Goal: Navigation & Orientation: Find specific page/section

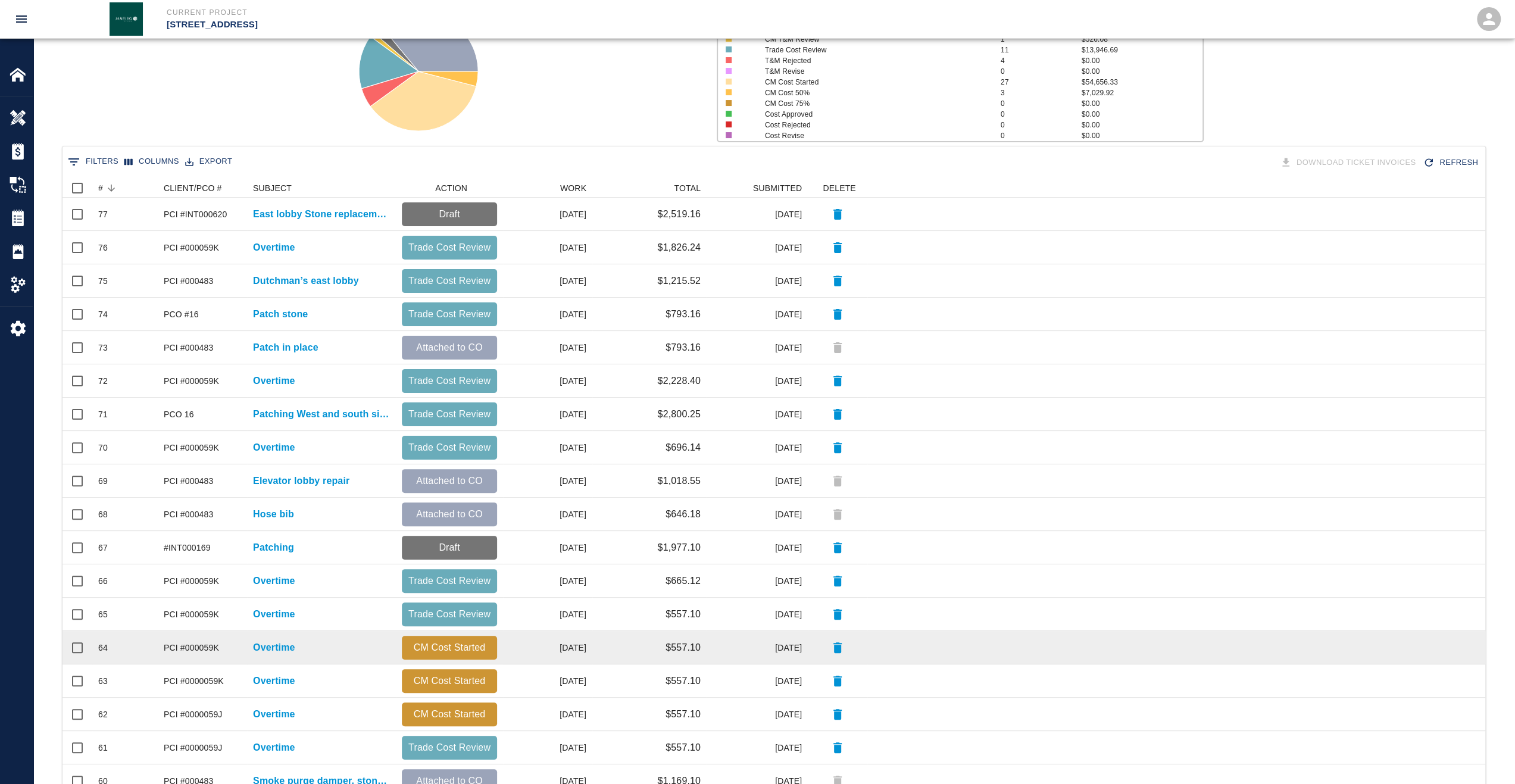
scroll to position [267, 0]
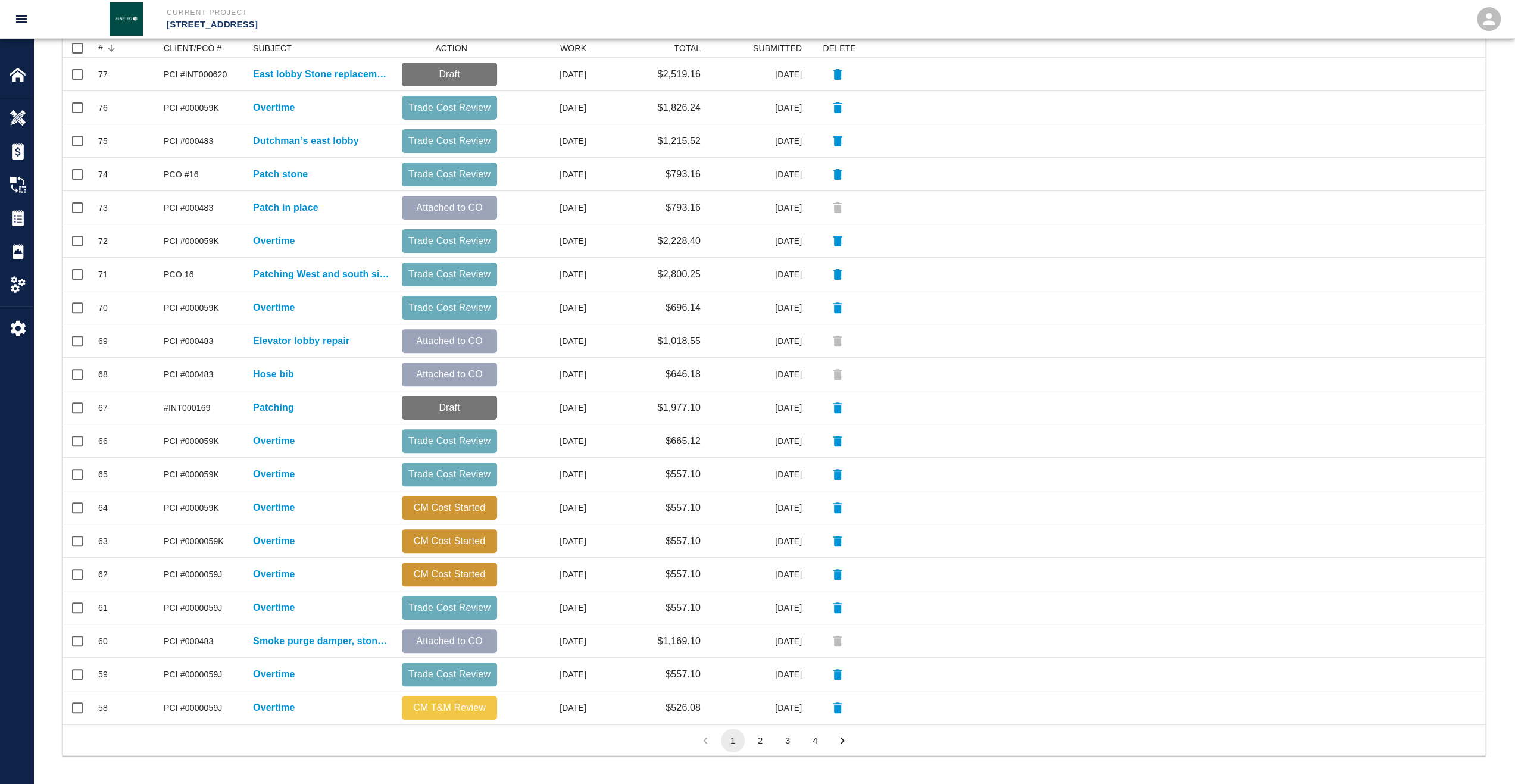
click at [760, 738] on button "2" at bounding box center [760, 740] width 23 height 23
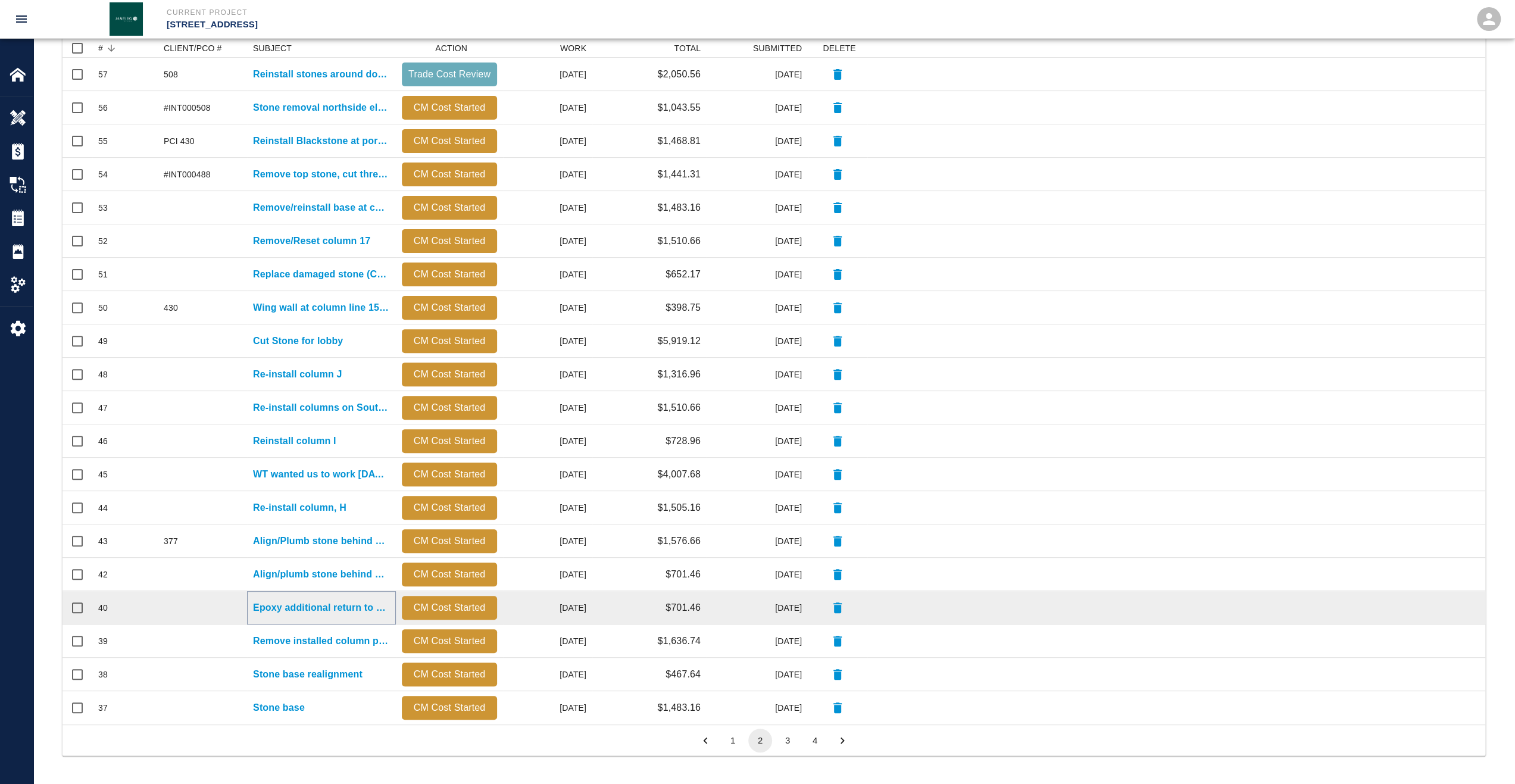
click at [323, 607] on p "Epoxy additional return to O-2 stone on South side East of door" at bounding box center [321, 608] width 137 height 14
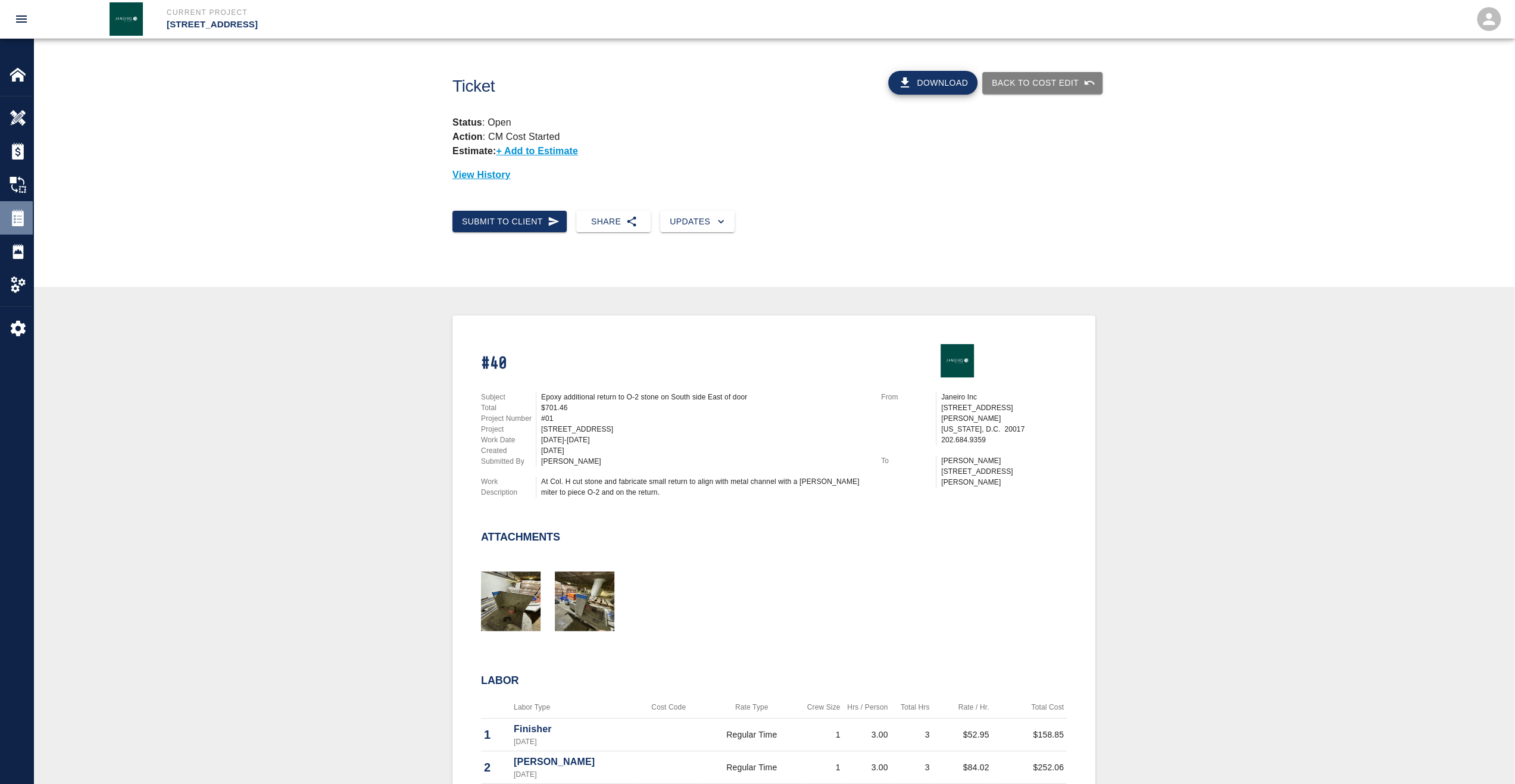
click at [18, 224] on img at bounding box center [18, 218] width 17 height 17
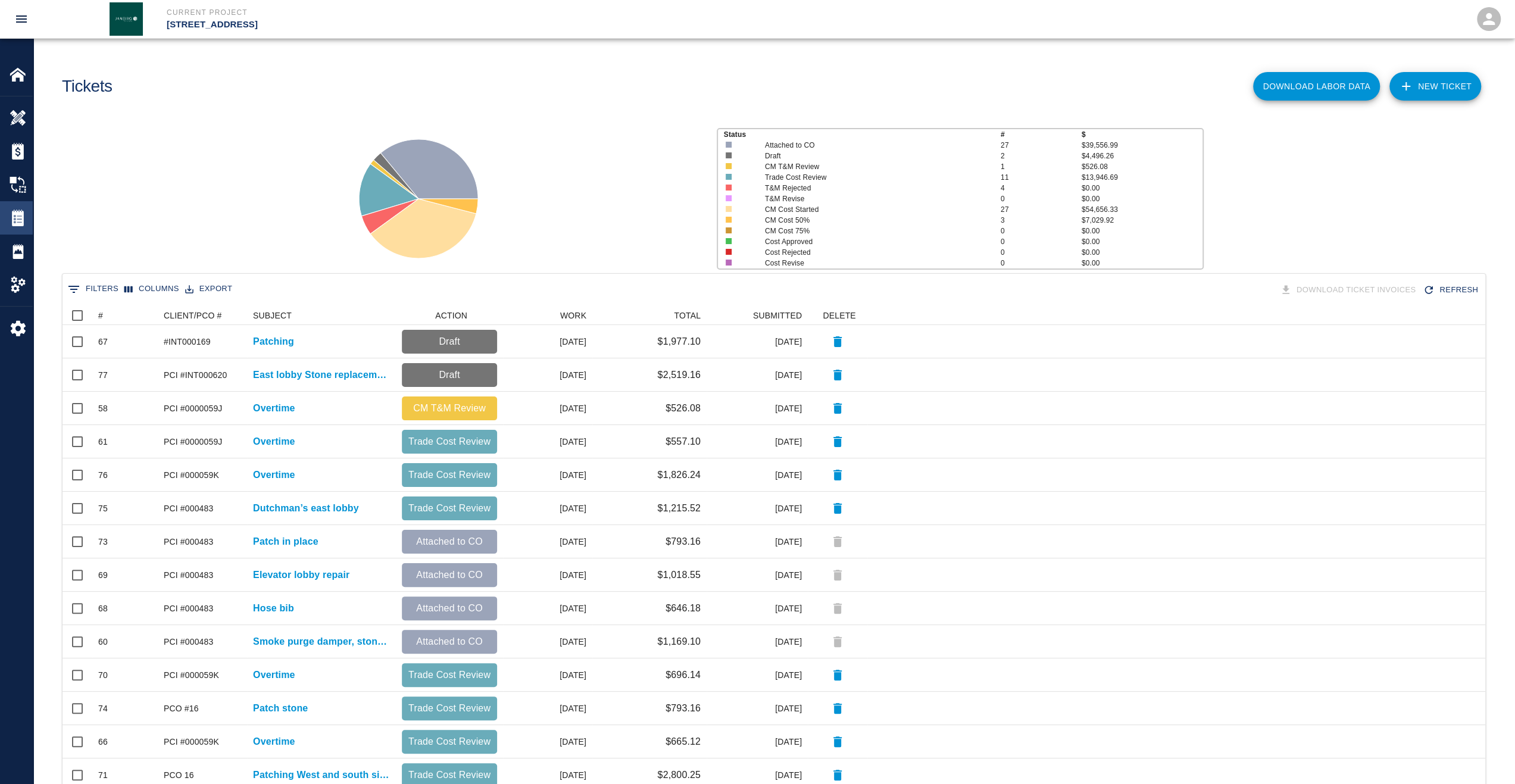
scroll to position [676, 1413]
click at [102, 309] on div "#" at bounding box center [101, 315] width 5 height 19
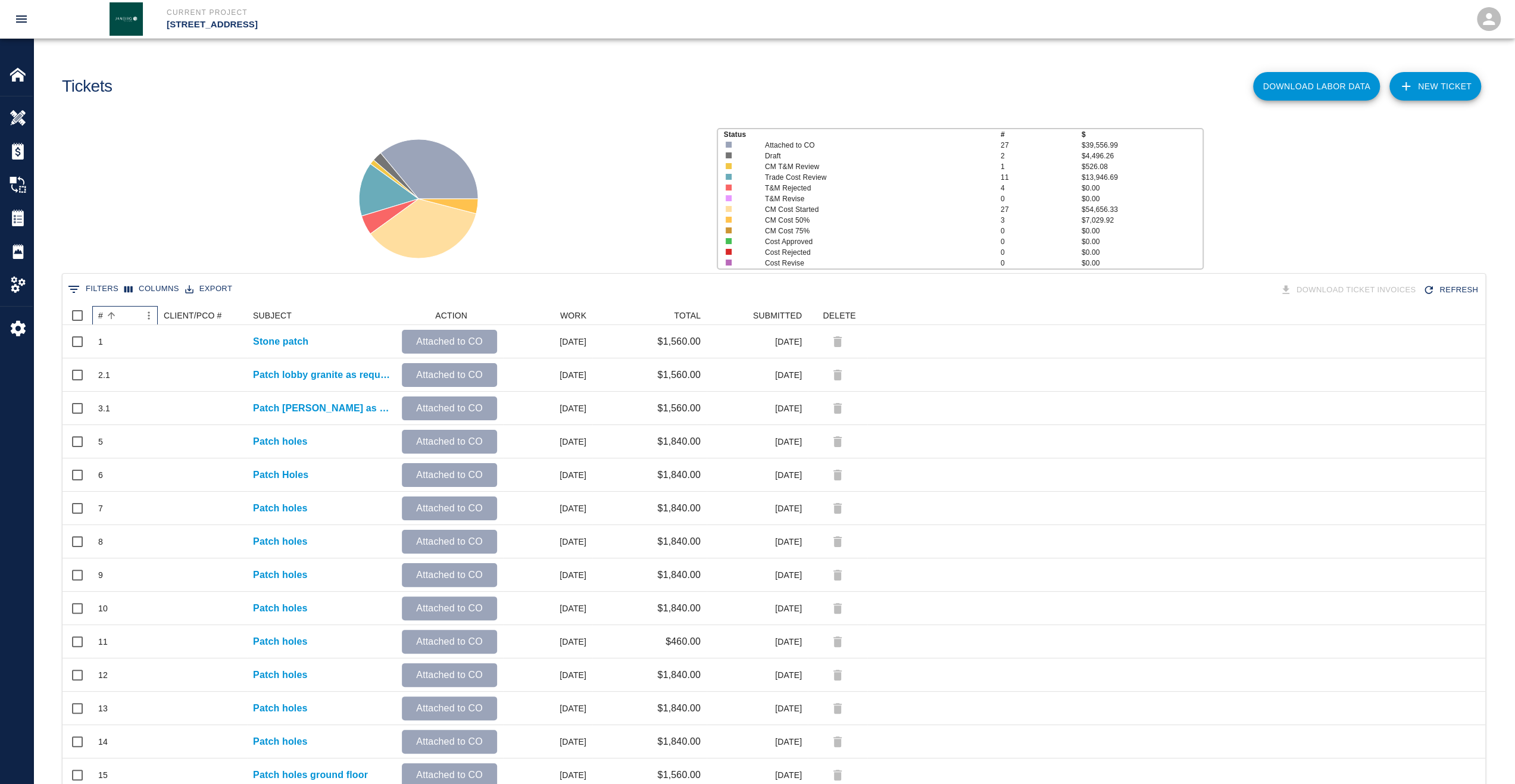
click at [98, 313] on div "#" at bounding box center [101, 315] width 5 height 19
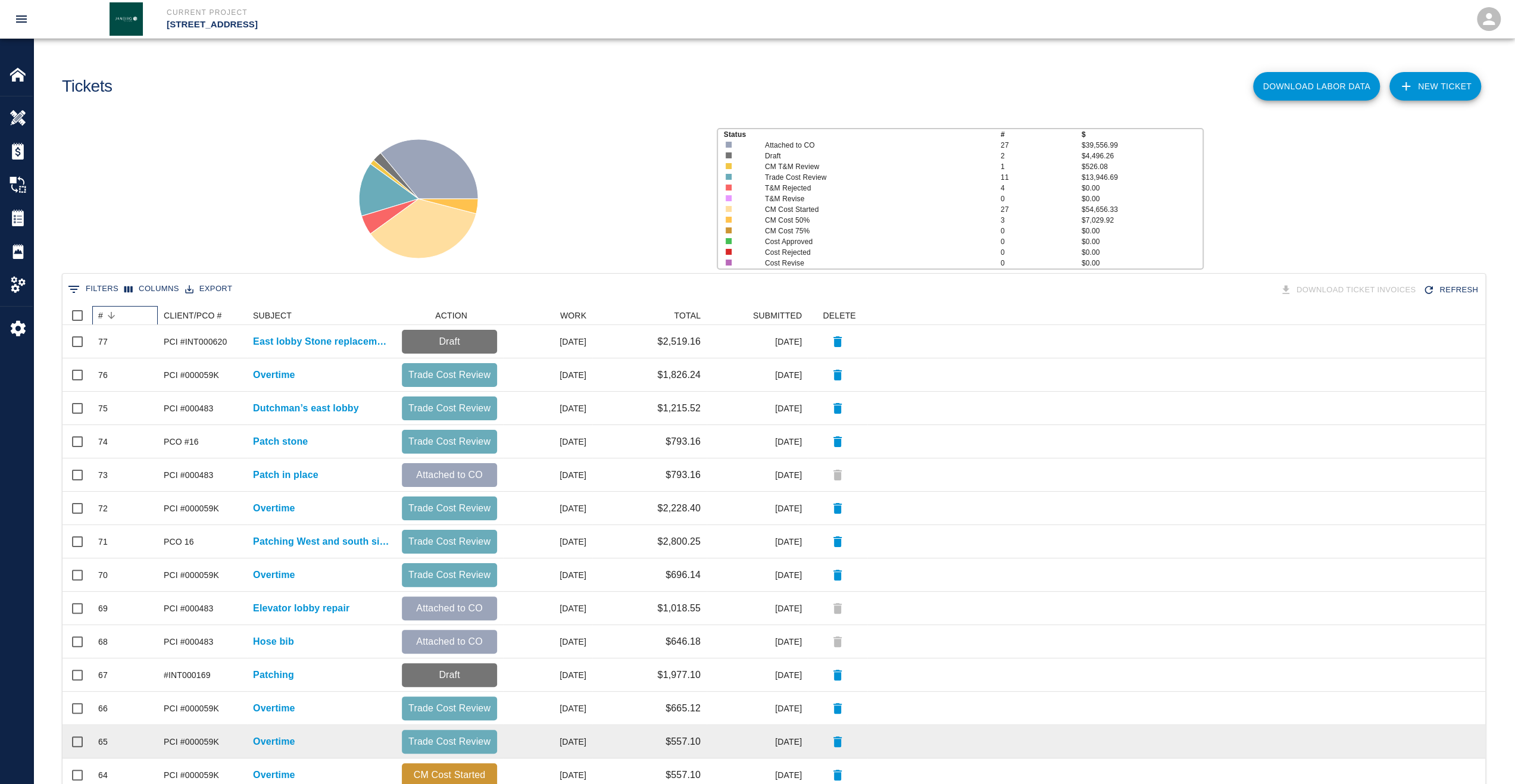
scroll to position [267, 0]
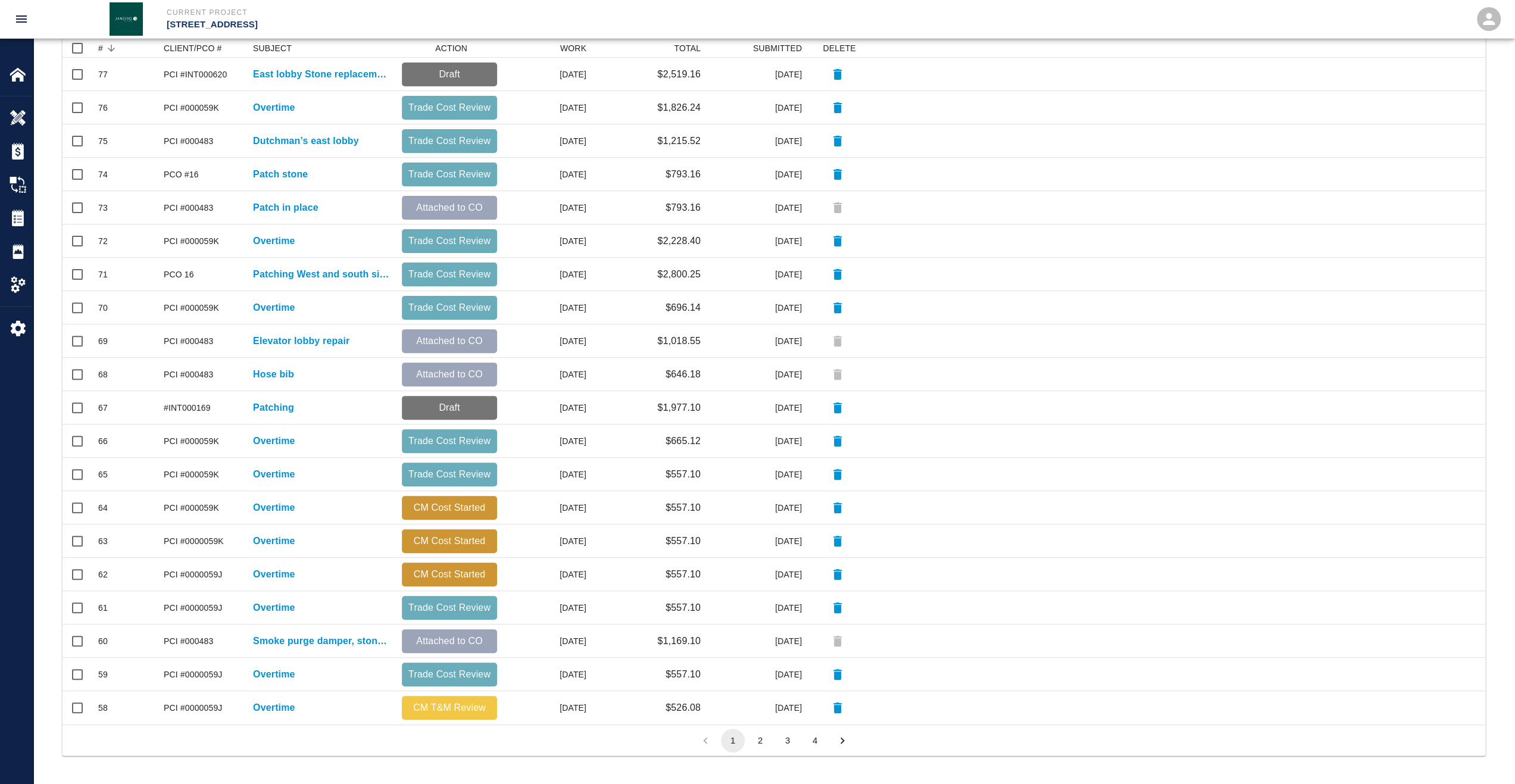
click at [761, 742] on button "2" at bounding box center [760, 740] width 23 height 23
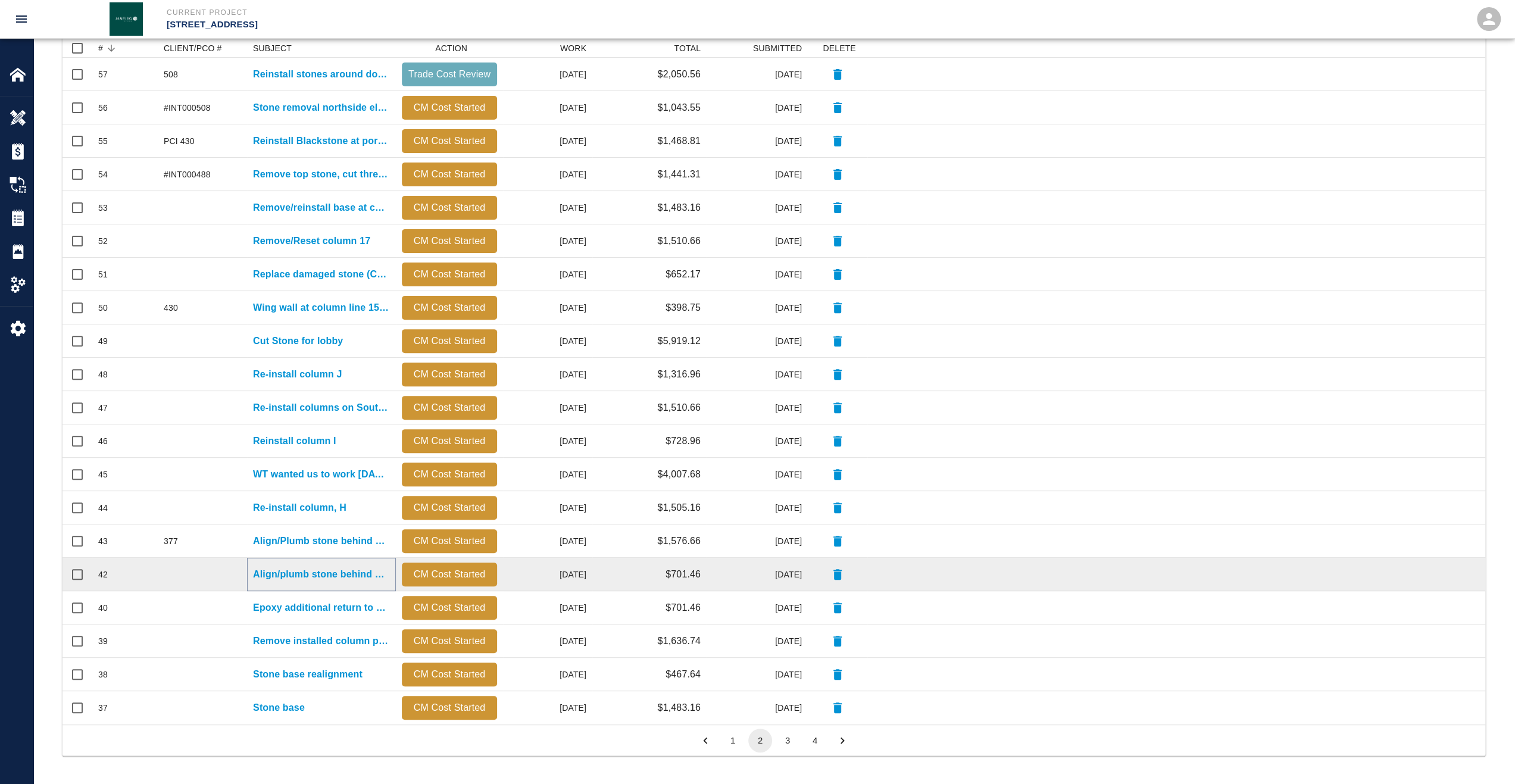
click at [344, 576] on p "Align/plumb stone behind new steel column" at bounding box center [321, 574] width 137 height 14
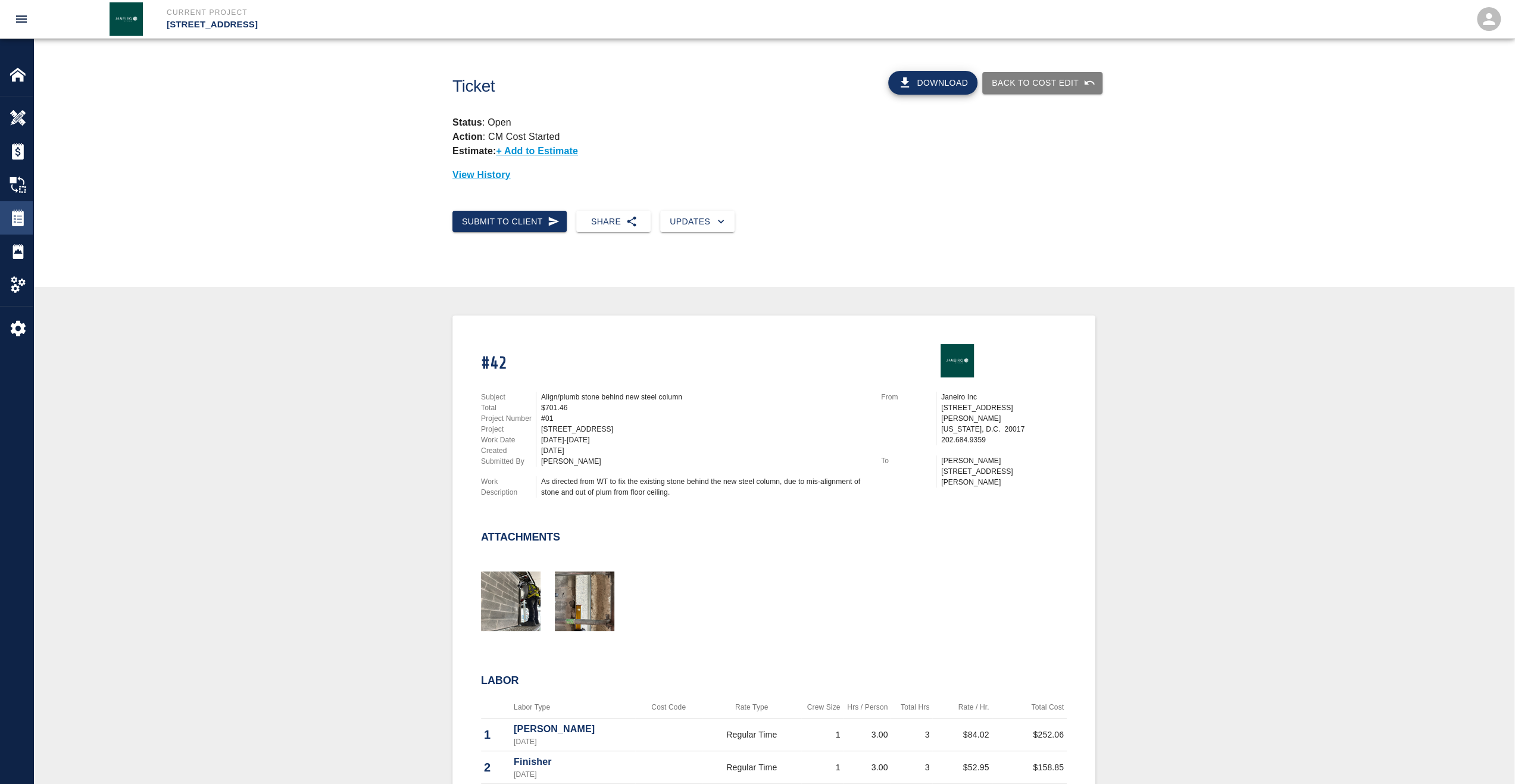
click at [23, 221] on img at bounding box center [18, 218] width 17 height 17
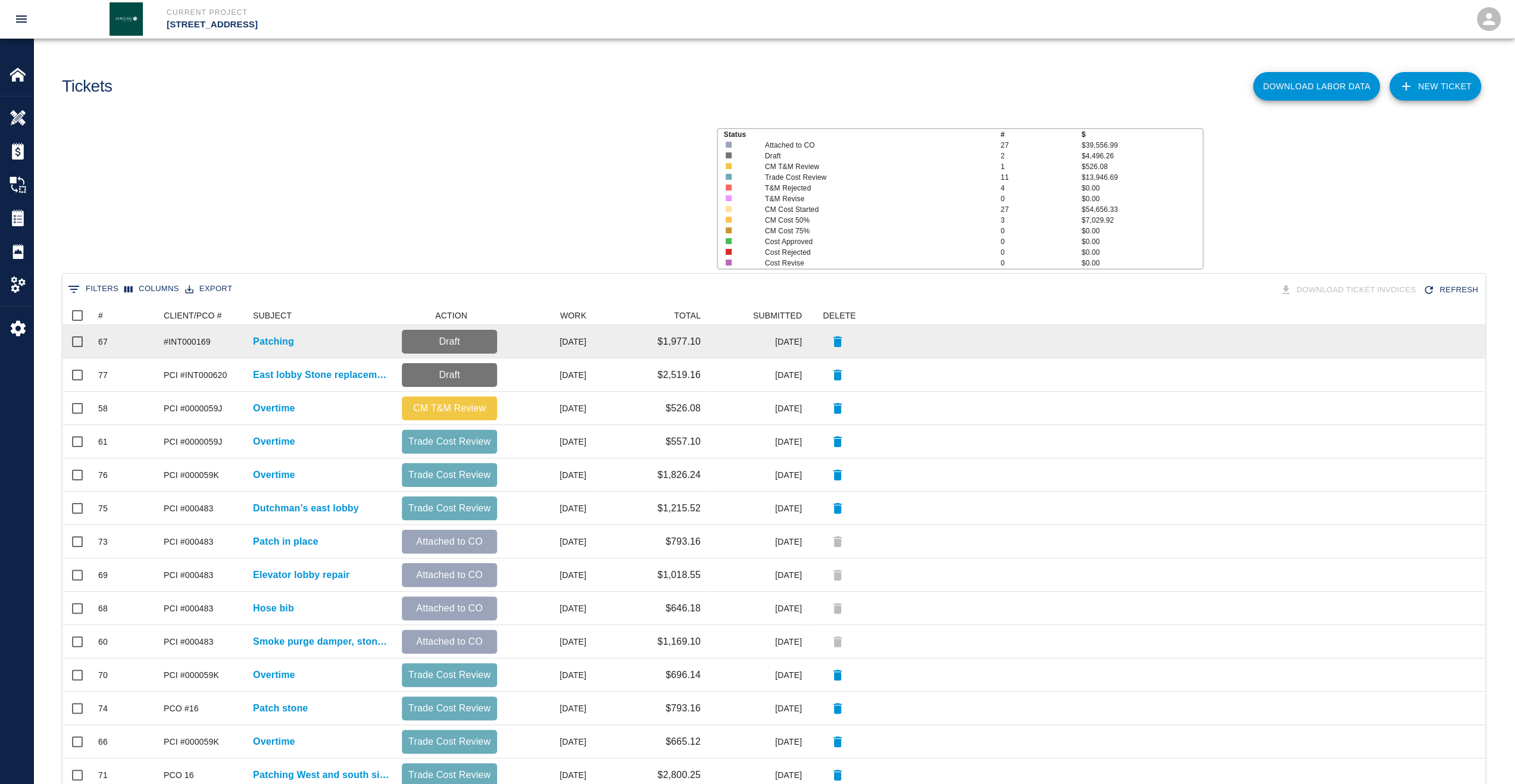
scroll to position [676, 1413]
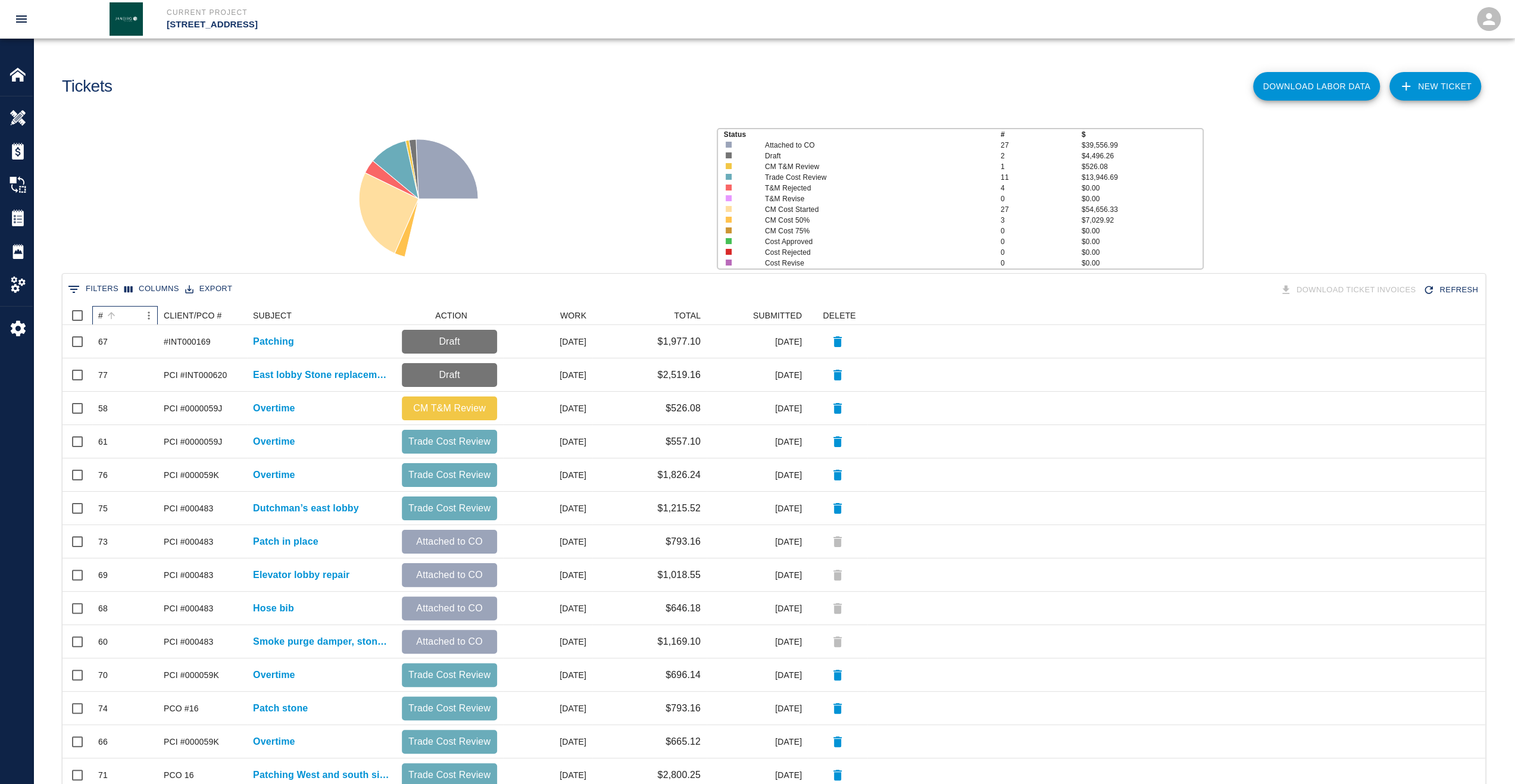
click at [104, 321] on div "#" at bounding box center [111, 316] width 17 height 17
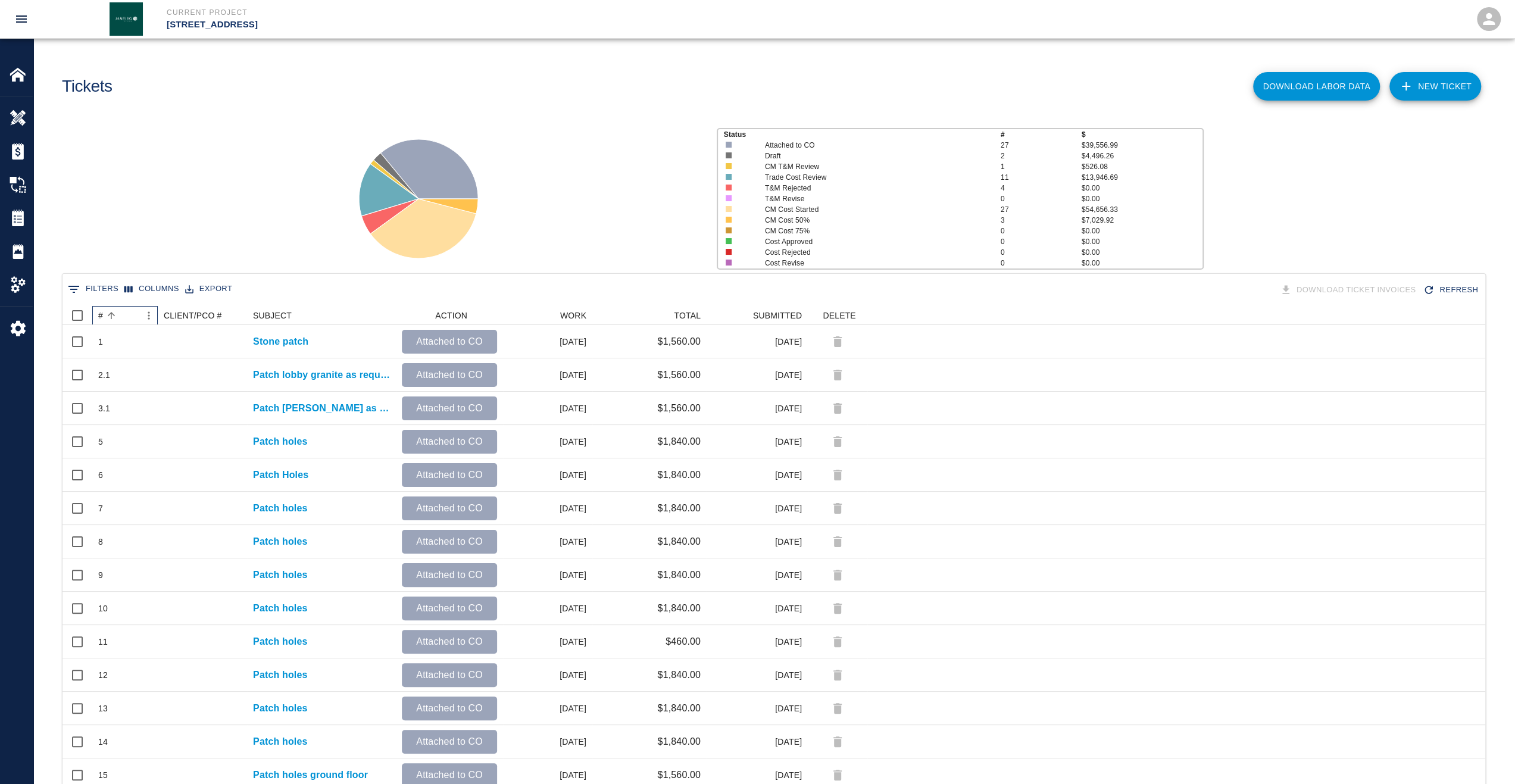
click at [102, 319] on div "#" at bounding box center [101, 315] width 5 height 19
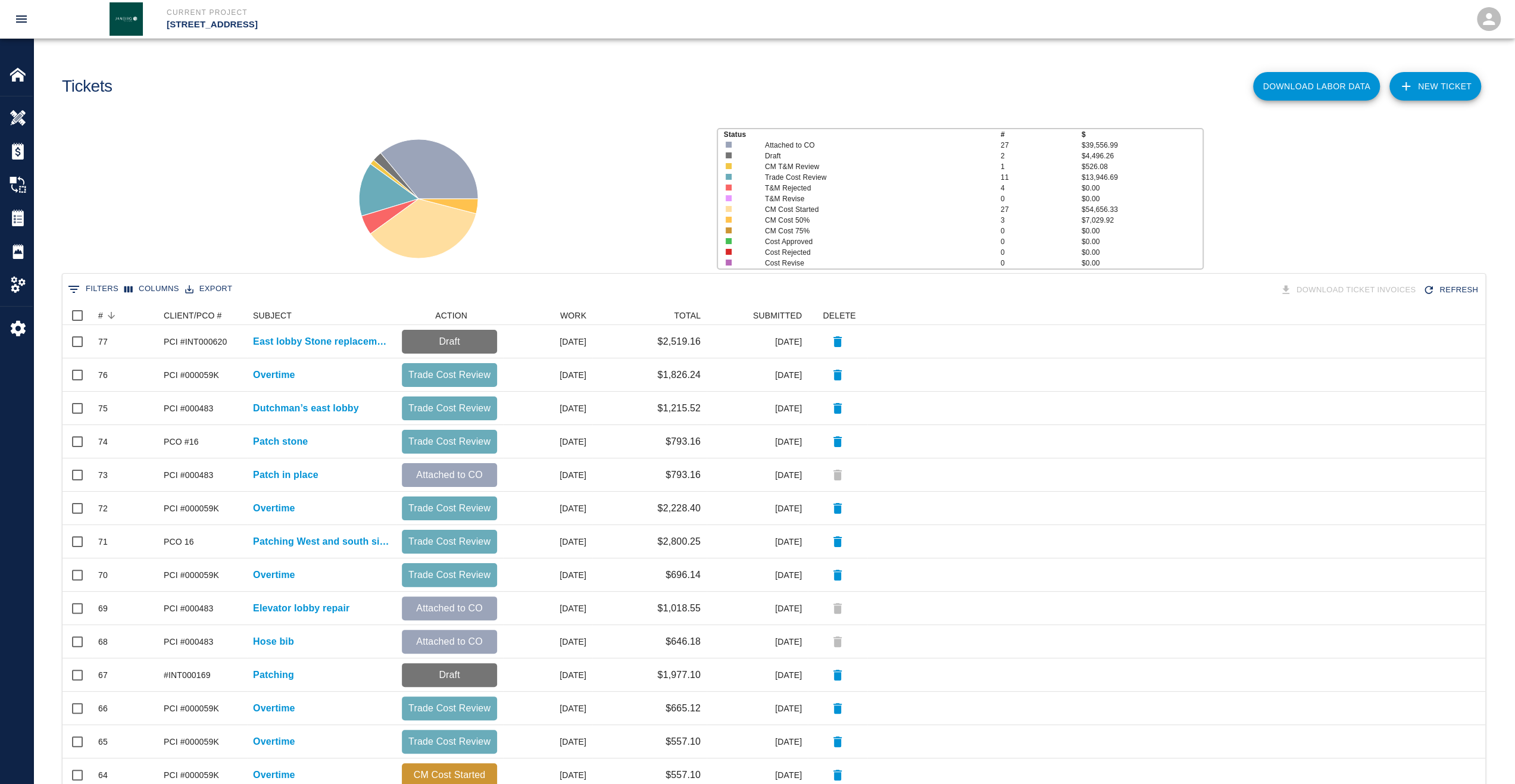
click at [167, 286] on button "Columns" at bounding box center [152, 289] width 61 height 18
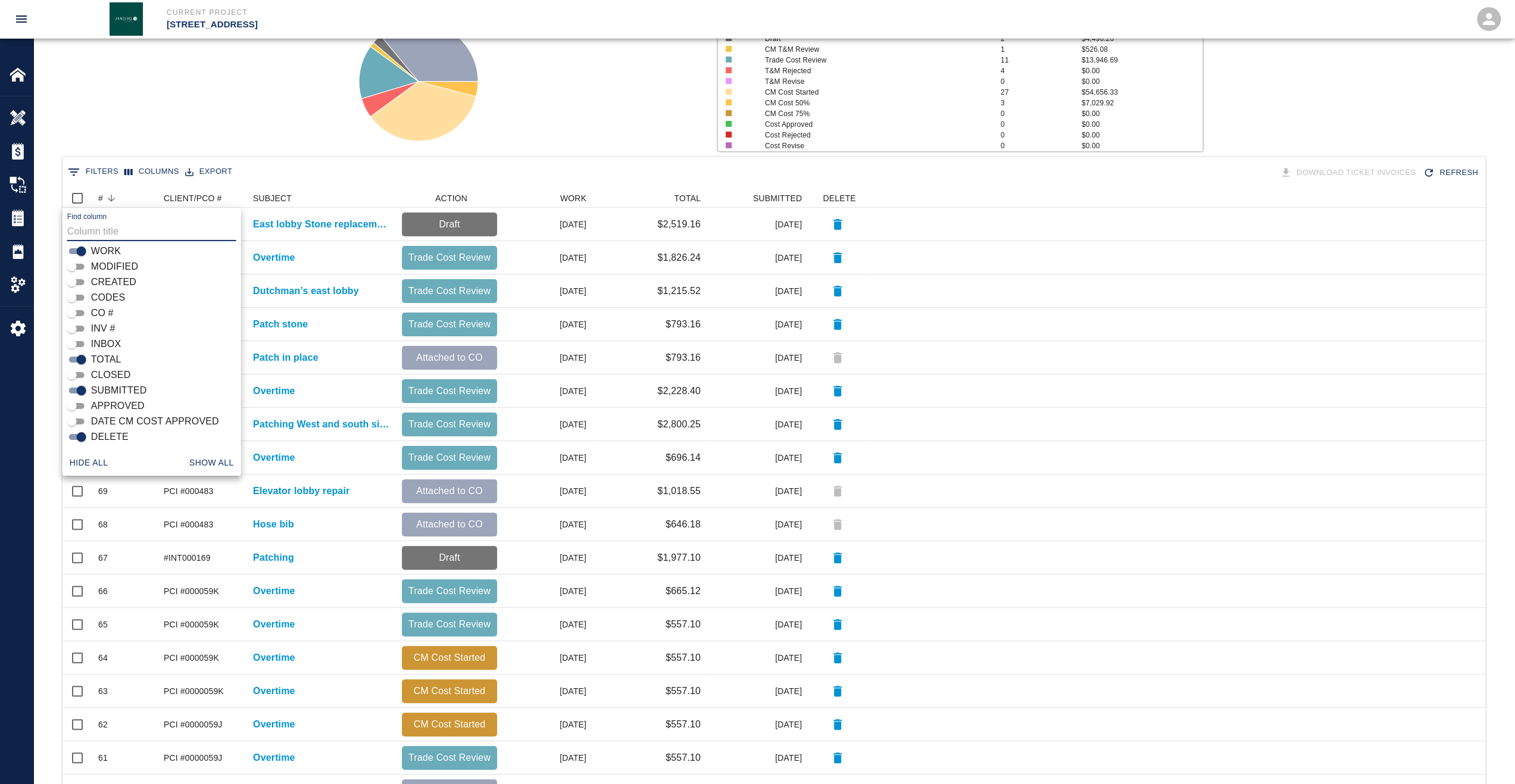
scroll to position [119, 0]
click at [73, 403] on input "APPROVED" at bounding box center [72, 404] width 43 height 14
checkbox input "true"
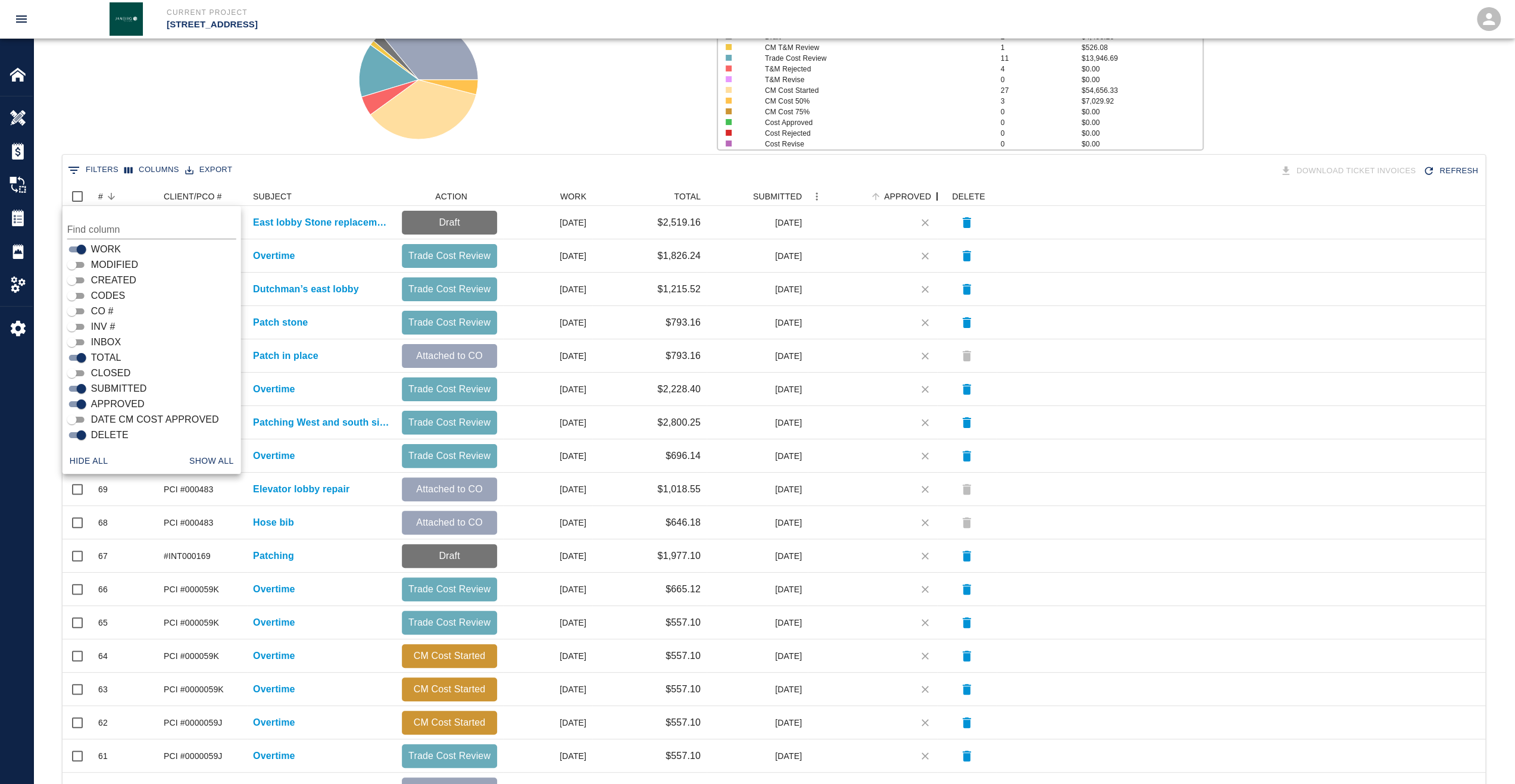
drag, startPoint x: 832, startPoint y: 195, endPoint x: 933, endPoint y: 188, distance: 101.2
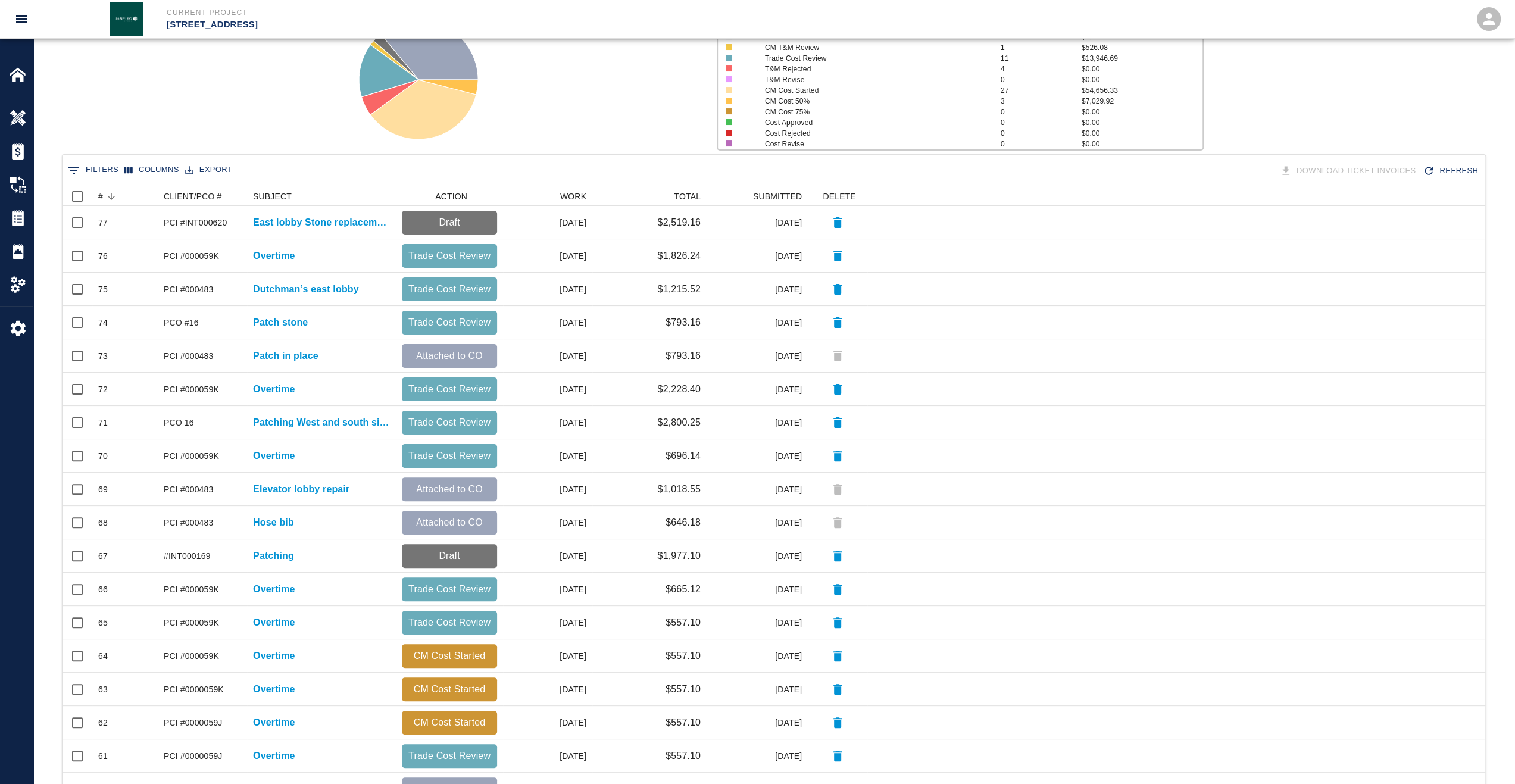
click at [157, 172] on button "Columns" at bounding box center [152, 170] width 61 height 18
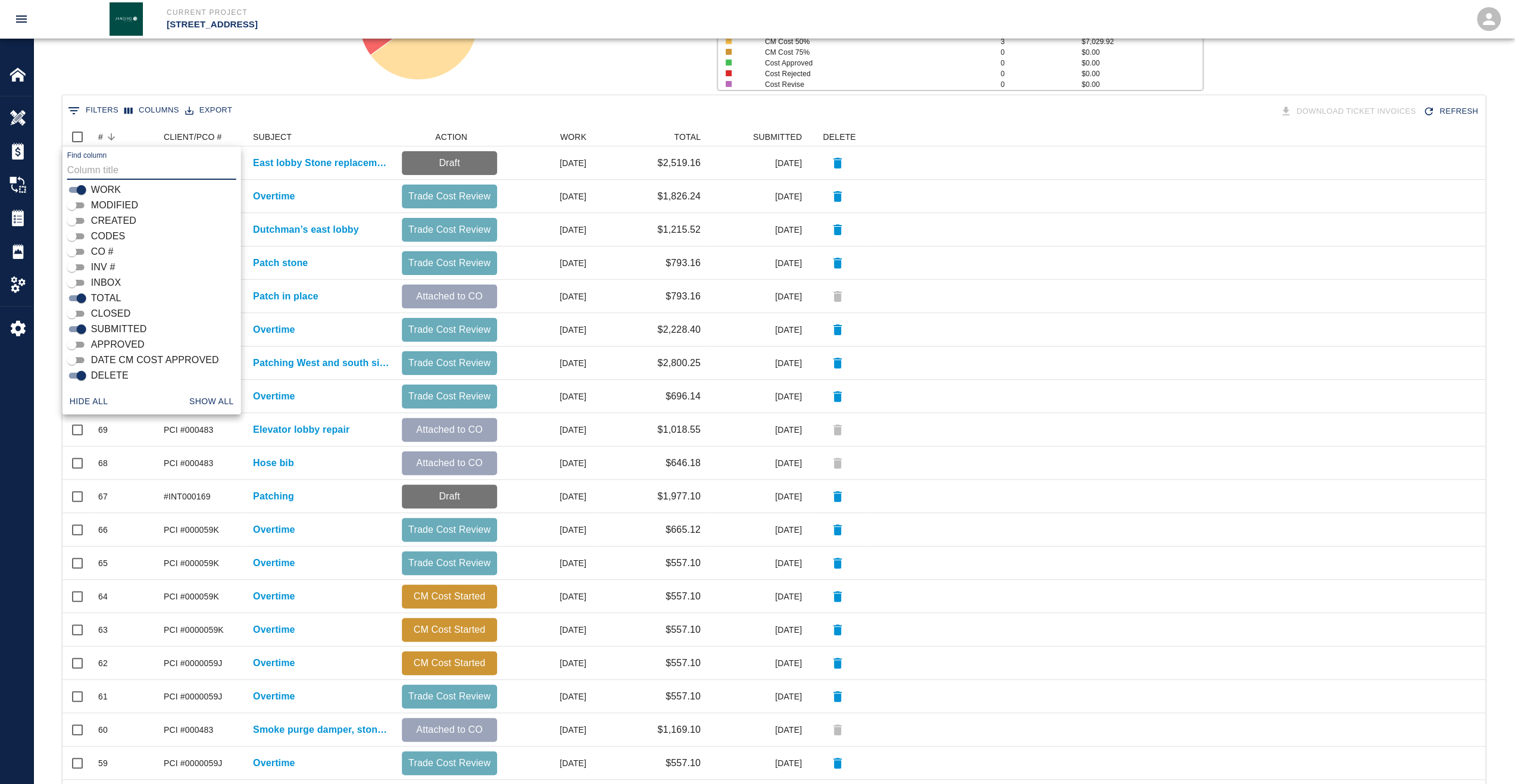
scroll to position [238, 0]
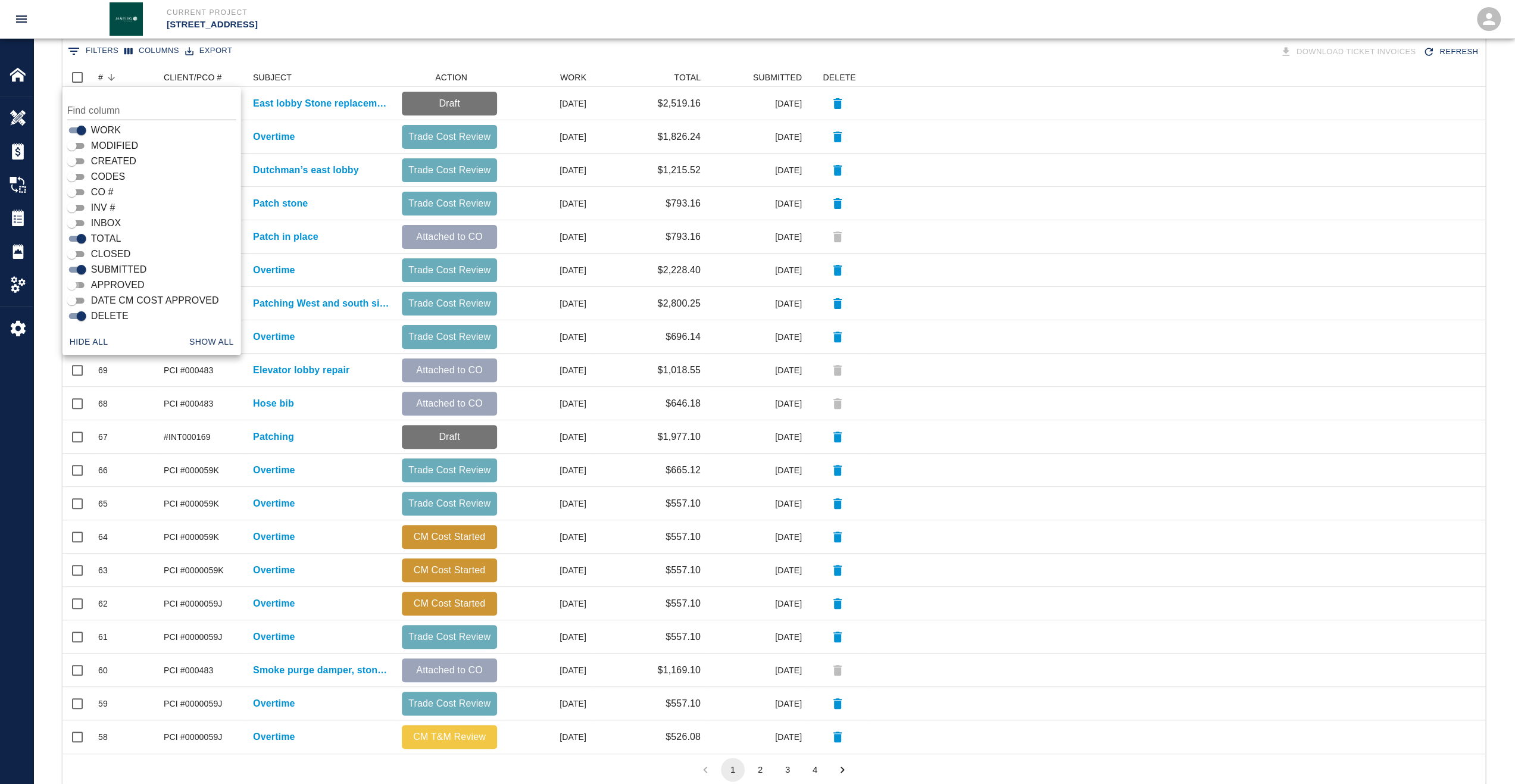
click at [81, 285] on input "APPROVED" at bounding box center [72, 285] width 43 height 14
checkbox input "true"
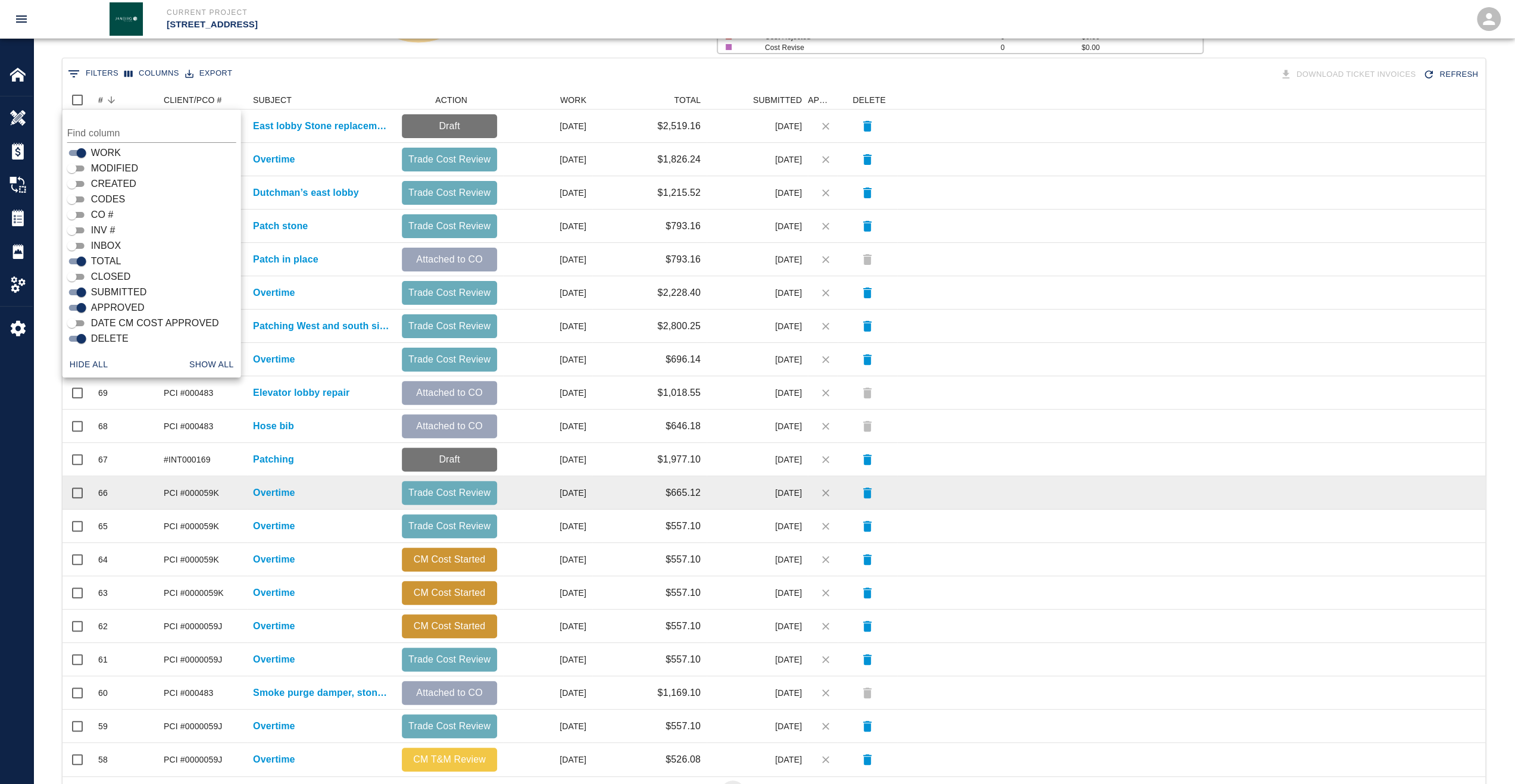
scroll to position [267, 0]
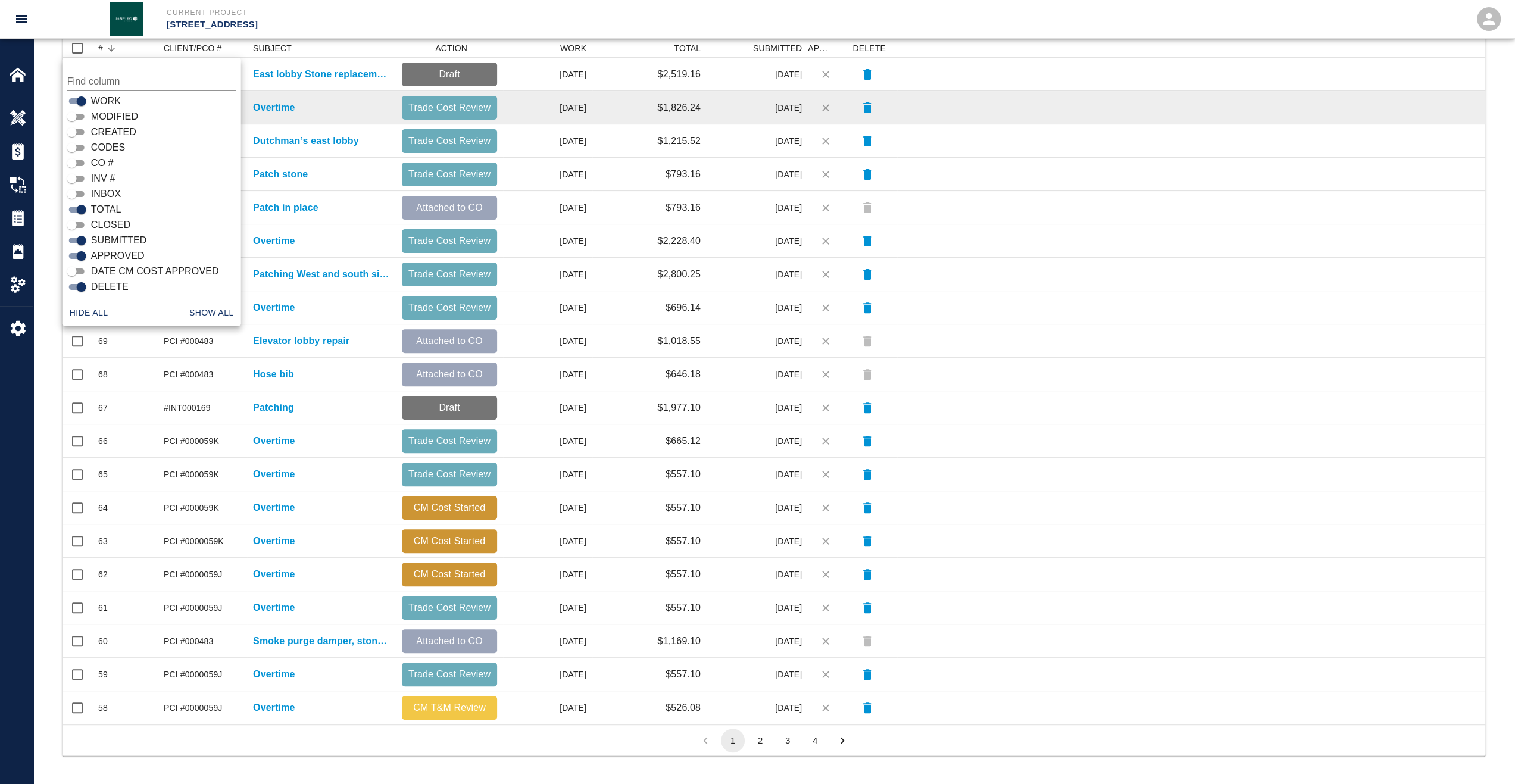
click at [1107, 97] on div at bounding box center [1191, 108] width 588 height 33
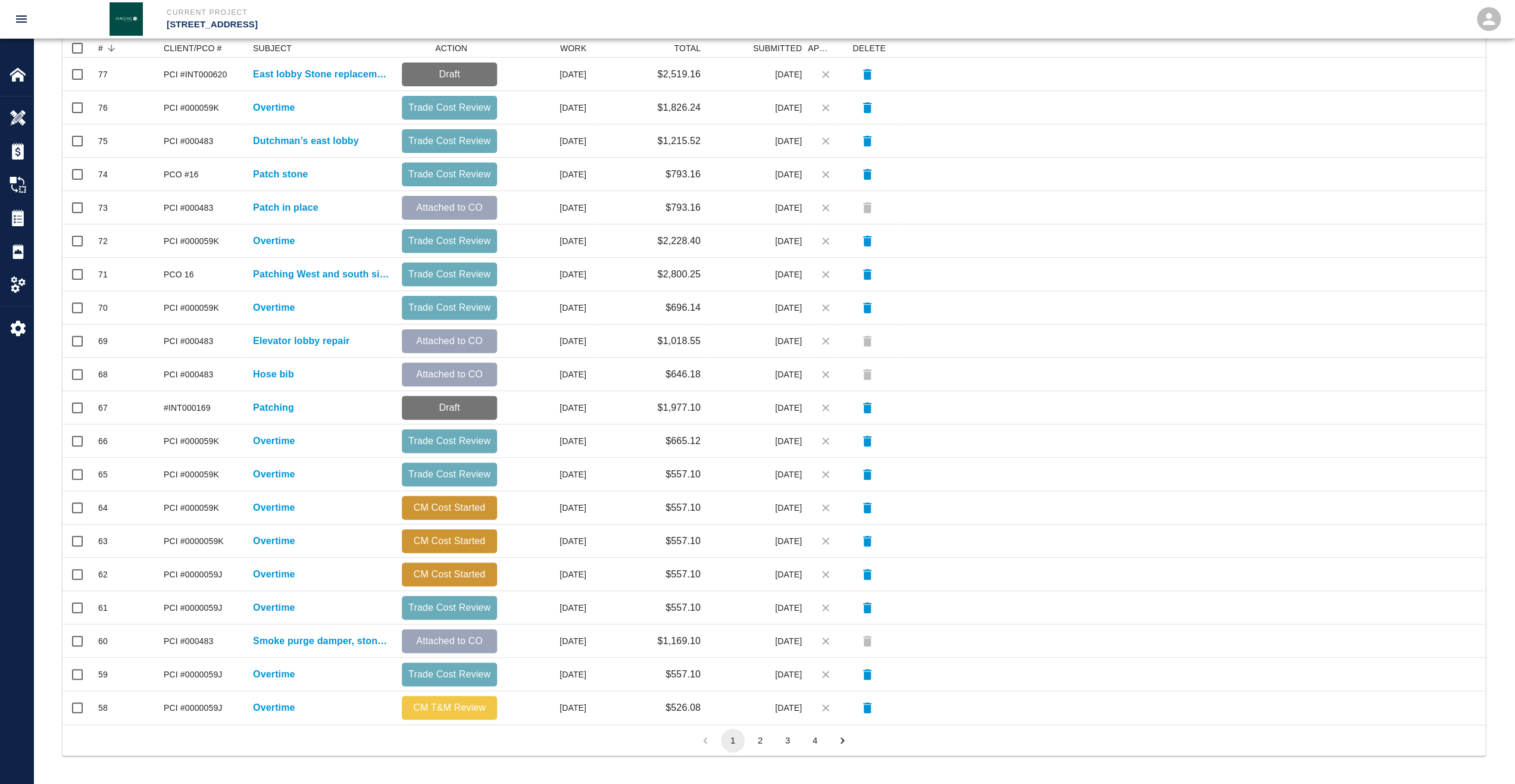
click at [793, 744] on button "3" at bounding box center [787, 740] width 23 height 23
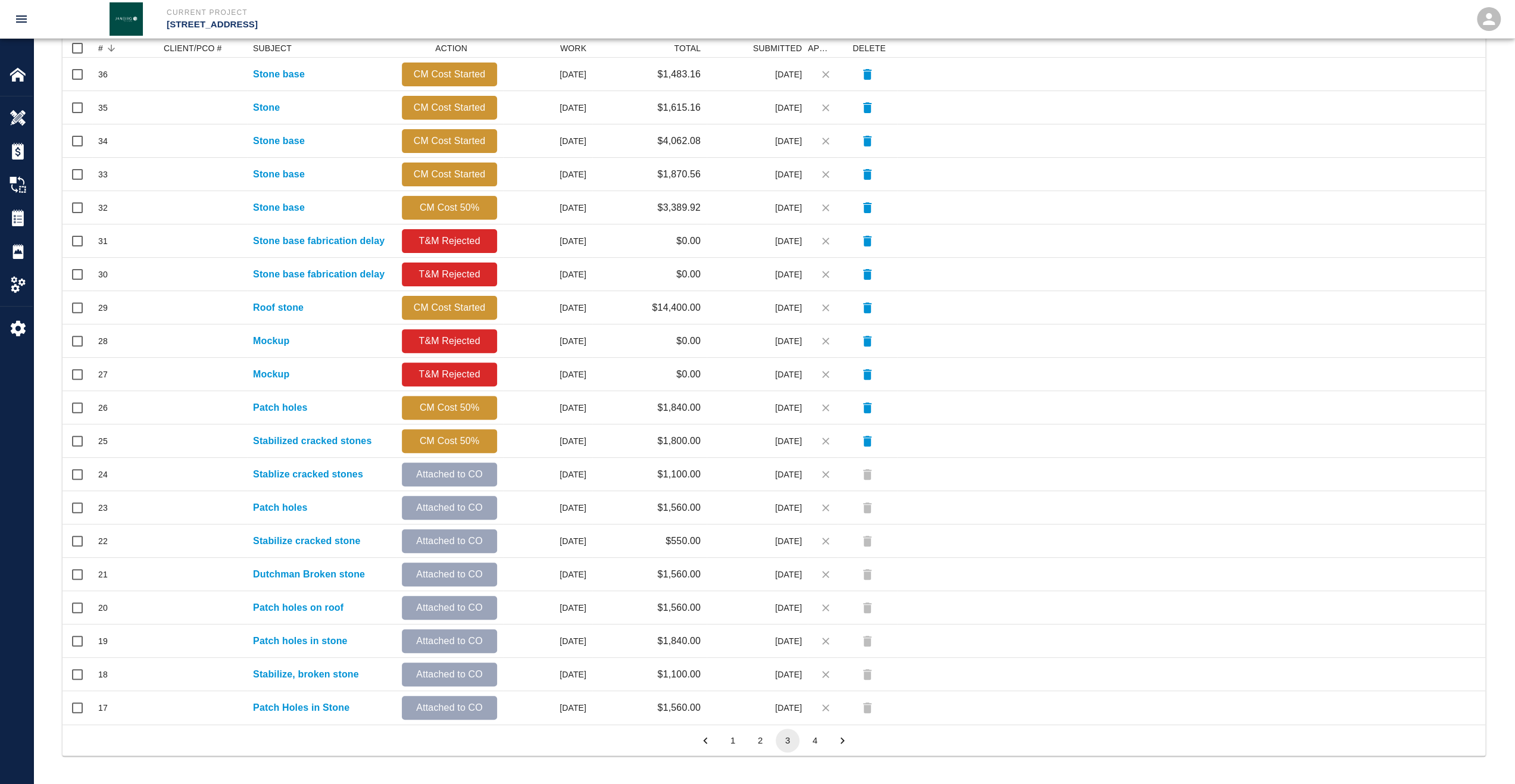
click at [817, 745] on button "4" at bounding box center [814, 740] width 23 height 23
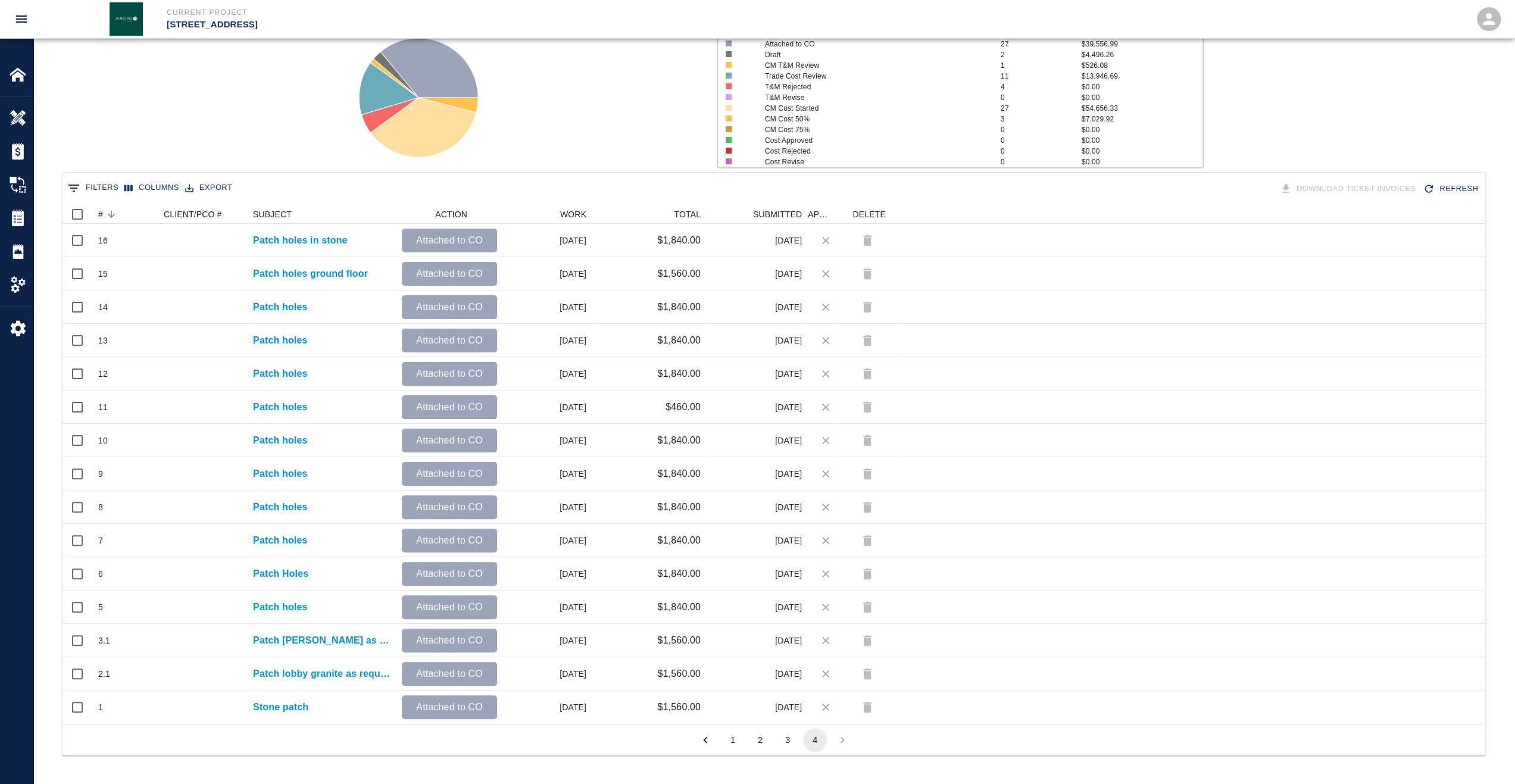
scroll to position [101, 0]
click at [733, 746] on button "1" at bounding box center [733, 740] width 23 height 23
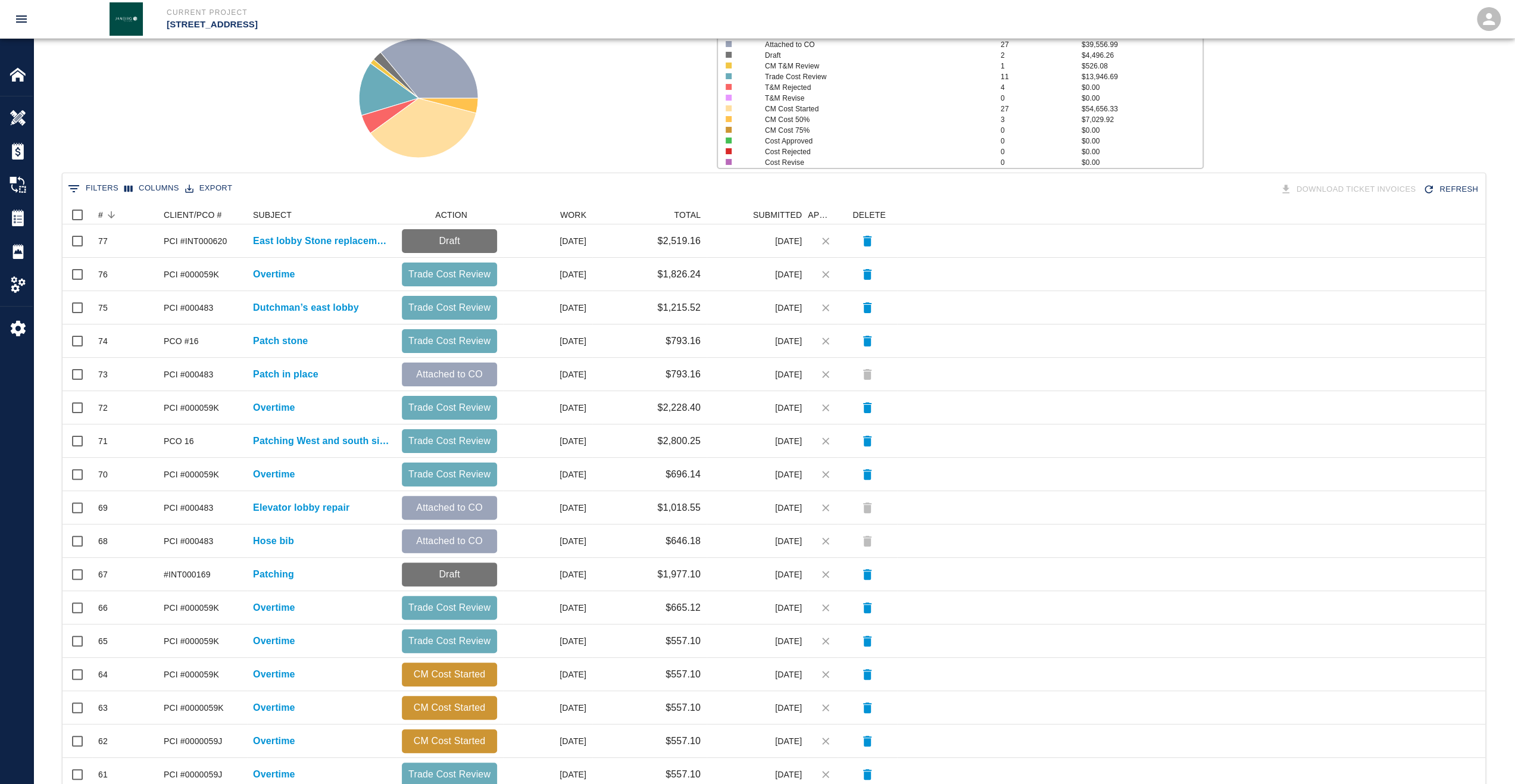
scroll to position [676, 1413]
click at [102, 217] on div "#" at bounding box center [101, 214] width 5 height 19
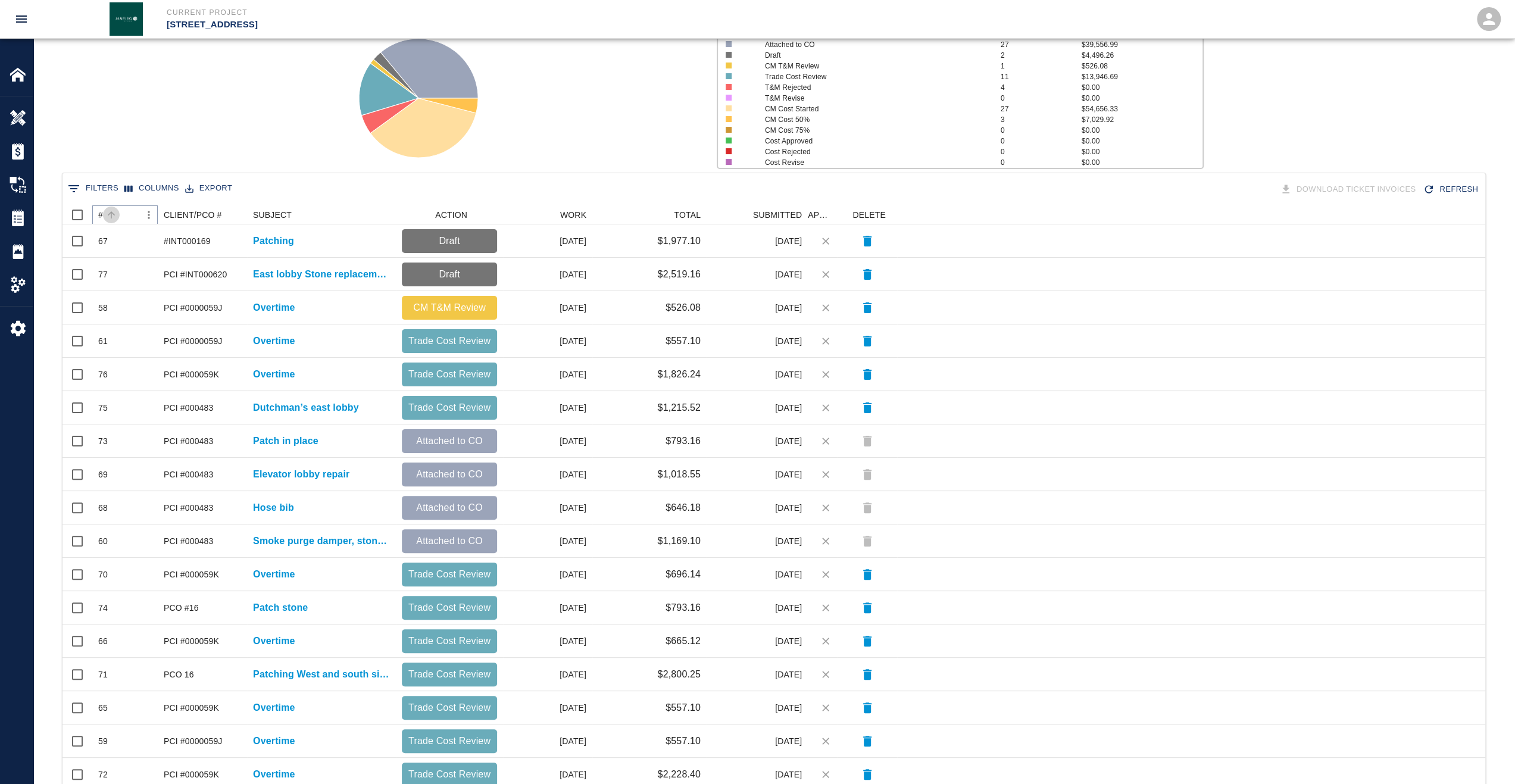
click at [105, 216] on button "Sort" at bounding box center [111, 215] width 17 height 17
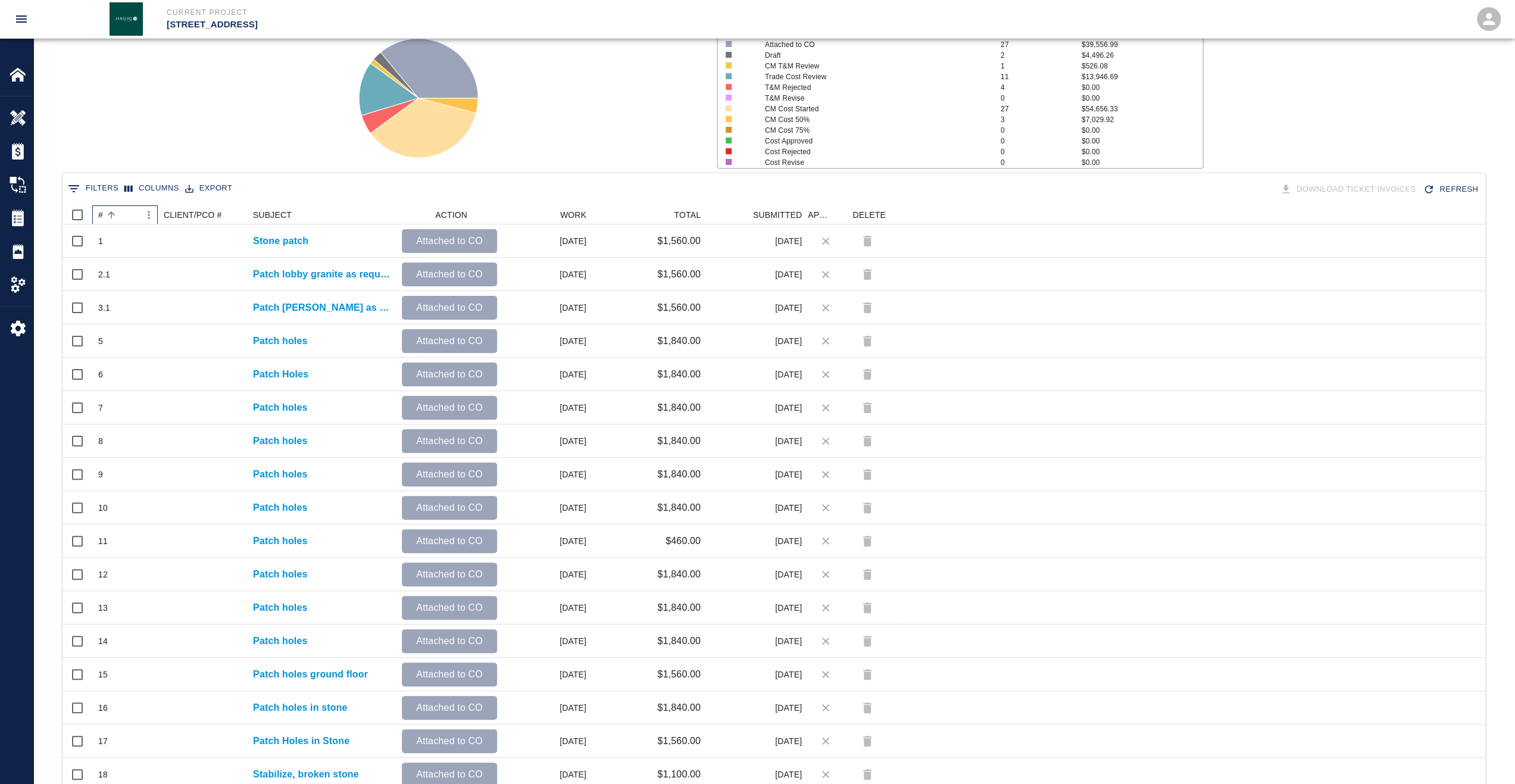
click at [99, 220] on div "#" at bounding box center [101, 214] width 5 height 19
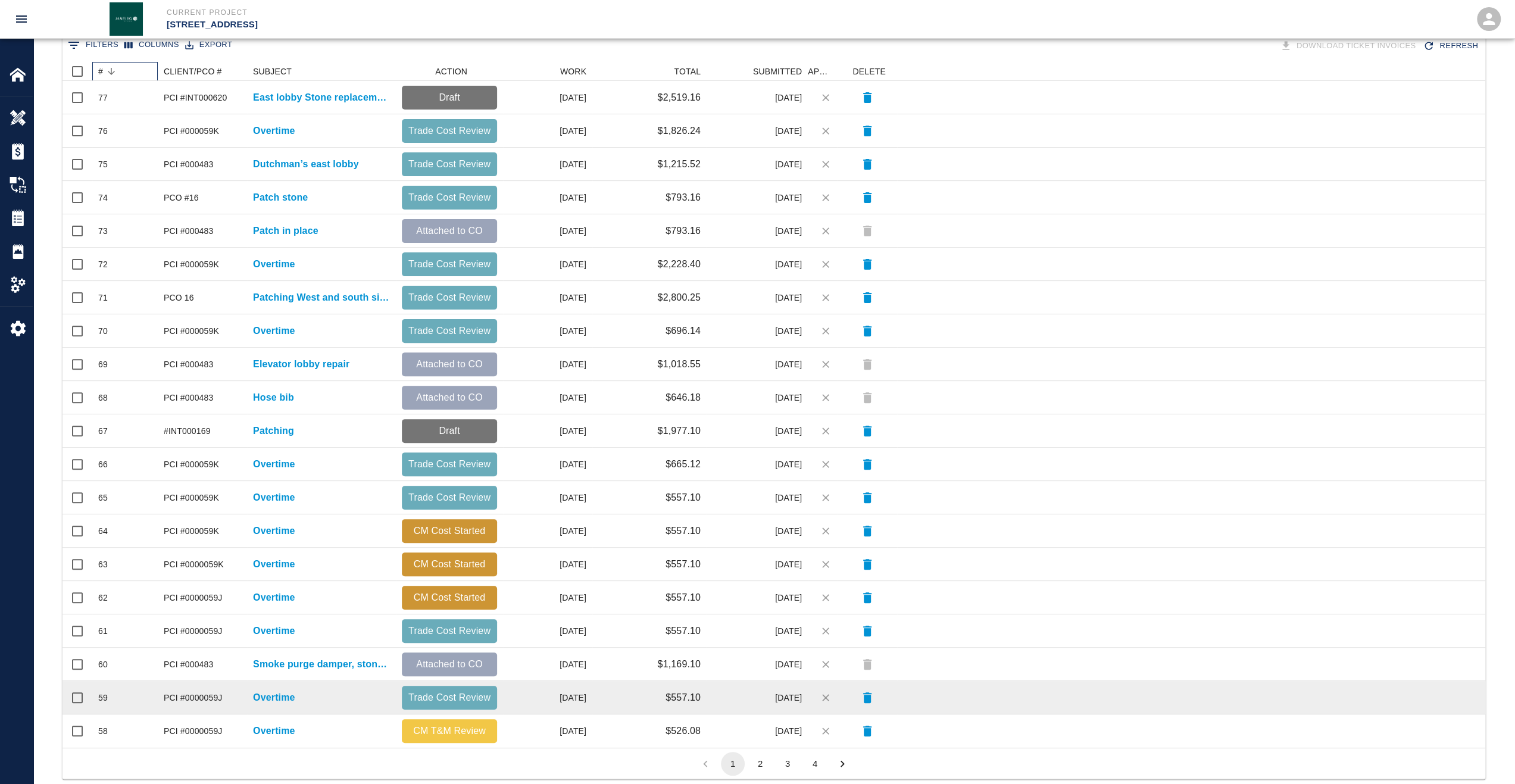
scroll to position [267, 0]
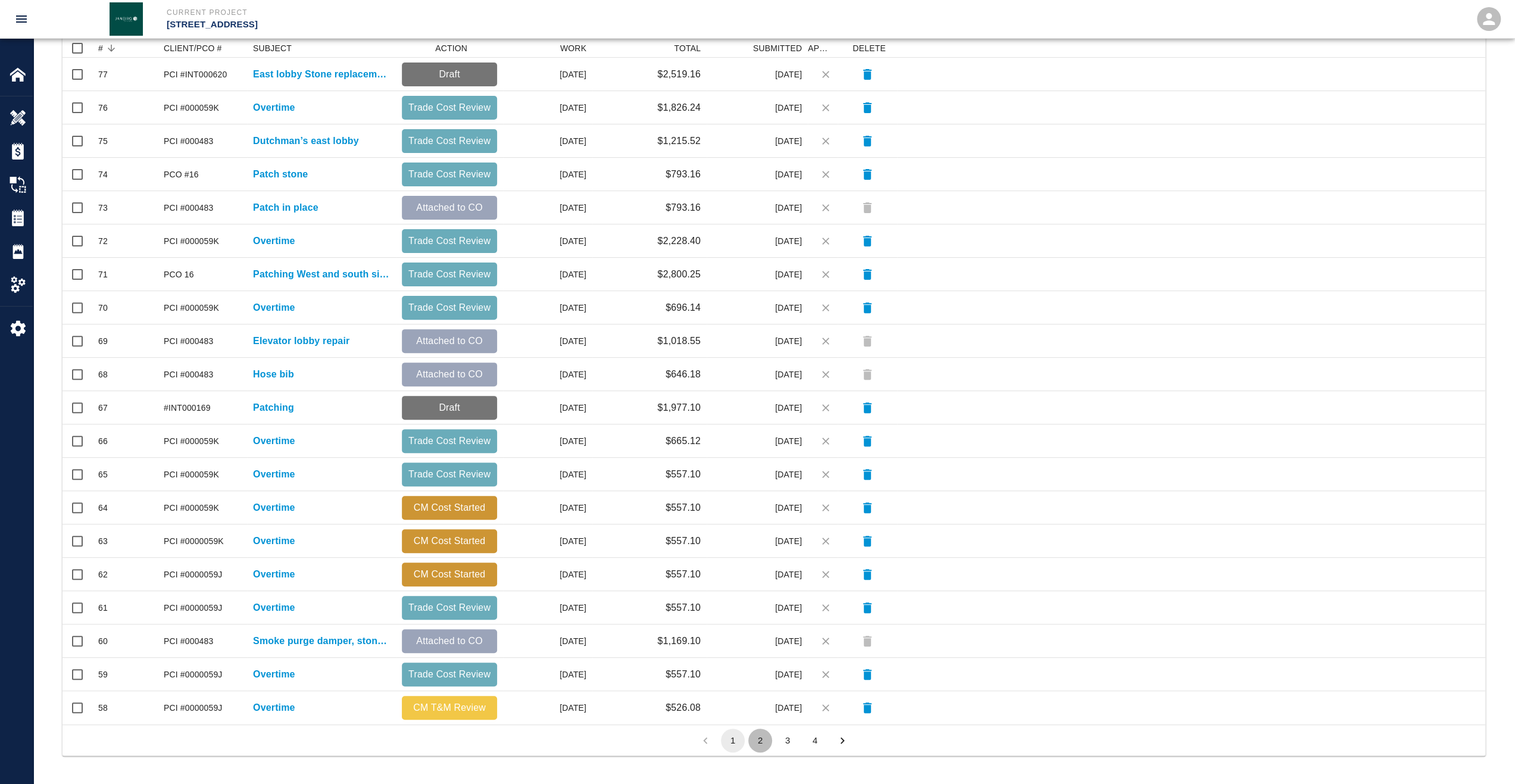
click at [765, 744] on button "2" at bounding box center [760, 740] width 23 height 23
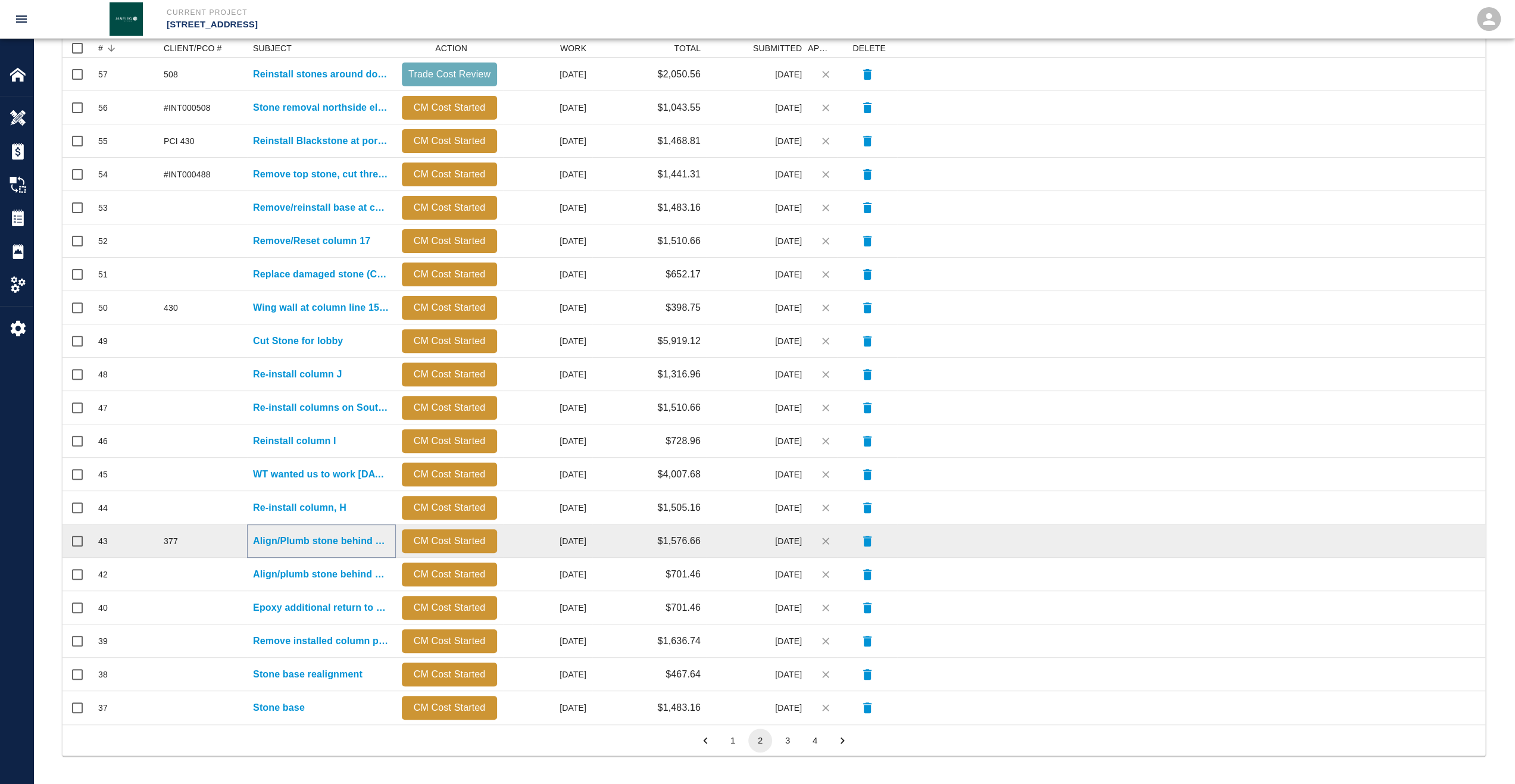
click at [325, 539] on p "Align/Plumb stone behind new steel column fix bottom stone at steel" at bounding box center [321, 541] width 137 height 14
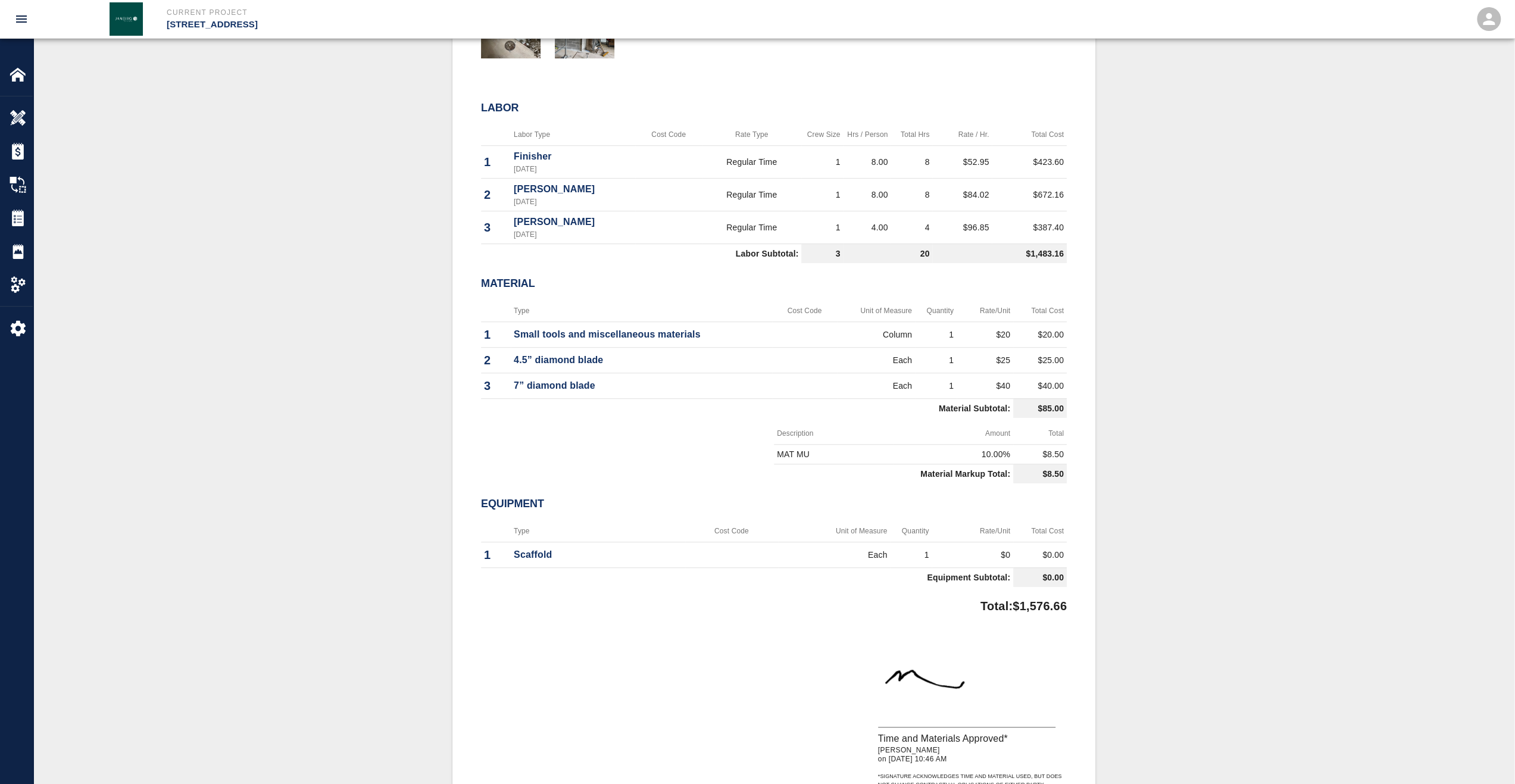
scroll to position [774, 0]
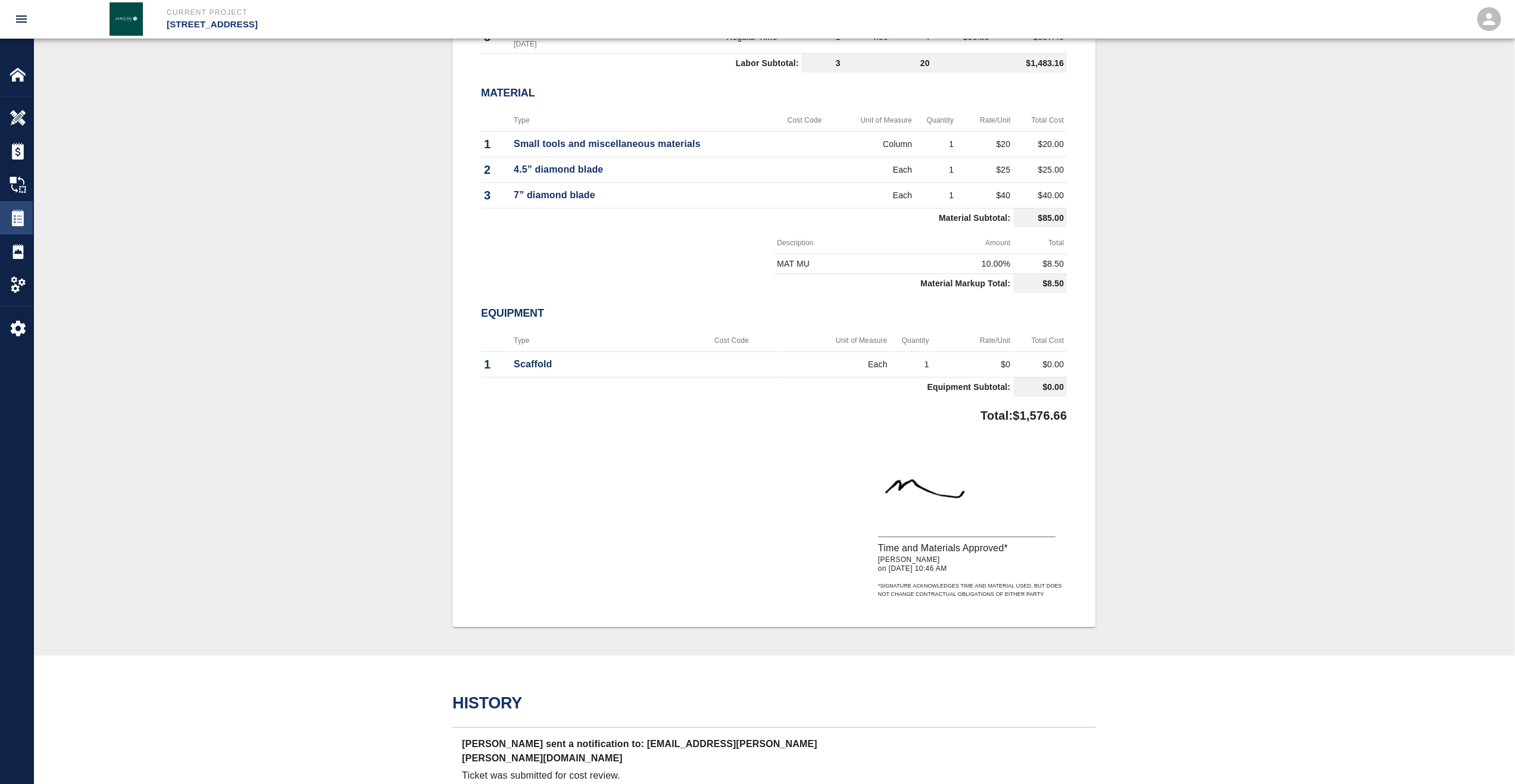
click at [21, 216] on img at bounding box center [18, 218] width 17 height 17
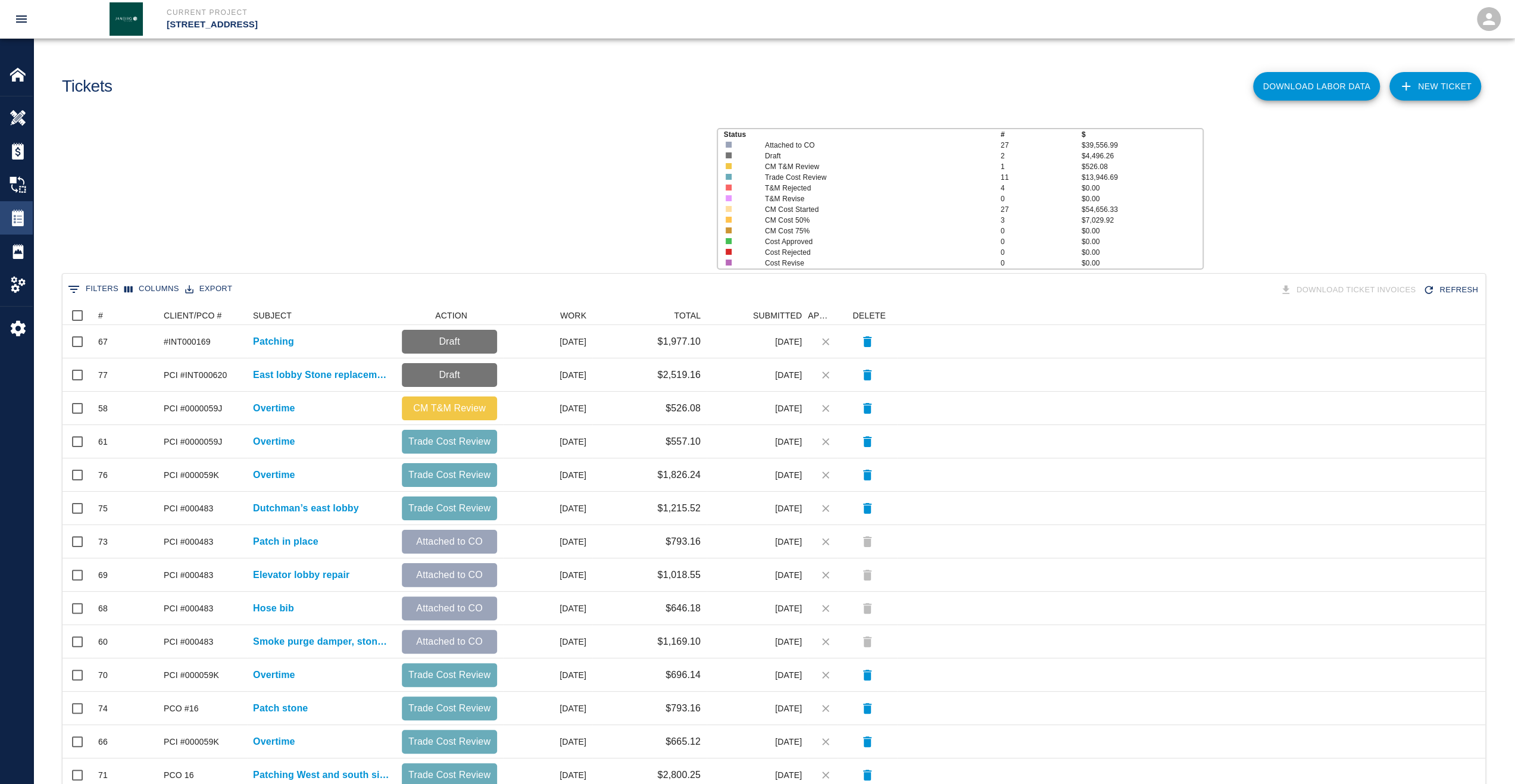
scroll to position [676, 1413]
click at [104, 314] on button "Sort" at bounding box center [111, 316] width 17 height 17
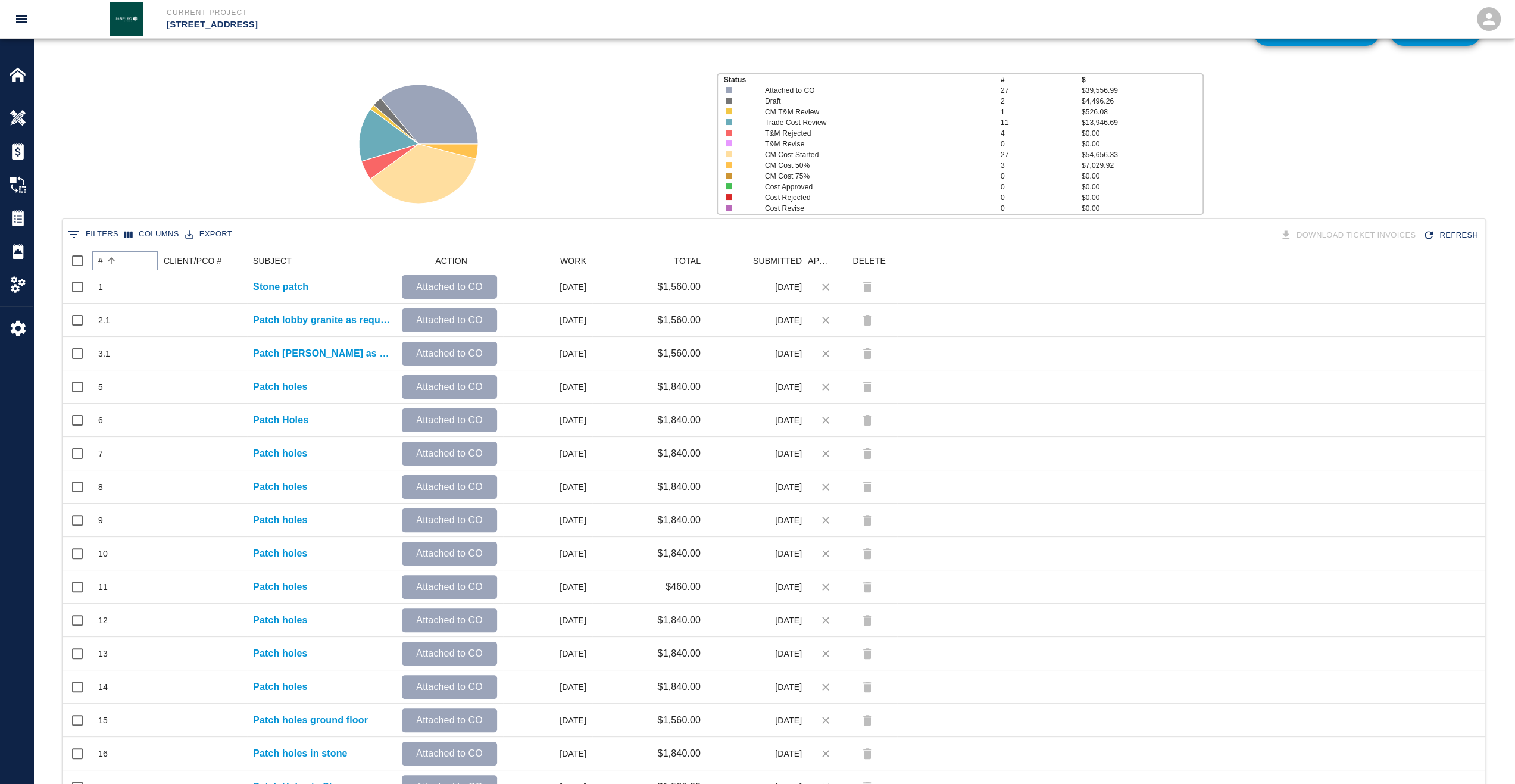
scroll to position [0, 0]
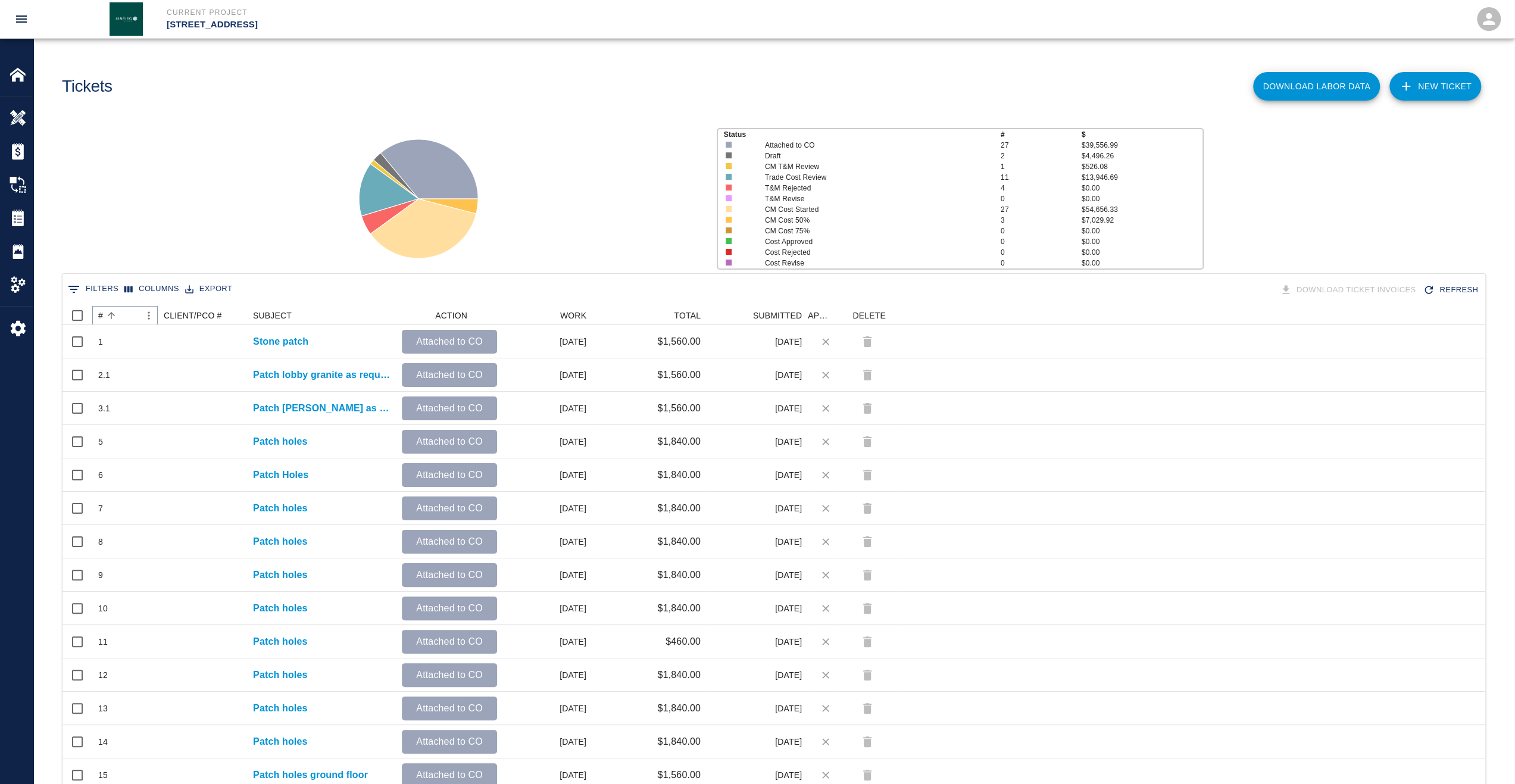
click at [104, 314] on button "Sort" at bounding box center [111, 316] width 17 height 17
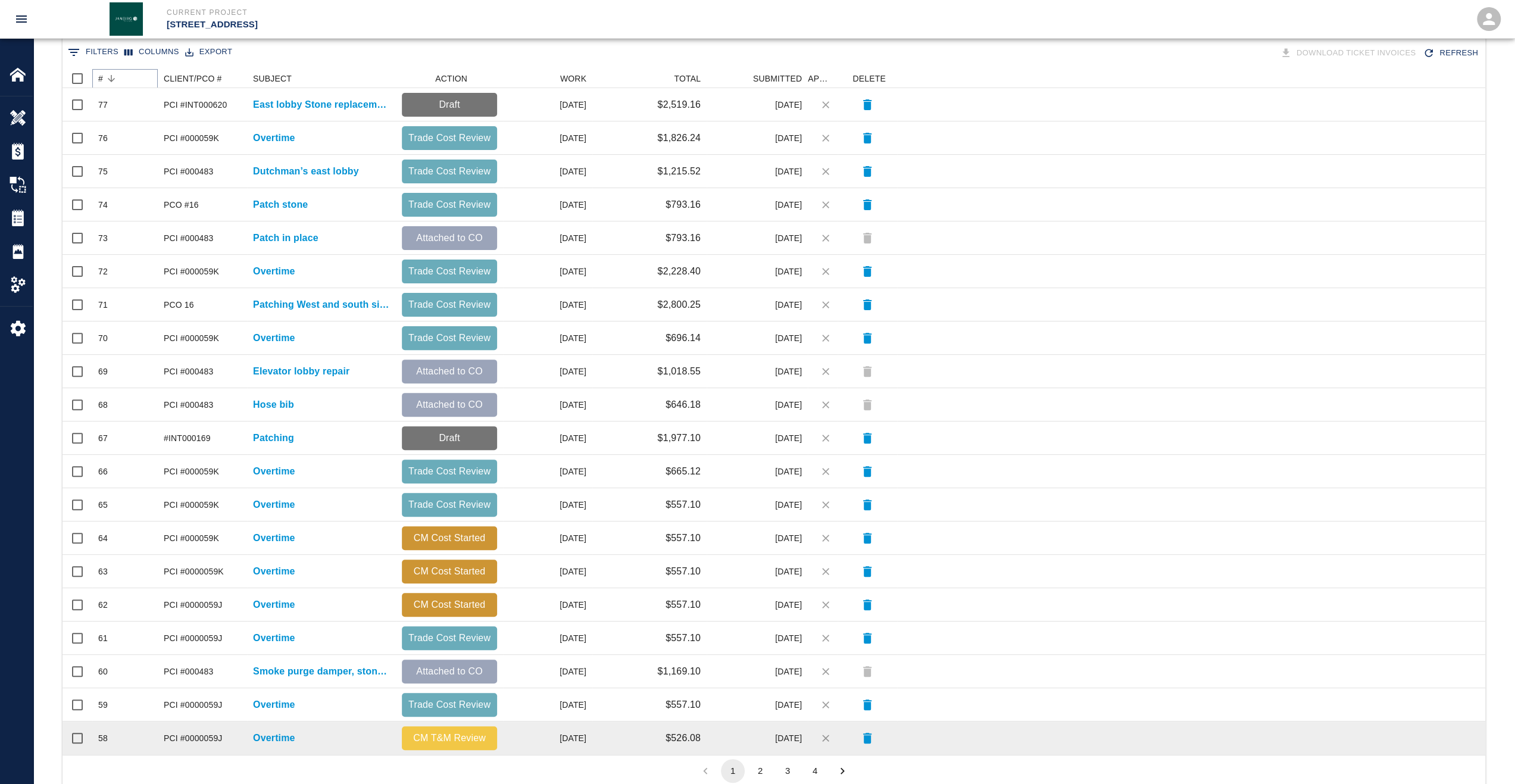
scroll to position [267, 0]
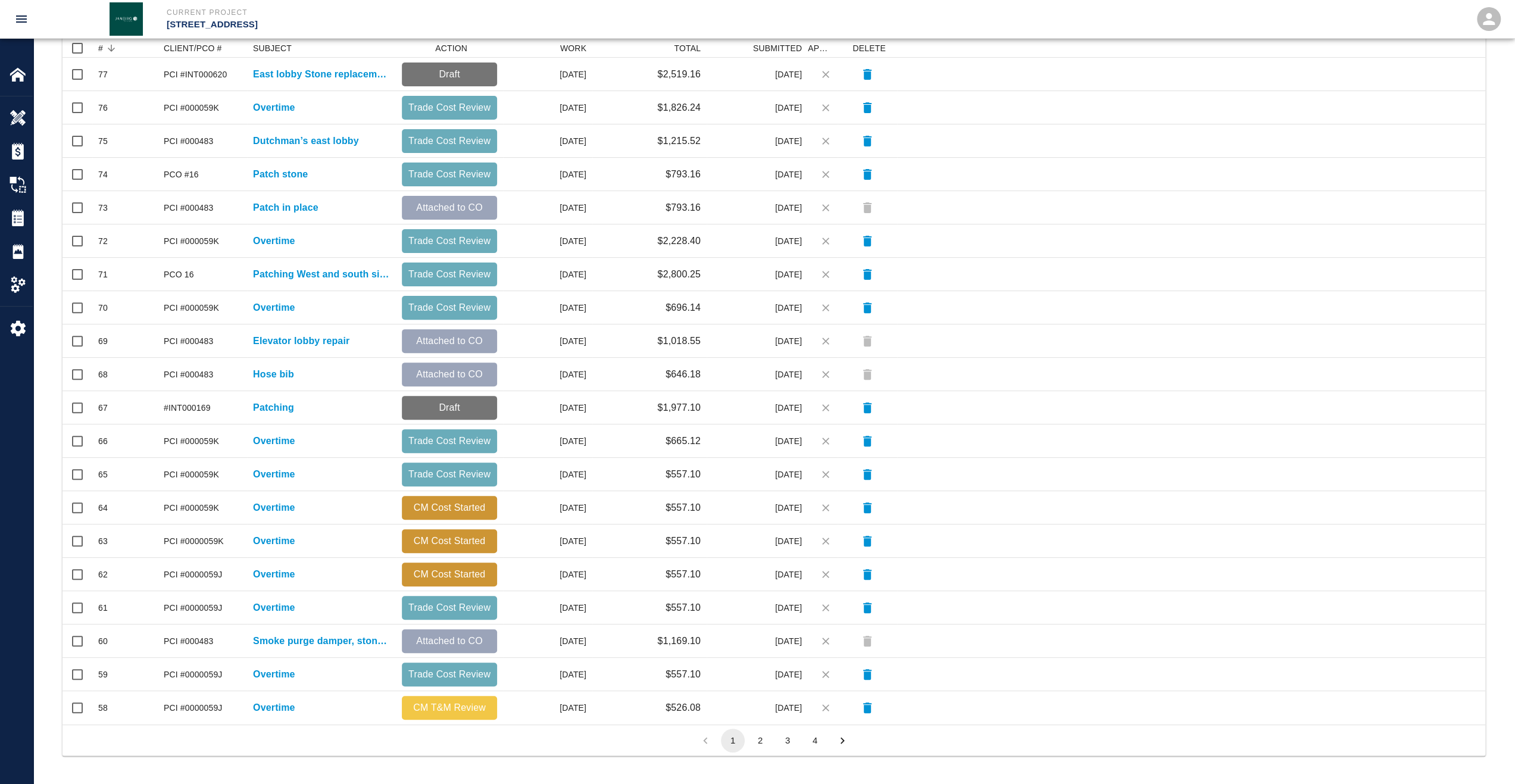
click at [760, 741] on button "2" at bounding box center [760, 740] width 23 height 23
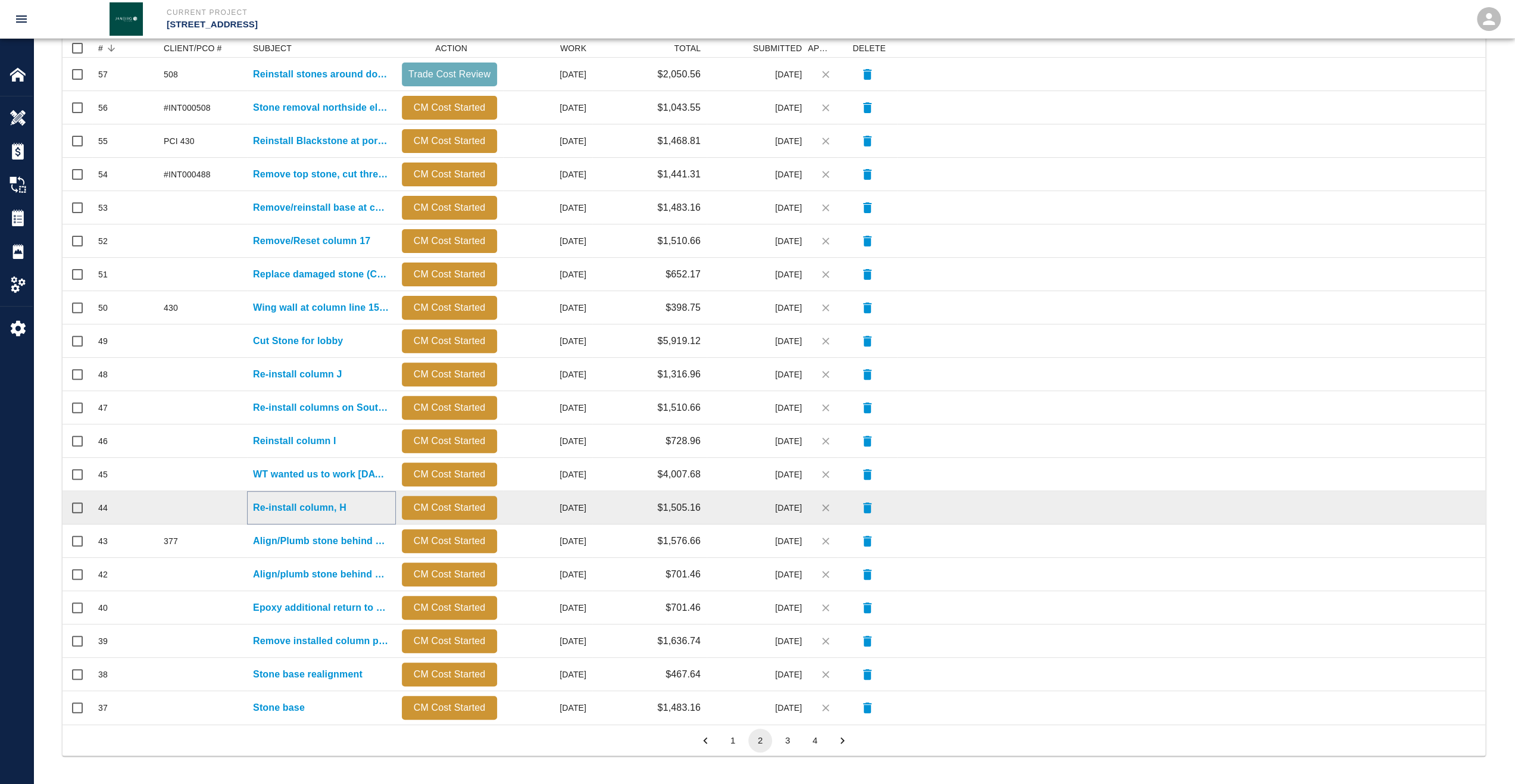
click at [289, 501] on p "Re-install column, H ￼" at bounding box center [301, 508] width 96 height 14
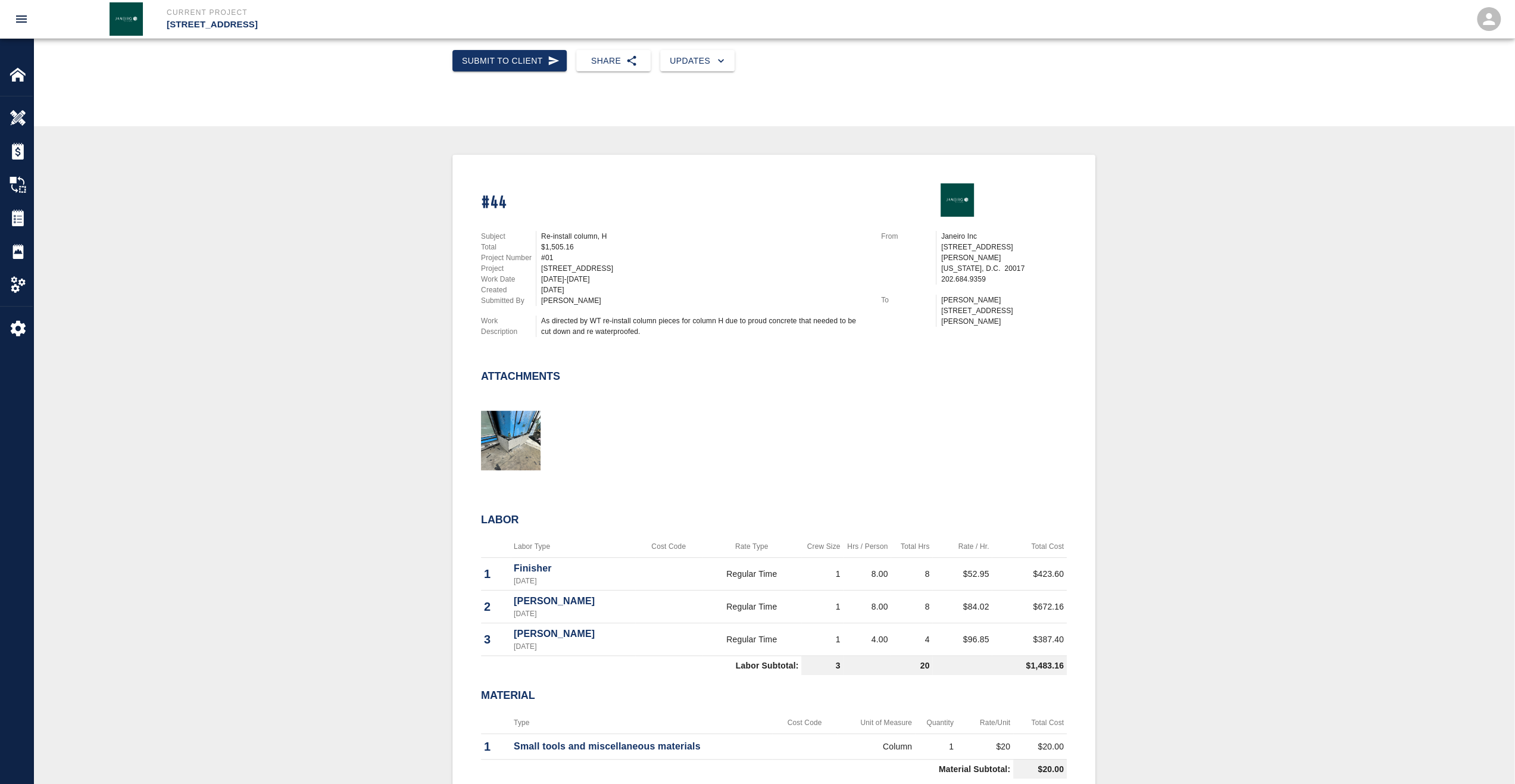
scroll to position [60, 0]
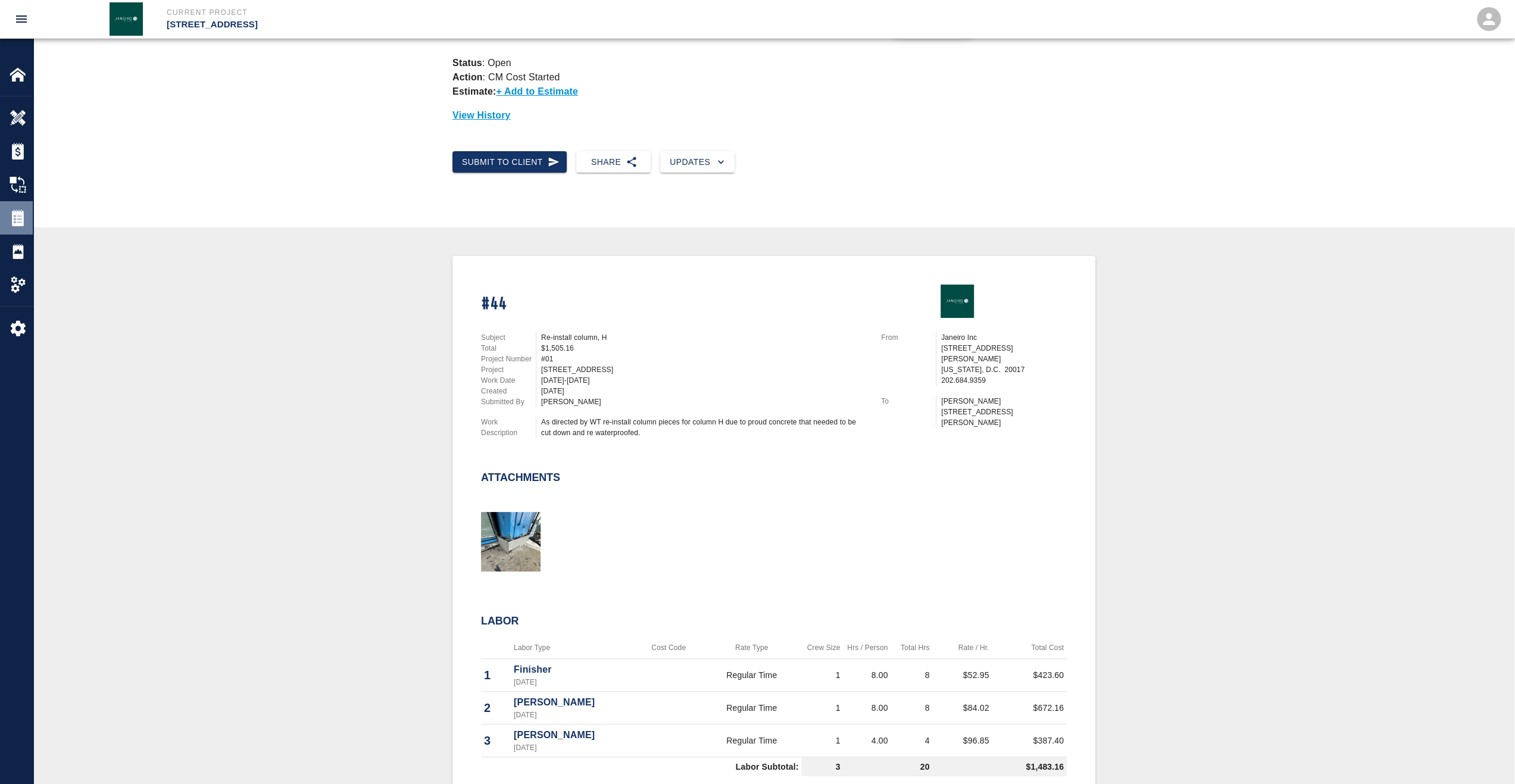
click at [19, 218] on img at bounding box center [18, 218] width 17 height 17
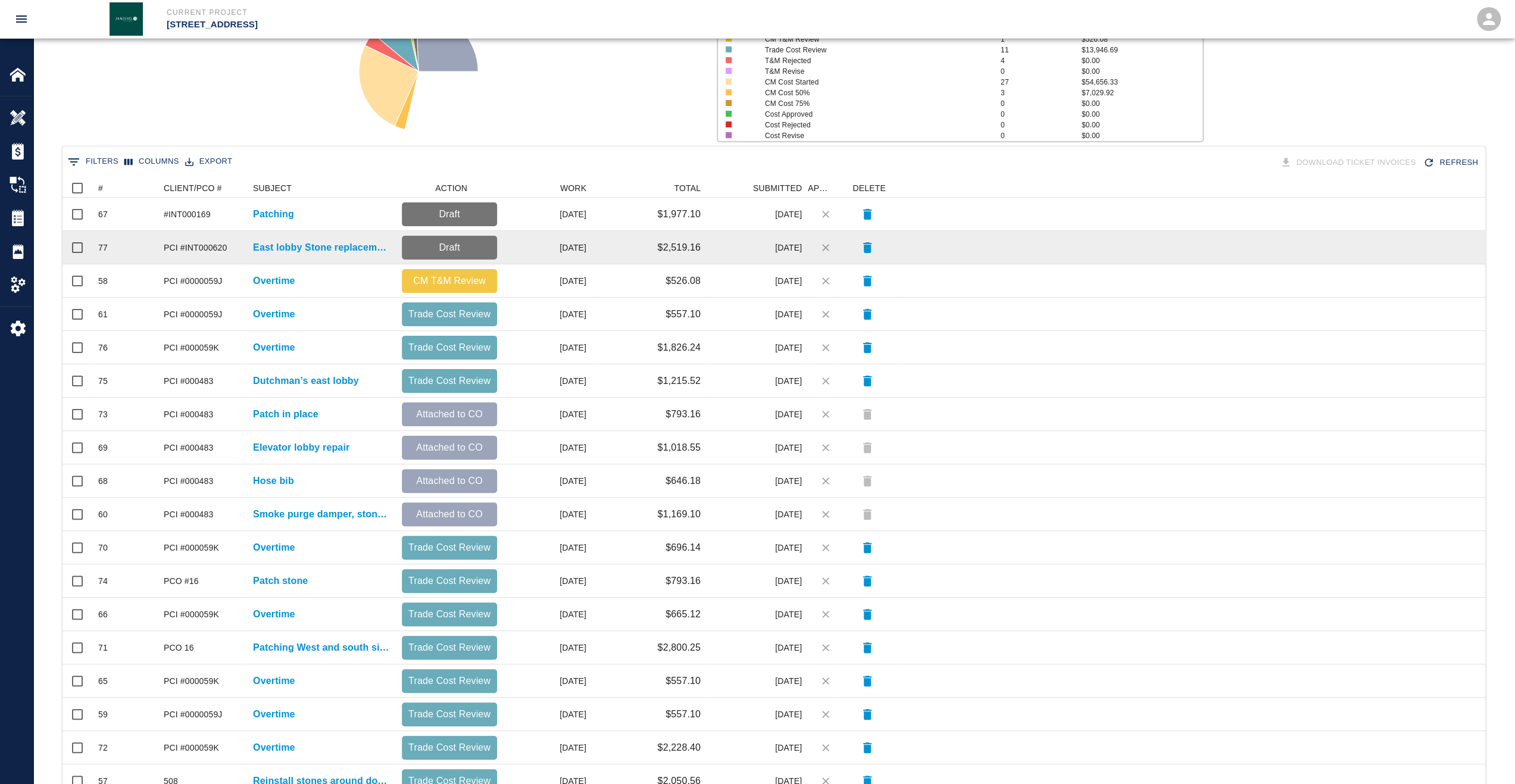
scroll to position [30, 0]
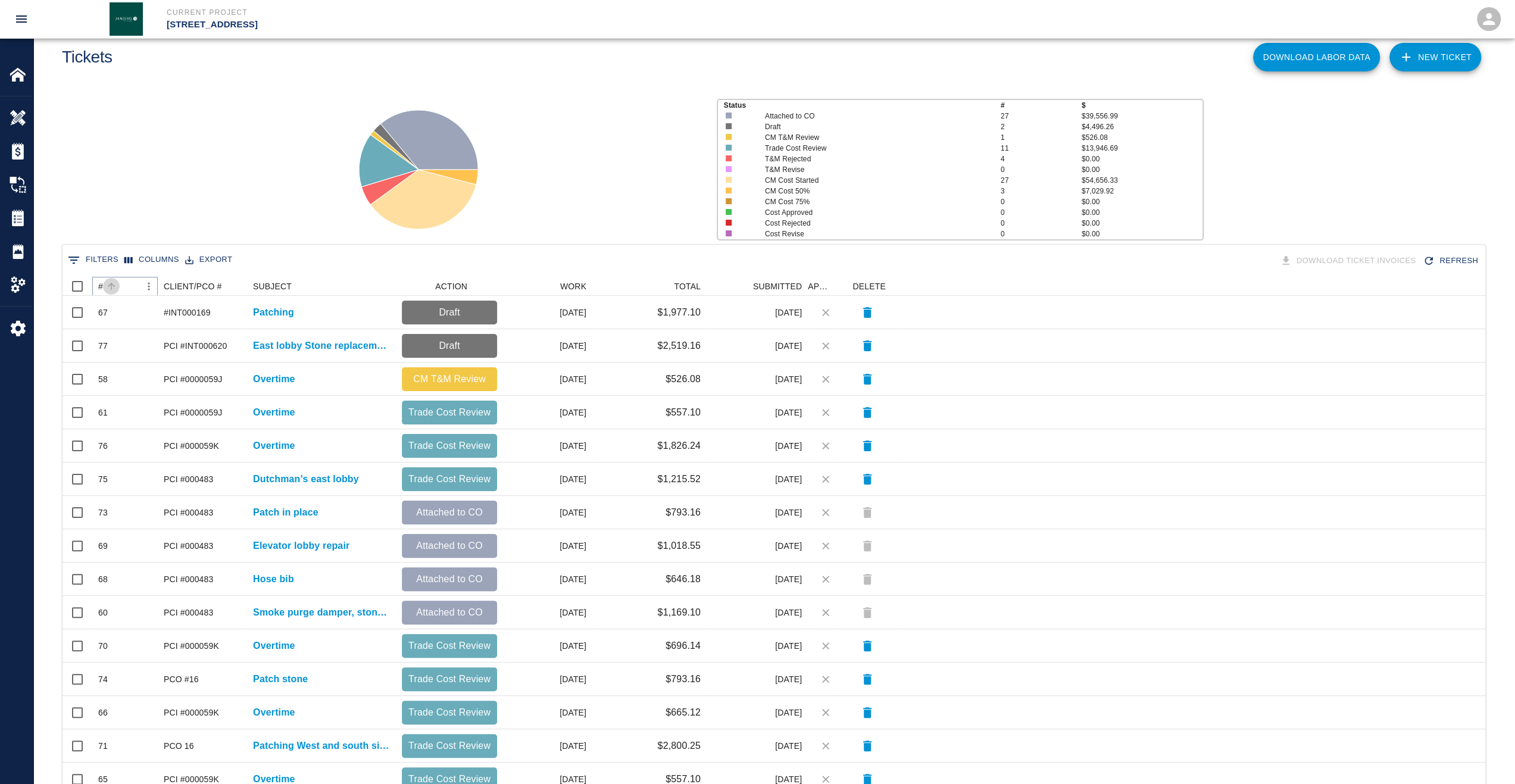
click at [104, 284] on button "Sort" at bounding box center [111, 286] width 17 height 17
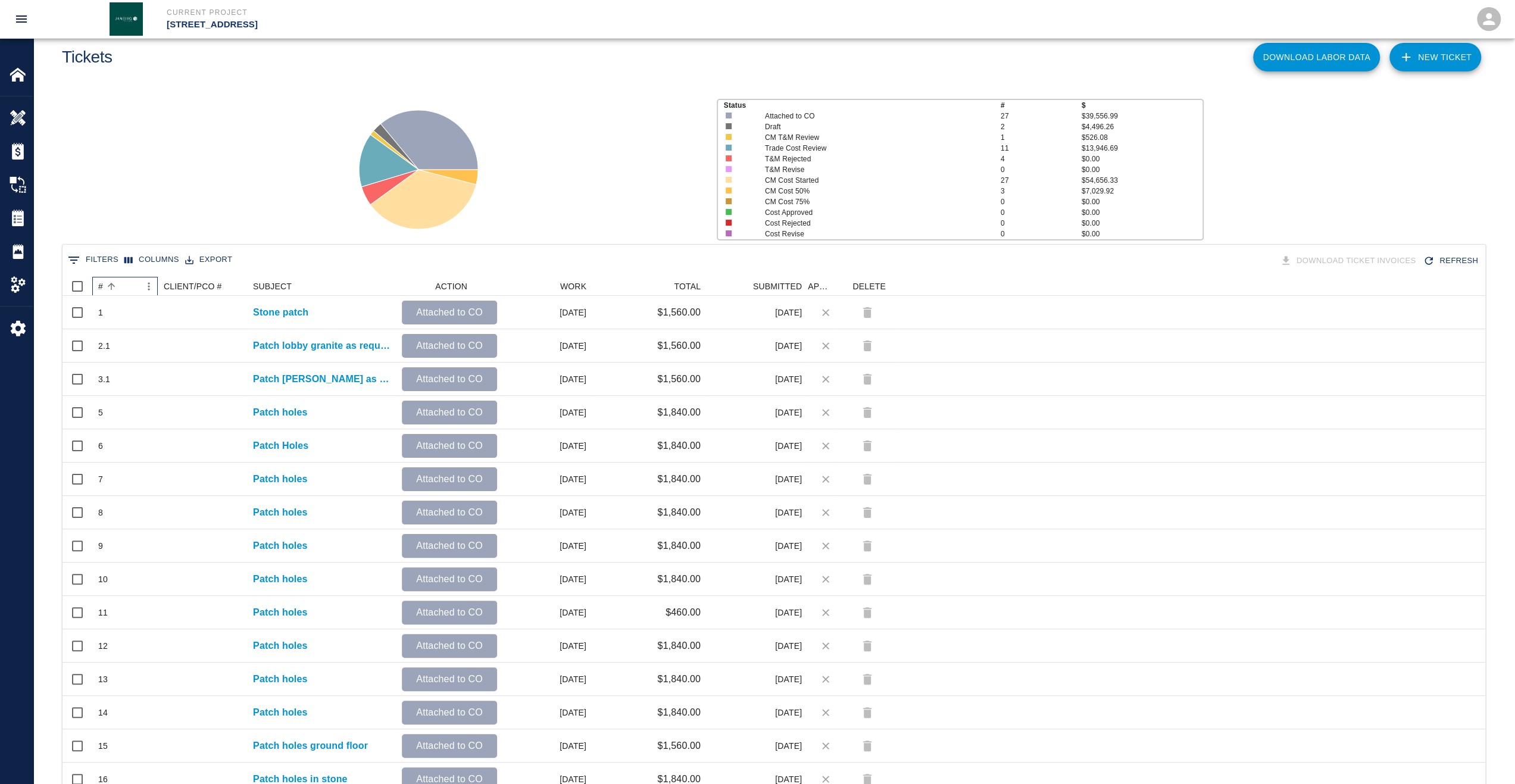
click at [102, 286] on div "#" at bounding box center [101, 286] width 5 height 19
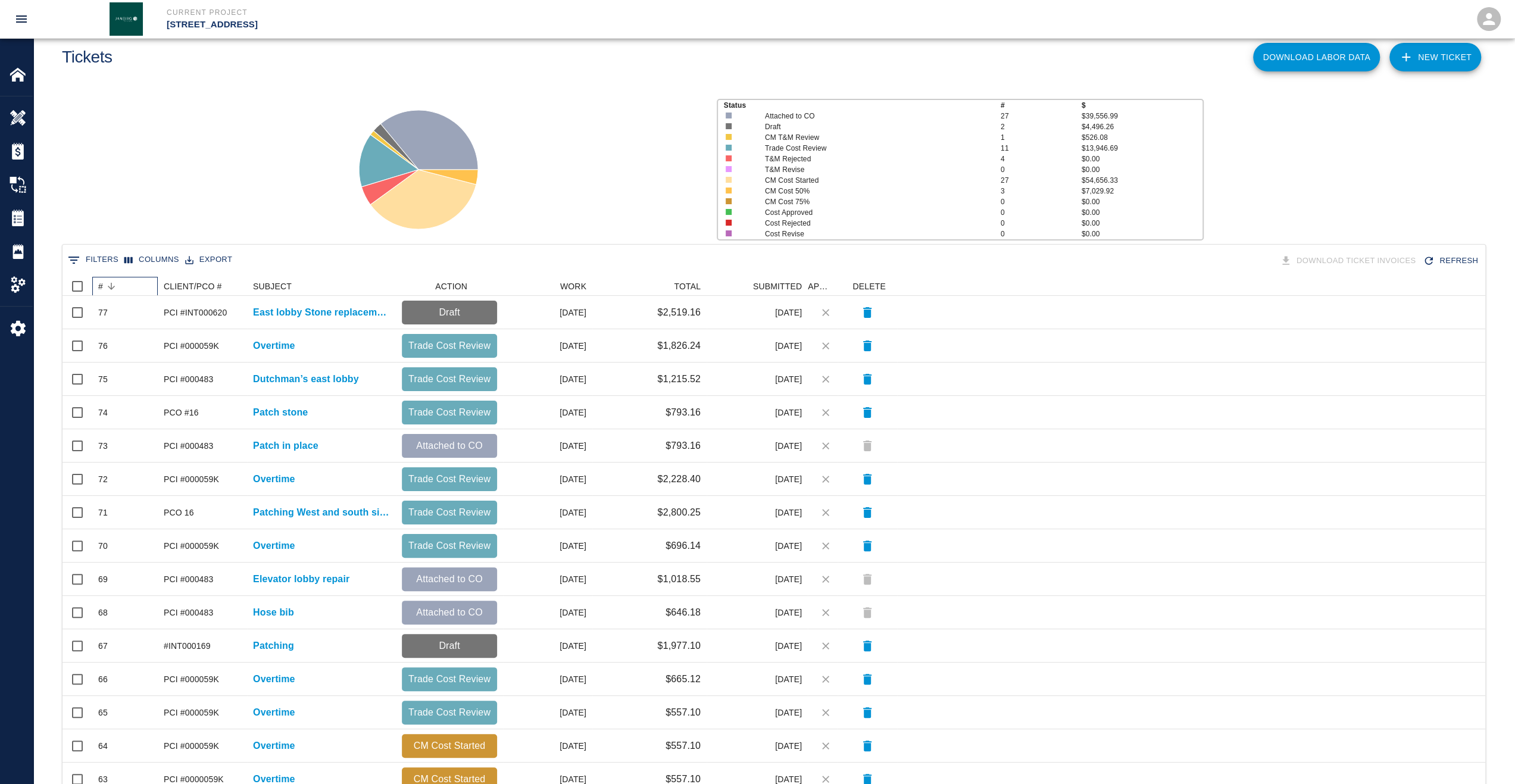
scroll to position [267, 0]
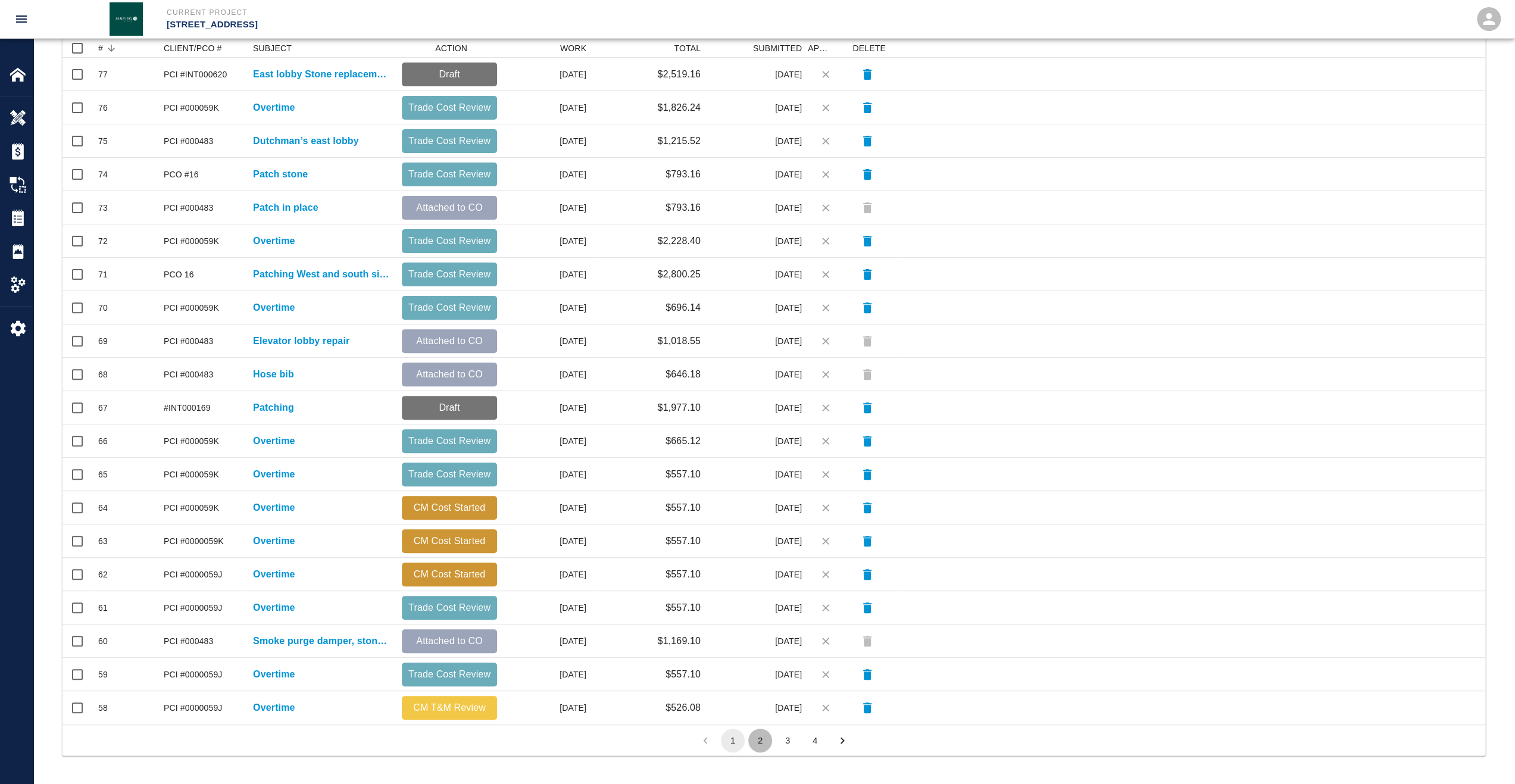
click at [761, 735] on button "2" at bounding box center [760, 740] width 23 height 23
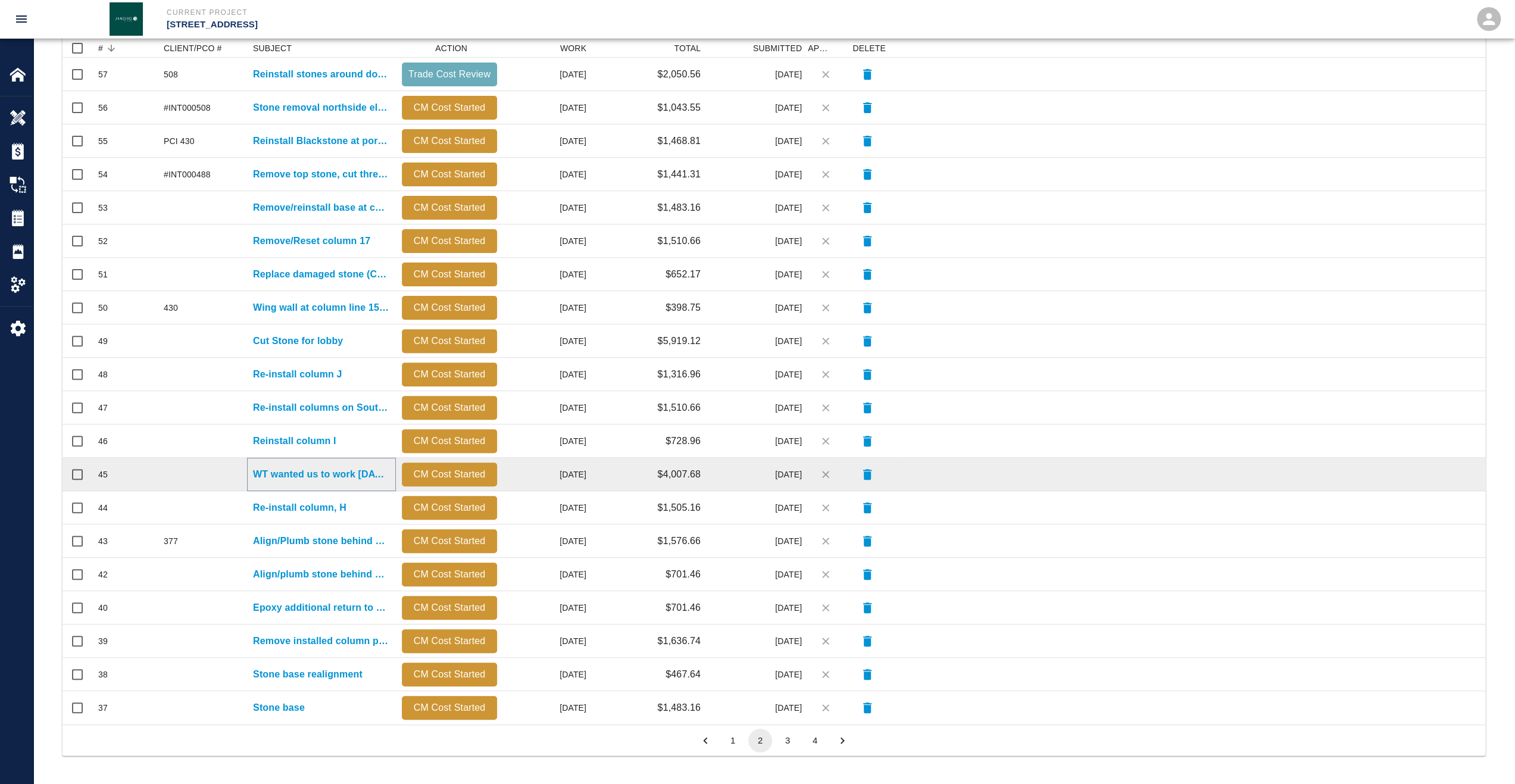
click at [308, 473] on p "WT wanted us to work [DATE] and they would cover it" at bounding box center [321, 474] width 137 height 14
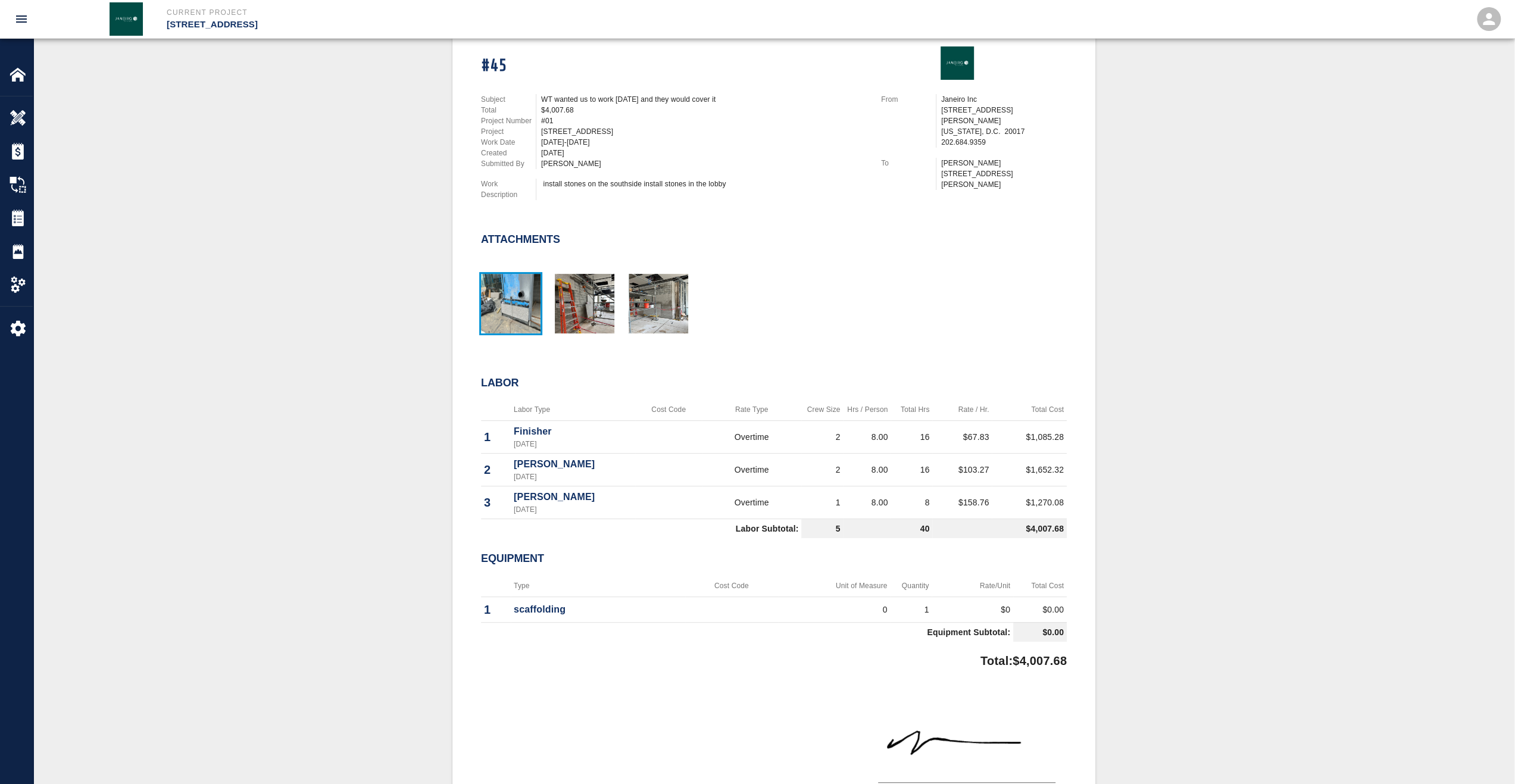
click at [533, 309] on img "button" at bounding box center [511, 304] width 60 height 60
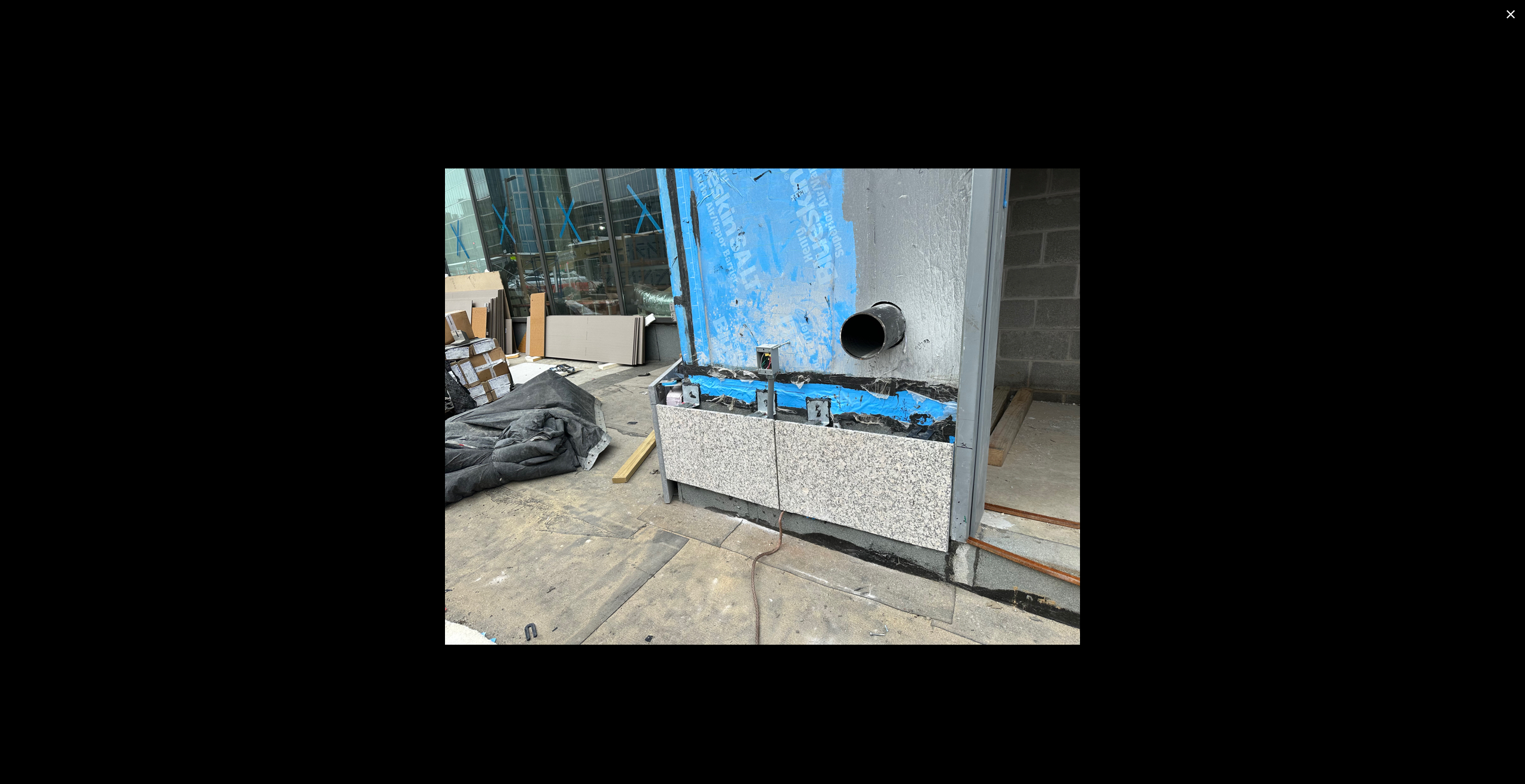
click at [941, 478] on img at bounding box center [762, 406] width 635 height 476
drag, startPoint x: 1019, startPoint y: 470, endPoint x: 975, endPoint y: 453, distance: 47.2
click at [1018, 470] on img at bounding box center [762, 406] width 635 height 476
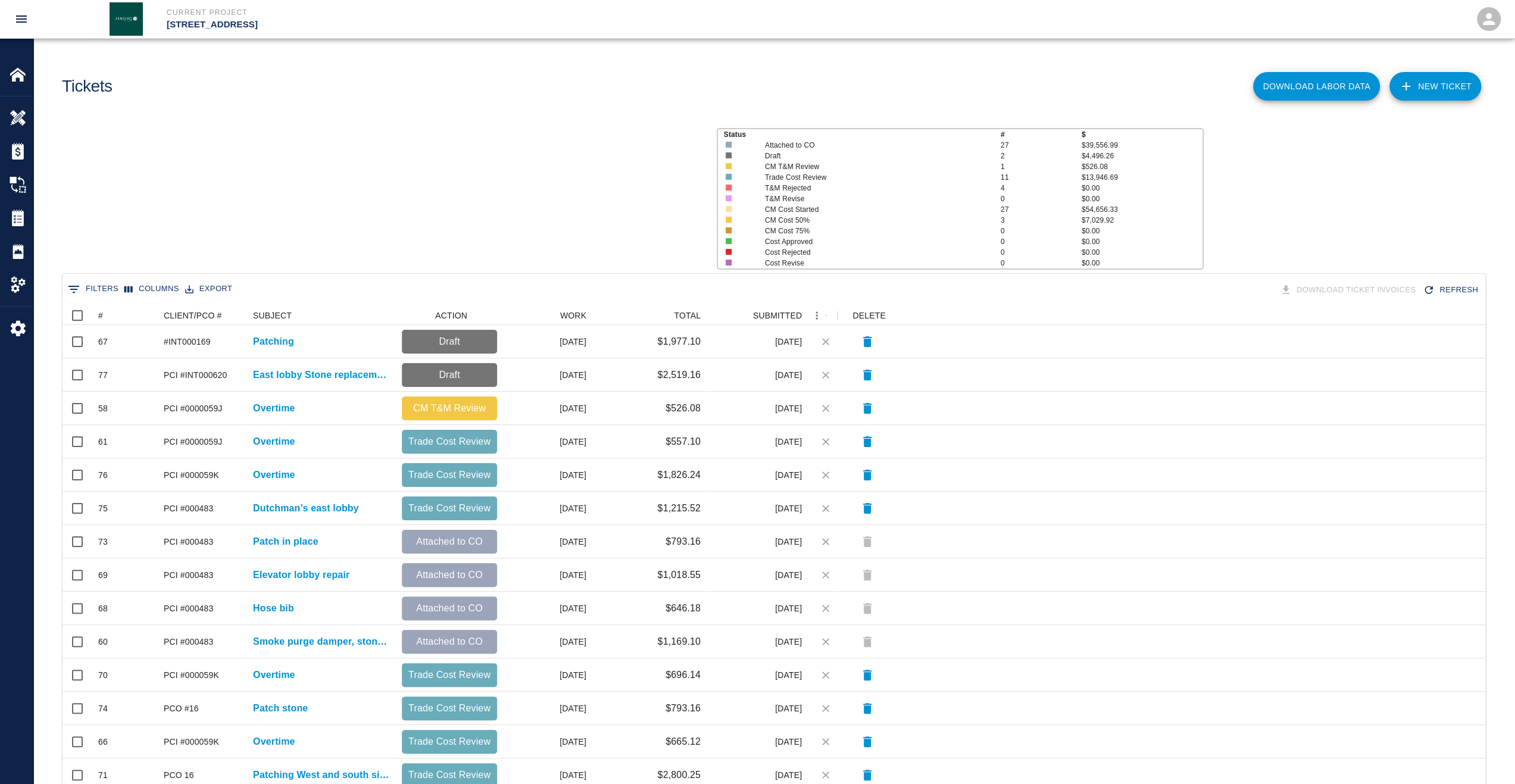
scroll to position [676, 1413]
click at [100, 317] on div "#" at bounding box center [101, 315] width 5 height 19
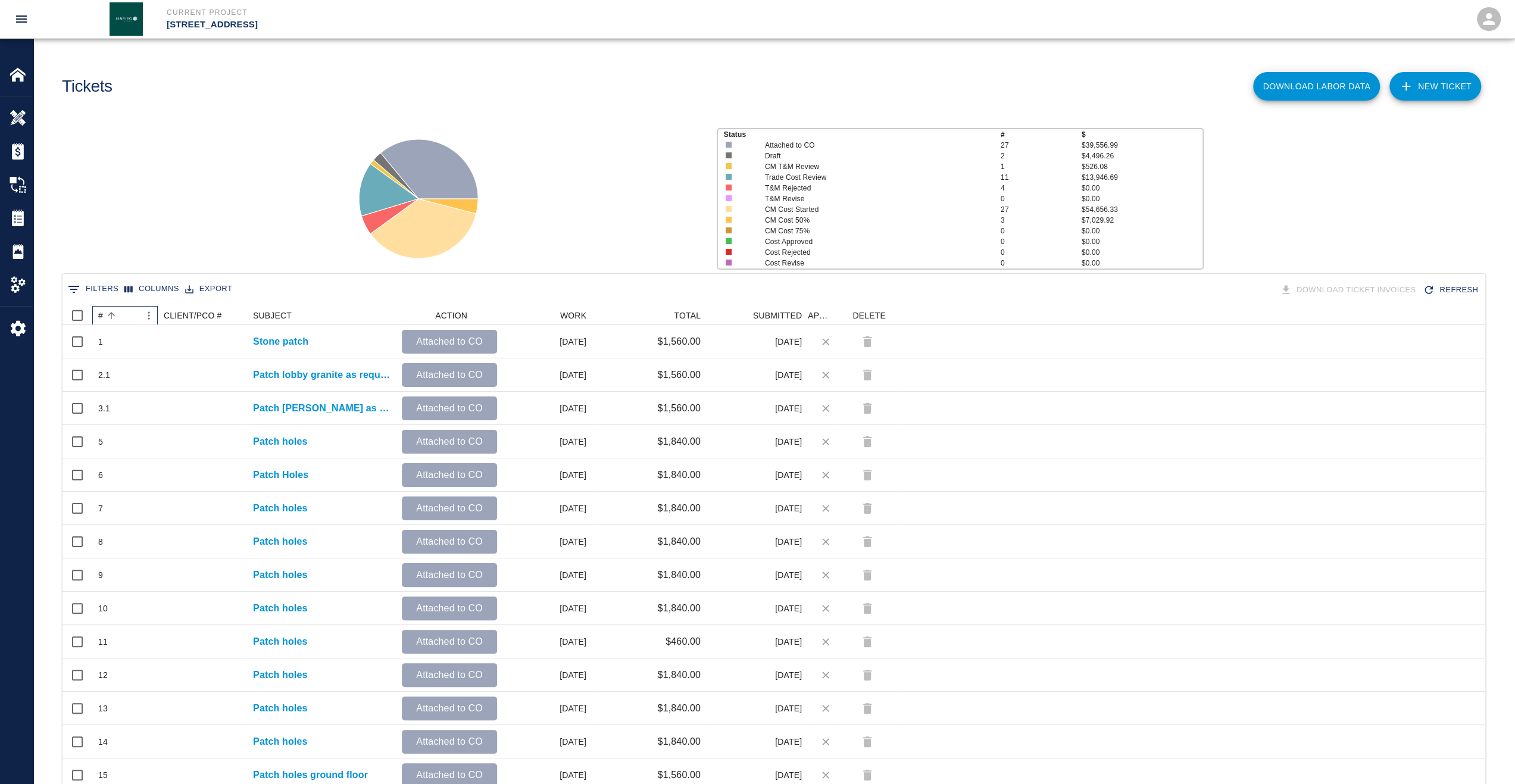
click at [100, 317] on div "#" at bounding box center [101, 315] width 5 height 19
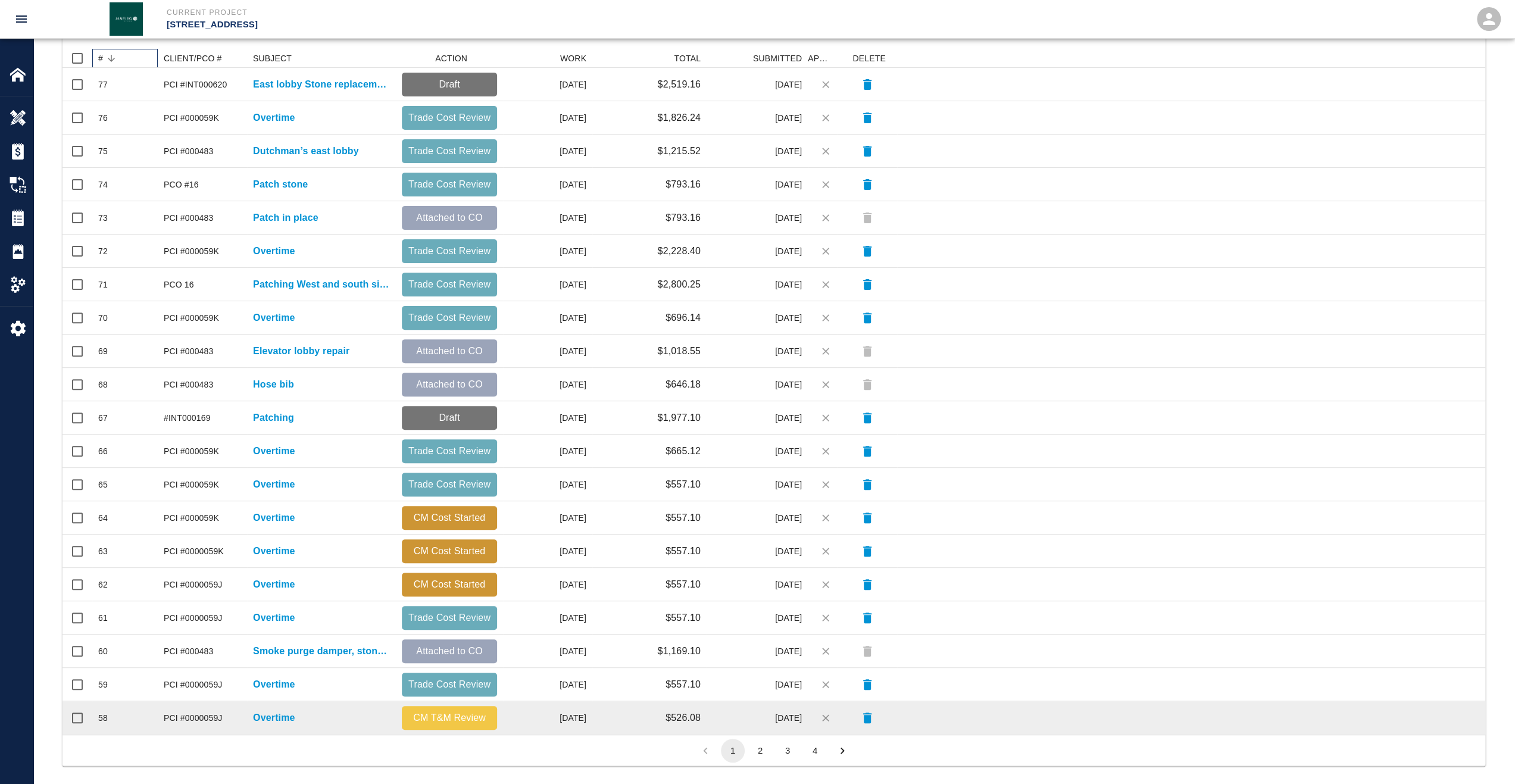
scroll to position [267, 0]
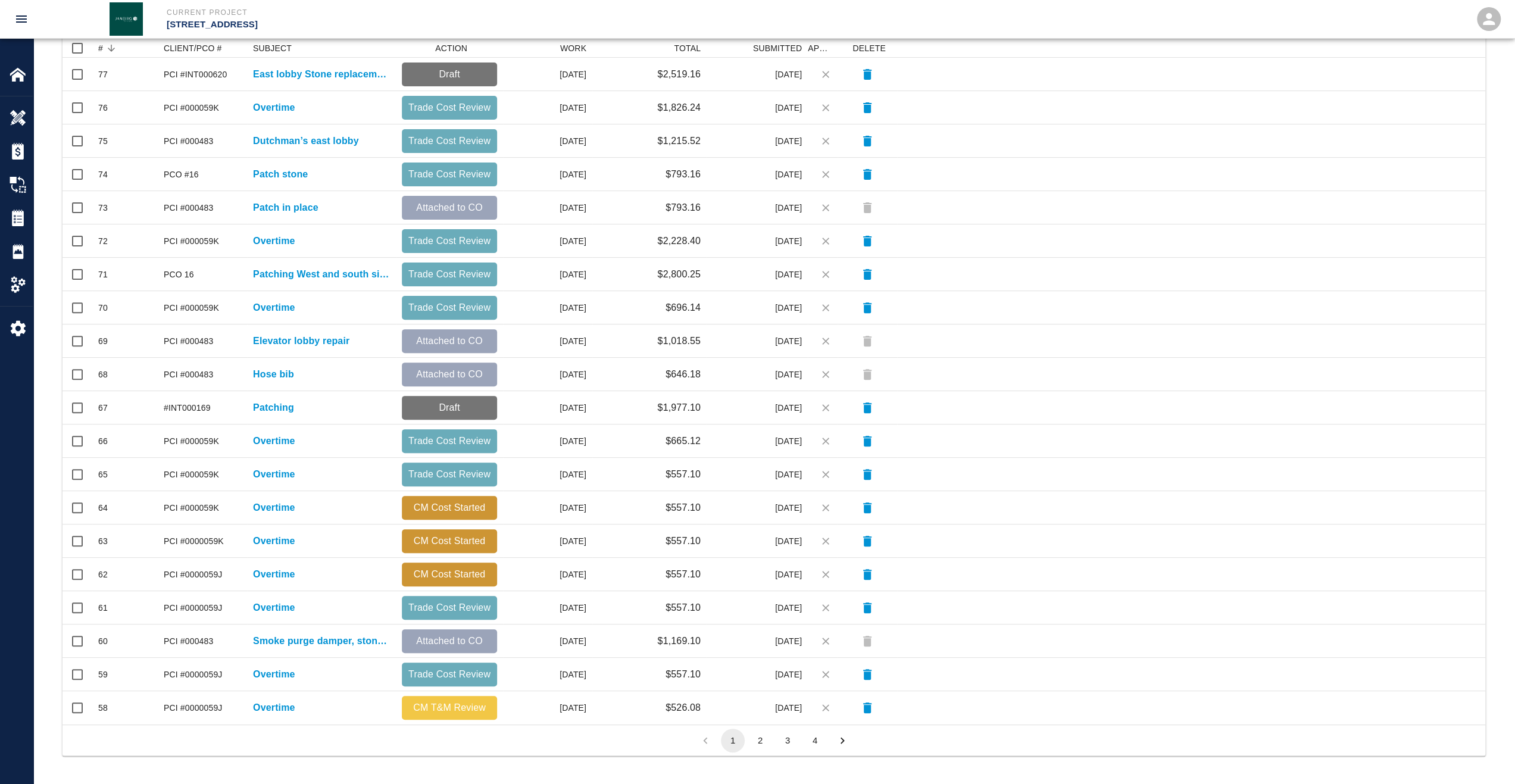
click at [757, 743] on button "2" at bounding box center [760, 740] width 23 height 23
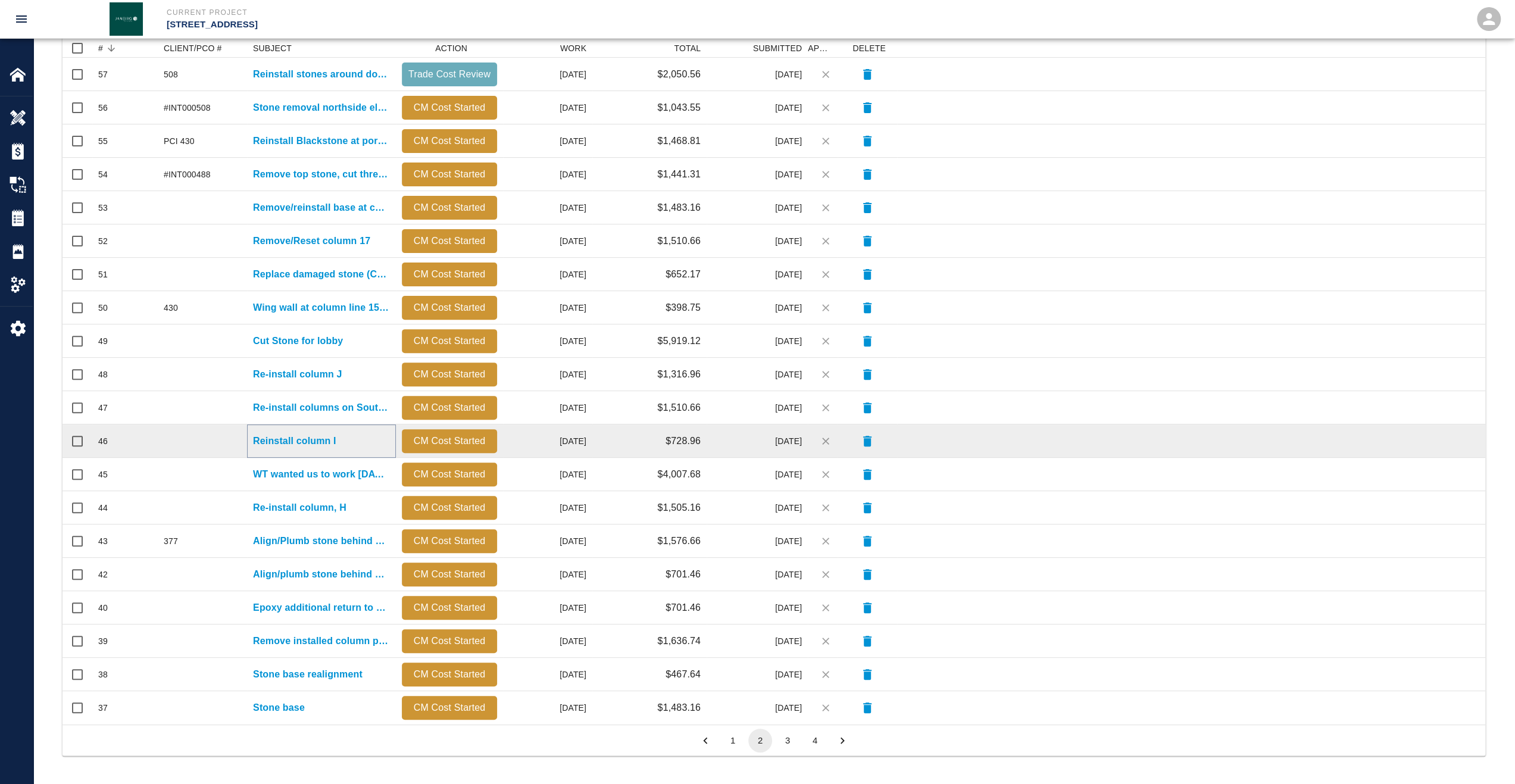
click at [293, 438] on p "Reinstall column I" at bounding box center [295, 441] width 83 height 14
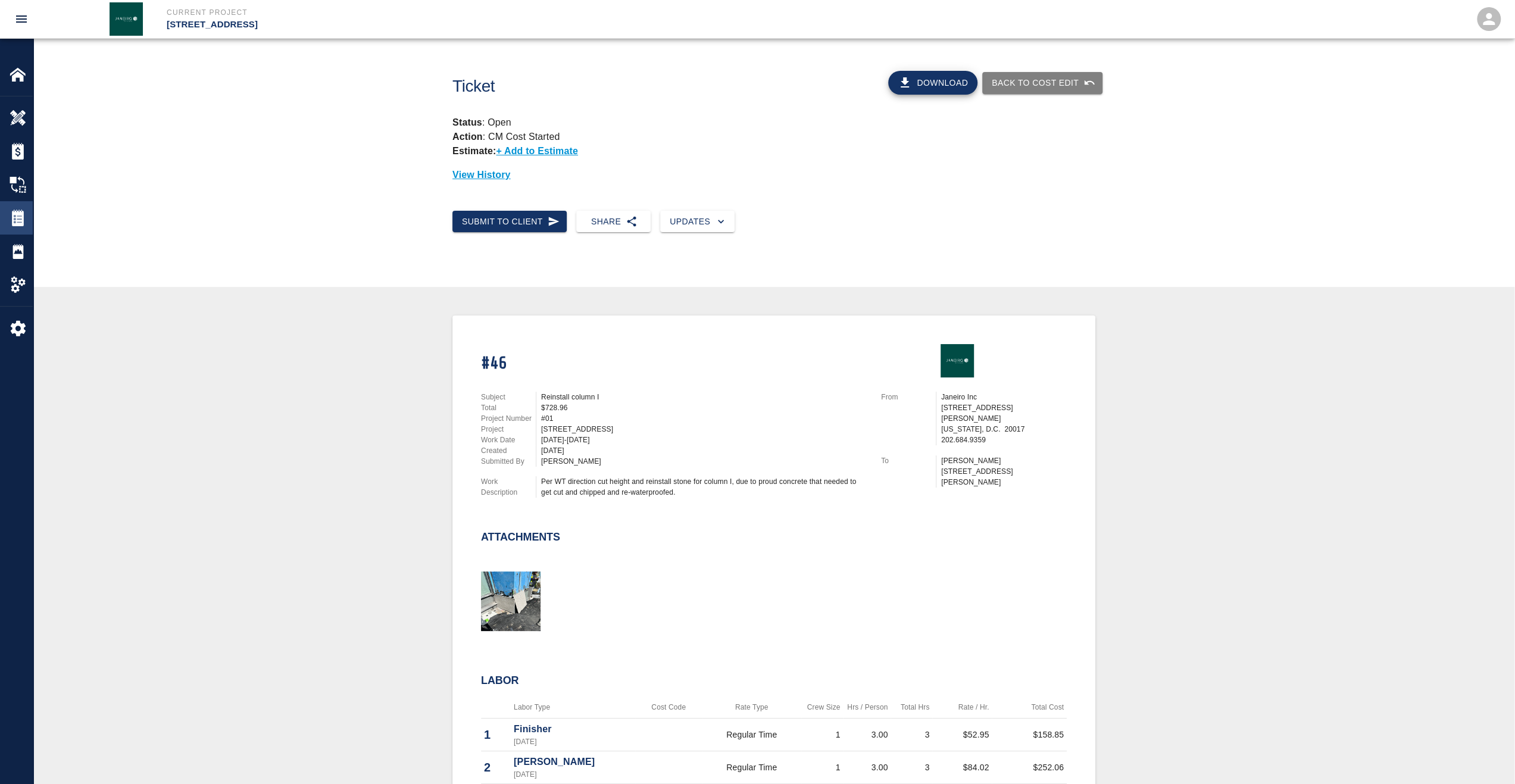
click at [18, 222] on img at bounding box center [18, 218] width 17 height 17
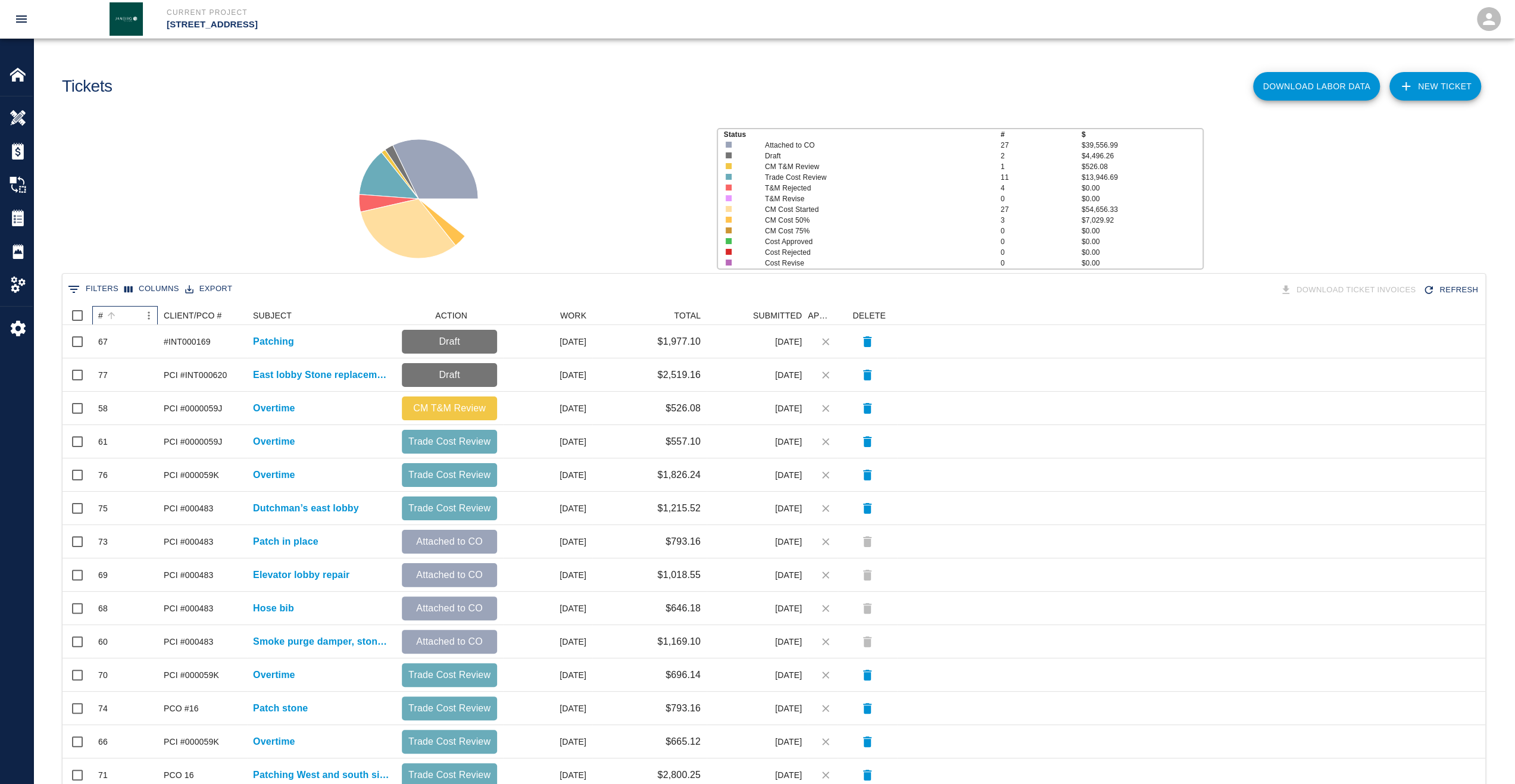
click at [102, 316] on div "#" at bounding box center [101, 315] width 5 height 19
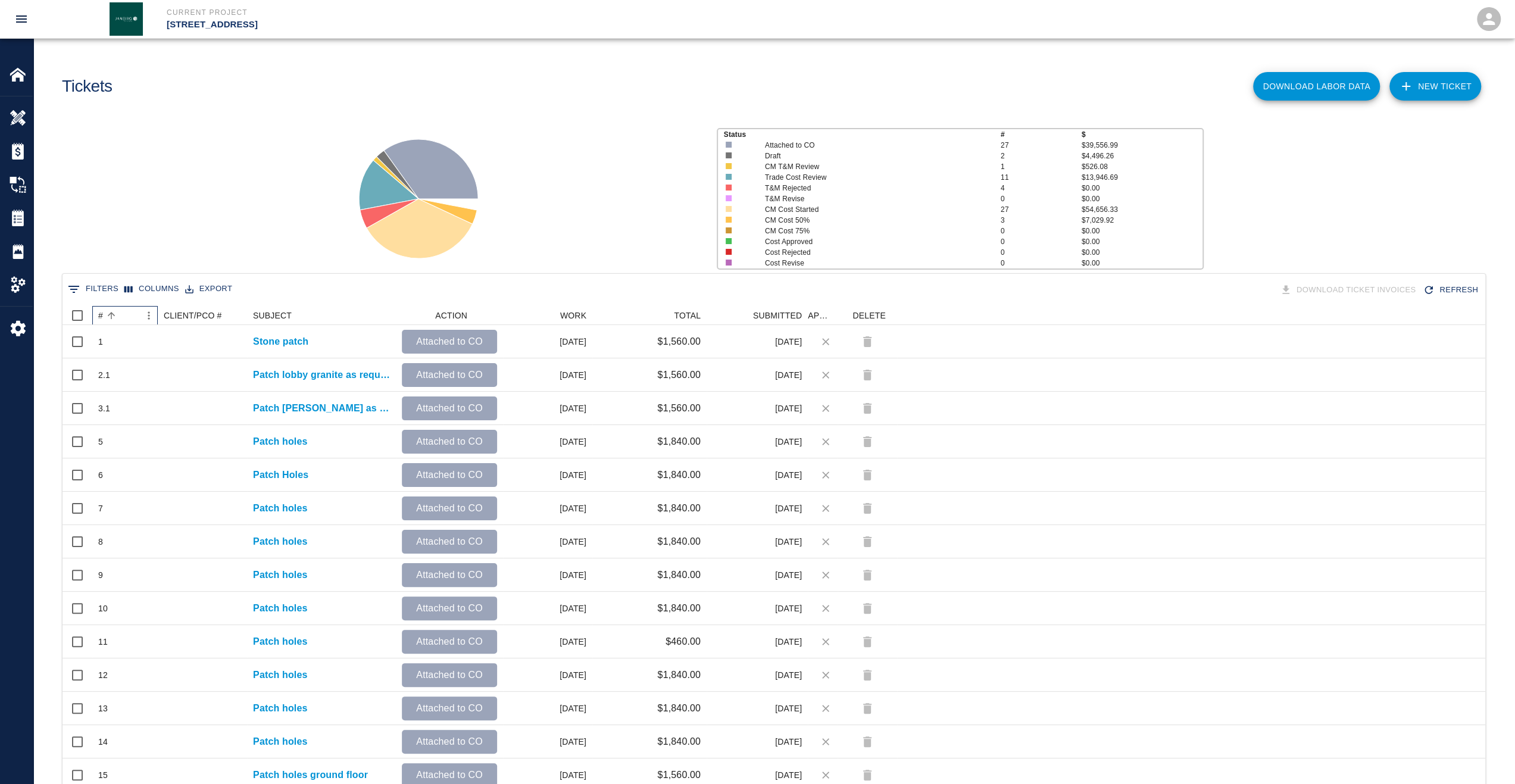
click at [102, 316] on div "#" at bounding box center [101, 315] width 5 height 19
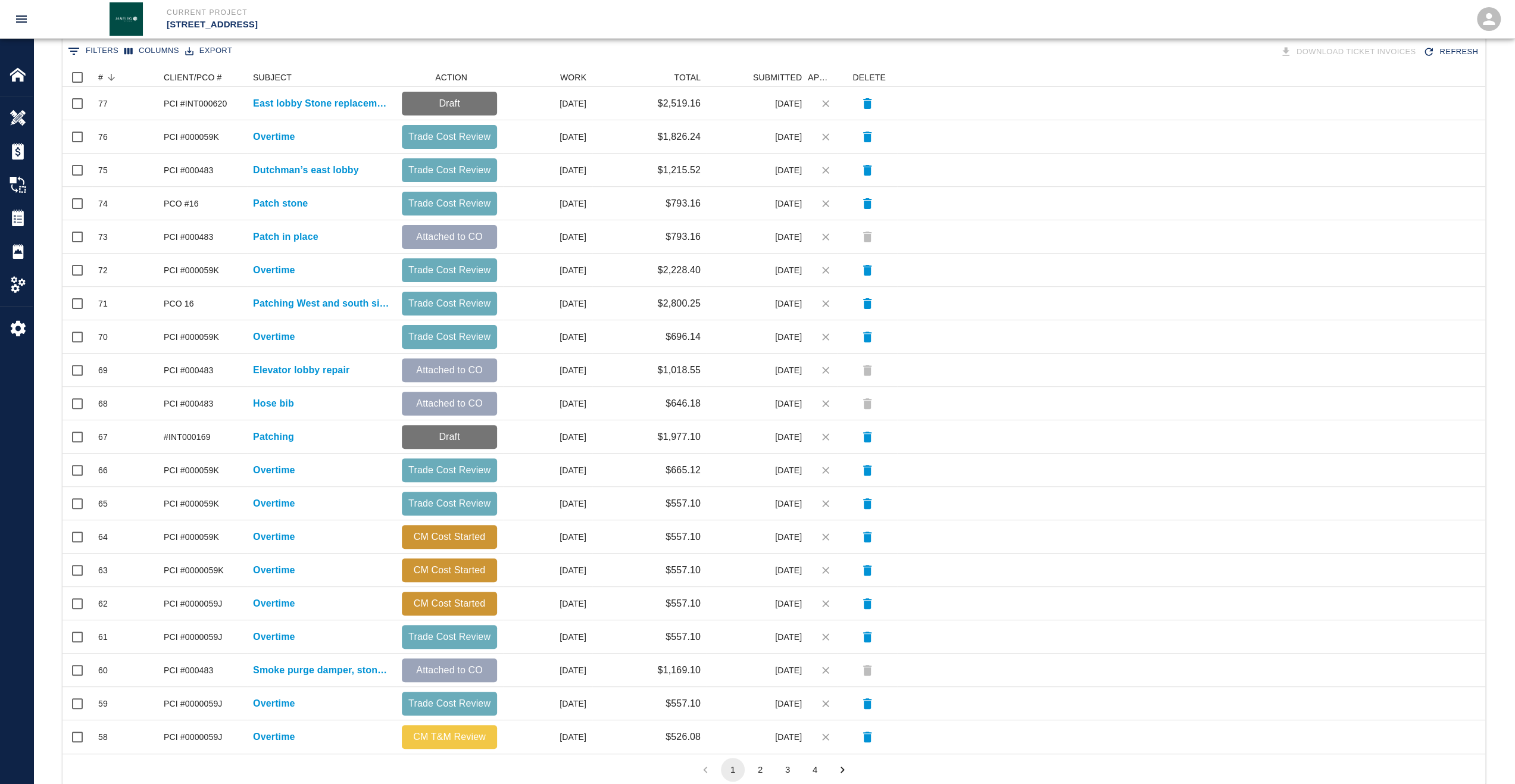
click at [764, 769] on button "2" at bounding box center [760, 769] width 23 height 23
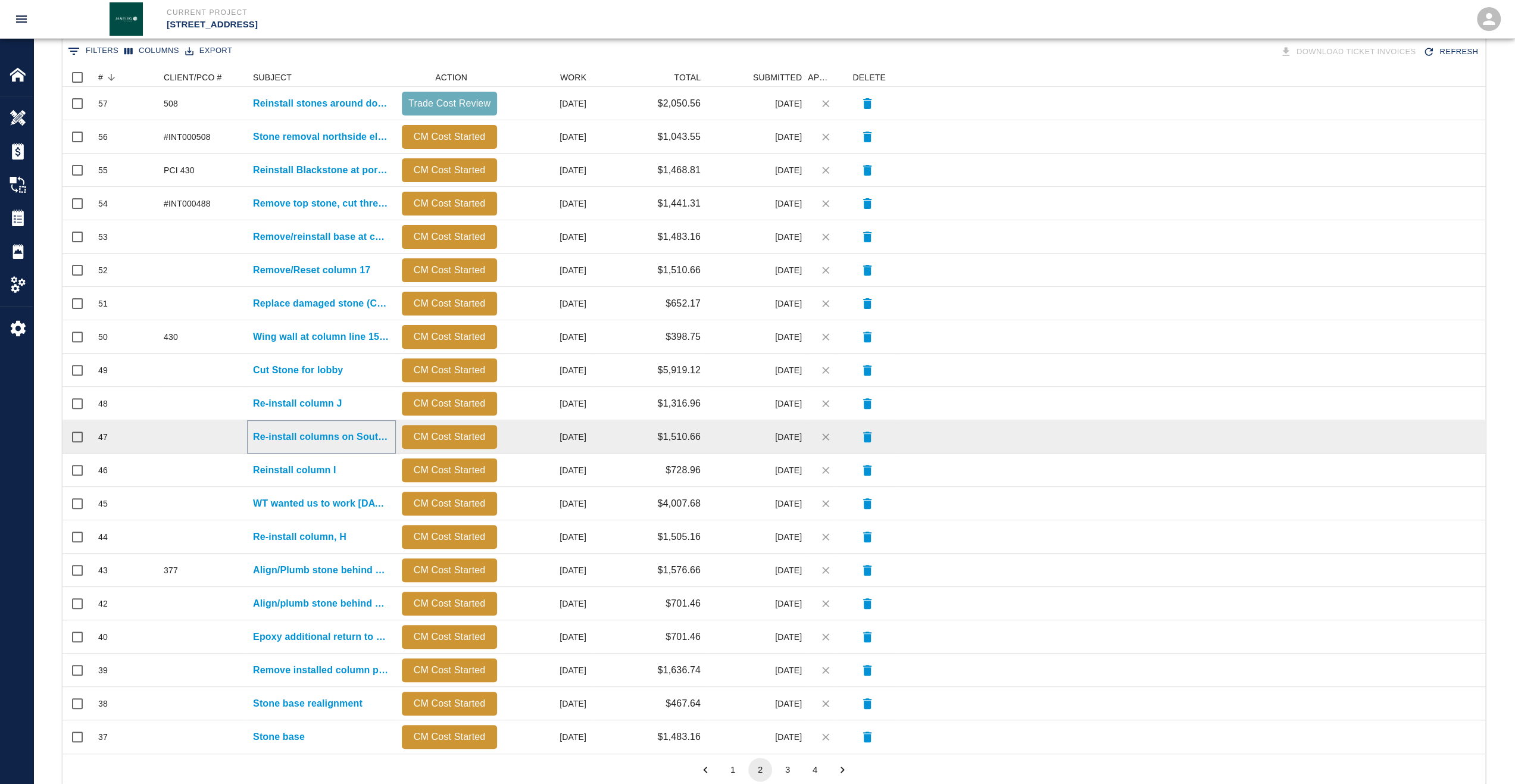
click at [308, 433] on p "Re-install columns on South elevation due to concrete issues" at bounding box center [321, 436] width 137 height 14
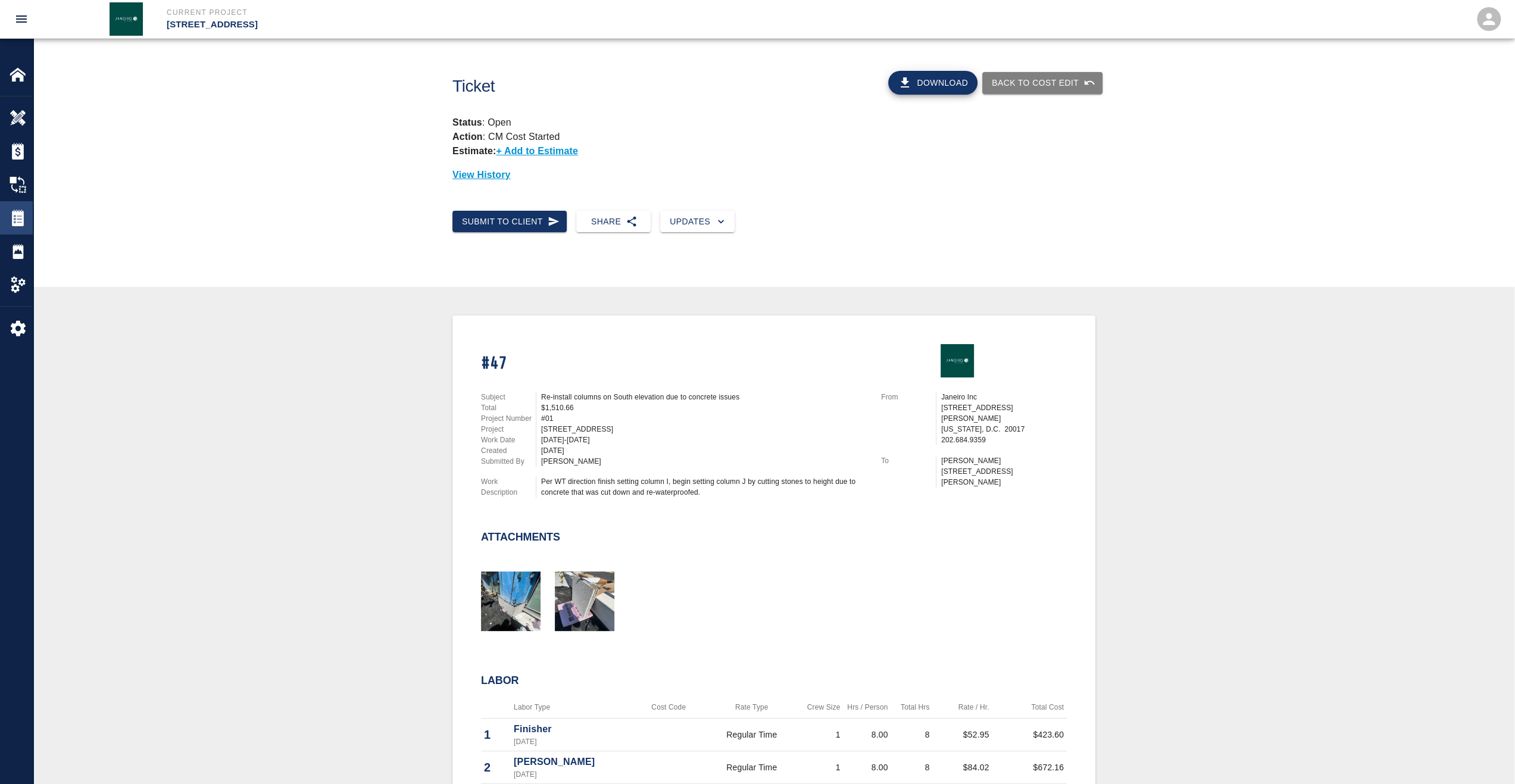
click at [25, 225] on img at bounding box center [18, 218] width 17 height 17
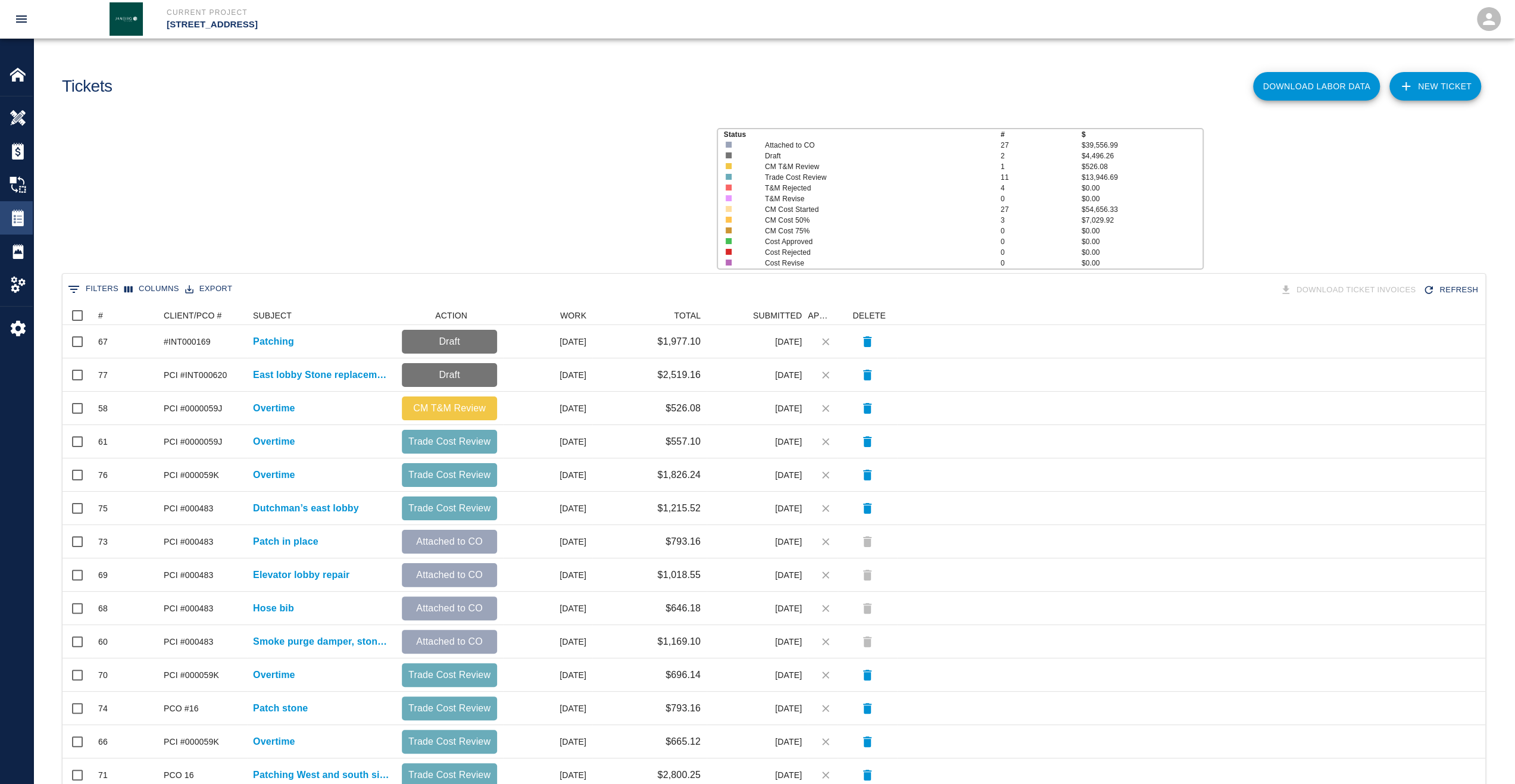
scroll to position [10, 10]
click at [102, 314] on div "#" at bounding box center [101, 315] width 5 height 19
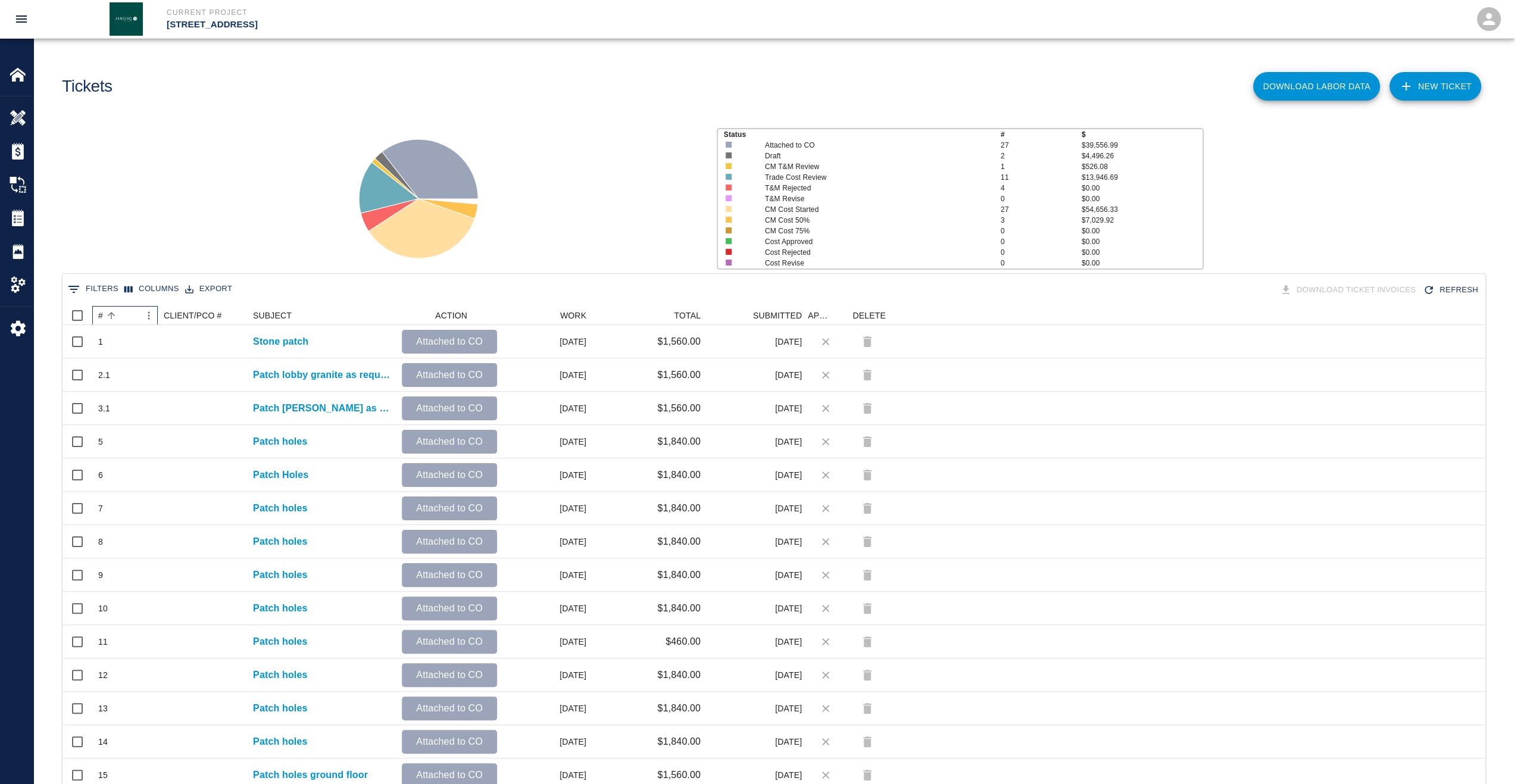
click at [102, 315] on div "#" at bounding box center [101, 315] width 5 height 19
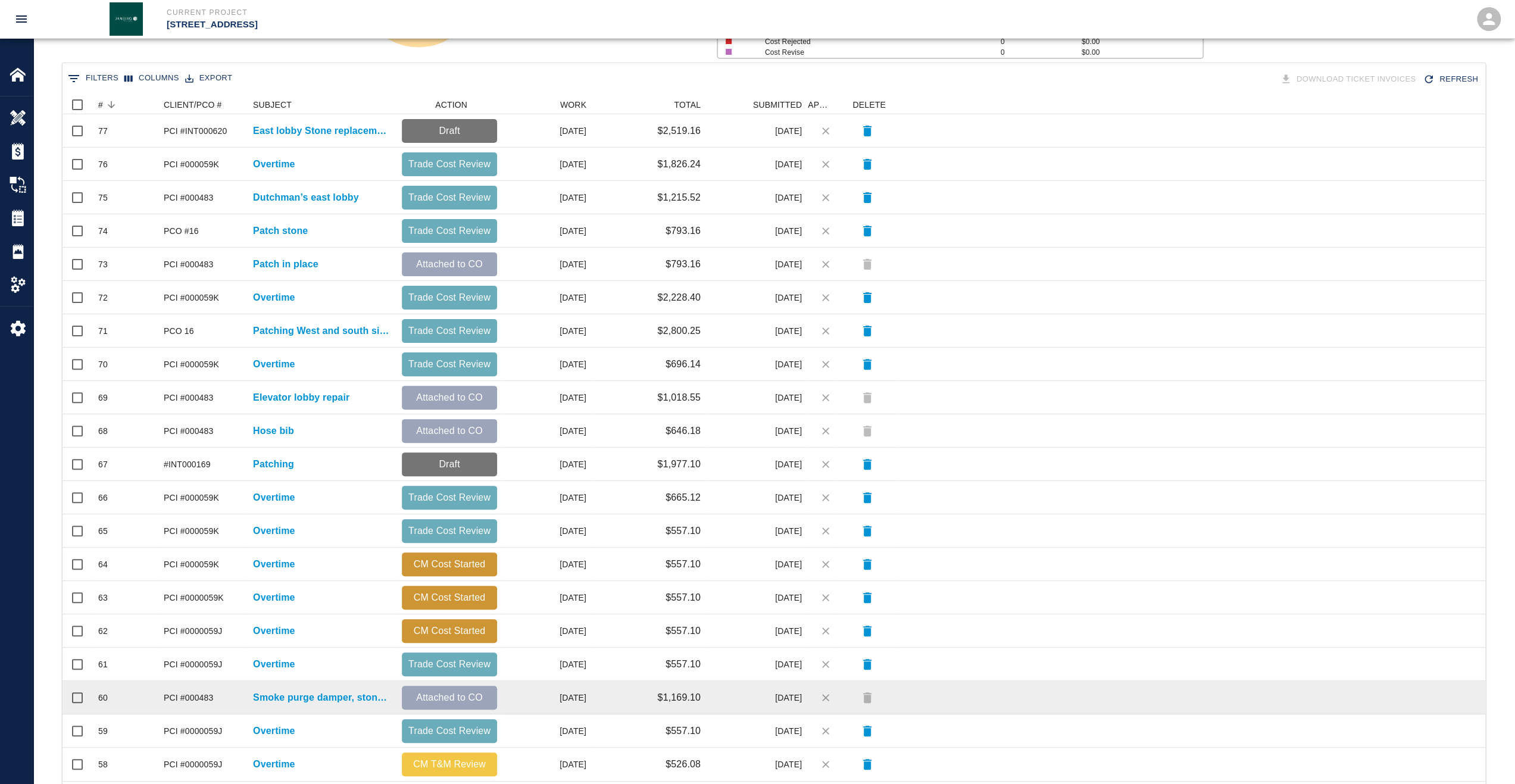
scroll to position [267, 0]
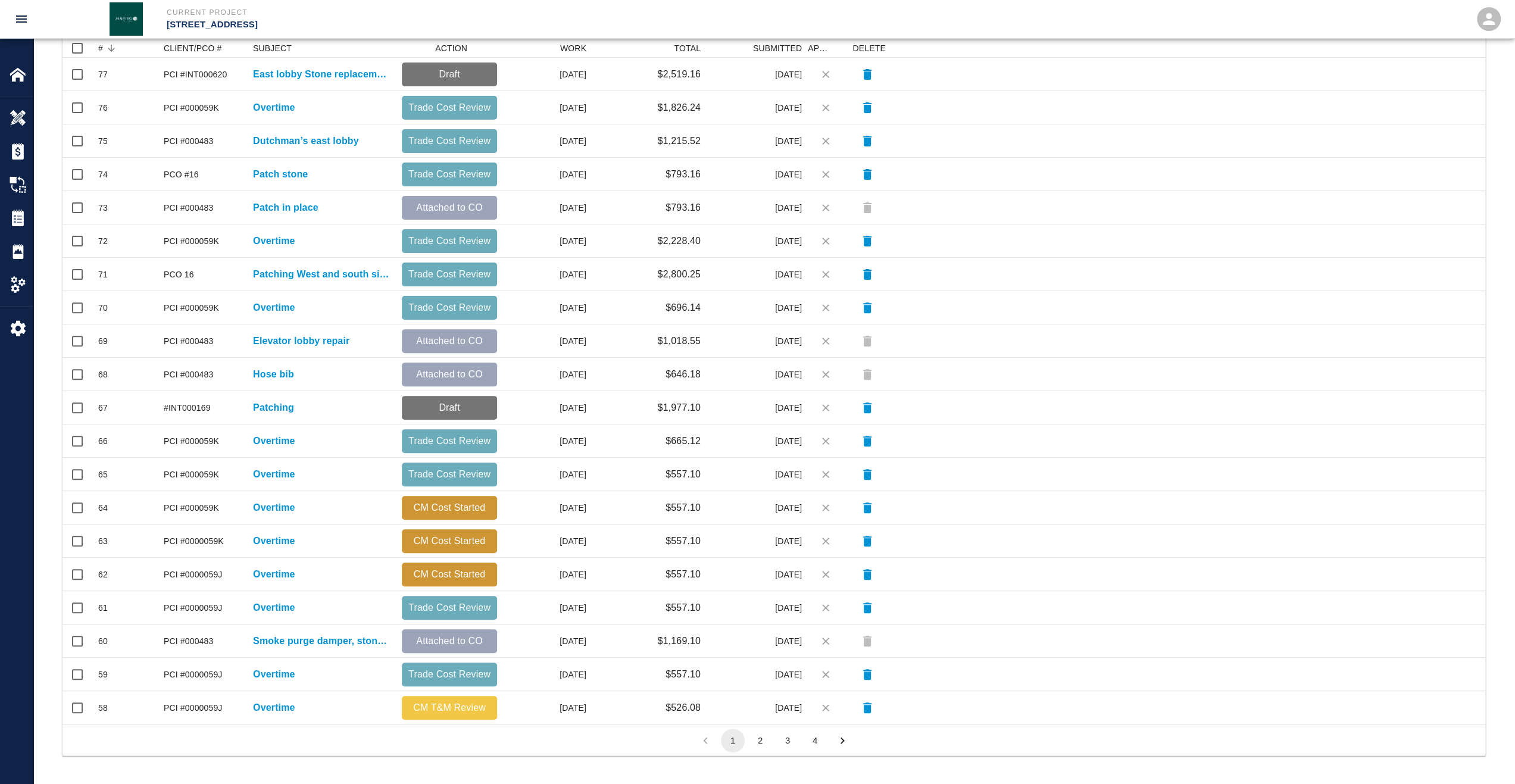
click at [753, 742] on button "2" at bounding box center [760, 740] width 23 height 23
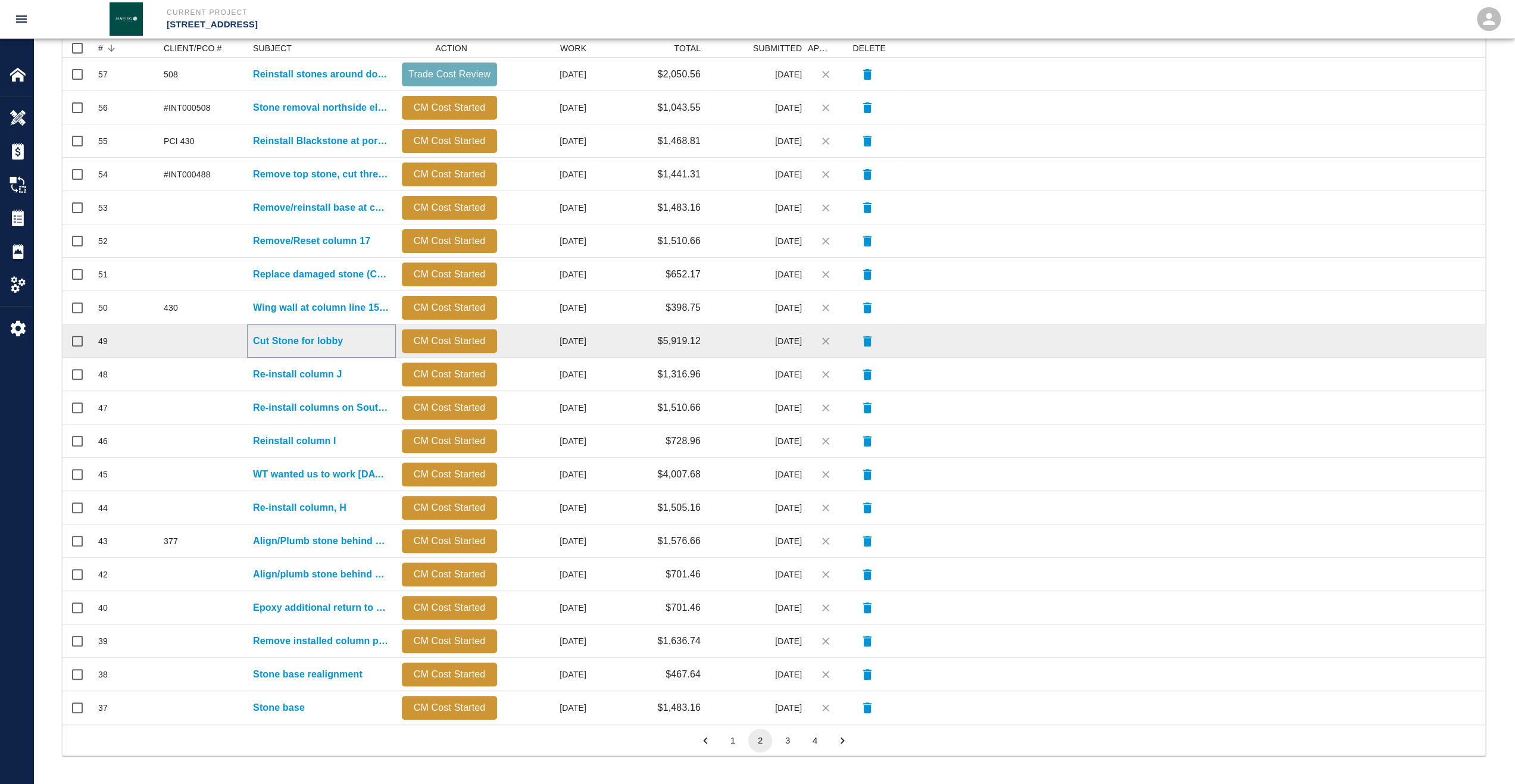
click at [311, 339] on p "Cut Stone for lobby" at bounding box center [298, 341] width 90 height 14
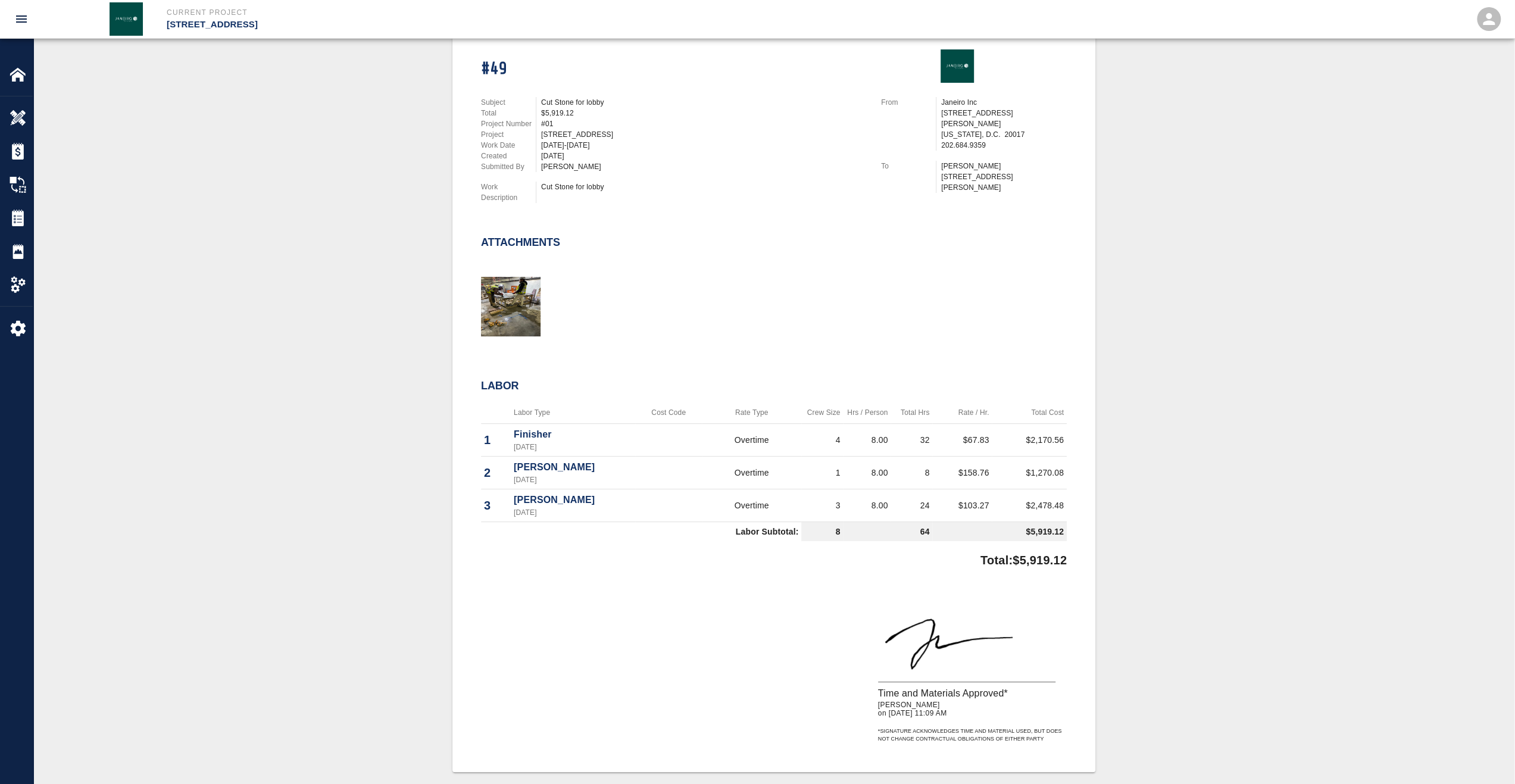
scroll to position [298, 0]
click at [16, 217] on img at bounding box center [18, 218] width 17 height 17
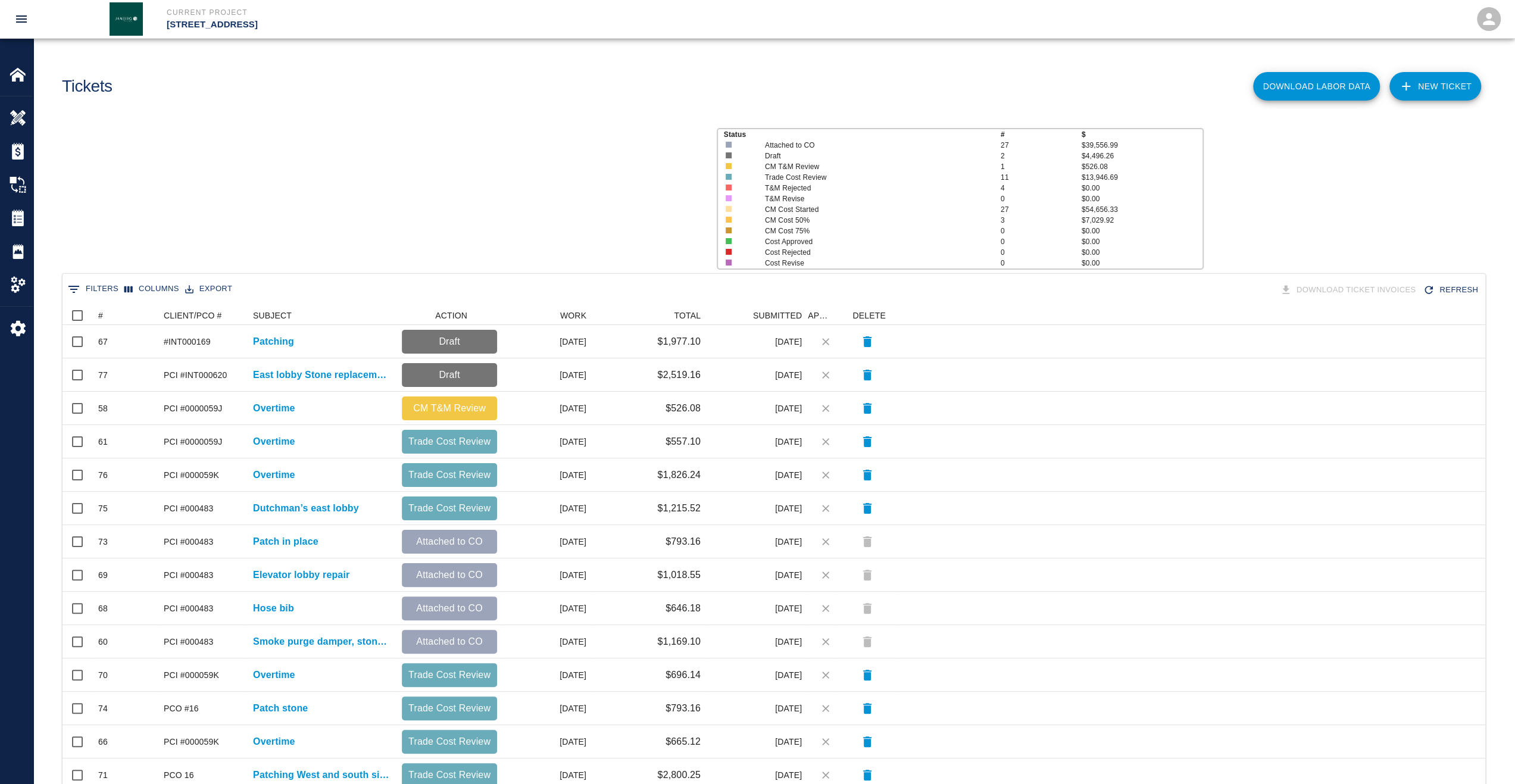
scroll to position [676, 1413]
click at [105, 314] on button "Sort" at bounding box center [111, 316] width 17 height 17
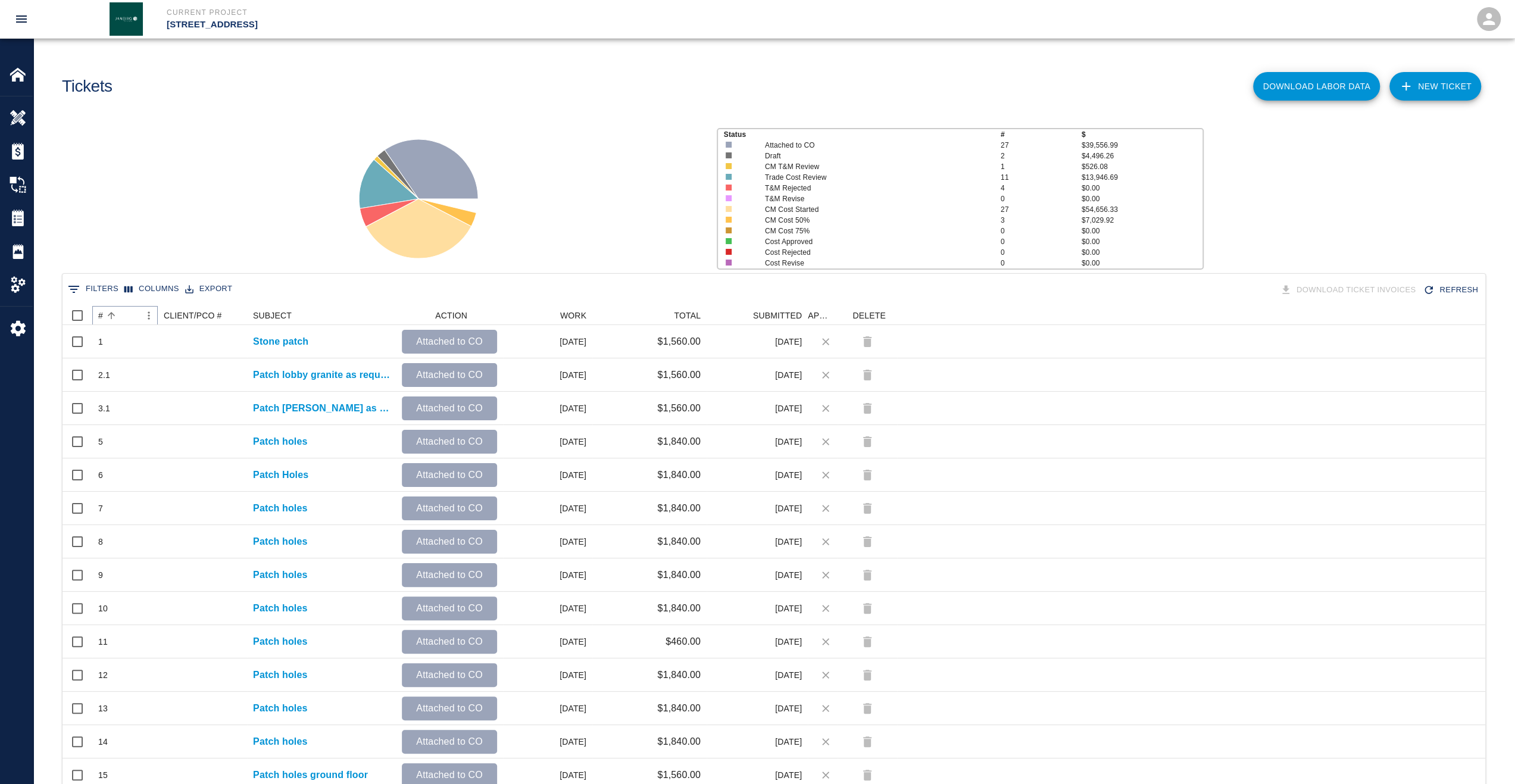
click at [104, 314] on button "Sort" at bounding box center [111, 316] width 17 height 17
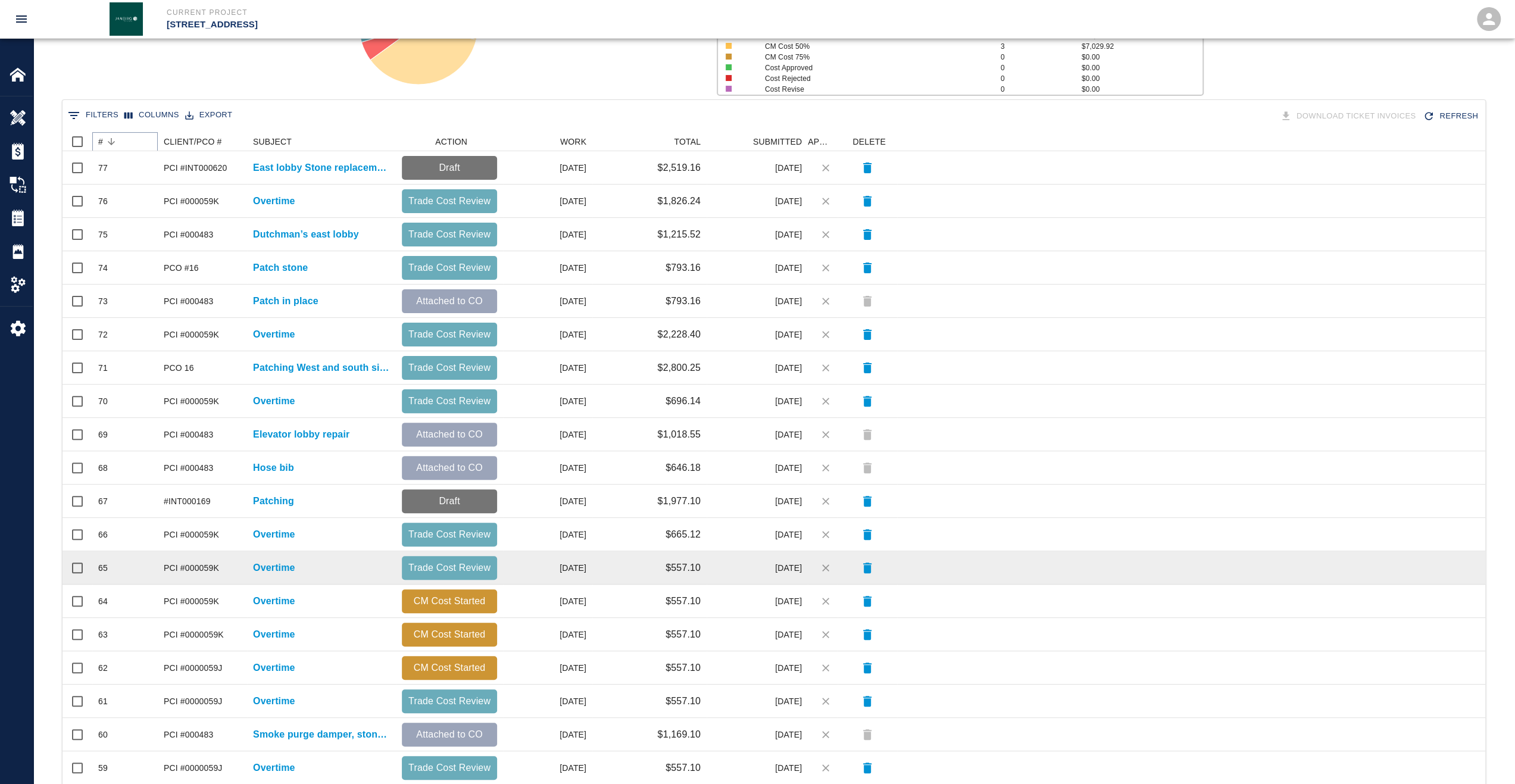
scroll to position [267, 0]
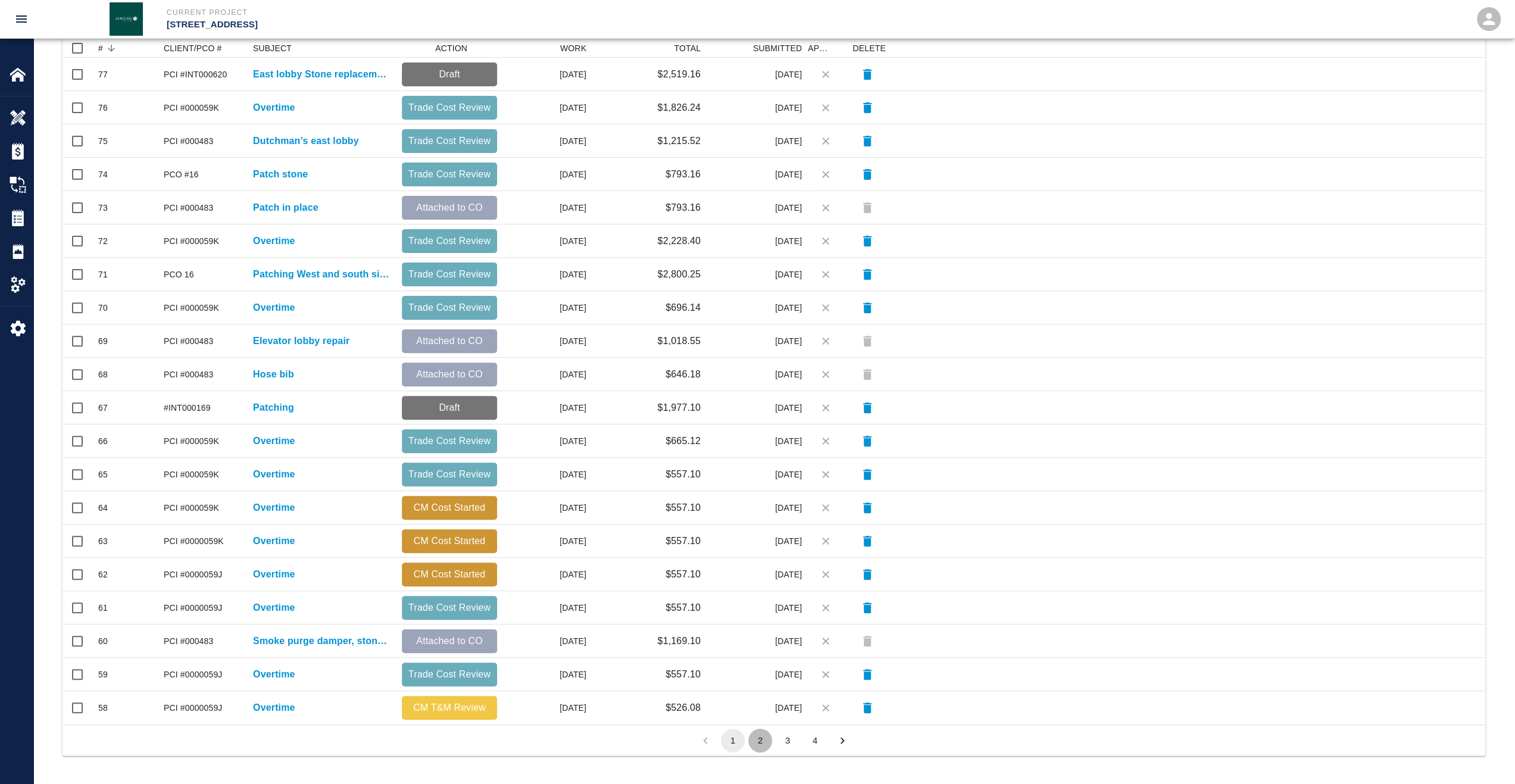
click at [758, 749] on button "2" at bounding box center [760, 740] width 23 height 23
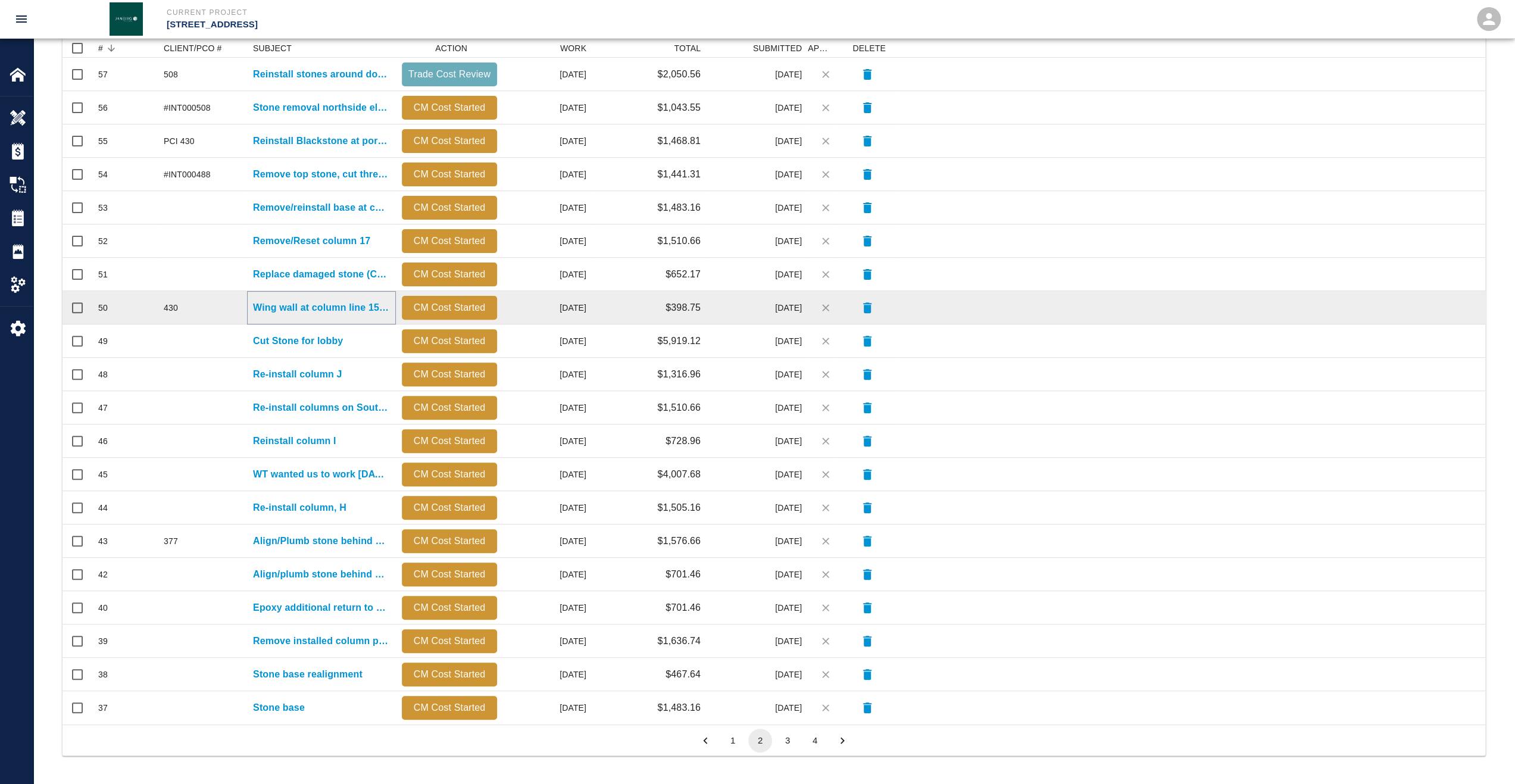
click at [351, 310] on p "Wing wall at column line 15 needs to be moved back" at bounding box center [321, 308] width 137 height 14
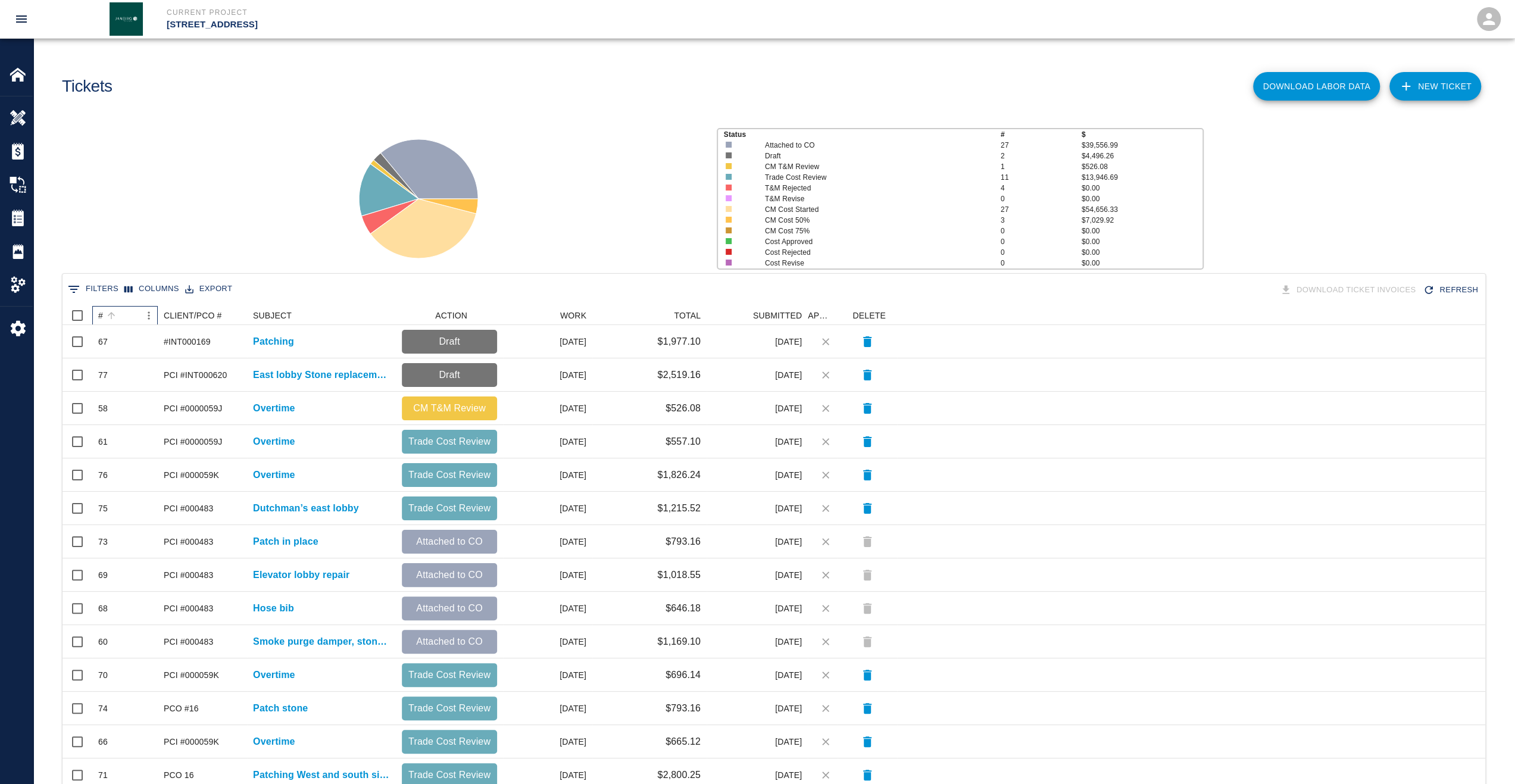
click at [102, 311] on div "#" at bounding box center [101, 315] width 5 height 19
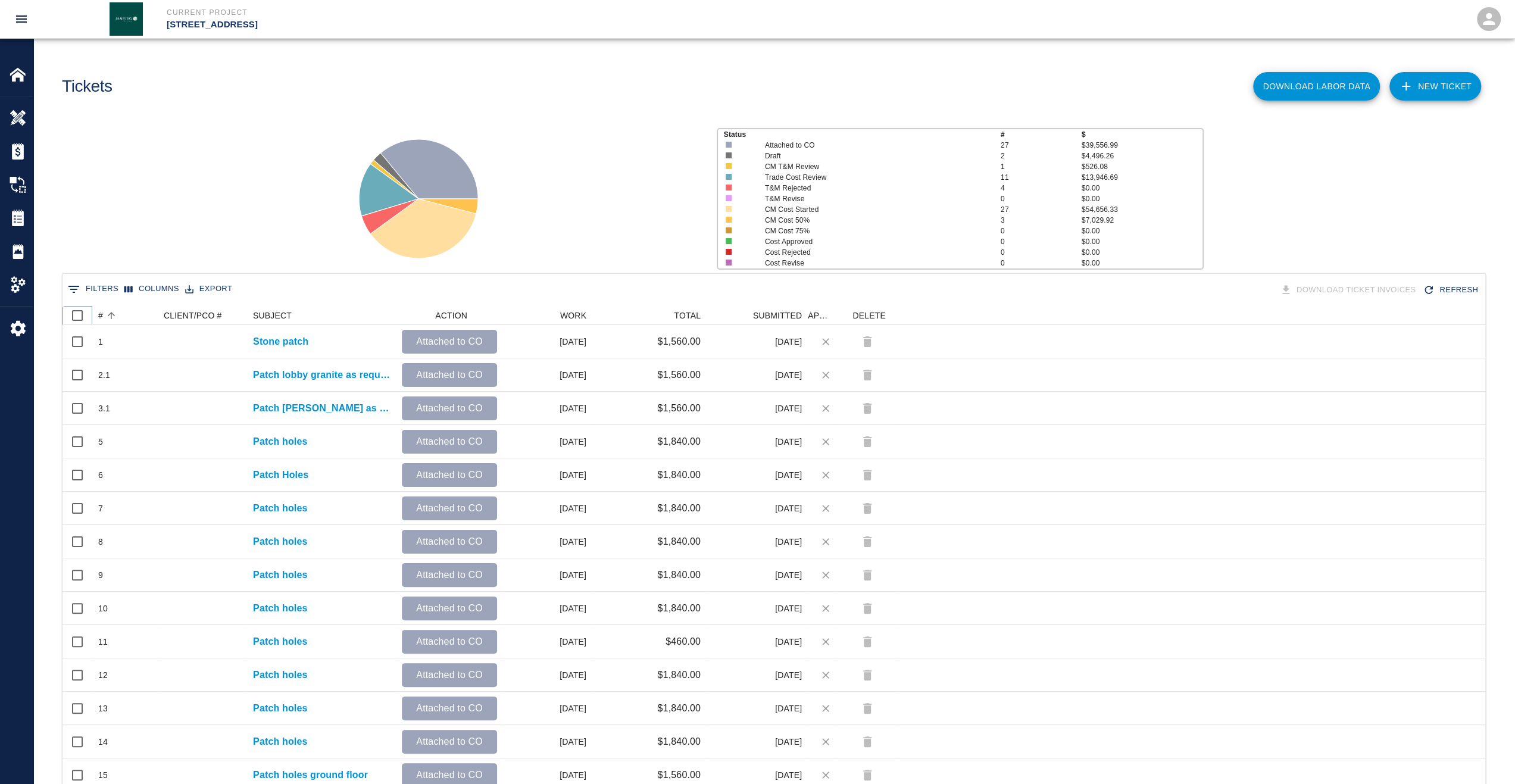
click at [92, 316] on icon at bounding box center [92, 315] width 2 height 8
click at [99, 316] on div "#" at bounding box center [101, 315] width 5 height 19
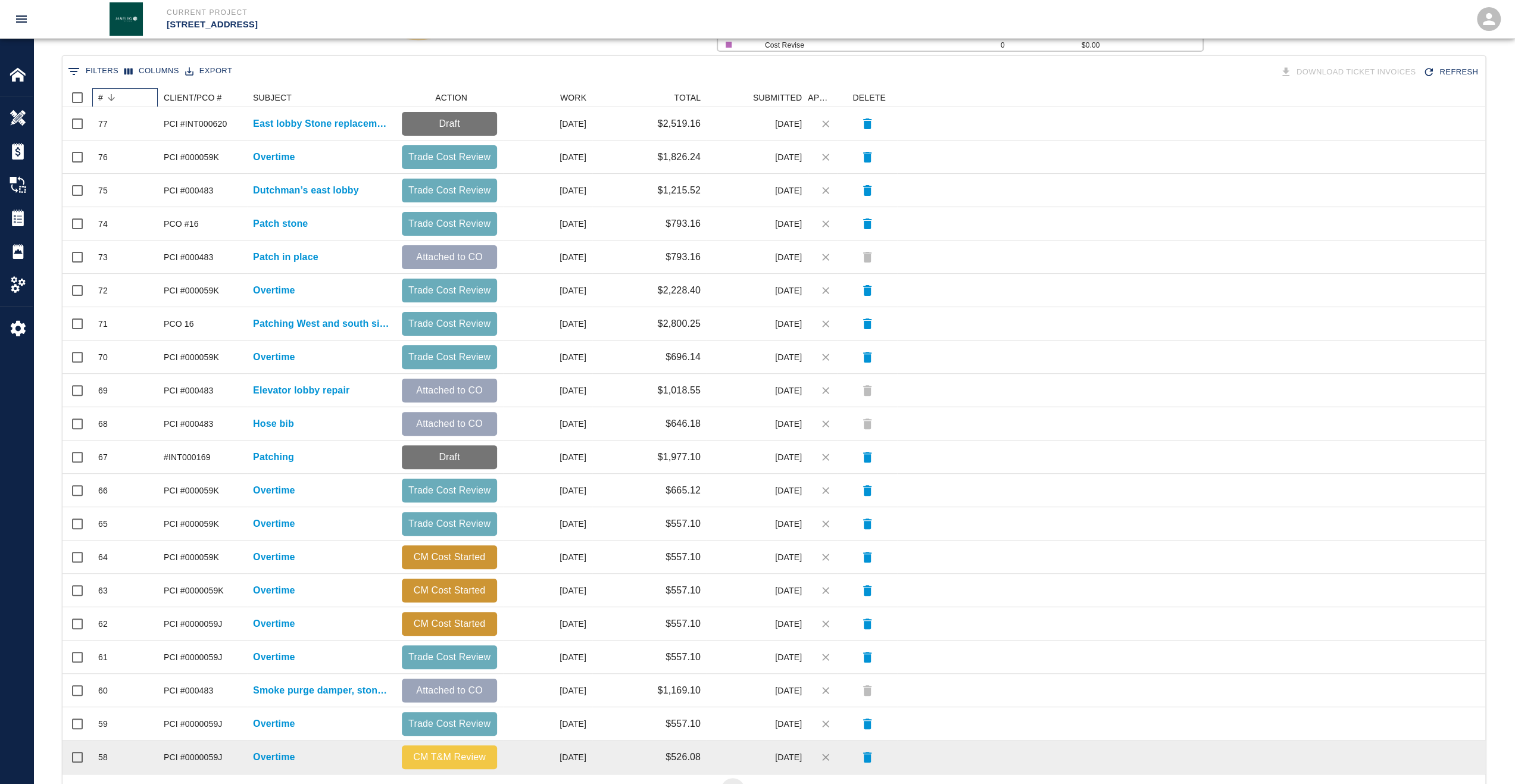
scroll to position [267, 0]
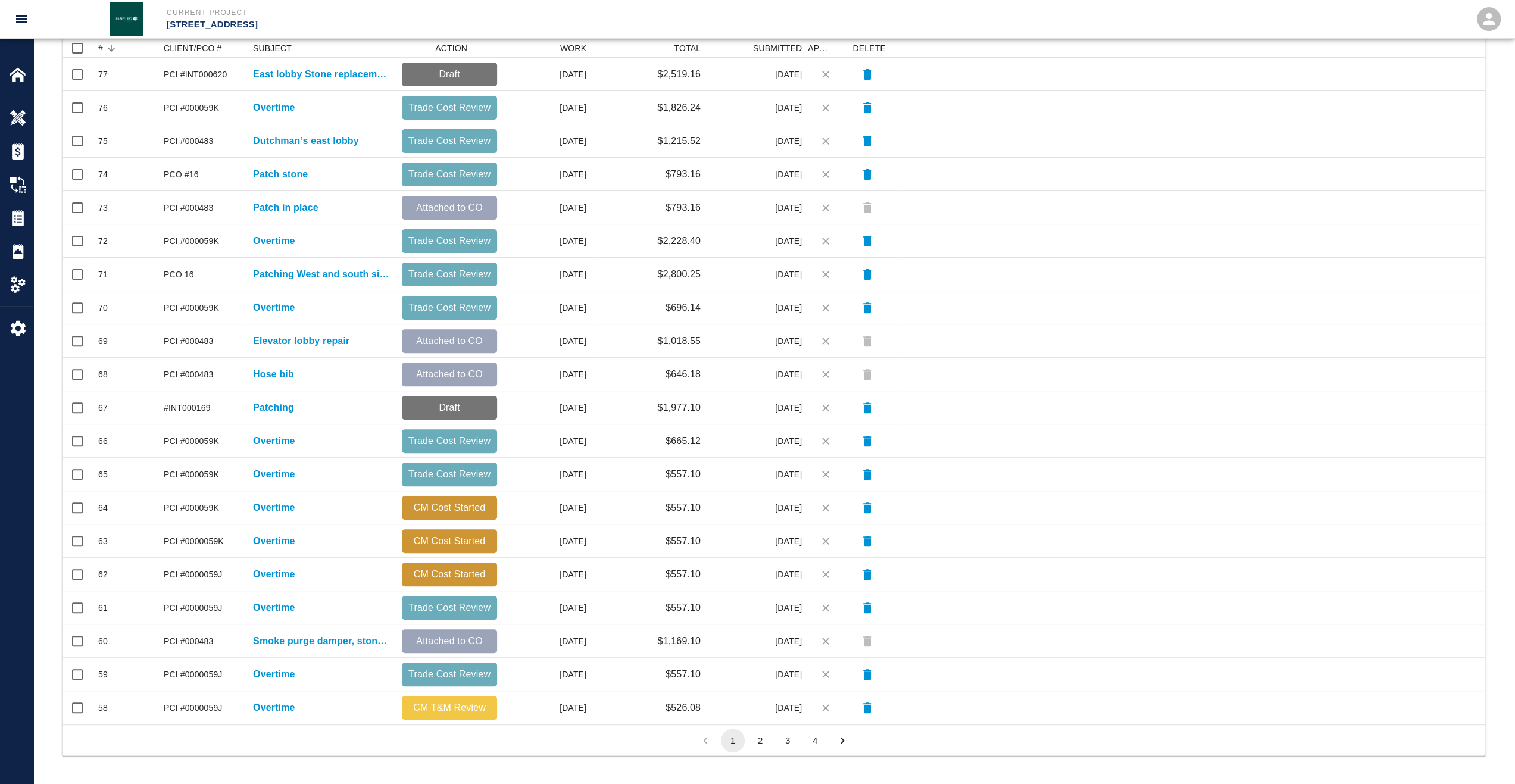
click at [771, 742] on button "2" at bounding box center [760, 740] width 23 height 23
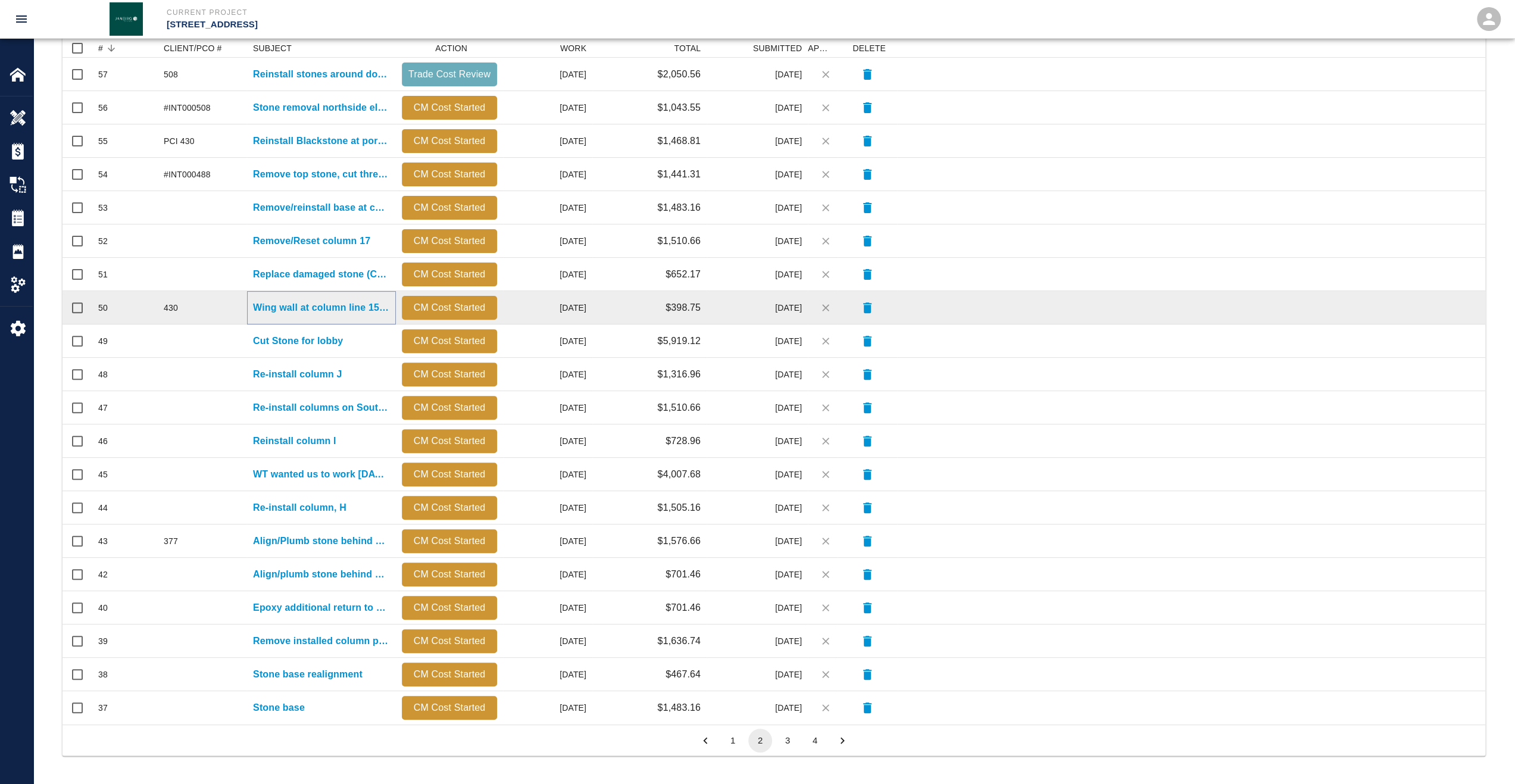
click at [333, 302] on p "Wing wall at column line 15 needs to be moved back" at bounding box center [321, 308] width 137 height 14
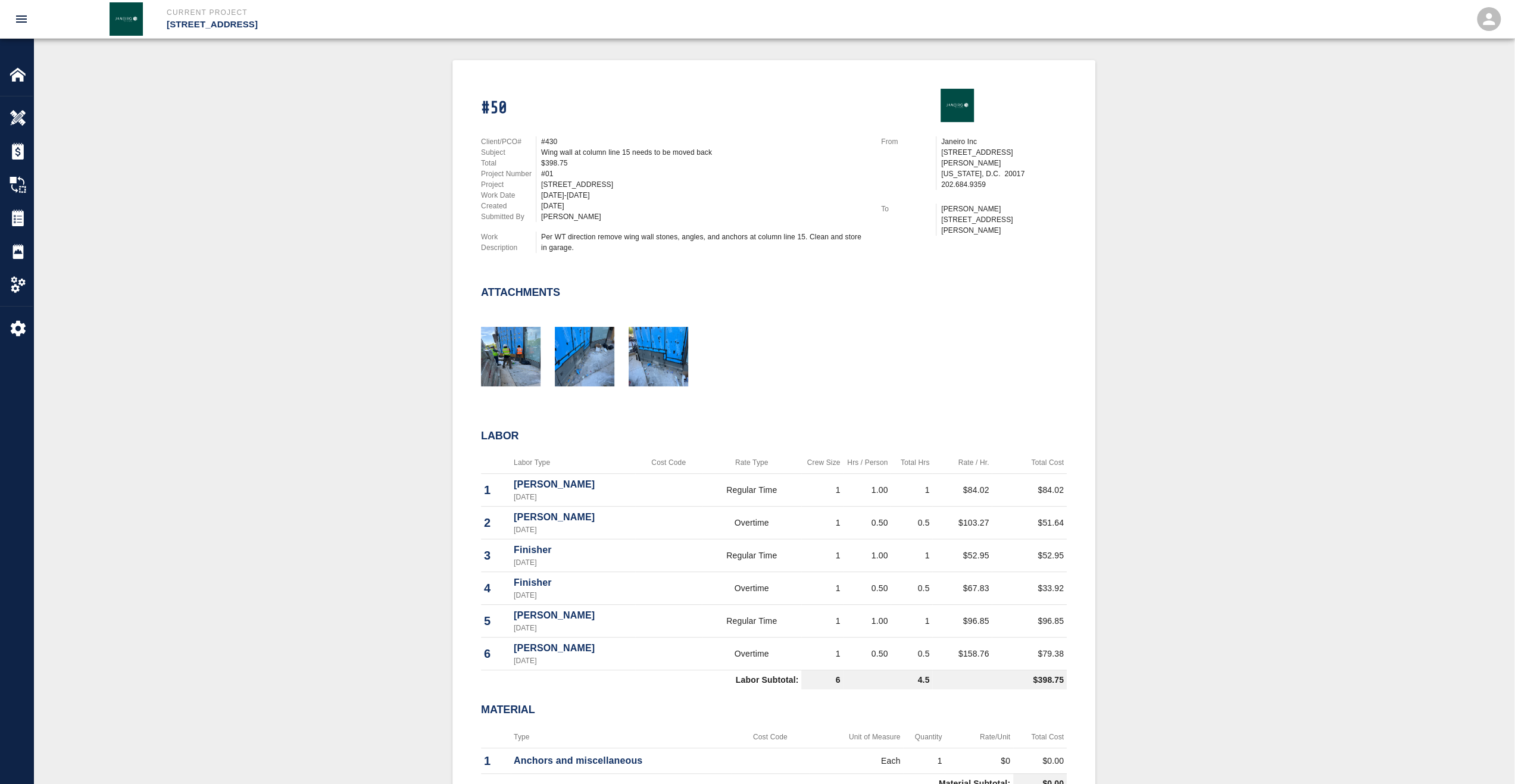
scroll to position [238, 0]
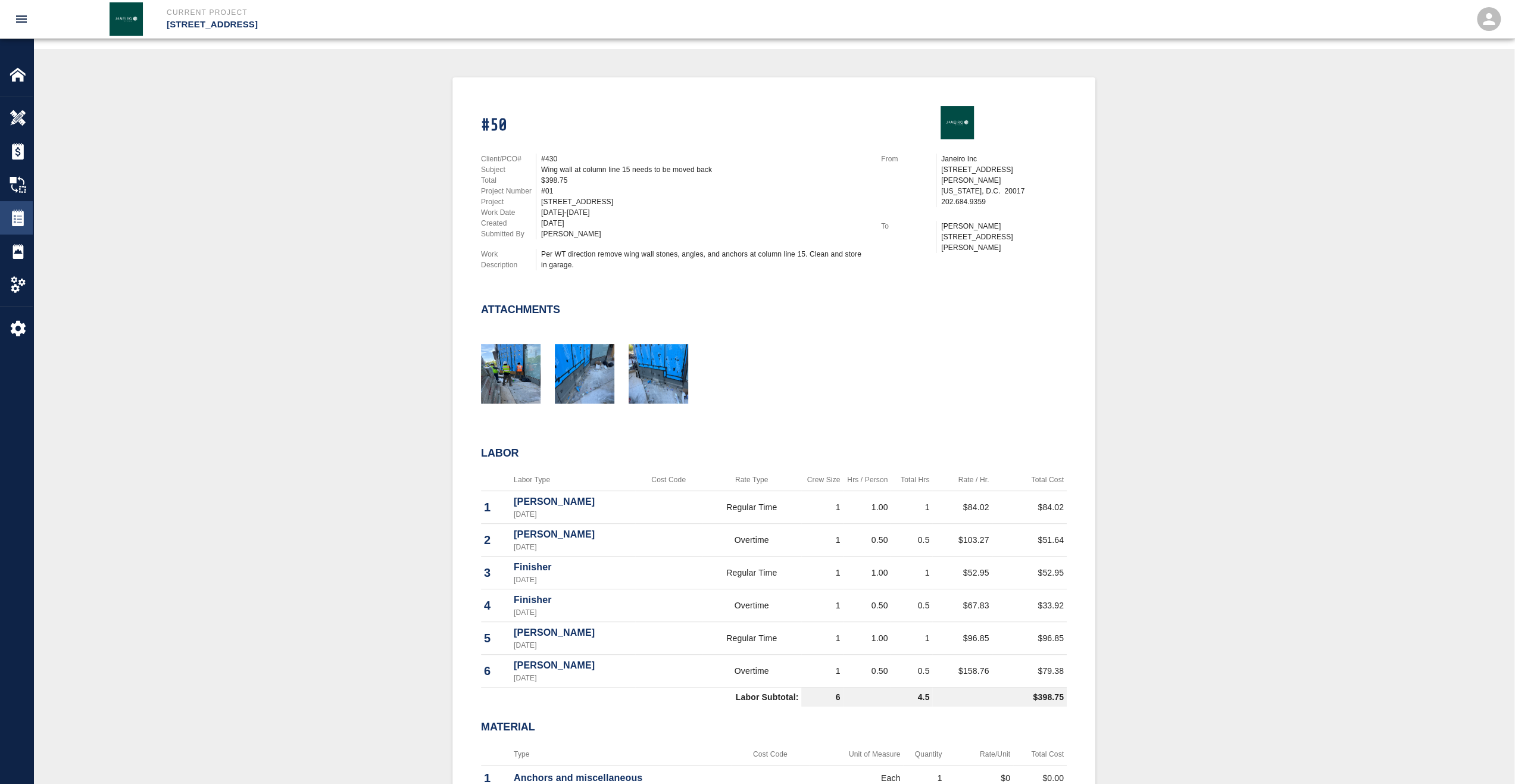
click at [23, 217] on img at bounding box center [18, 218] width 17 height 17
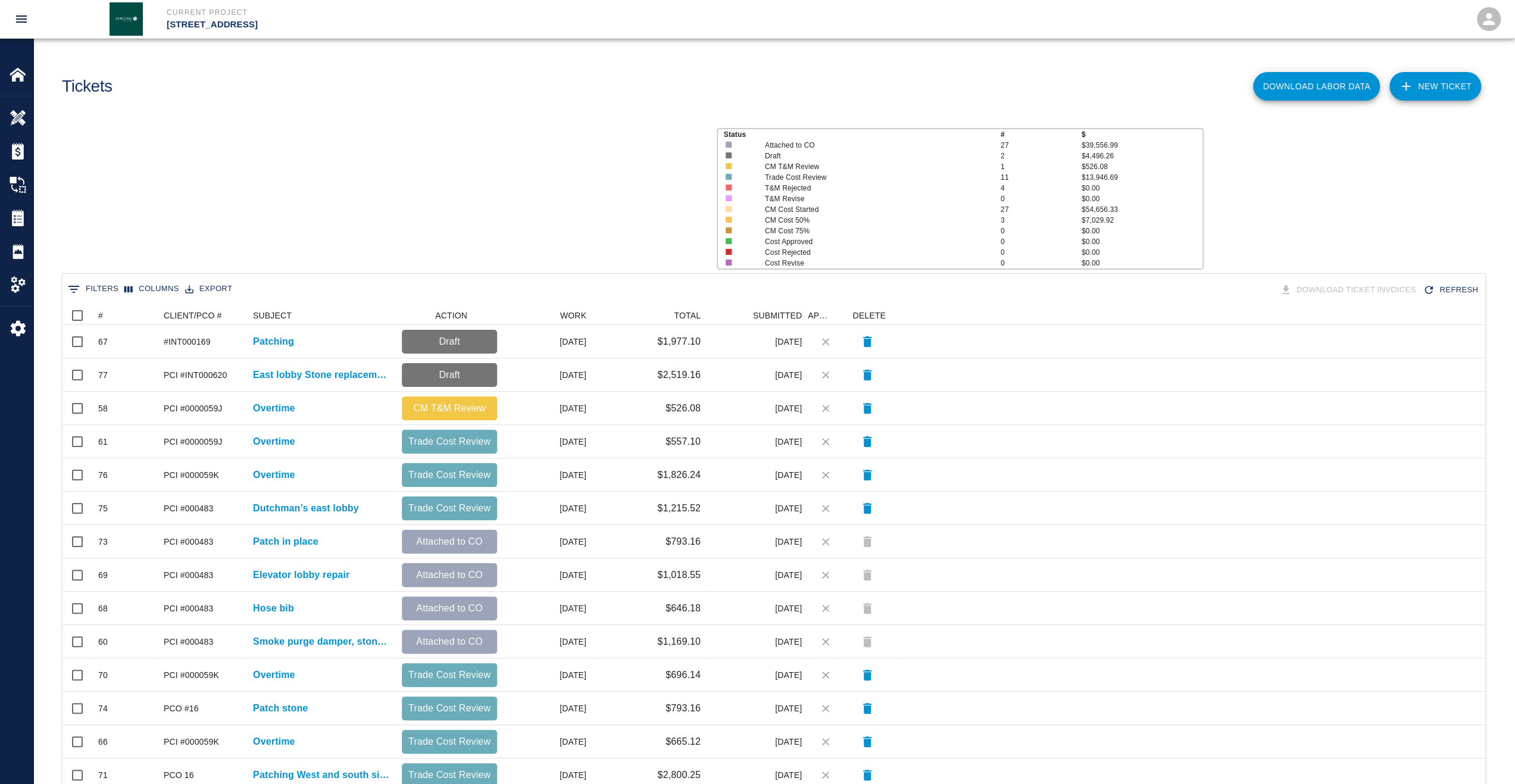
scroll to position [676, 1413]
click at [98, 319] on div "#" at bounding box center [101, 315] width 5 height 19
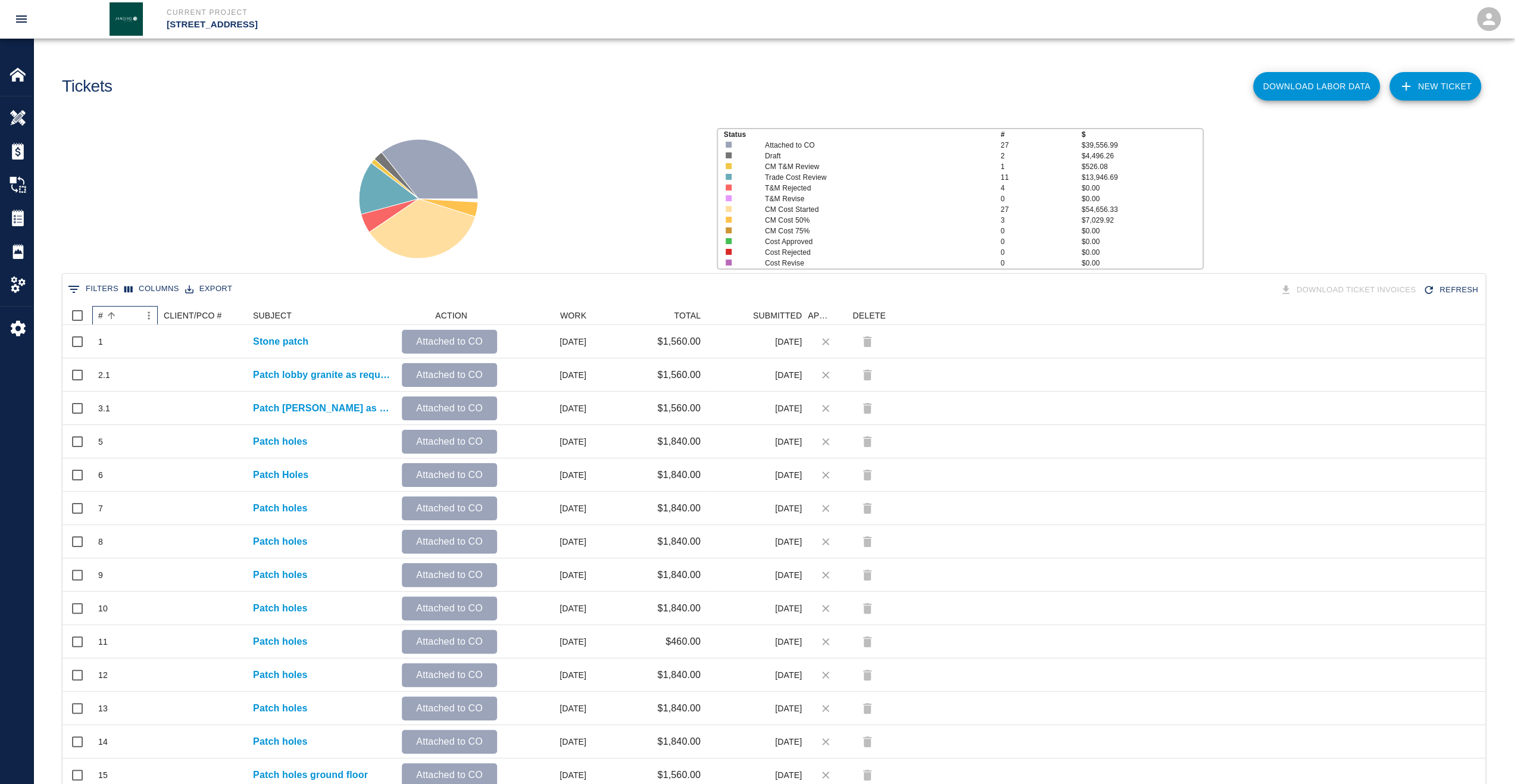
click at [98, 319] on div "#" at bounding box center [101, 315] width 5 height 19
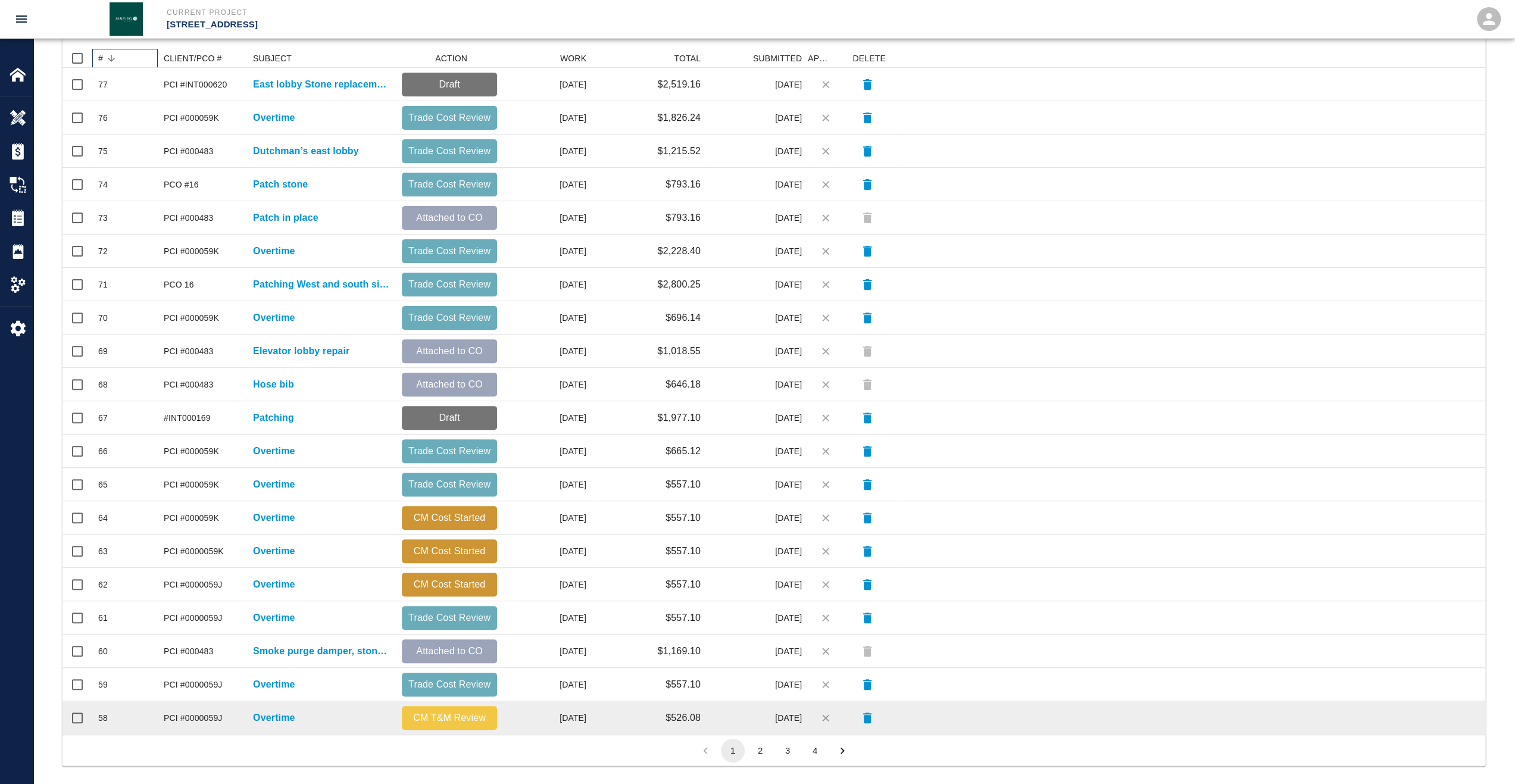
scroll to position [267, 0]
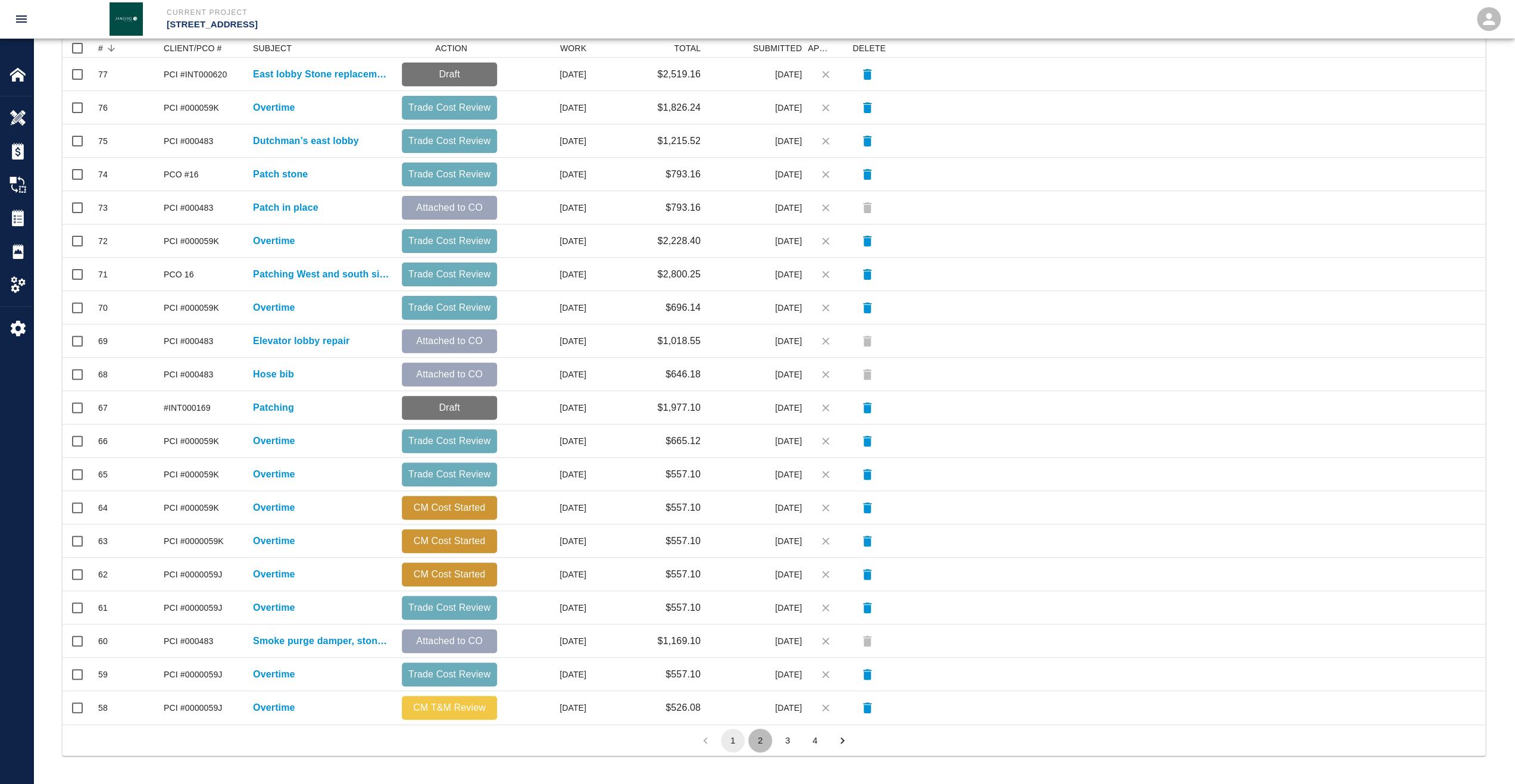
click at [758, 742] on button "2" at bounding box center [760, 740] width 23 height 23
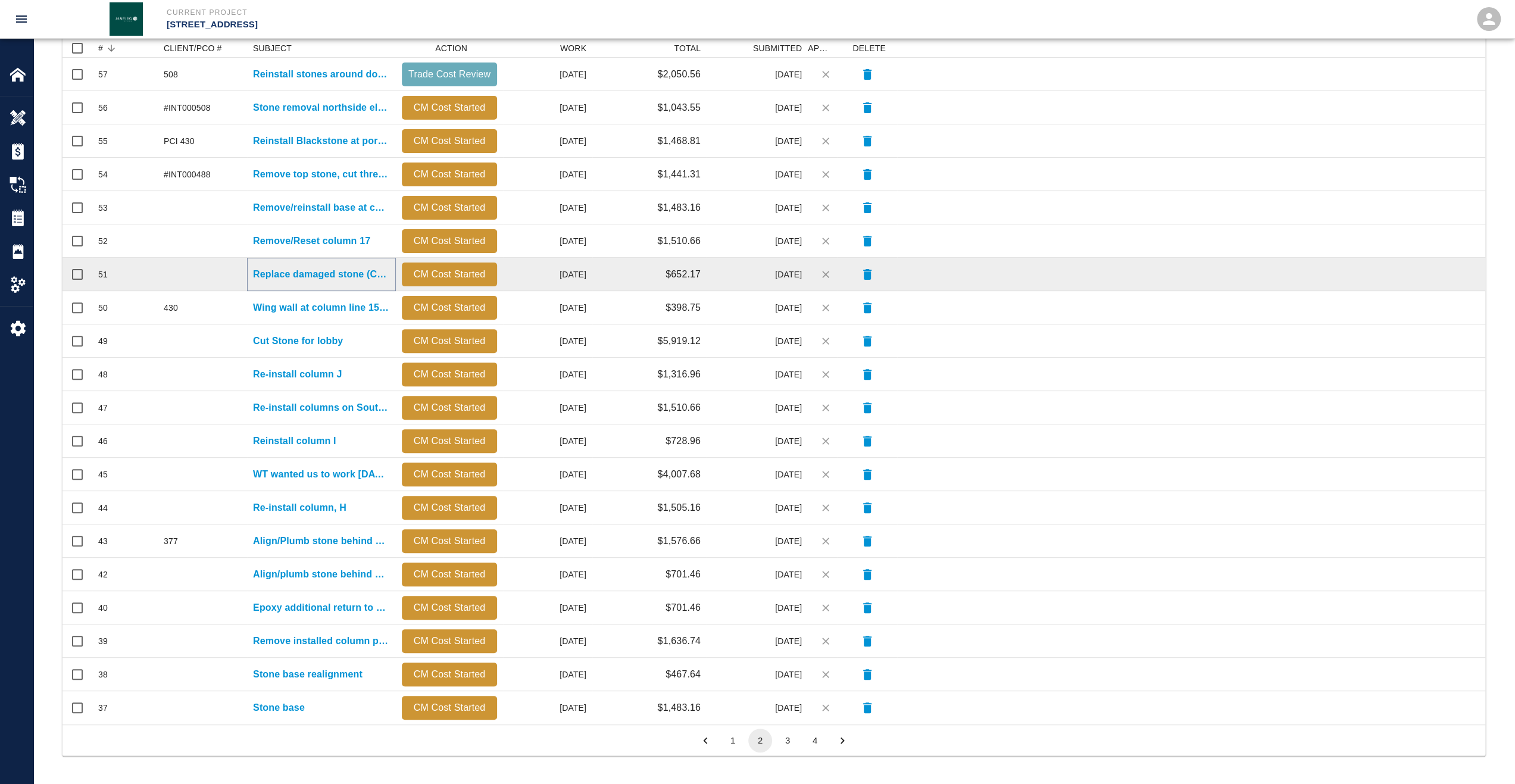
click at [327, 276] on p "Replace damaged stone (Col. 16)" at bounding box center [321, 274] width 137 height 14
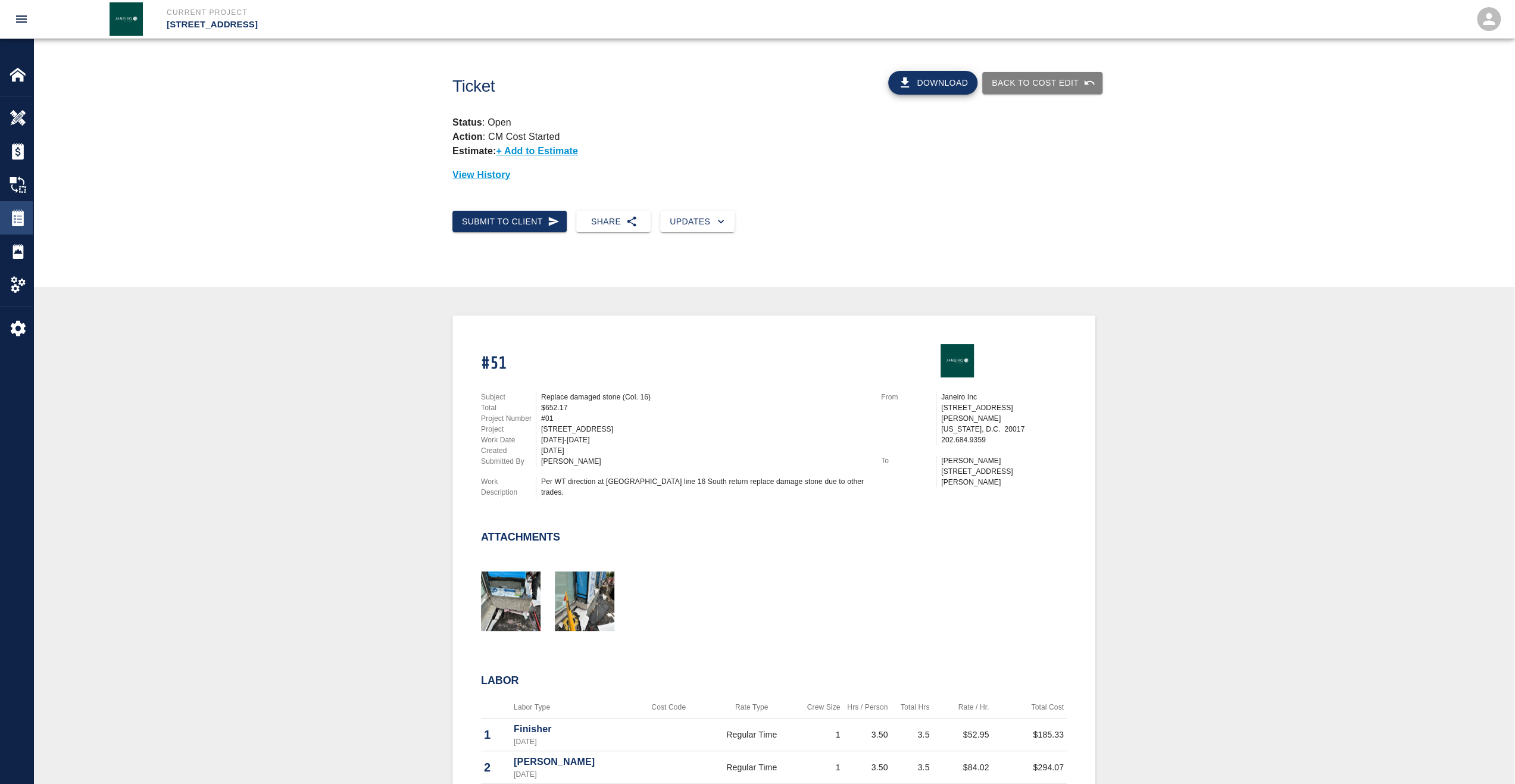
click at [23, 221] on img at bounding box center [18, 218] width 17 height 17
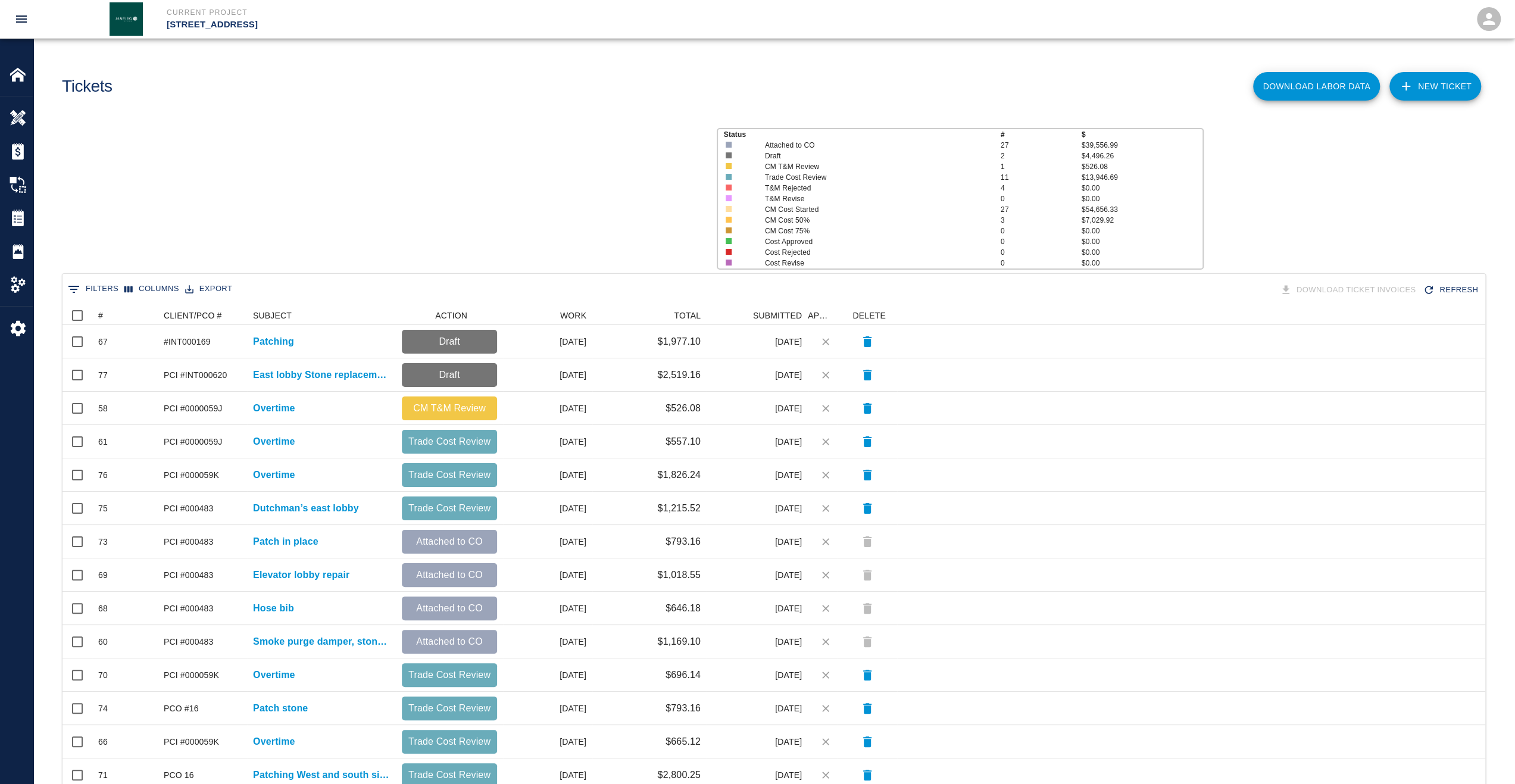
scroll to position [676, 1413]
click at [102, 312] on div "#" at bounding box center [101, 315] width 5 height 19
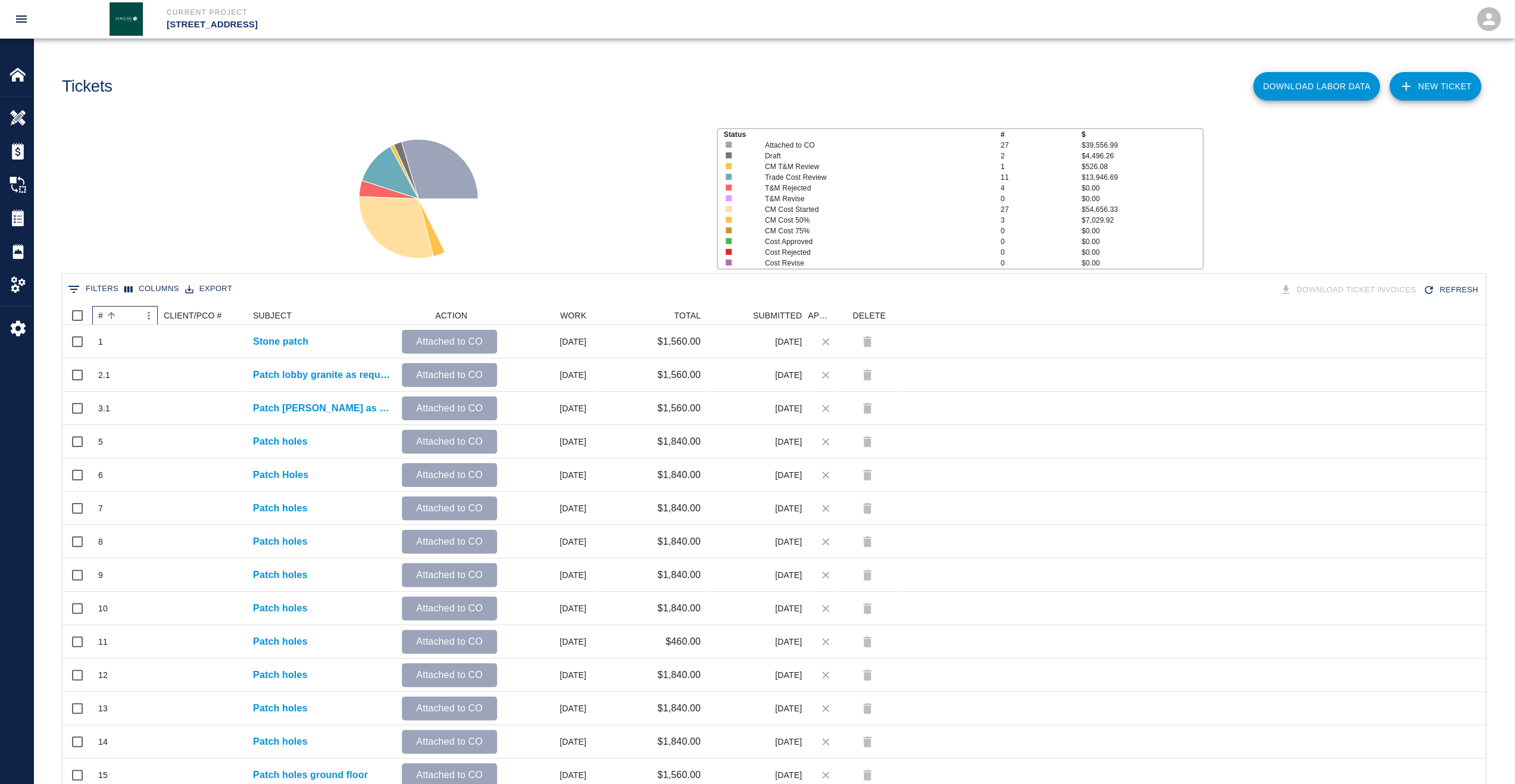
click at [102, 314] on div "#" at bounding box center [101, 315] width 5 height 19
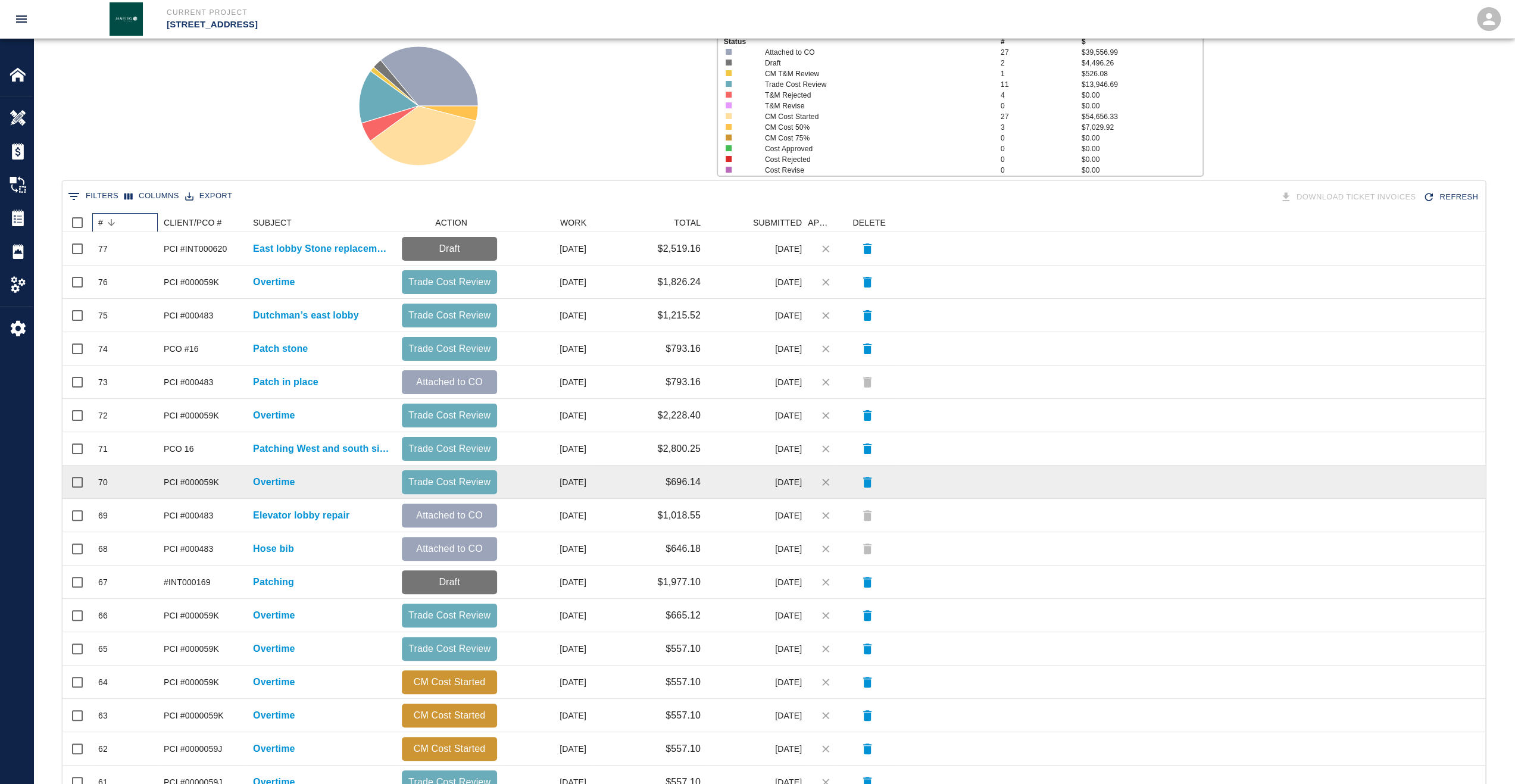
scroll to position [267, 0]
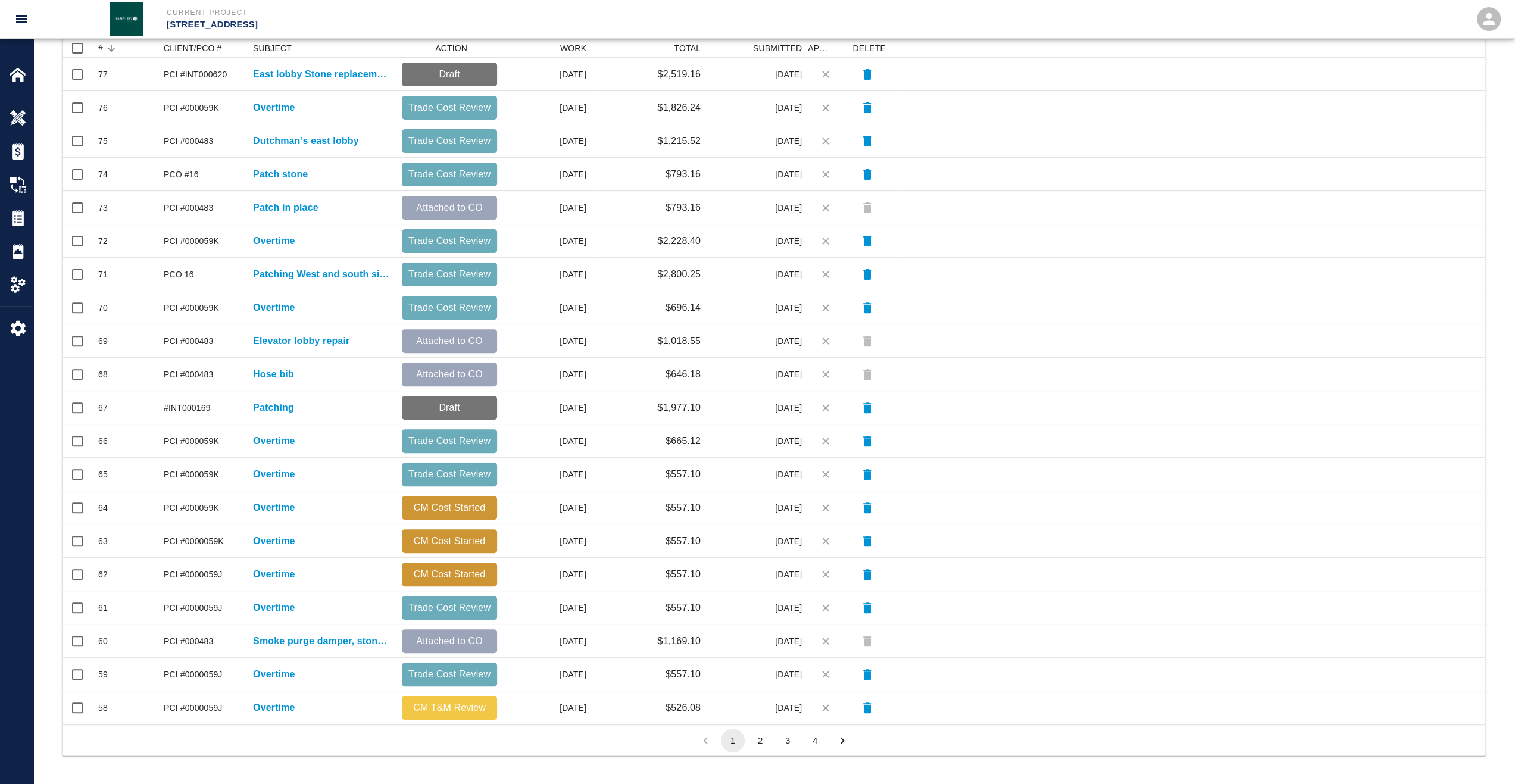
click at [760, 742] on button "2" at bounding box center [760, 740] width 23 height 23
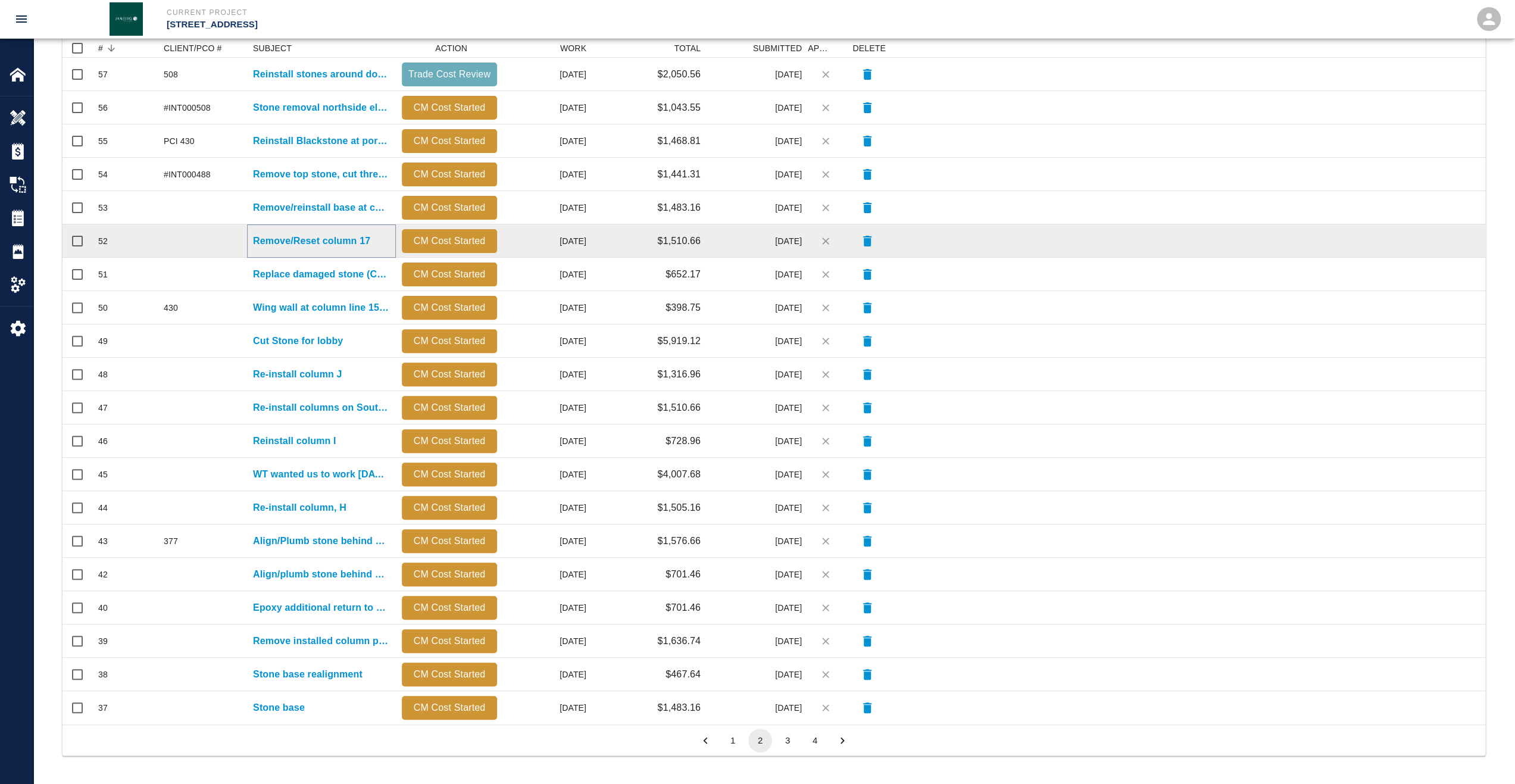
click at [314, 245] on p "Remove/Reset column 17" at bounding box center [311, 241] width 117 height 14
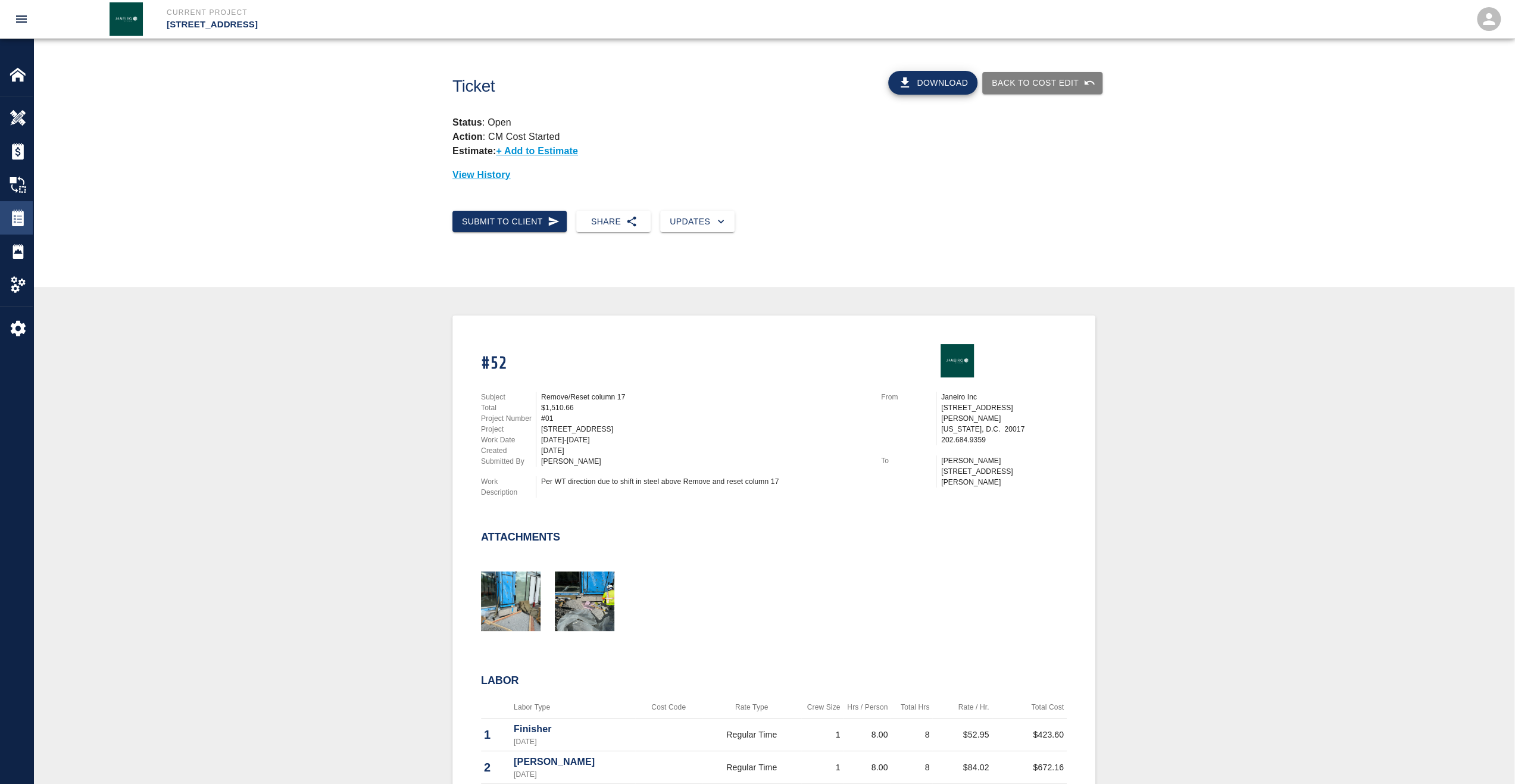
click at [21, 222] on img at bounding box center [18, 218] width 17 height 17
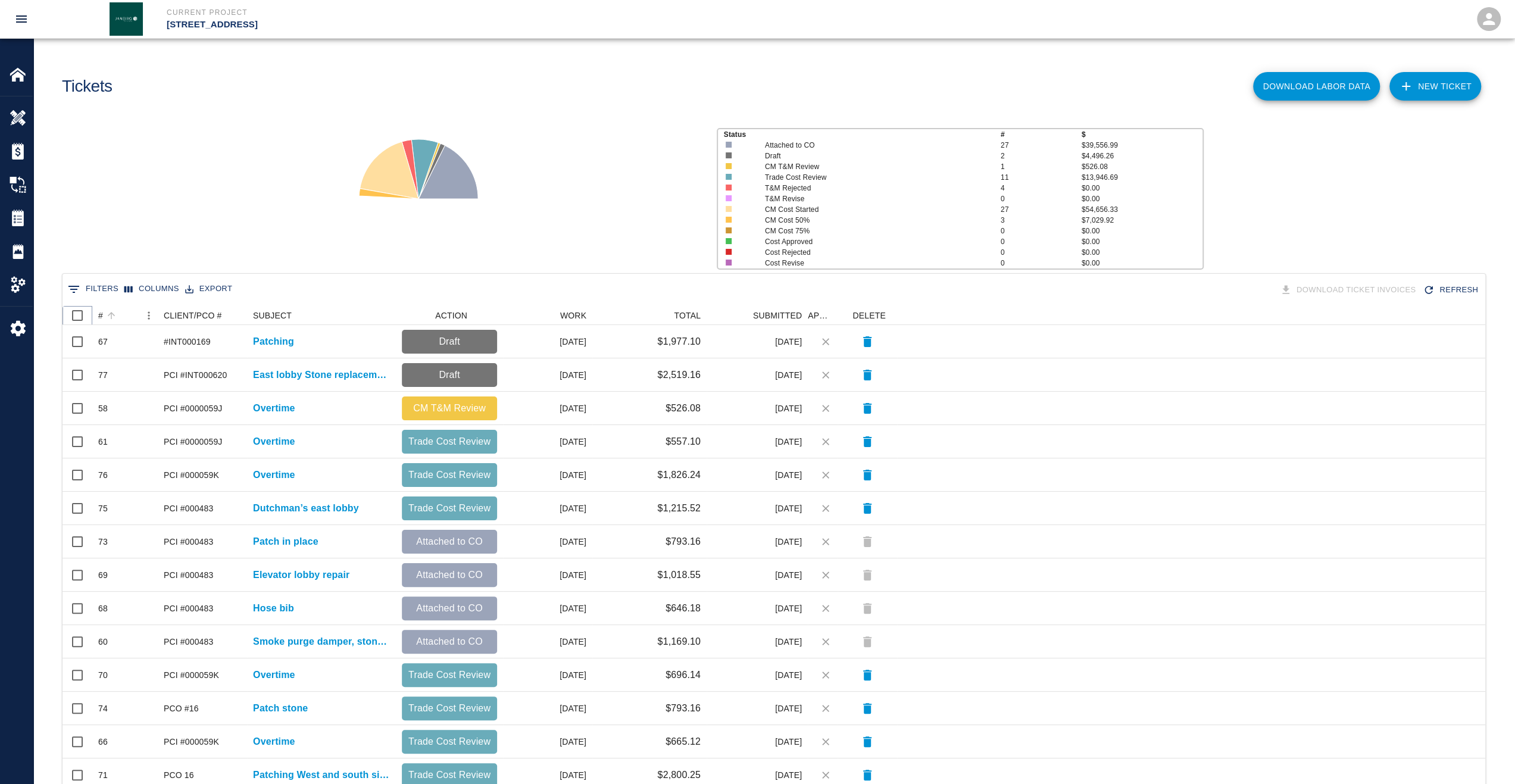
click at [98, 318] on icon at bounding box center [92, 315] width 14 height 14
click at [102, 318] on div "#" at bounding box center [101, 315] width 5 height 19
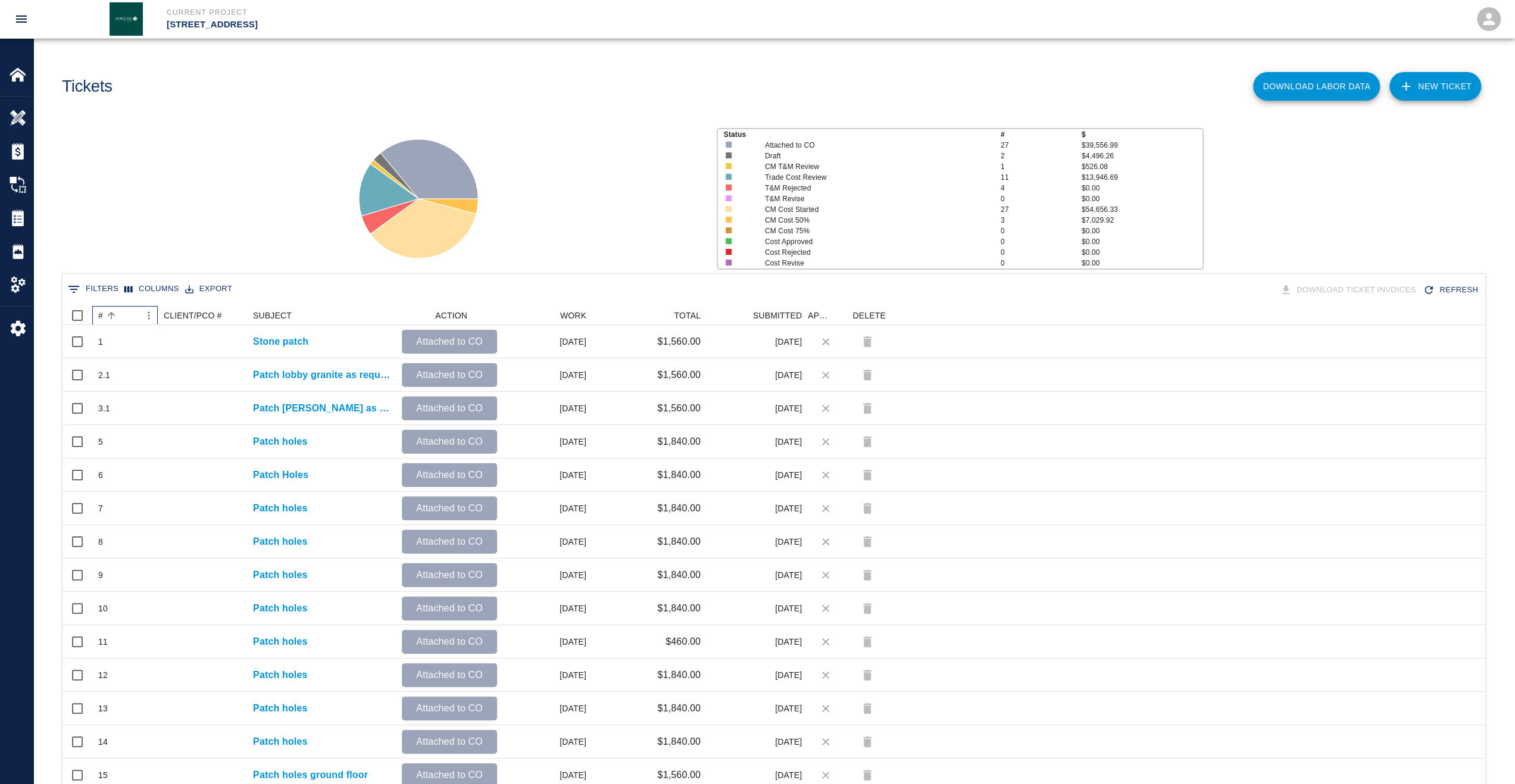
click at [102, 318] on div "#" at bounding box center [101, 315] width 5 height 19
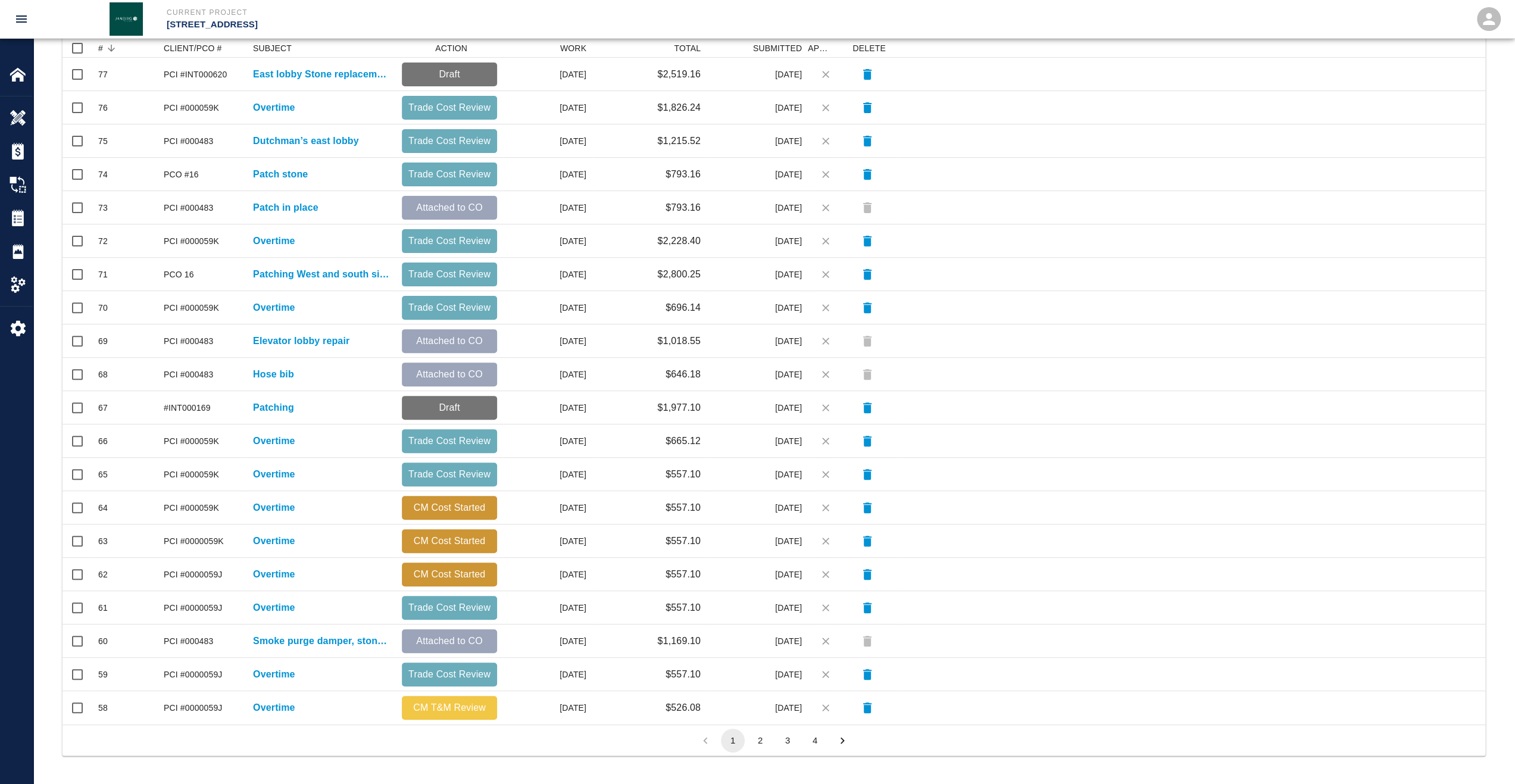
click at [770, 741] on button "2" at bounding box center [760, 740] width 23 height 23
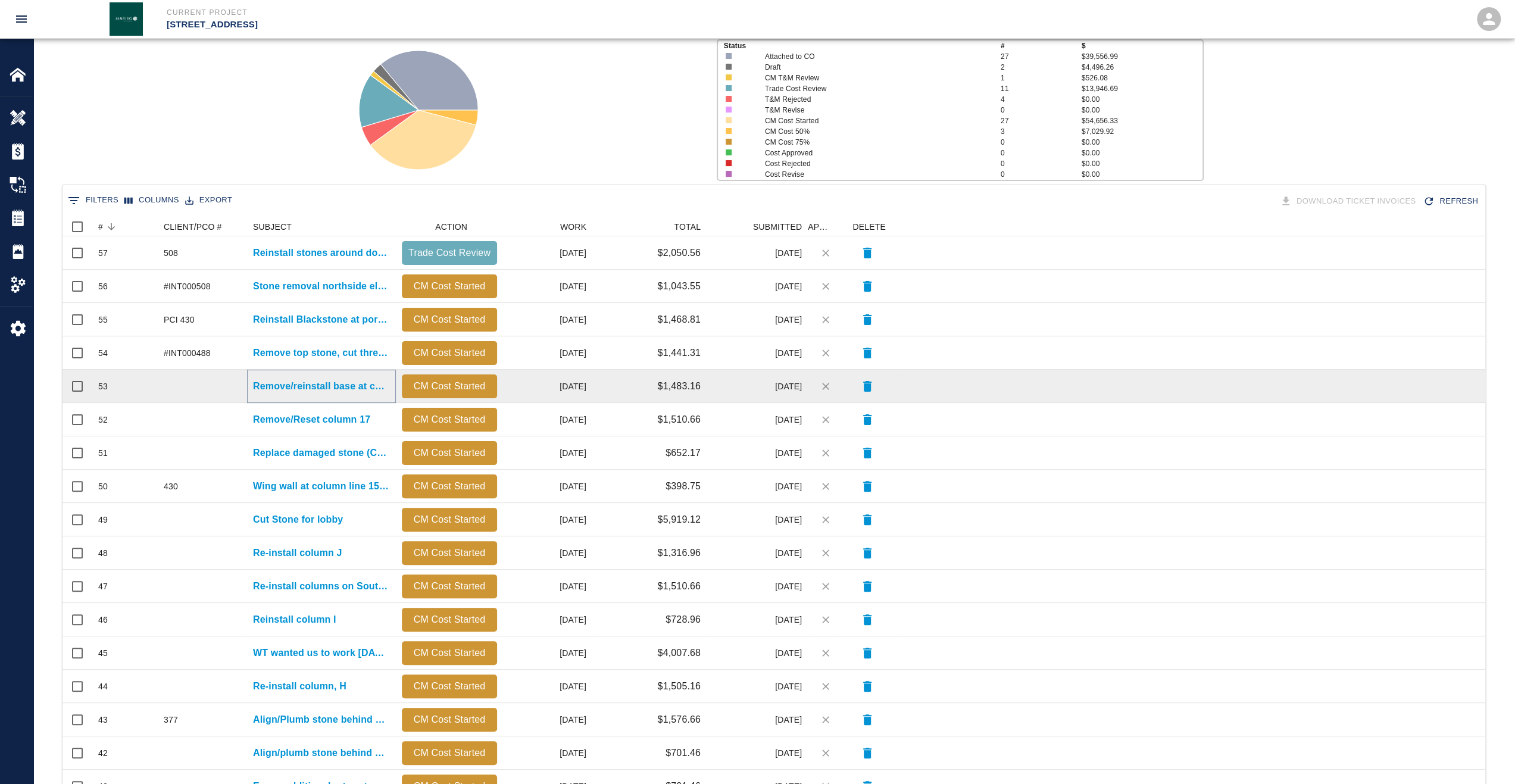
click at [354, 390] on p "Remove/reinstall base at column line 18" at bounding box center [321, 386] width 137 height 14
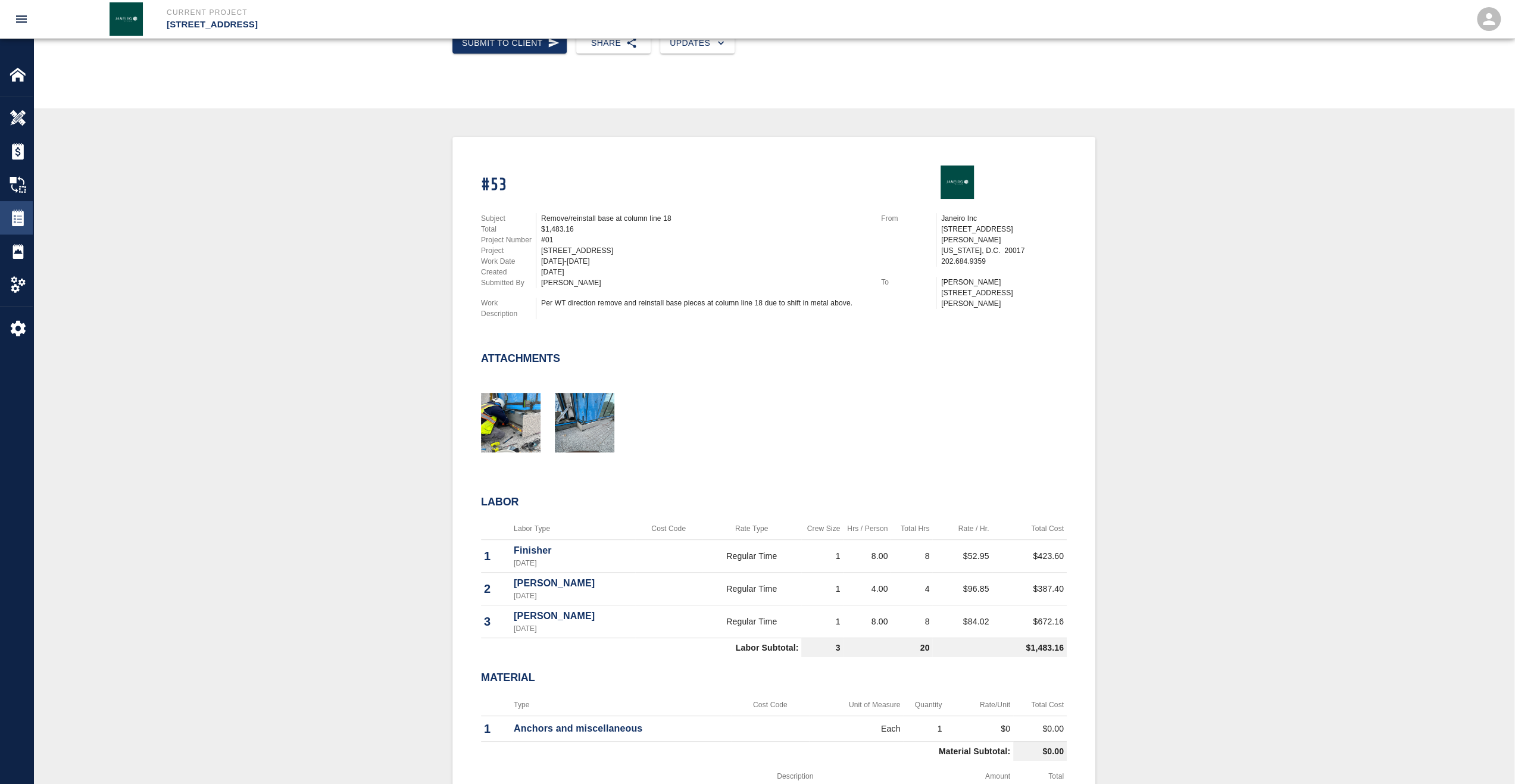
click at [17, 229] on div "Tickets" at bounding box center [16, 218] width 33 height 33
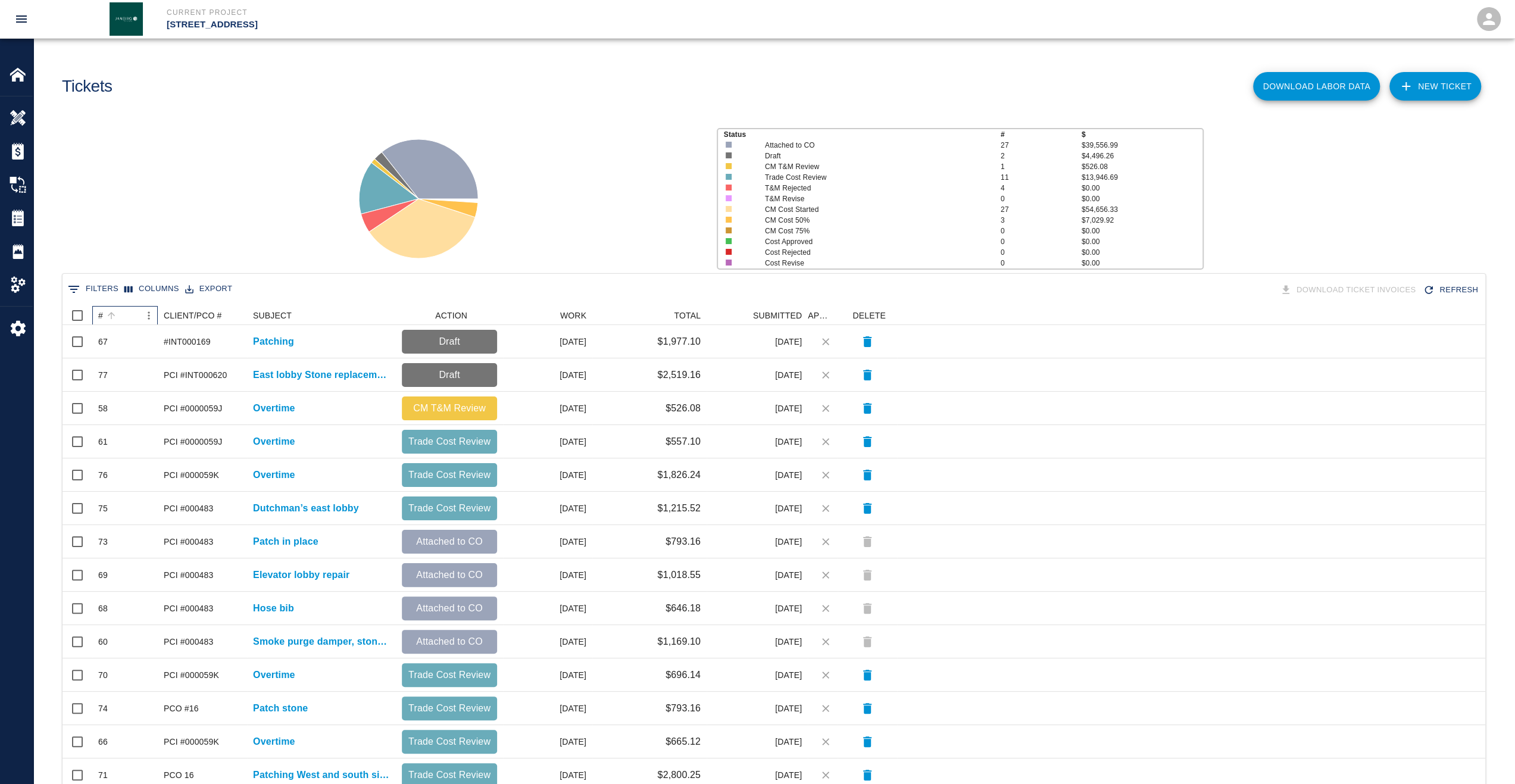
click at [102, 311] on div "#" at bounding box center [101, 315] width 5 height 19
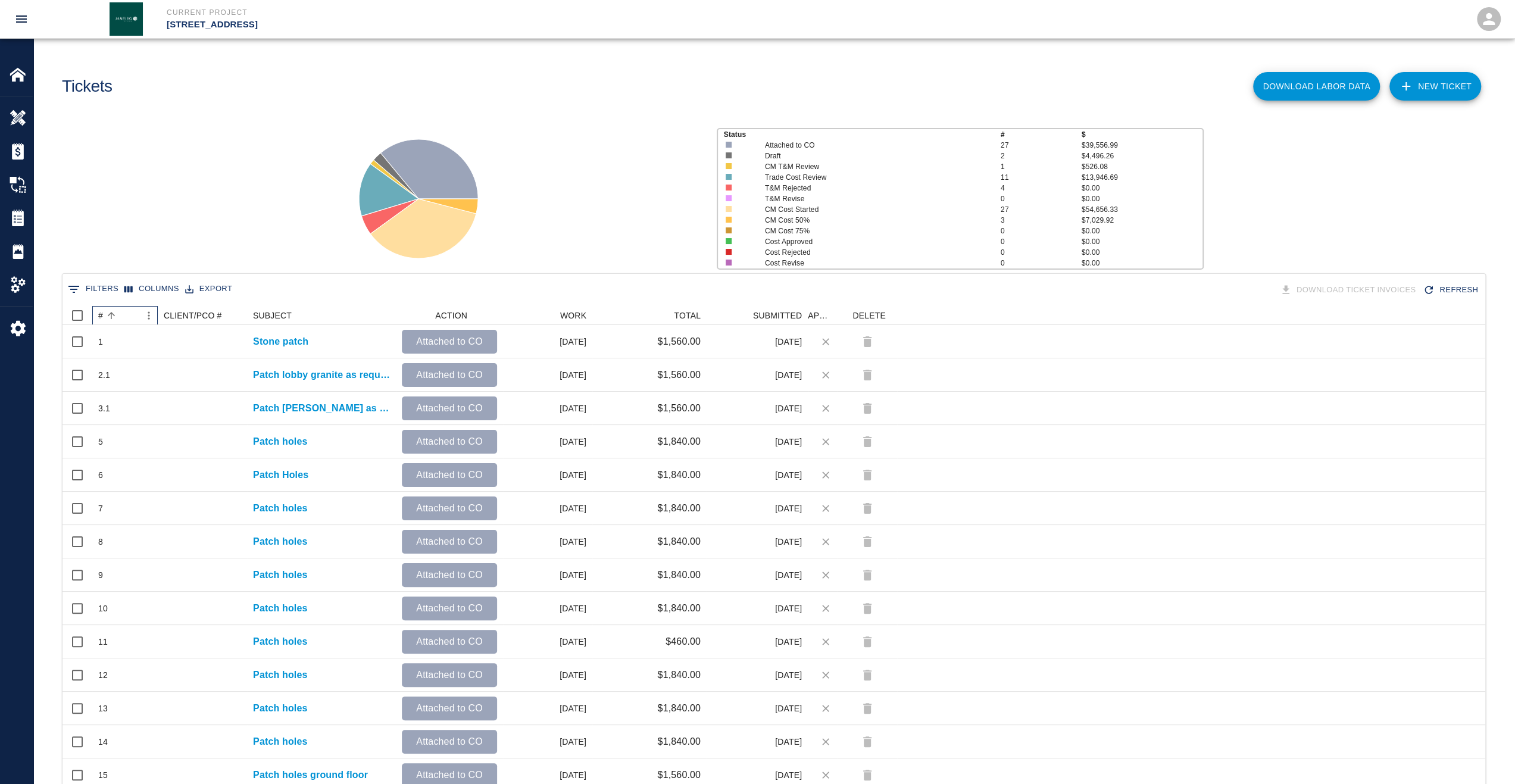
click at [102, 314] on div "#" at bounding box center [101, 315] width 5 height 19
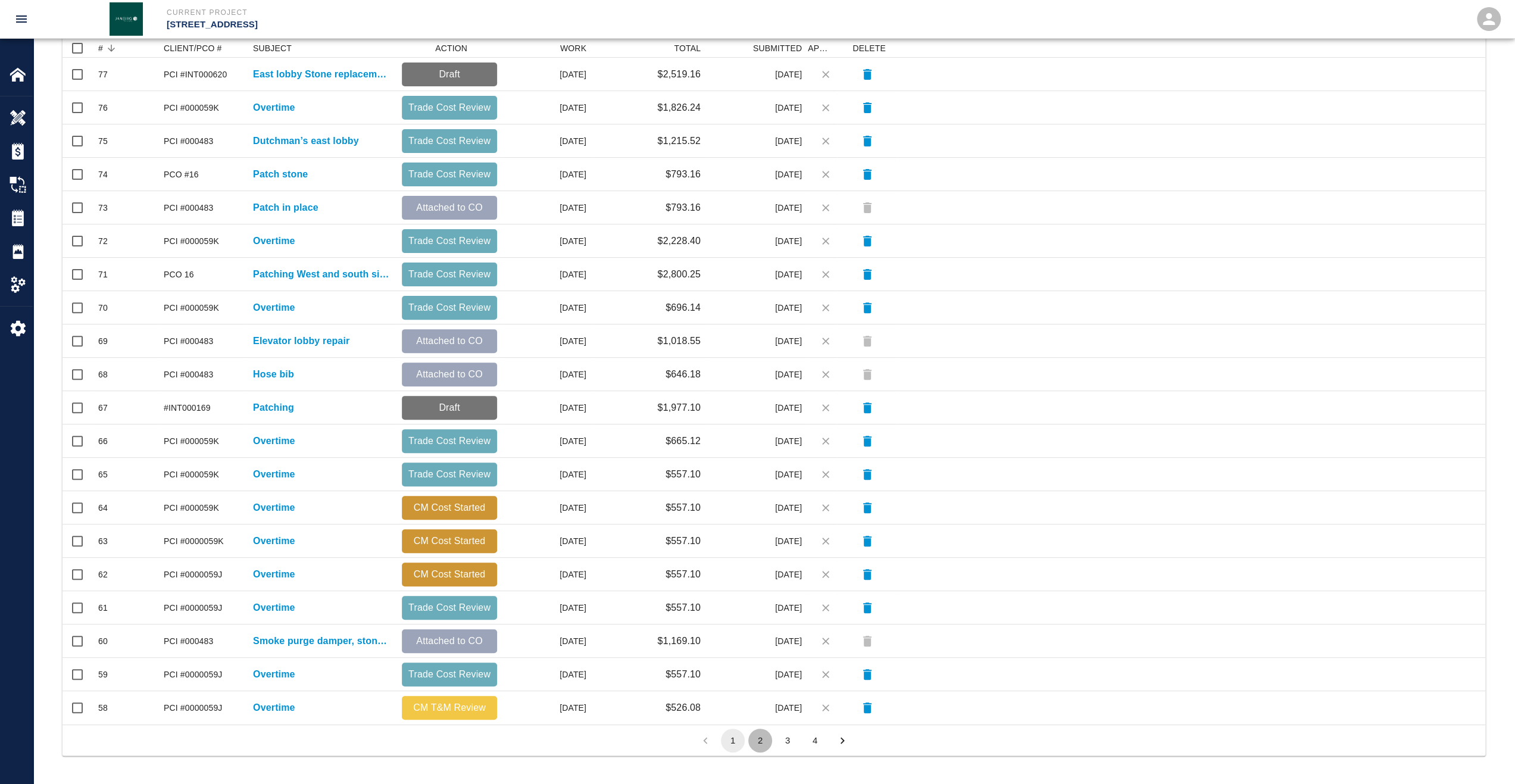
click at [752, 740] on button "2" at bounding box center [760, 740] width 23 height 23
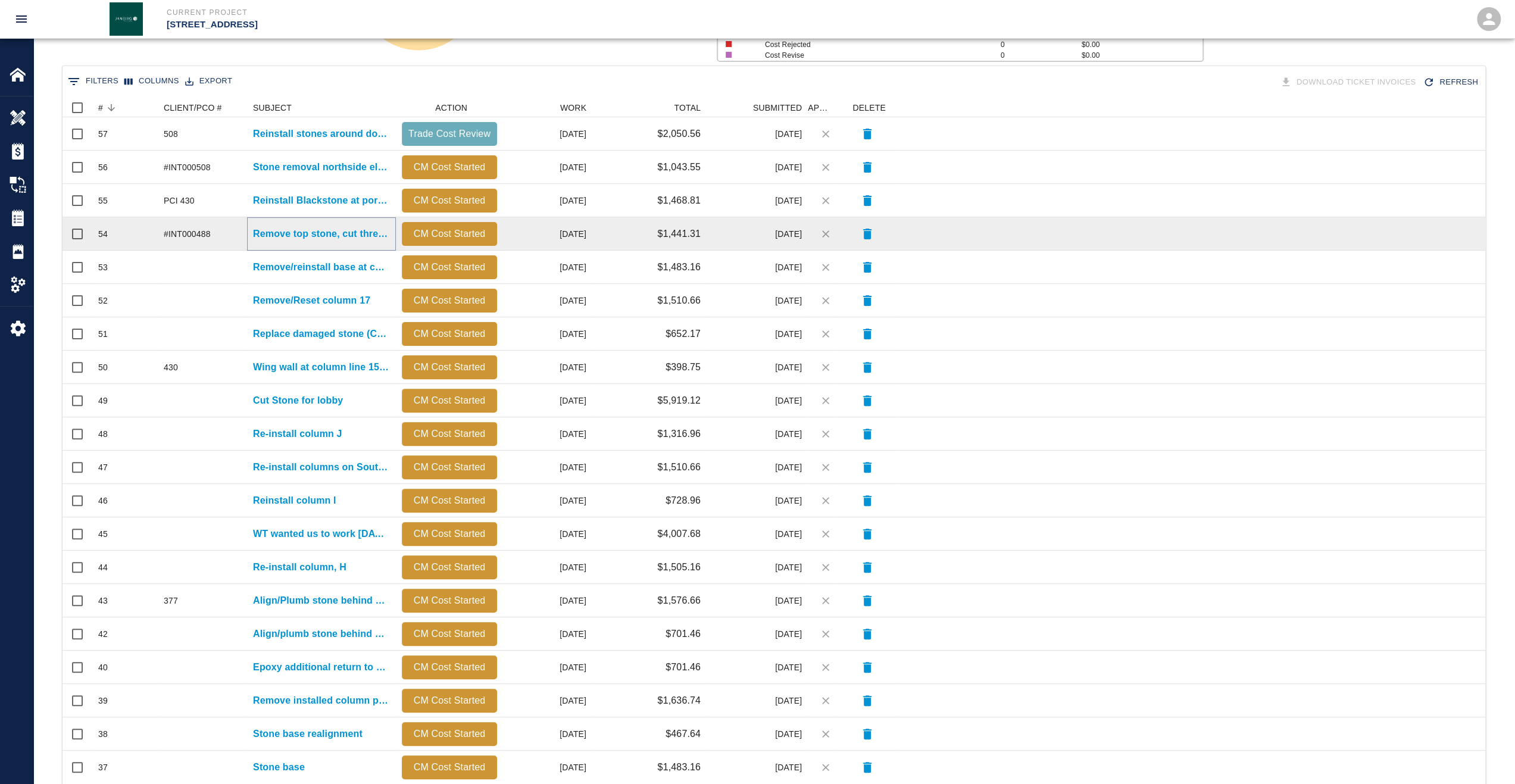
click at [301, 237] on p "Remove top stone, cut three adjacent stones where old monitor used to be" at bounding box center [321, 233] width 137 height 14
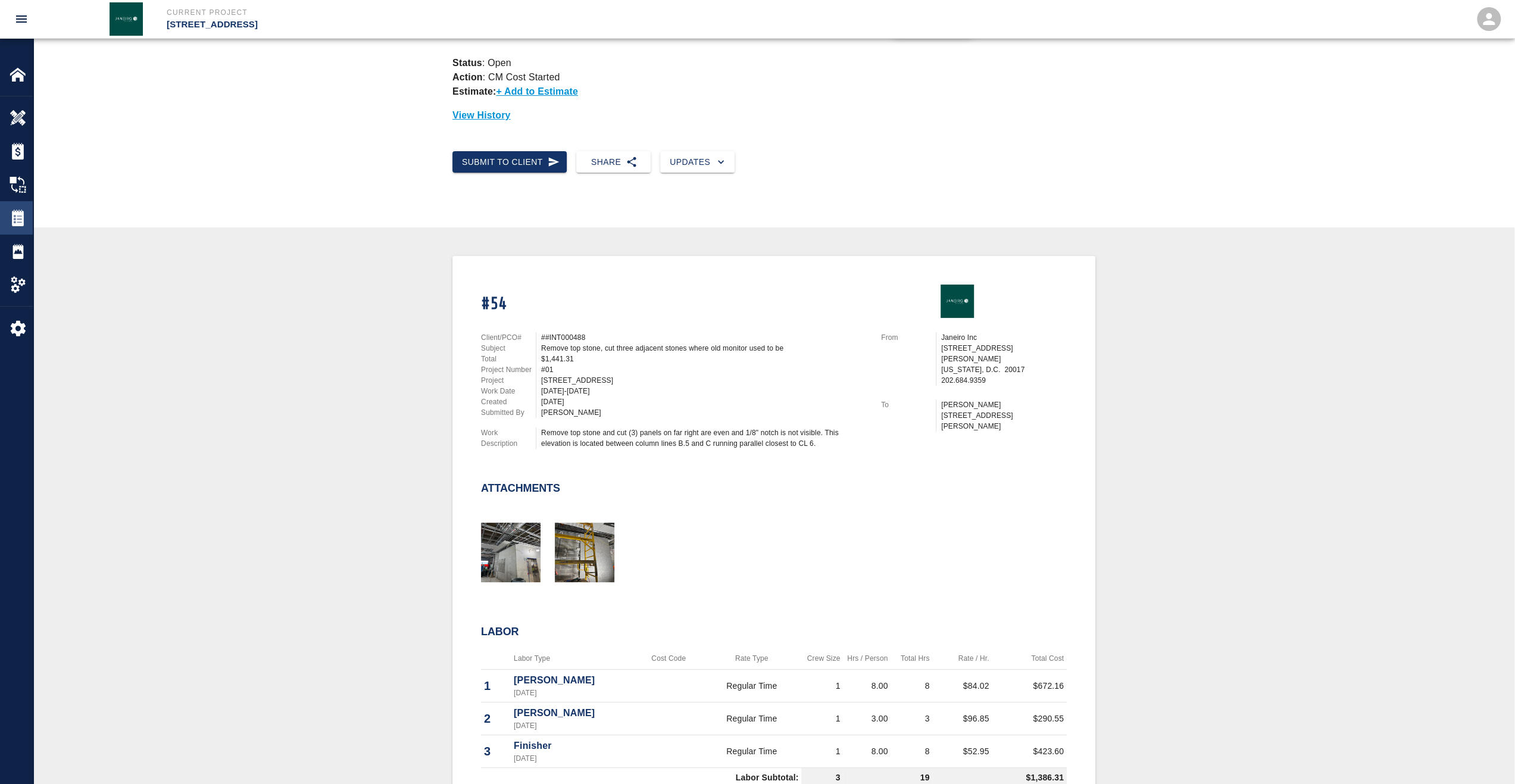
click at [17, 214] on img at bounding box center [18, 218] width 17 height 17
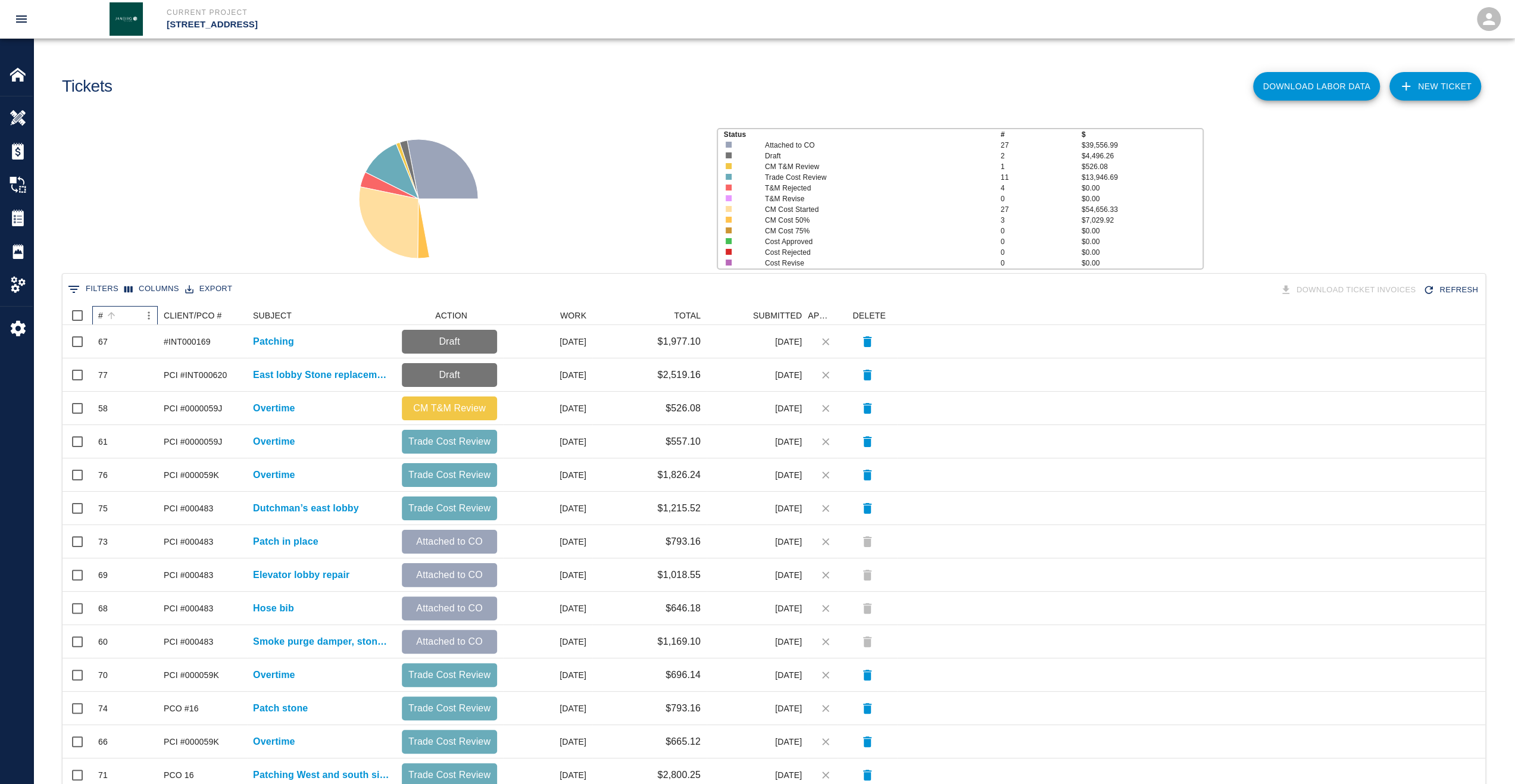
click at [99, 313] on div "#" at bounding box center [101, 315] width 5 height 19
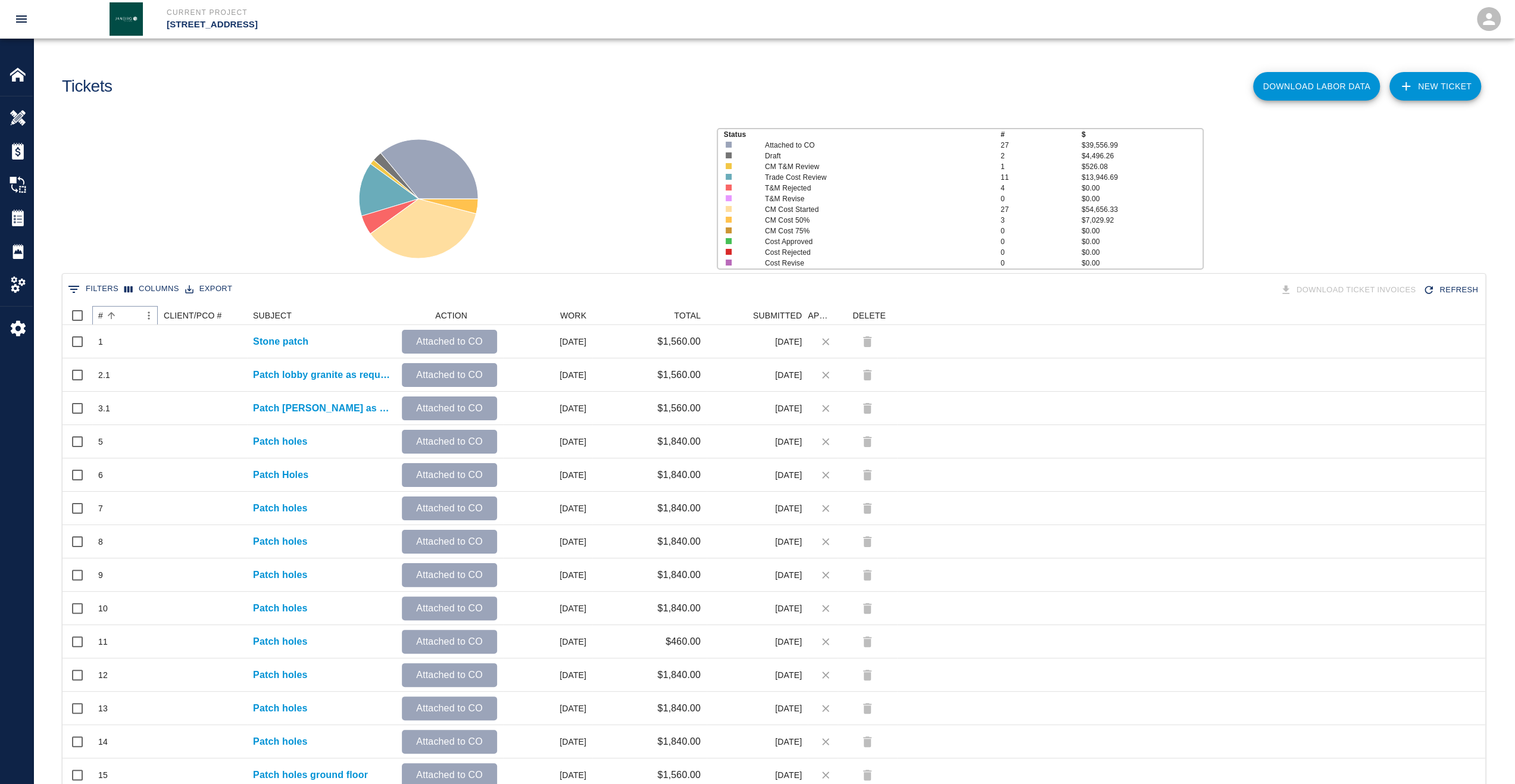
click at [104, 316] on button "Sort" at bounding box center [111, 316] width 17 height 17
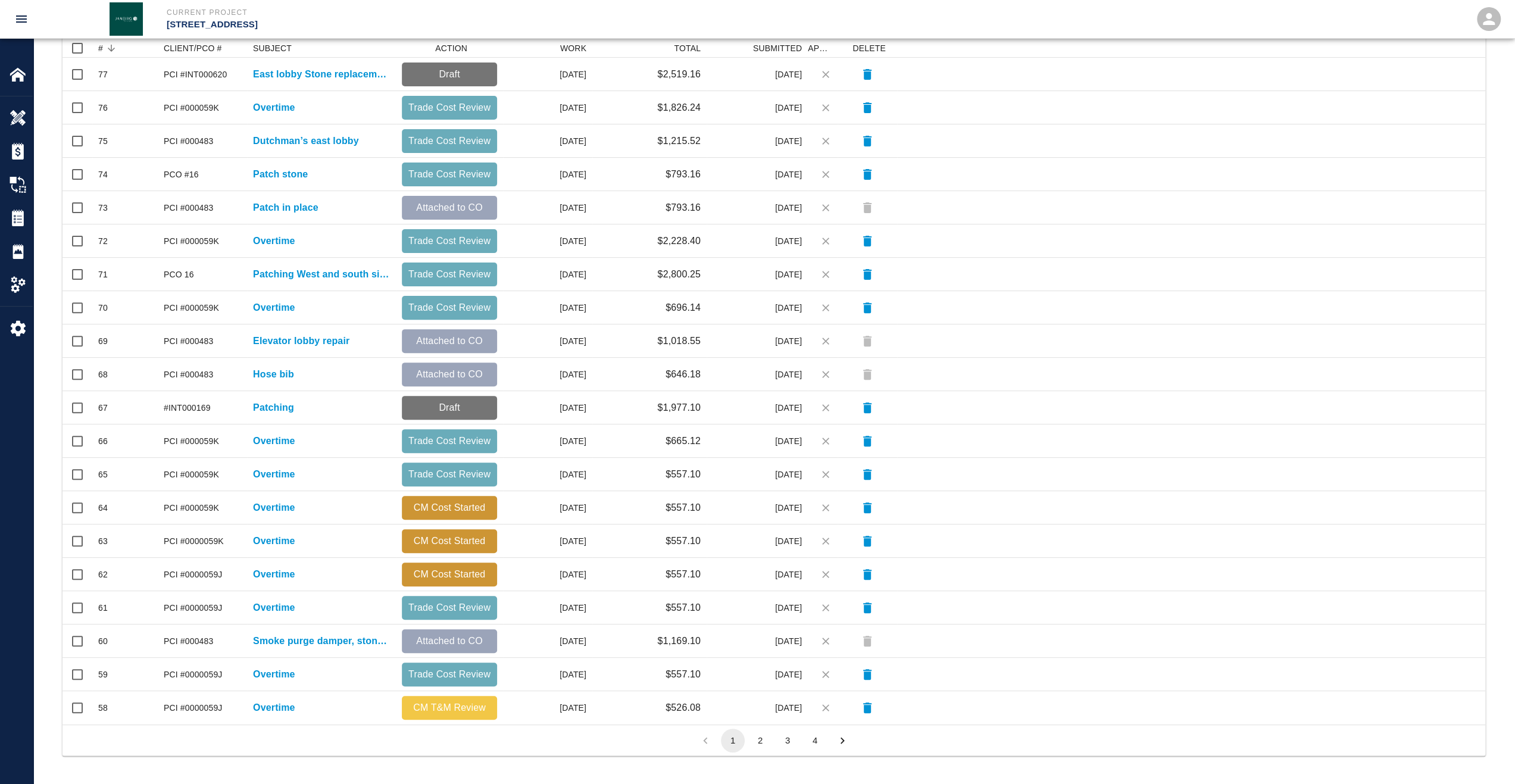
click at [771, 738] on li "2" at bounding box center [761, 740] width 27 height 23
click at [765, 744] on button "2" at bounding box center [760, 740] width 23 height 23
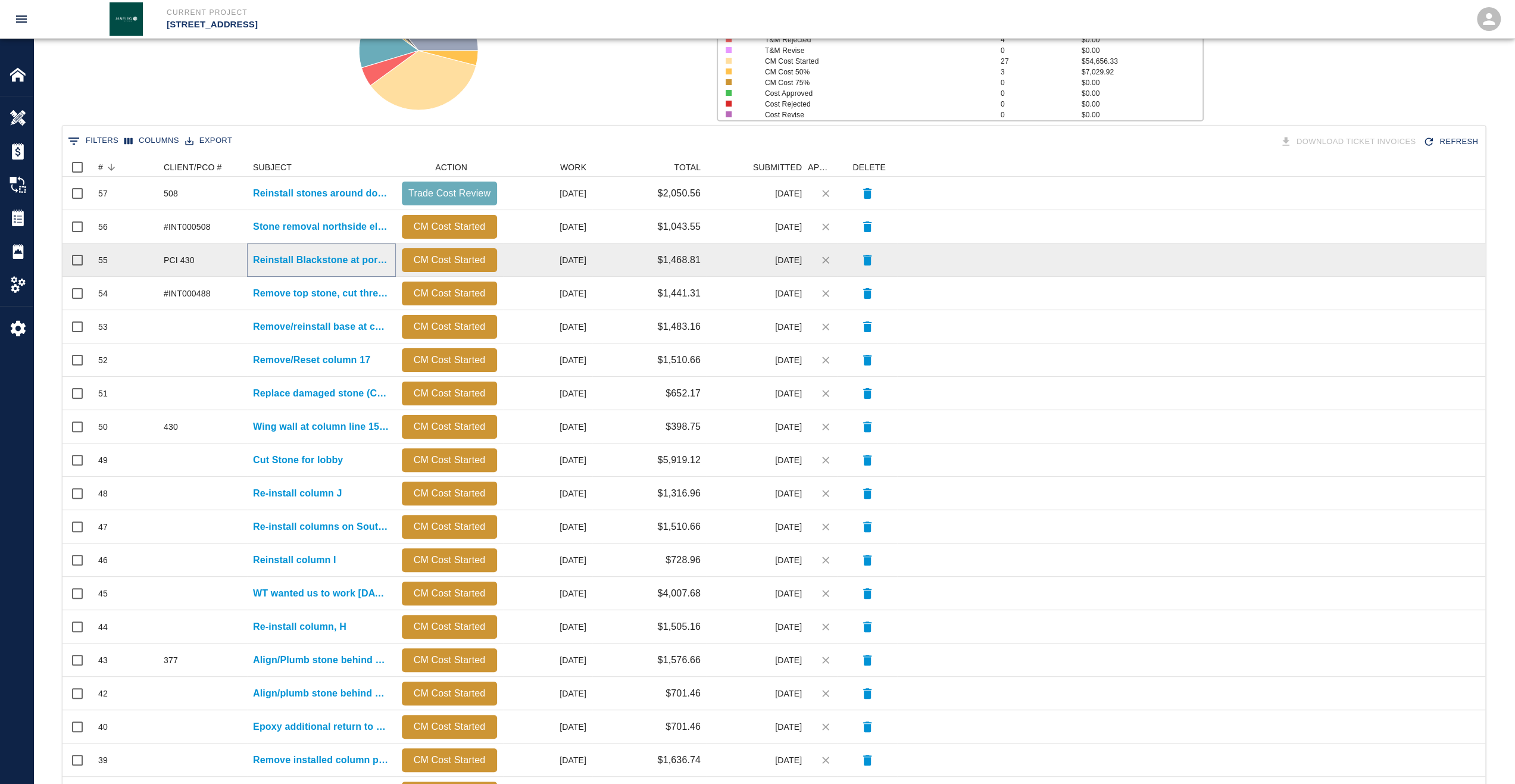
click at [332, 260] on p "Reinstall Blackstone at portal on the east elevation" at bounding box center [321, 260] width 137 height 14
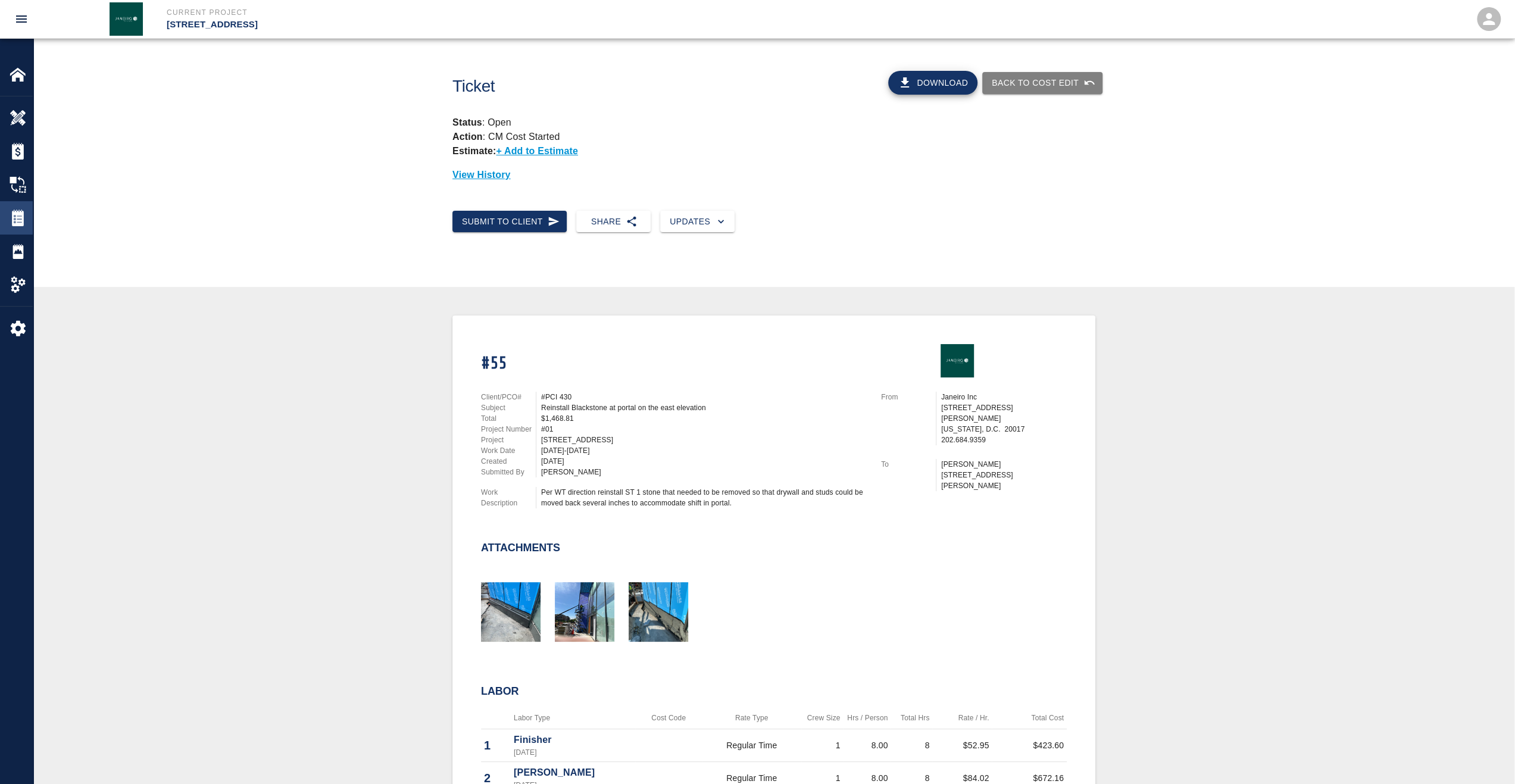
click at [18, 222] on img at bounding box center [18, 218] width 17 height 17
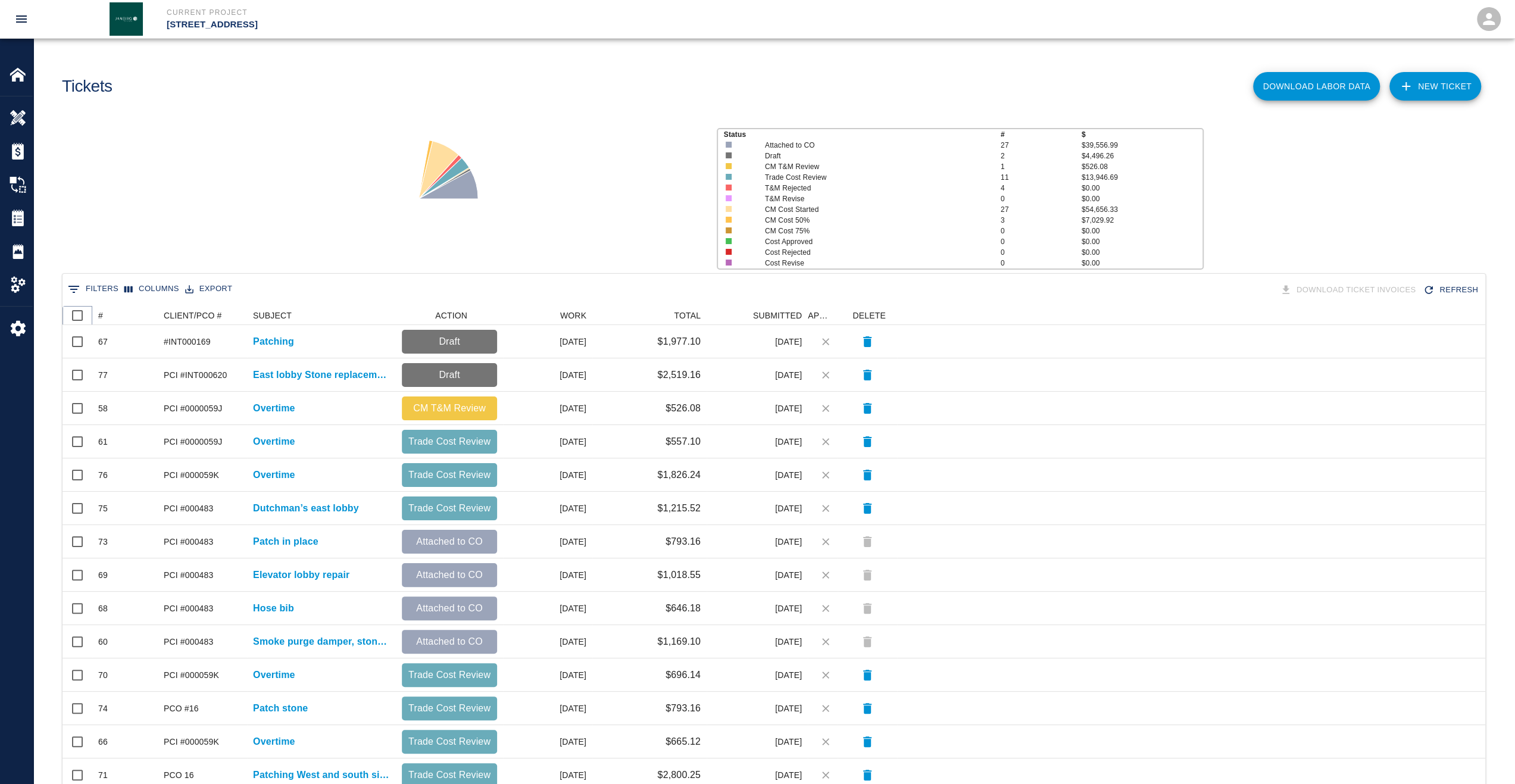
click at [98, 316] on icon at bounding box center [92, 315] width 14 height 14
click at [101, 316] on div "#" at bounding box center [101, 315] width 5 height 19
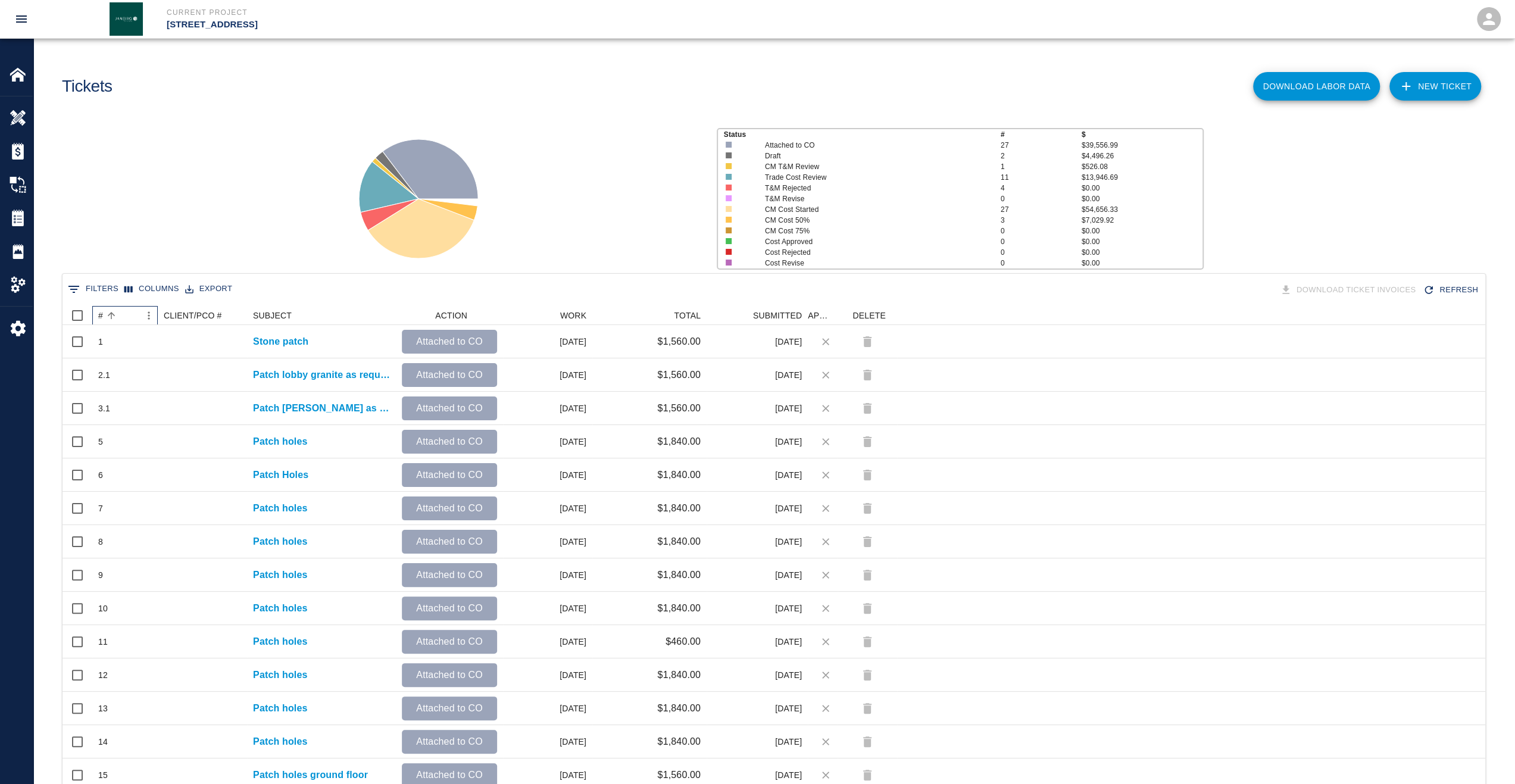
click at [101, 316] on div "#" at bounding box center [101, 315] width 5 height 19
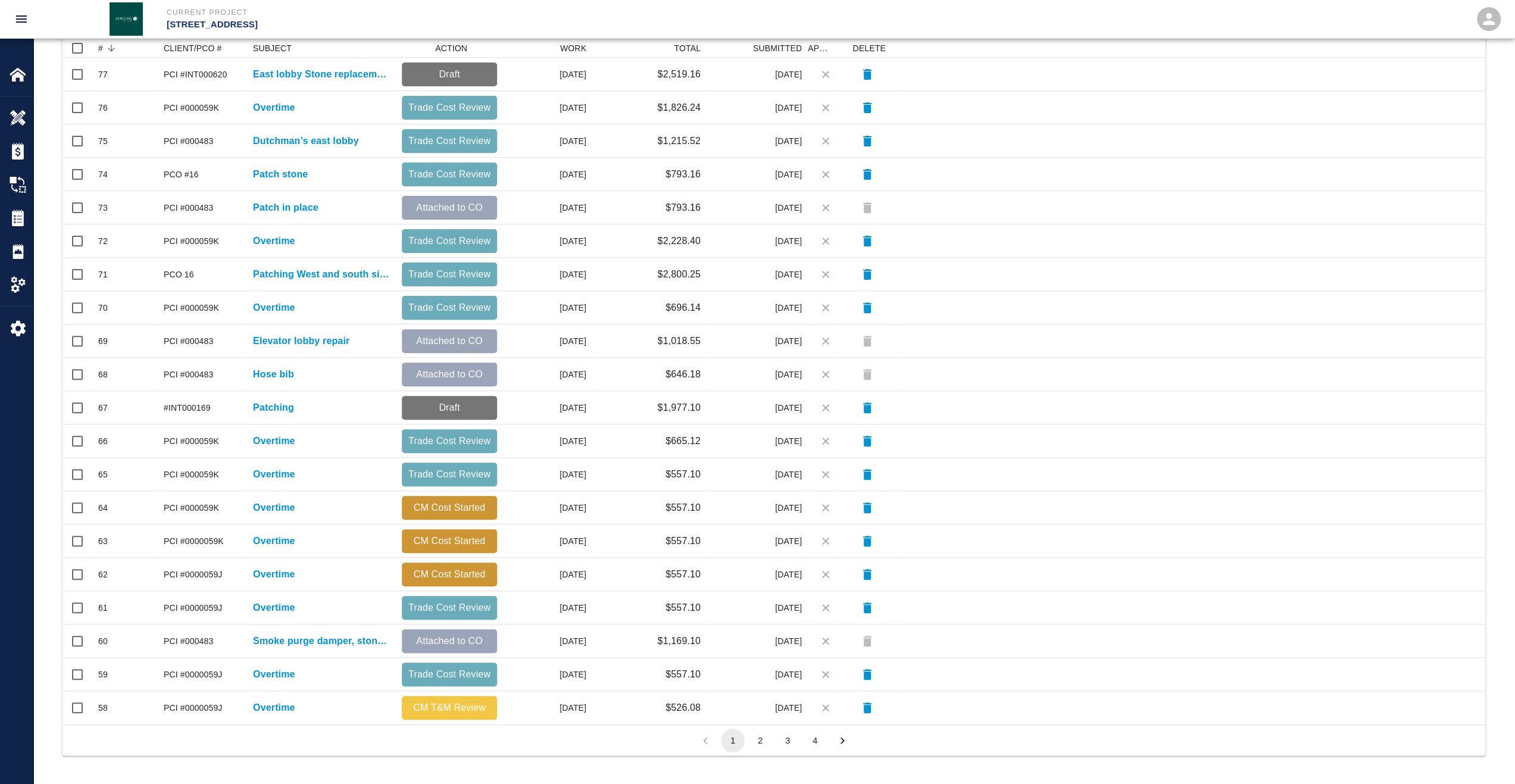
click at [758, 741] on button "2" at bounding box center [760, 740] width 23 height 23
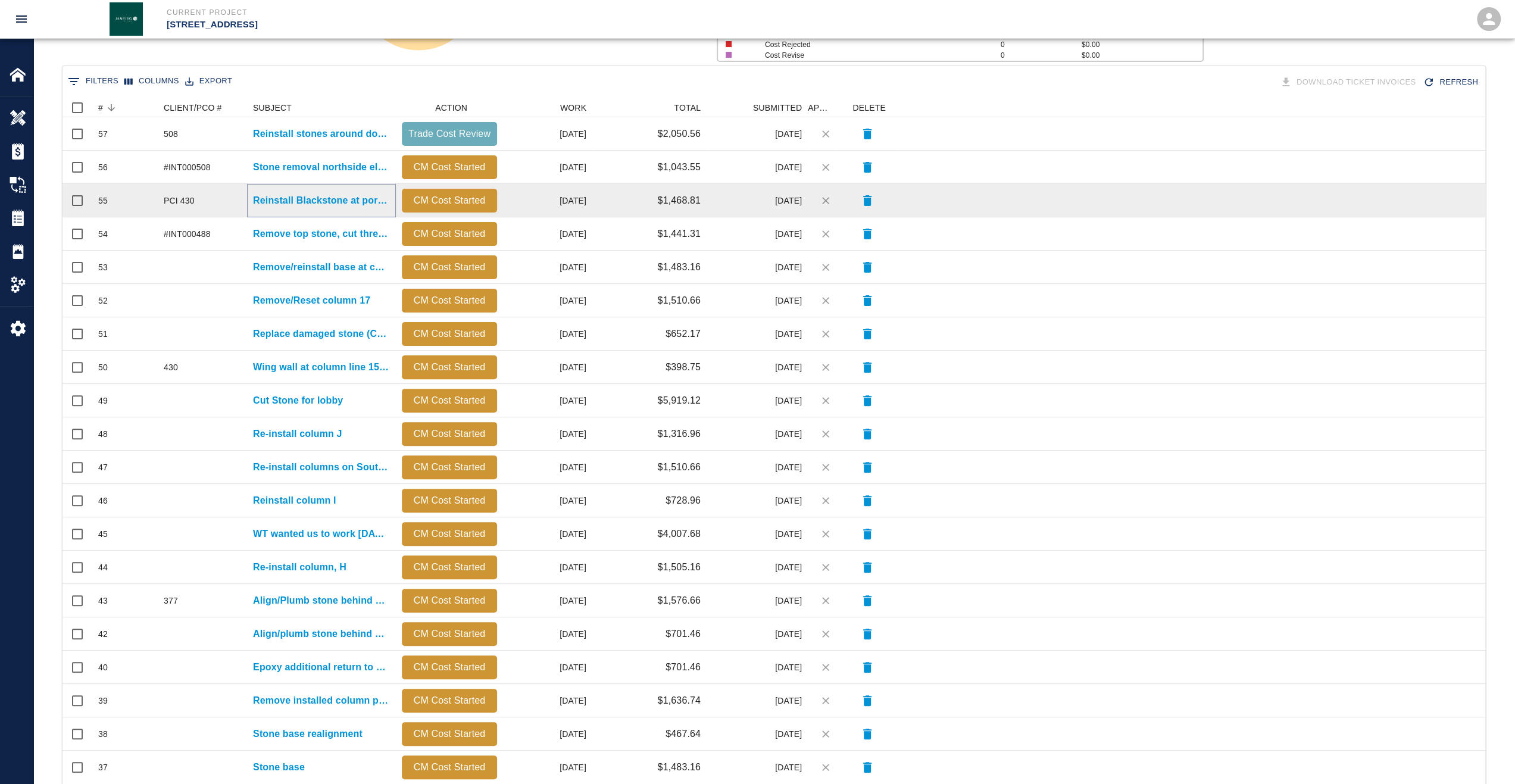
click at [292, 198] on p "Reinstall Blackstone at portal on the east elevation" at bounding box center [321, 200] width 137 height 14
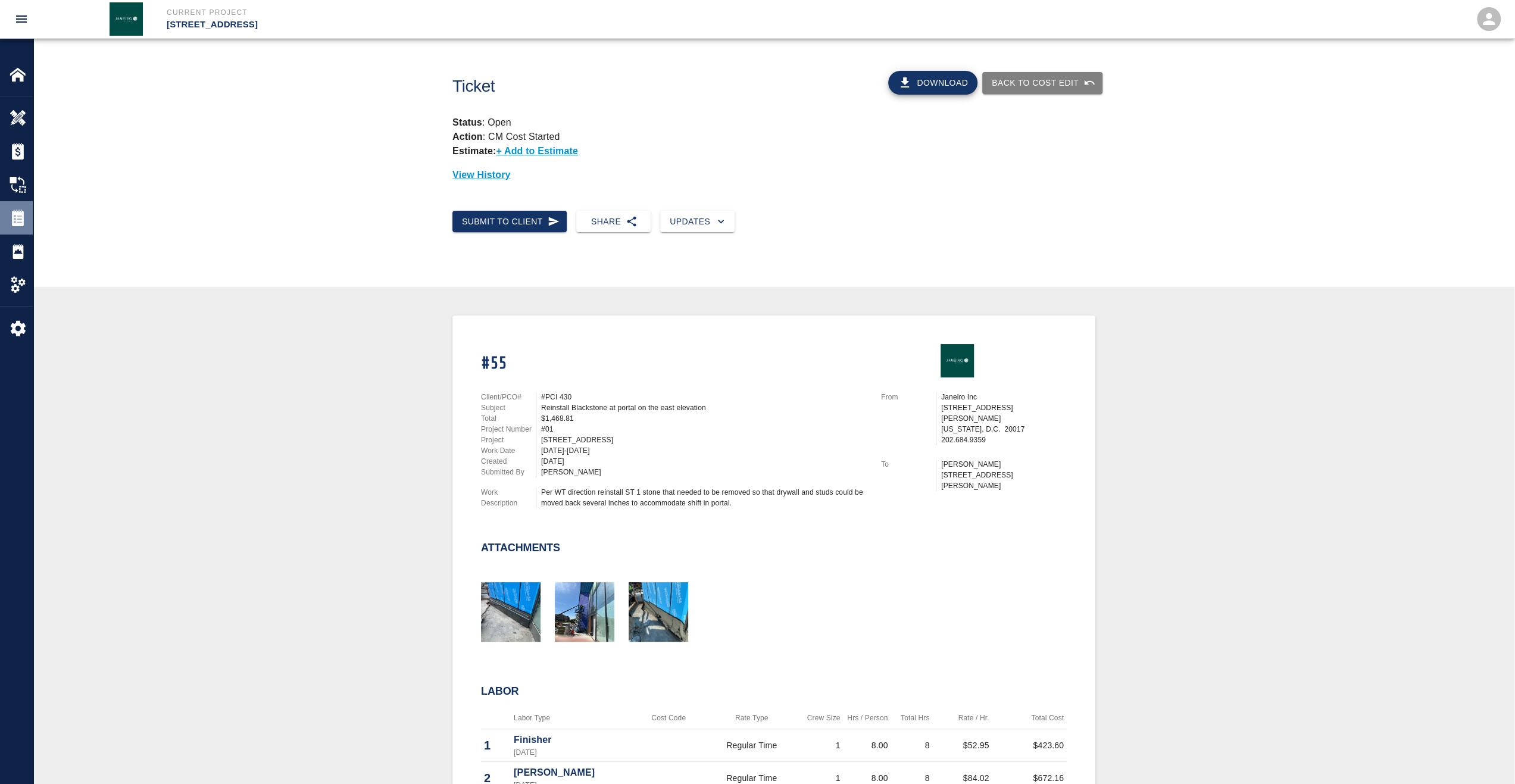
click at [15, 215] on img at bounding box center [18, 218] width 17 height 17
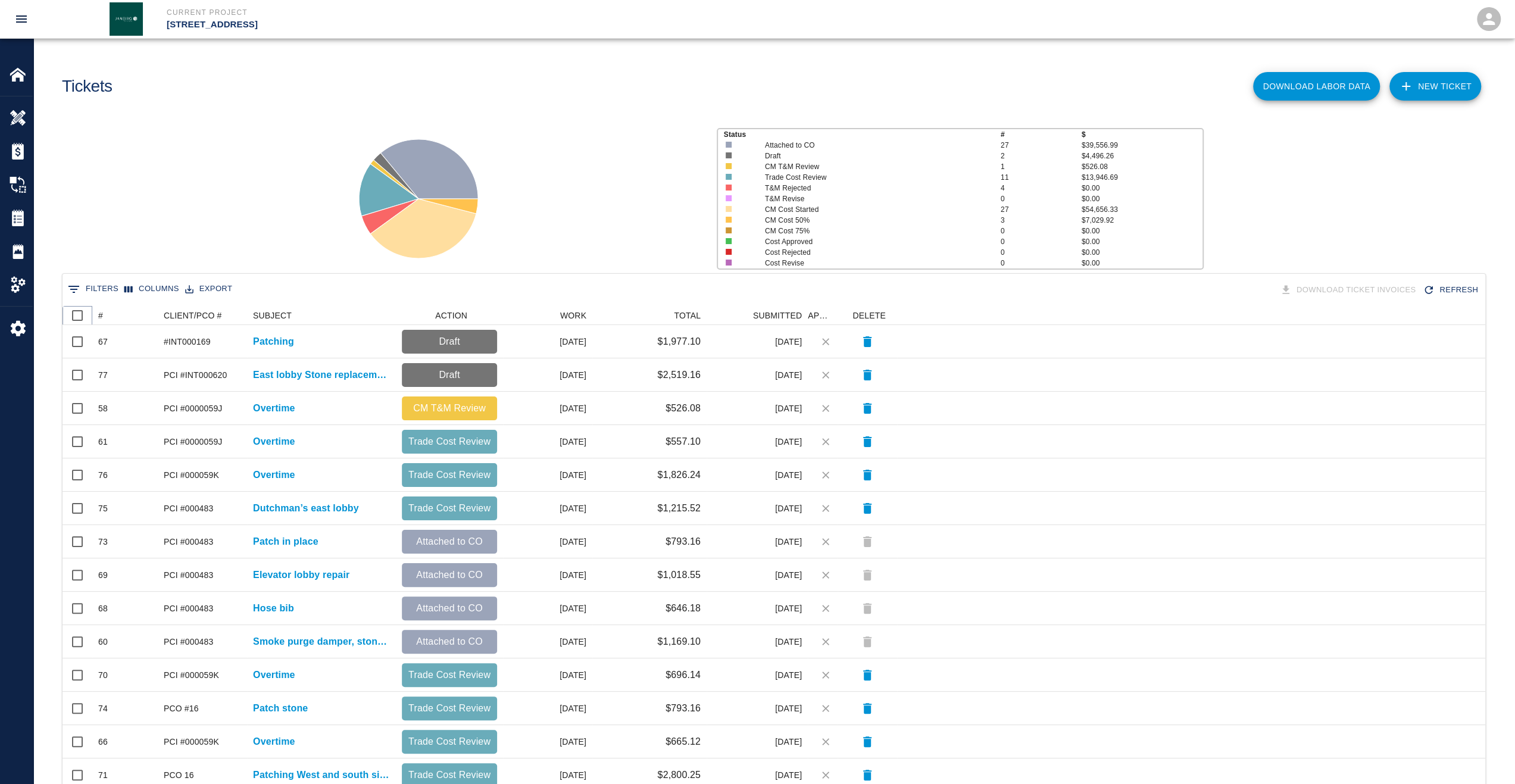
click at [96, 310] on icon at bounding box center [92, 315] width 14 height 14
click at [102, 314] on div "#" at bounding box center [101, 315] width 5 height 19
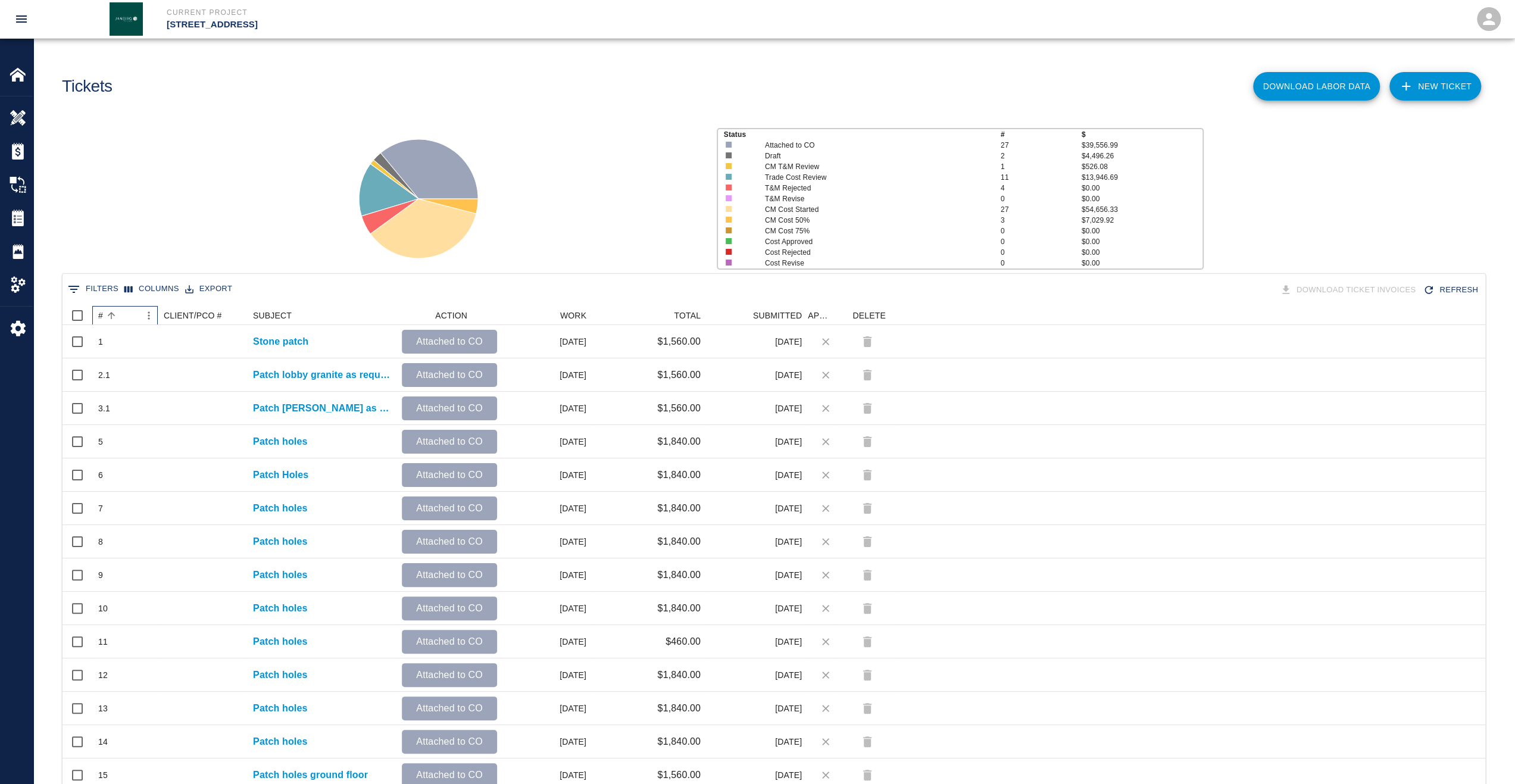
click at [102, 314] on div "#" at bounding box center [101, 315] width 5 height 19
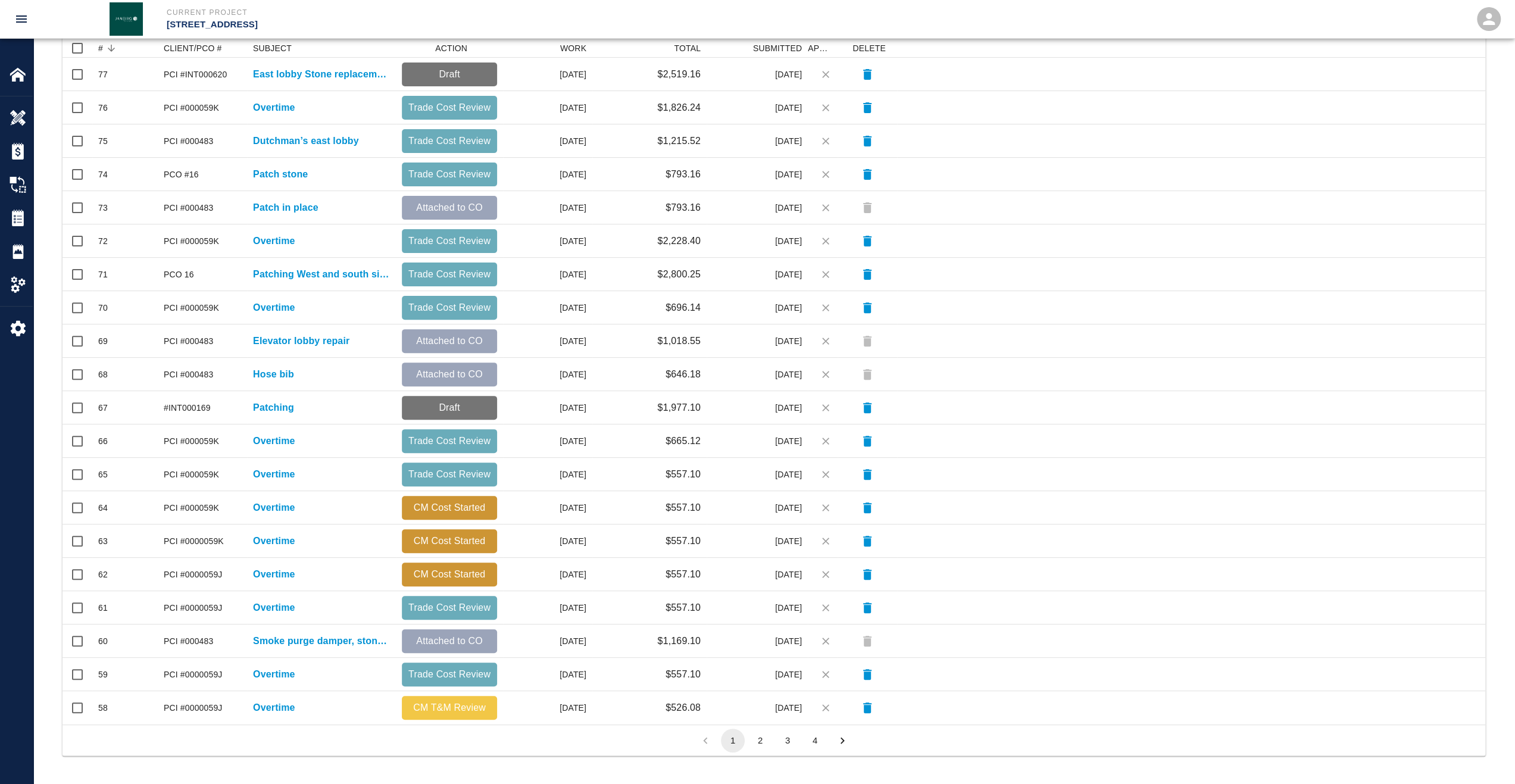
click at [761, 742] on button "2" at bounding box center [760, 740] width 23 height 23
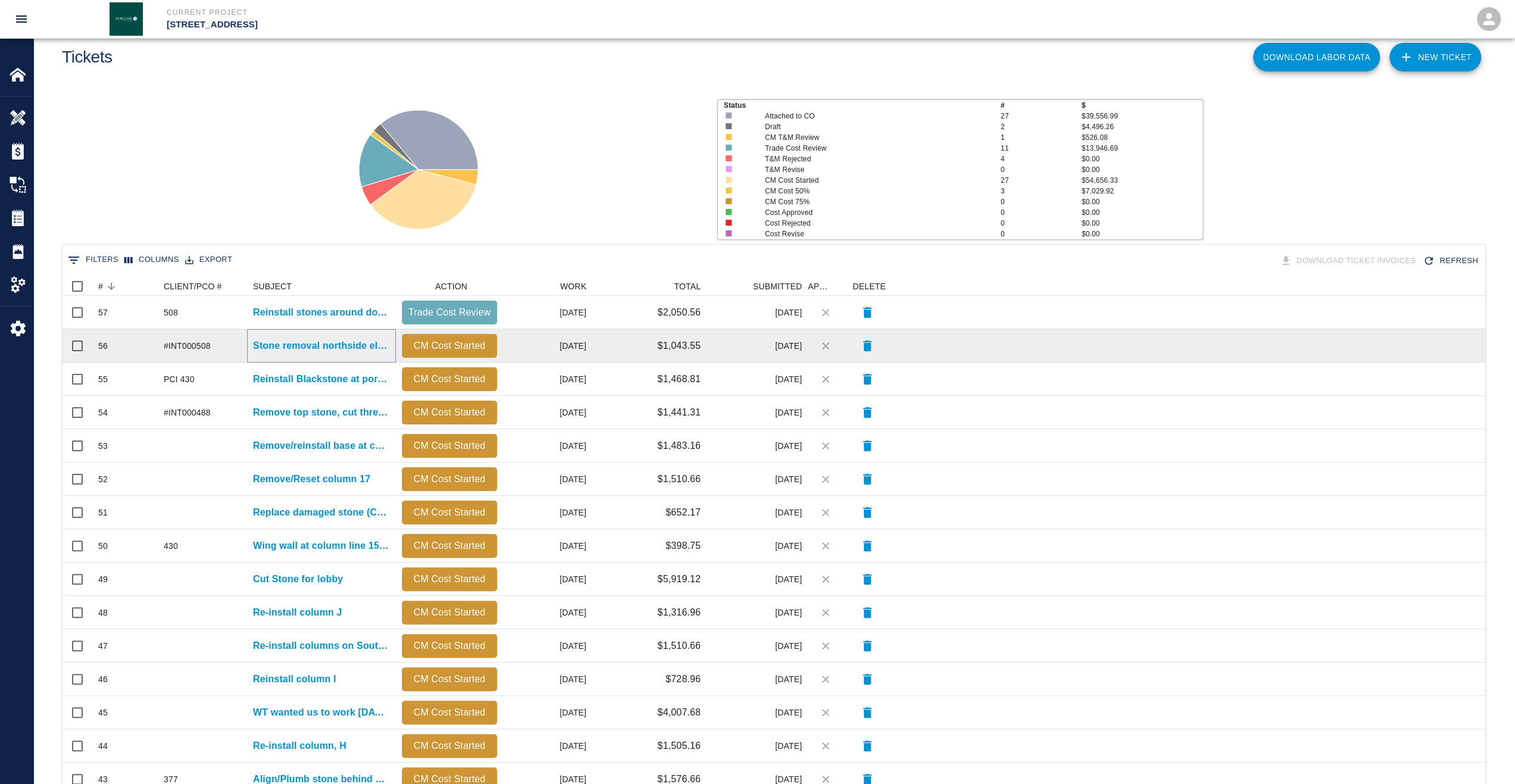
click at [297, 349] on p "Stone removal northside elevator lobby" at bounding box center [321, 345] width 137 height 14
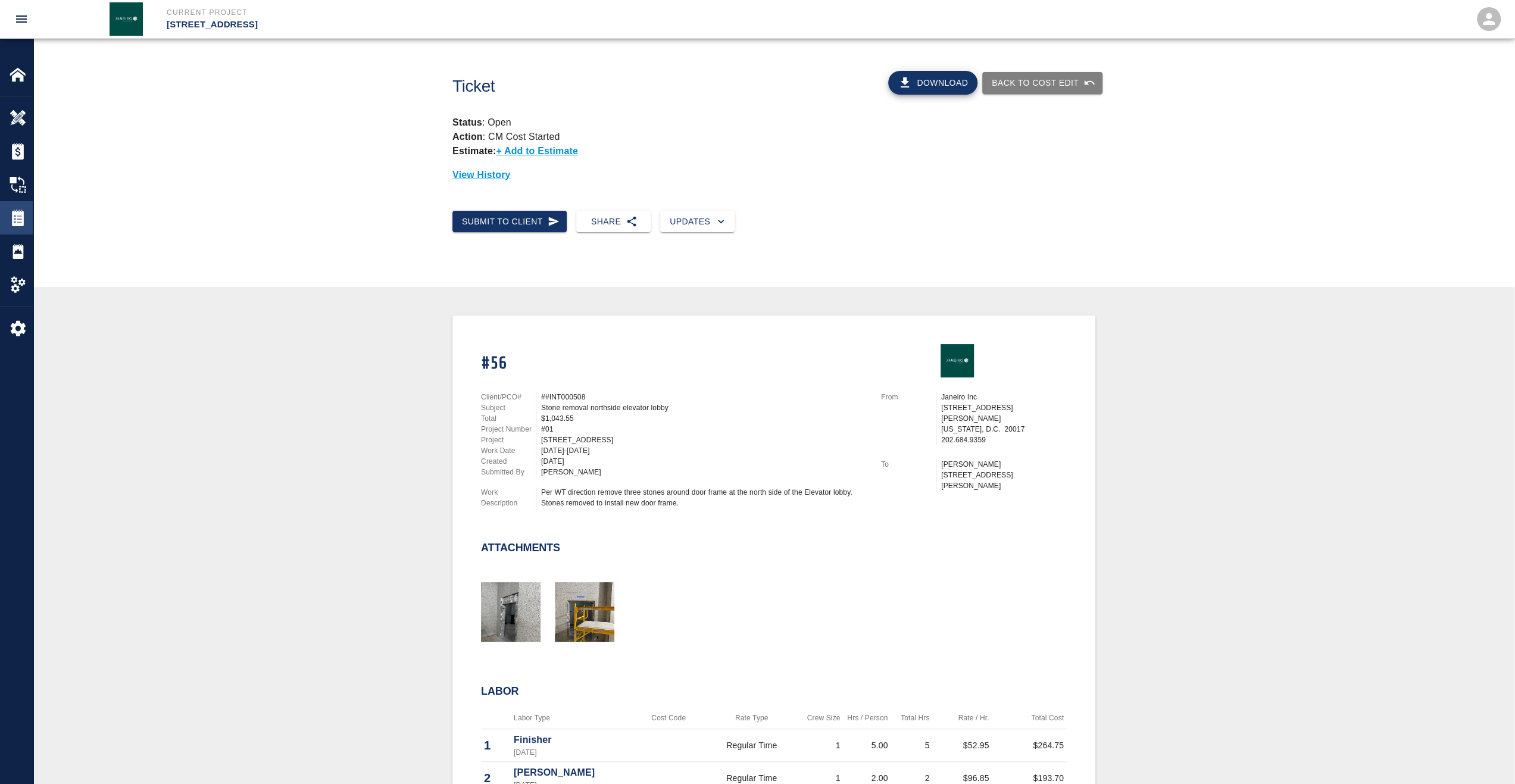
click at [23, 220] on img at bounding box center [18, 218] width 17 height 17
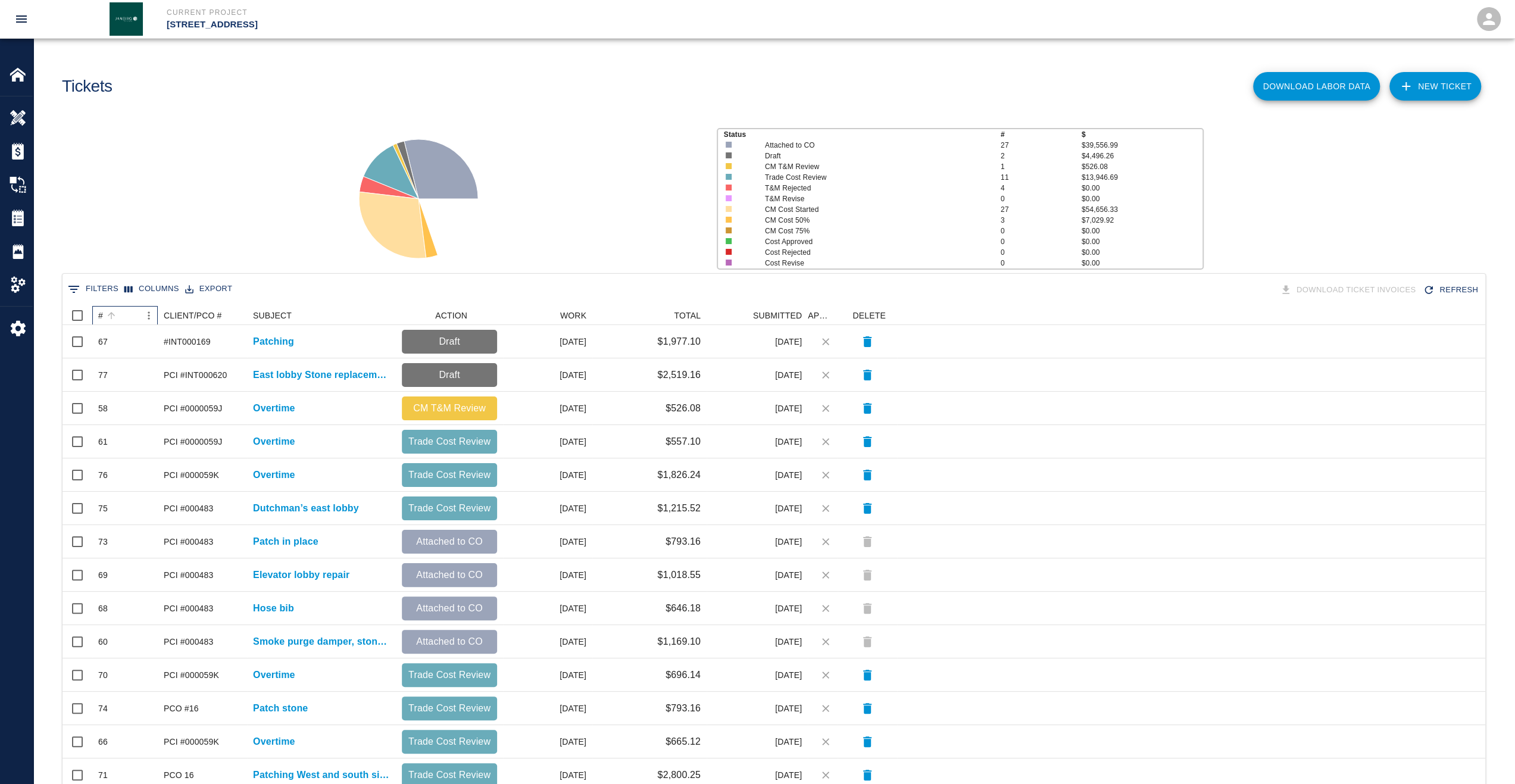
click at [103, 311] on div "#" at bounding box center [111, 316] width 17 height 17
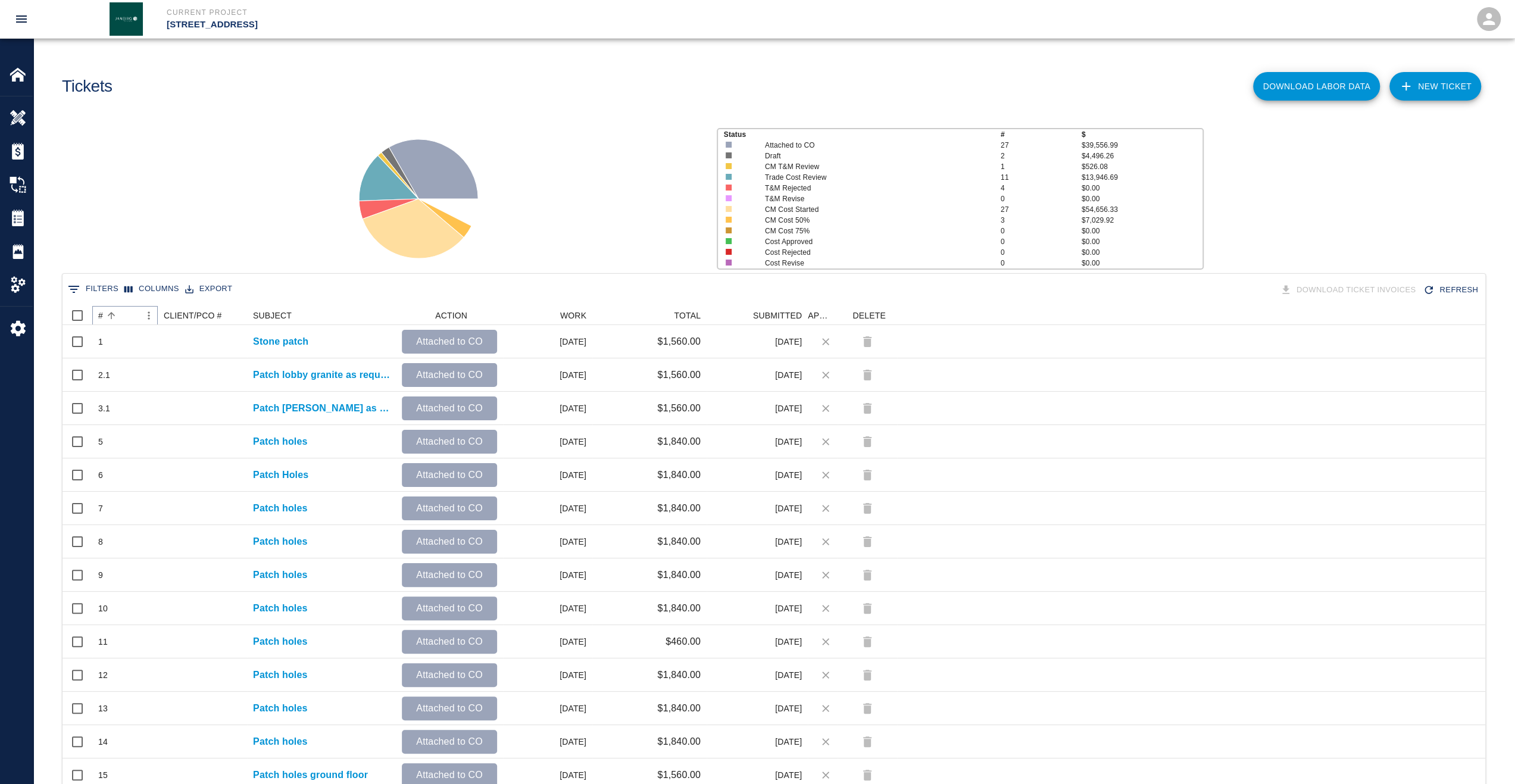
click at [103, 315] on button "Sort" at bounding box center [111, 316] width 17 height 17
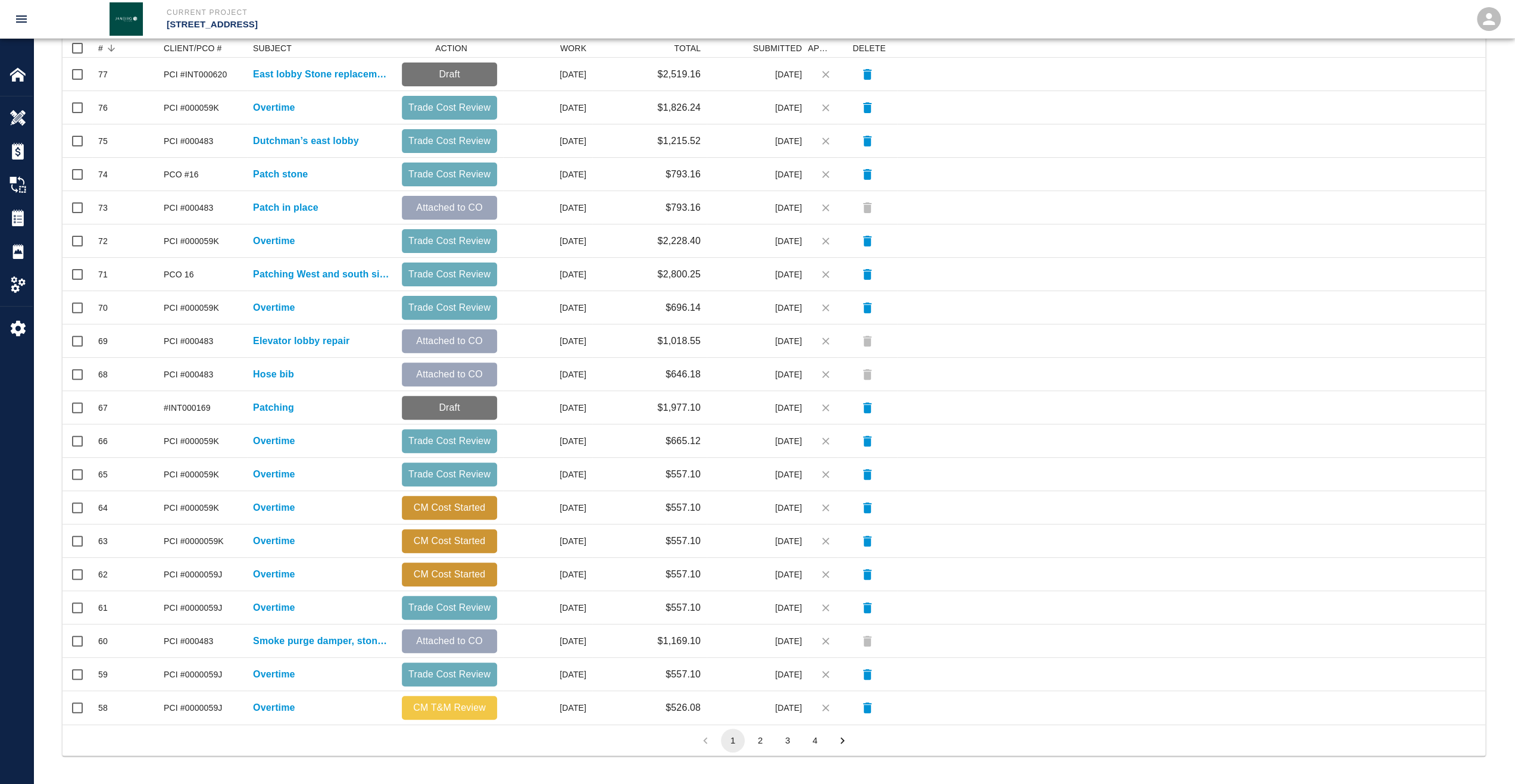
click at [752, 744] on button "2" at bounding box center [760, 740] width 23 height 23
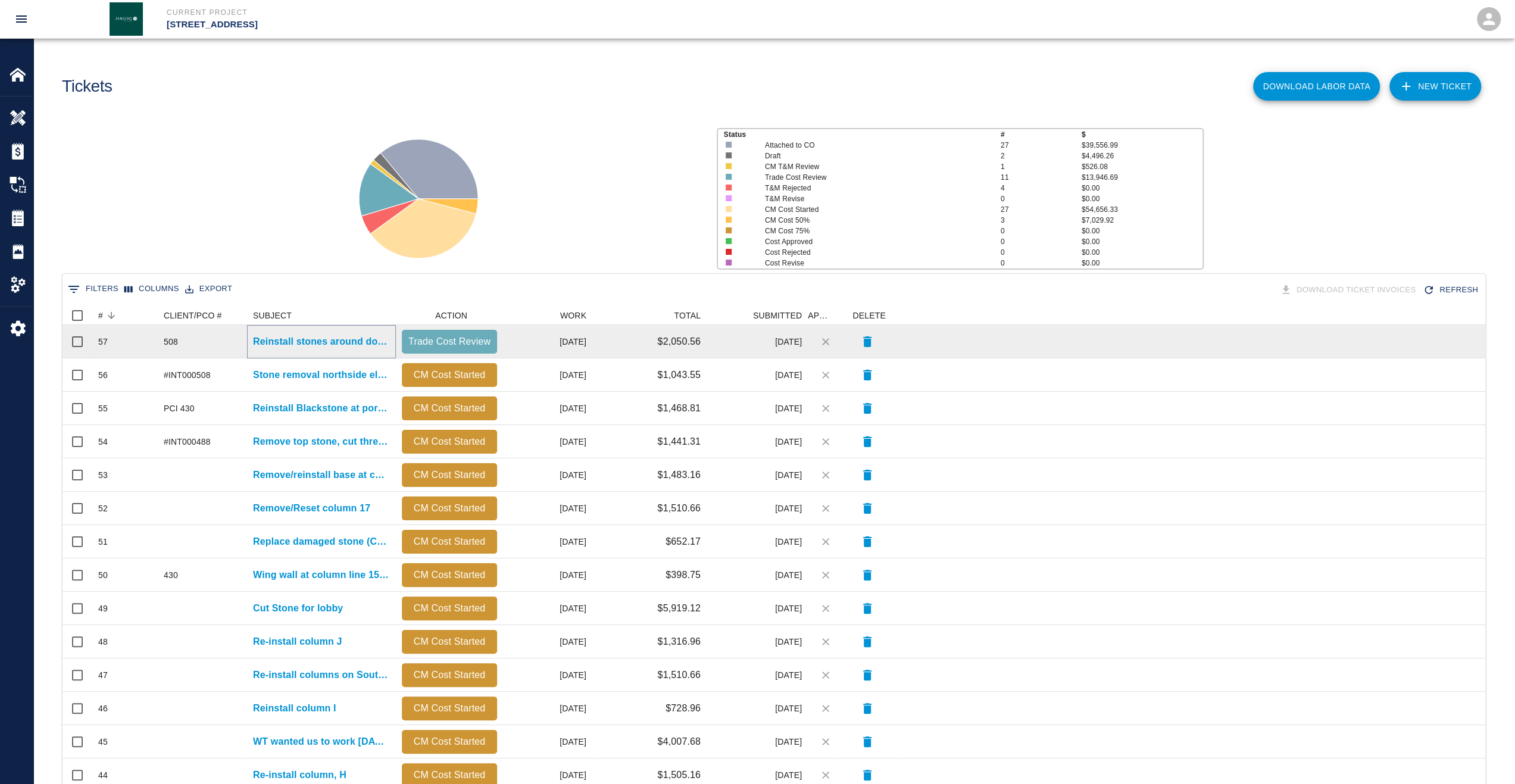
click at [286, 345] on p "Reinstall stones around door North elevator lobby" at bounding box center [321, 342] width 137 height 14
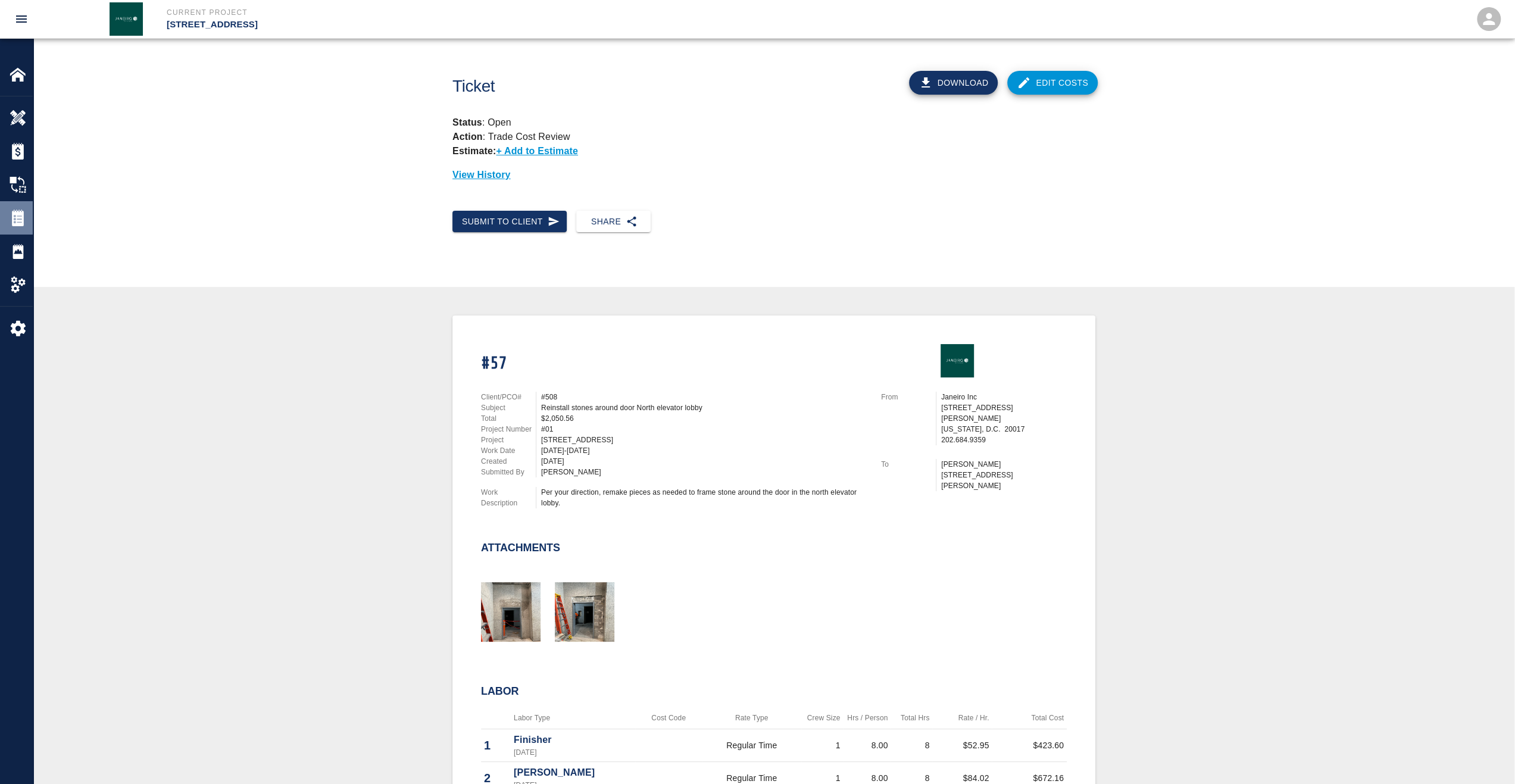
click at [11, 217] on img at bounding box center [18, 218] width 17 height 17
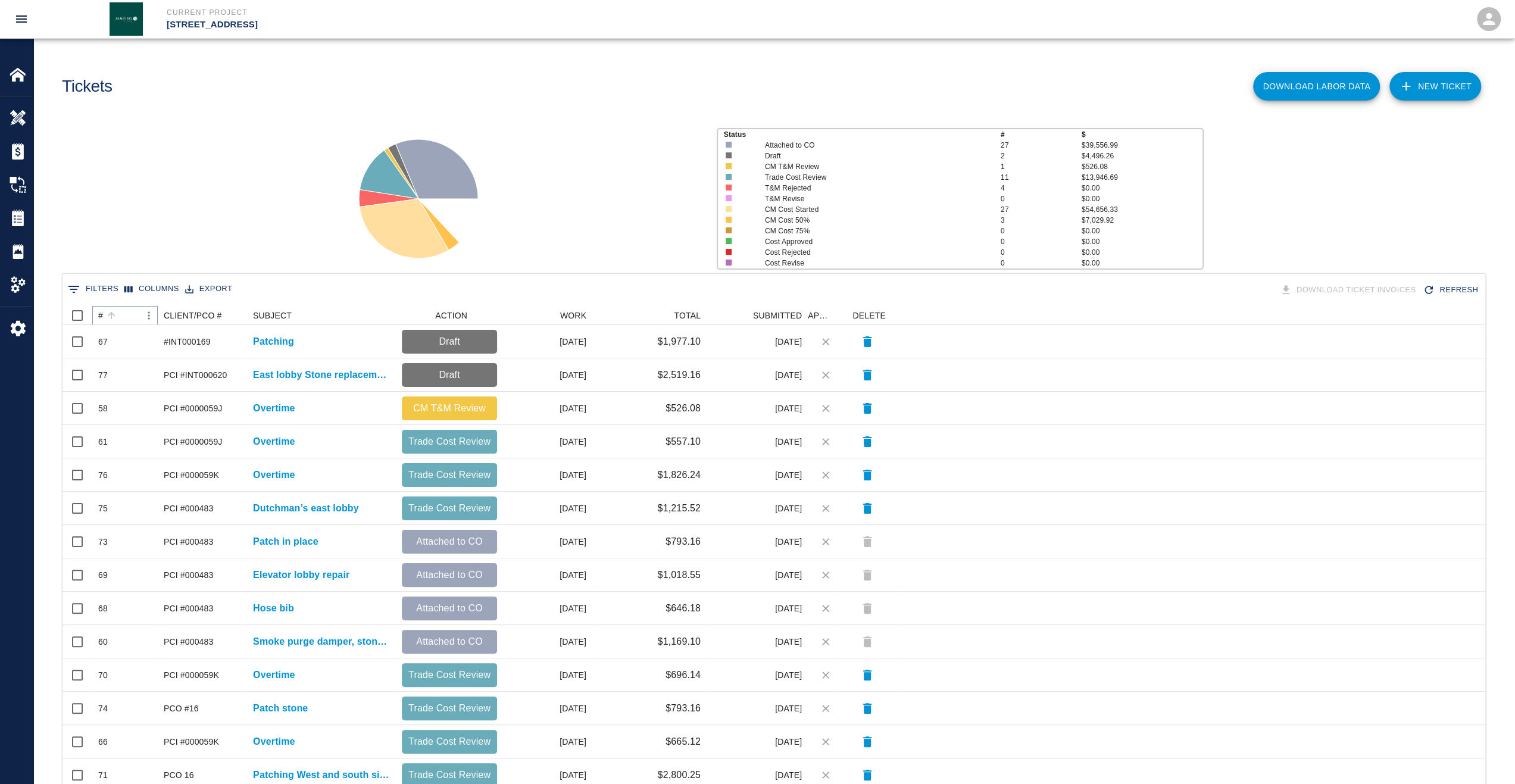
click at [106, 319] on icon "Sort" at bounding box center [111, 315] width 11 height 11
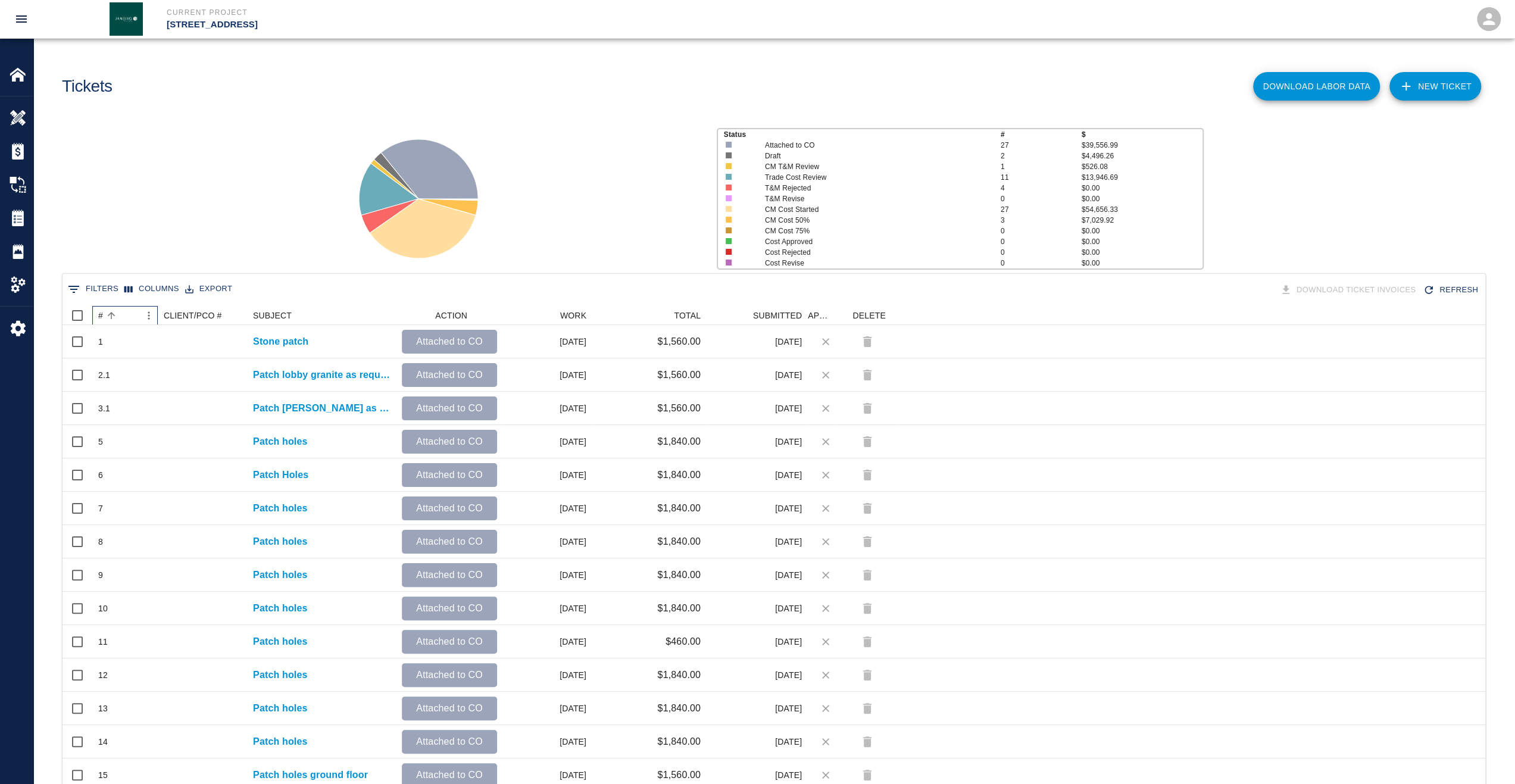
click at [100, 317] on div "#" at bounding box center [101, 315] width 5 height 19
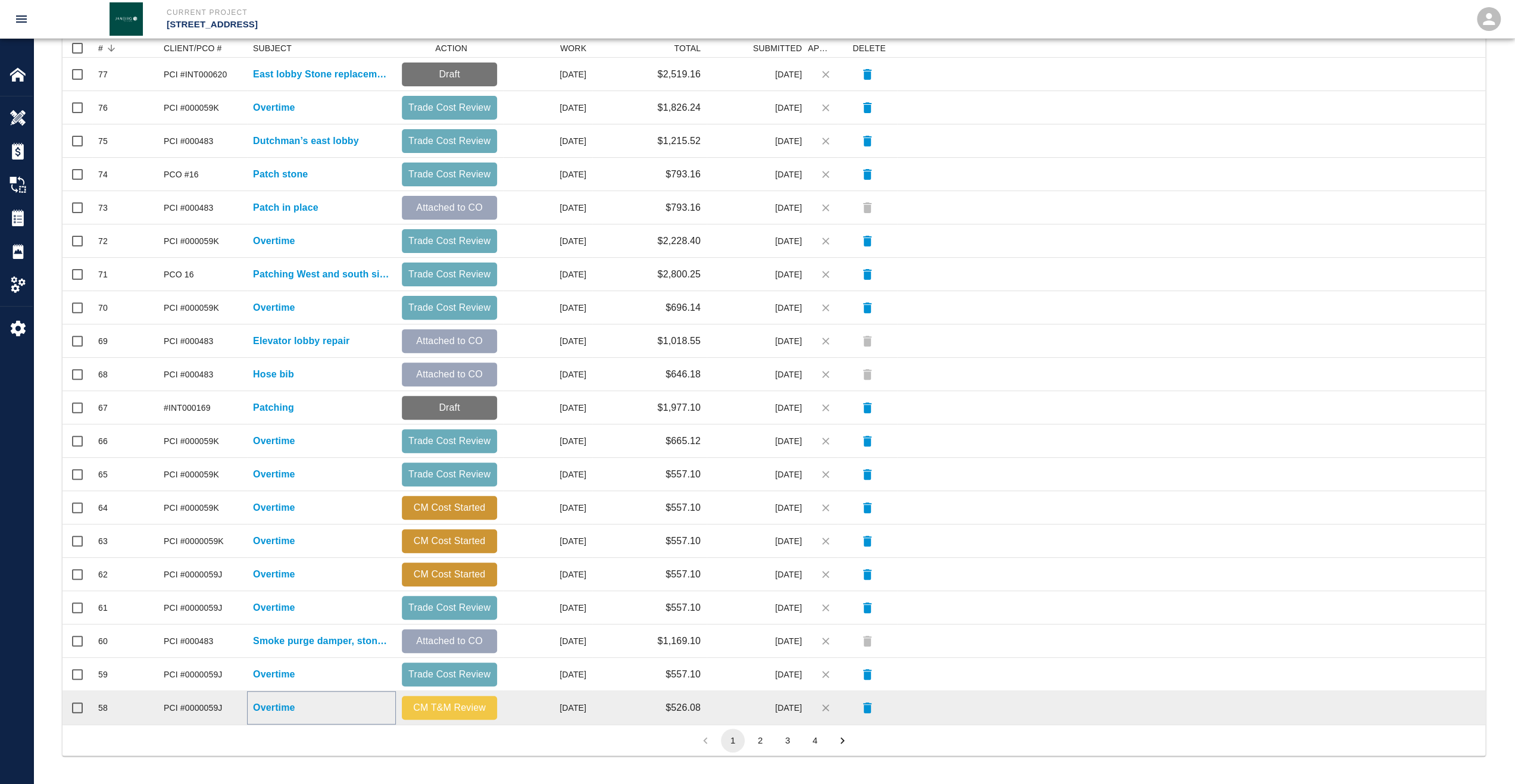
click at [276, 708] on p "Overtime" at bounding box center [274, 707] width 42 height 14
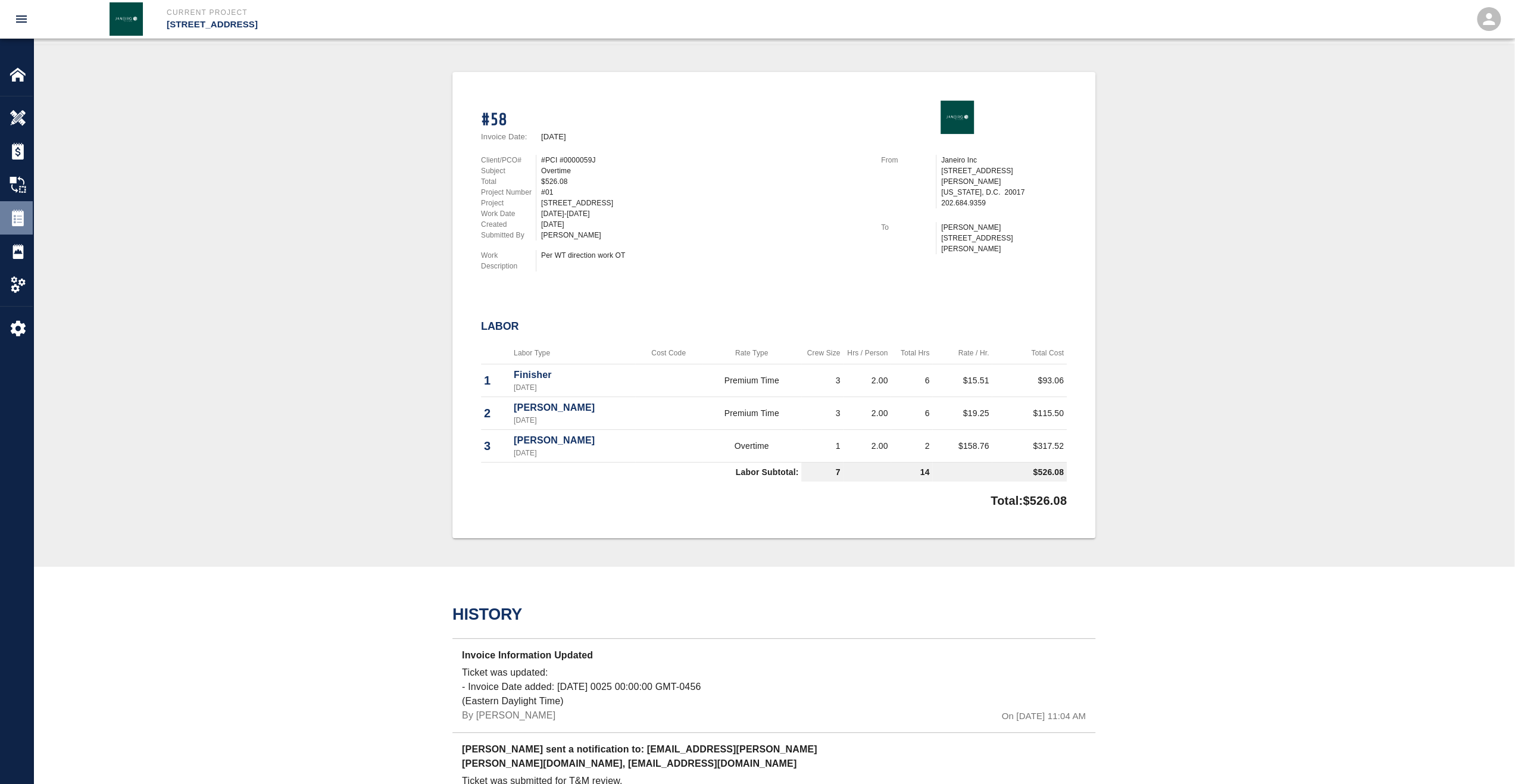
click at [21, 221] on img at bounding box center [18, 218] width 17 height 17
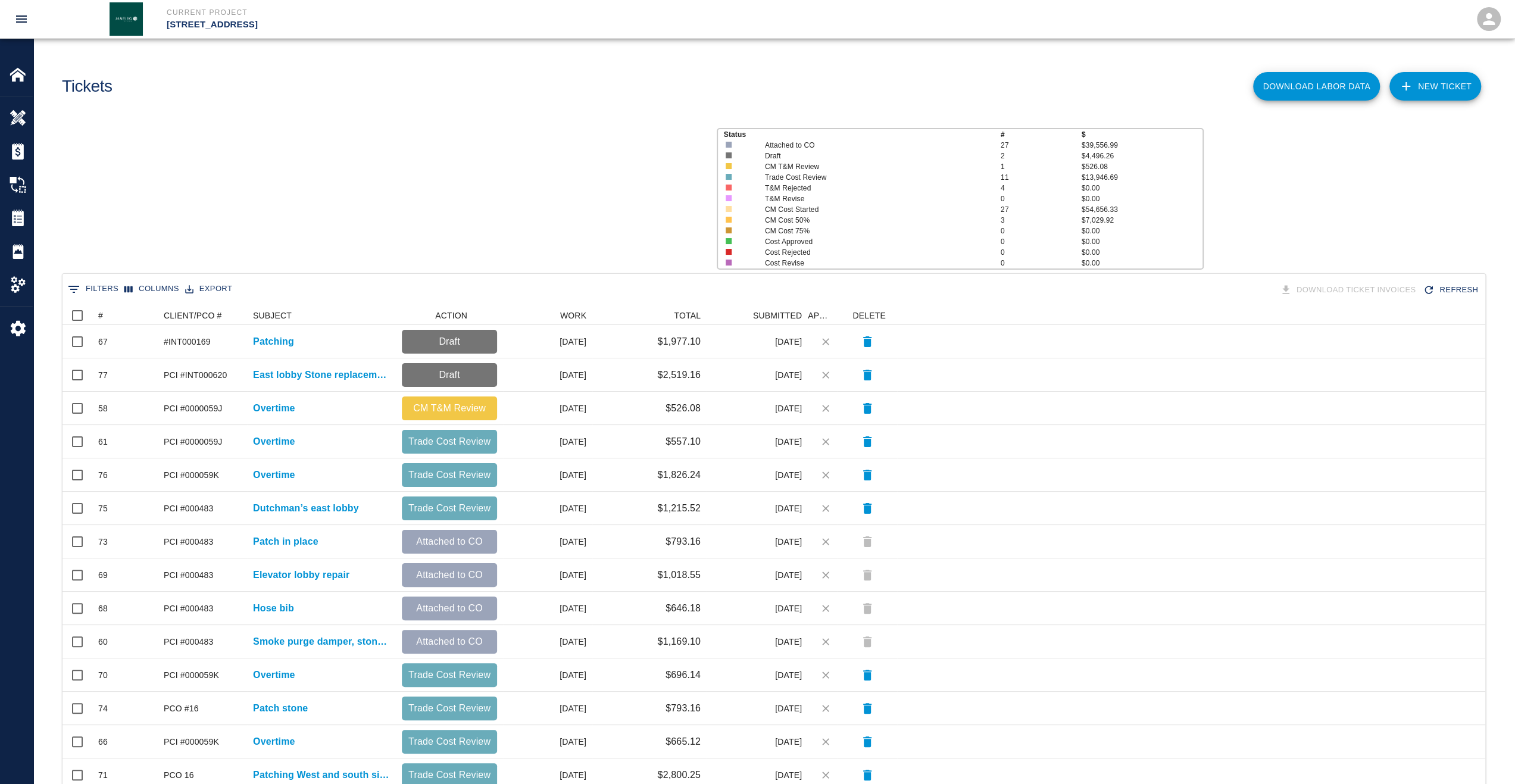
scroll to position [676, 1413]
click at [102, 317] on div "#" at bounding box center [101, 315] width 5 height 19
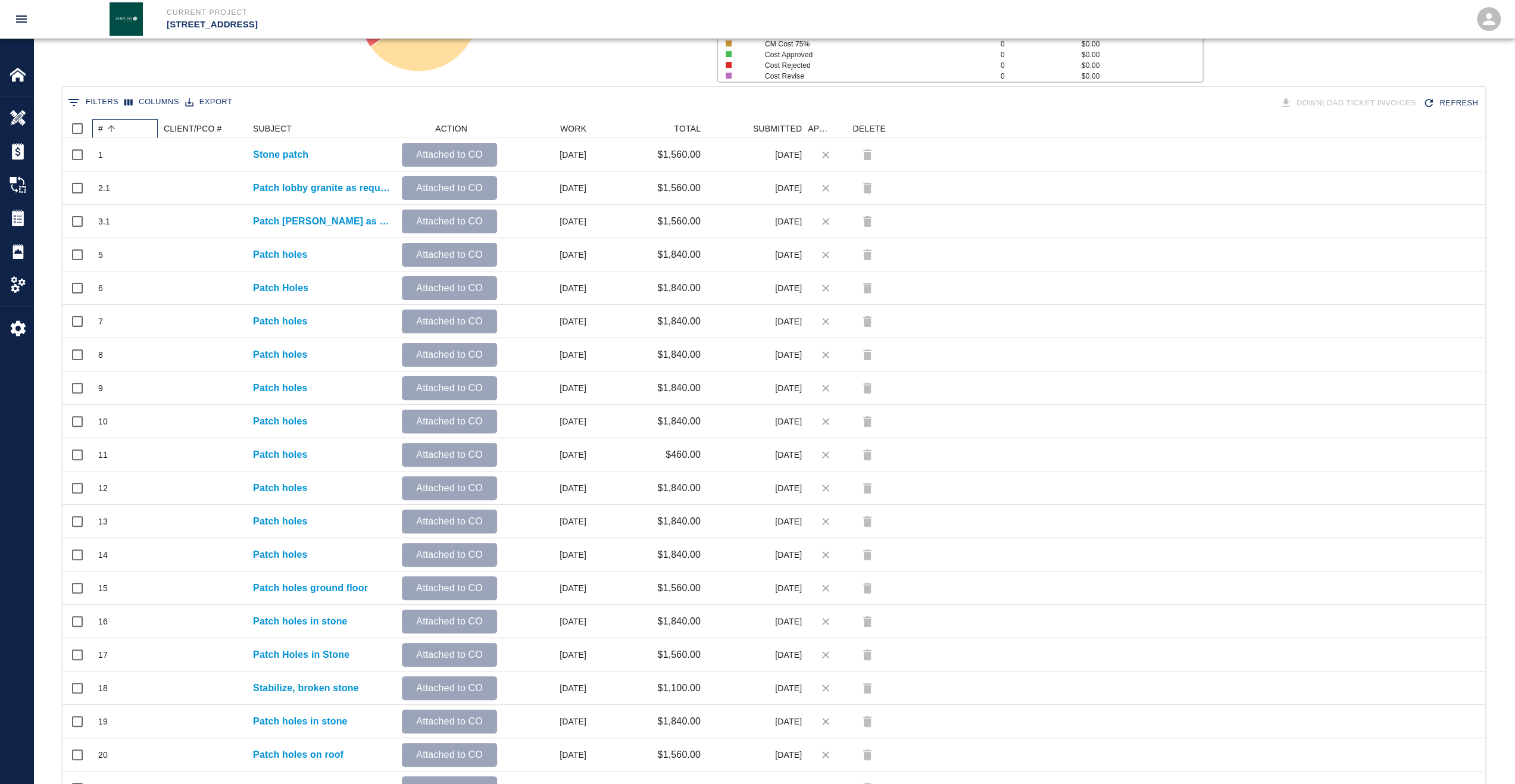
scroll to position [148, 0]
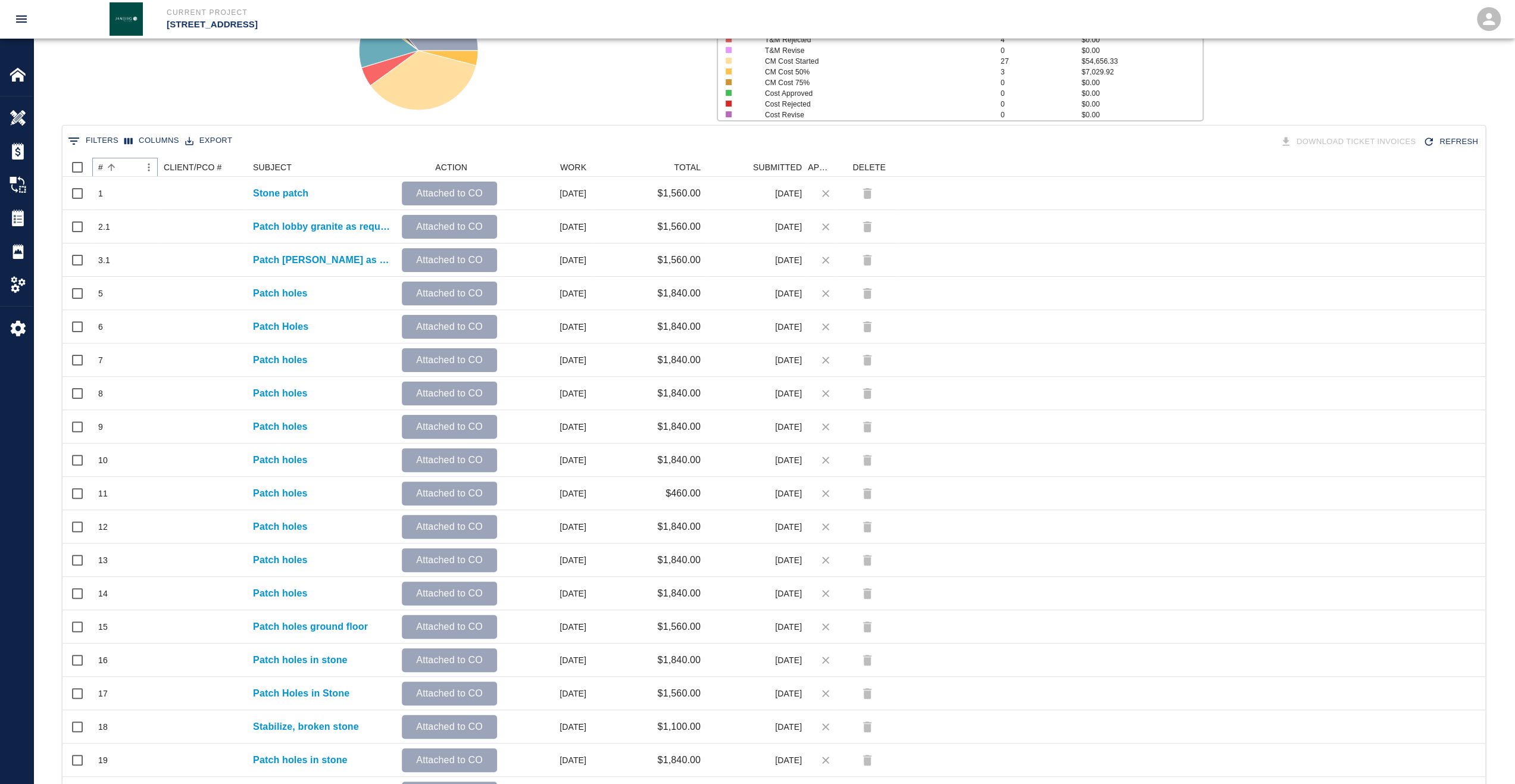
click at [103, 167] on button "Sort" at bounding box center [111, 167] width 17 height 17
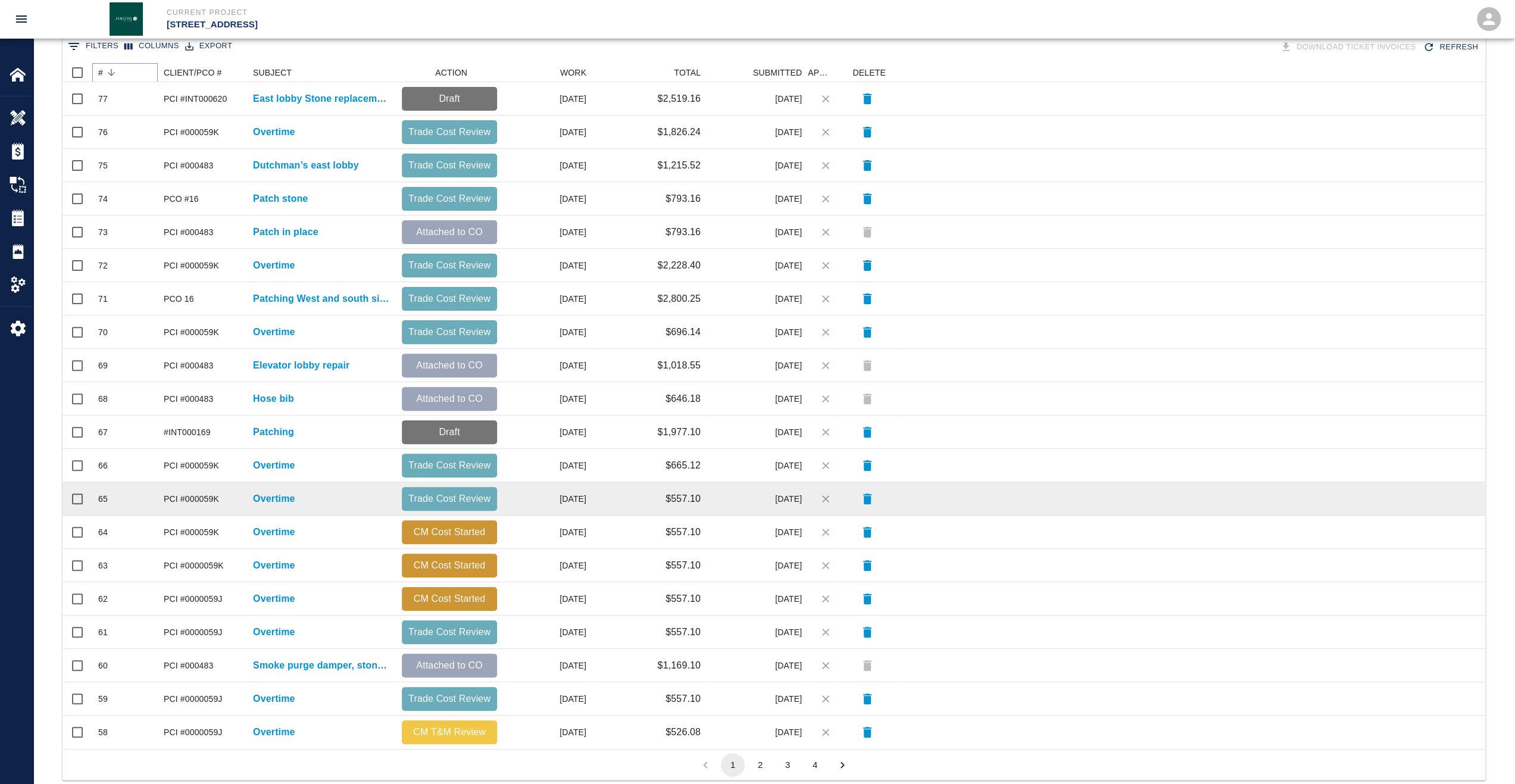
scroll to position [267, 0]
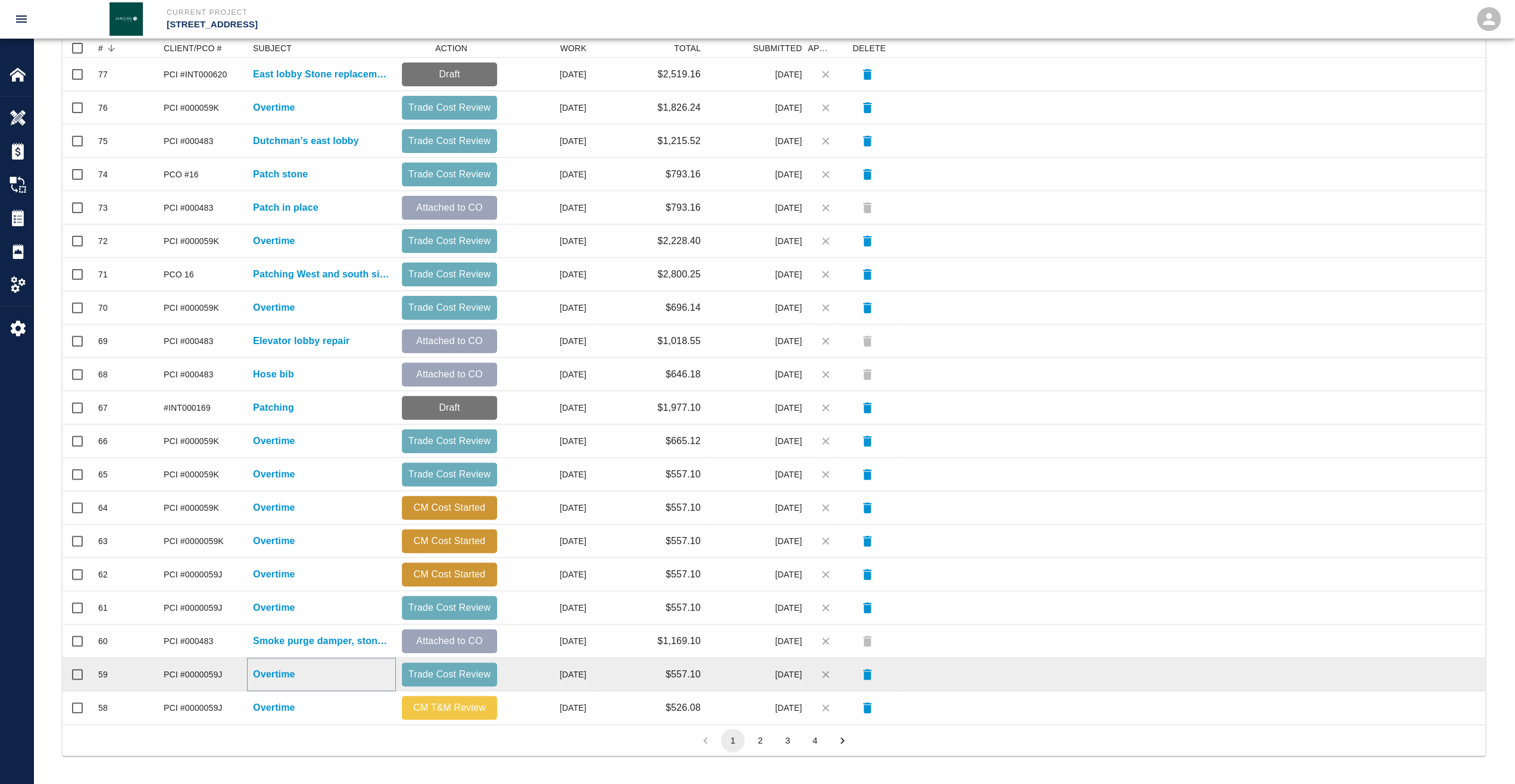
click at [286, 677] on p "Overtime" at bounding box center [274, 674] width 42 height 14
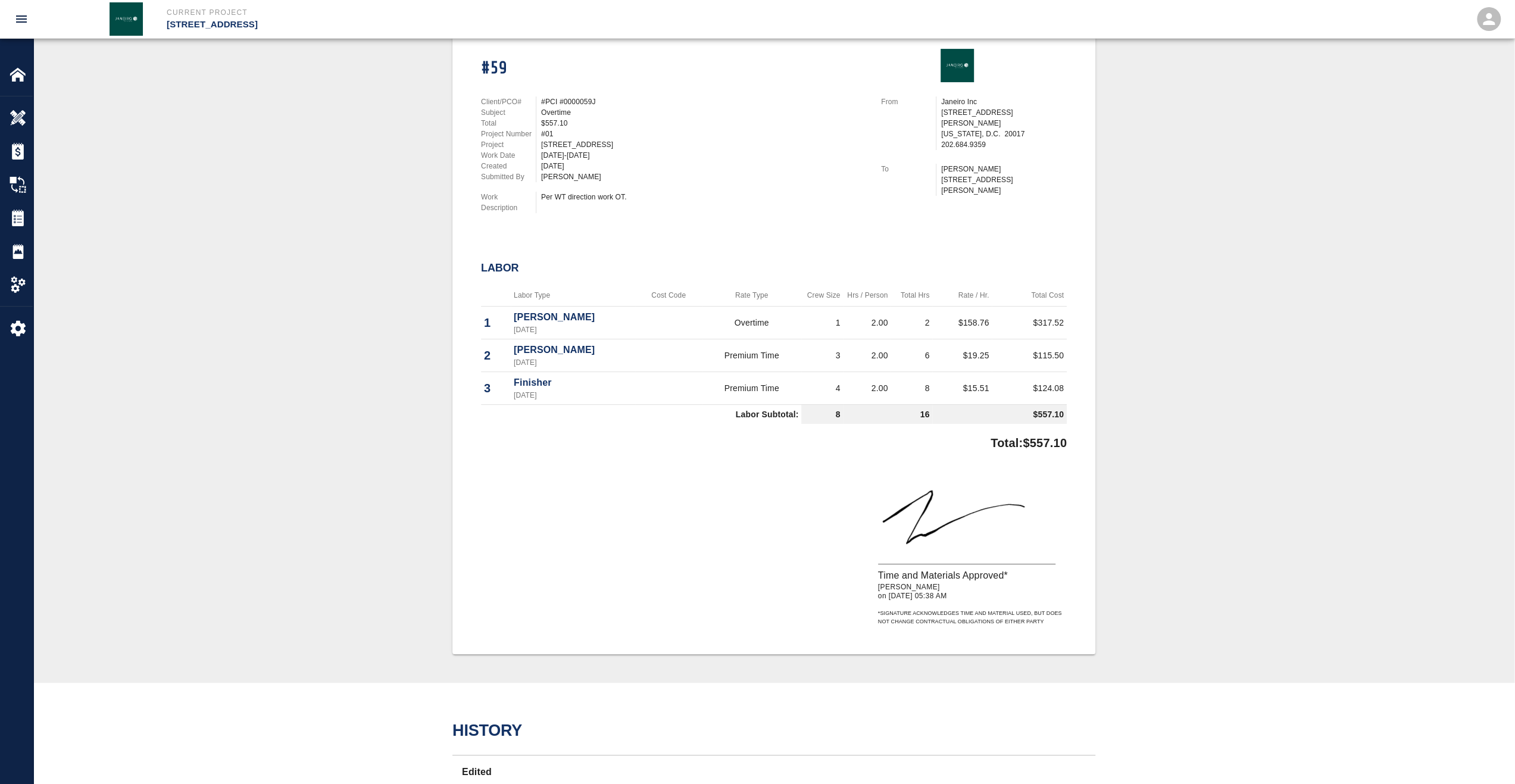
scroll to position [298, 0]
click at [17, 224] on img at bounding box center [18, 218] width 17 height 17
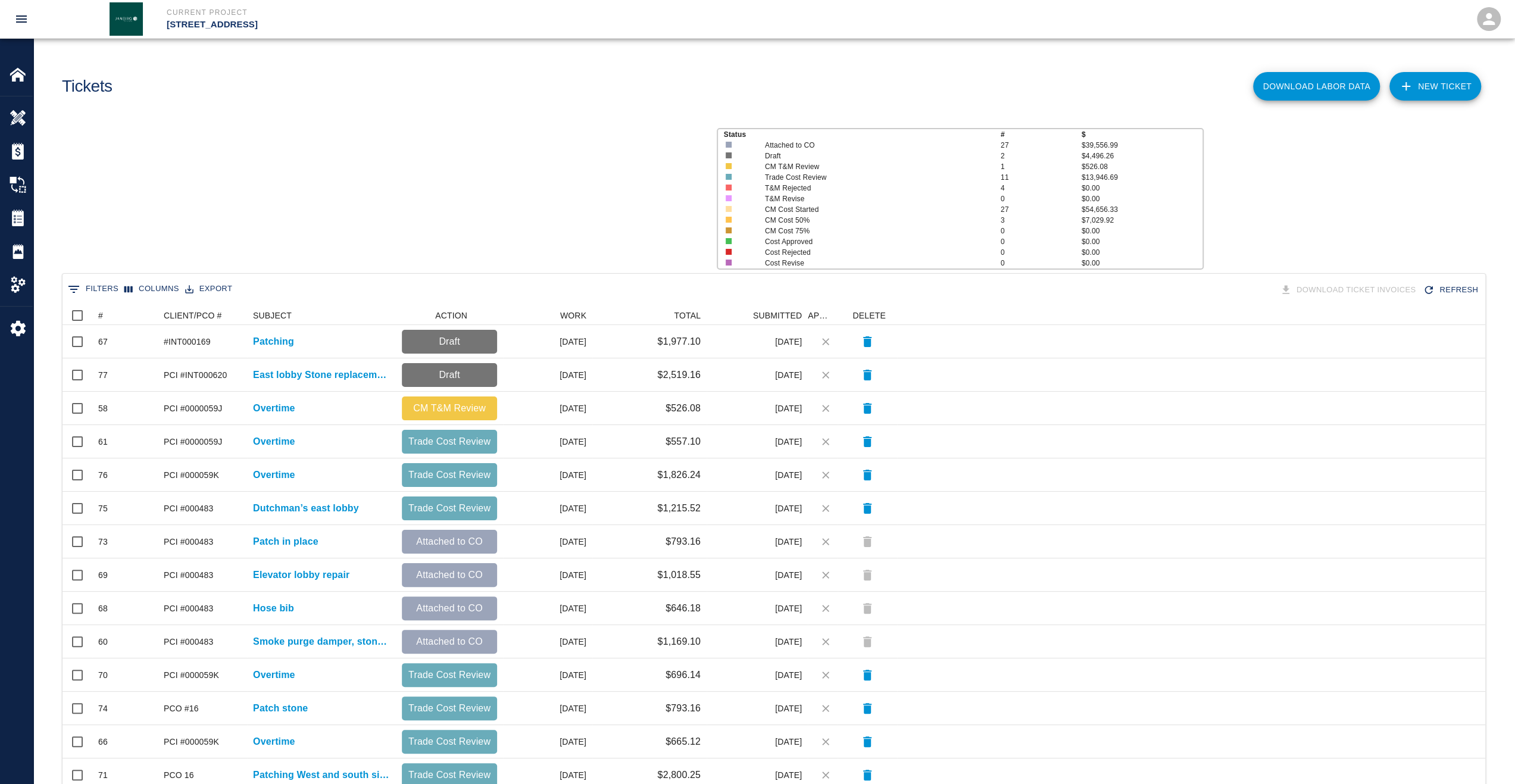
scroll to position [676, 1413]
click at [102, 315] on div "#" at bounding box center [101, 315] width 5 height 19
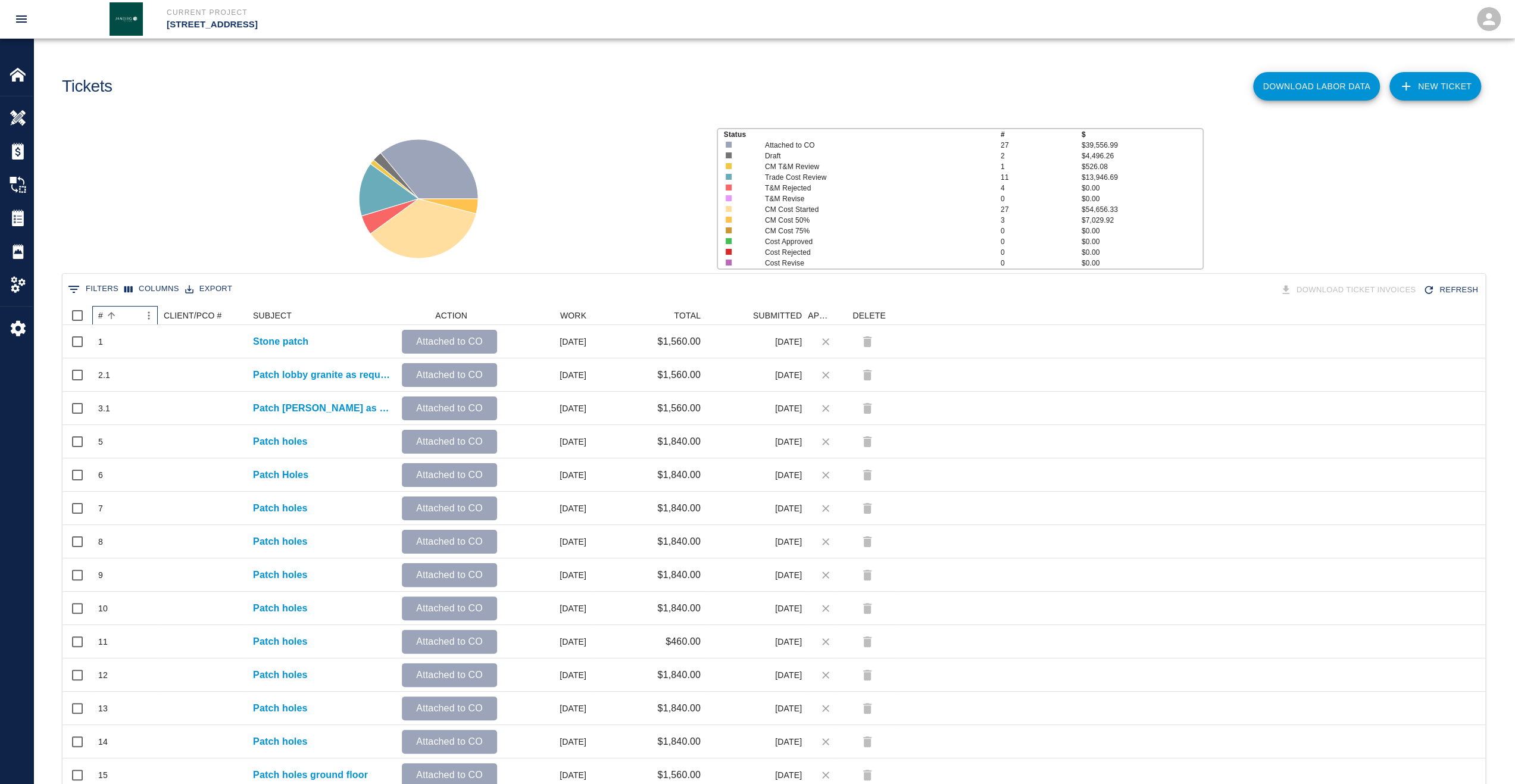
click at [102, 315] on div "#" at bounding box center [101, 315] width 5 height 19
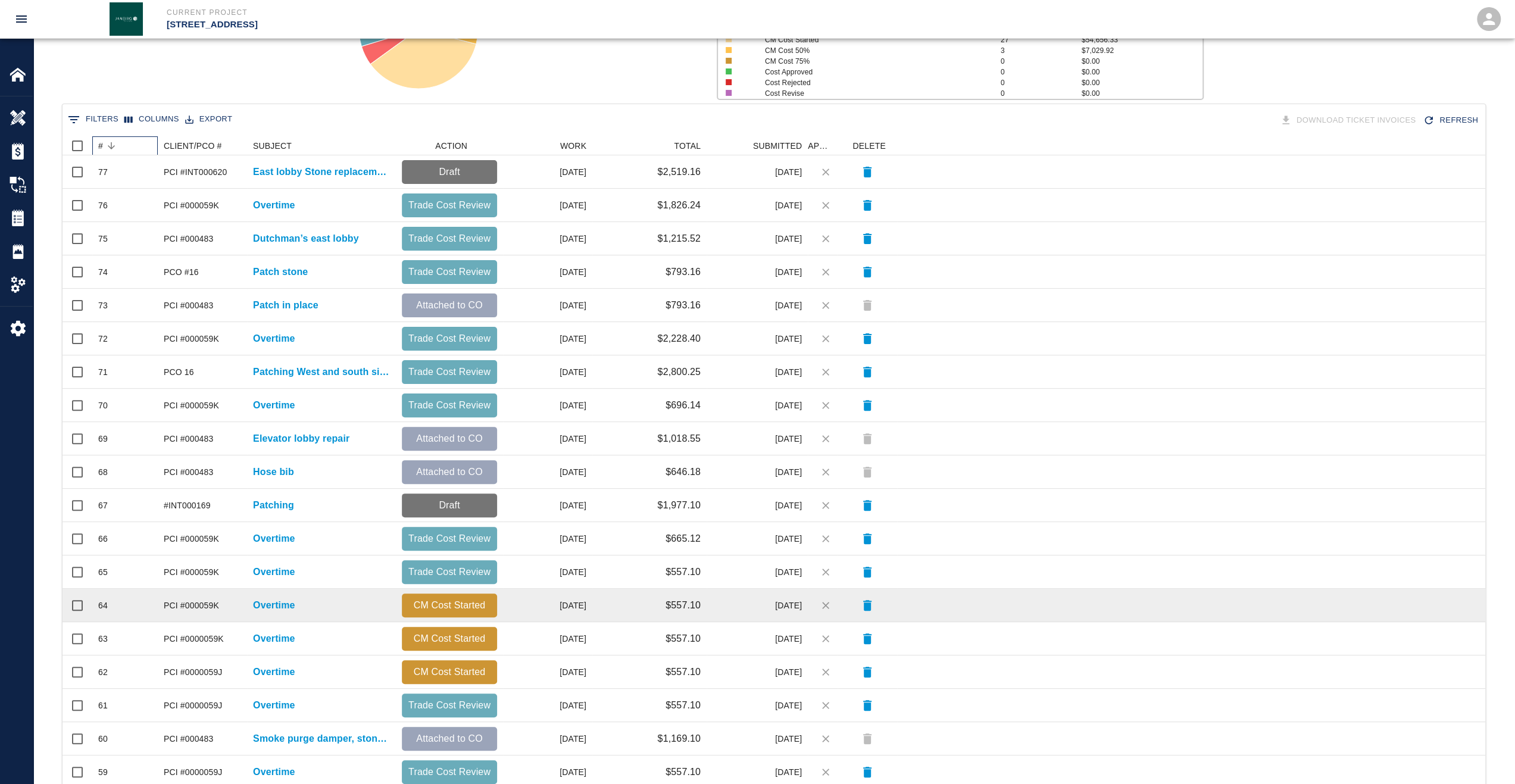
scroll to position [267, 0]
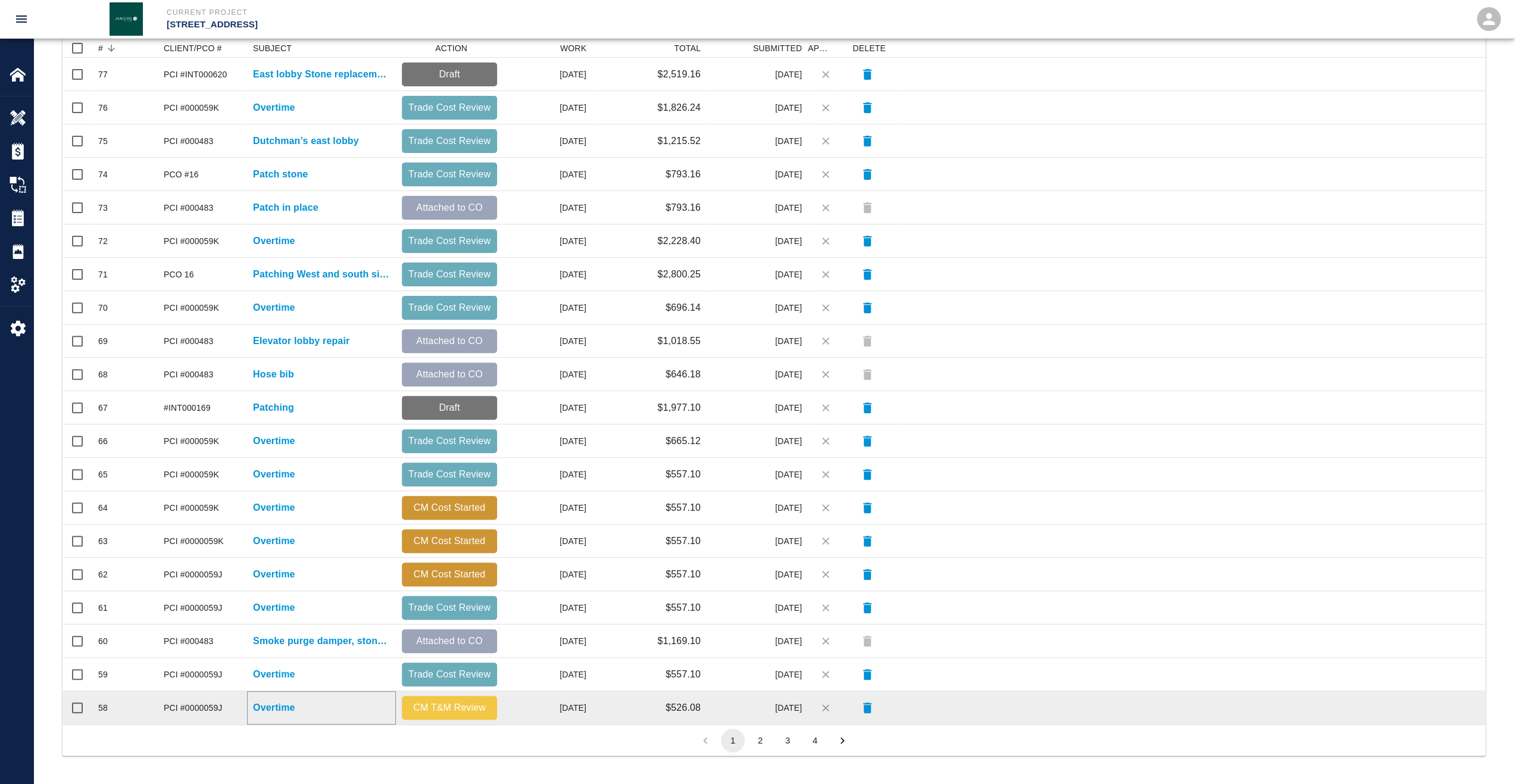
click at [266, 707] on p "Overtime" at bounding box center [274, 707] width 42 height 14
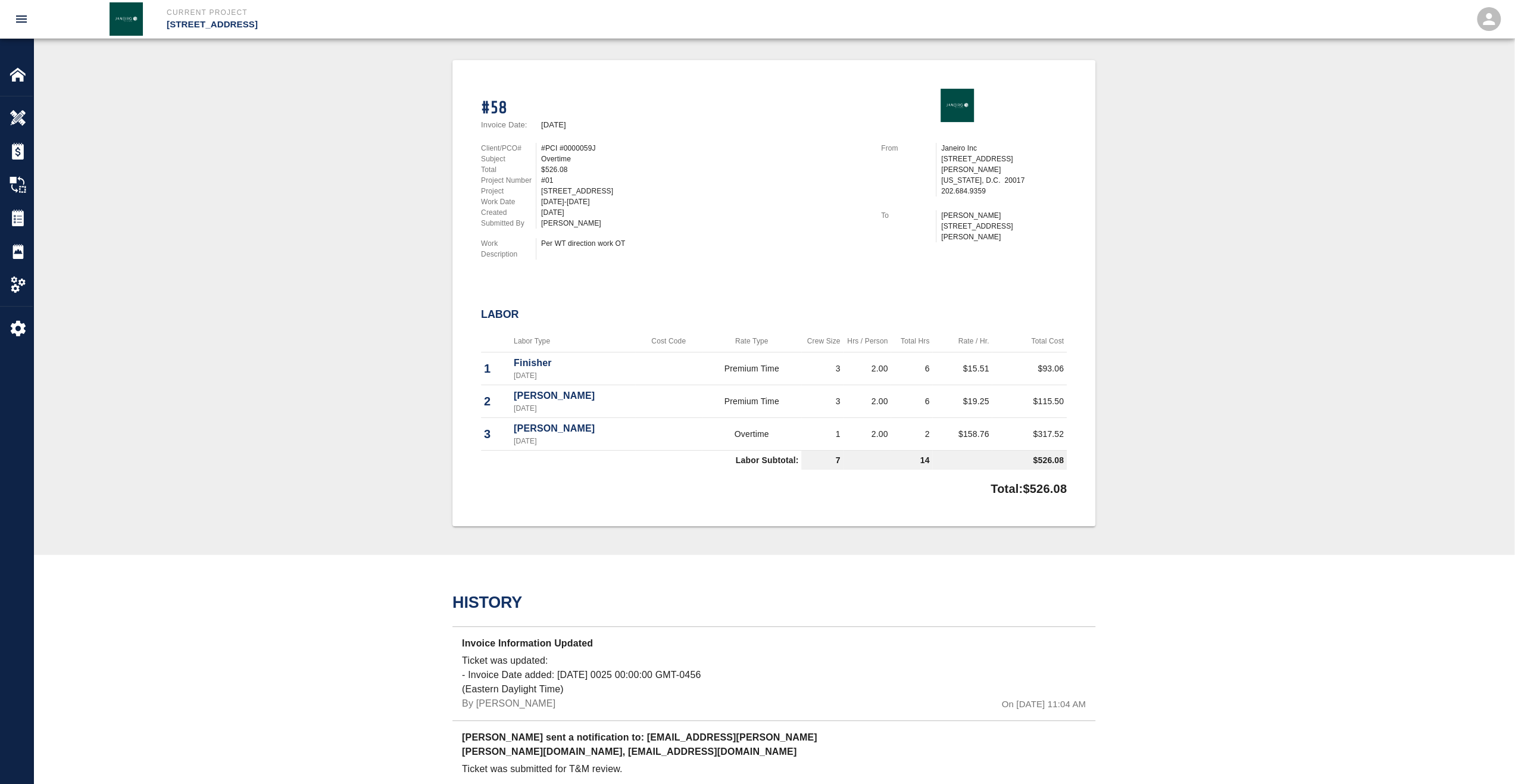
scroll to position [60, 0]
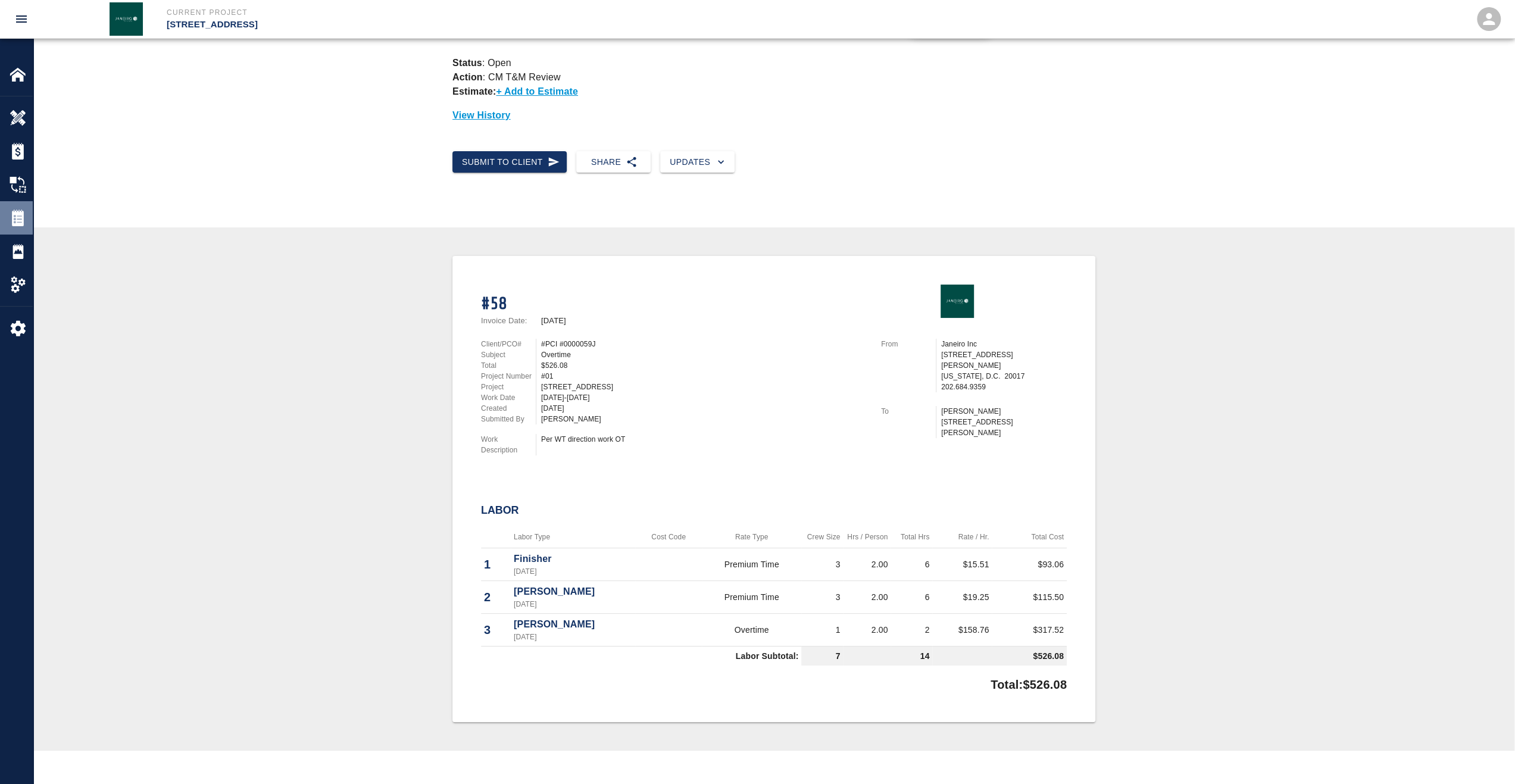
click at [21, 217] on img at bounding box center [18, 218] width 17 height 17
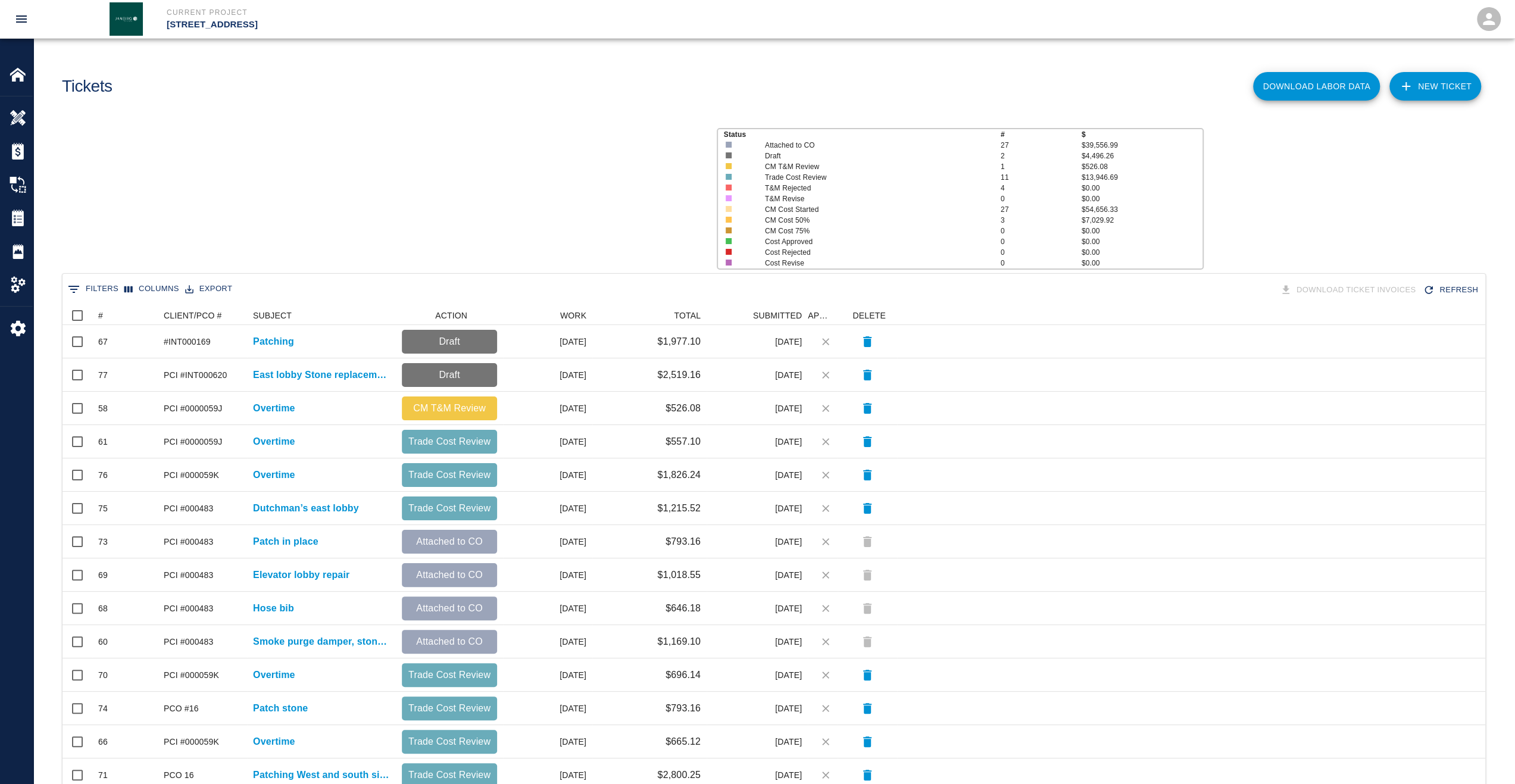
scroll to position [676, 1413]
click at [100, 316] on div "#" at bounding box center [101, 315] width 5 height 19
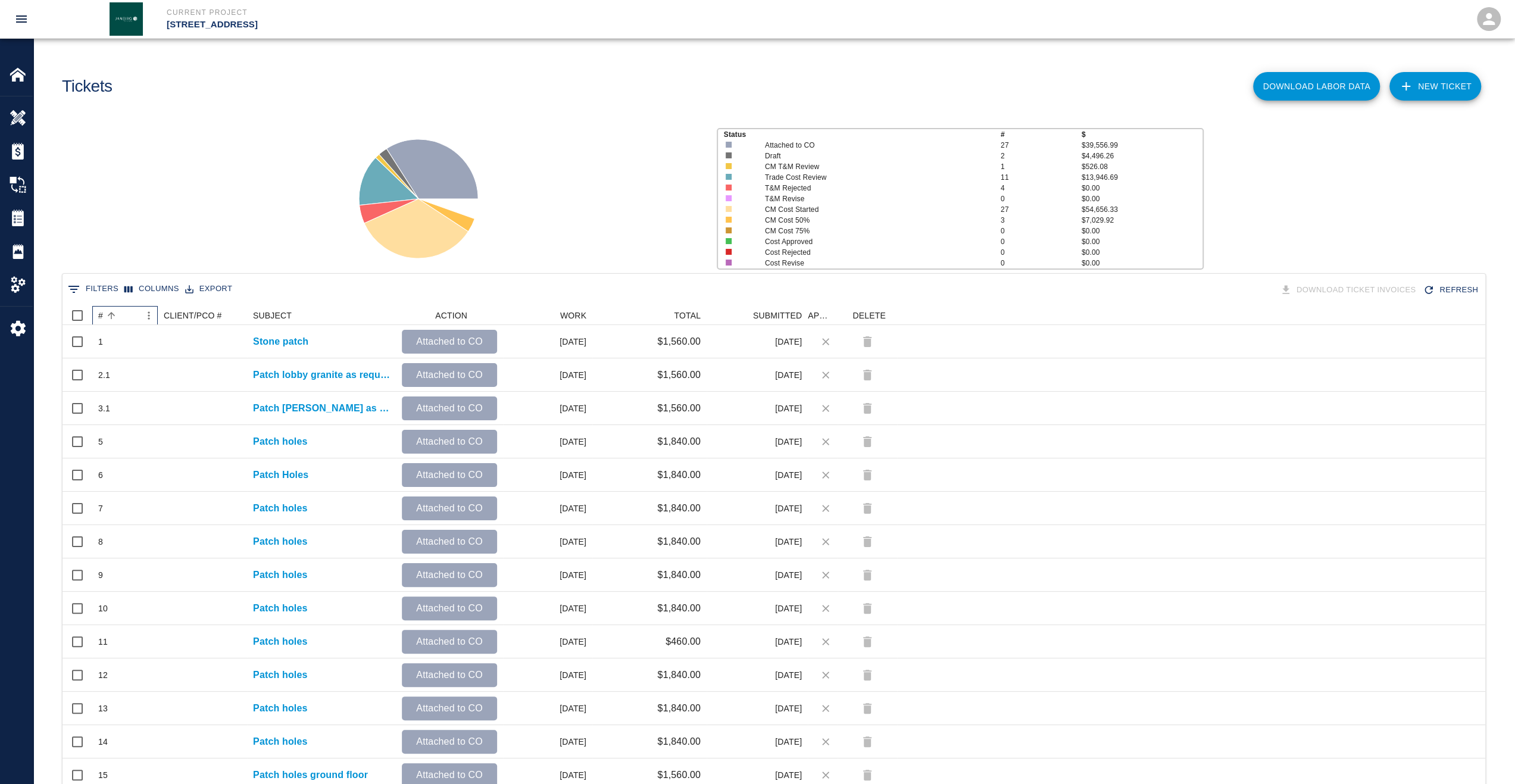
click at [100, 316] on div "#" at bounding box center [101, 315] width 5 height 19
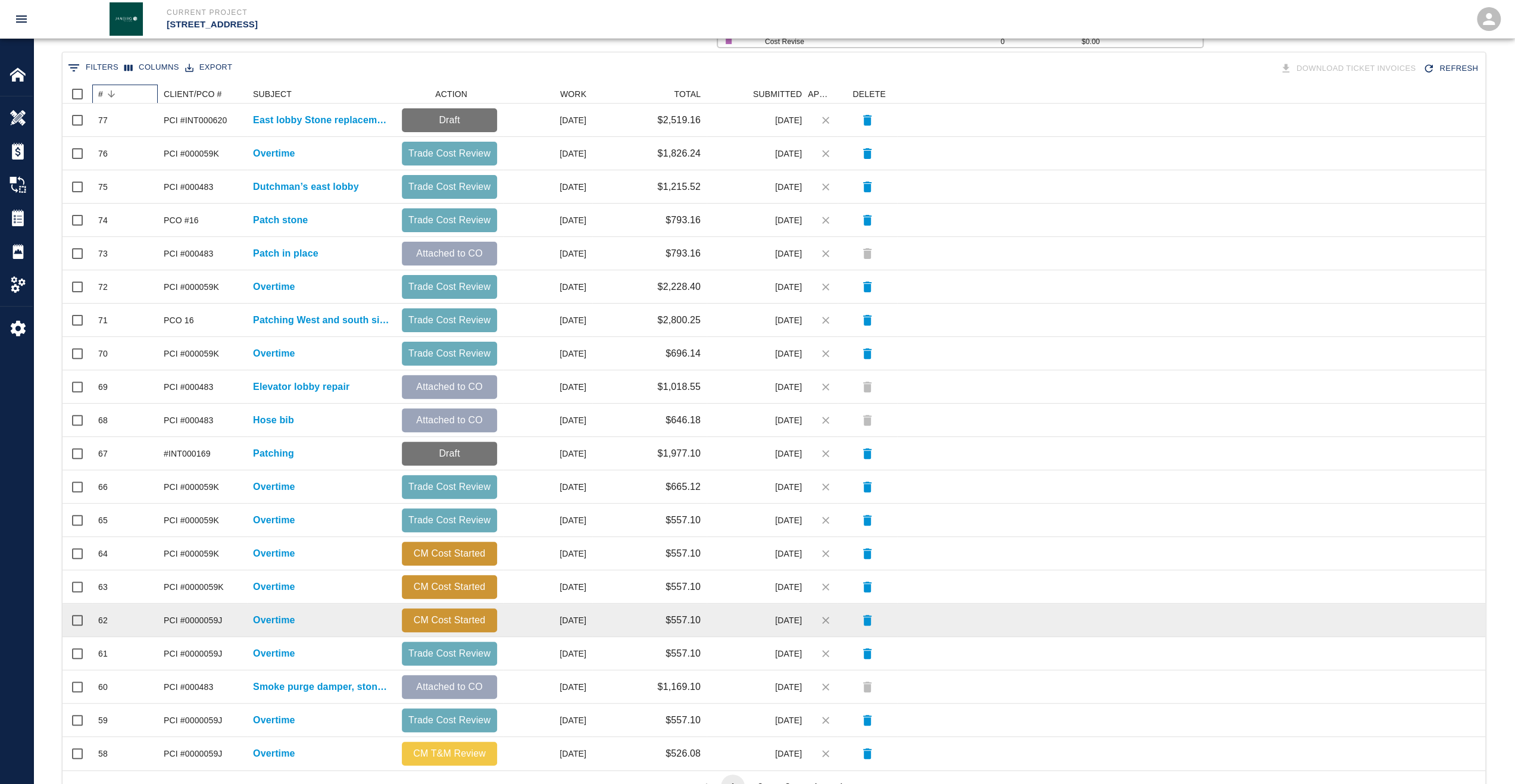
scroll to position [267, 0]
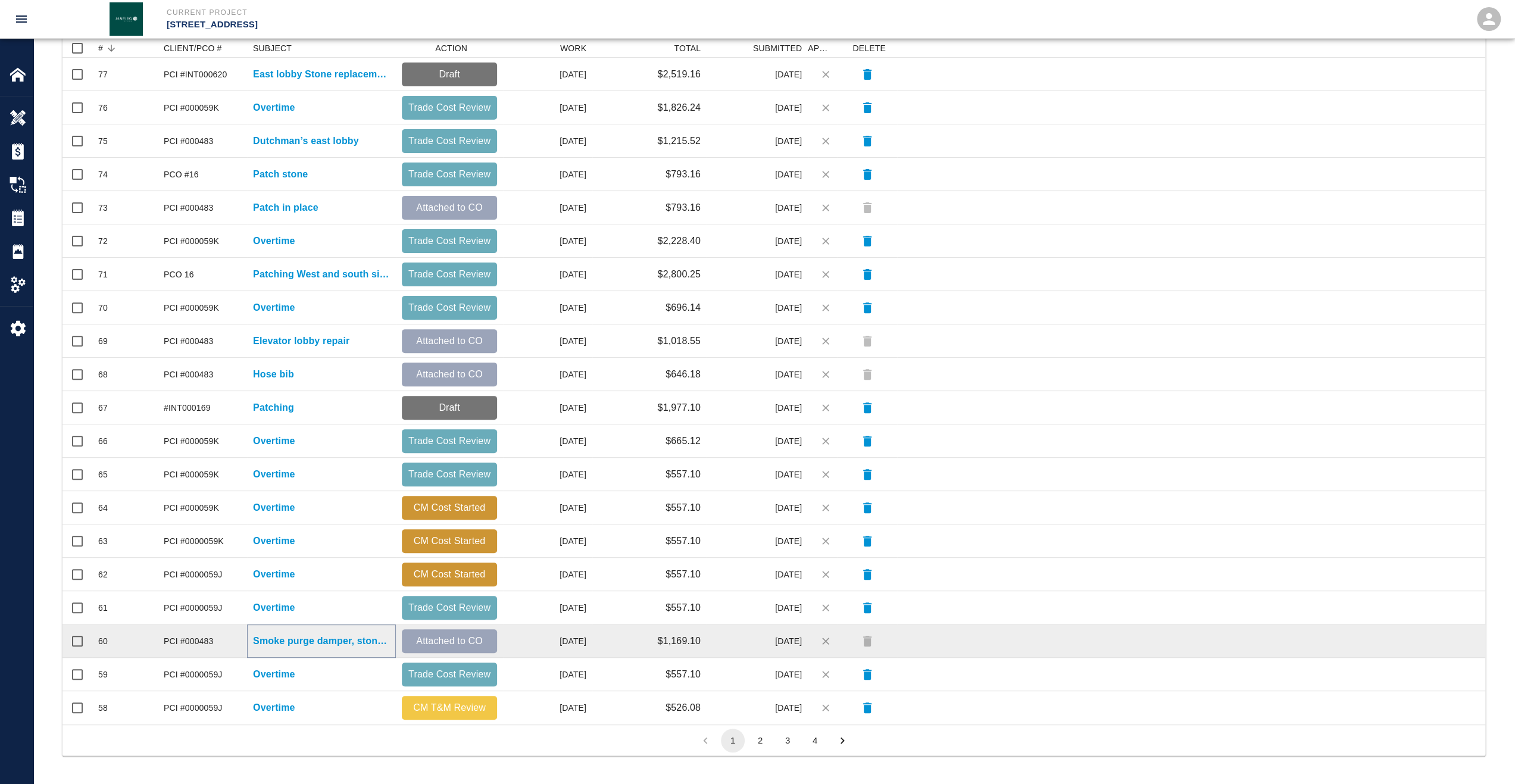
click at [296, 645] on p "Smoke purge damper, stone cut" at bounding box center [321, 641] width 137 height 14
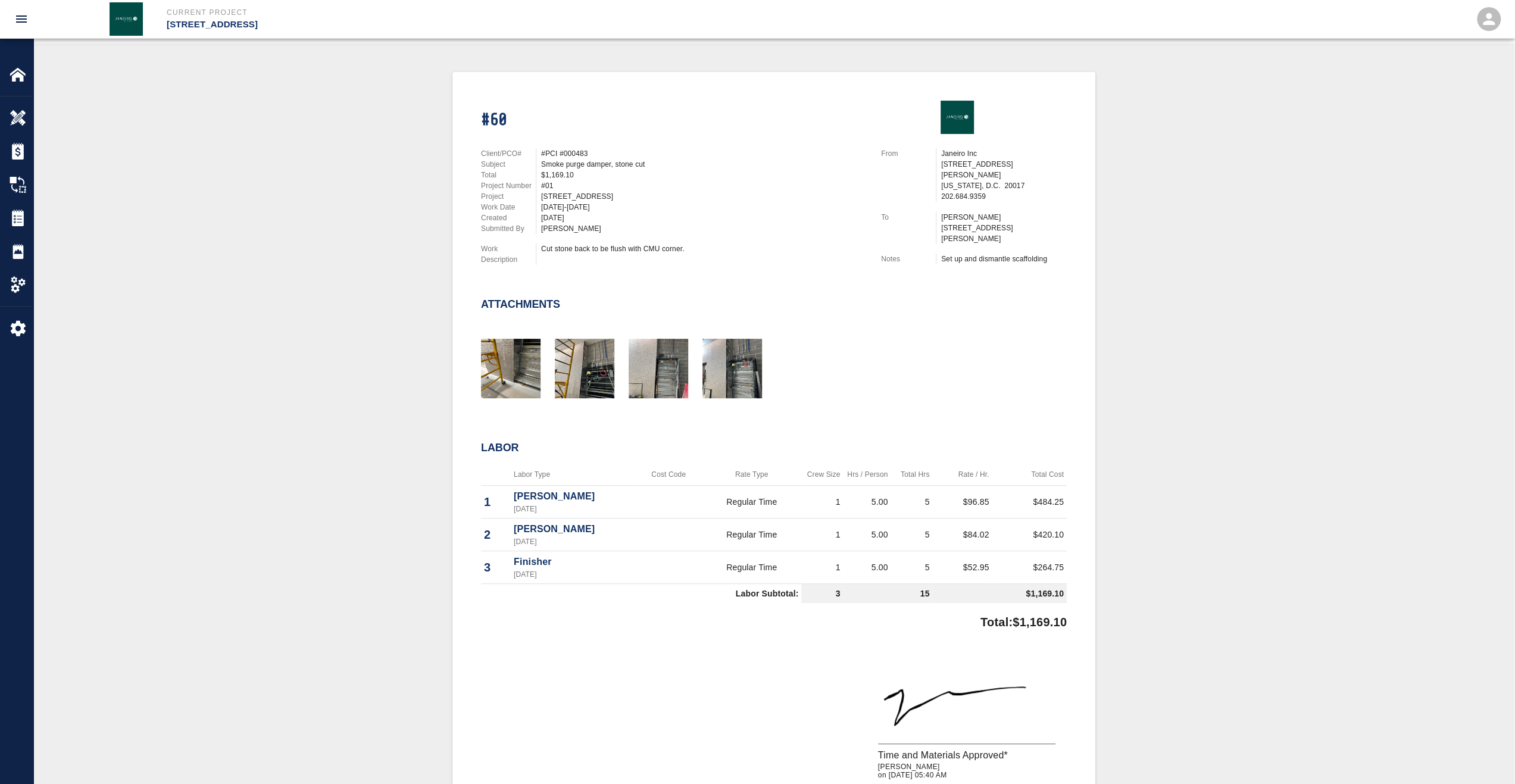
scroll to position [298, 0]
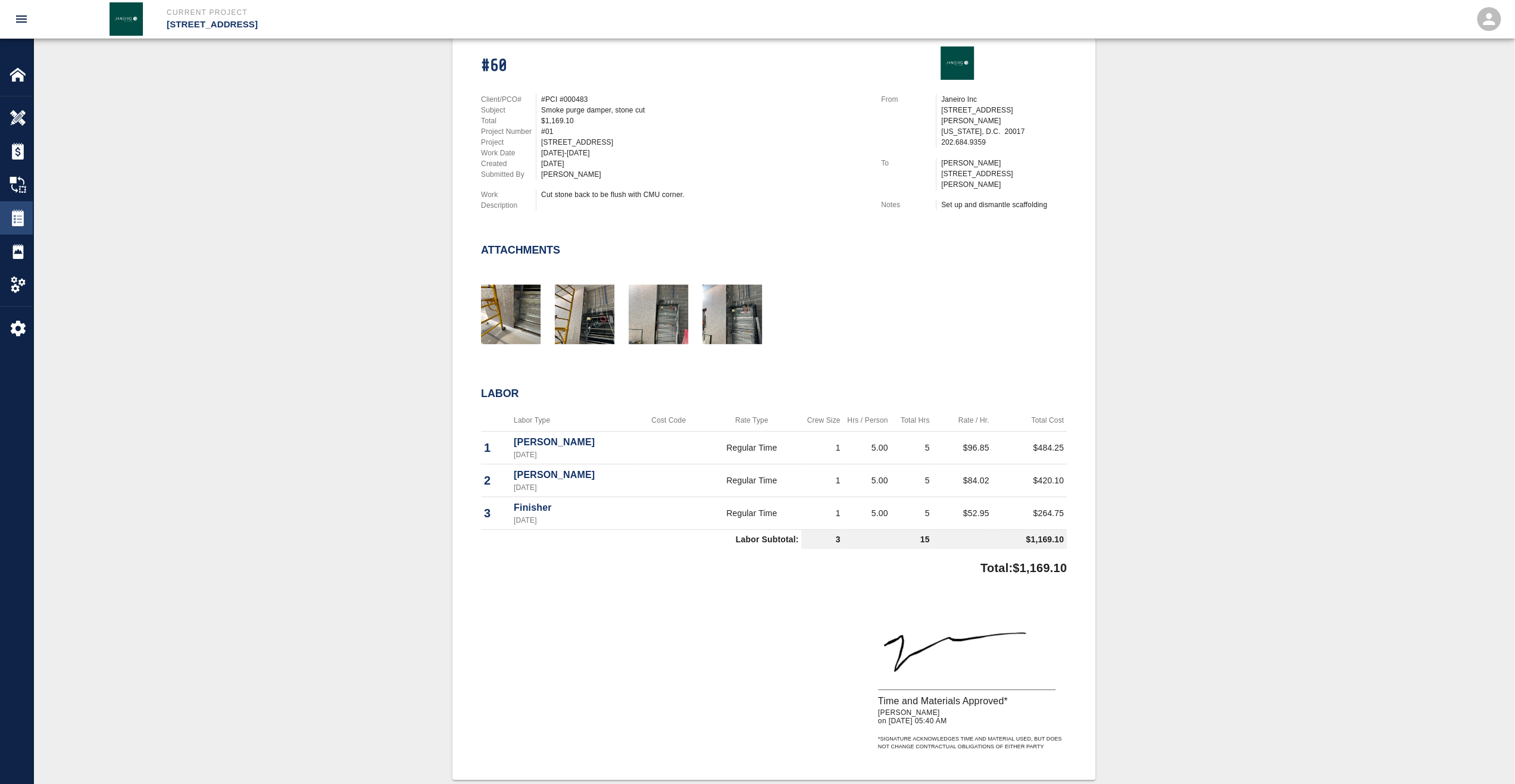
click at [15, 217] on img at bounding box center [18, 218] width 17 height 17
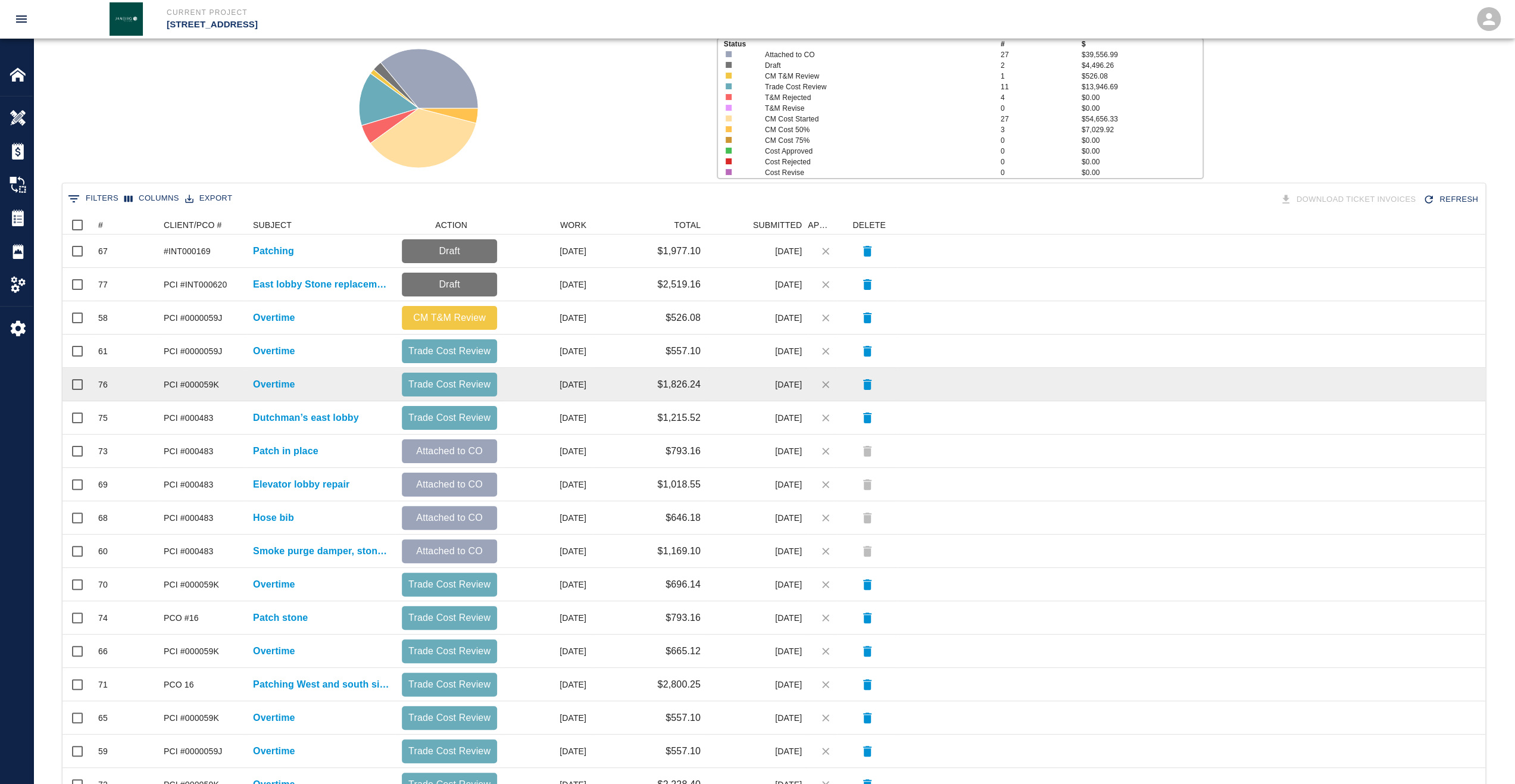
scroll to position [89, 0]
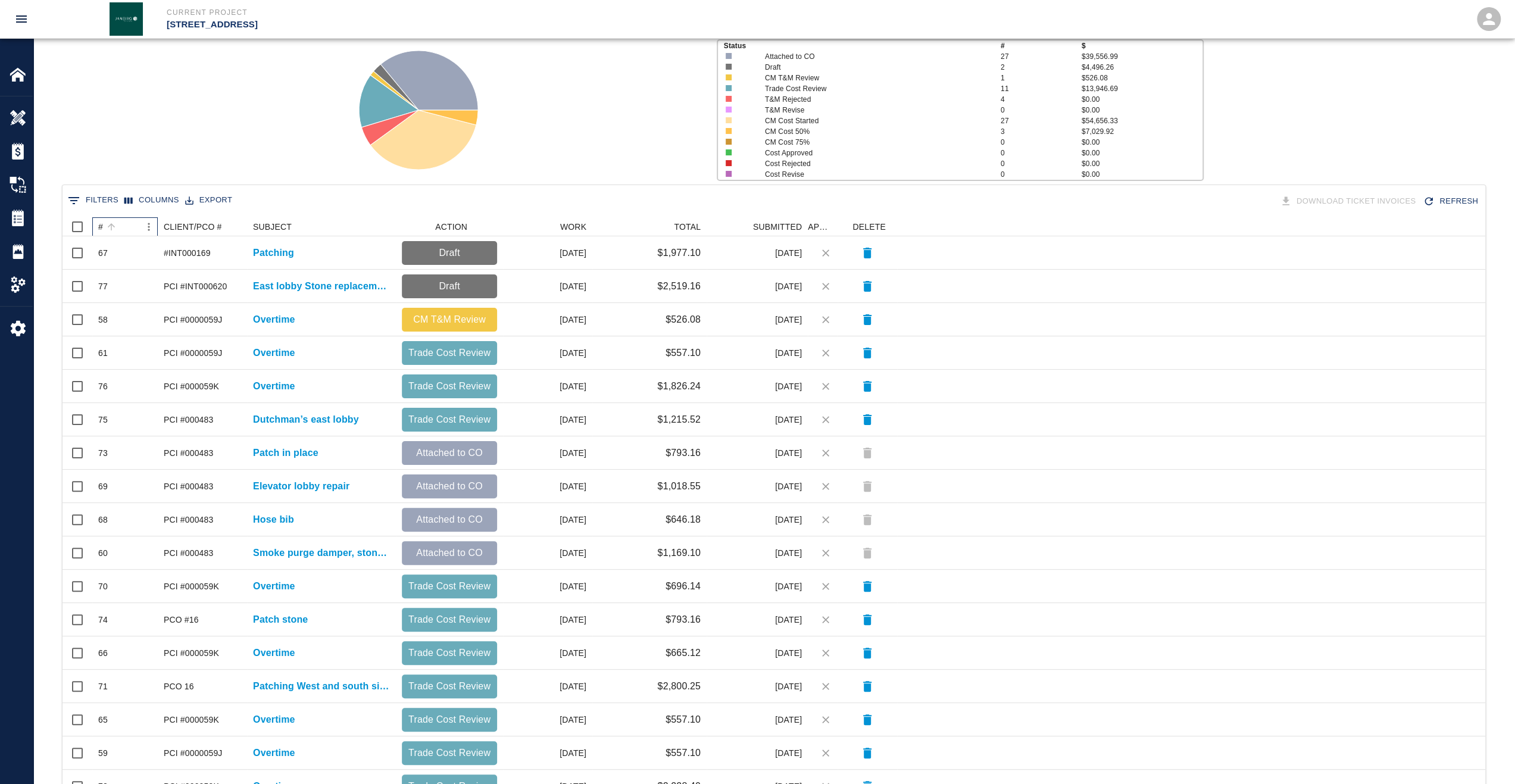
click at [102, 233] on div "#" at bounding box center [101, 226] width 5 height 19
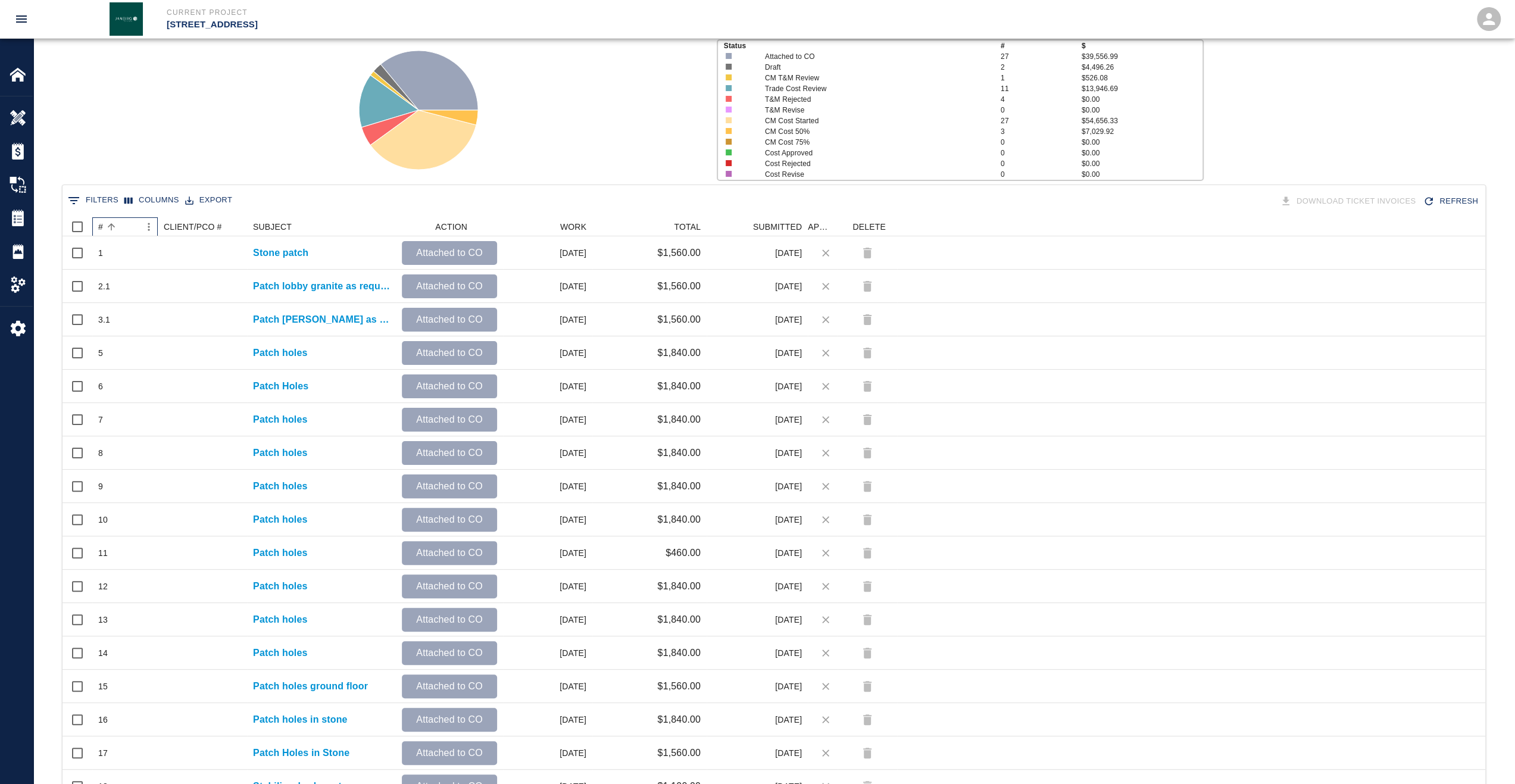
click at [102, 233] on div "#" at bounding box center [101, 226] width 5 height 19
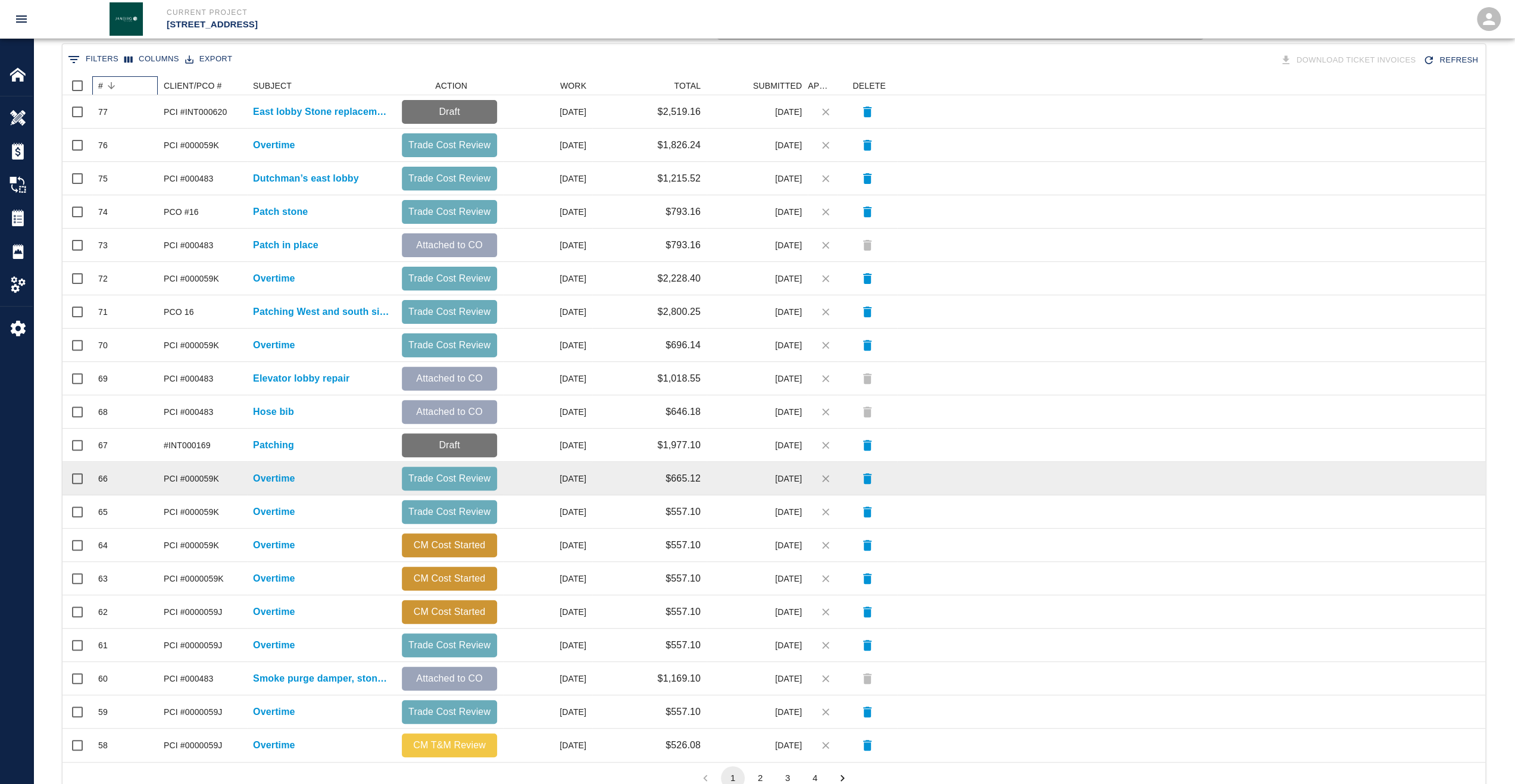
scroll to position [267, 0]
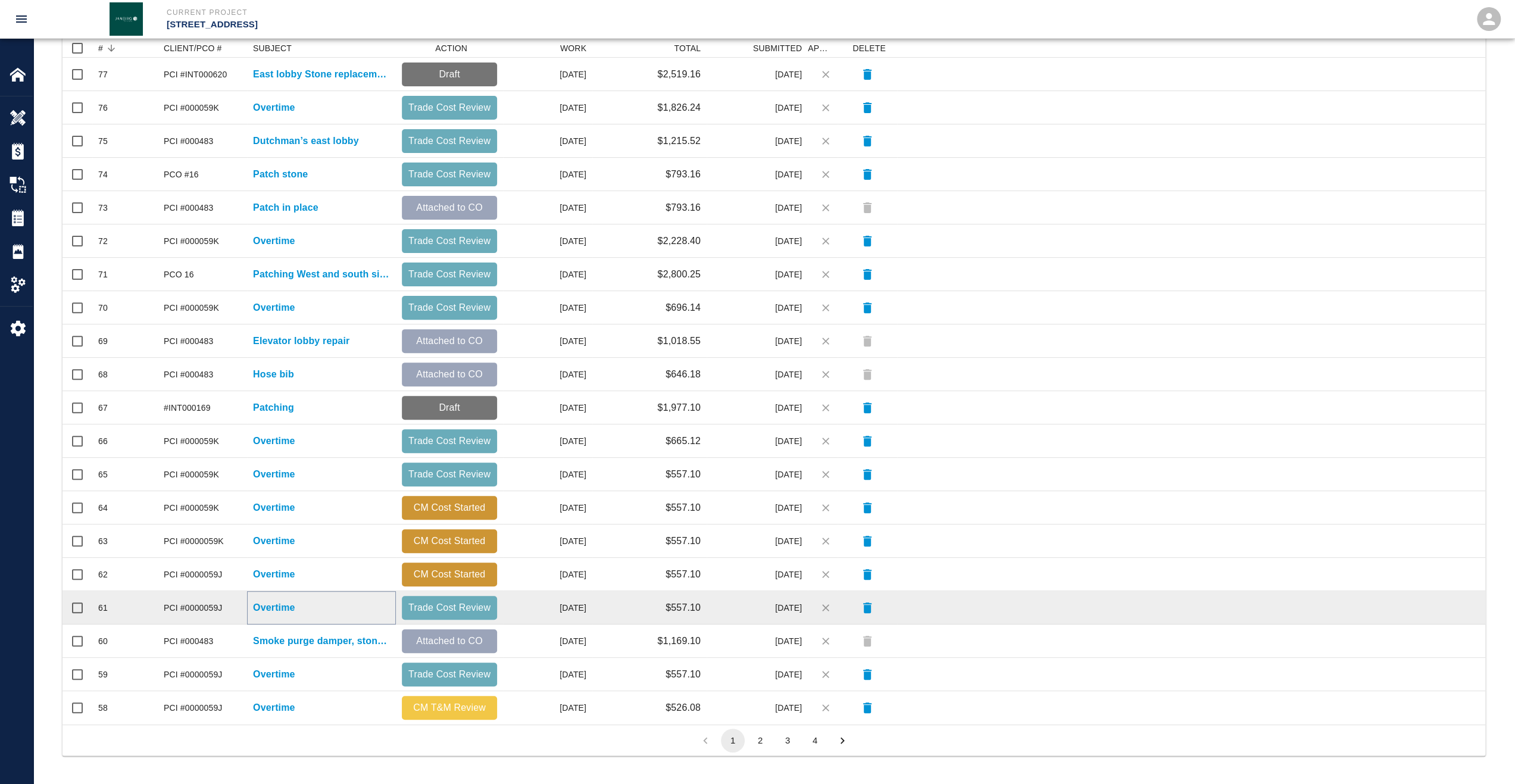
click at [287, 613] on p "Overtime" at bounding box center [274, 608] width 42 height 14
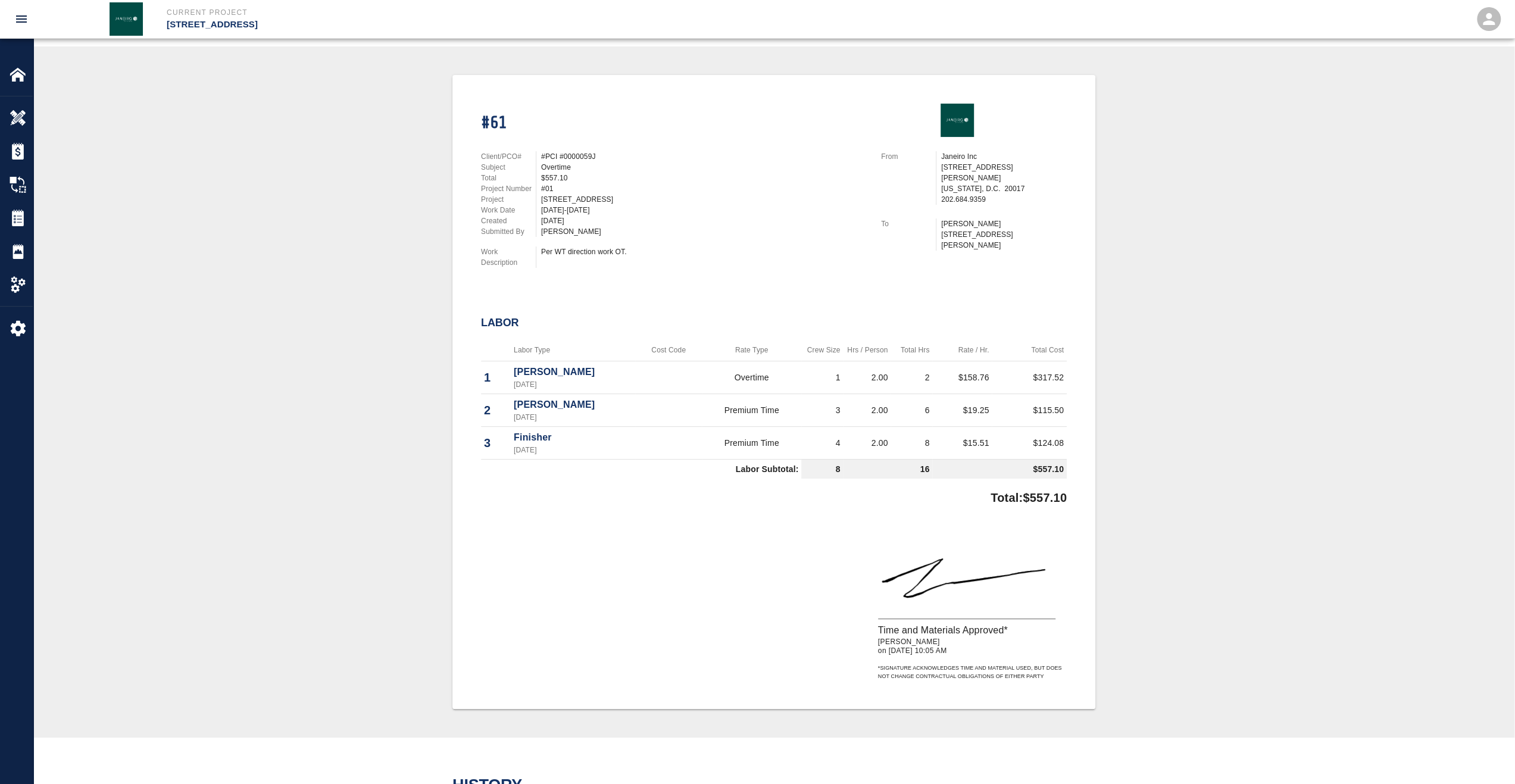
scroll to position [238, 0]
click at [4, 216] on div "Tickets" at bounding box center [16, 218] width 33 height 33
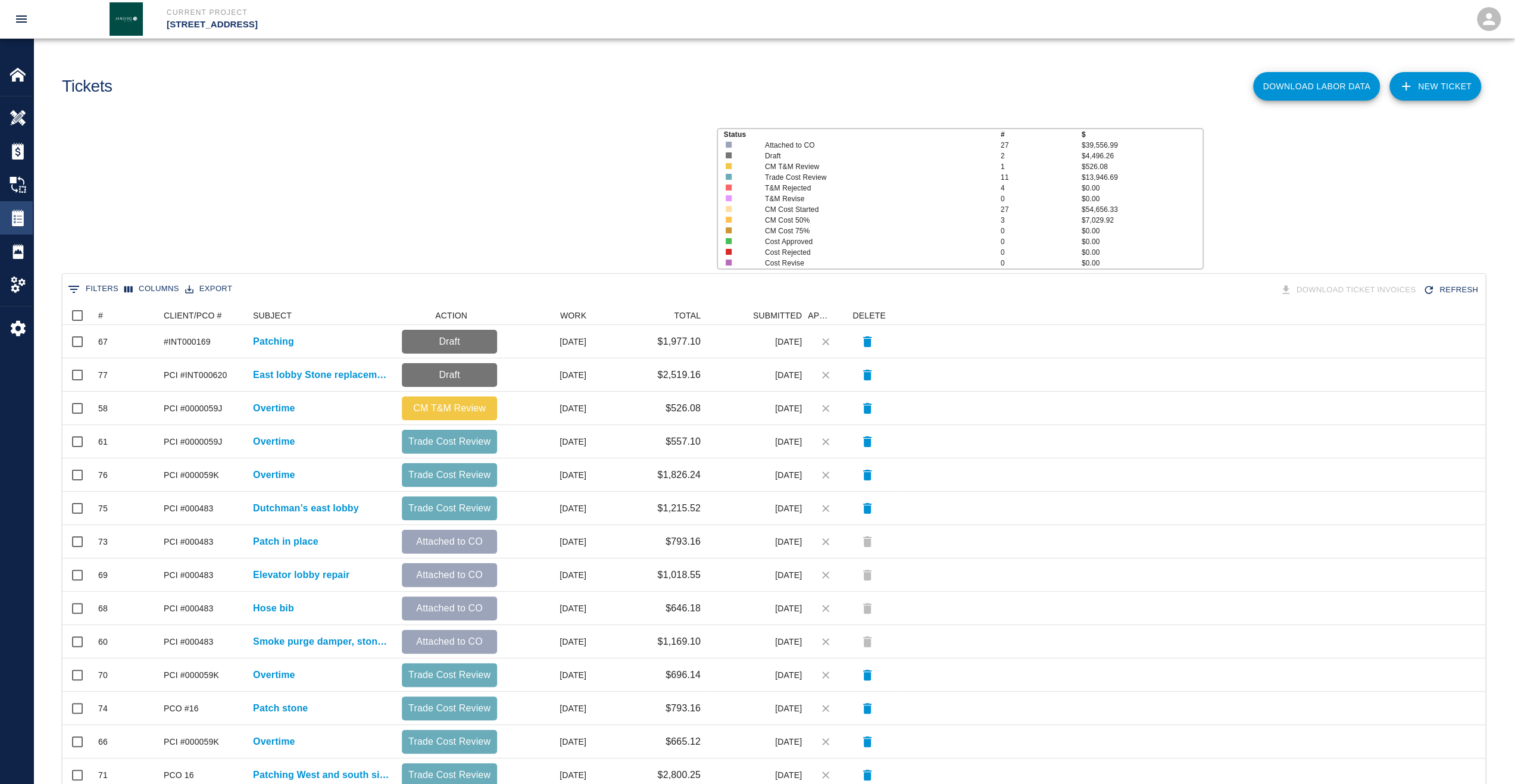
scroll to position [676, 1413]
click at [101, 317] on div "#" at bounding box center [101, 315] width 5 height 19
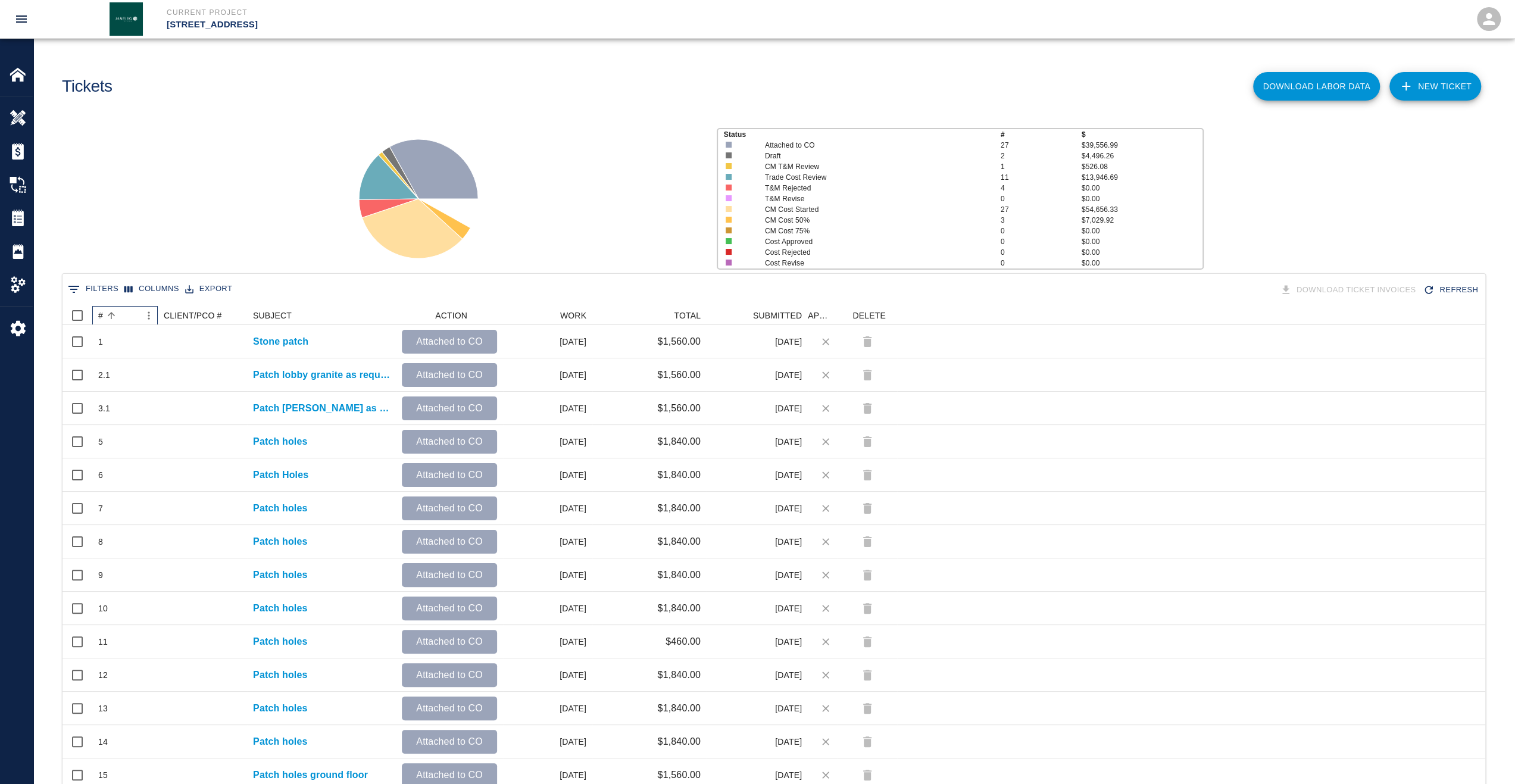
click at [101, 317] on div "#" at bounding box center [101, 315] width 5 height 19
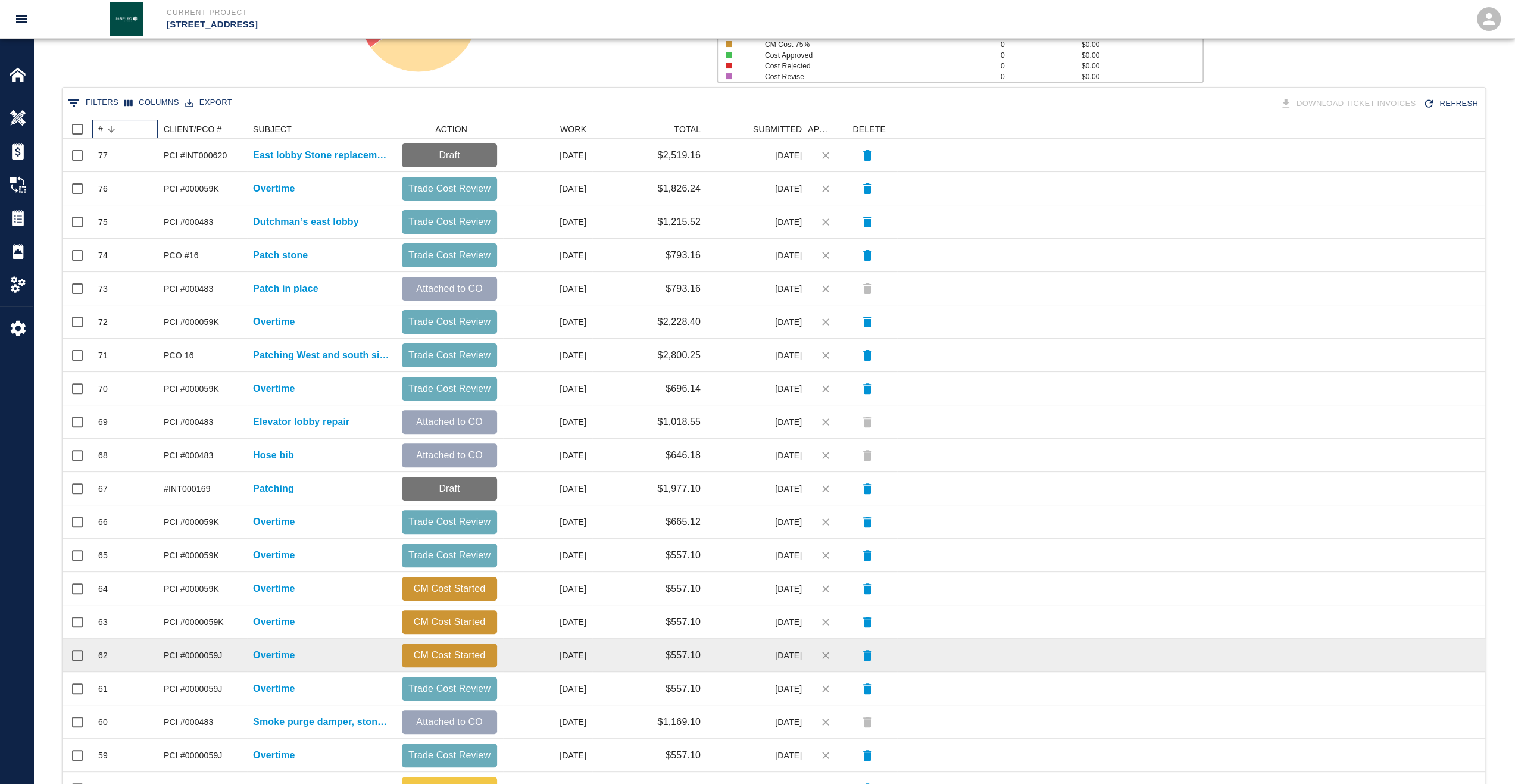
scroll to position [267, 0]
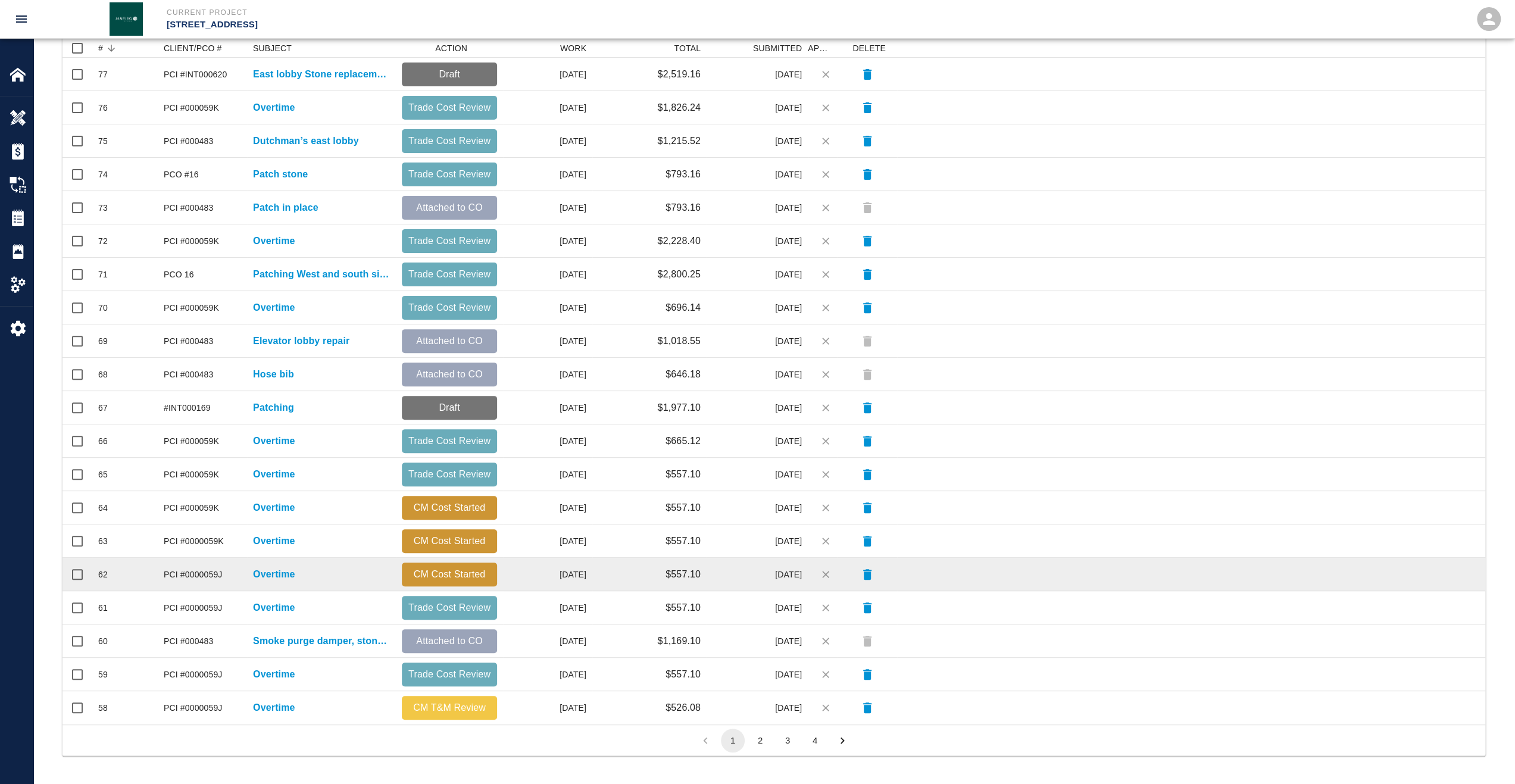
click at [249, 577] on div "Overtime" at bounding box center [321, 574] width 148 height 33
click at [260, 577] on p "Overtime" at bounding box center [274, 574] width 42 height 14
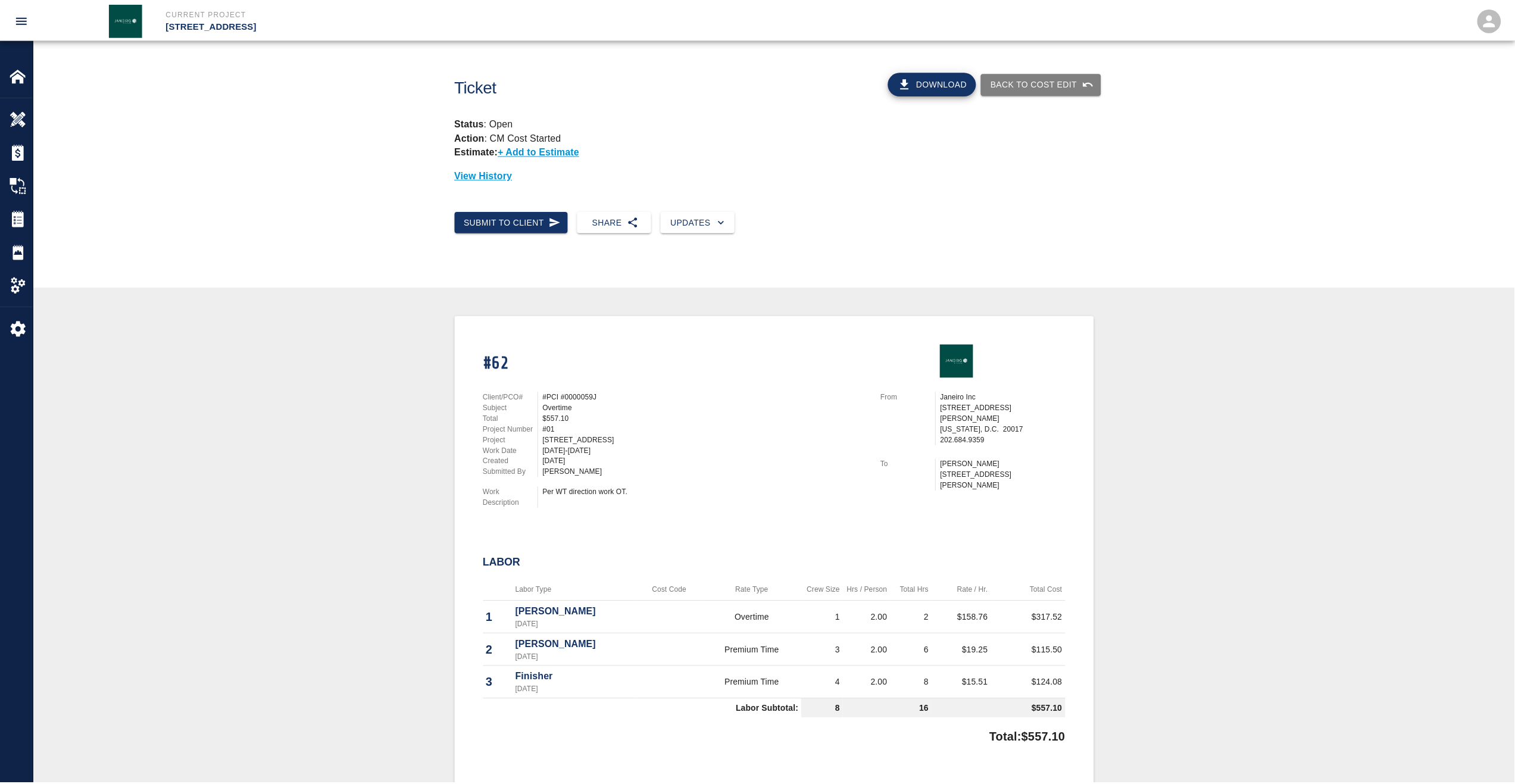
scroll to position [238, 0]
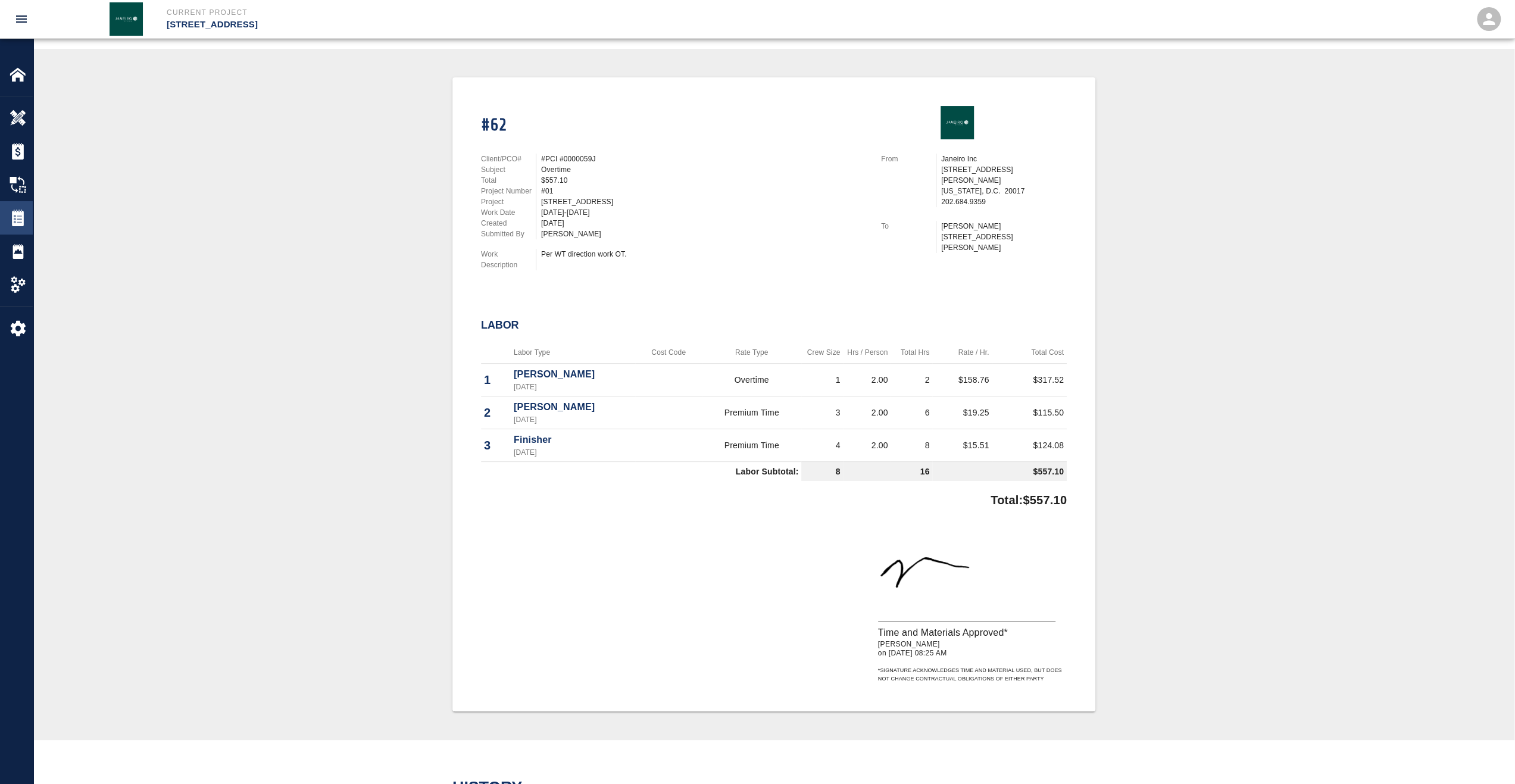
click at [27, 222] on div at bounding box center [27, 218] width 33 height 17
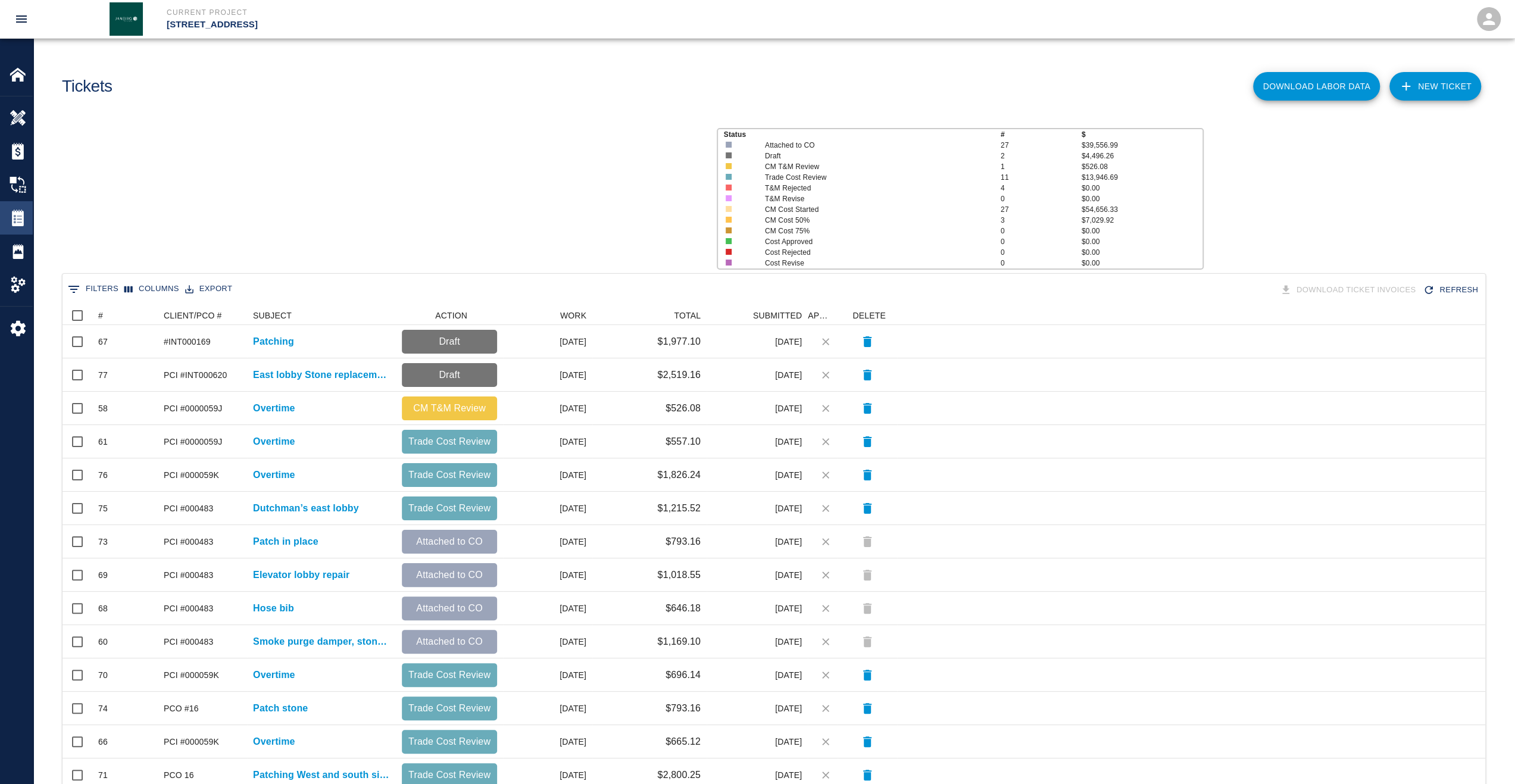
scroll to position [676, 1413]
click at [109, 319] on icon "Sort" at bounding box center [111, 315] width 11 height 11
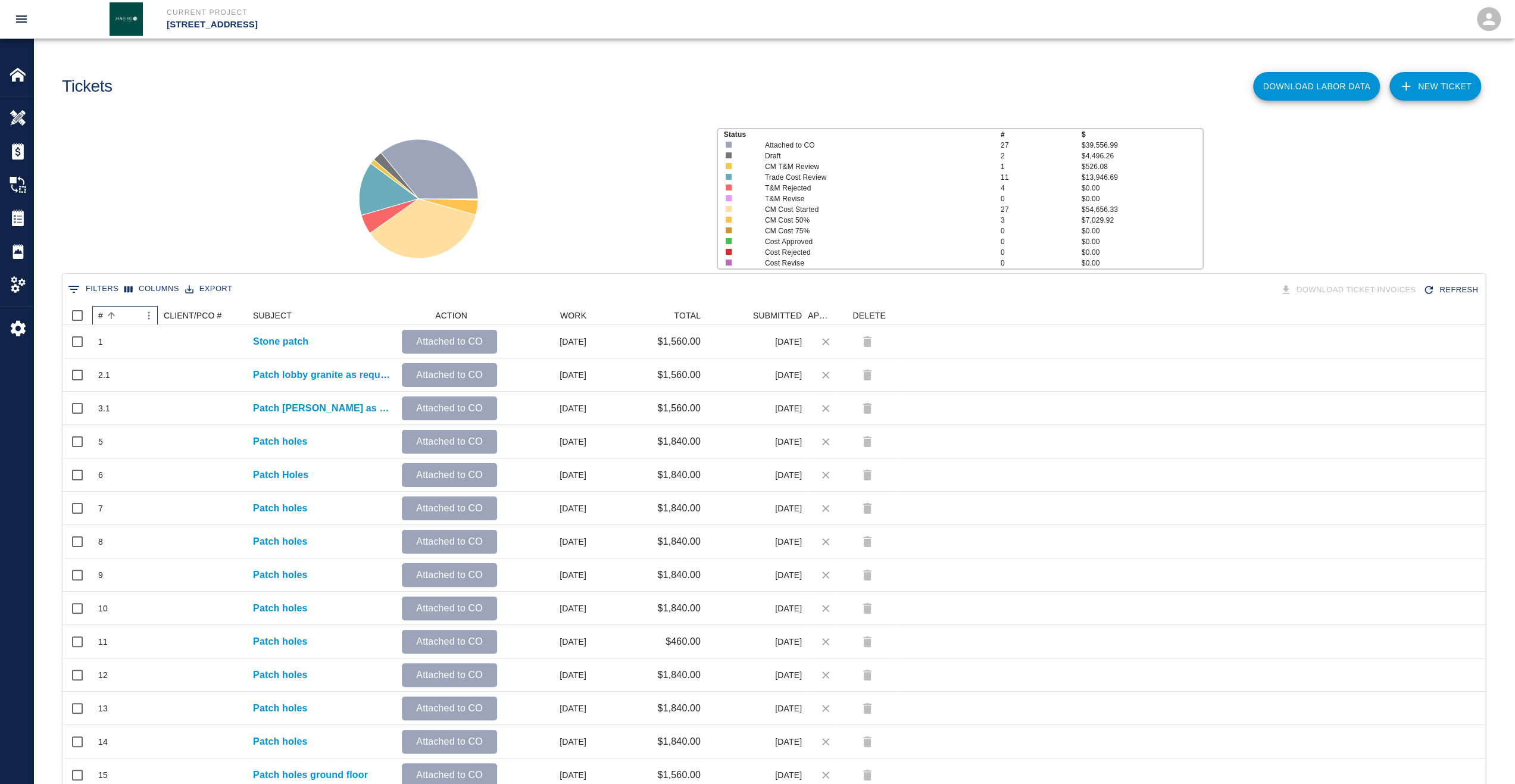
click at [102, 320] on div "#" at bounding box center [101, 315] width 5 height 19
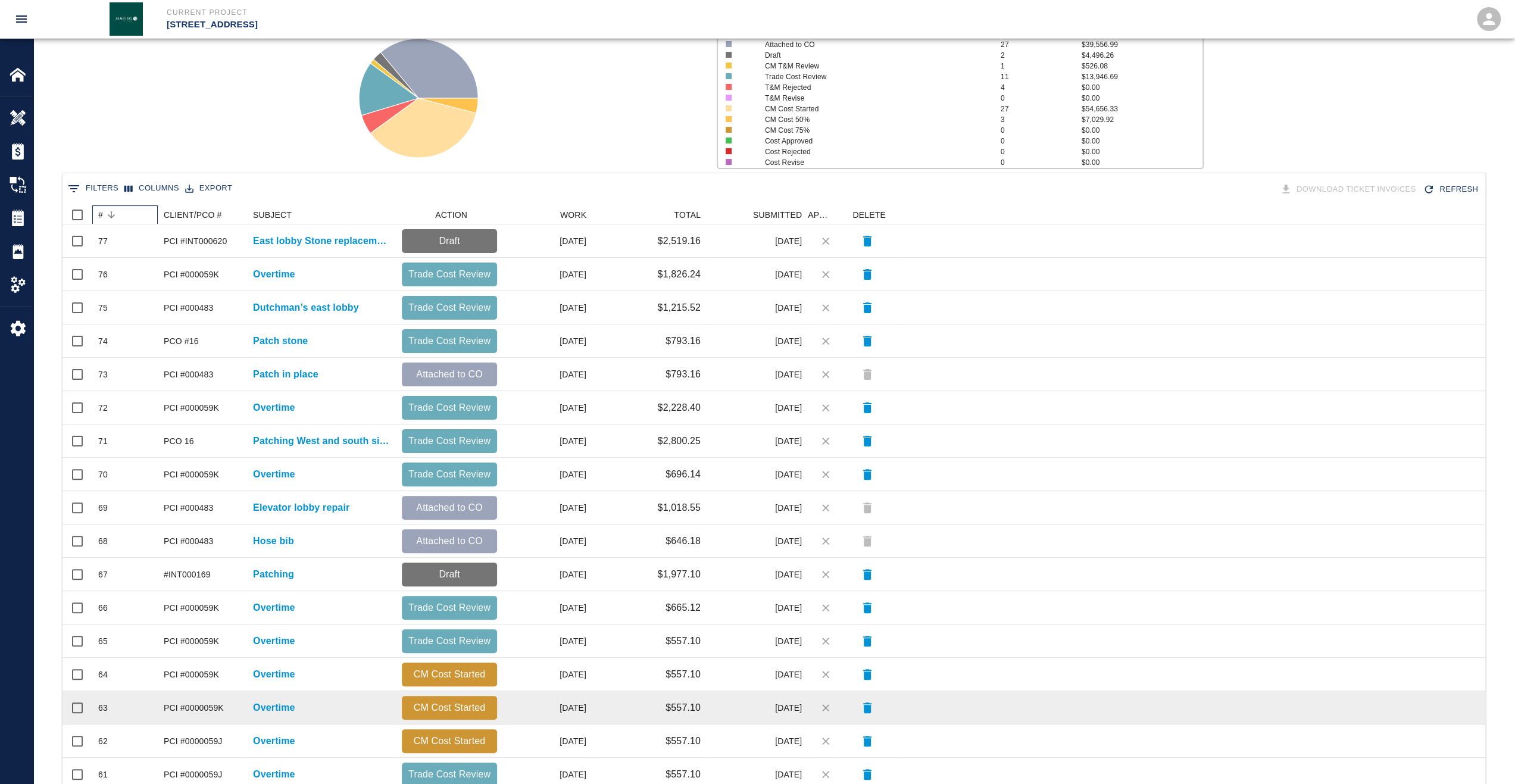
scroll to position [267, 0]
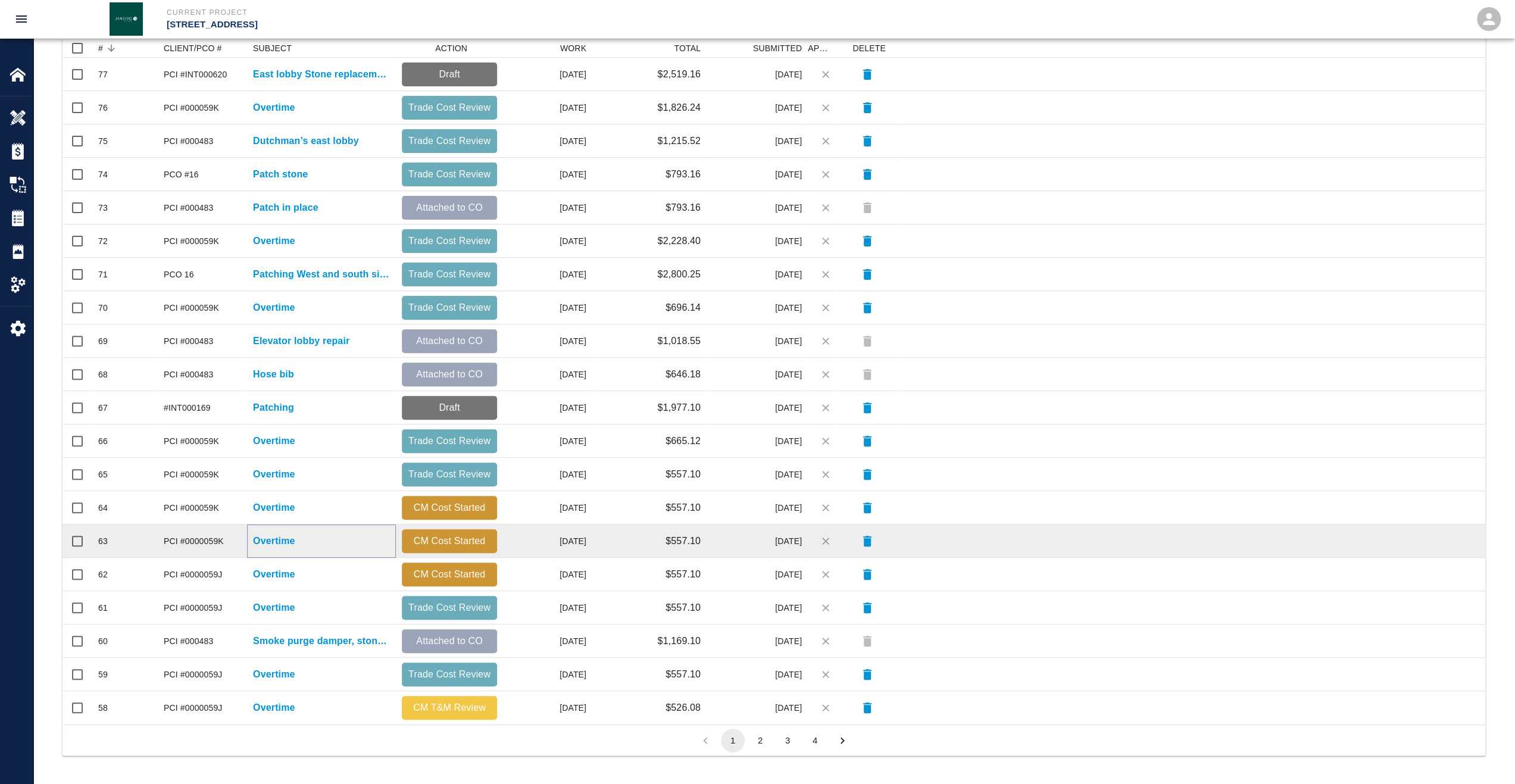
click at [285, 544] on p "Overtime" at bounding box center [274, 541] width 42 height 14
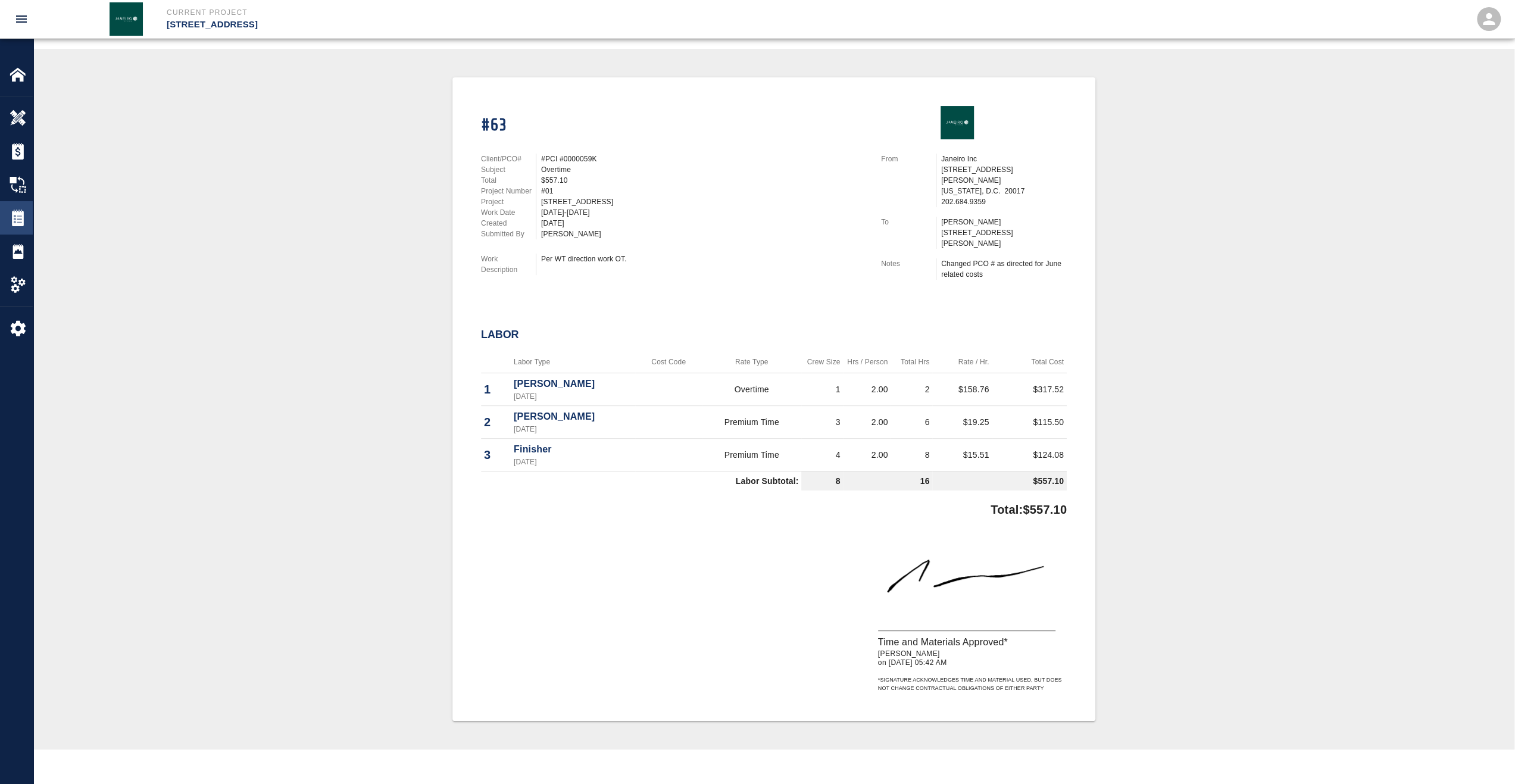
click at [21, 224] on img at bounding box center [18, 218] width 17 height 17
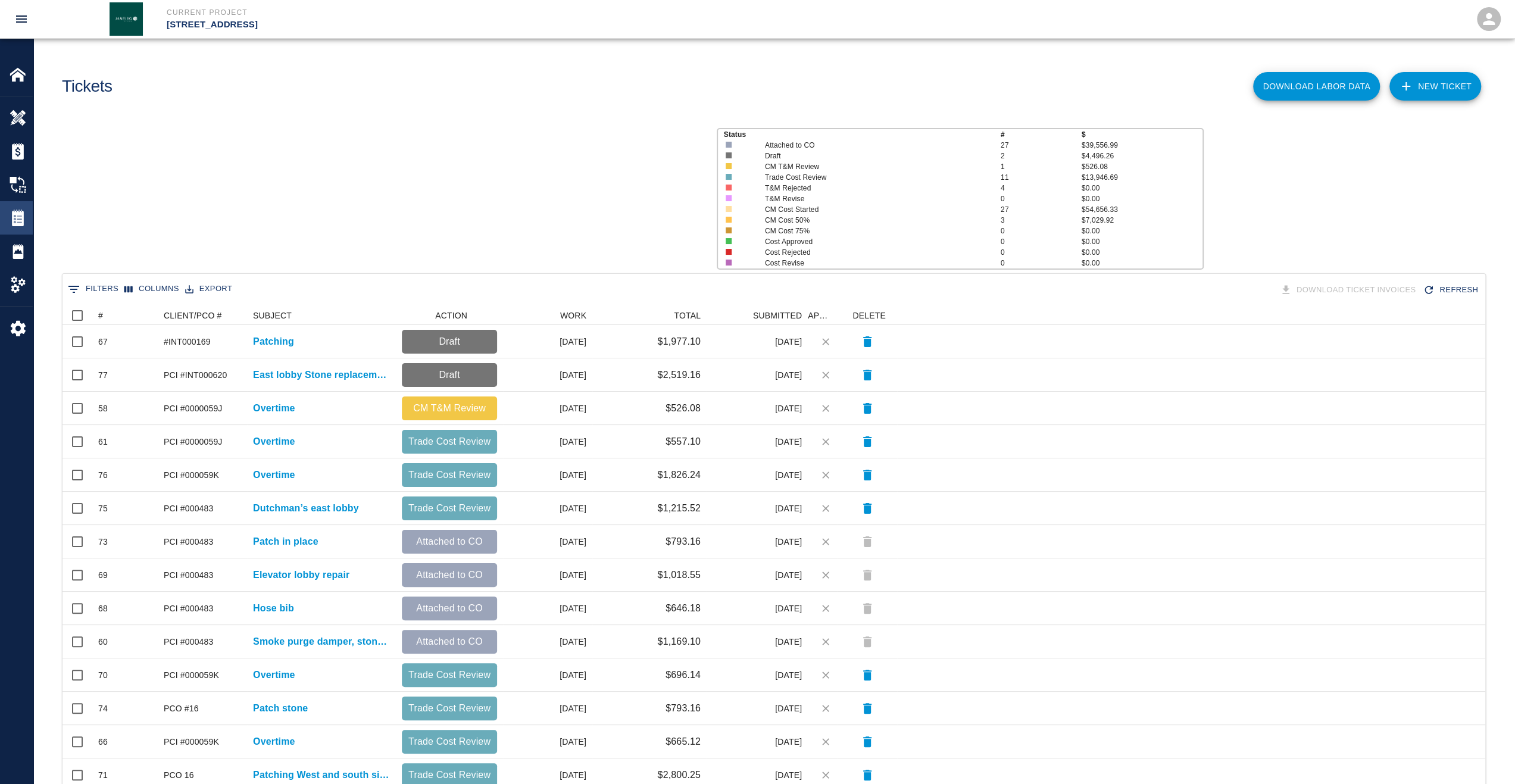
scroll to position [676, 1413]
click at [98, 321] on icon at bounding box center [92, 315] width 14 height 14
click at [100, 315] on div "#" at bounding box center [101, 315] width 5 height 19
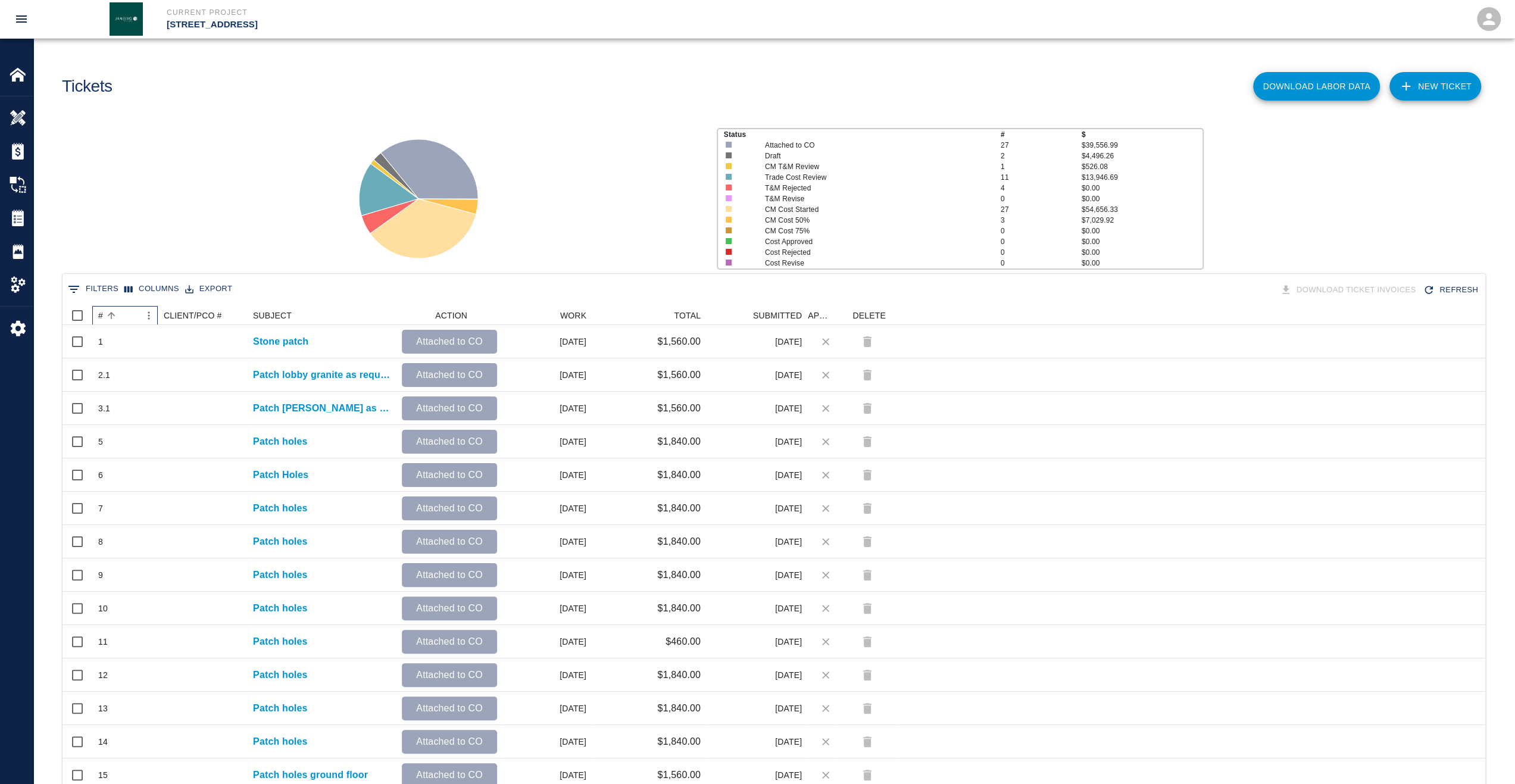
click at [102, 316] on div "#" at bounding box center [101, 315] width 5 height 19
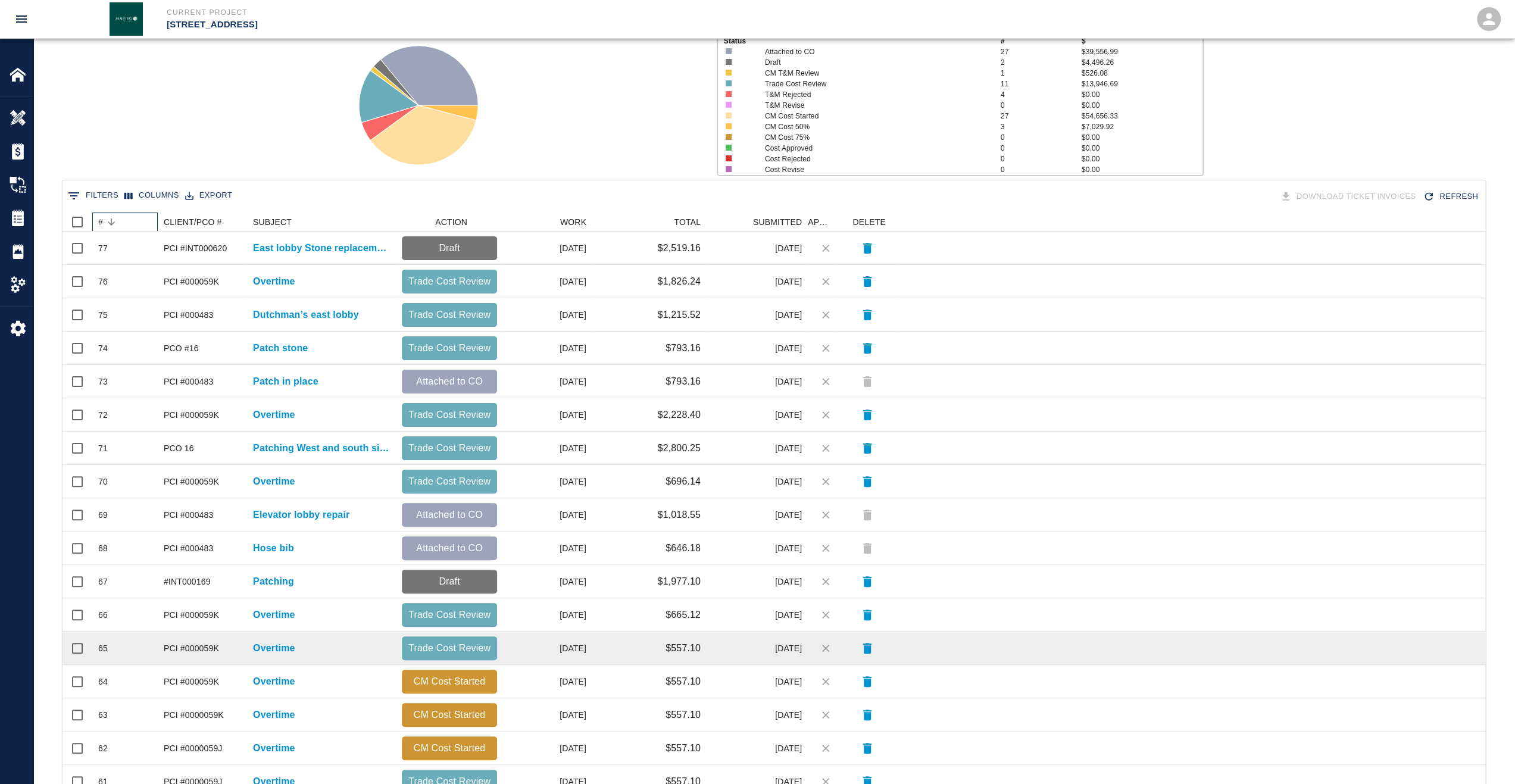
scroll to position [238, 0]
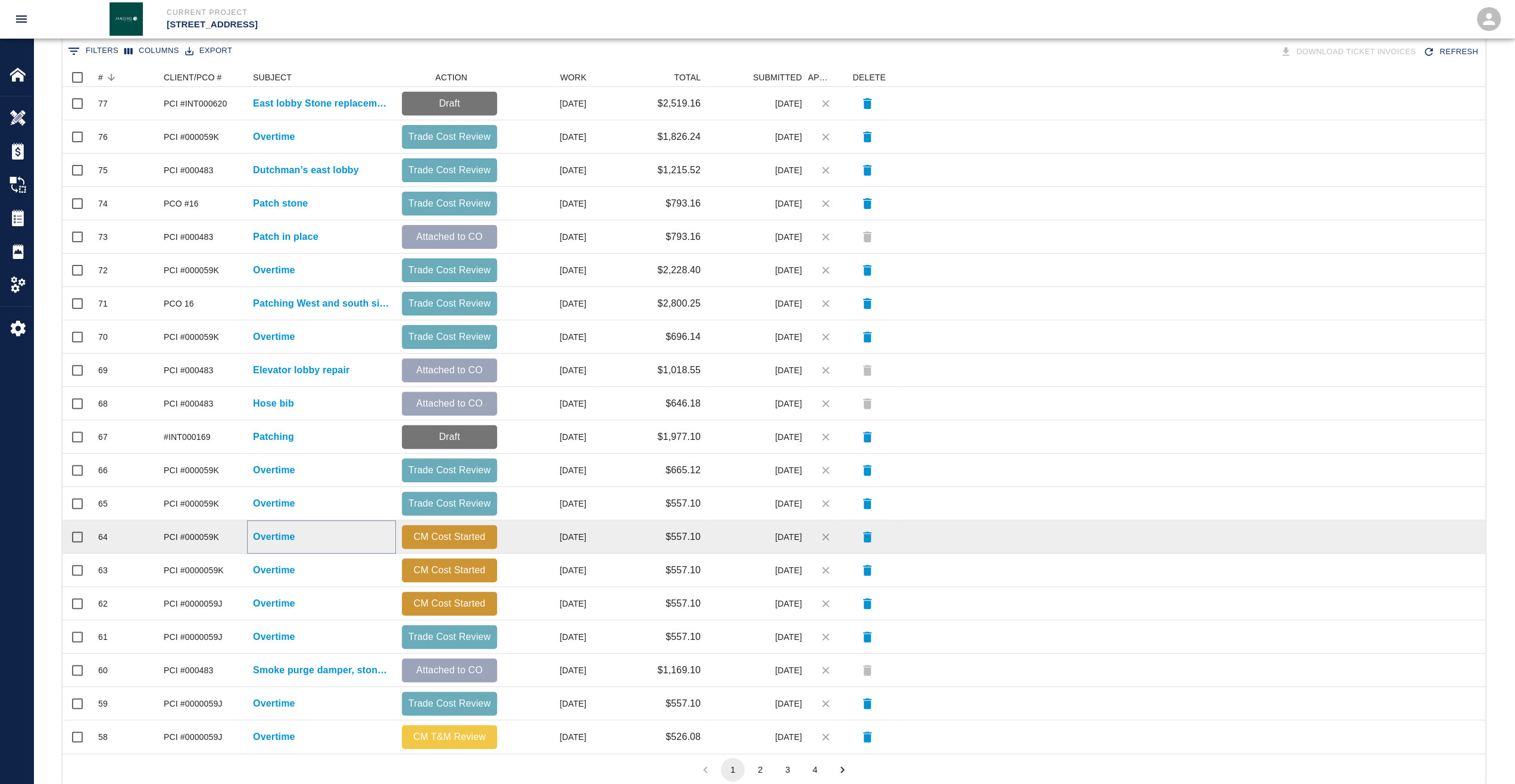
click at [287, 538] on p "Overtime" at bounding box center [274, 536] width 42 height 14
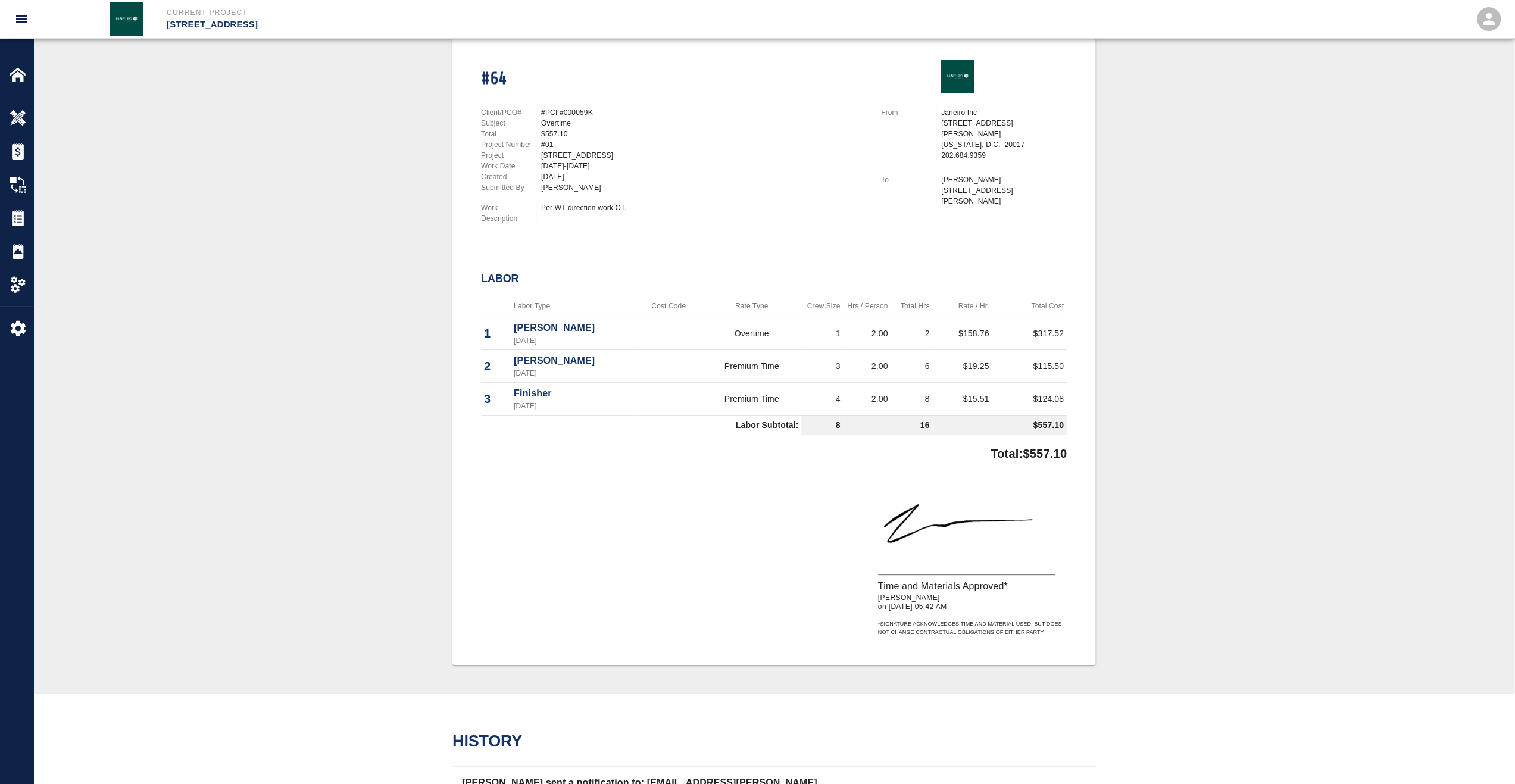
scroll to position [298, 0]
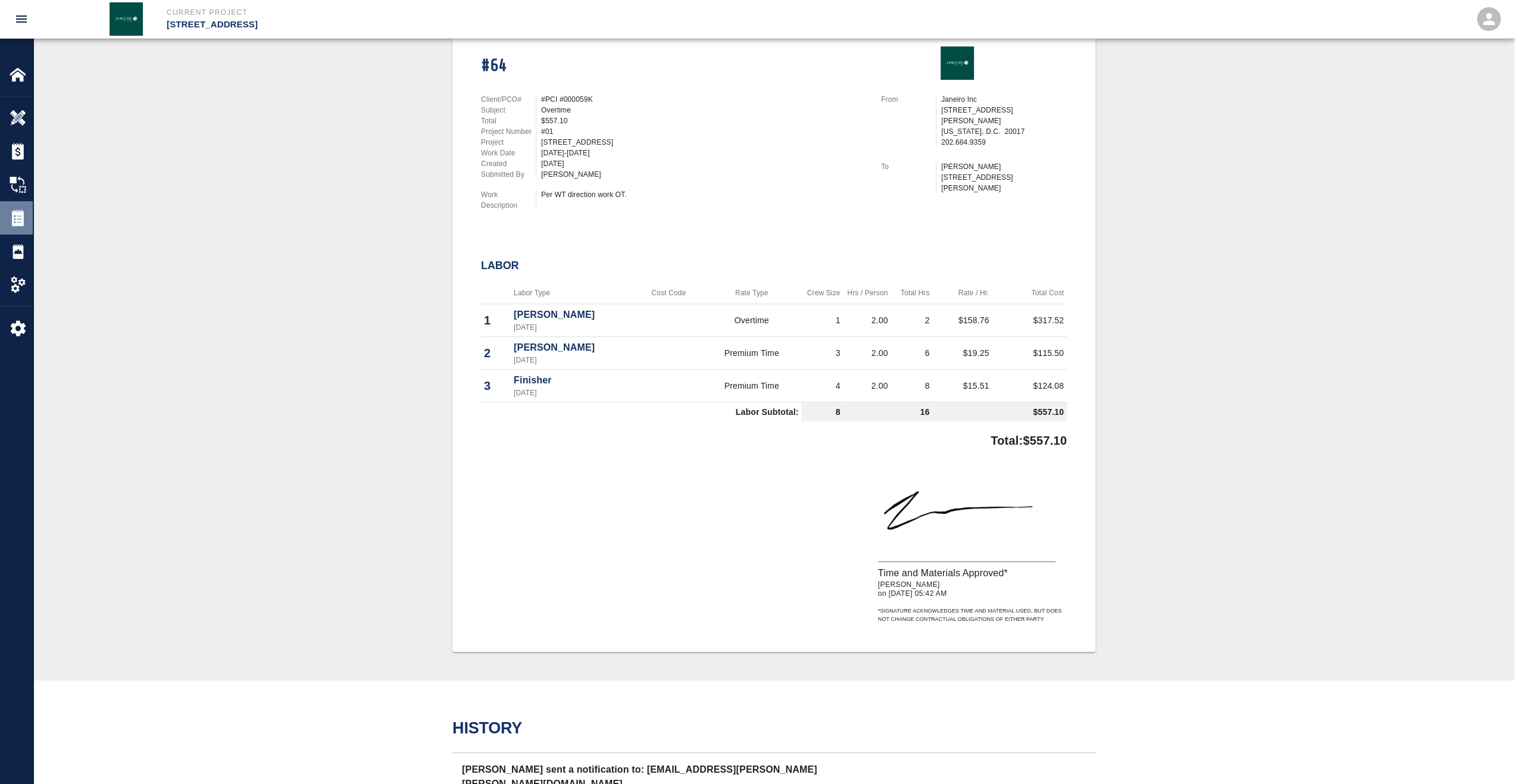
click at [19, 218] on img at bounding box center [18, 218] width 17 height 17
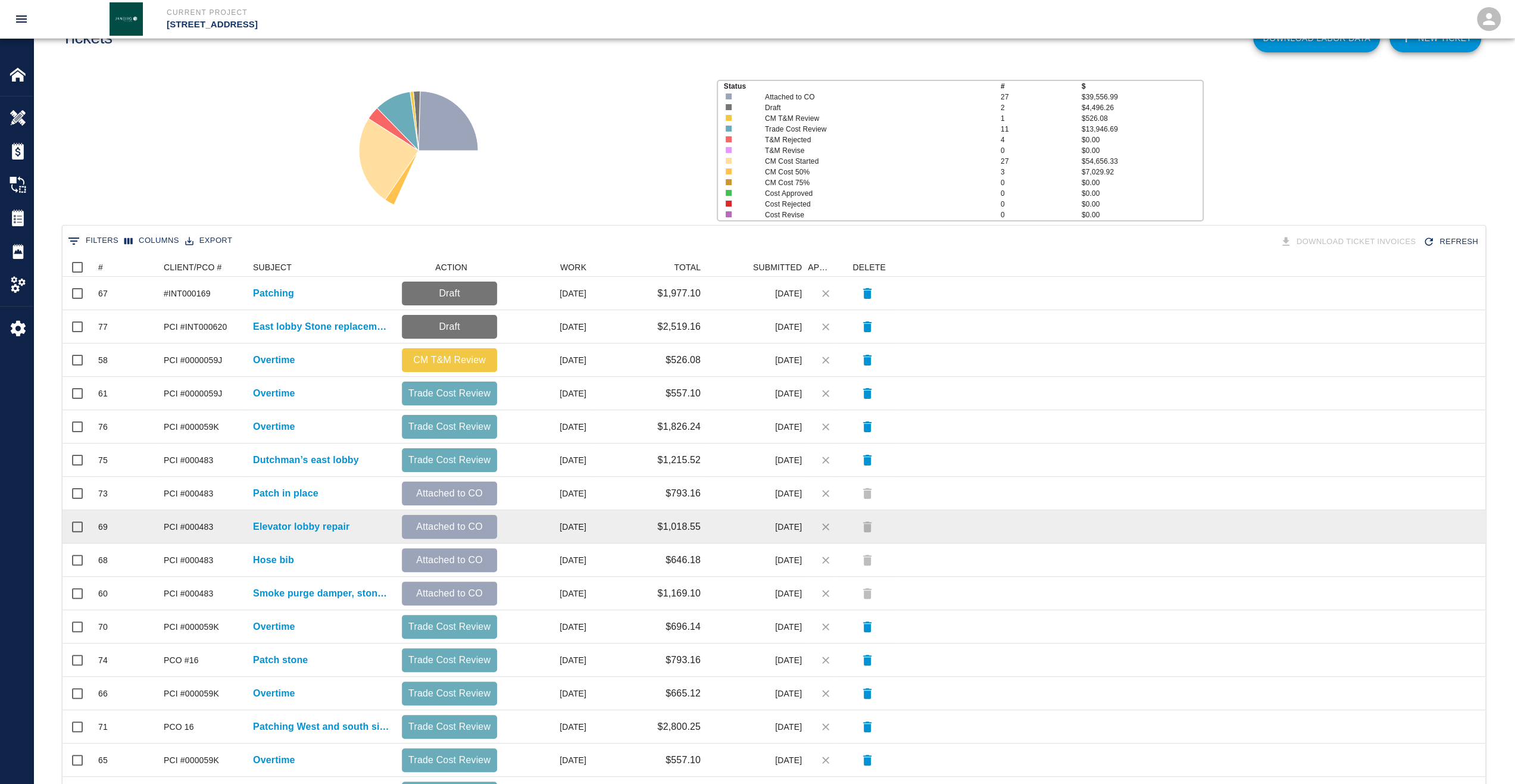
scroll to position [179, 0]
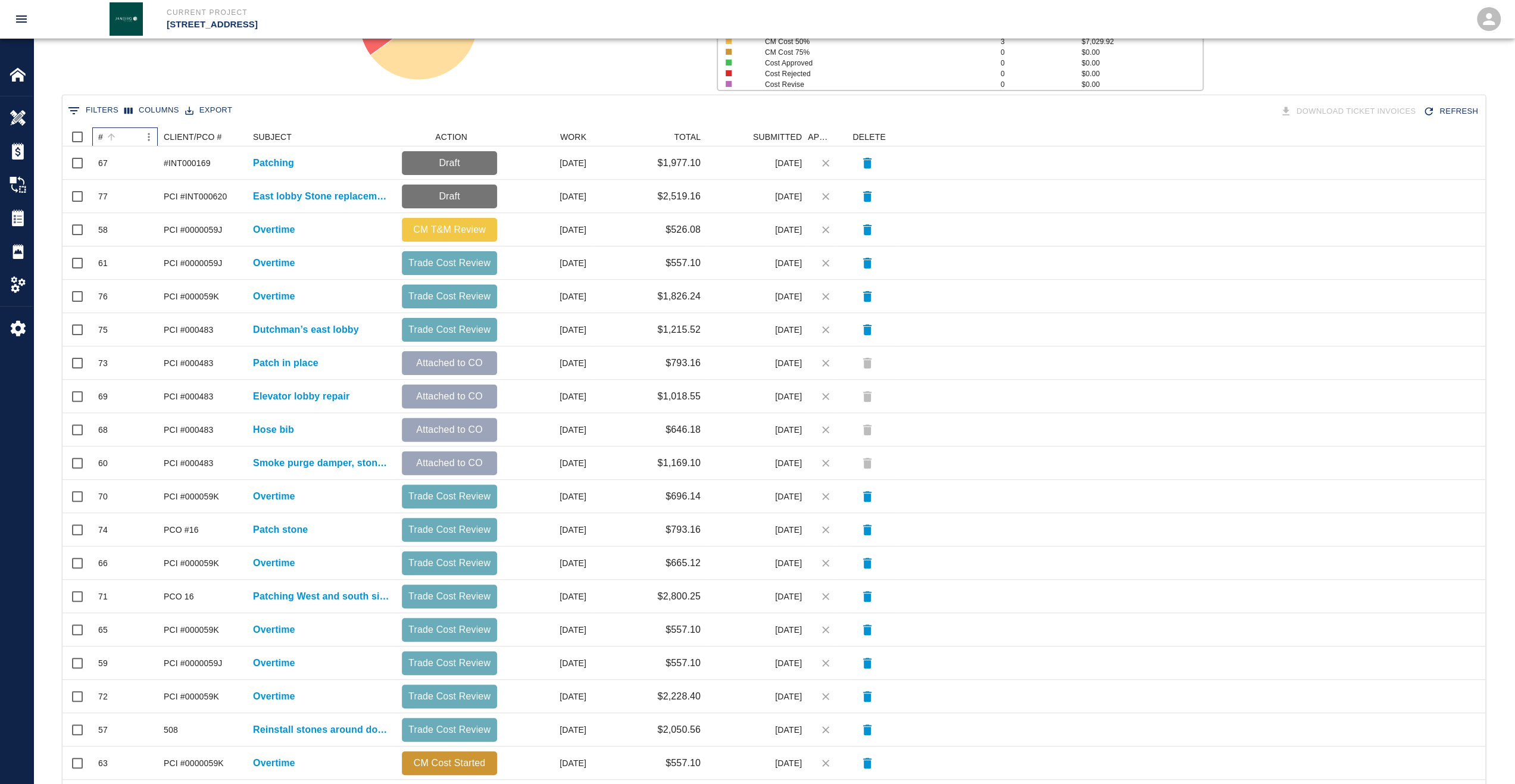
click at [100, 138] on div "#" at bounding box center [101, 136] width 5 height 19
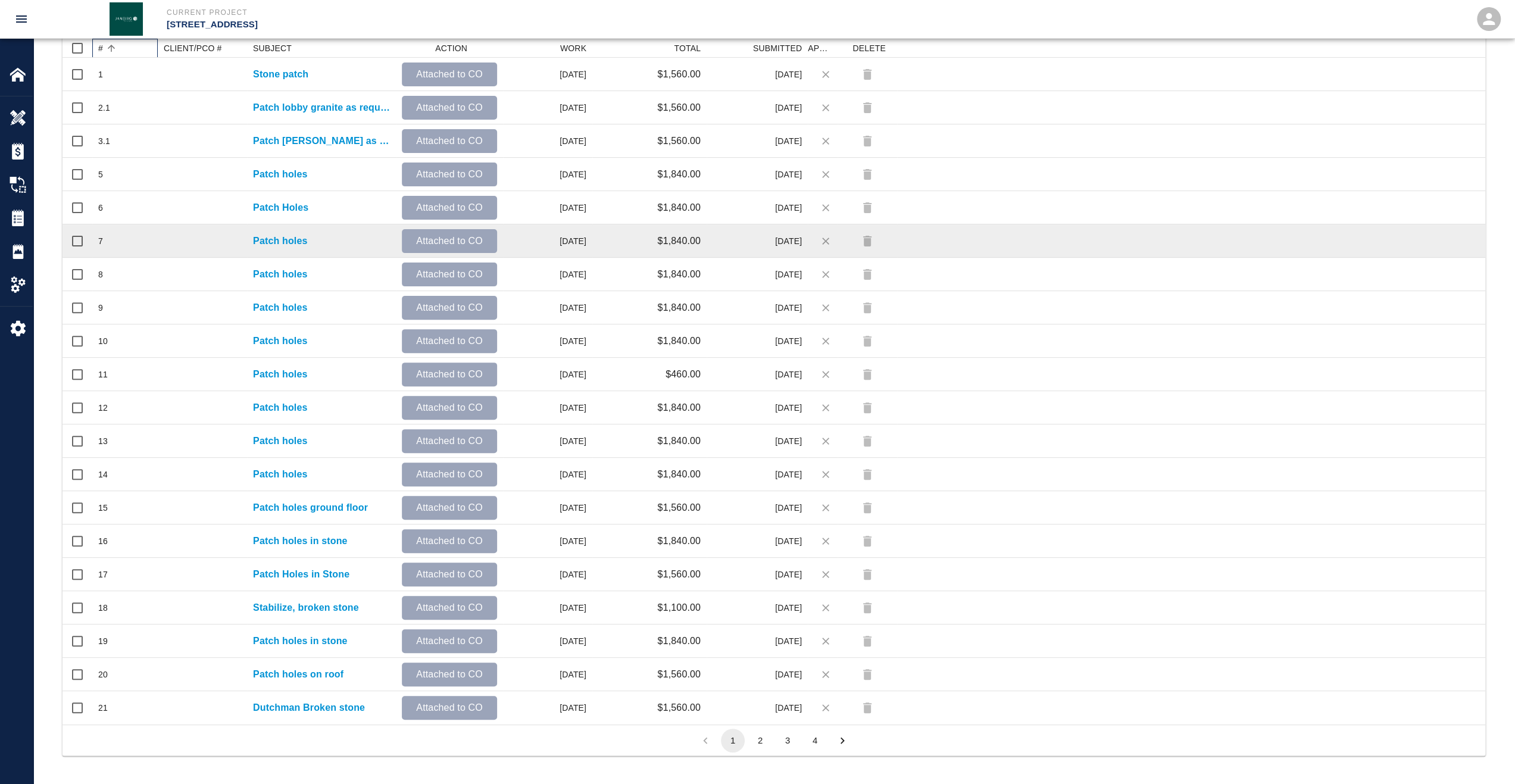
scroll to position [89, 0]
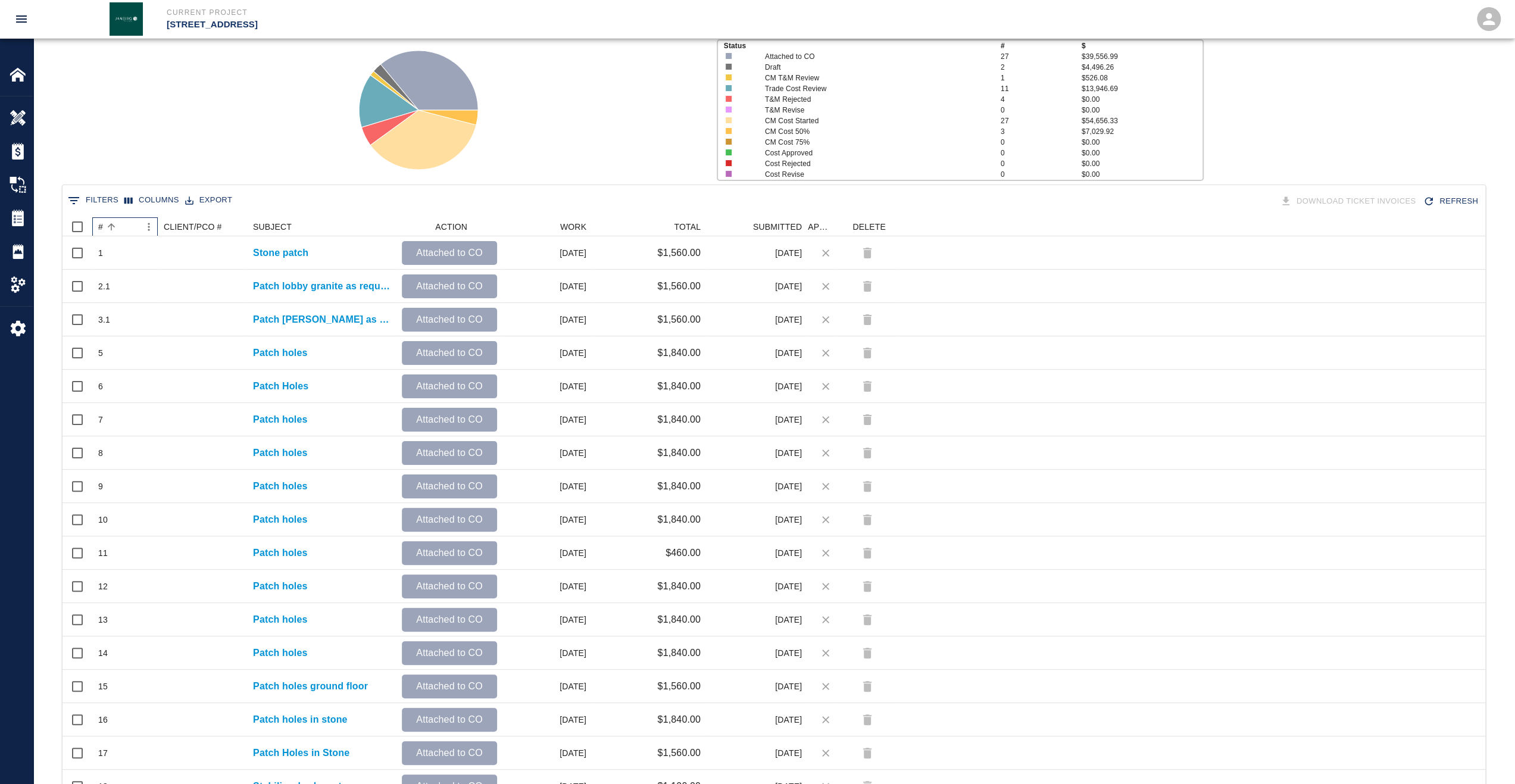
click at [102, 232] on div "#" at bounding box center [101, 226] width 5 height 19
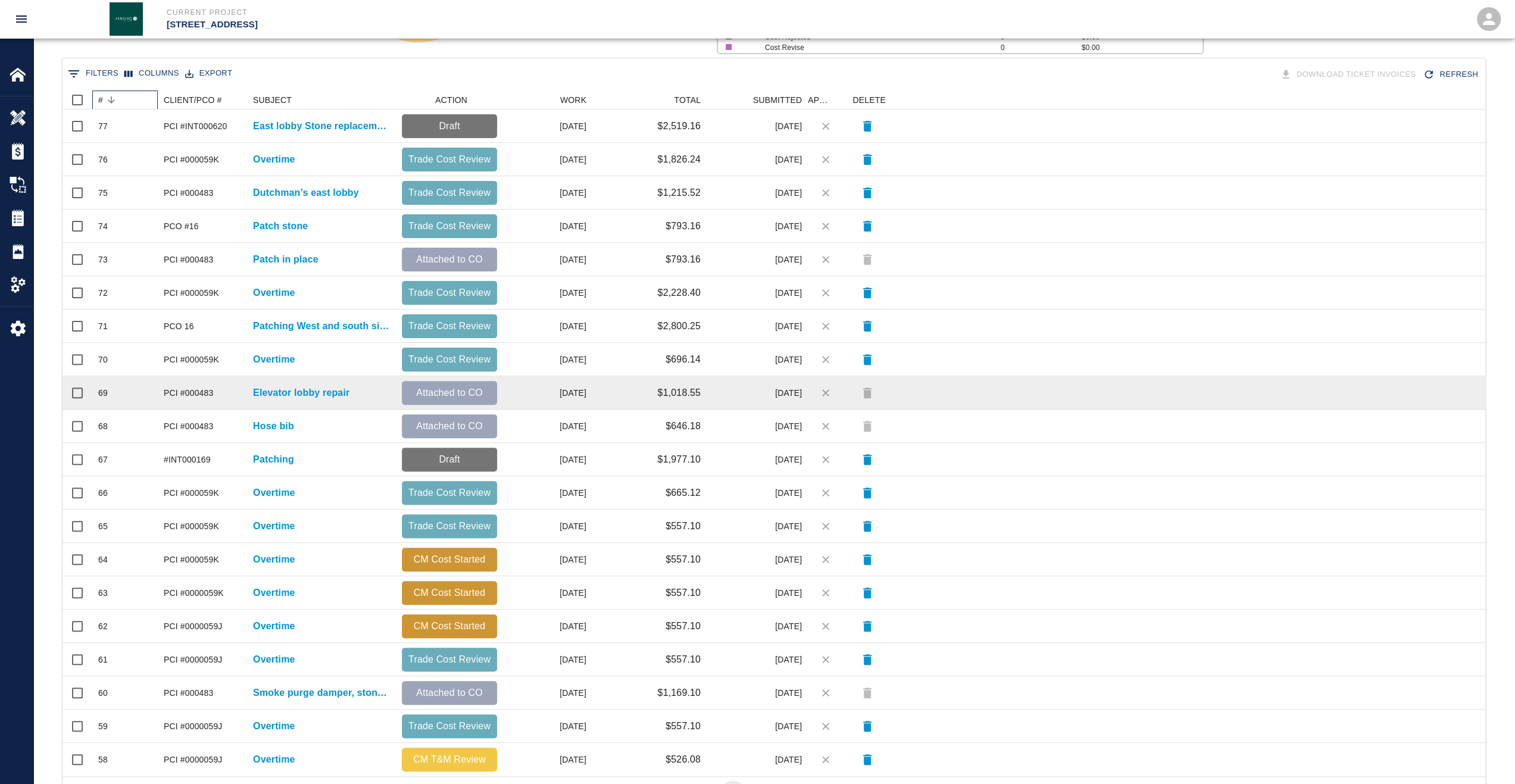
scroll to position [267, 0]
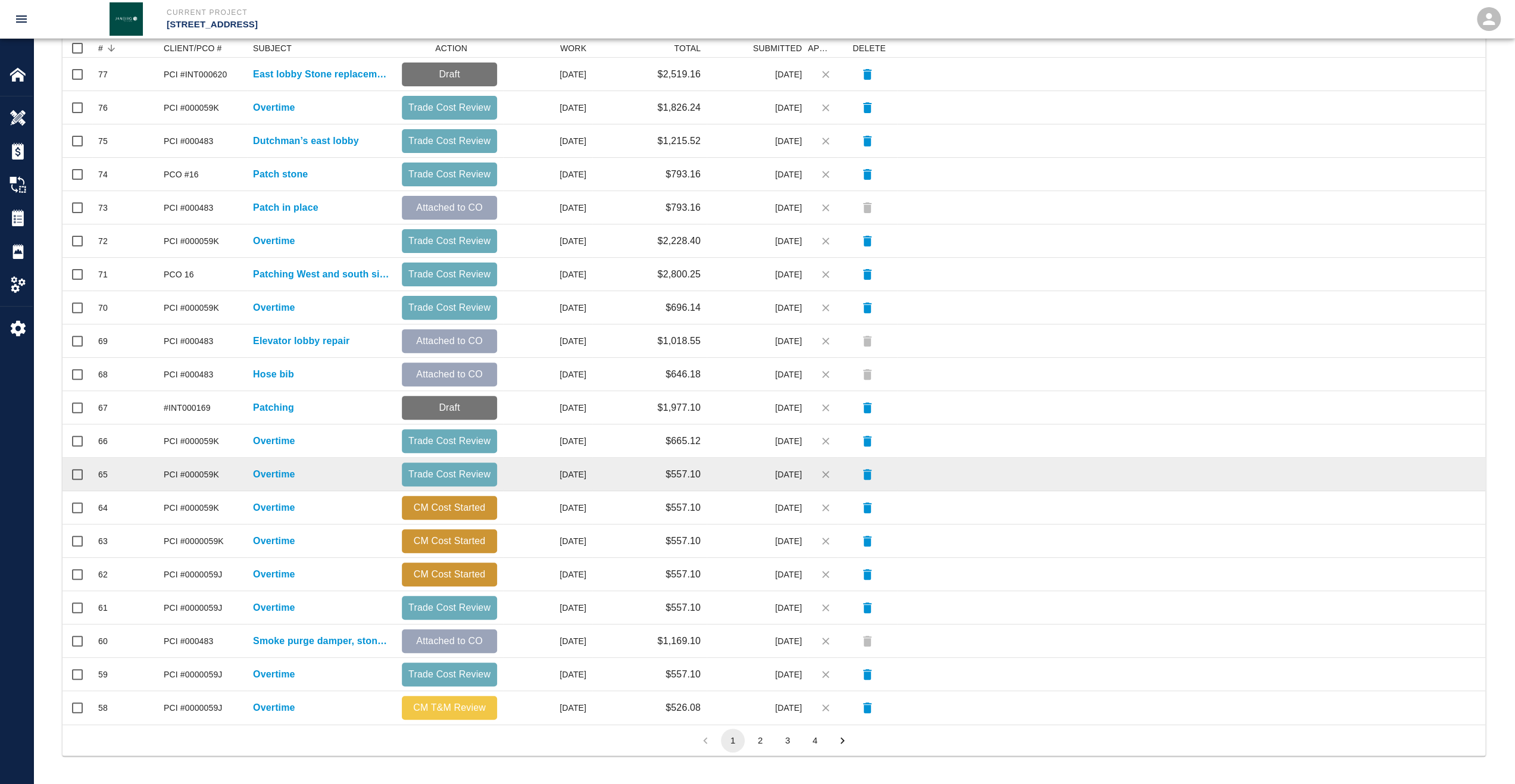
click at [262, 463] on div "Overtime" at bounding box center [321, 474] width 148 height 33
click at [267, 477] on p "Overtime" at bounding box center [274, 474] width 42 height 14
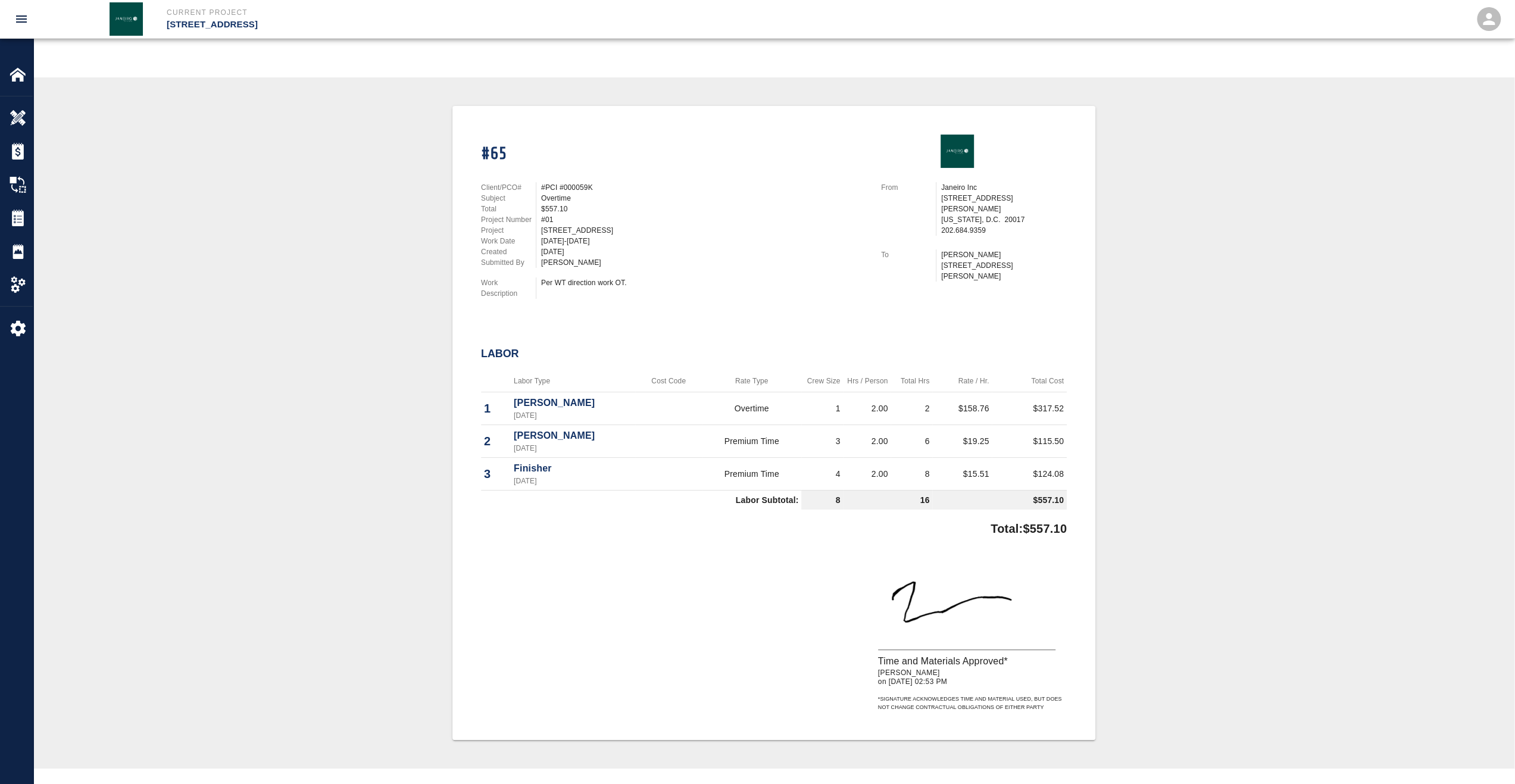
scroll to position [298, 0]
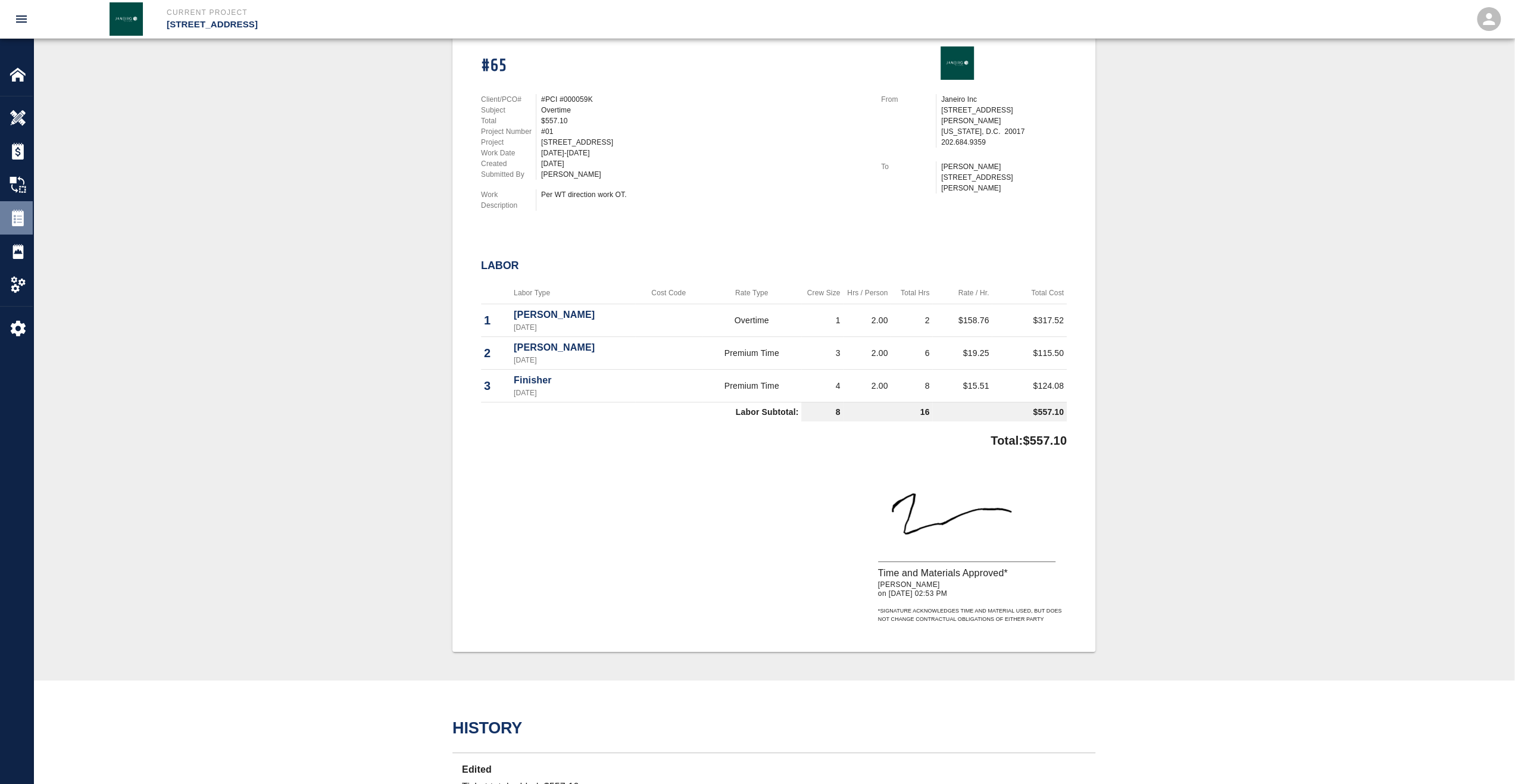
click at [23, 210] on img at bounding box center [18, 218] width 17 height 17
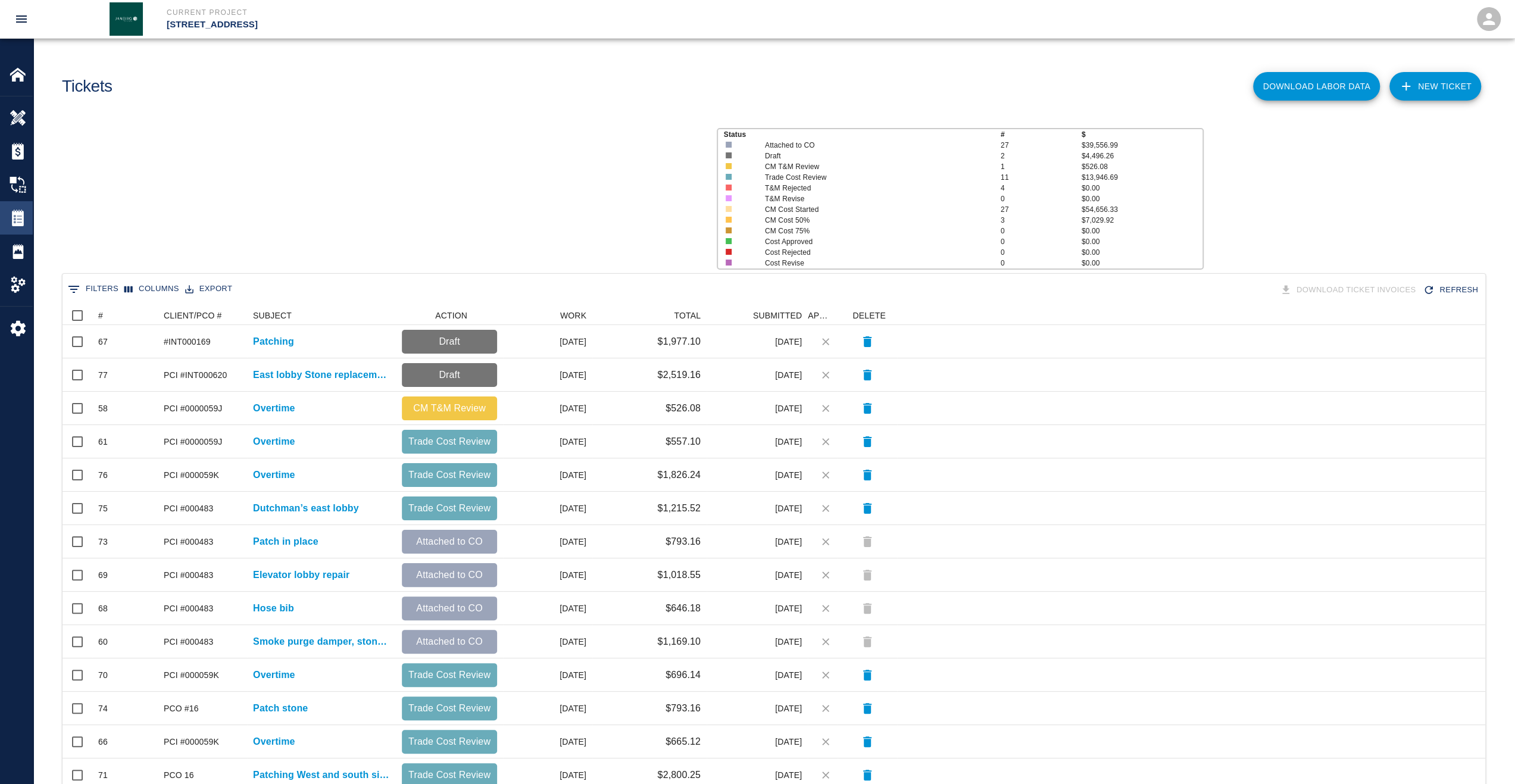
scroll to position [676, 1413]
click at [98, 316] on icon at bounding box center [92, 315] width 14 height 14
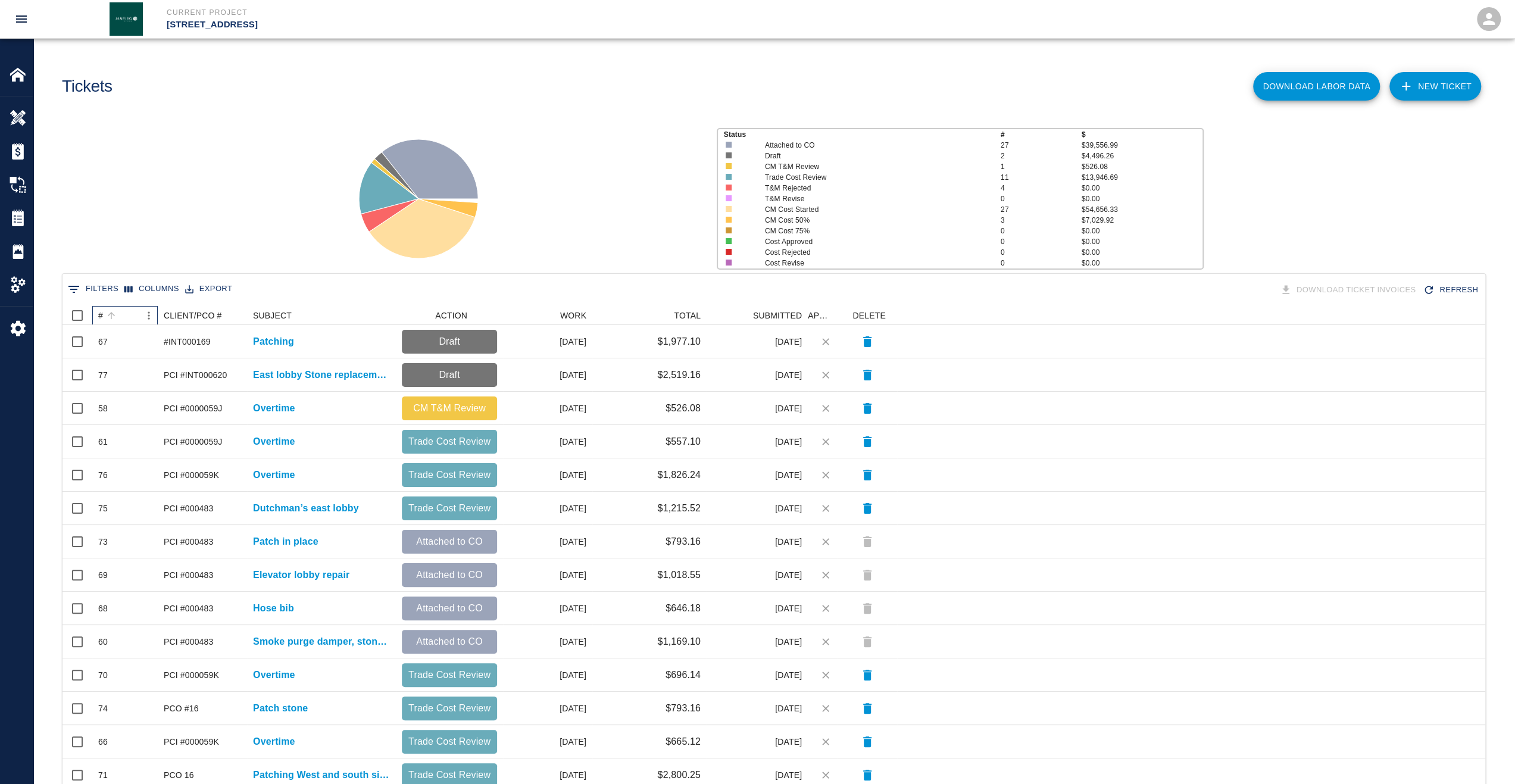
click at [101, 317] on div "#" at bounding box center [101, 315] width 5 height 19
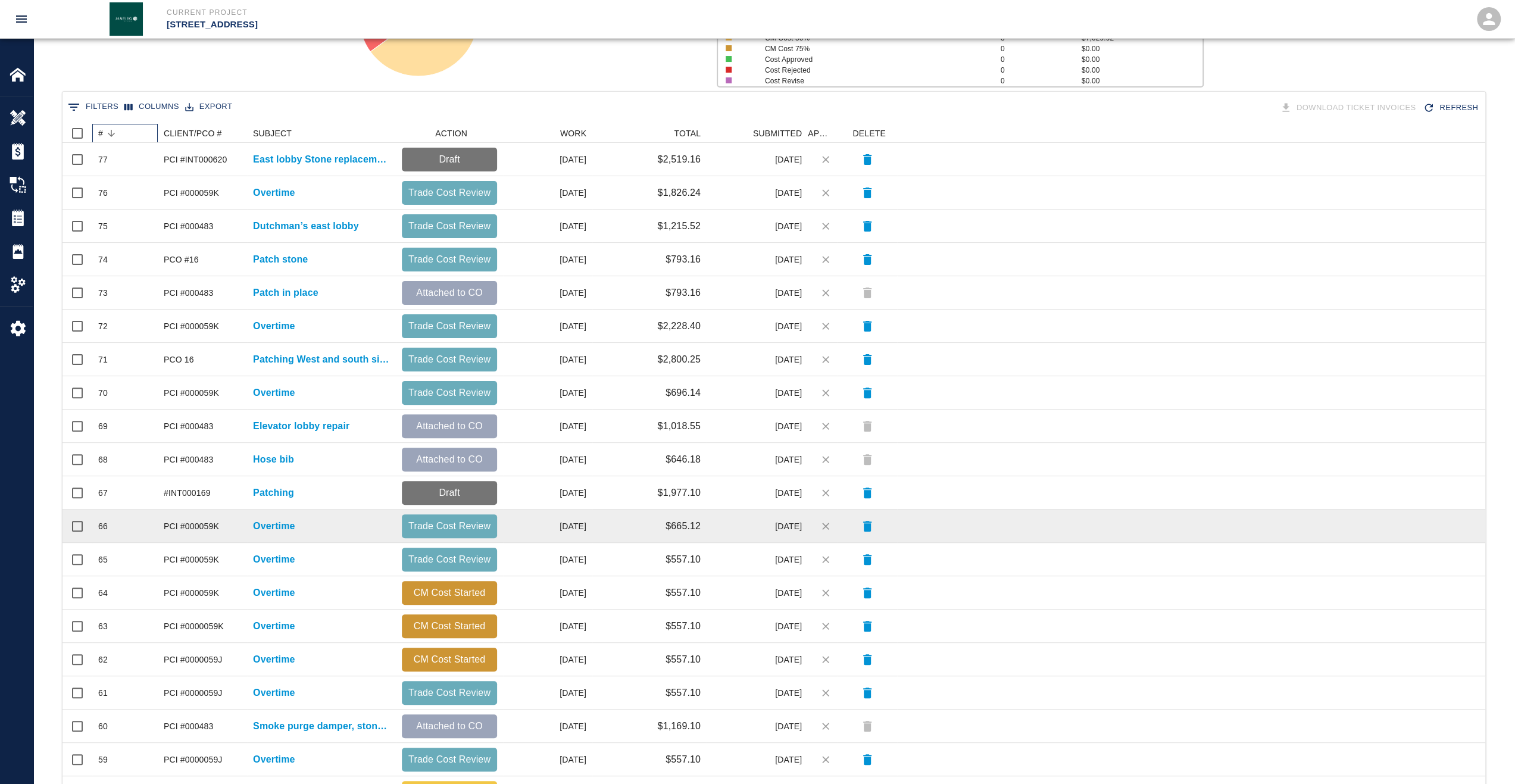
scroll to position [238, 0]
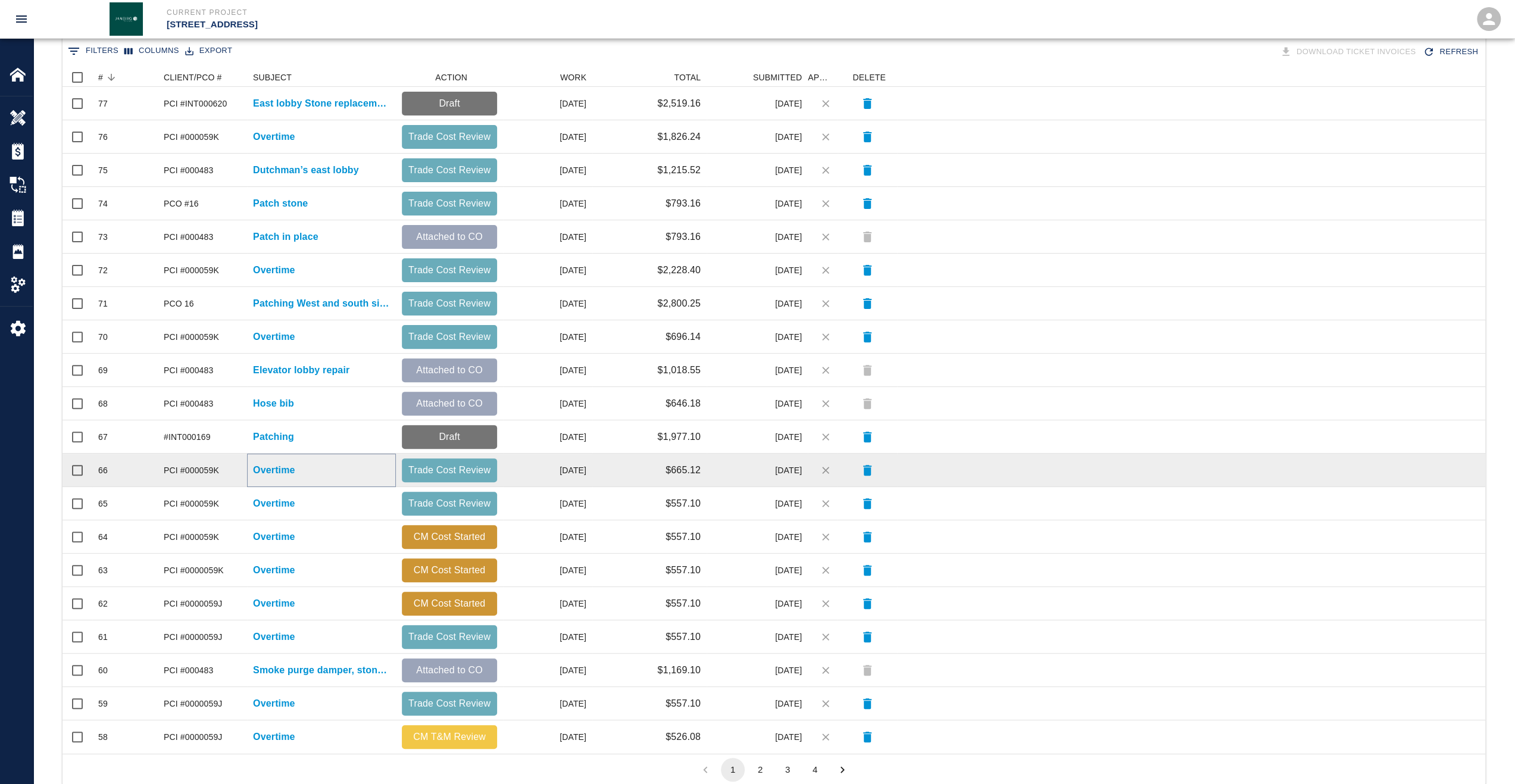
click at [263, 470] on p "Overtime" at bounding box center [274, 470] width 42 height 14
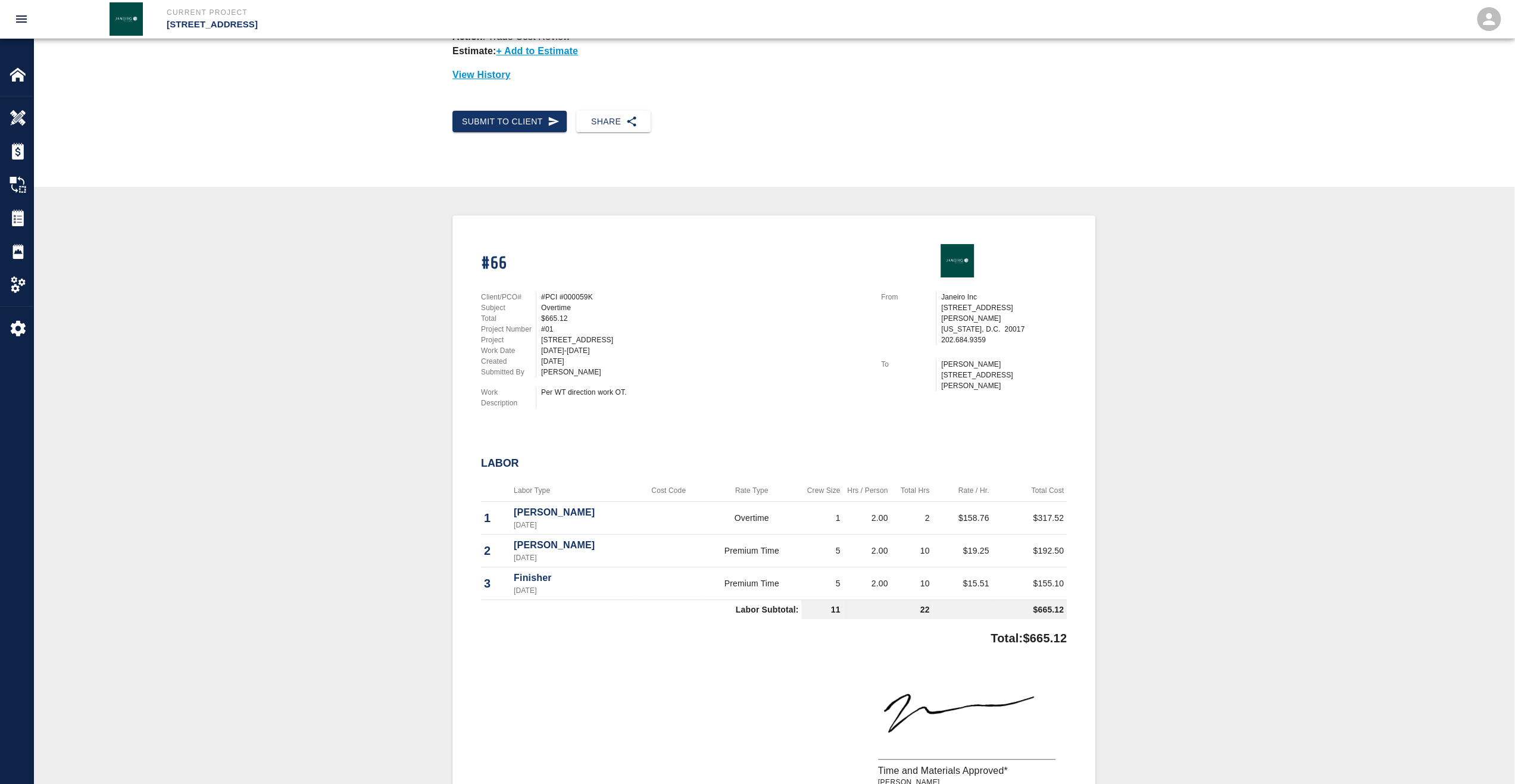
scroll to position [298, 0]
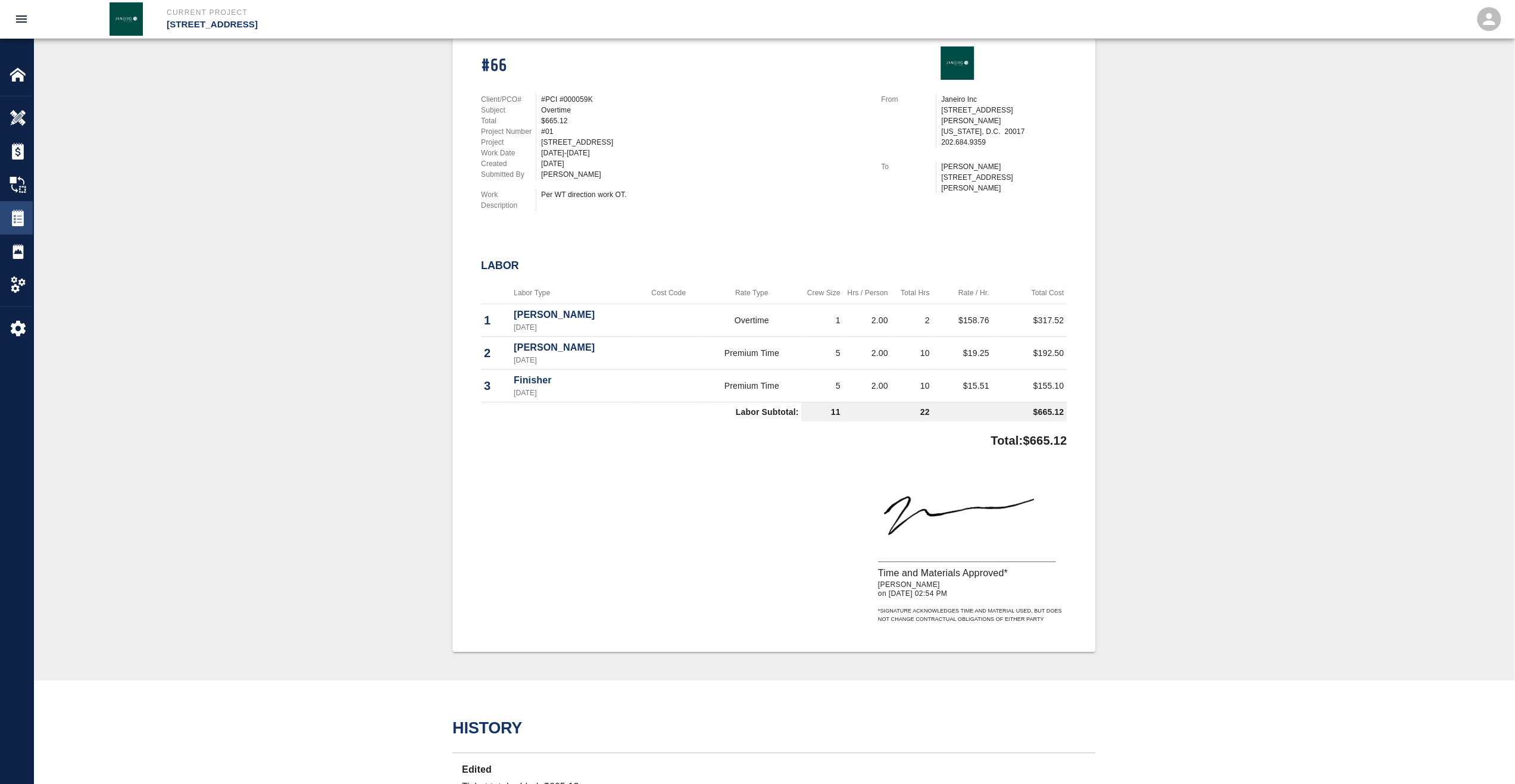
click at [18, 213] on img at bounding box center [18, 218] width 17 height 17
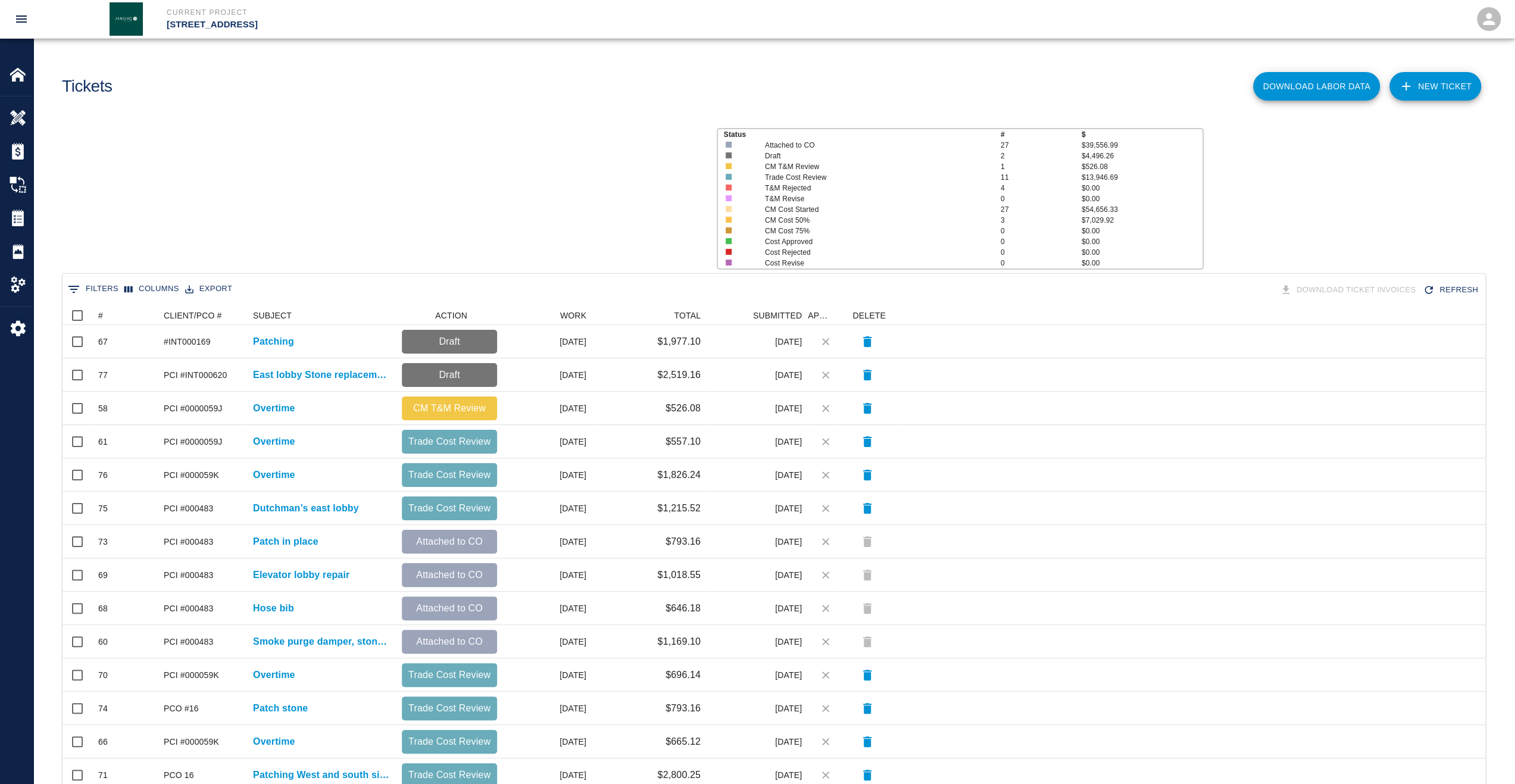
scroll to position [10, 10]
click at [103, 314] on button "Sort" at bounding box center [111, 316] width 17 height 17
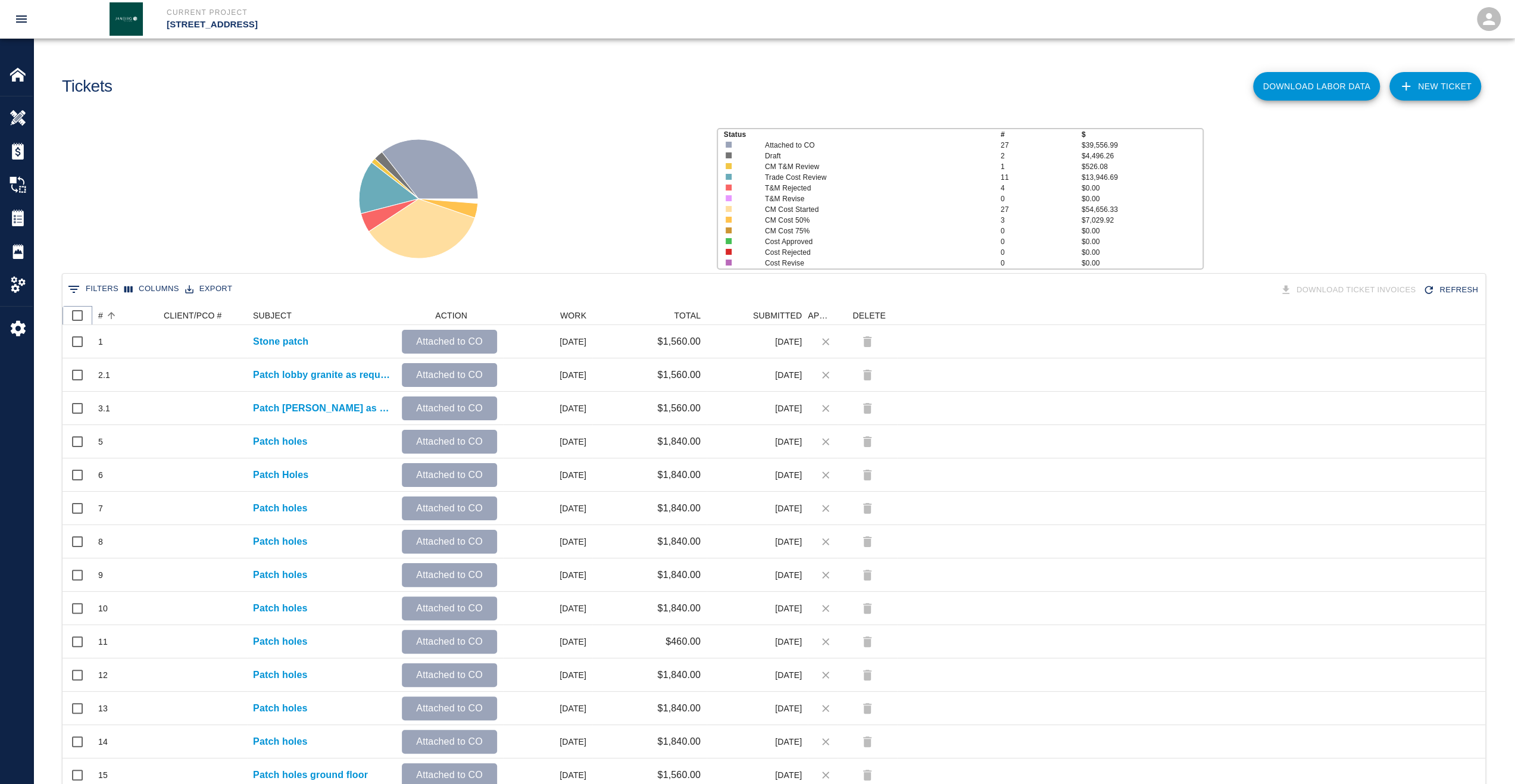
click at [96, 316] on icon at bounding box center [92, 315] width 14 height 14
click at [98, 314] on div "#" at bounding box center [101, 315] width 5 height 19
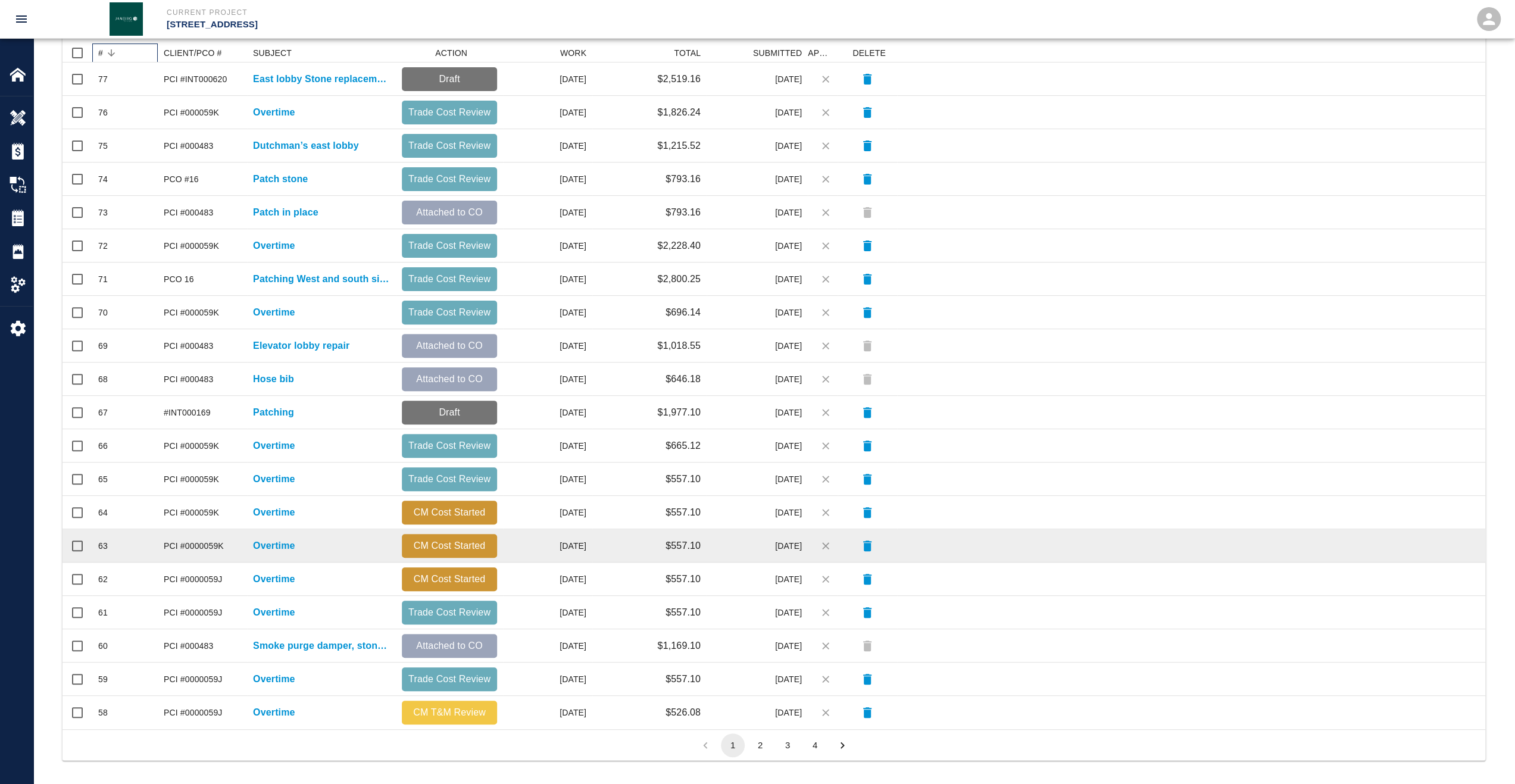
scroll to position [267, 0]
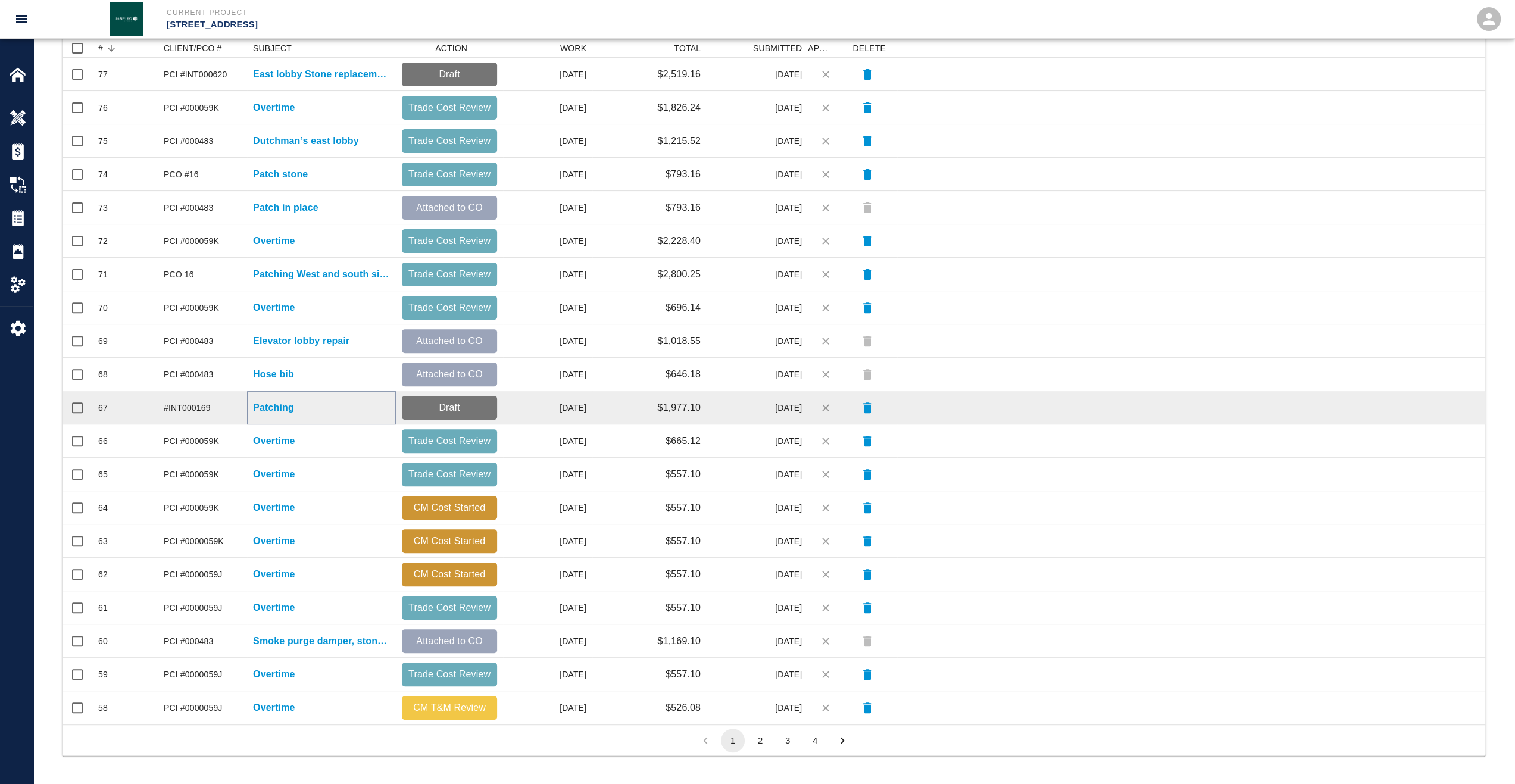
click at [281, 406] on p "Patching" at bounding box center [273, 408] width 41 height 14
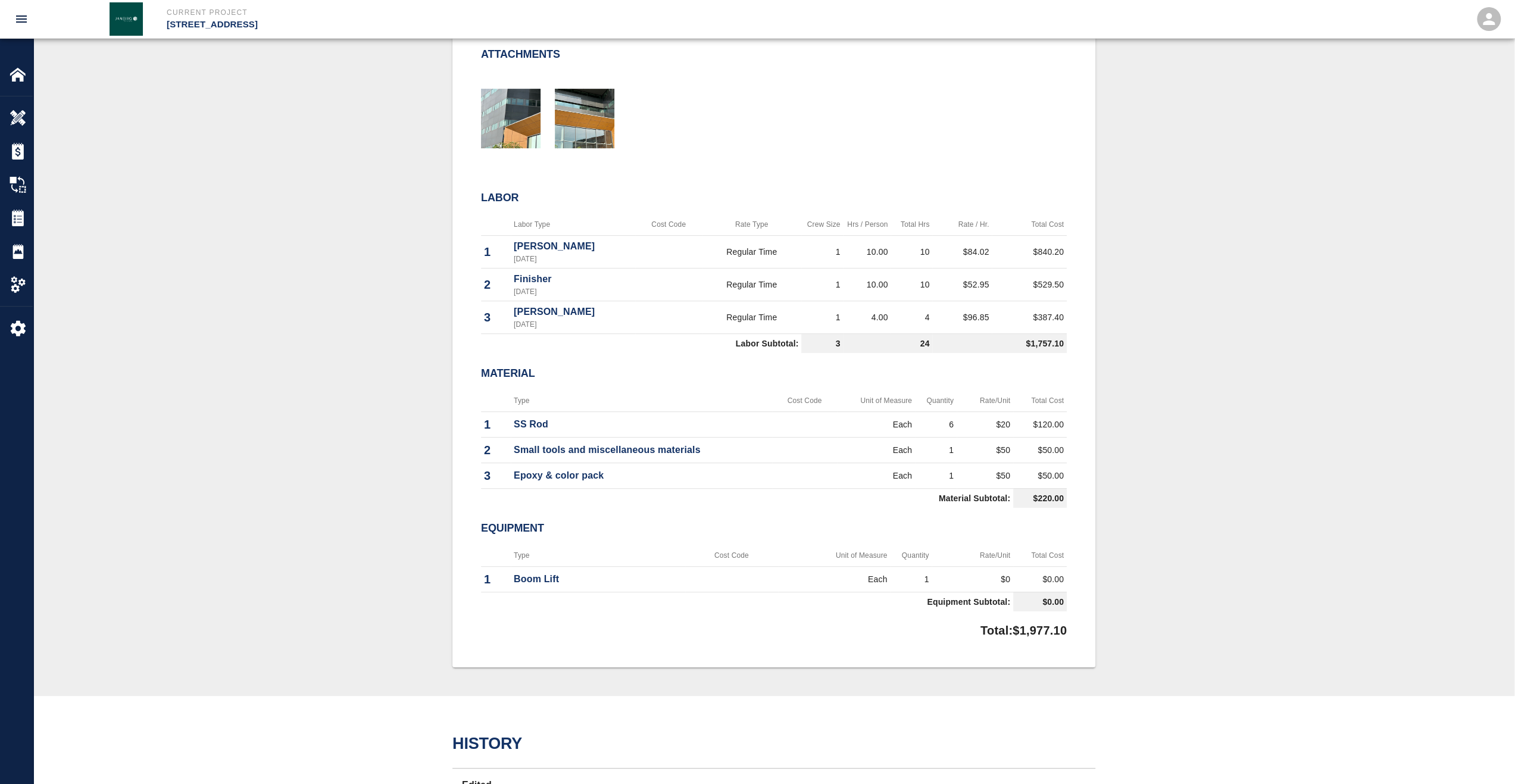
scroll to position [476, 0]
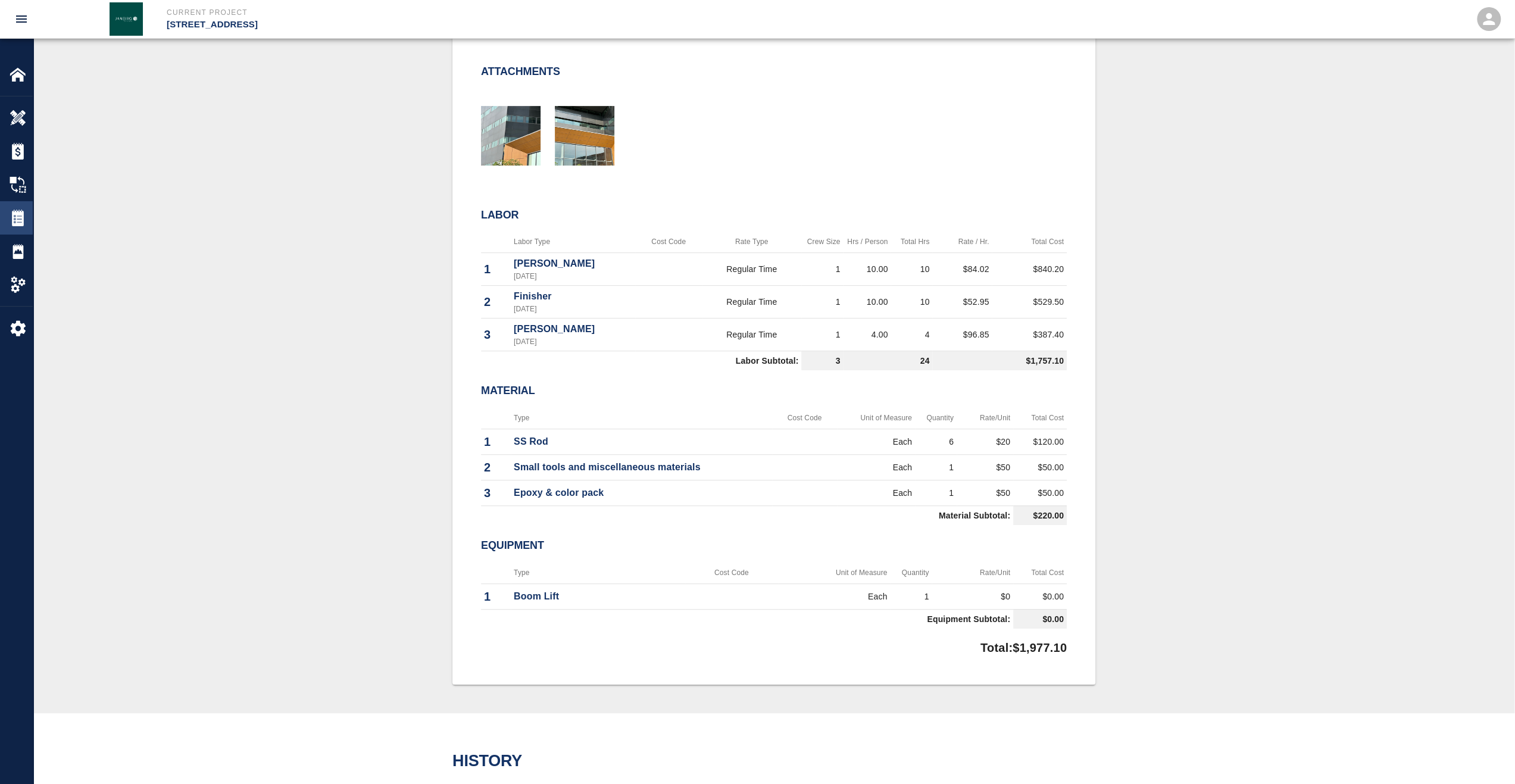
click at [6, 212] on div "Tickets" at bounding box center [16, 218] width 33 height 33
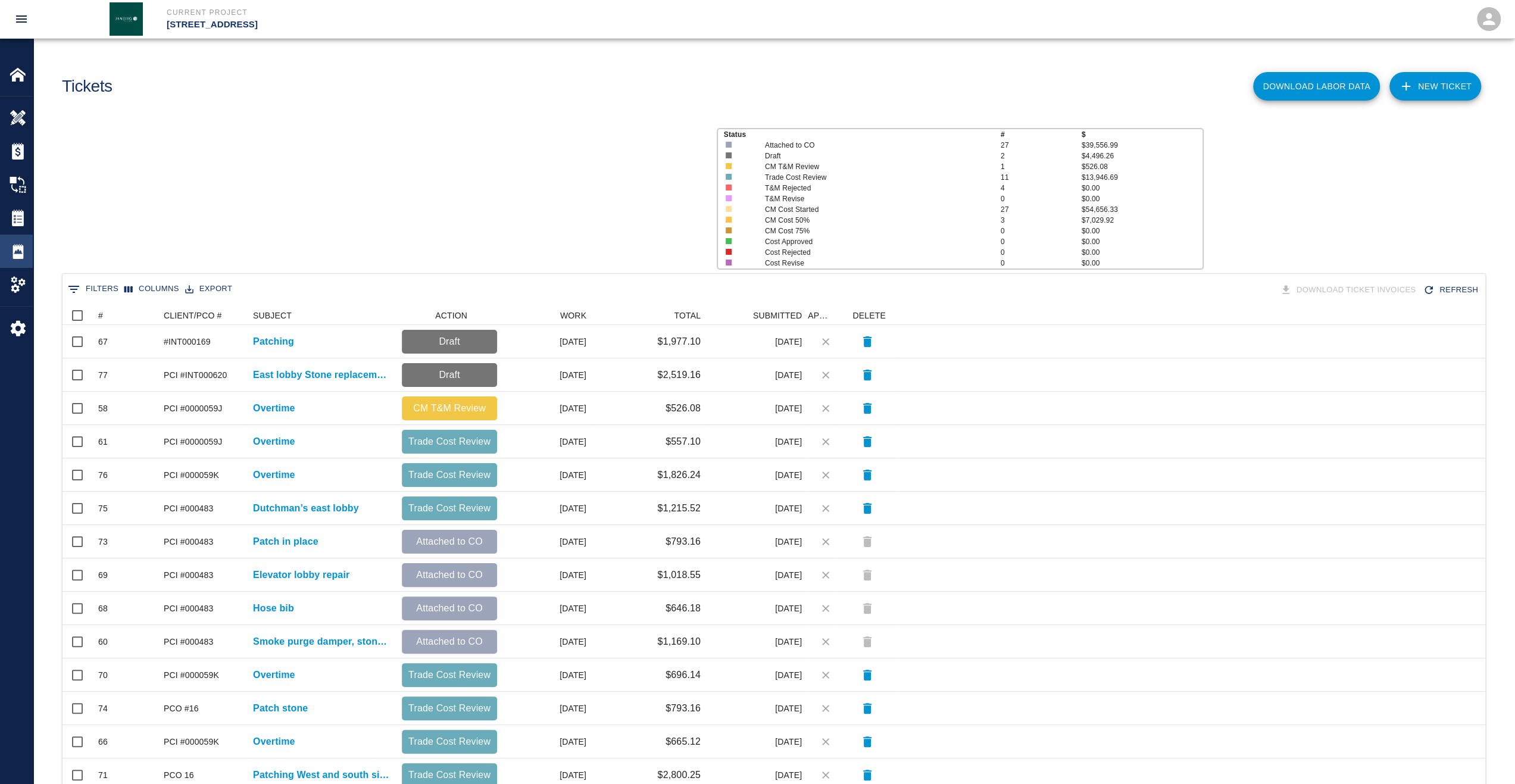
scroll to position [676, 1413]
drag, startPoint x: 98, startPoint y: 307, endPoint x: 100, endPoint y: 315, distance: 8.2
click at [98, 310] on div at bounding box center [92, 315] width 14 height 19
click at [100, 315] on div "#" at bounding box center [101, 315] width 5 height 19
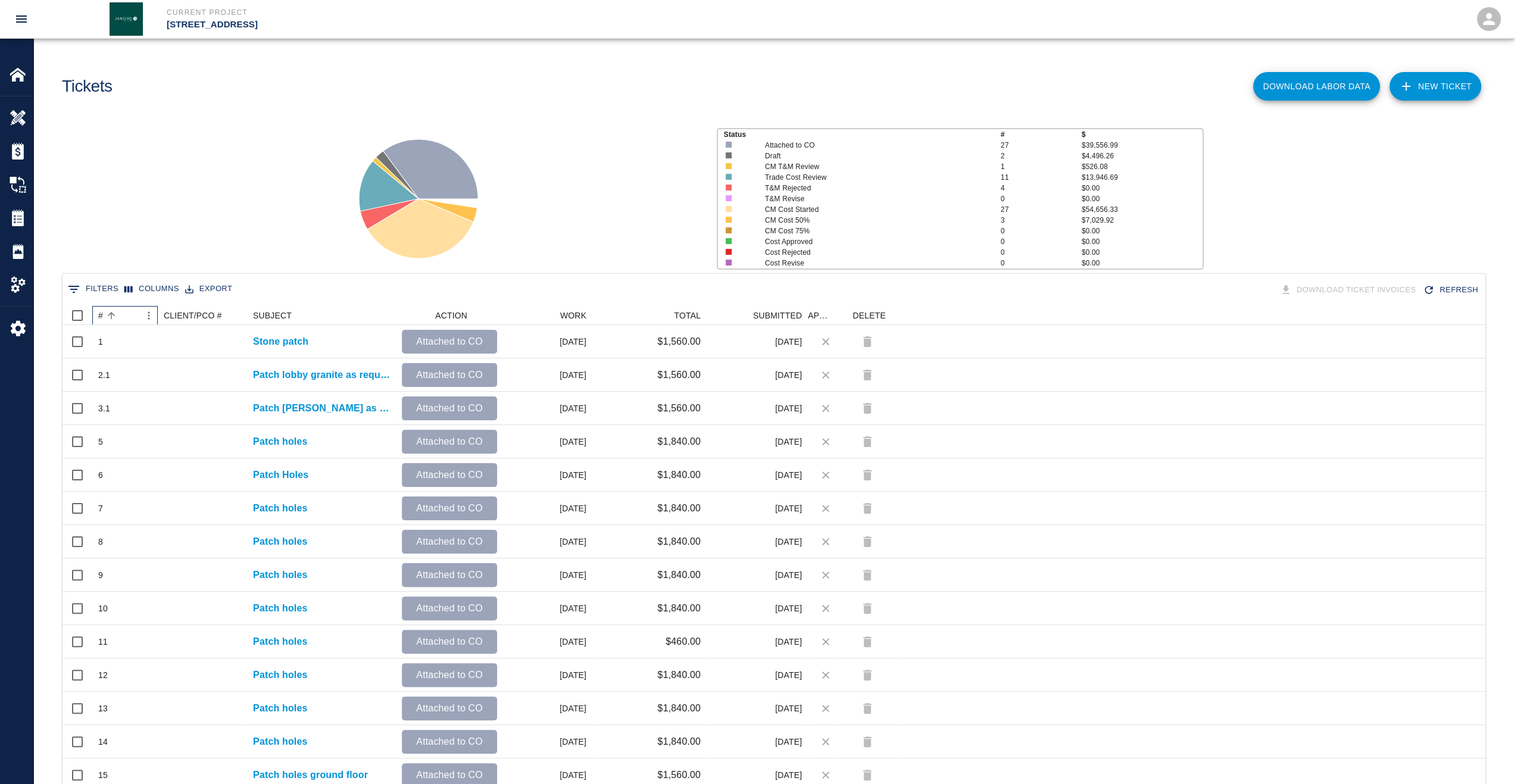
click at [100, 315] on div "#" at bounding box center [101, 315] width 5 height 19
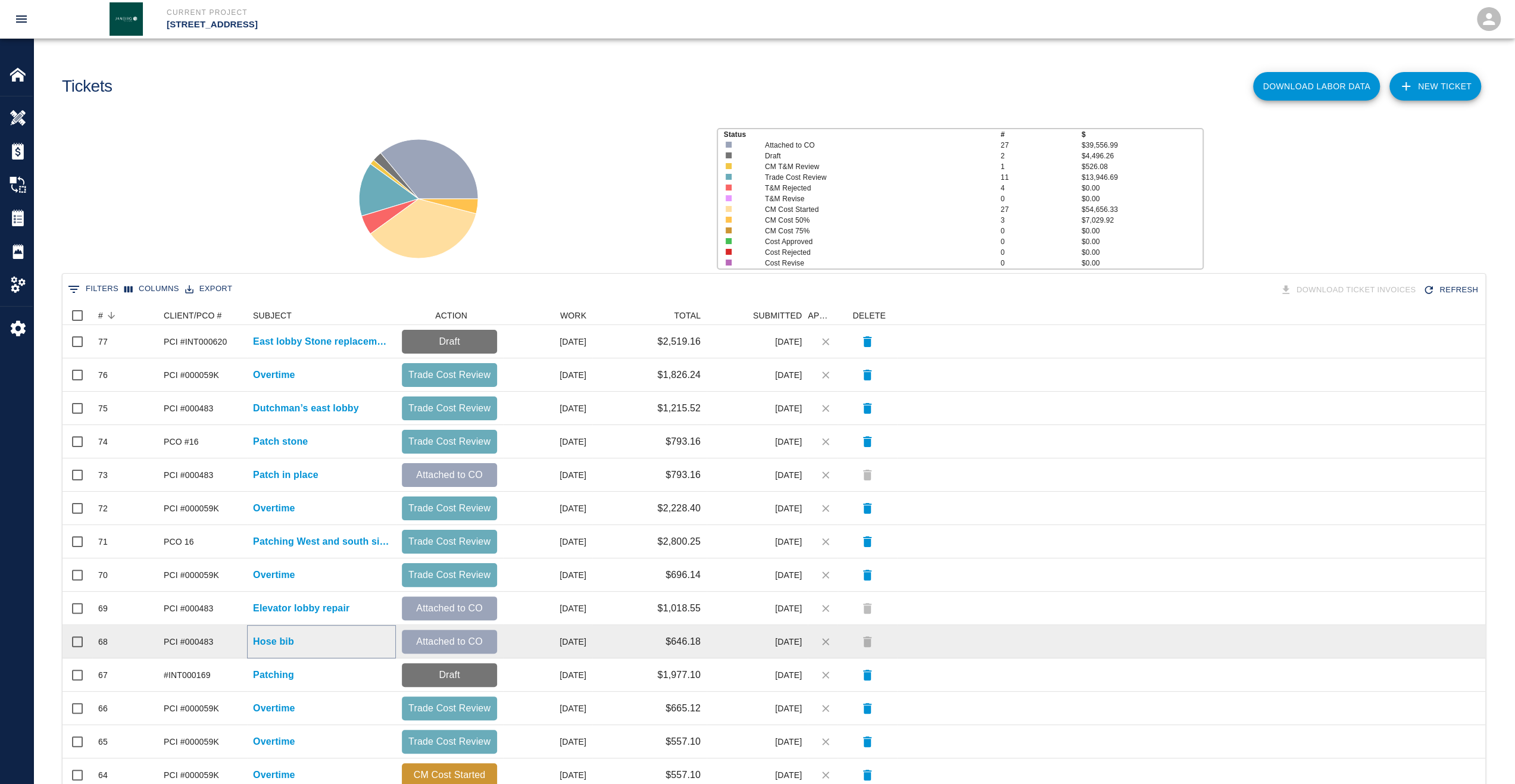
click at [263, 642] on p "Hose bib" at bounding box center [273, 642] width 41 height 14
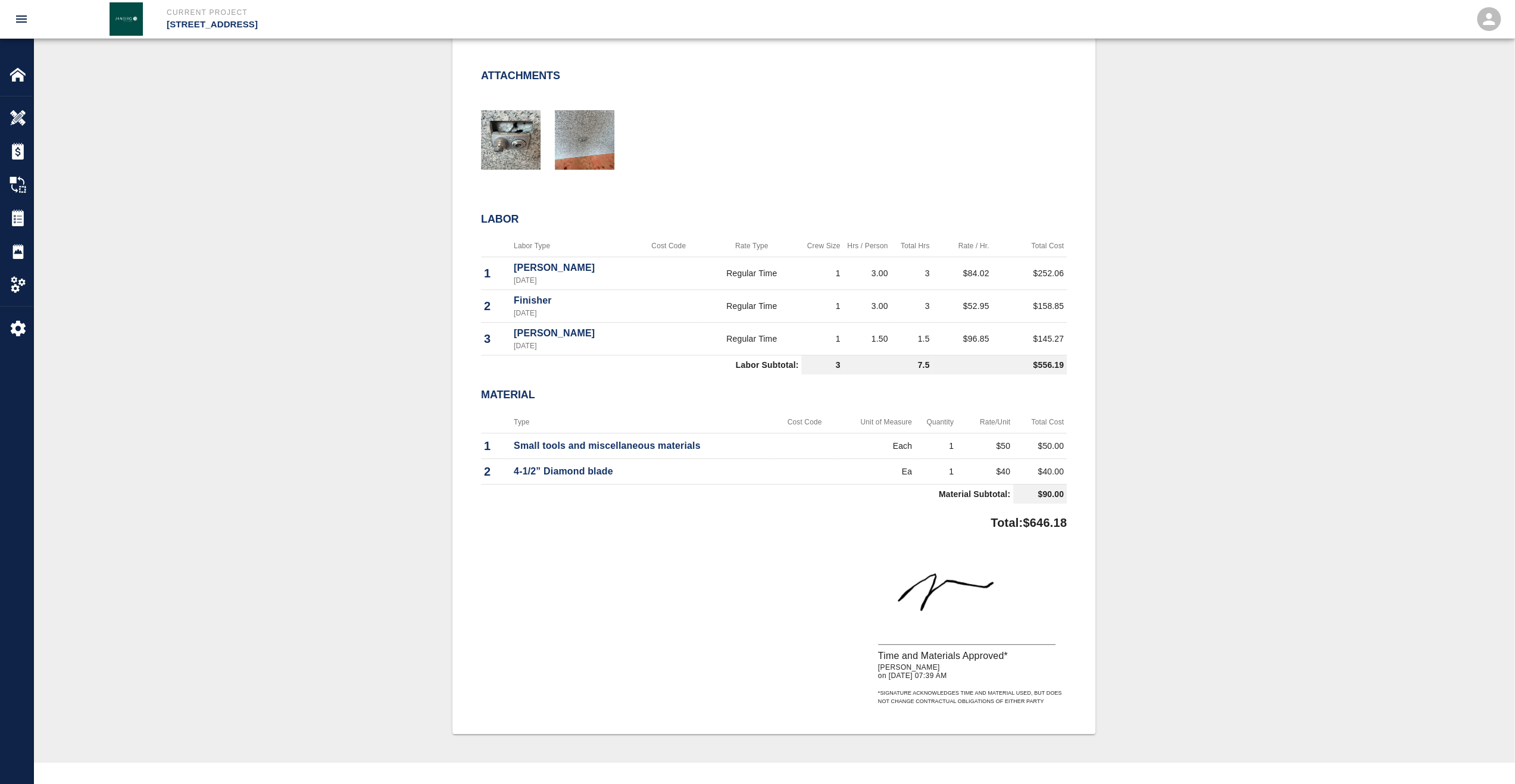
scroll to position [476, 0]
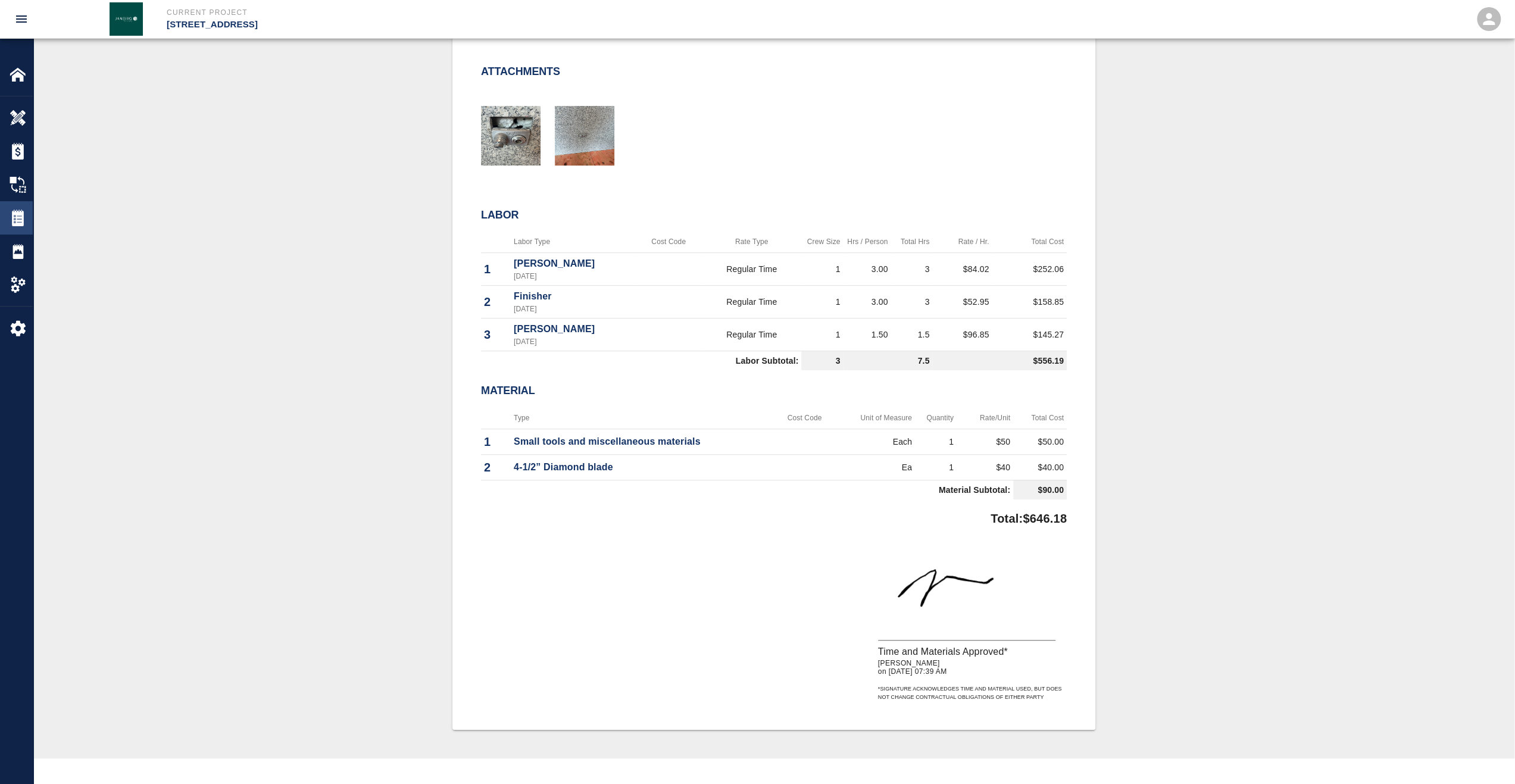
click at [14, 210] on img at bounding box center [18, 218] width 17 height 17
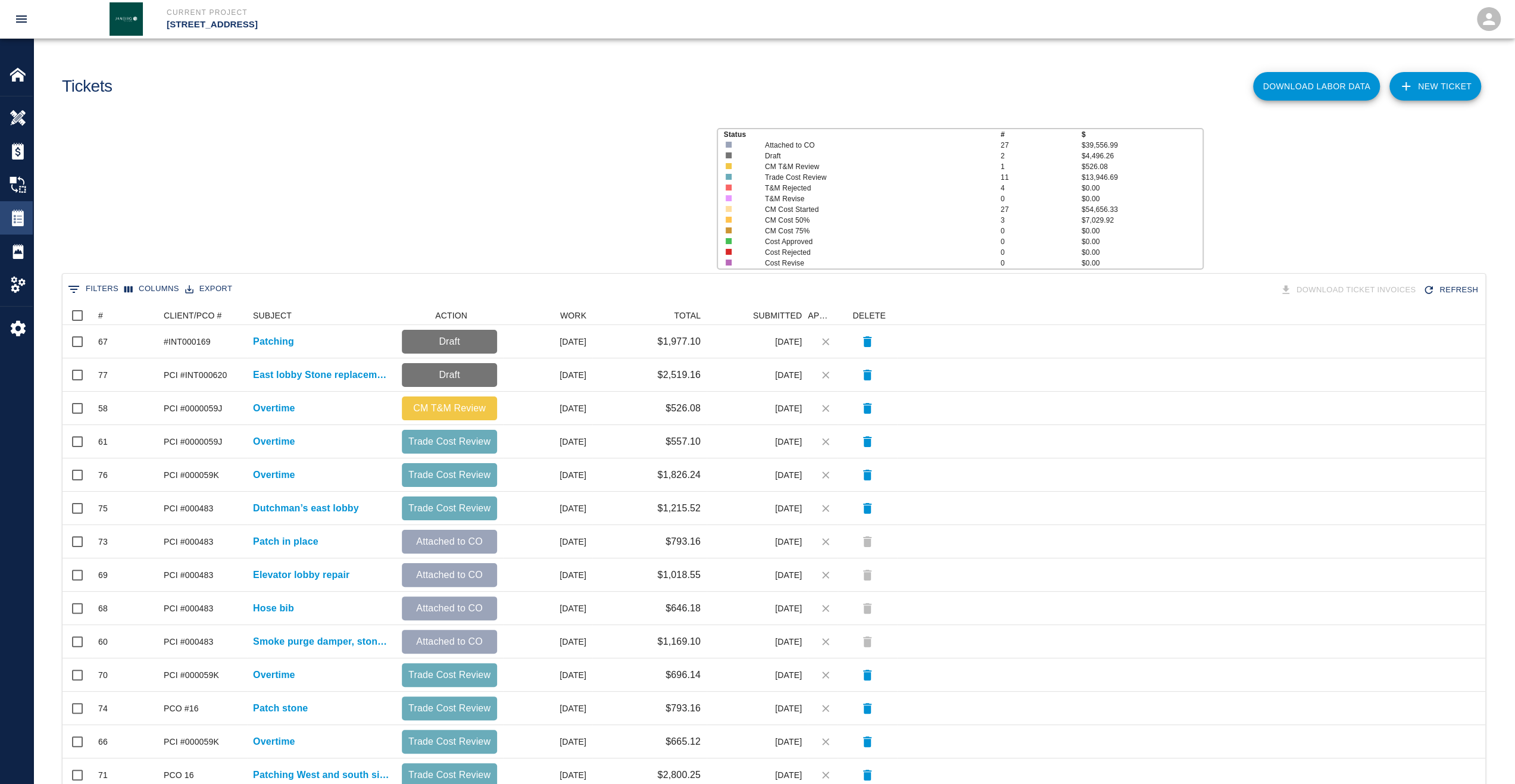
scroll to position [676, 1413]
click at [100, 320] on div "#" at bounding box center [101, 315] width 5 height 19
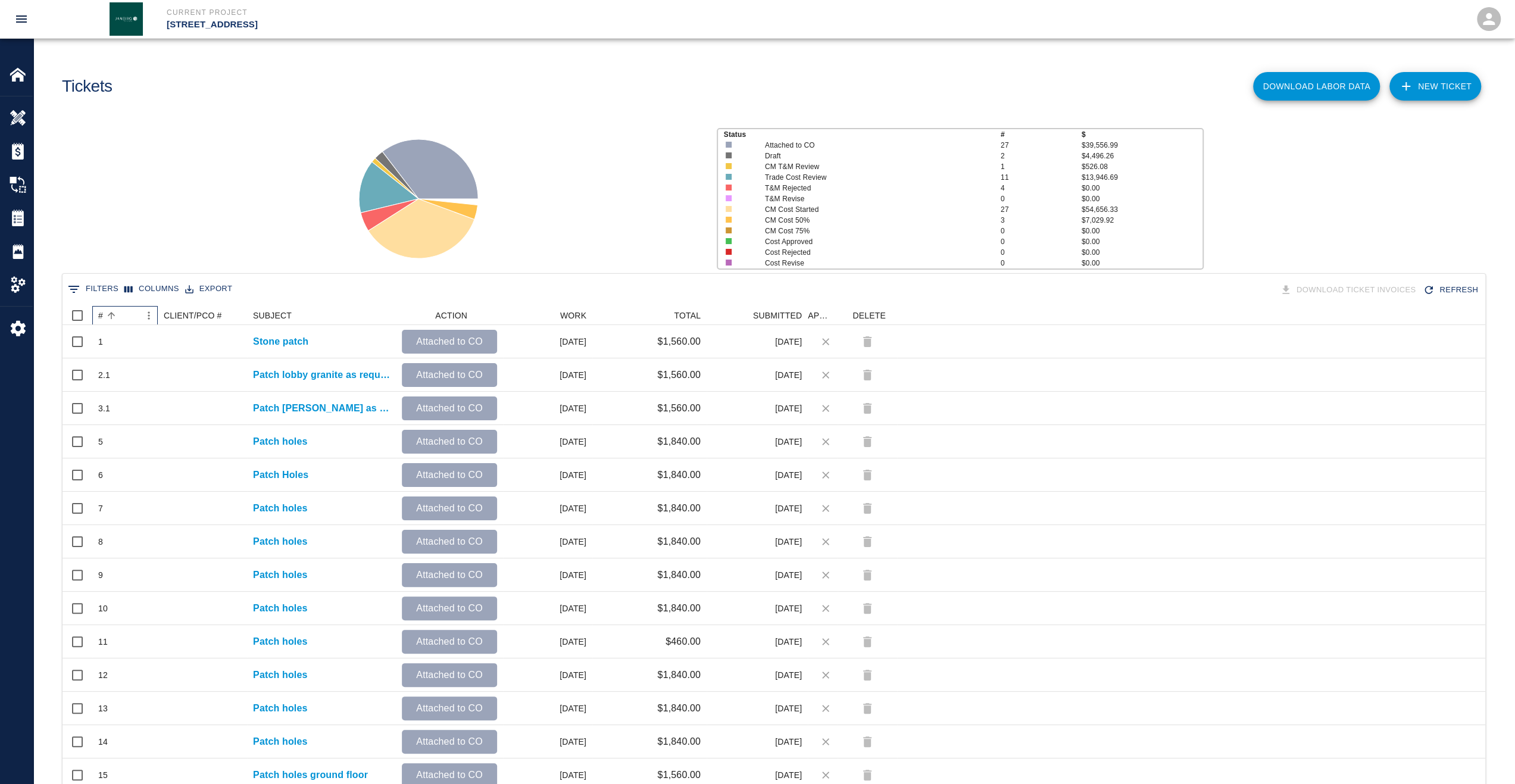
click at [100, 320] on div "#" at bounding box center [101, 315] width 5 height 19
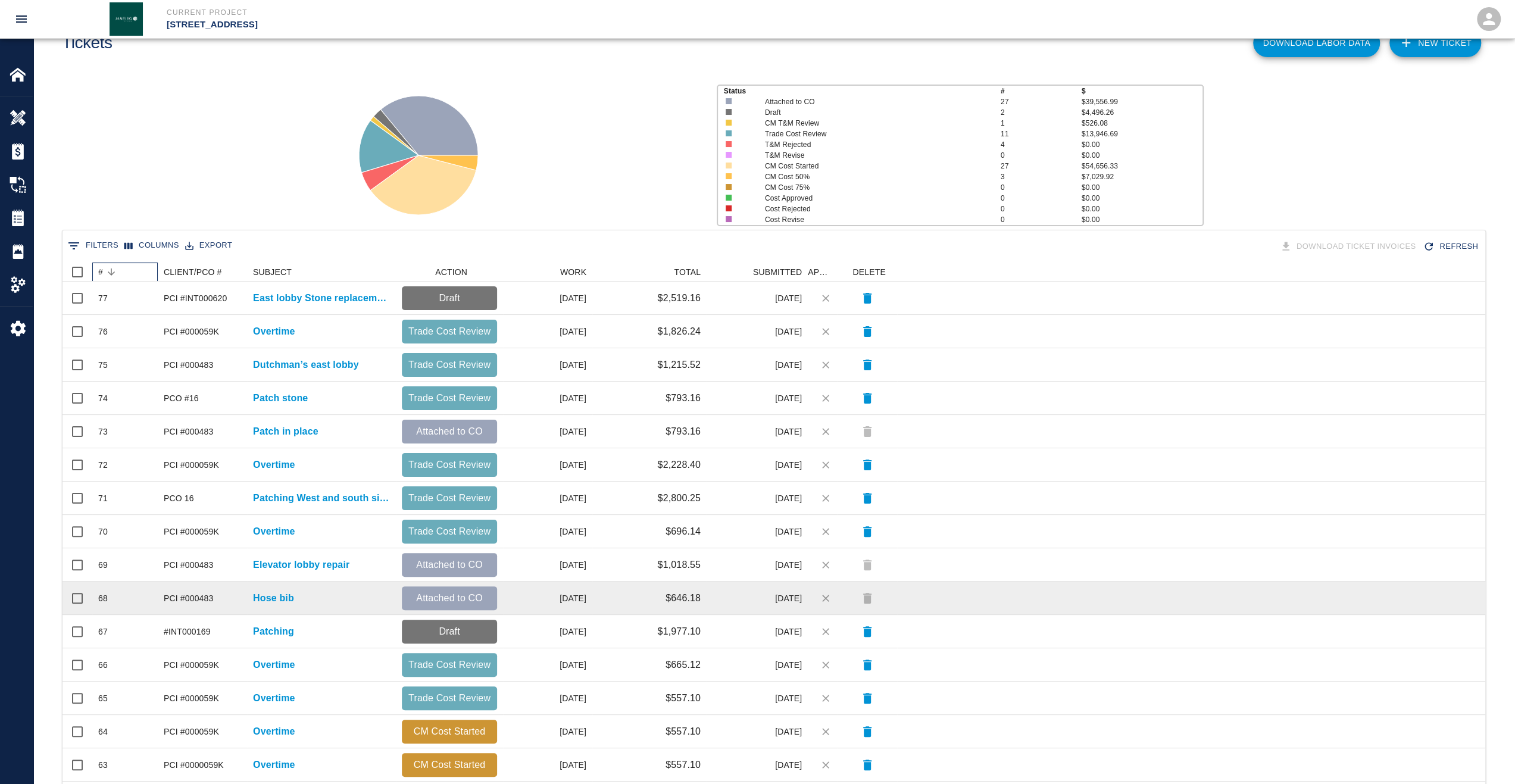
scroll to position [119, 0]
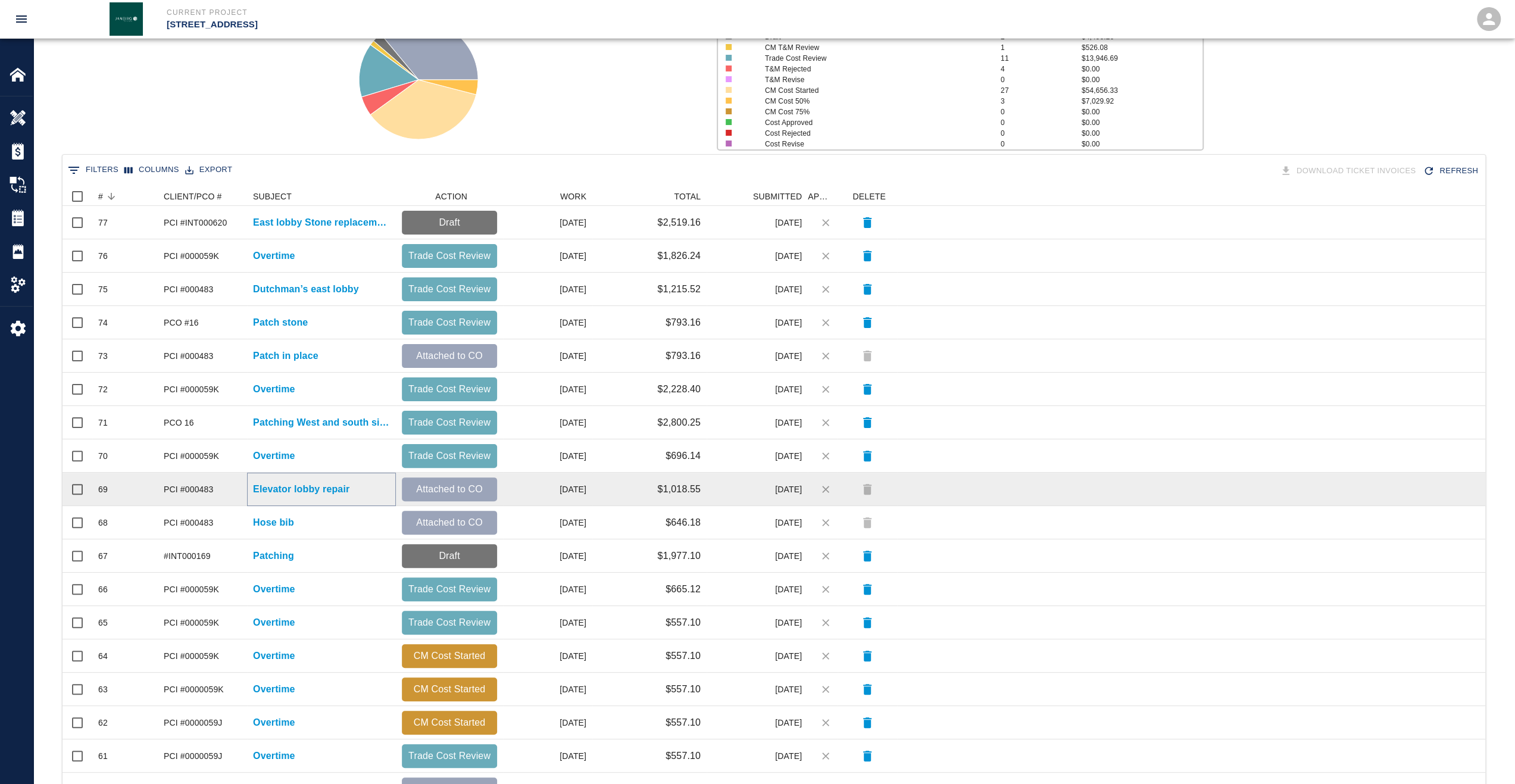
click at [281, 494] on p "Elevator lobby repair" at bounding box center [301, 489] width 96 height 14
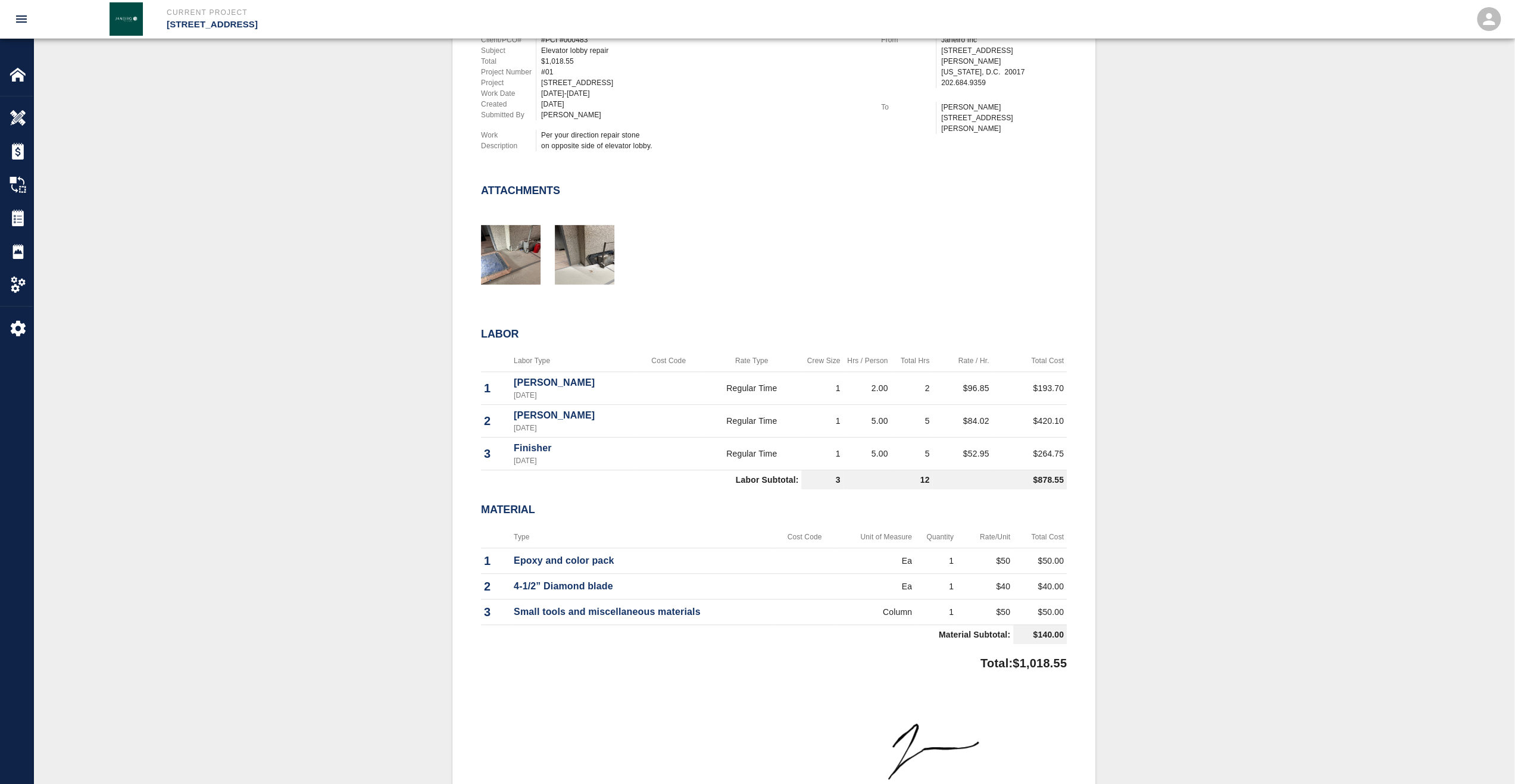
scroll to position [476, 0]
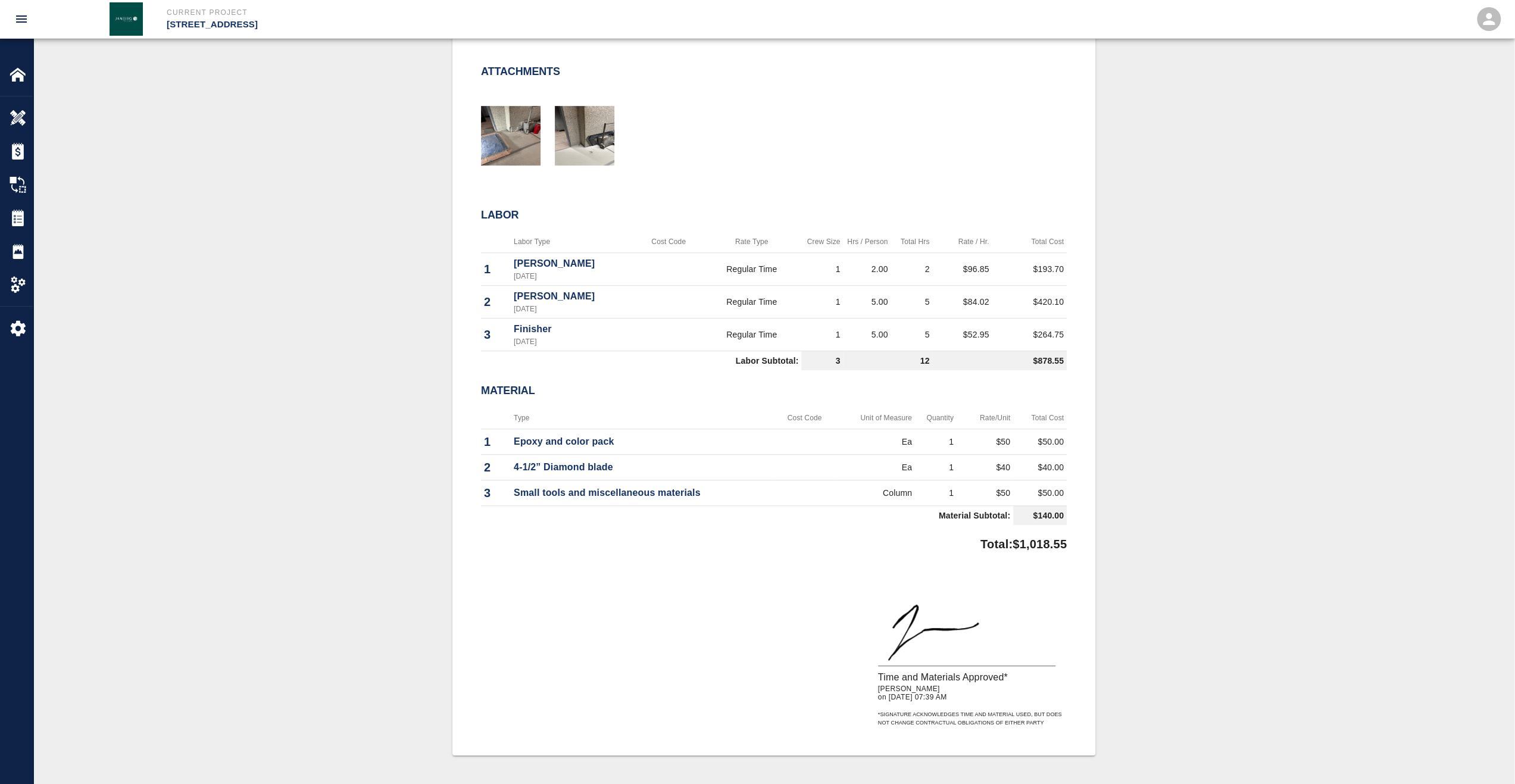
click at [39, 215] on div "#69 Client/PCO# #PCI #000483 Subject Elevator lobby repair Total $1,018.55 Proj…" at bounding box center [773, 297] width 1481 height 973
click at [23, 215] on img at bounding box center [18, 218] width 17 height 17
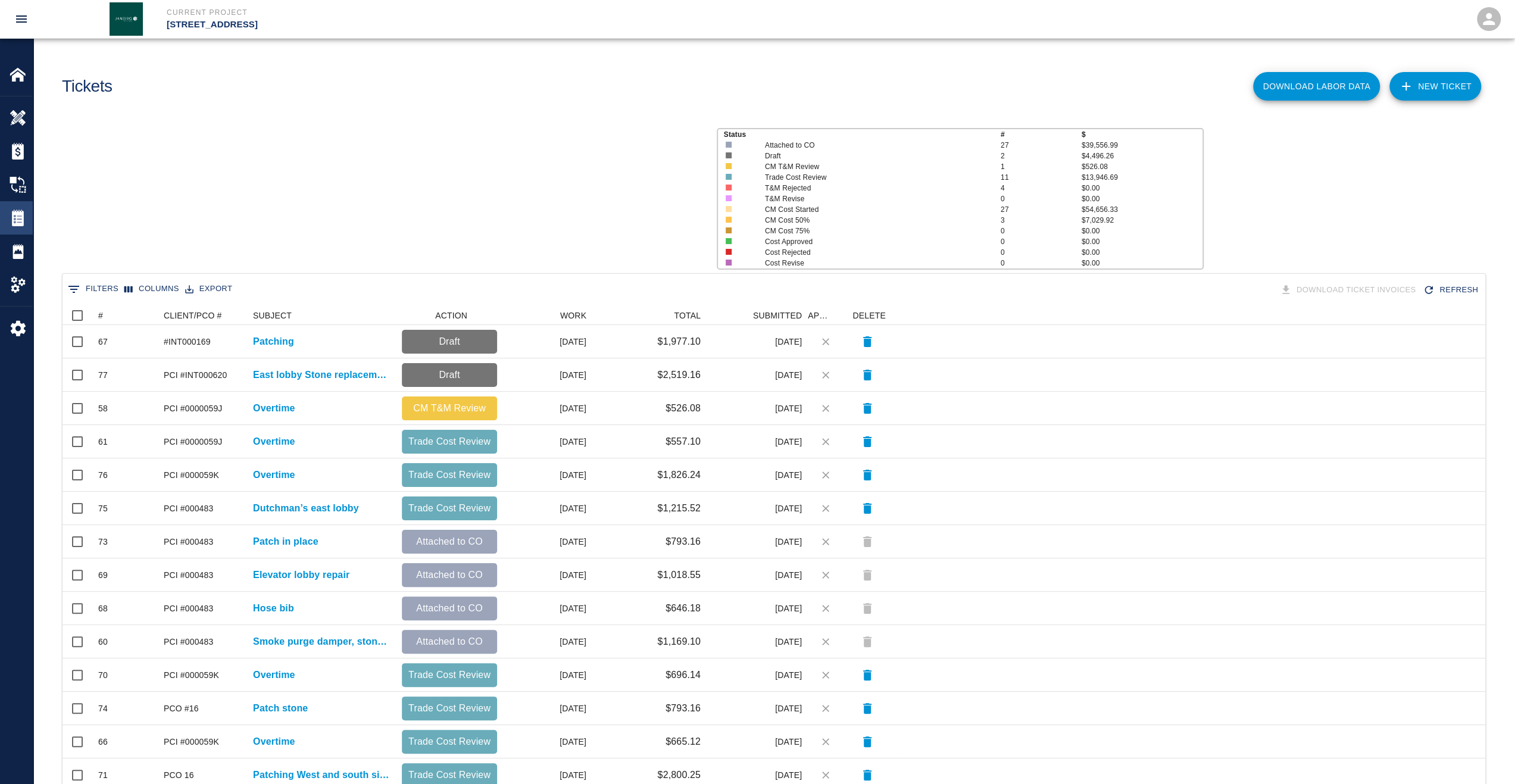
scroll to position [676, 1413]
click at [102, 316] on div "#" at bounding box center [101, 315] width 5 height 19
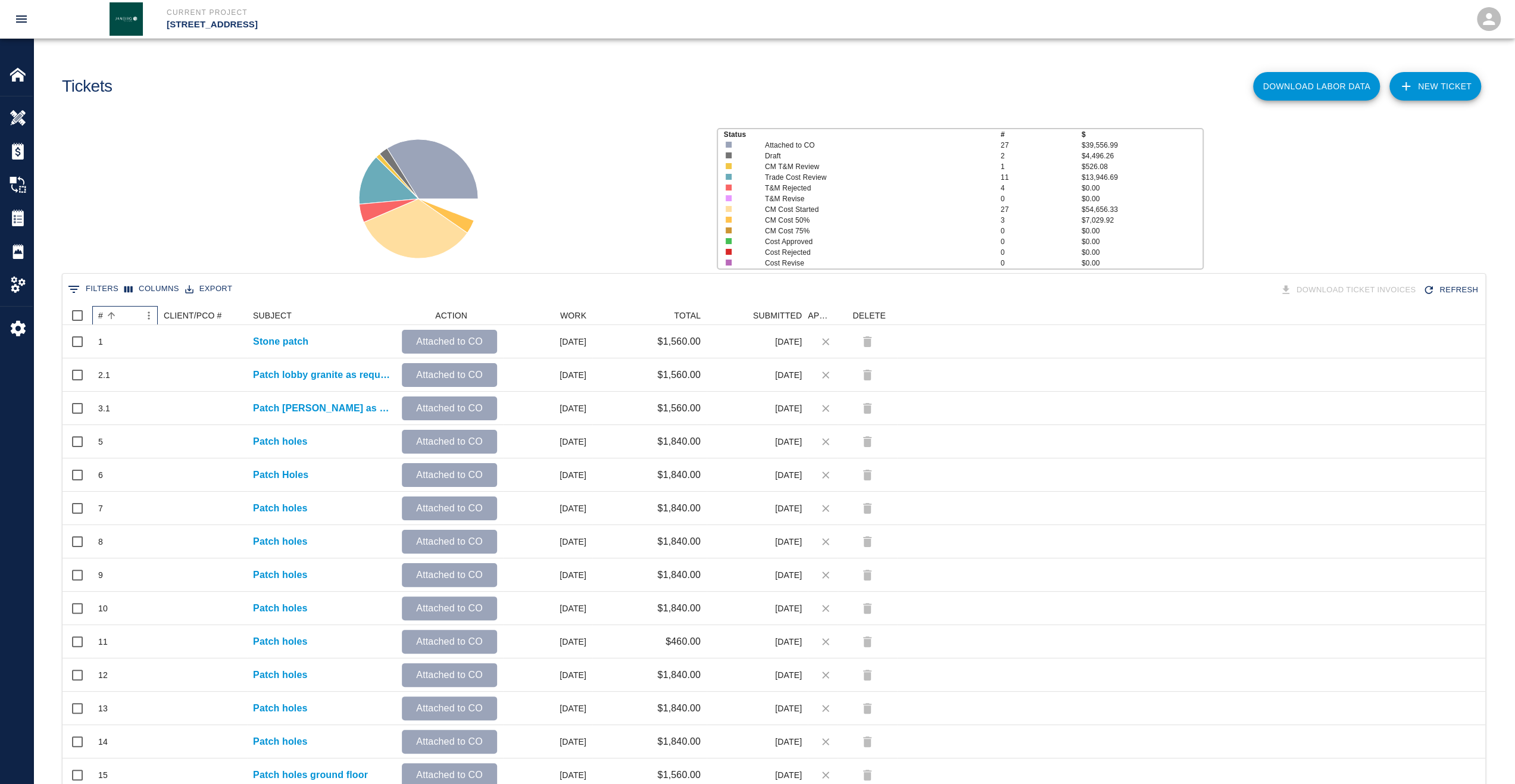
click at [102, 316] on div "#" at bounding box center [101, 315] width 5 height 19
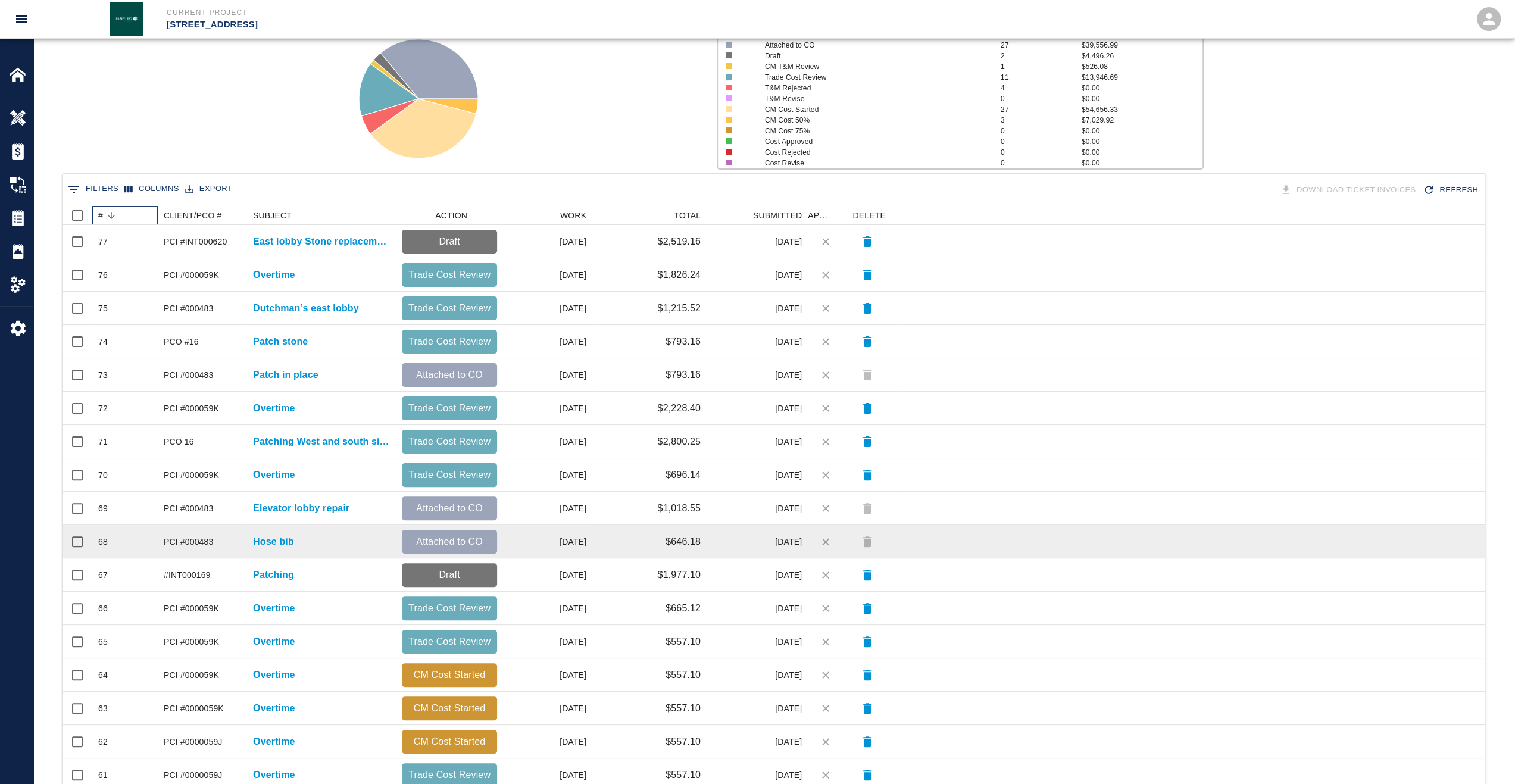
scroll to position [238, 0]
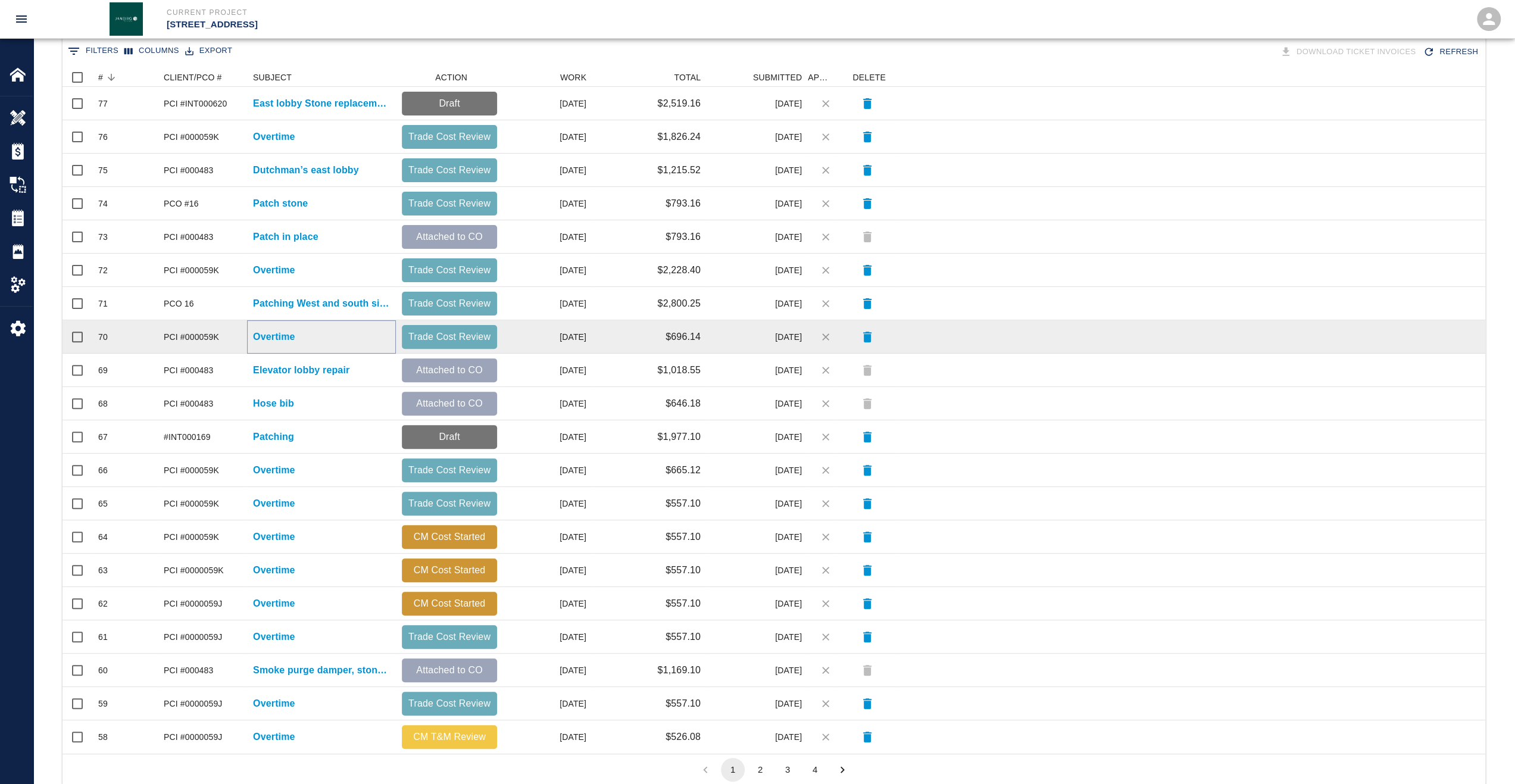
click at [283, 336] on p "Overtime" at bounding box center [274, 336] width 42 height 14
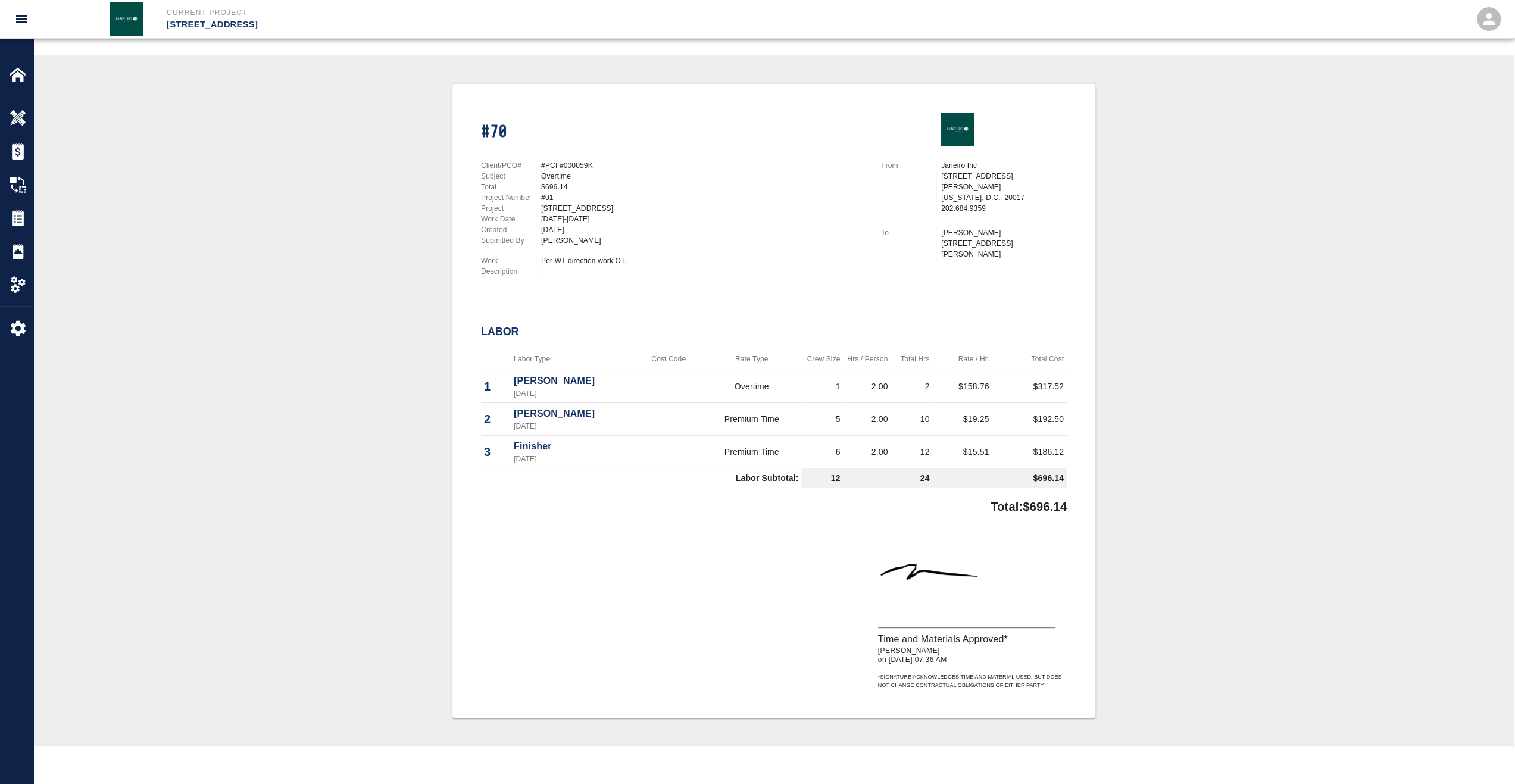
scroll to position [238, 0]
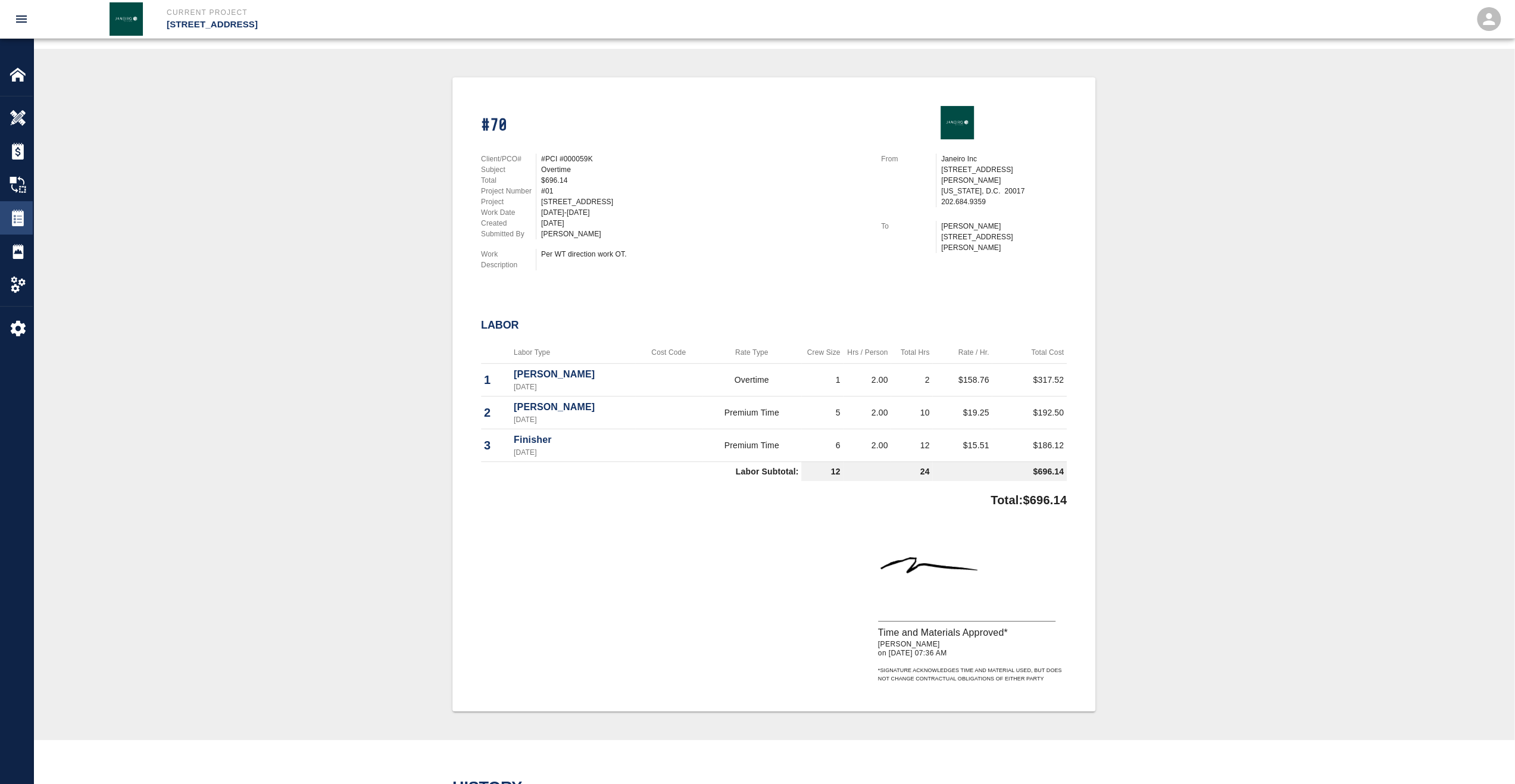
click at [19, 217] on img at bounding box center [18, 218] width 17 height 17
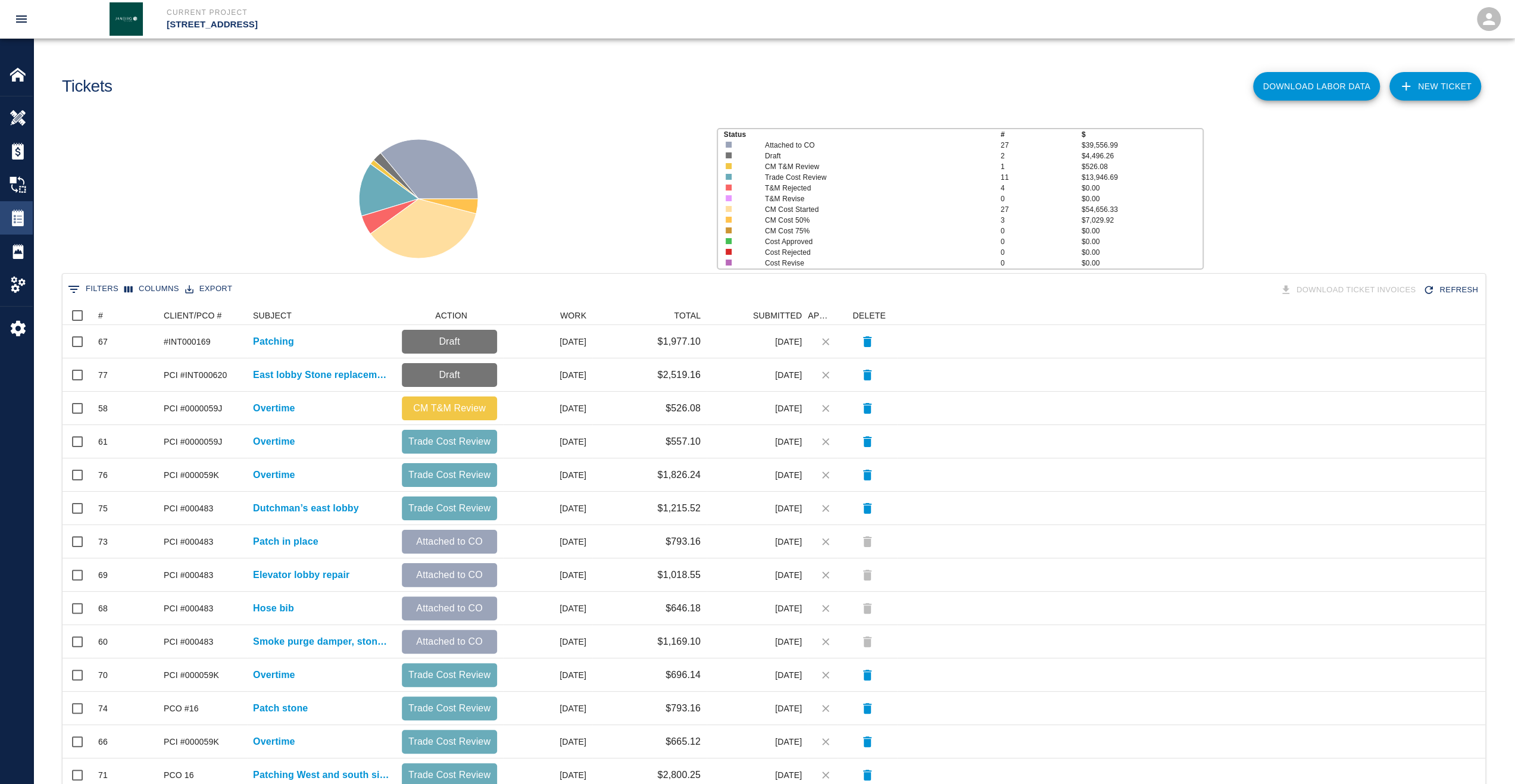
scroll to position [676, 1413]
click at [100, 316] on div "#" at bounding box center [101, 315] width 5 height 19
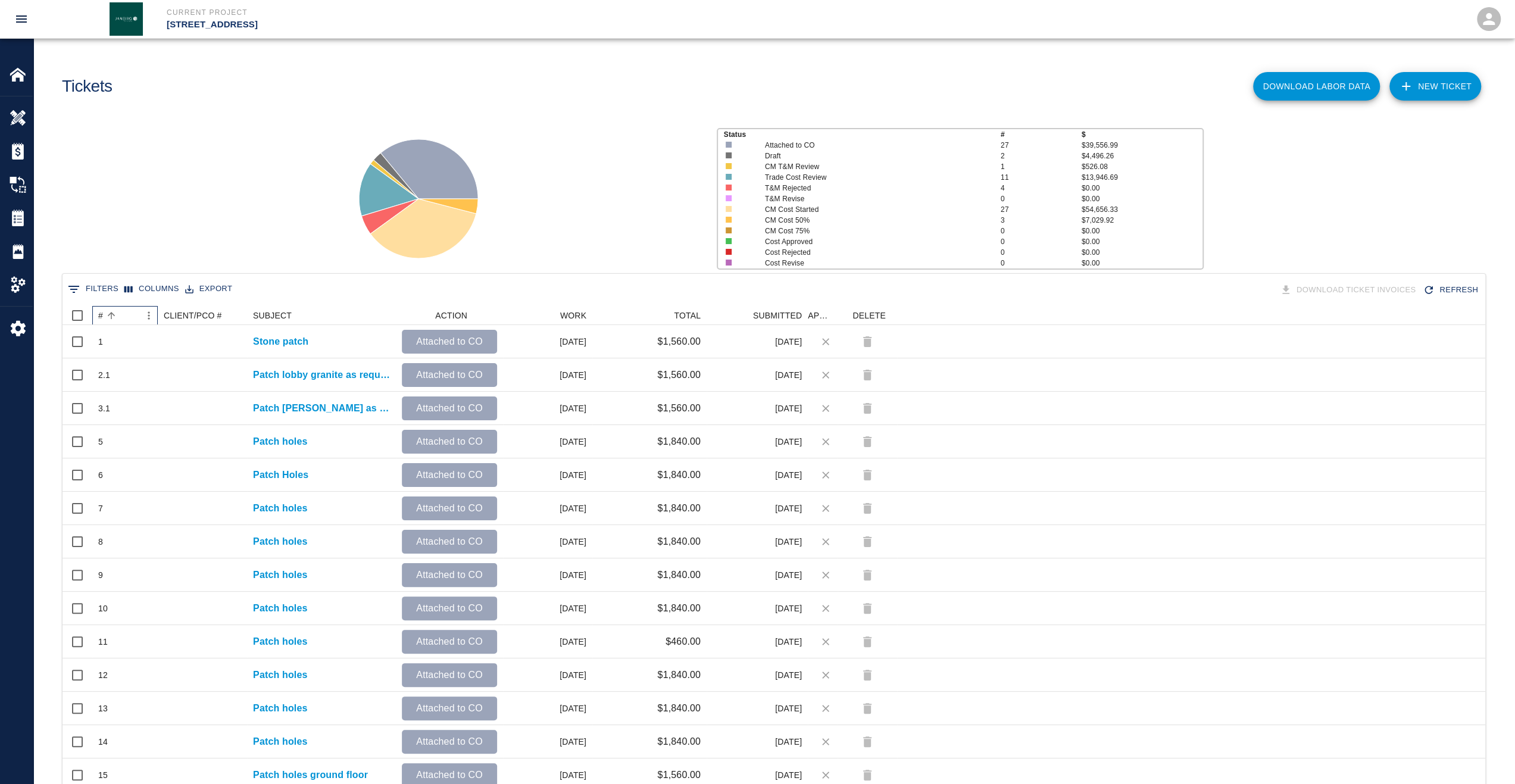
click at [100, 316] on div "#" at bounding box center [101, 315] width 5 height 19
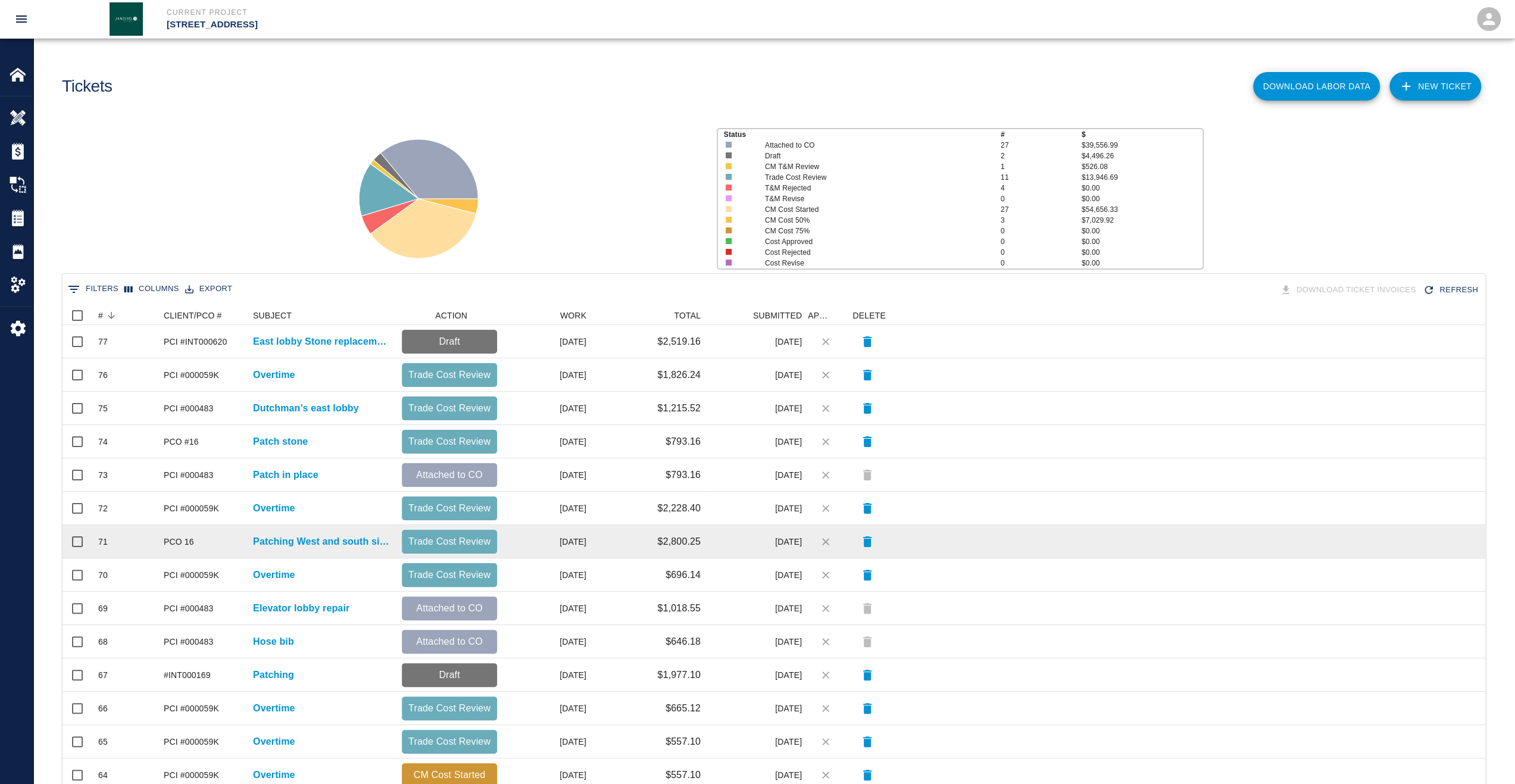
click at [283, 533] on div "Patching West and south side" at bounding box center [321, 542] width 148 height 33
click at [288, 536] on p "Patching West and south side" at bounding box center [321, 542] width 137 height 14
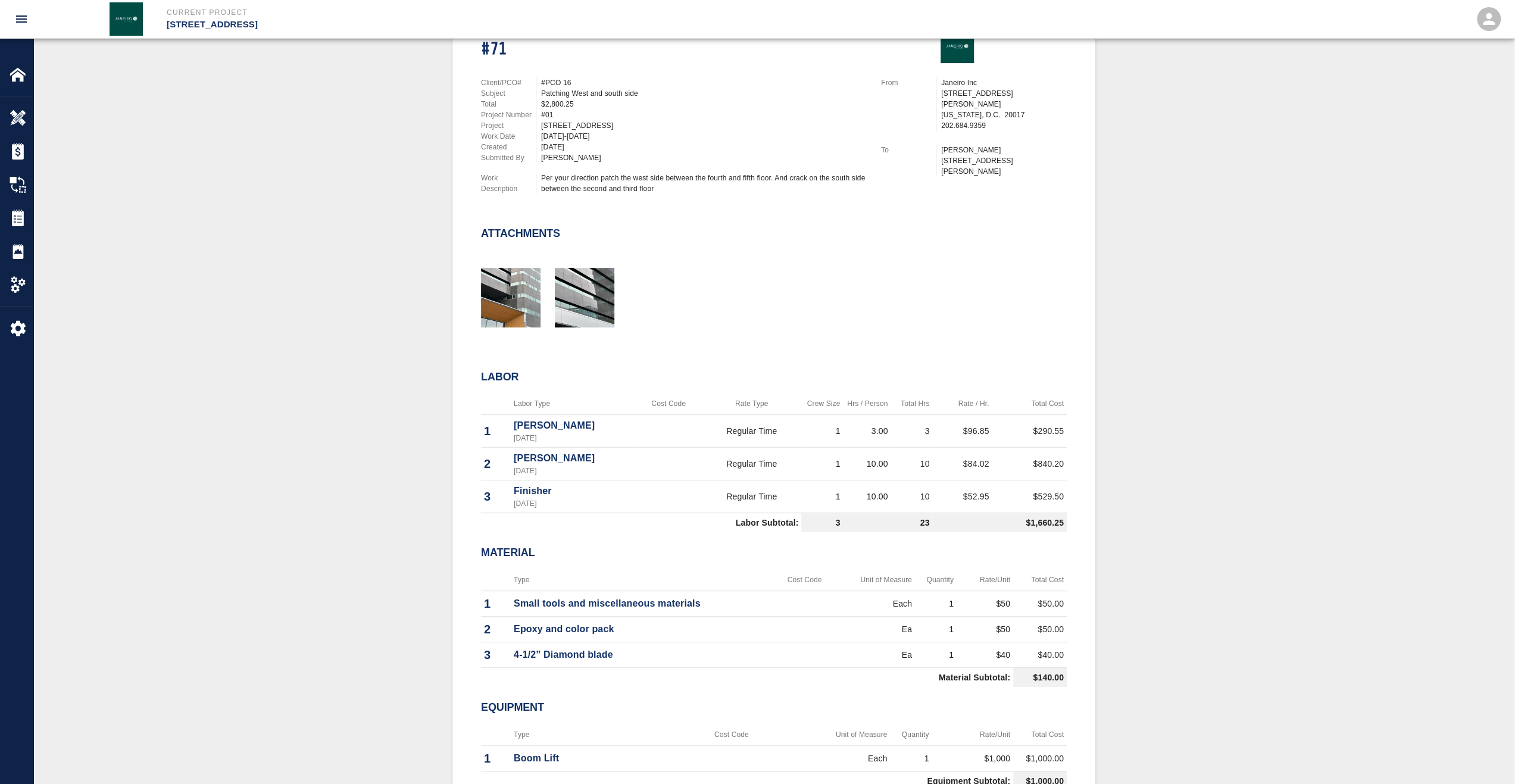
scroll to position [238, 0]
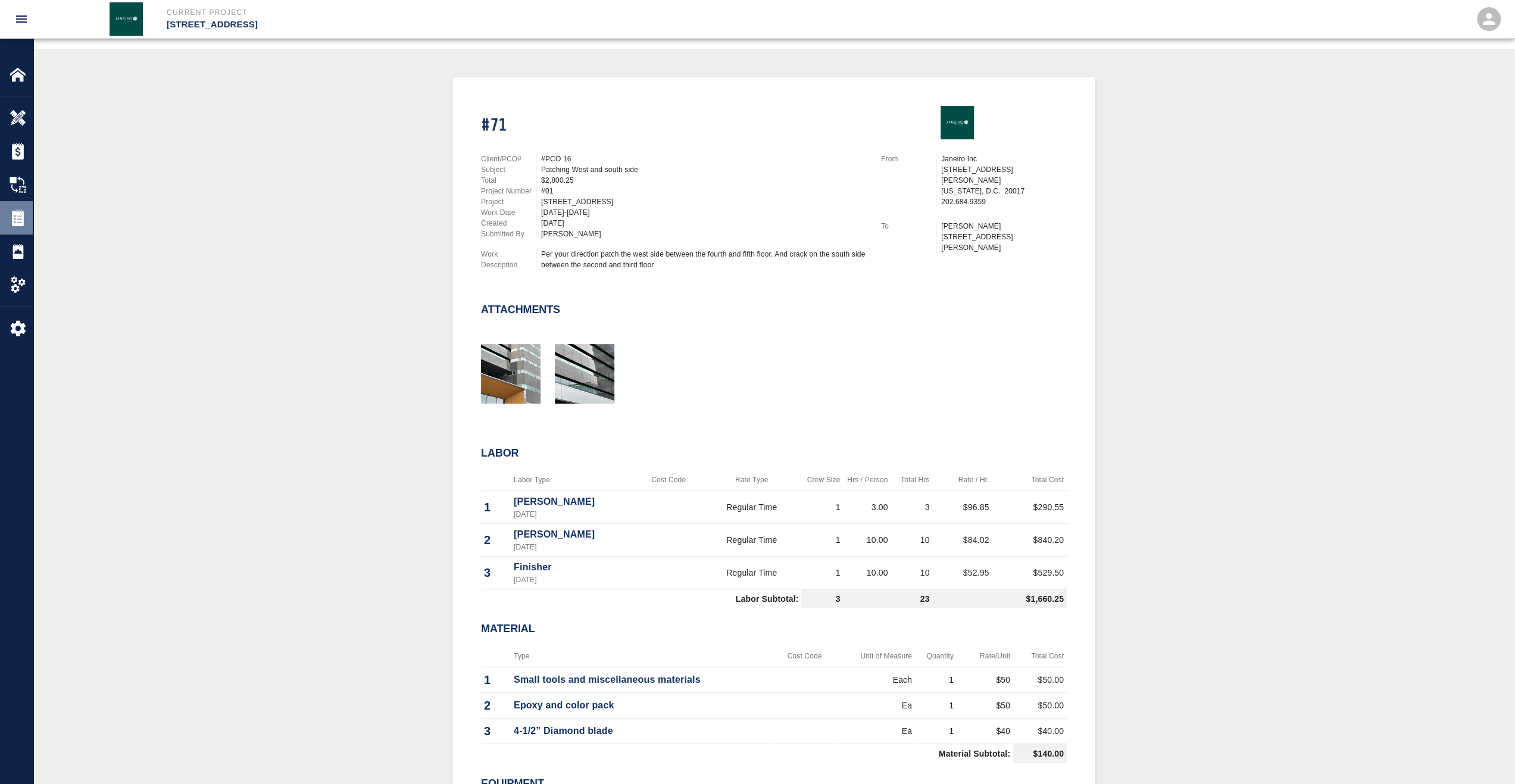
click at [18, 226] on div "Tickets" at bounding box center [16, 218] width 33 height 33
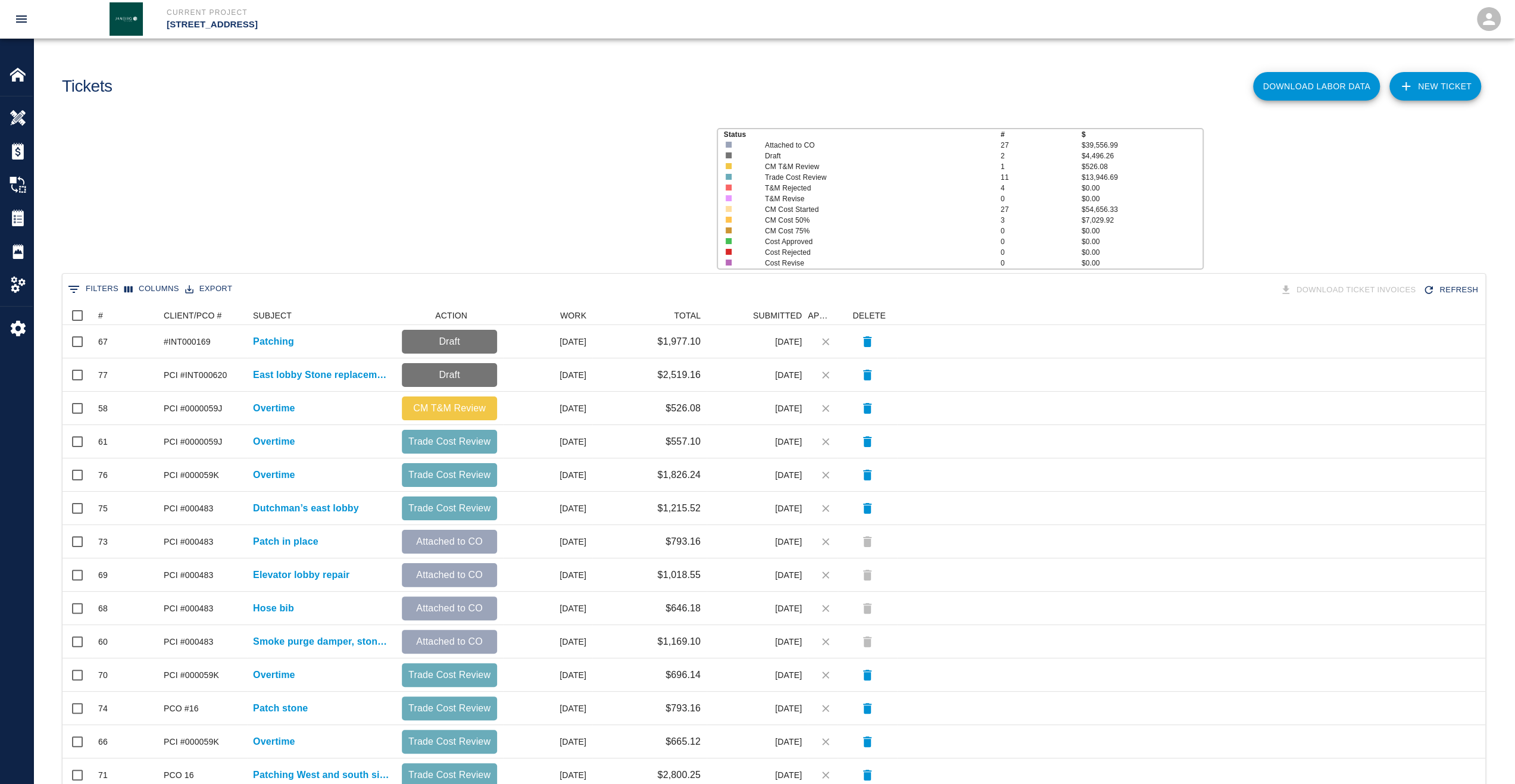
scroll to position [676, 1413]
click at [103, 314] on button "Sort" at bounding box center [111, 316] width 17 height 17
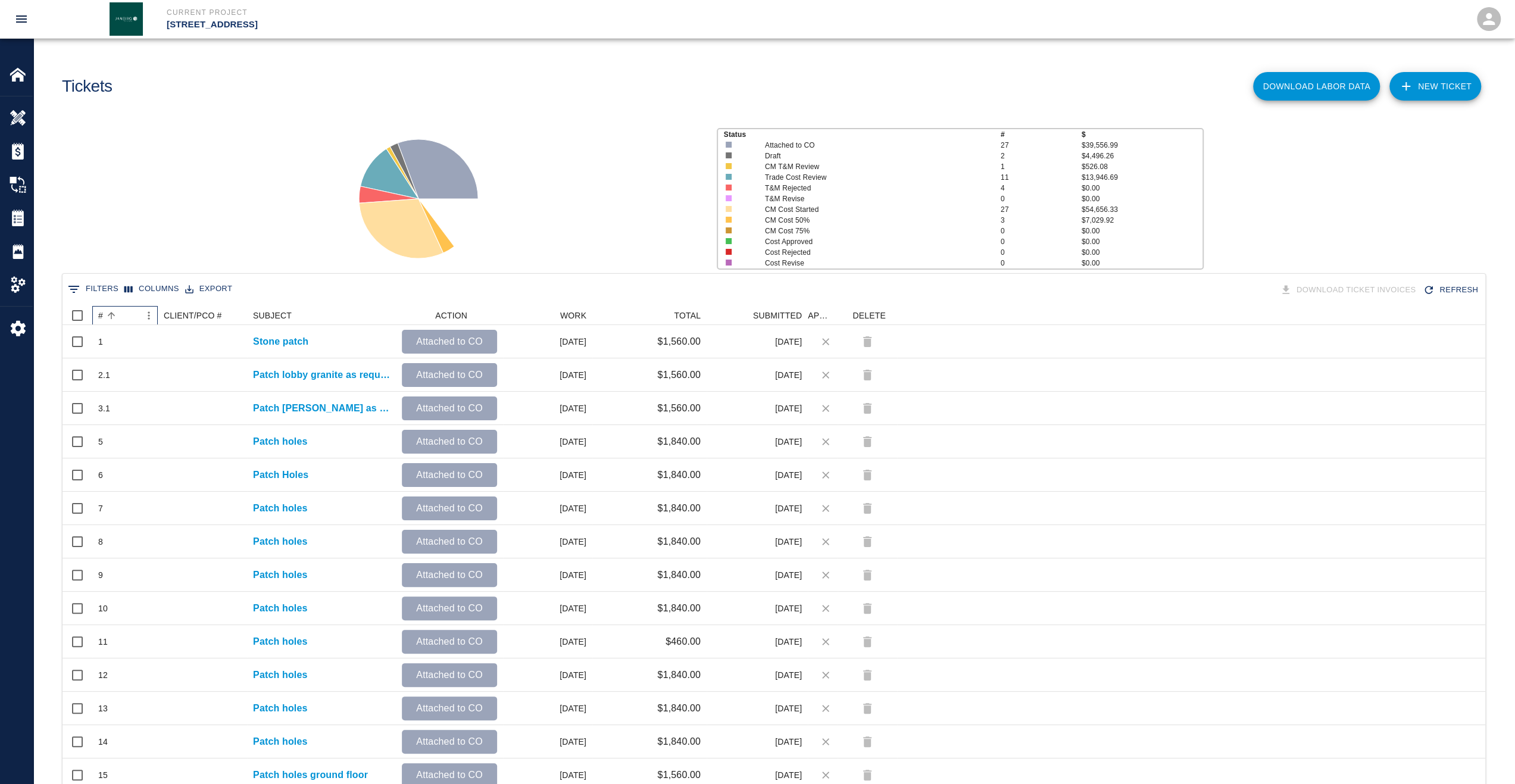
click at [100, 317] on div "#" at bounding box center [101, 315] width 5 height 19
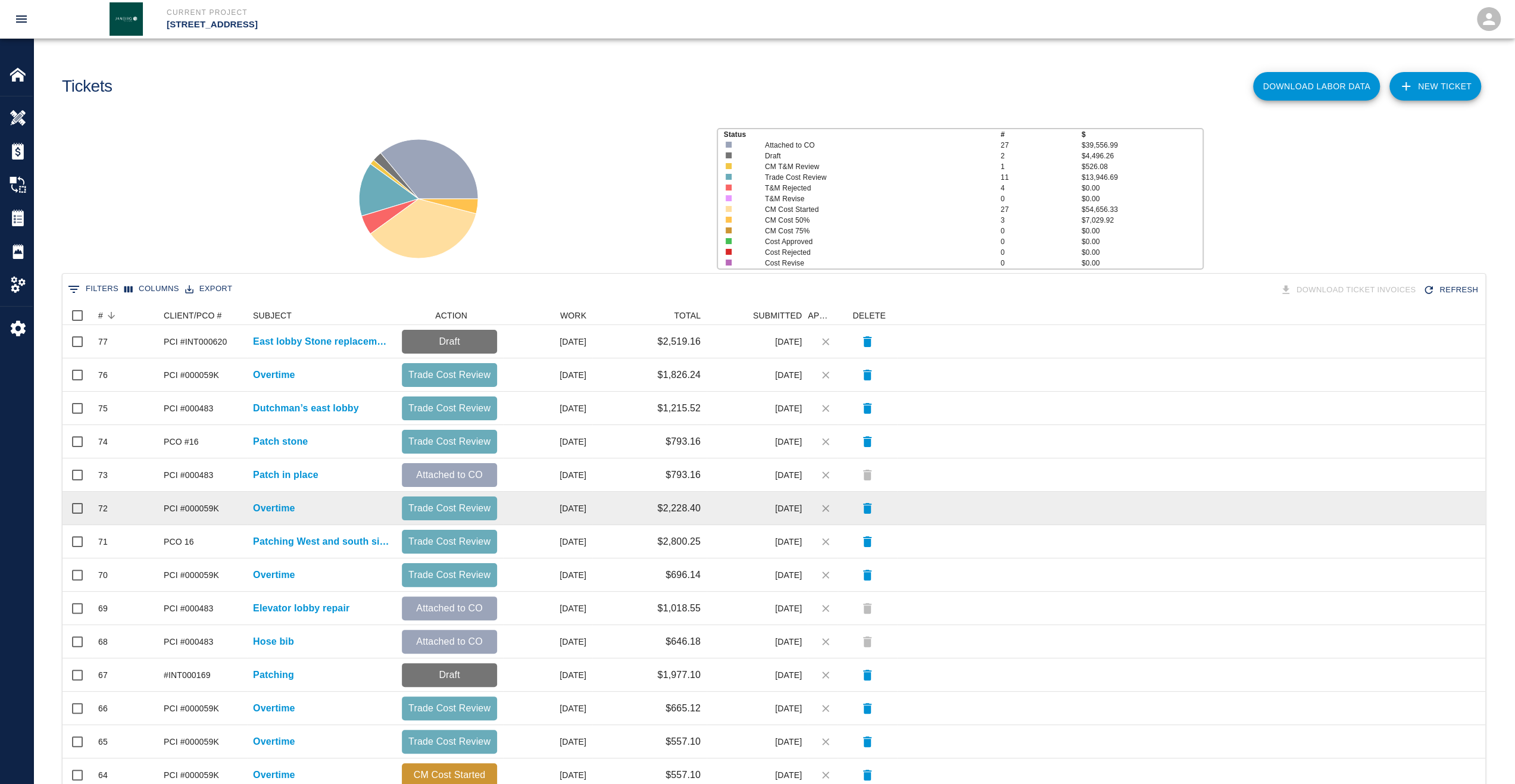
click at [245, 502] on div "PCI #000059K" at bounding box center [202, 508] width 89 height 33
click at [257, 504] on p "Overtime" at bounding box center [274, 508] width 42 height 14
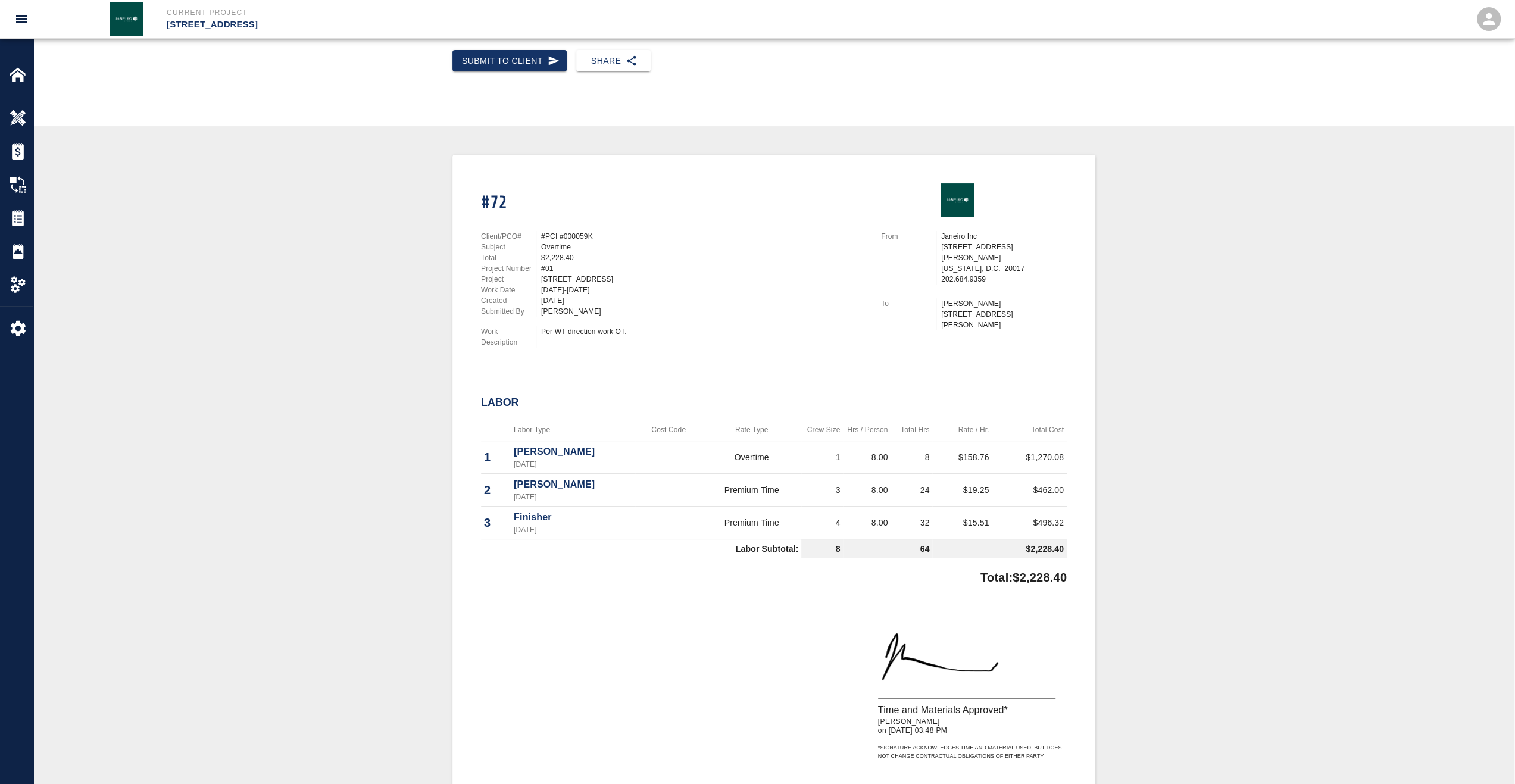
scroll to position [238, 0]
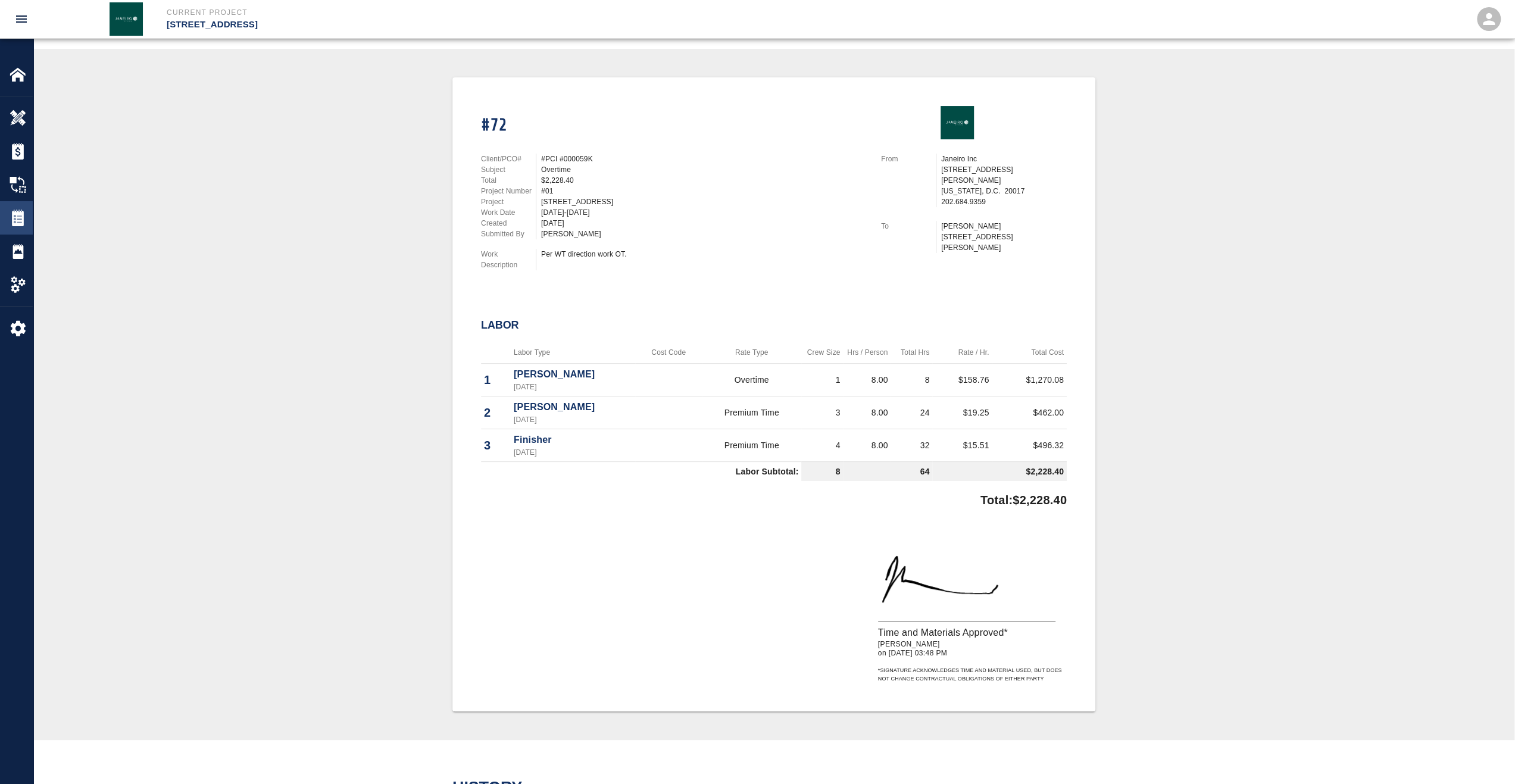
click at [8, 213] on div "Tickets" at bounding box center [16, 218] width 33 height 33
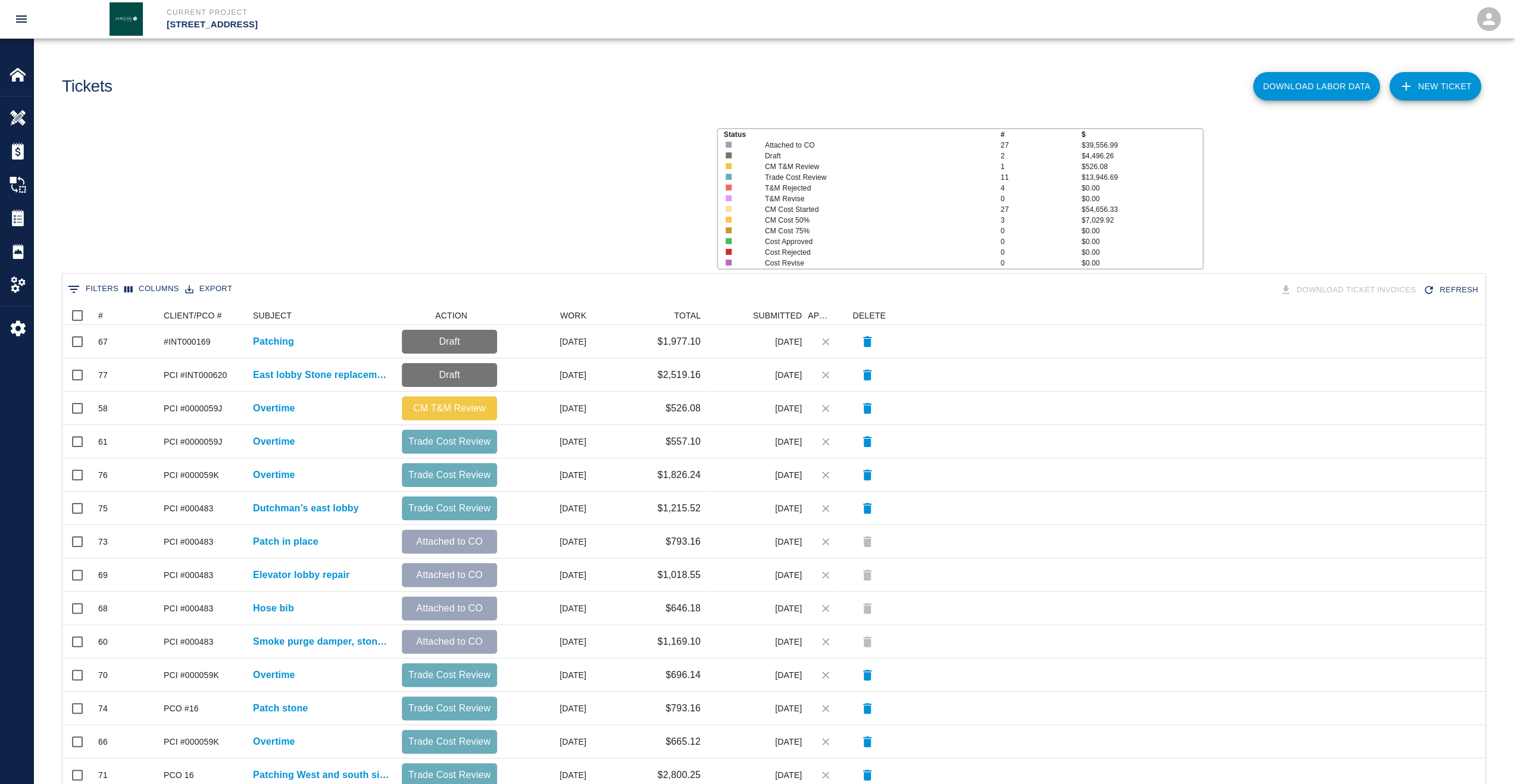
scroll to position [676, 1413]
click at [90, 318] on icon at bounding box center [92, 315] width 14 height 14
click at [95, 317] on icon at bounding box center [92, 315] width 14 height 14
click at [100, 318] on div "#" at bounding box center [101, 315] width 5 height 19
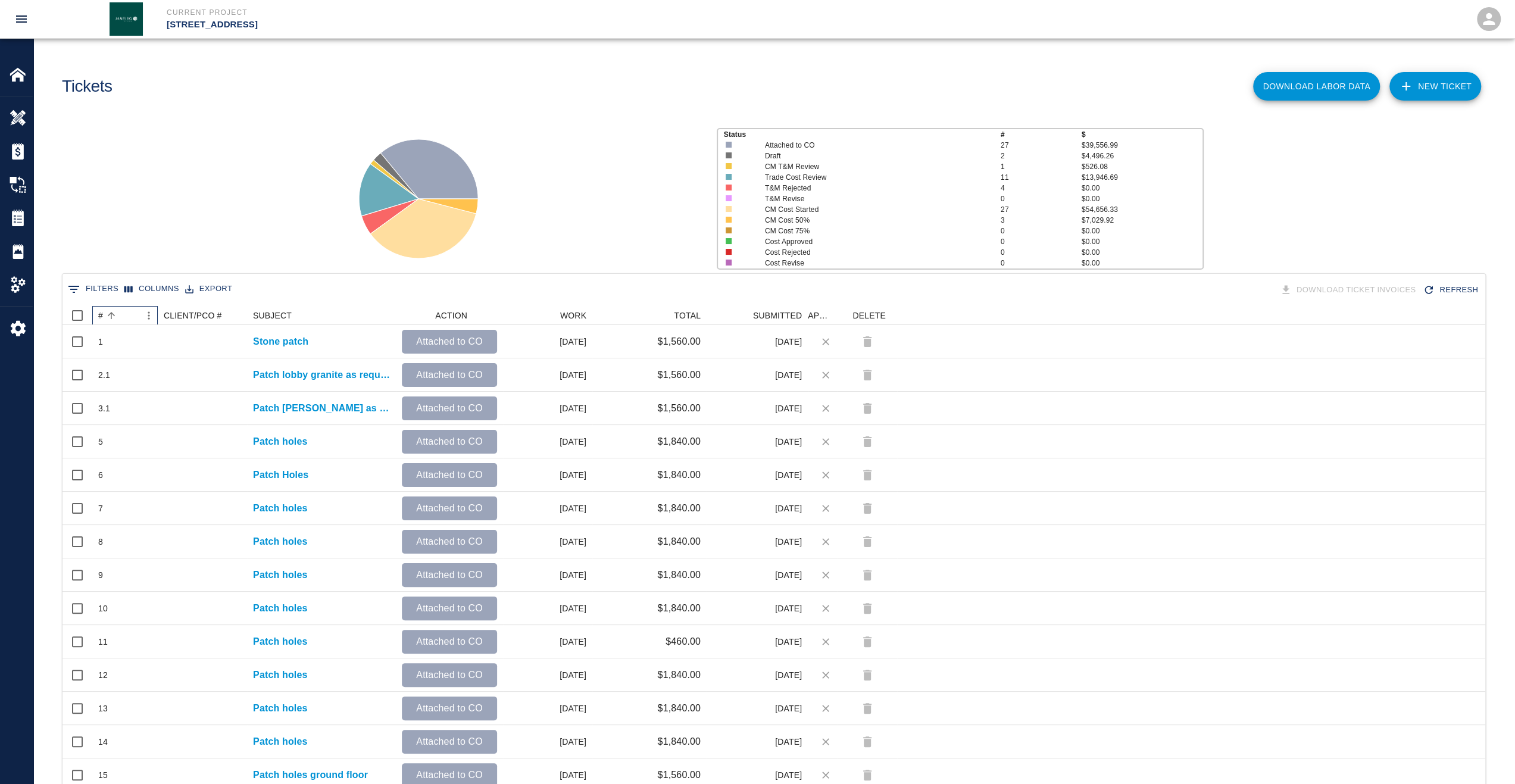
click at [100, 318] on div "#" at bounding box center [101, 315] width 5 height 19
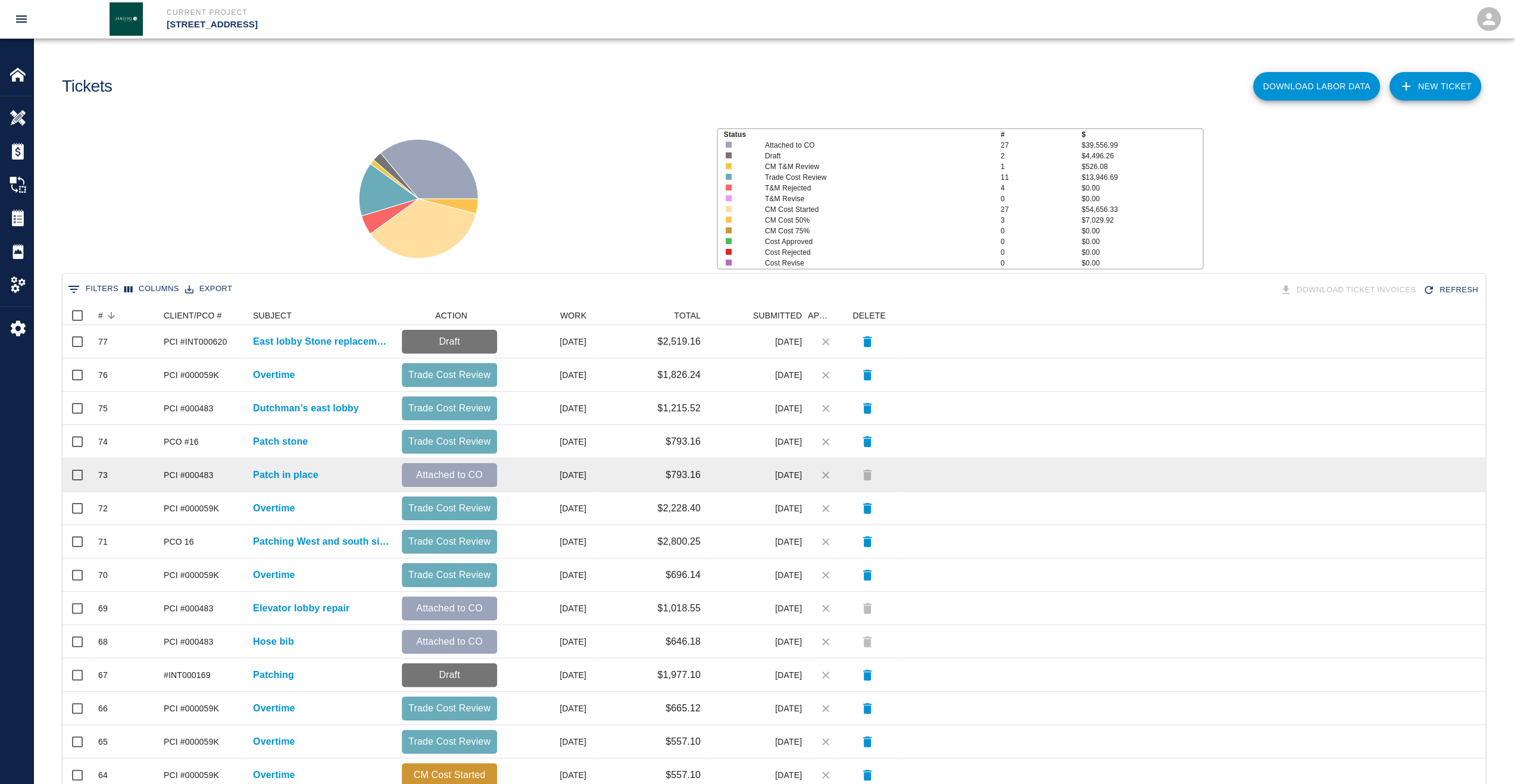
click at [290, 483] on div "Patch in place" at bounding box center [321, 475] width 148 height 33
click at [289, 477] on p "Patch in place" at bounding box center [286, 475] width 65 height 14
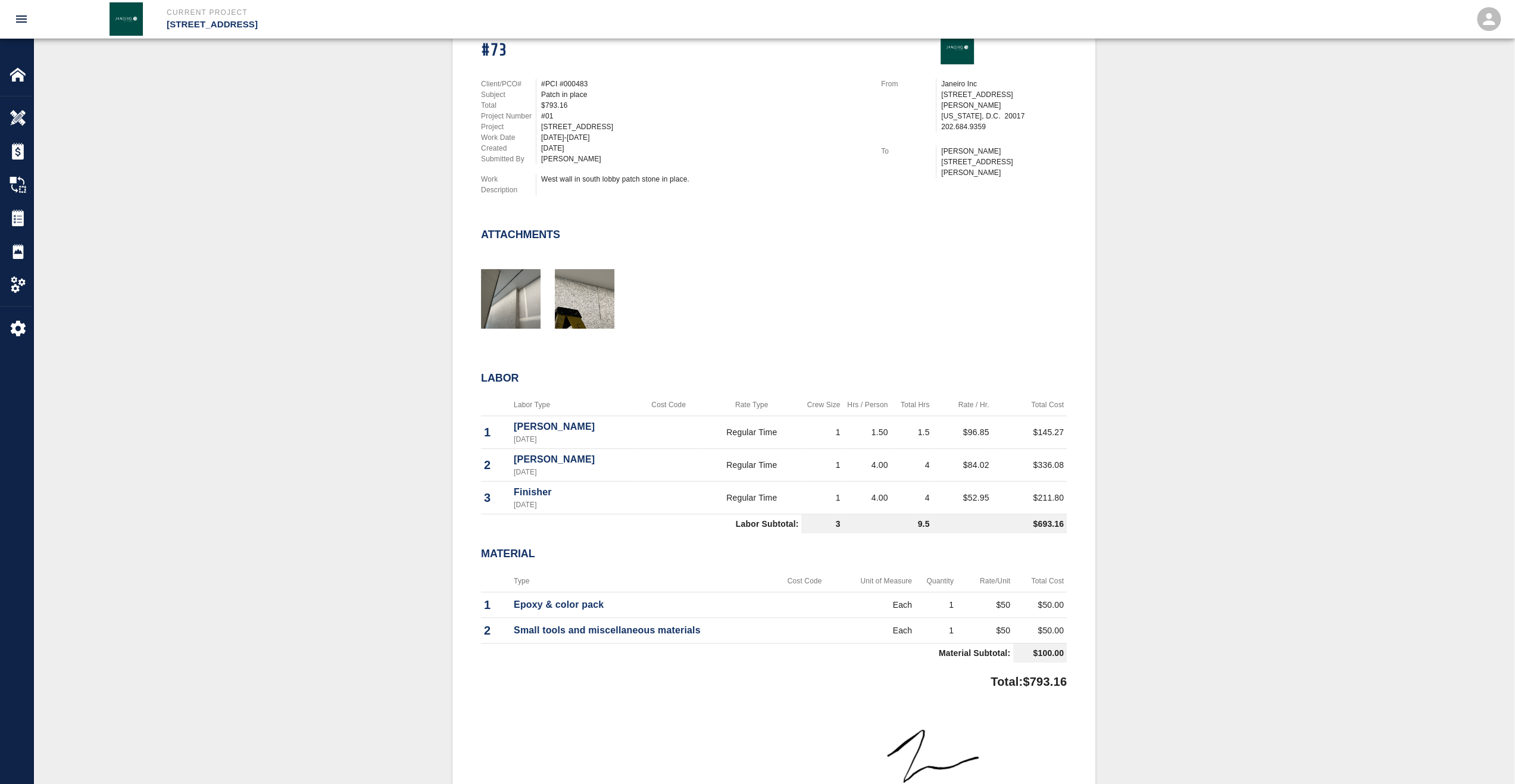
scroll to position [536, 0]
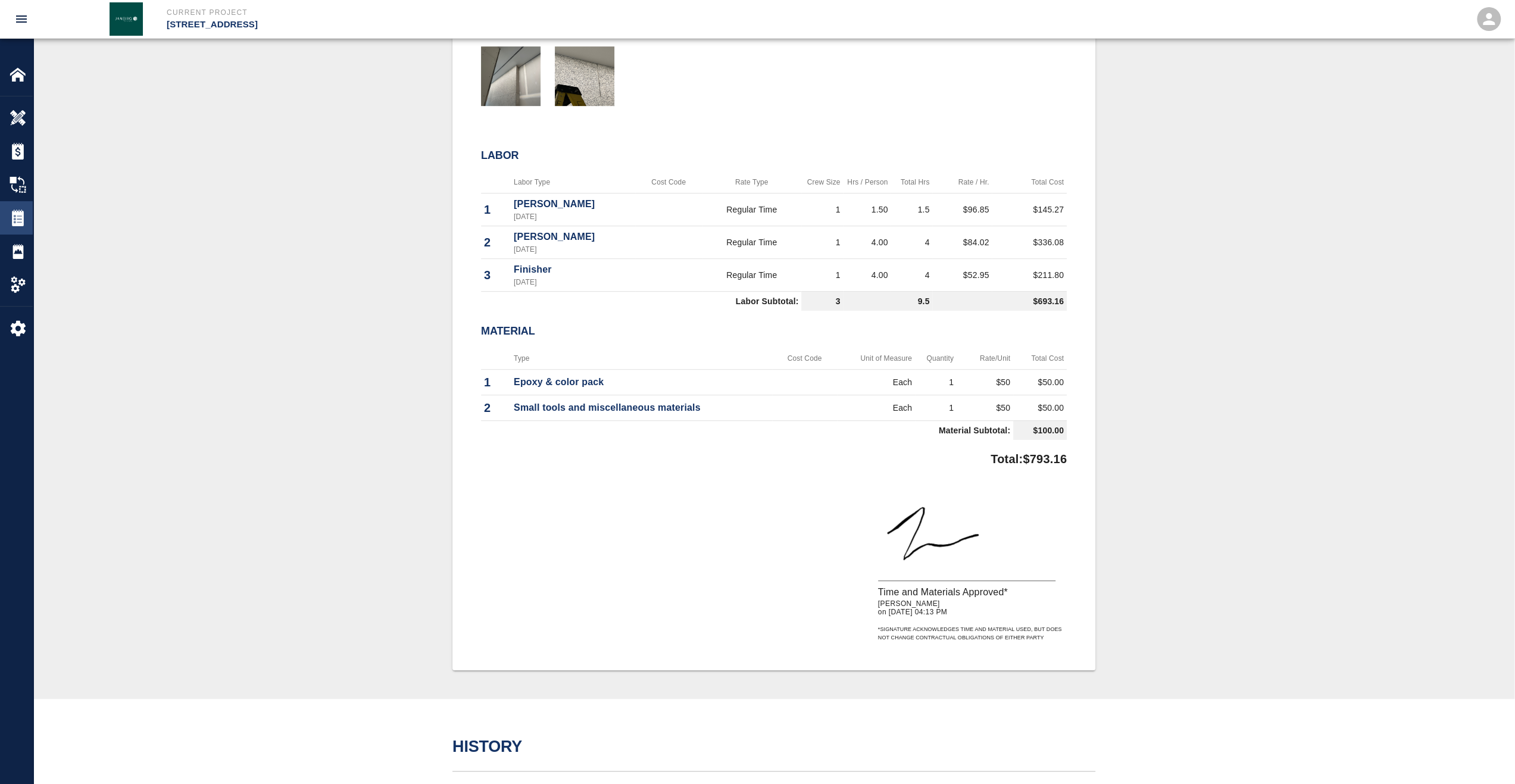
click at [15, 210] on img at bounding box center [18, 218] width 17 height 17
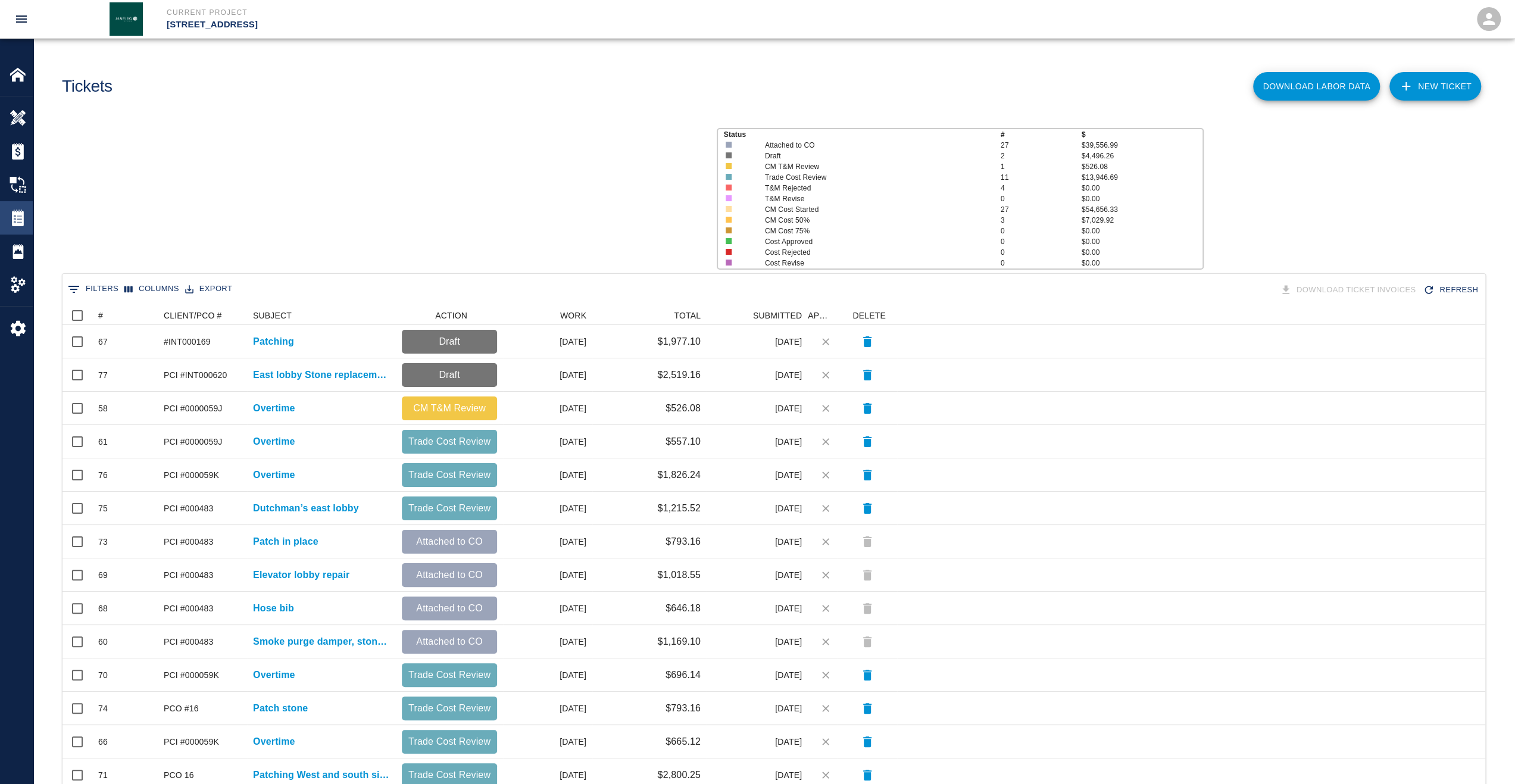
scroll to position [676, 1413]
click at [101, 313] on div "#" at bounding box center [101, 315] width 5 height 19
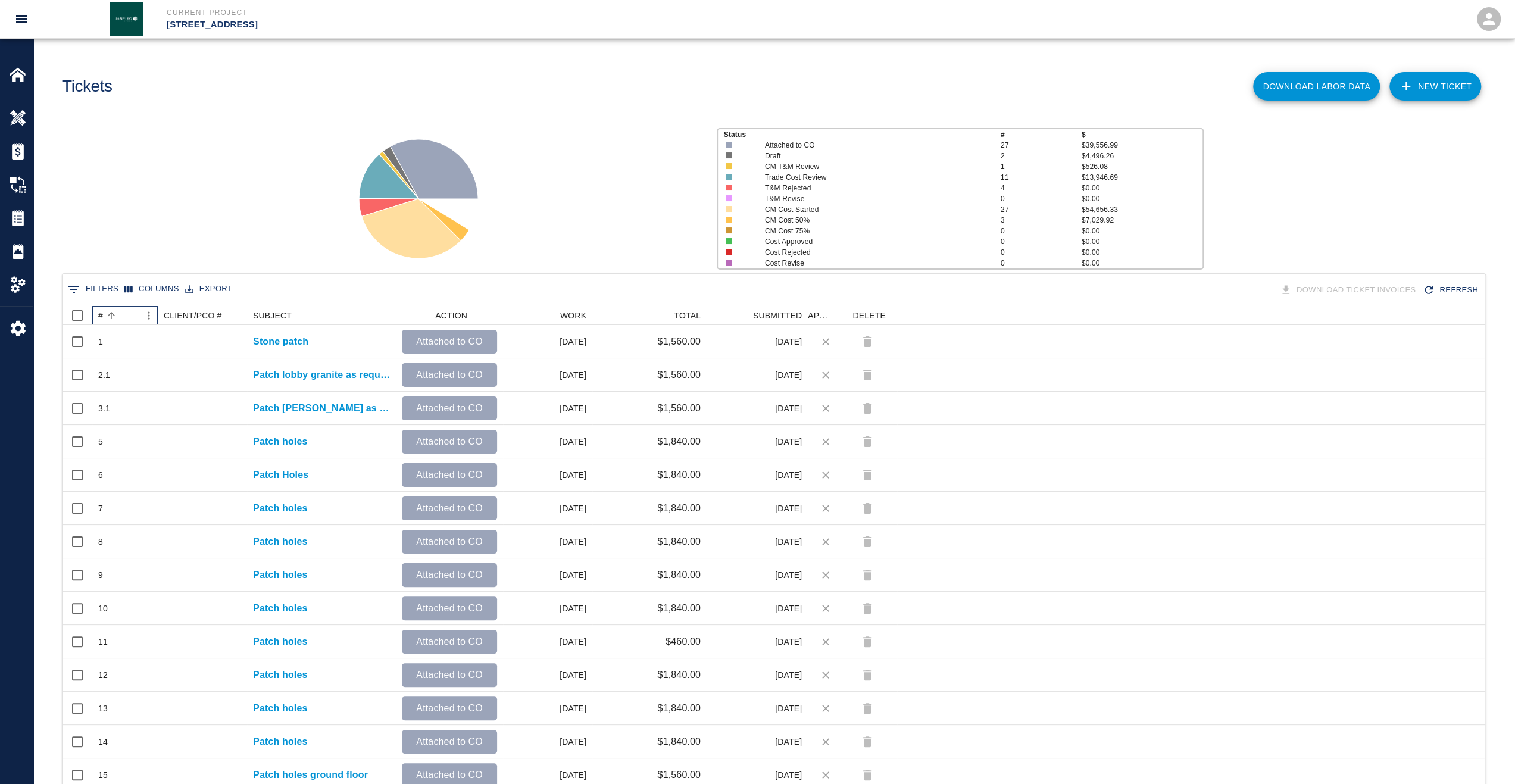
click at [102, 313] on div "#" at bounding box center [101, 315] width 5 height 19
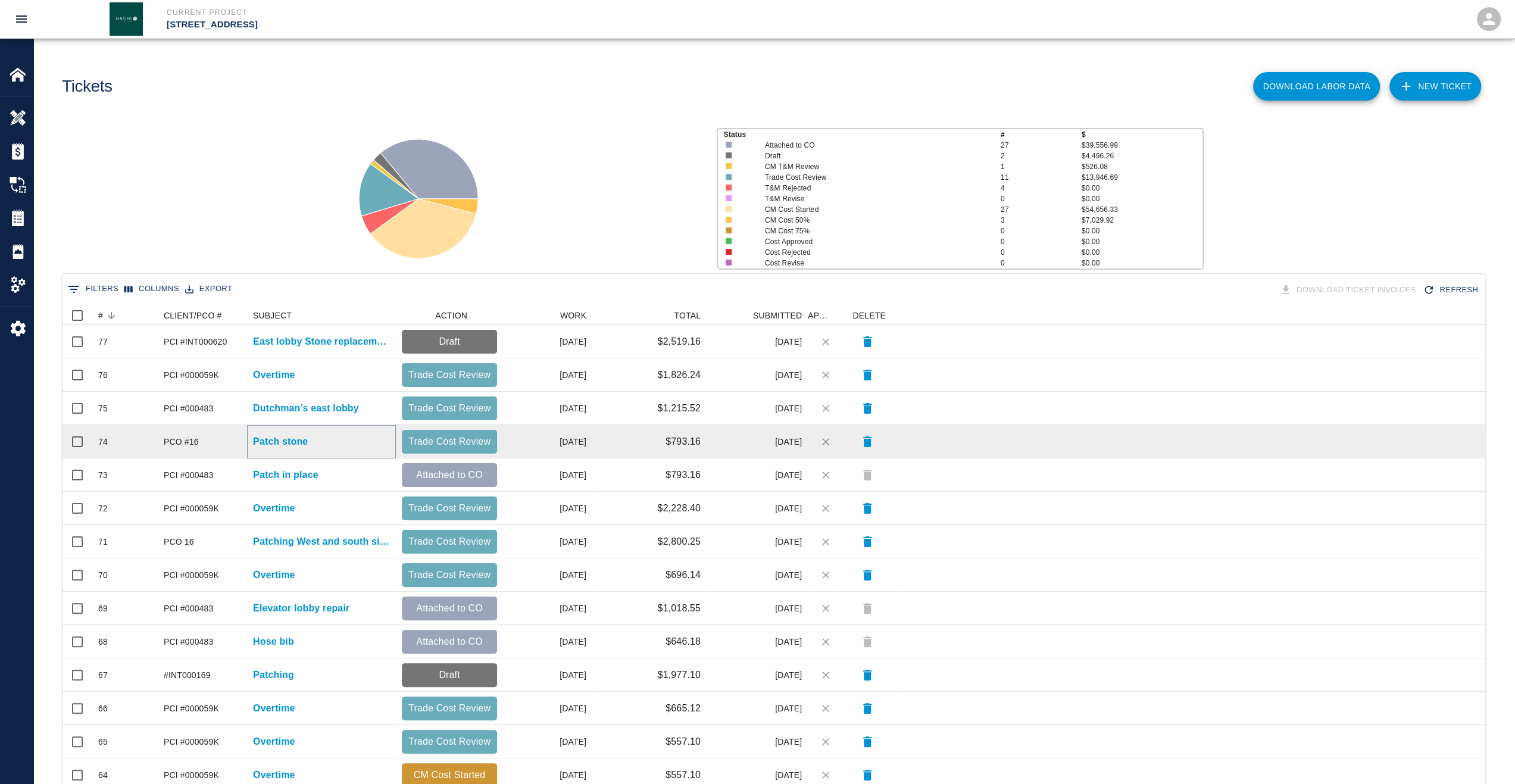
click at [296, 444] on p "Patch stone" at bounding box center [280, 442] width 55 height 14
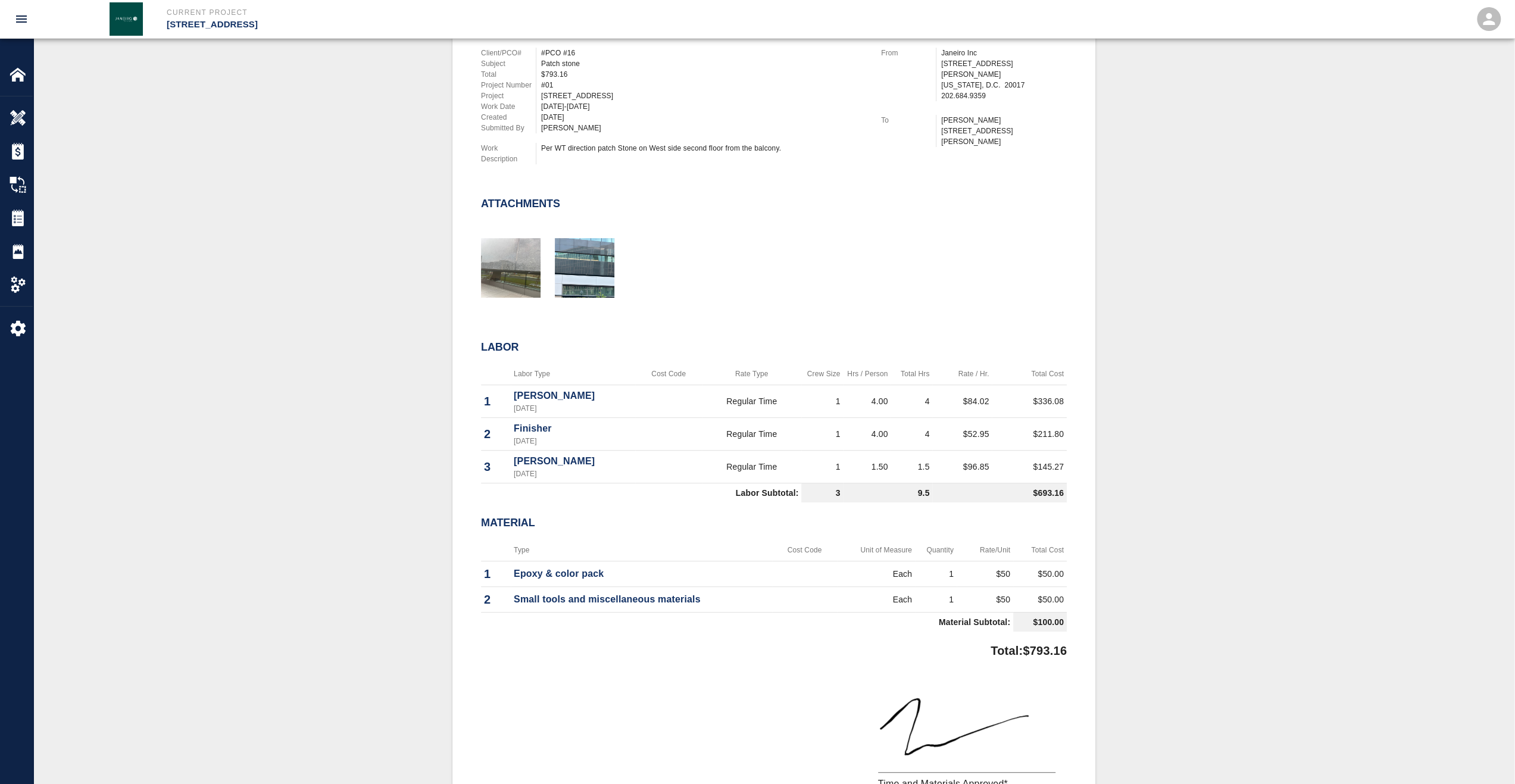
scroll to position [417, 0]
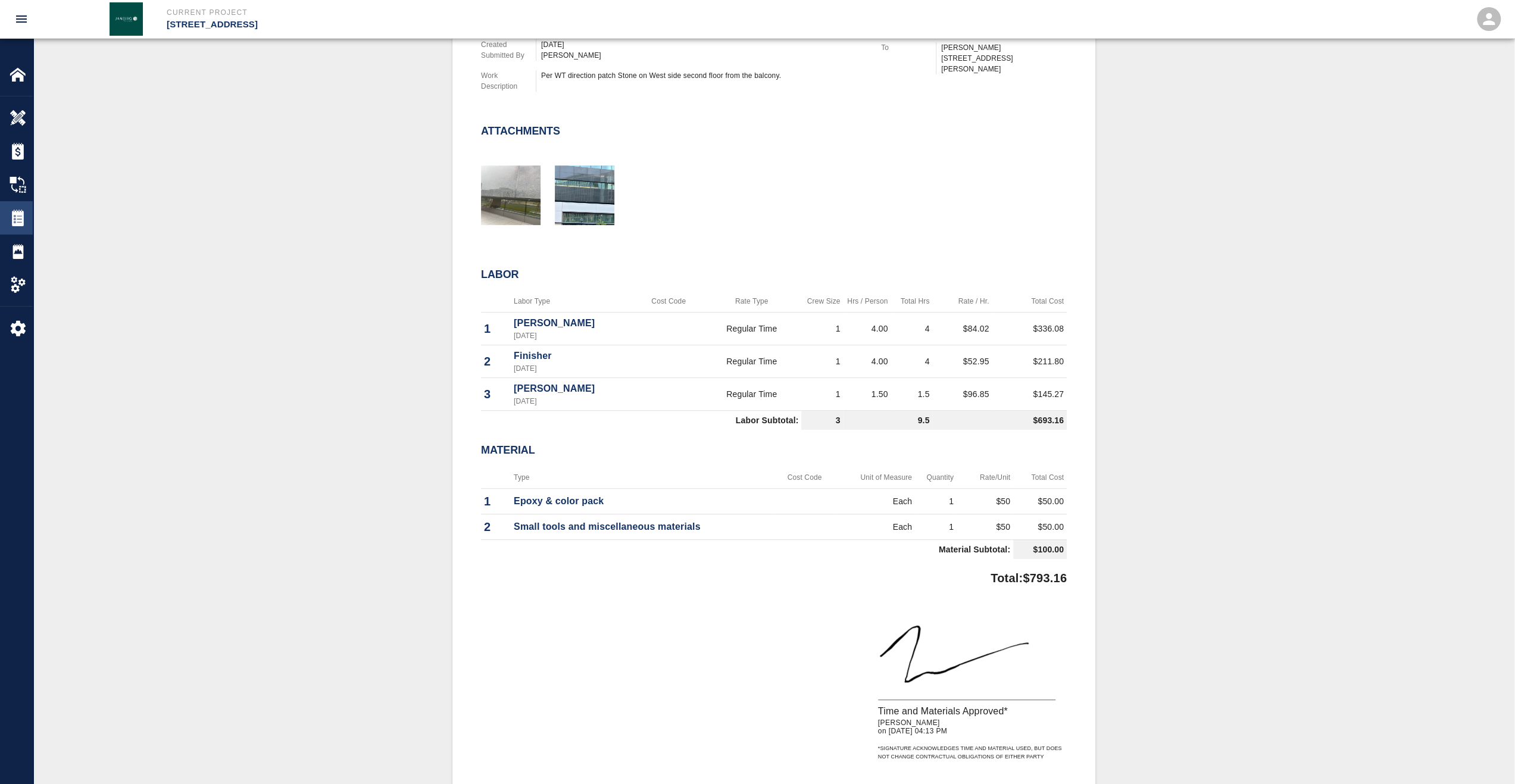
click at [26, 220] on img at bounding box center [18, 218] width 17 height 17
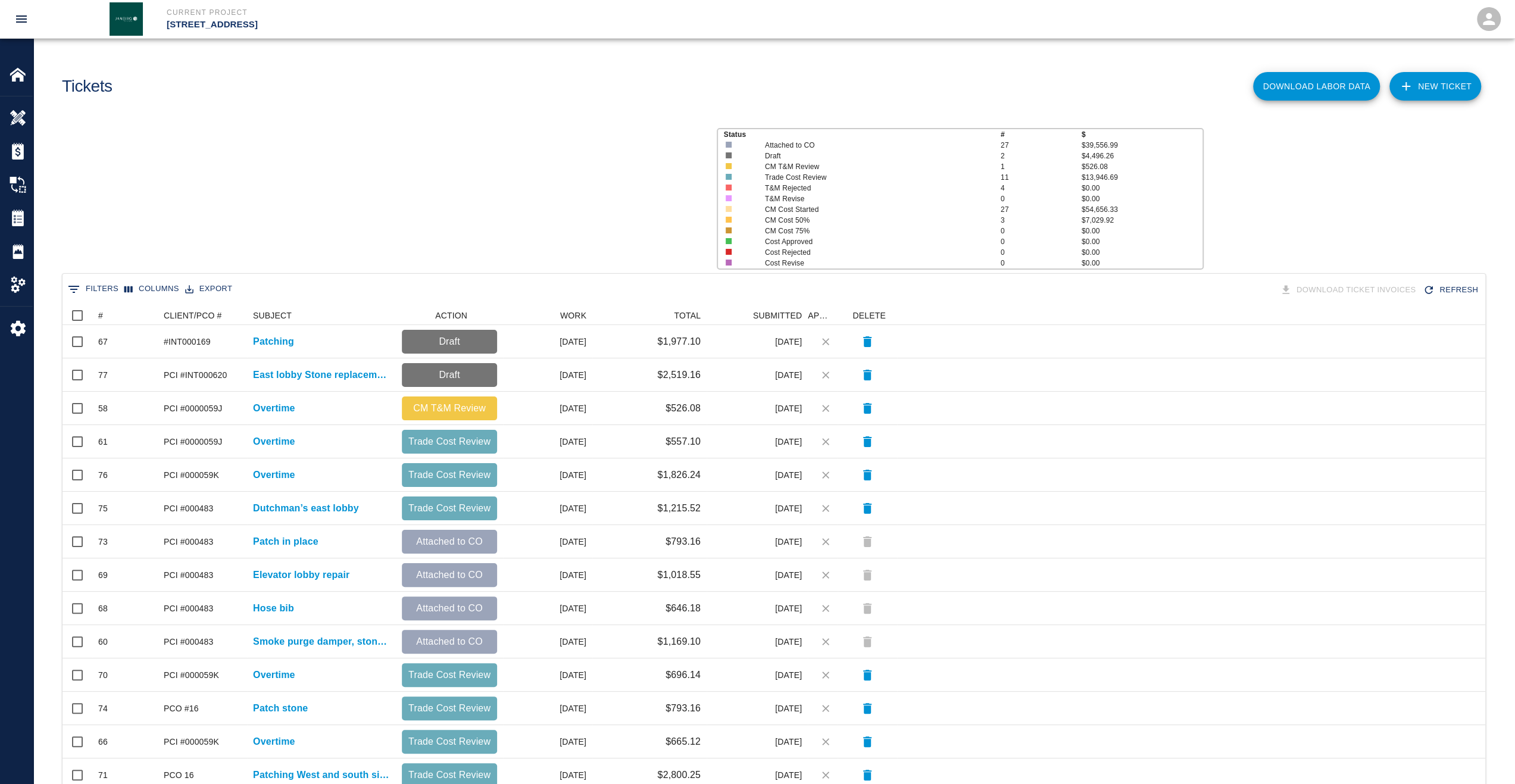
scroll to position [676, 1413]
click at [99, 315] on div "#" at bounding box center [101, 315] width 5 height 19
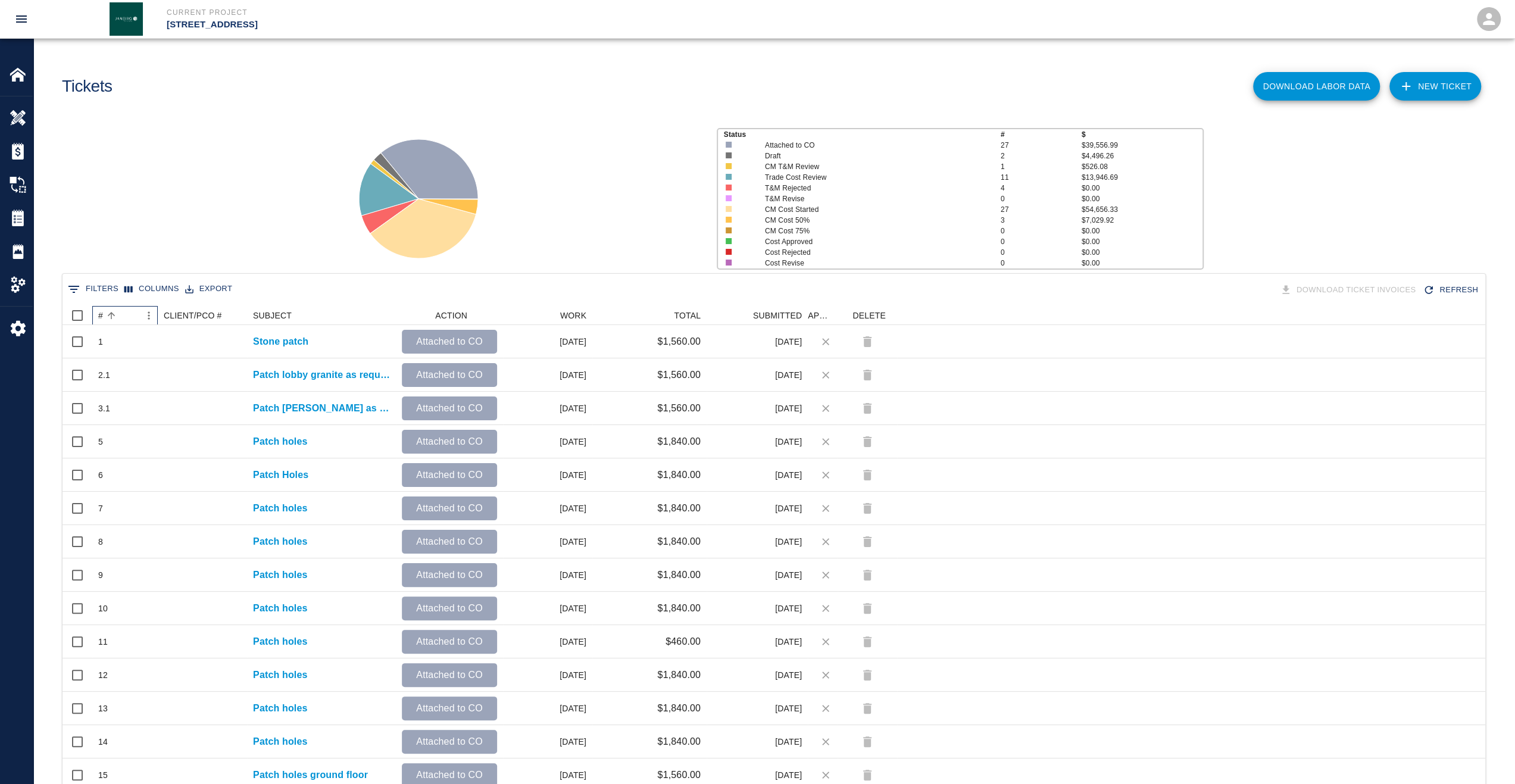
click at [101, 316] on div "#" at bounding box center [101, 315] width 5 height 19
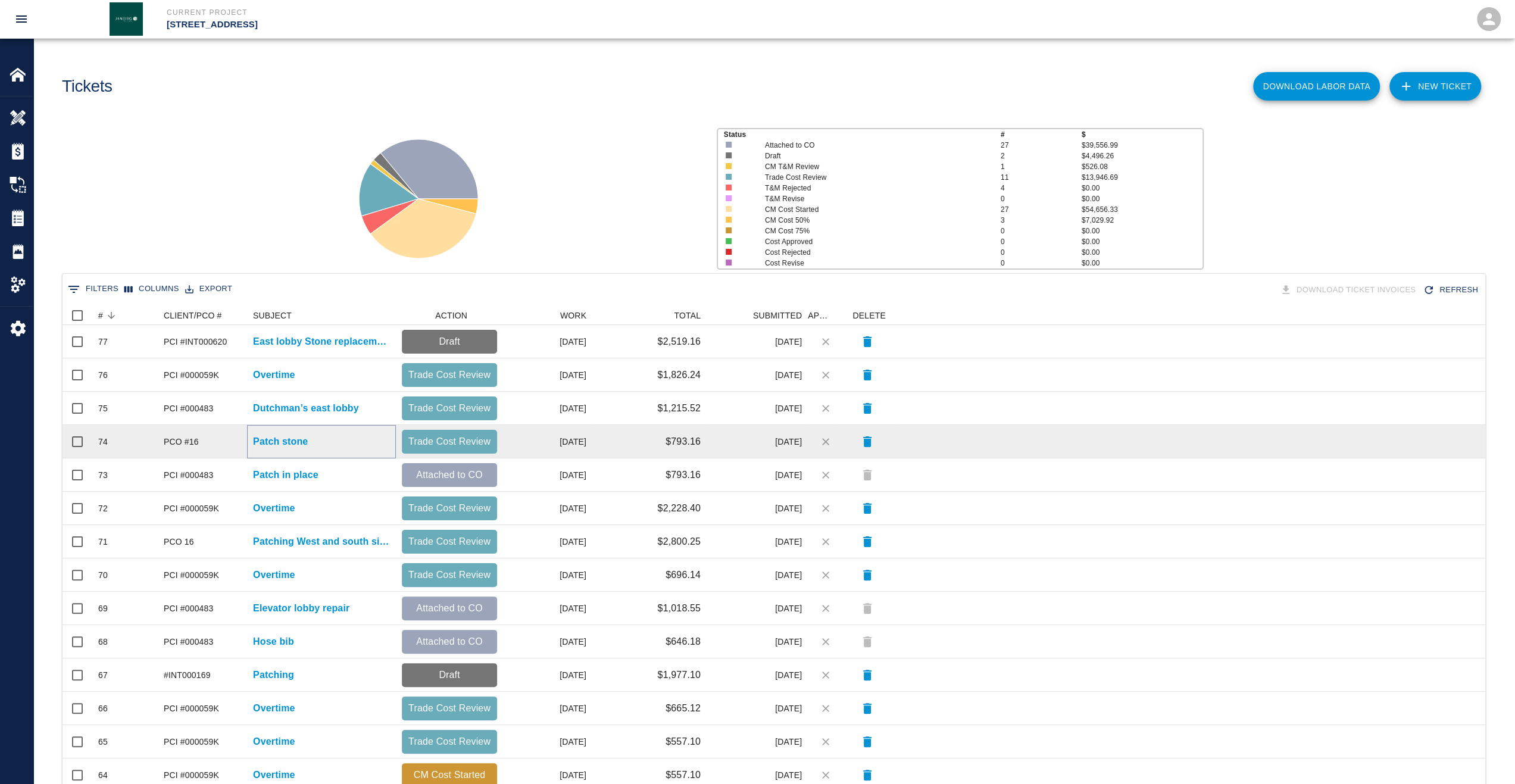
click at [277, 438] on p "Patch stone" at bounding box center [280, 442] width 55 height 14
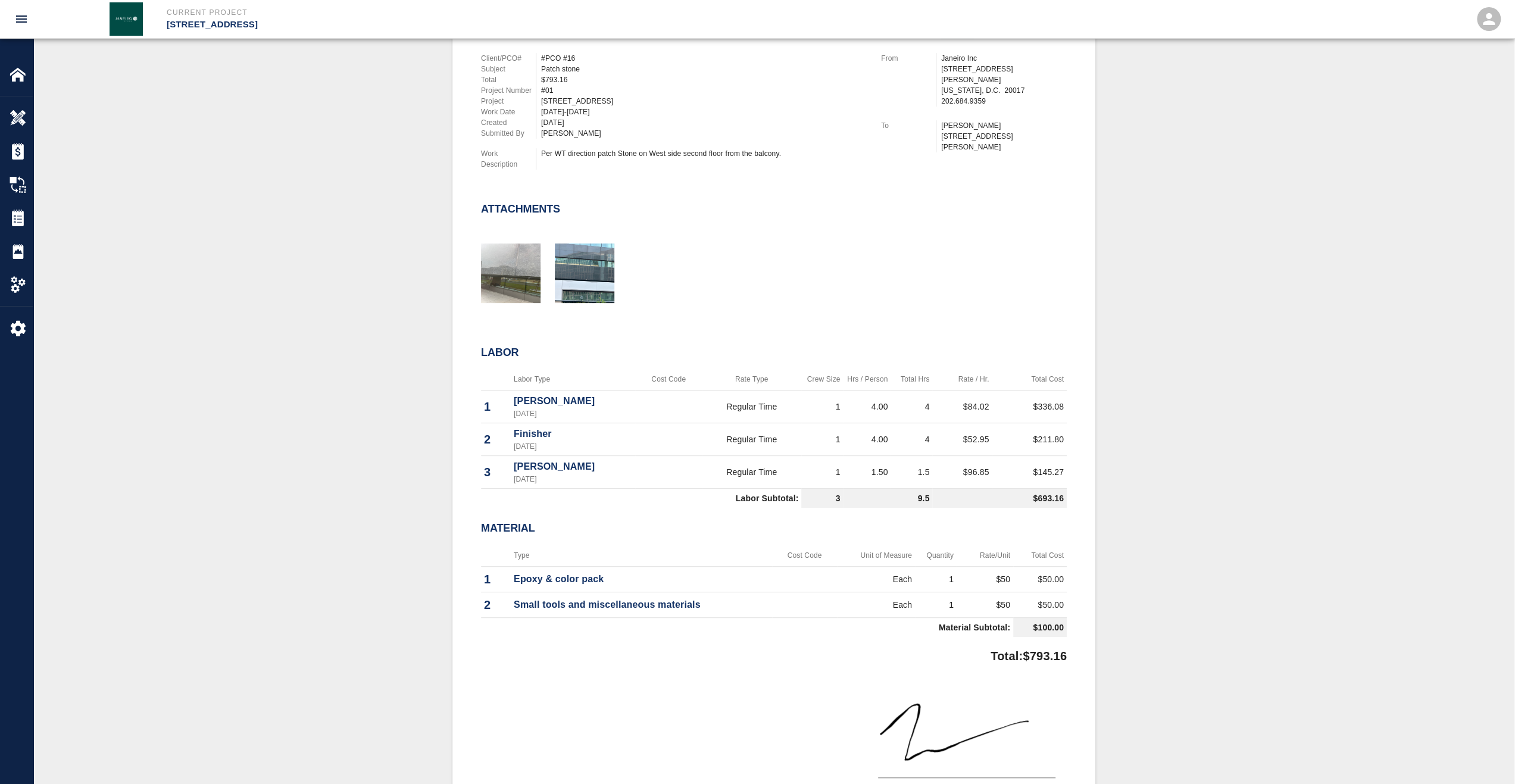
scroll to position [358, 0]
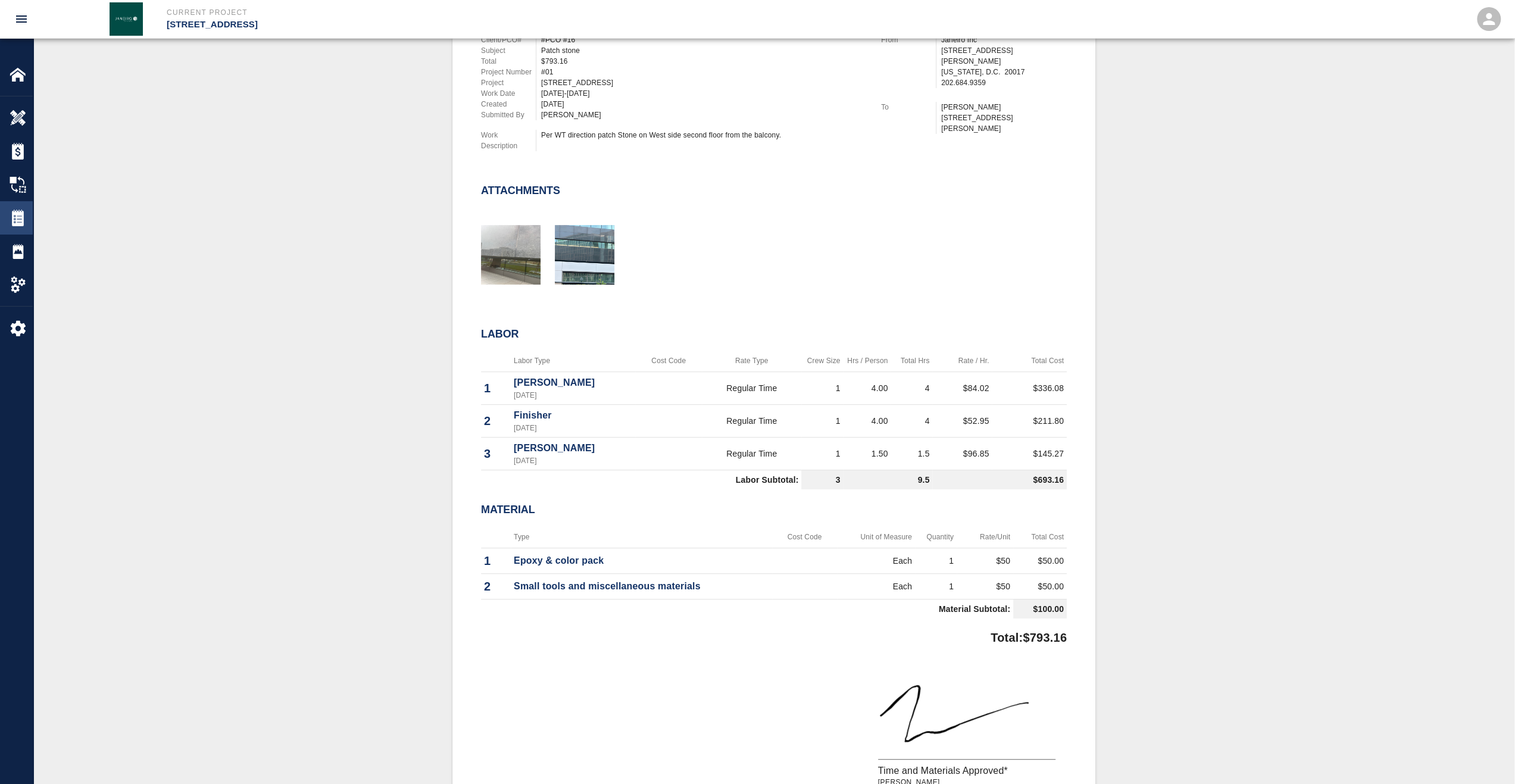
click at [23, 210] on img at bounding box center [18, 218] width 17 height 17
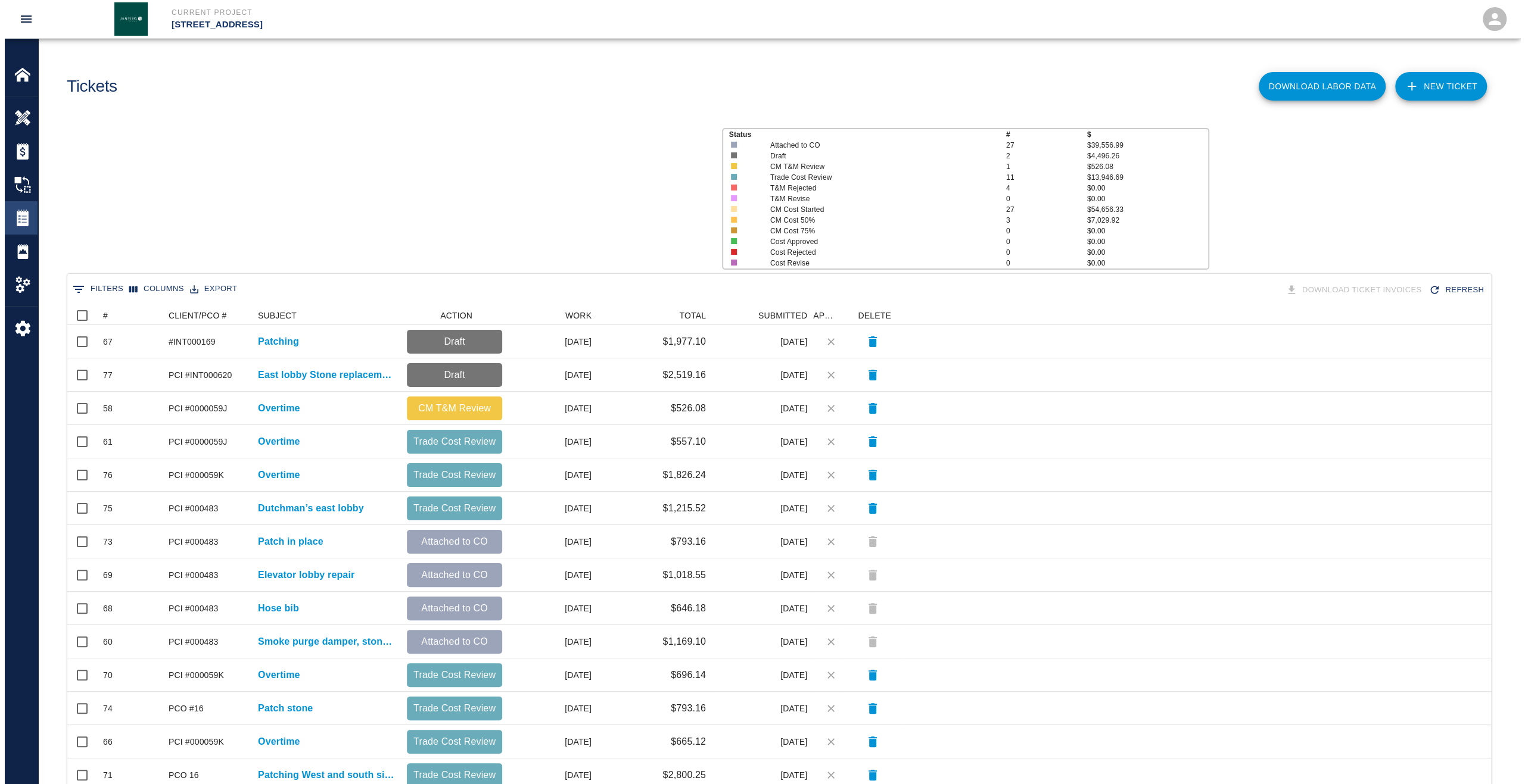
scroll to position [676, 1414]
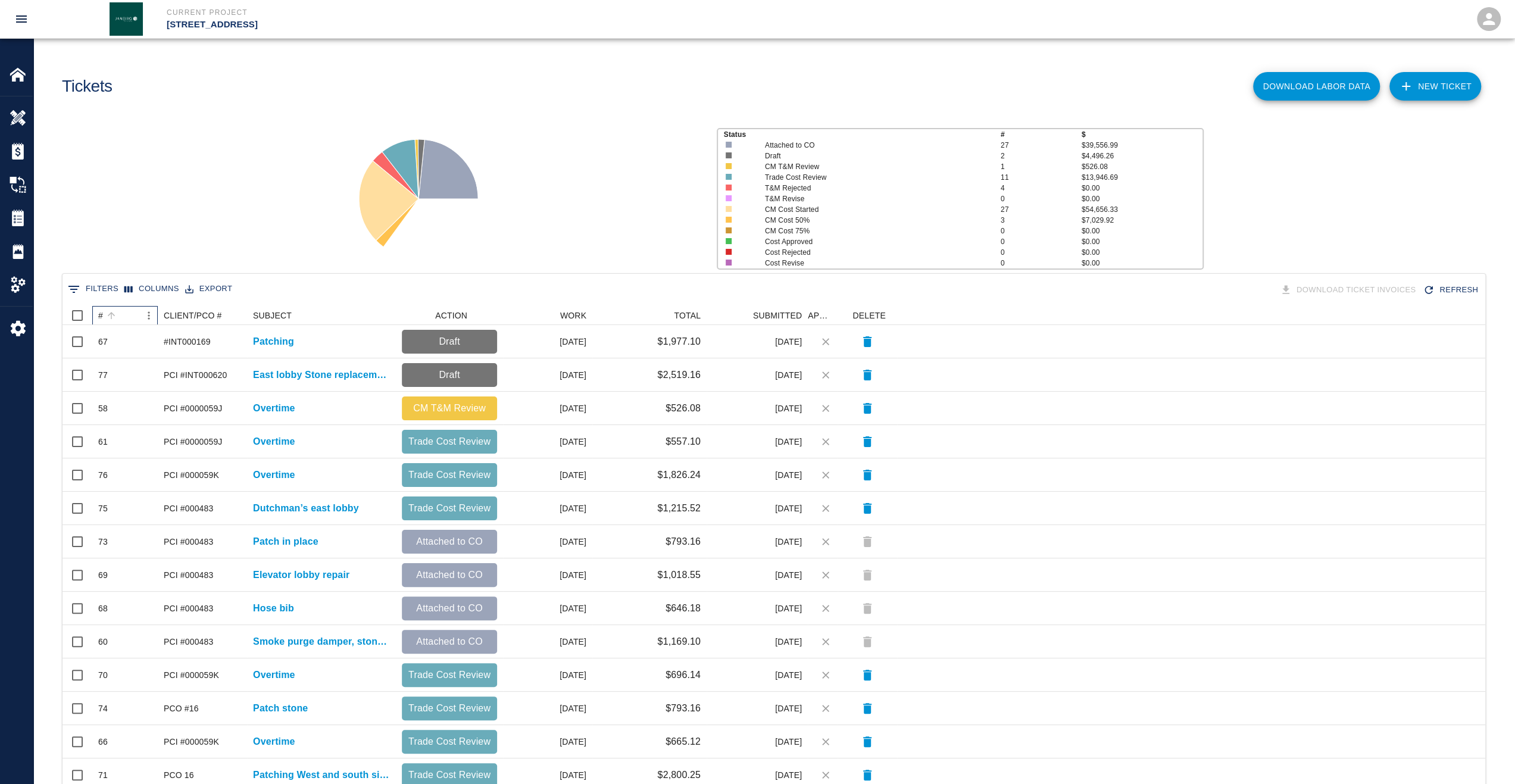
click at [102, 313] on div "#" at bounding box center [101, 315] width 5 height 19
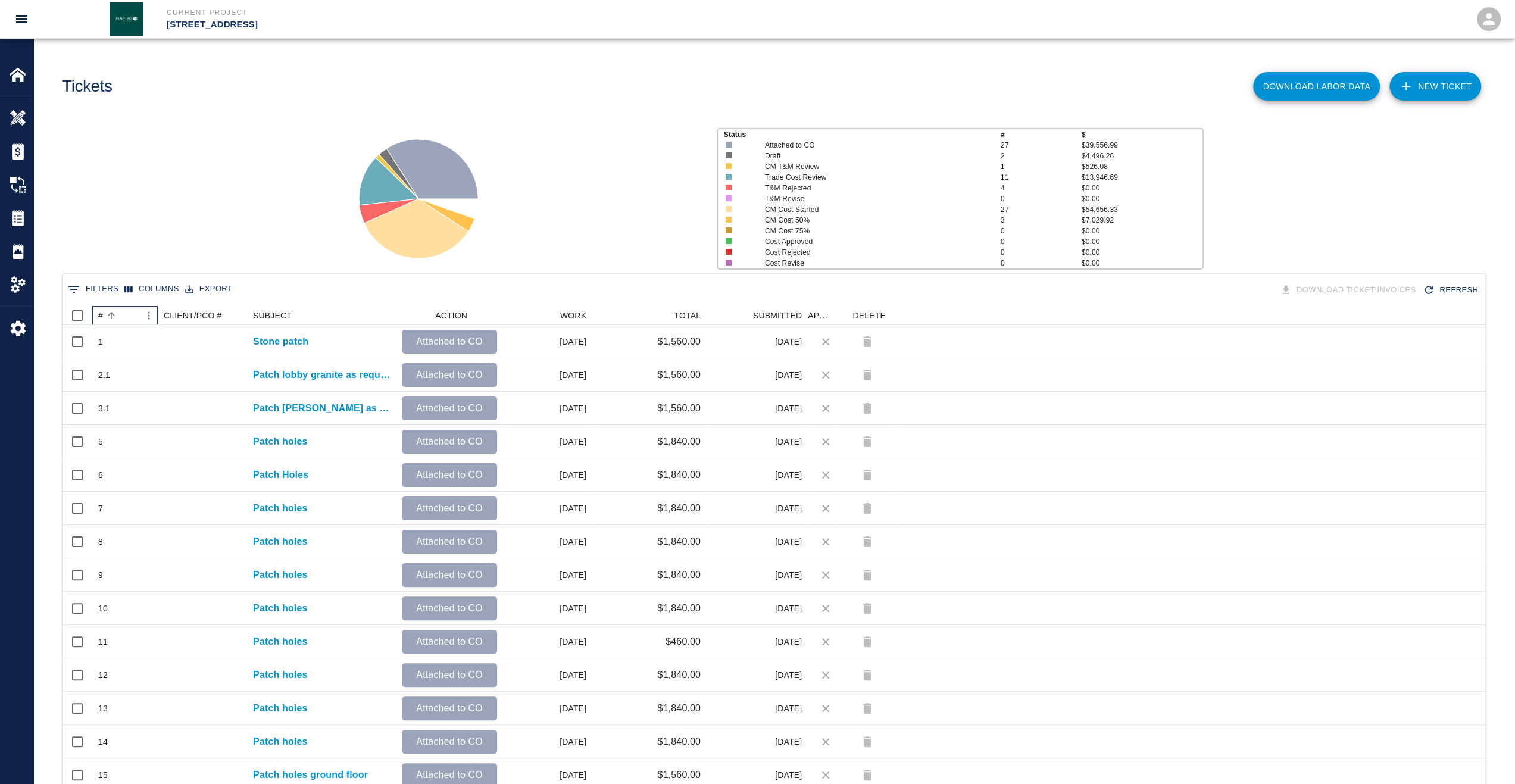
click at [102, 313] on div "#" at bounding box center [101, 315] width 5 height 19
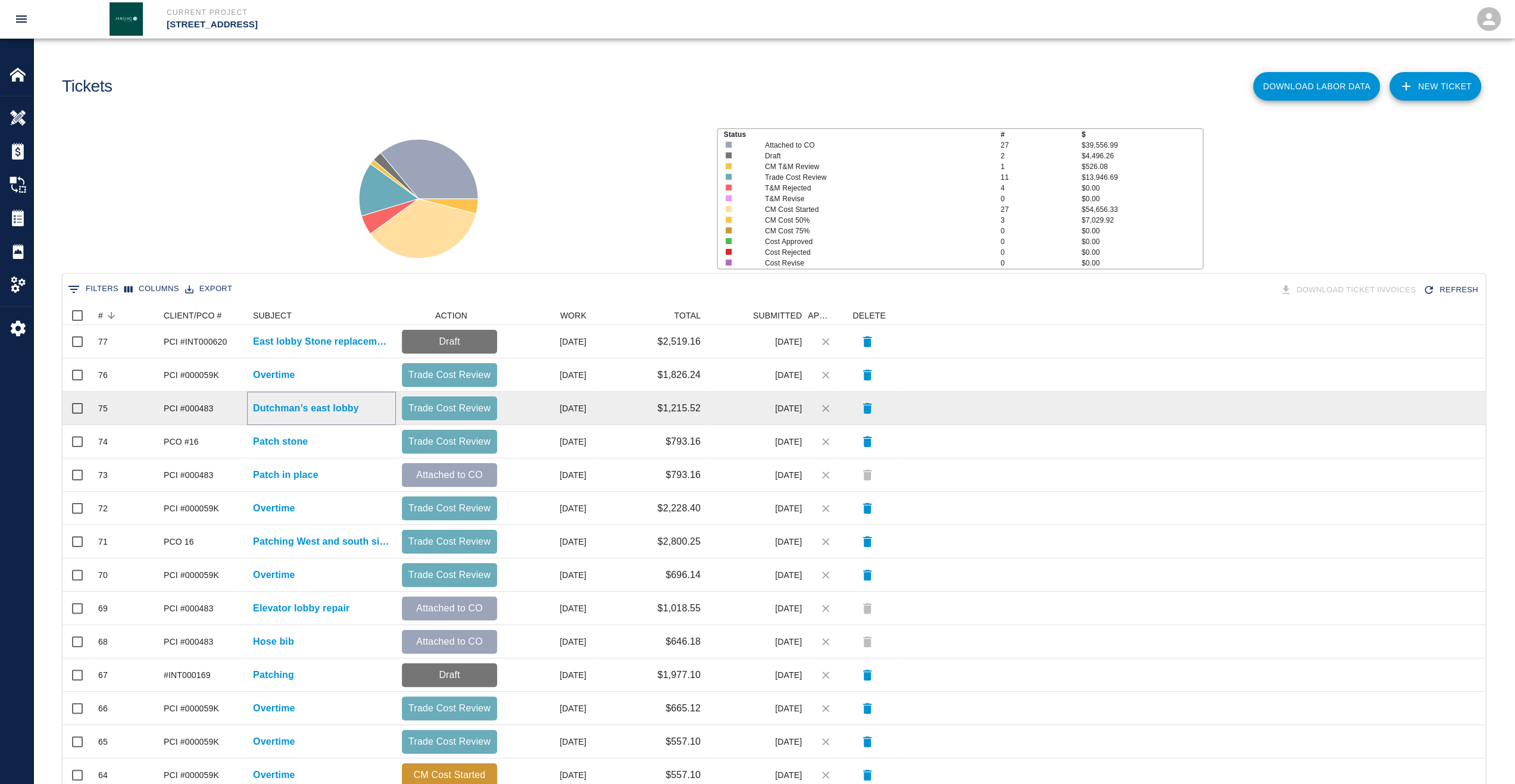
click at [285, 410] on p "Dutchman’s east lobby" at bounding box center [306, 408] width 106 height 14
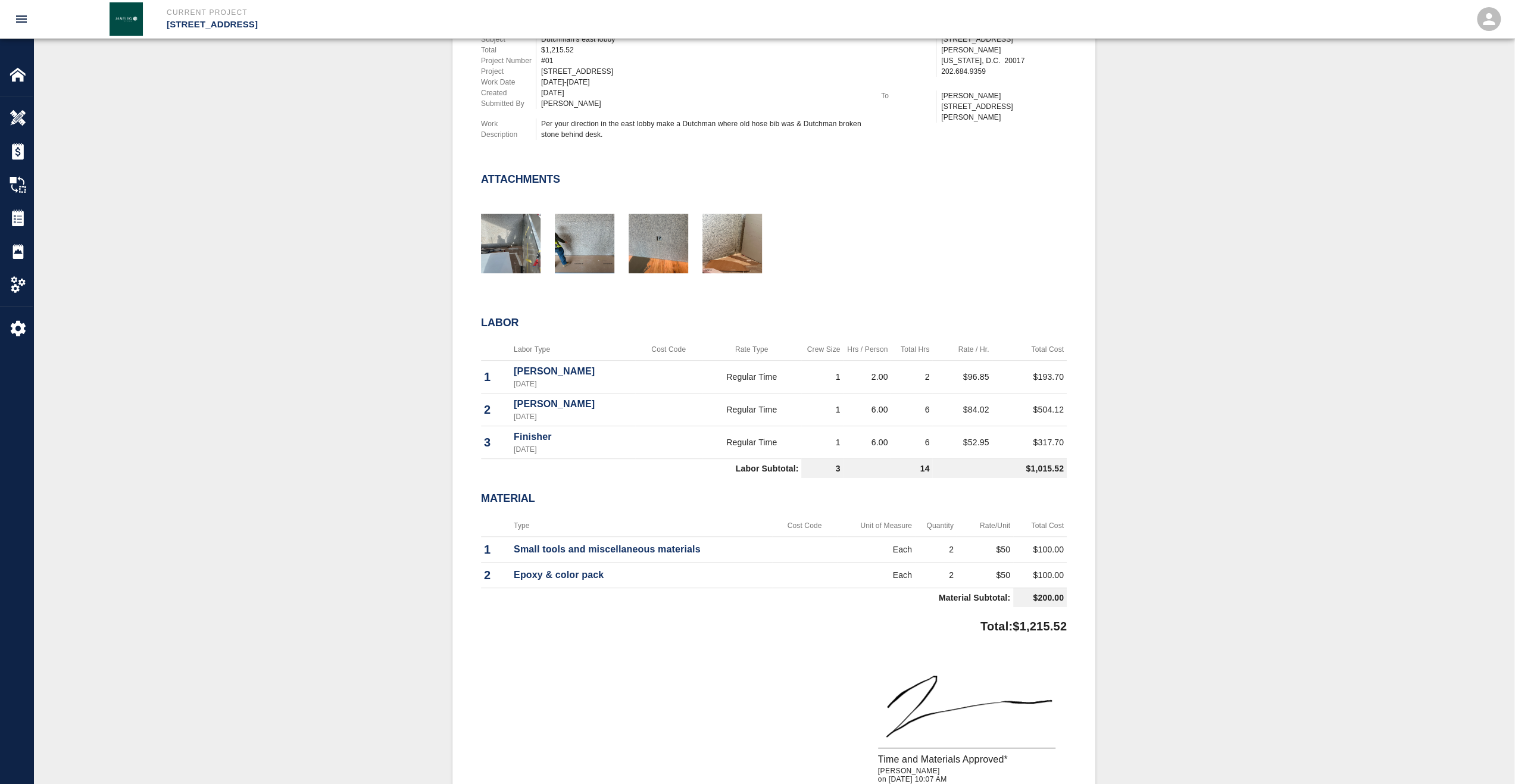
scroll to position [358, 0]
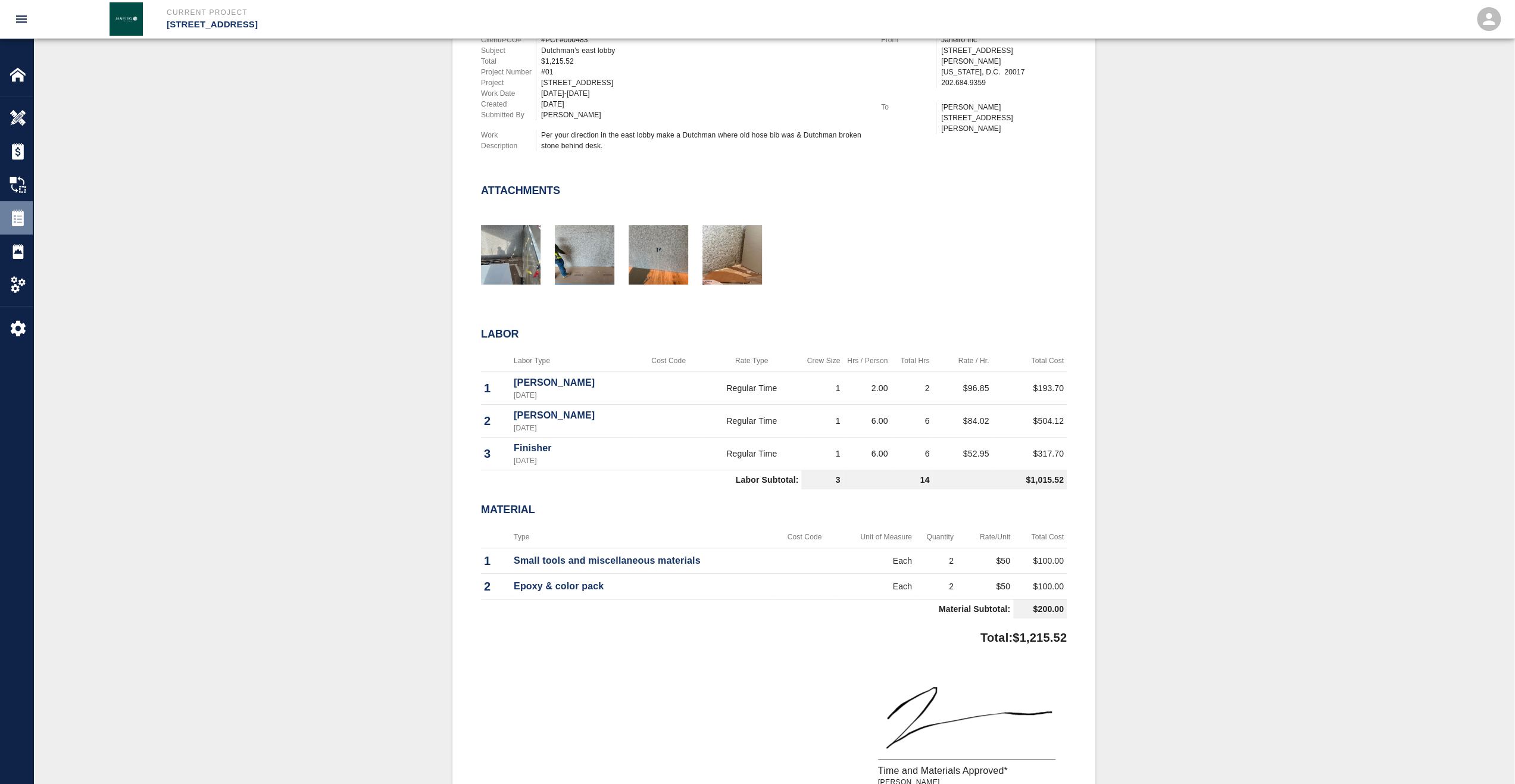
click at [9, 218] on div "Tickets" at bounding box center [16, 218] width 33 height 33
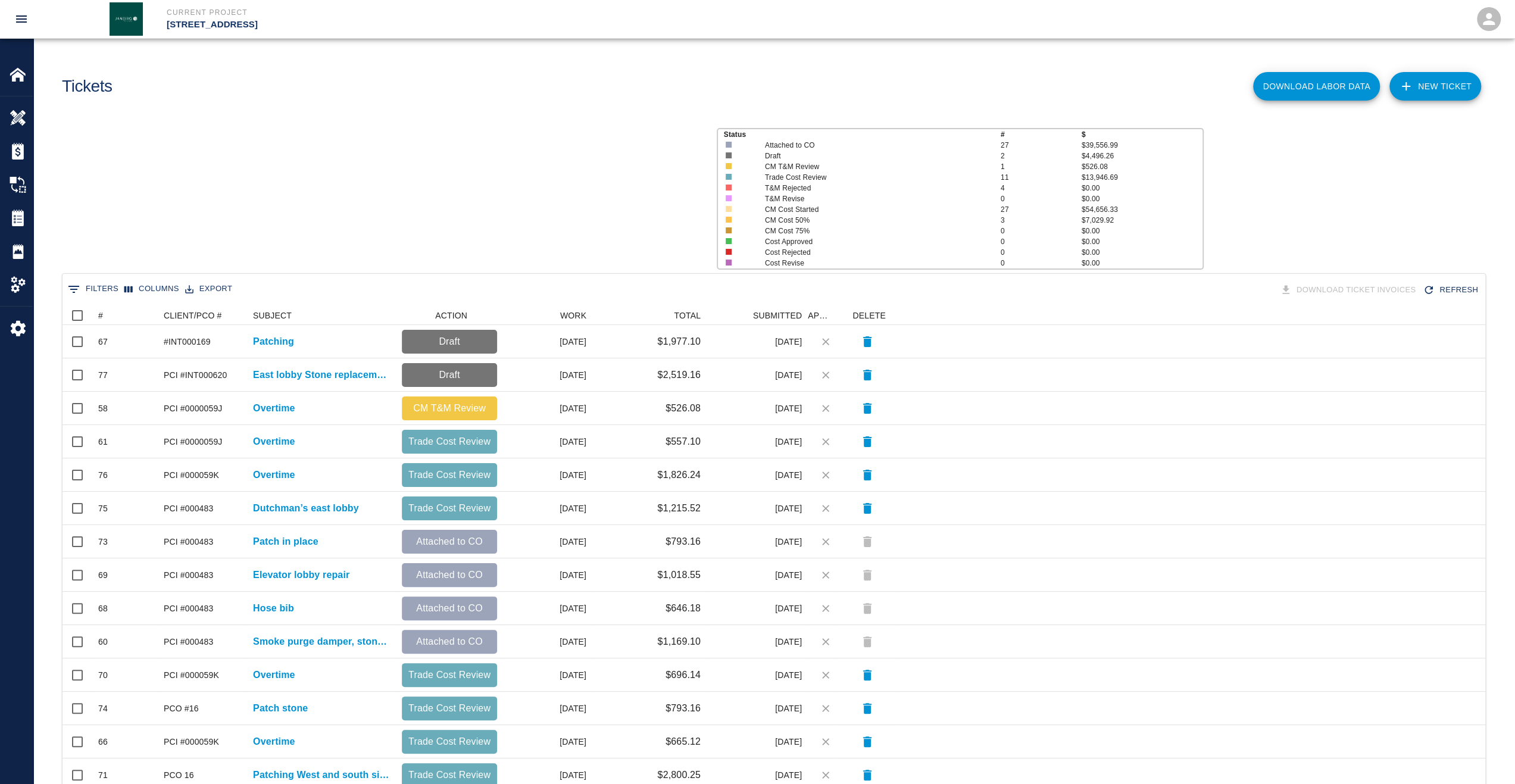
scroll to position [676, 1413]
click at [98, 314] on icon at bounding box center [92, 315] width 14 height 14
click at [100, 316] on div "#" at bounding box center [101, 315] width 5 height 19
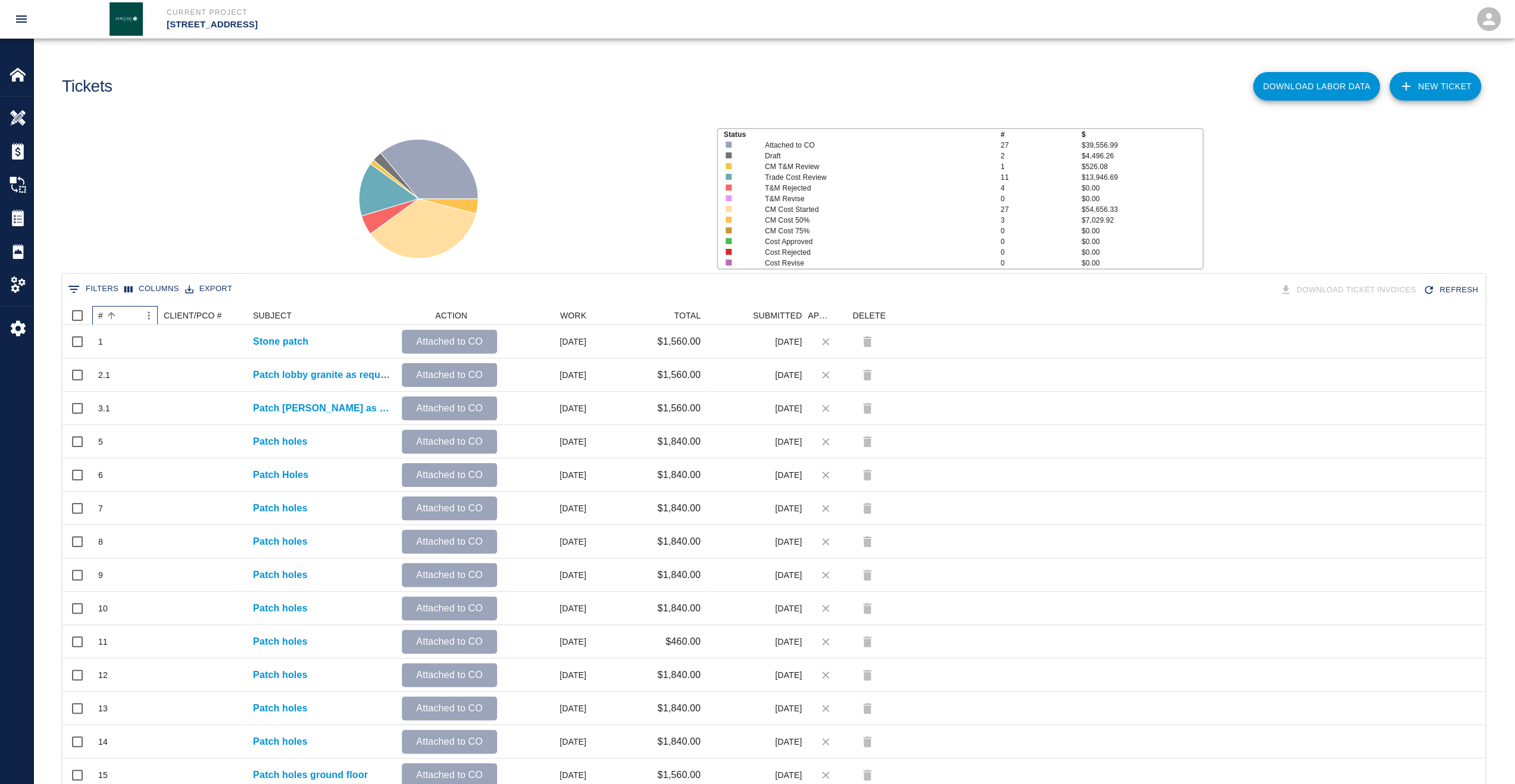
click at [100, 316] on div "#" at bounding box center [101, 315] width 5 height 19
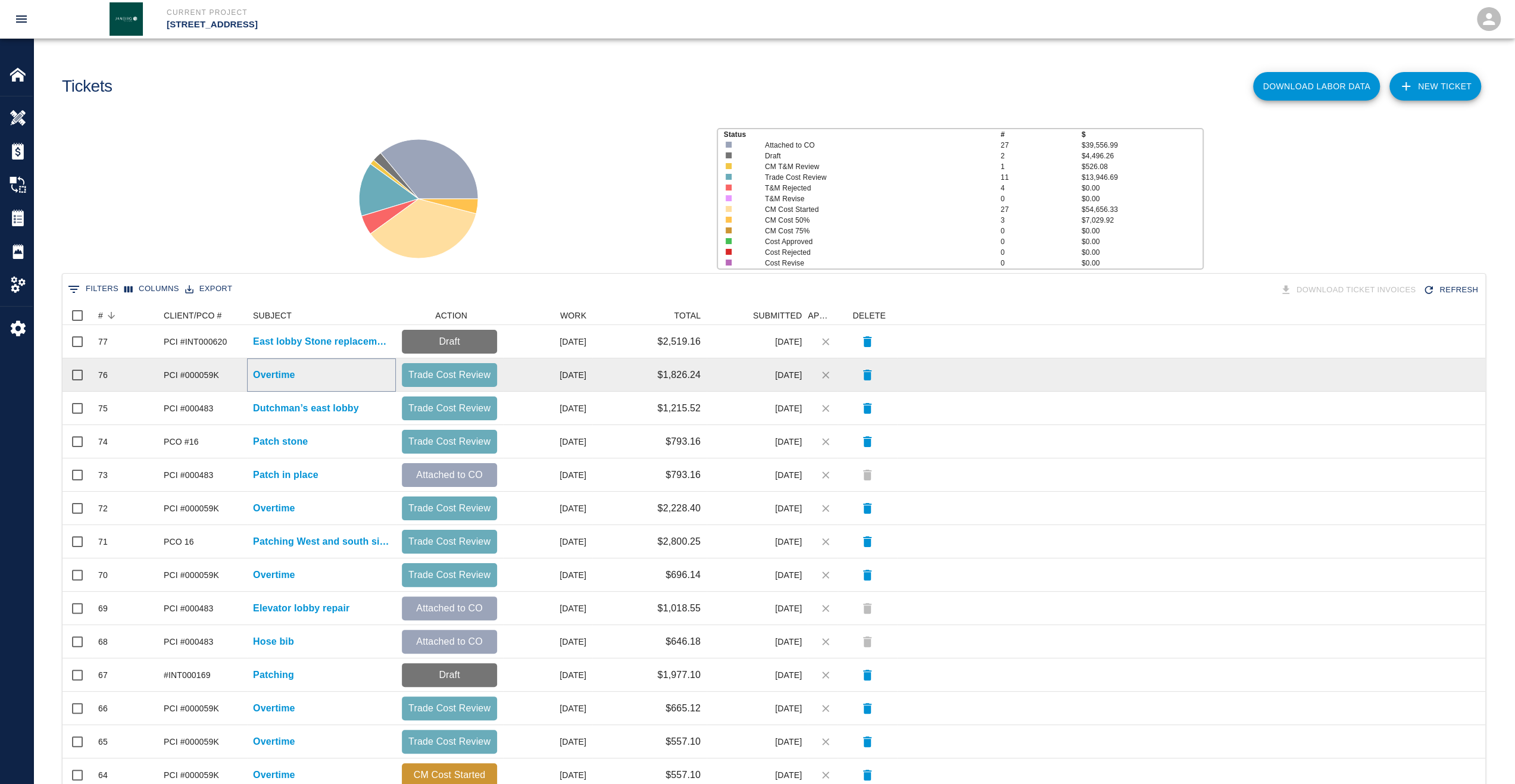
click at [273, 374] on p "Overtime" at bounding box center [274, 375] width 42 height 14
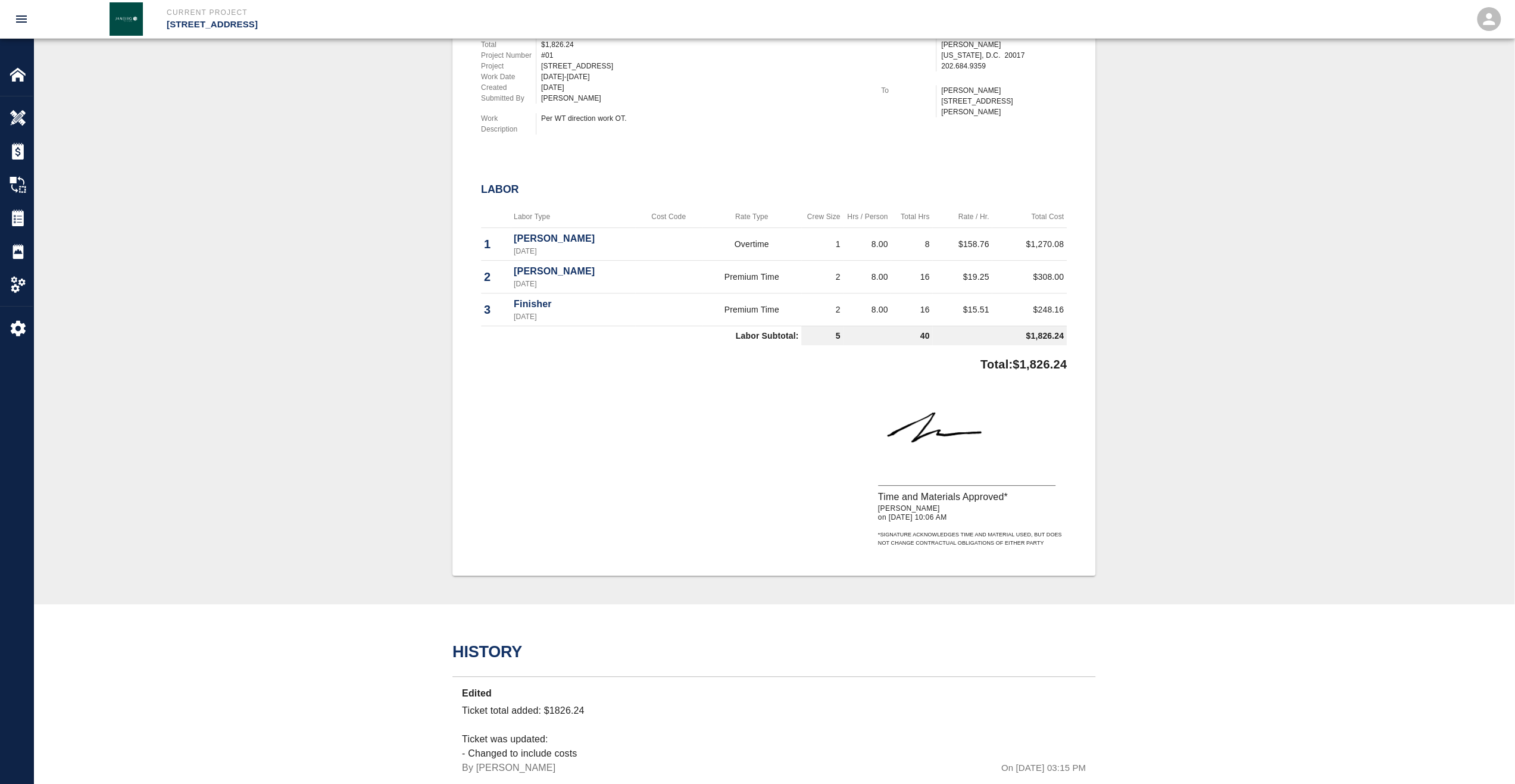
scroll to position [238, 0]
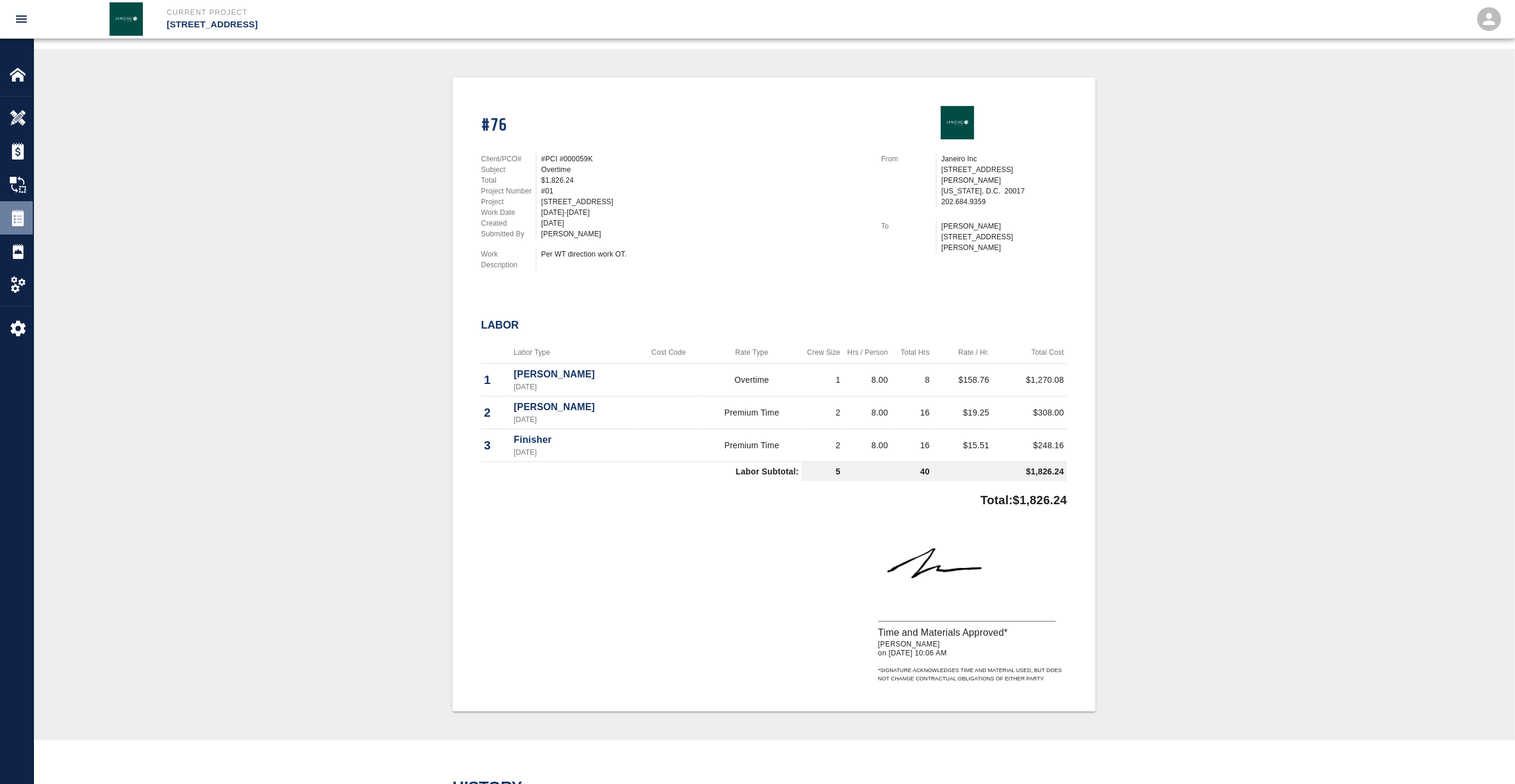
click at [16, 214] on img at bounding box center [18, 218] width 17 height 17
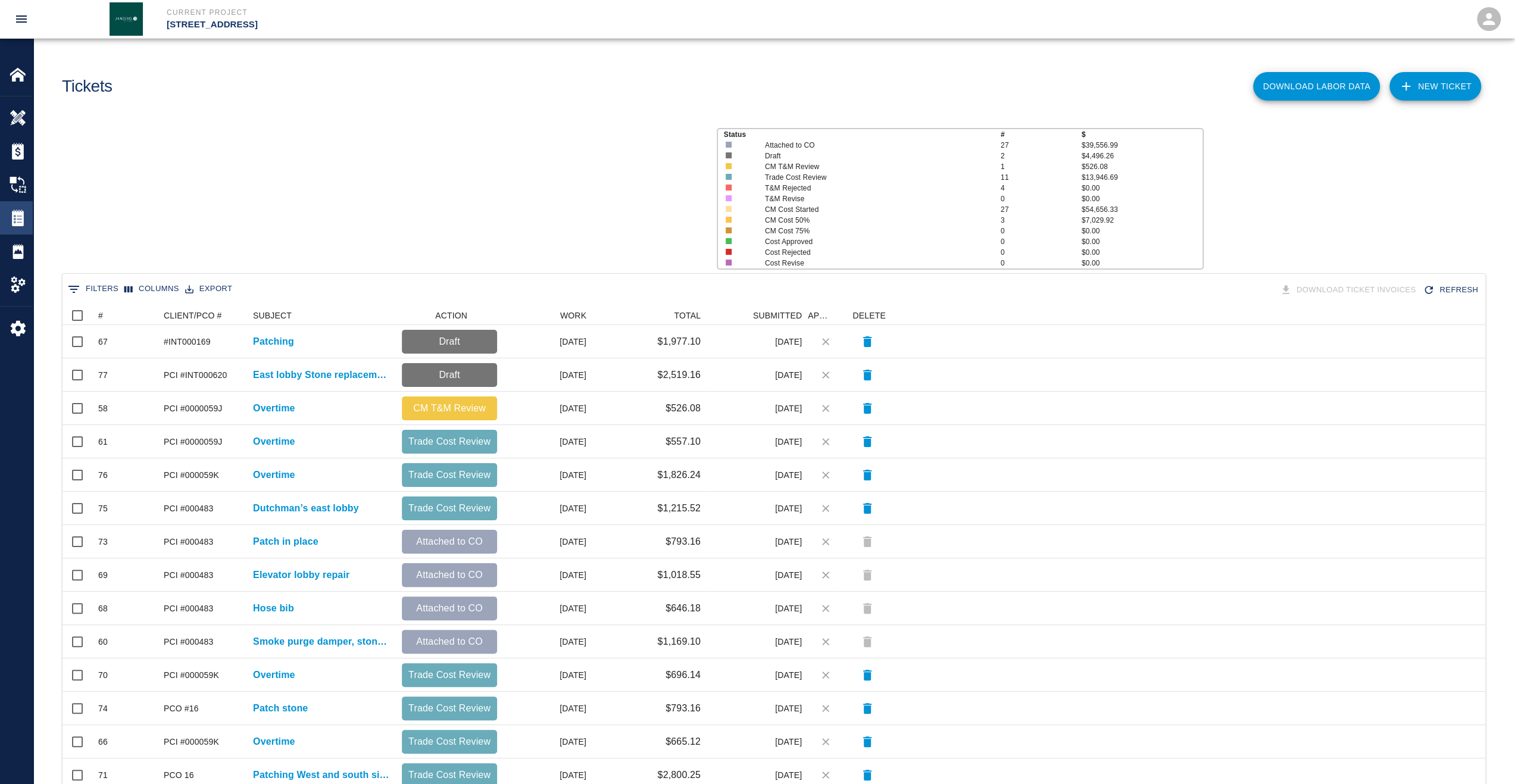
scroll to position [10, 10]
click at [102, 313] on div "#" at bounding box center [101, 315] width 5 height 19
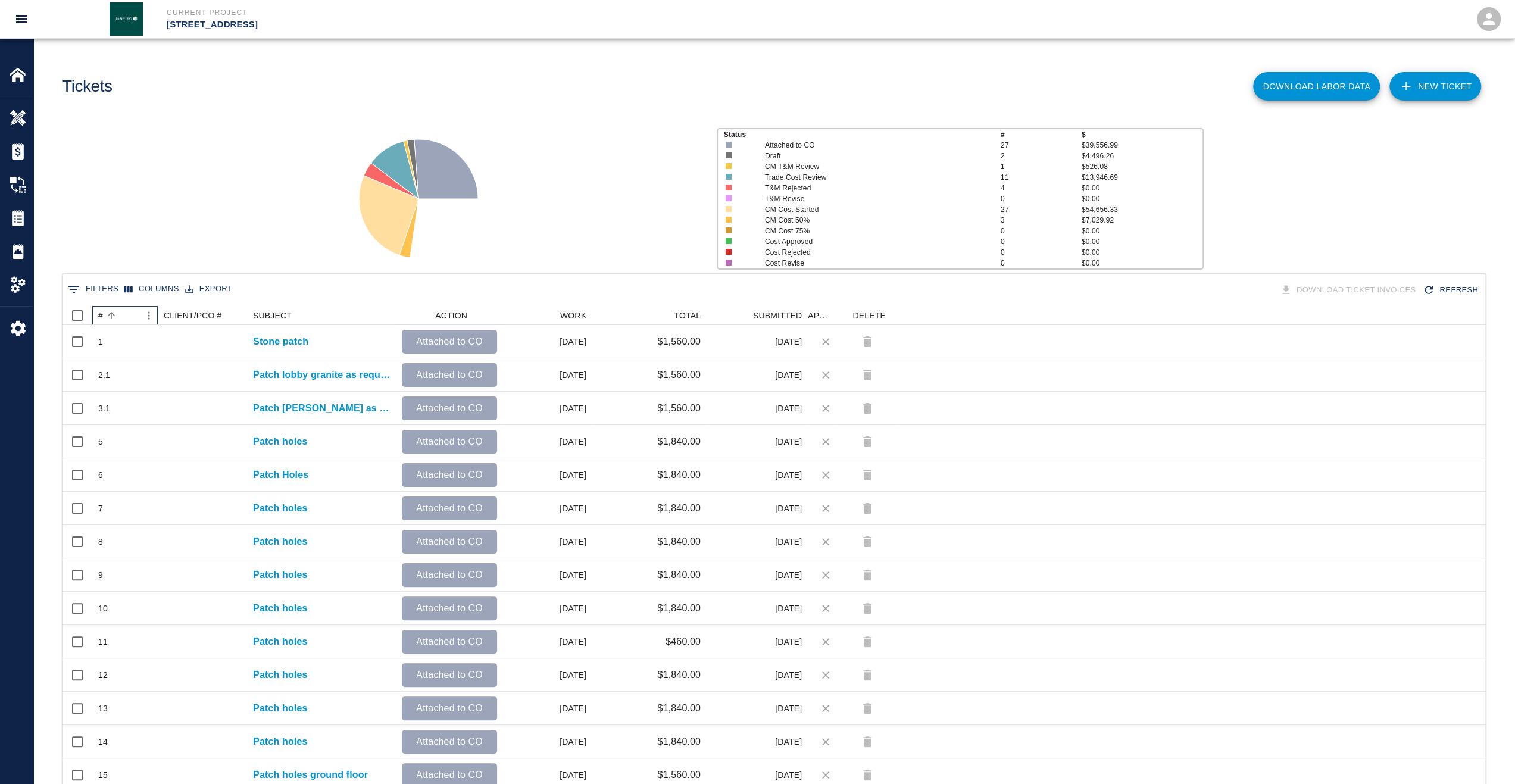
click at [102, 313] on div "#" at bounding box center [101, 315] width 5 height 19
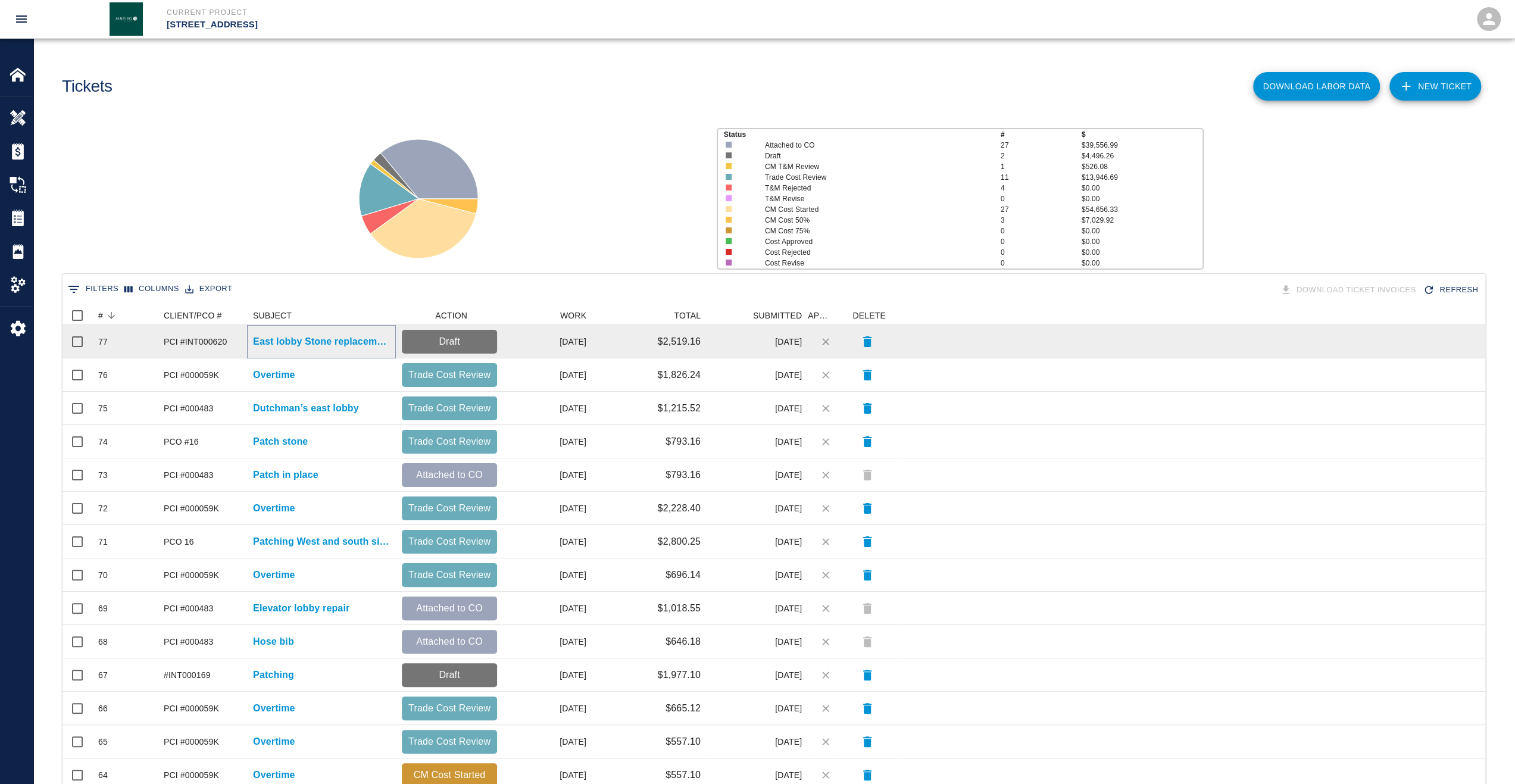
click at [312, 345] on p "East lobby Stone replacement" at bounding box center [321, 342] width 137 height 14
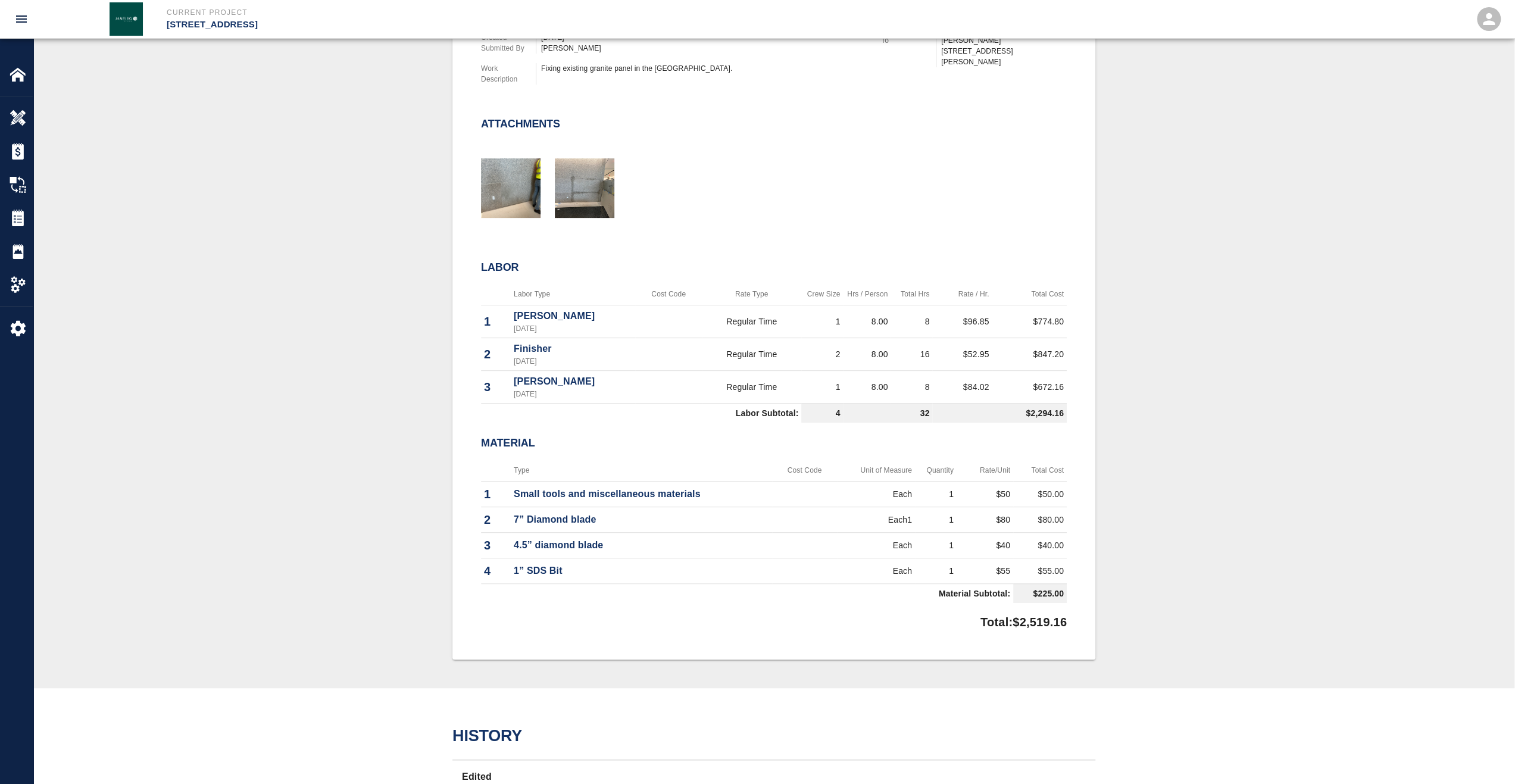
scroll to position [536, 0]
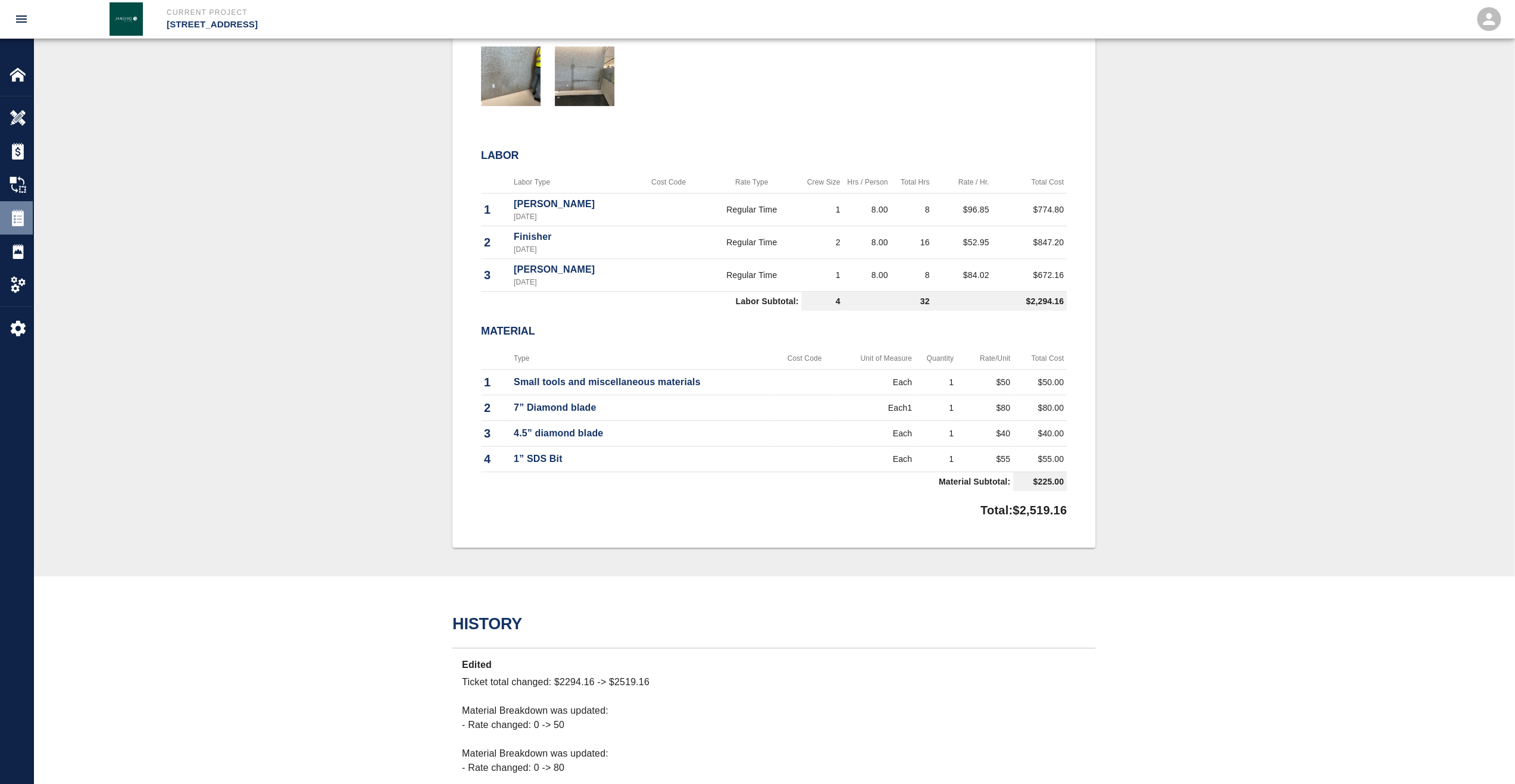
click at [27, 211] on div at bounding box center [27, 218] width 33 height 17
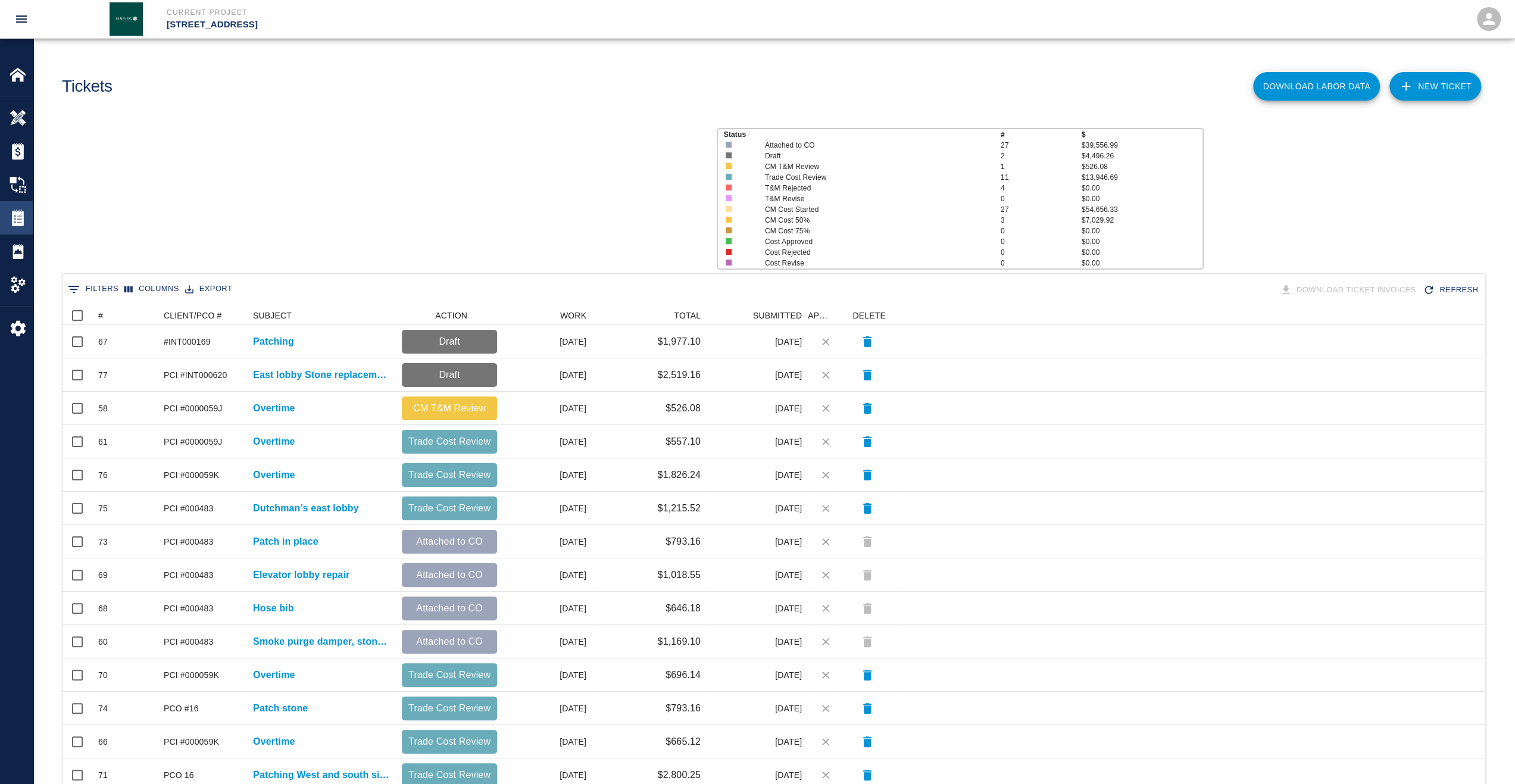
scroll to position [676, 1413]
click at [105, 314] on button "Sort" at bounding box center [111, 316] width 17 height 17
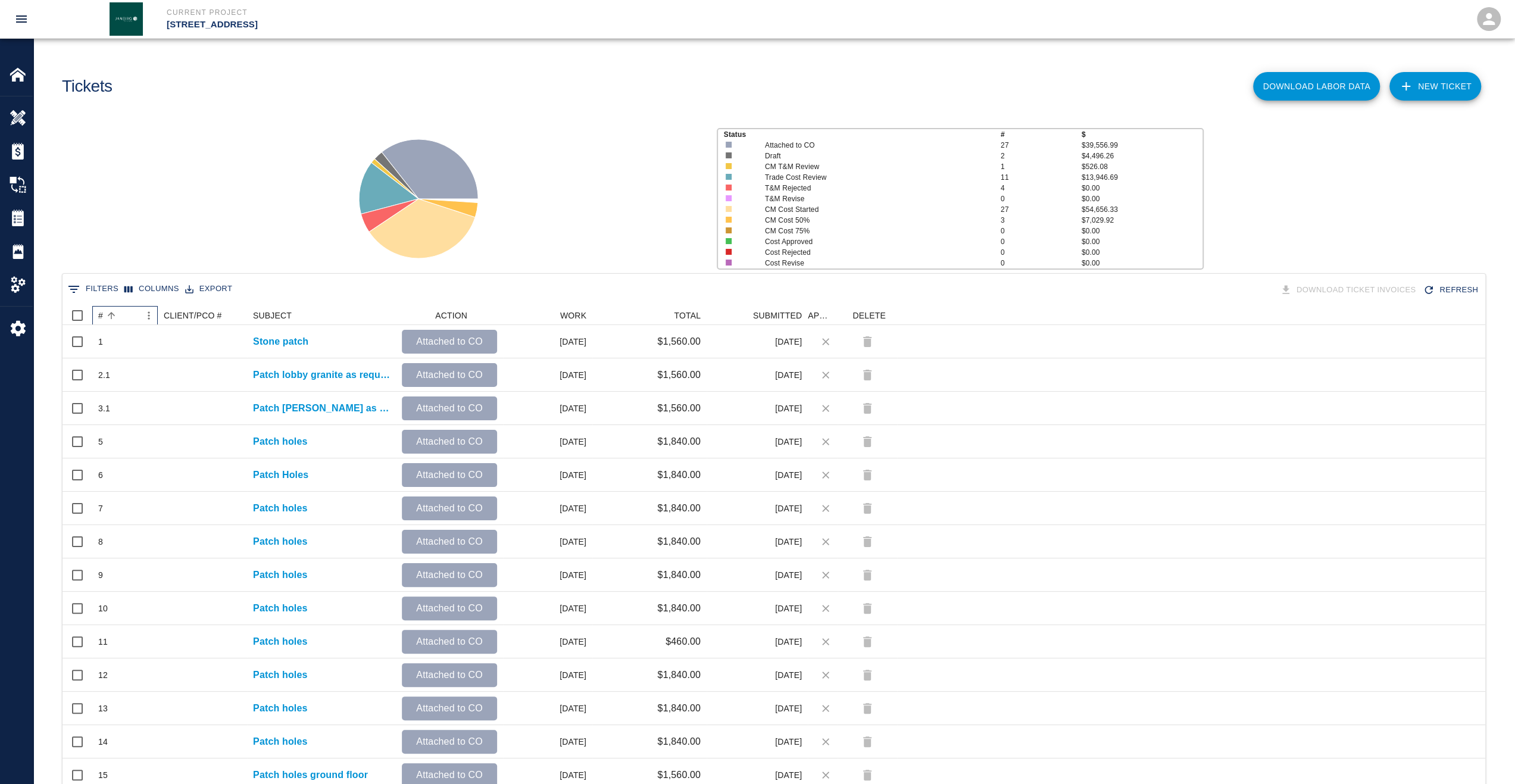
click at [102, 315] on div "#" at bounding box center [101, 315] width 5 height 19
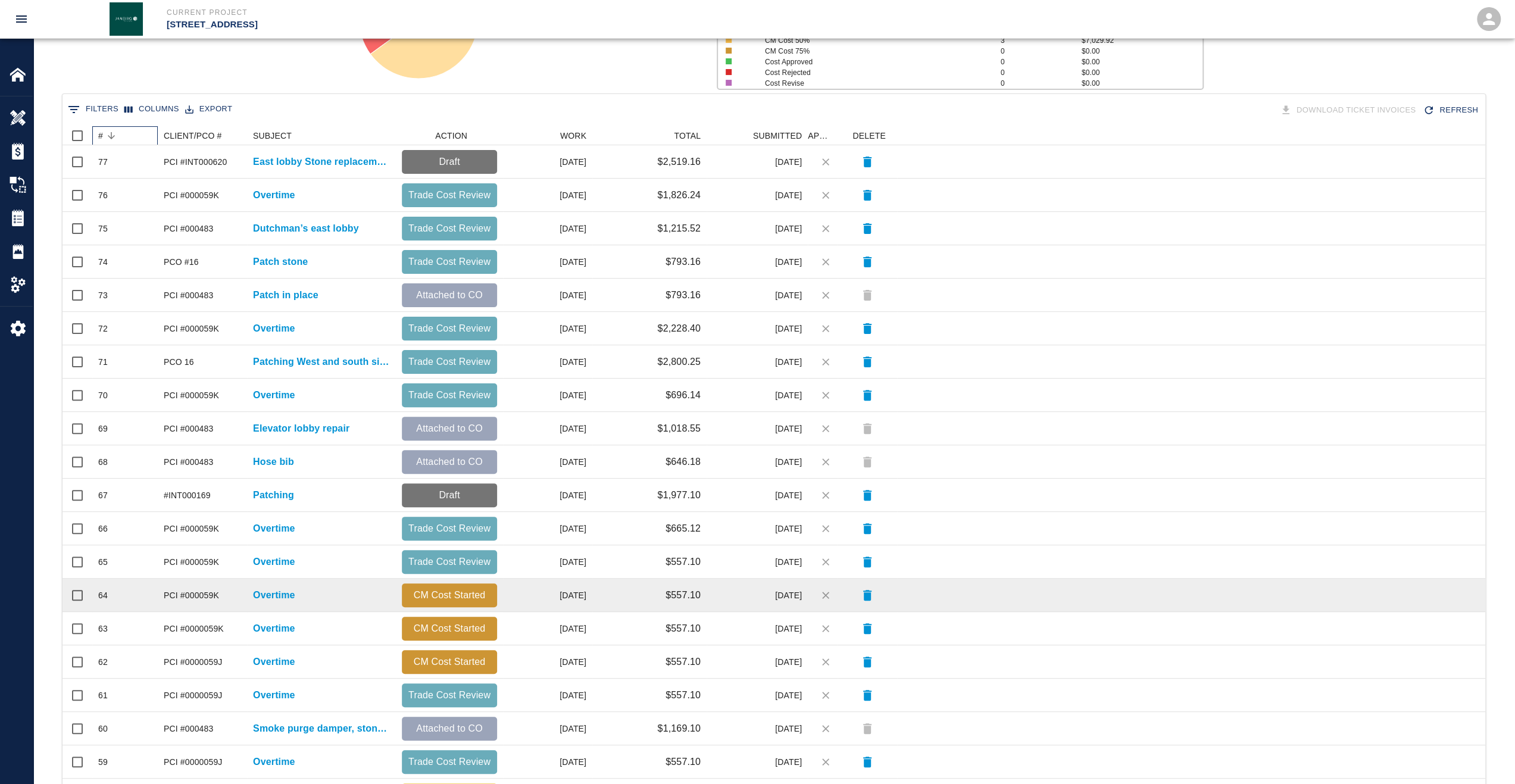
scroll to position [267, 0]
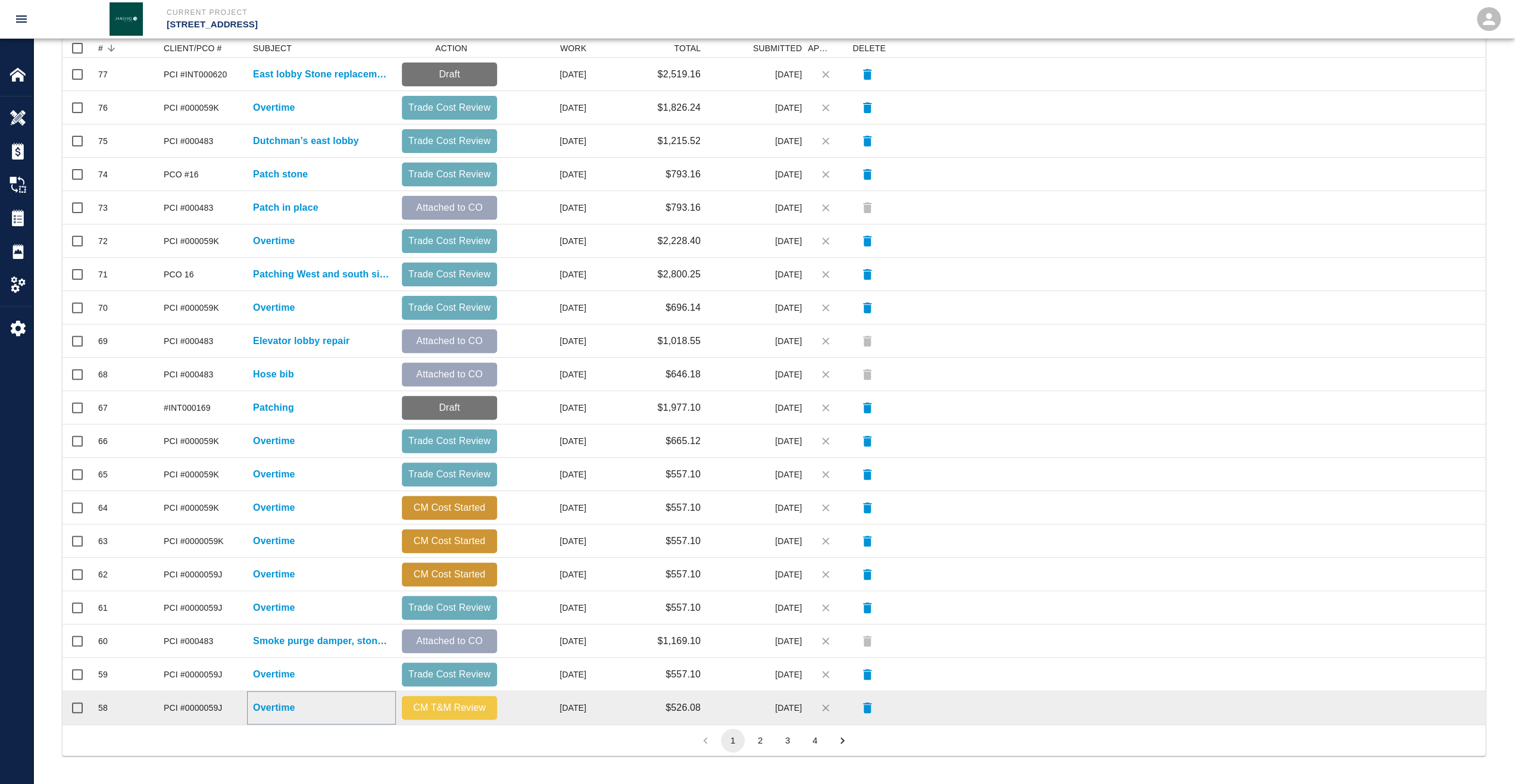
click at [282, 705] on p "Overtime" at bounding box center [274, 707] width 42 height 14
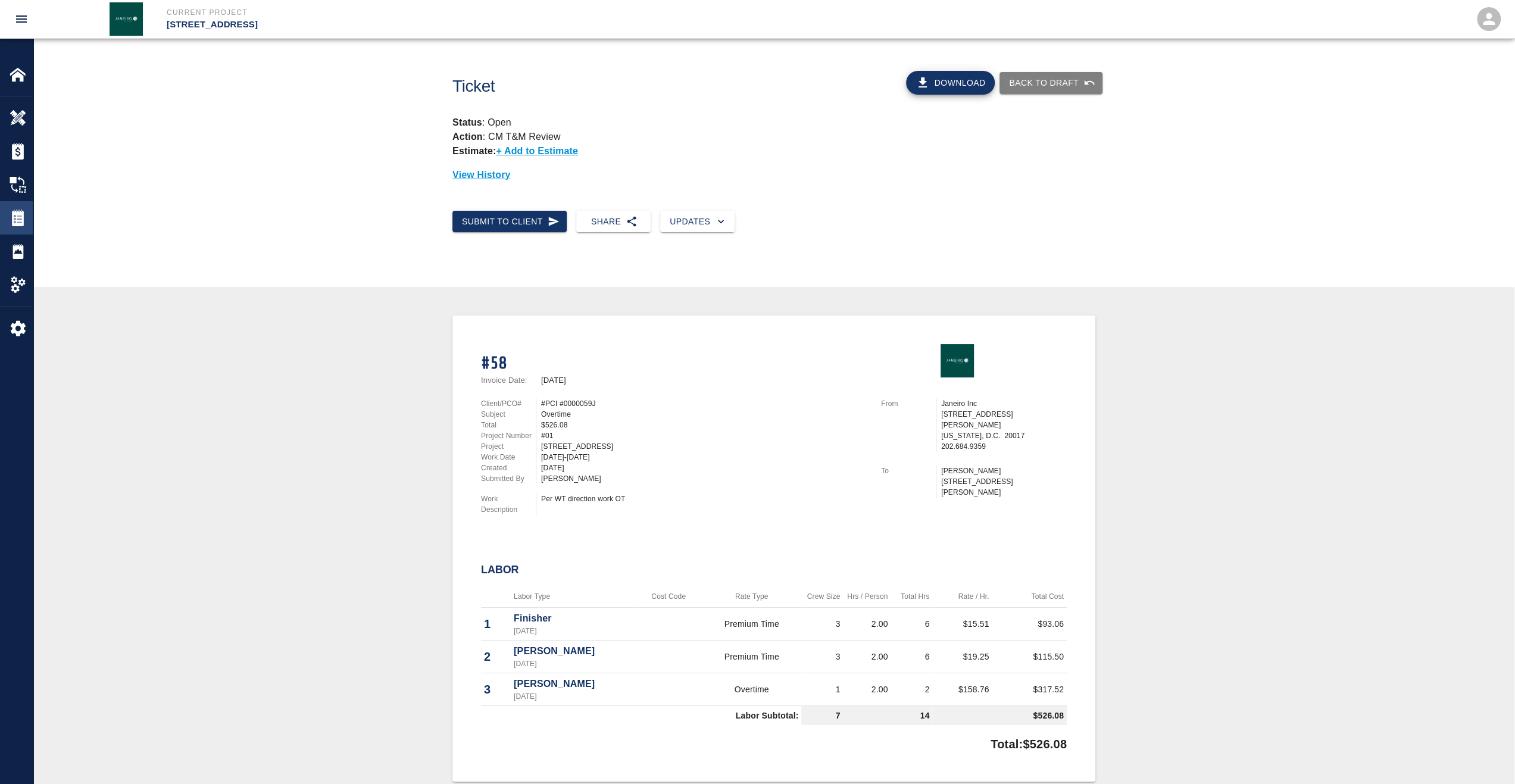
click at [24, 220] on img at bounding box center [18, 218] width 17 height 17
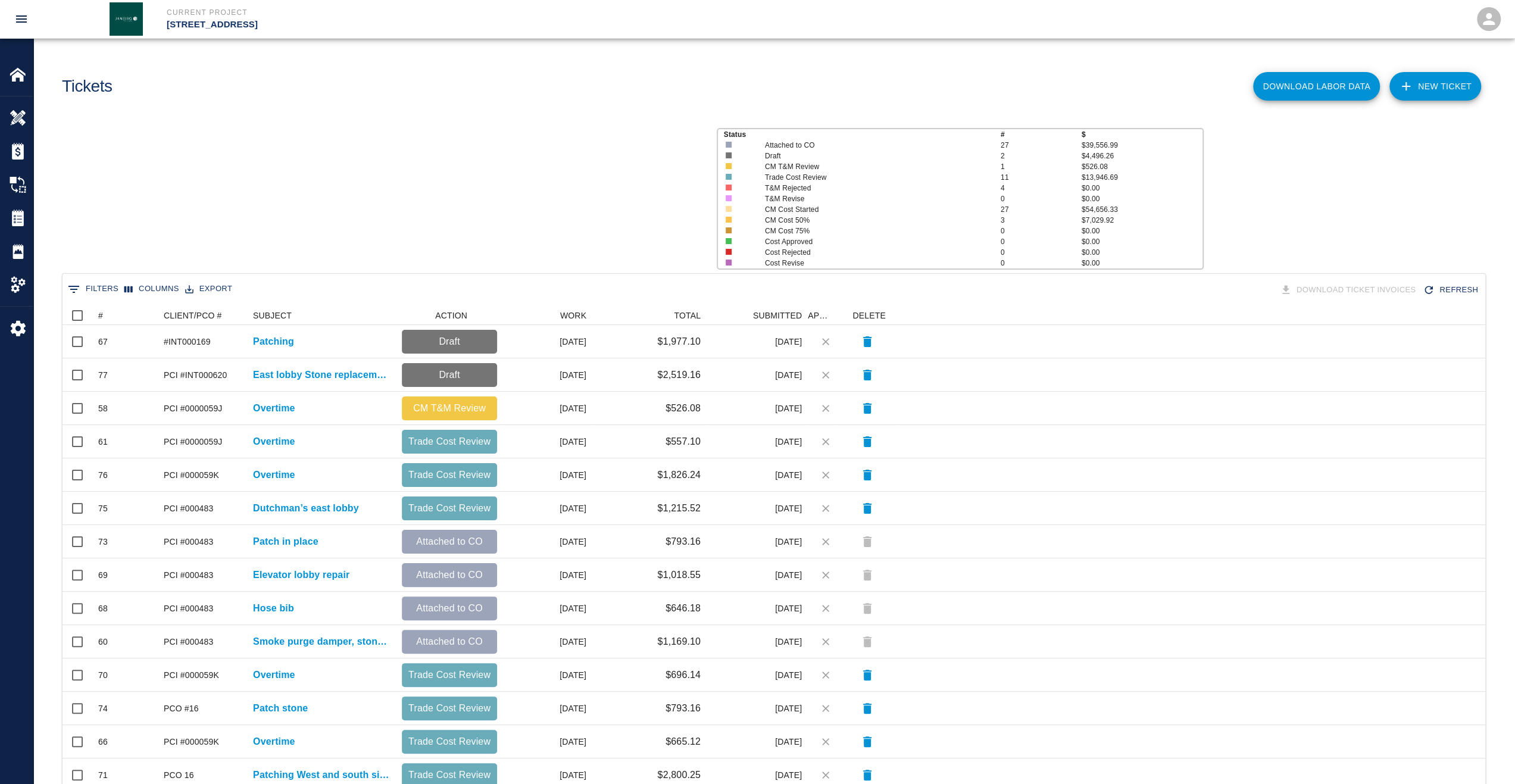
scroll to position [676, 1413]
click at [103, 316] on button "Sort" at bounding box center [111, 316] width 17 height 17
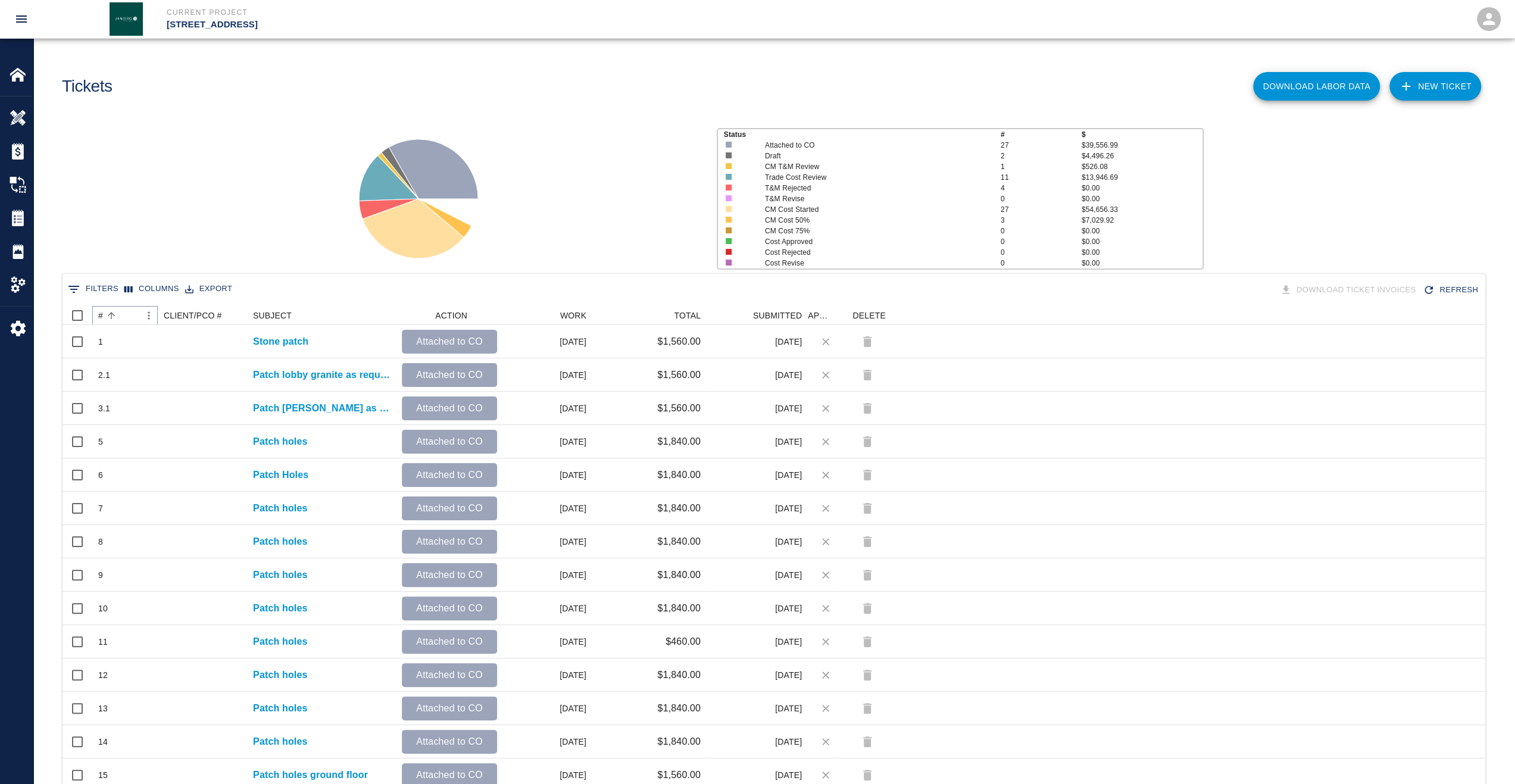
click at [103, 316] on button "Sort" at bounding box center [111, 316] width 17 height 17
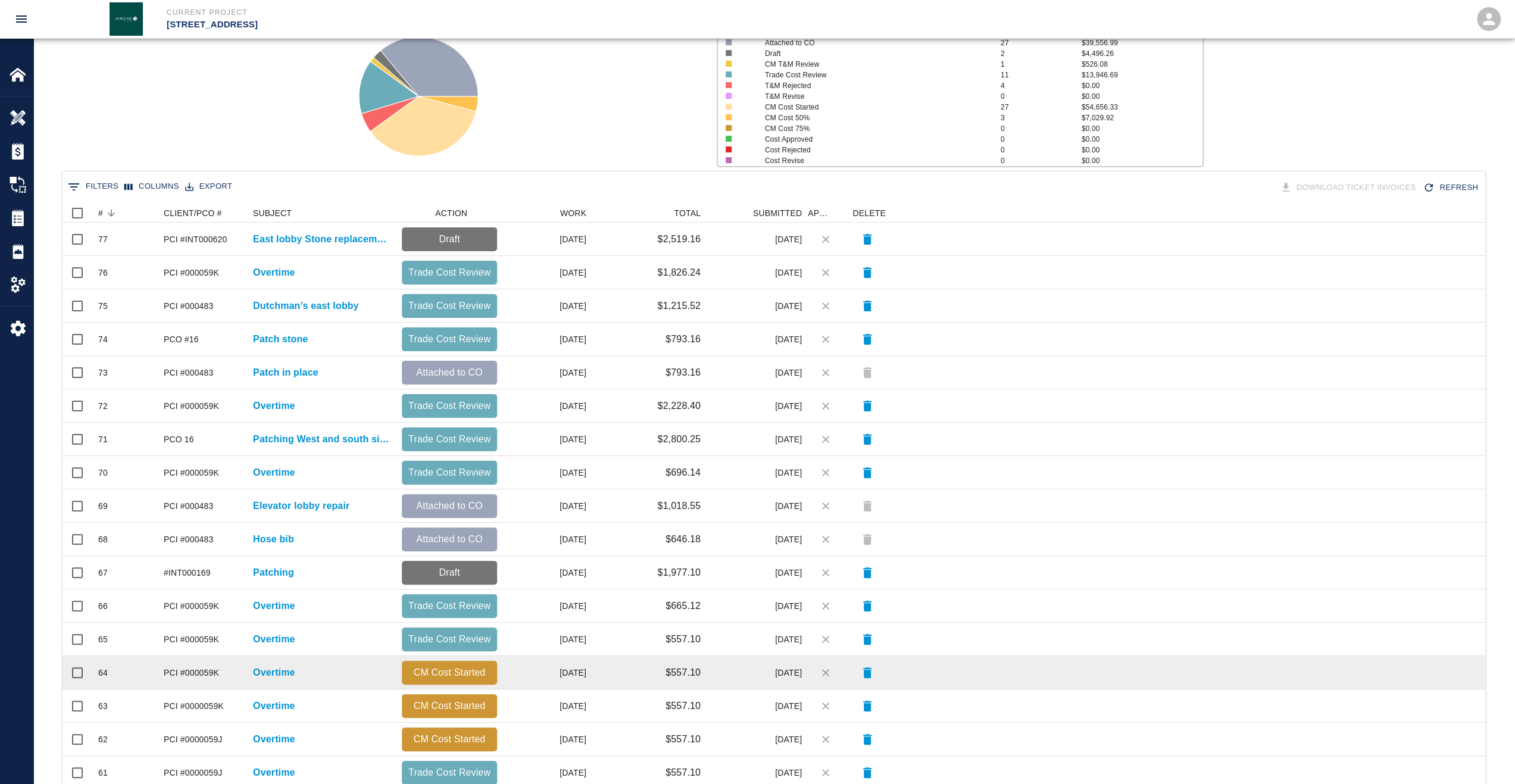
scroll to position [179, 0]
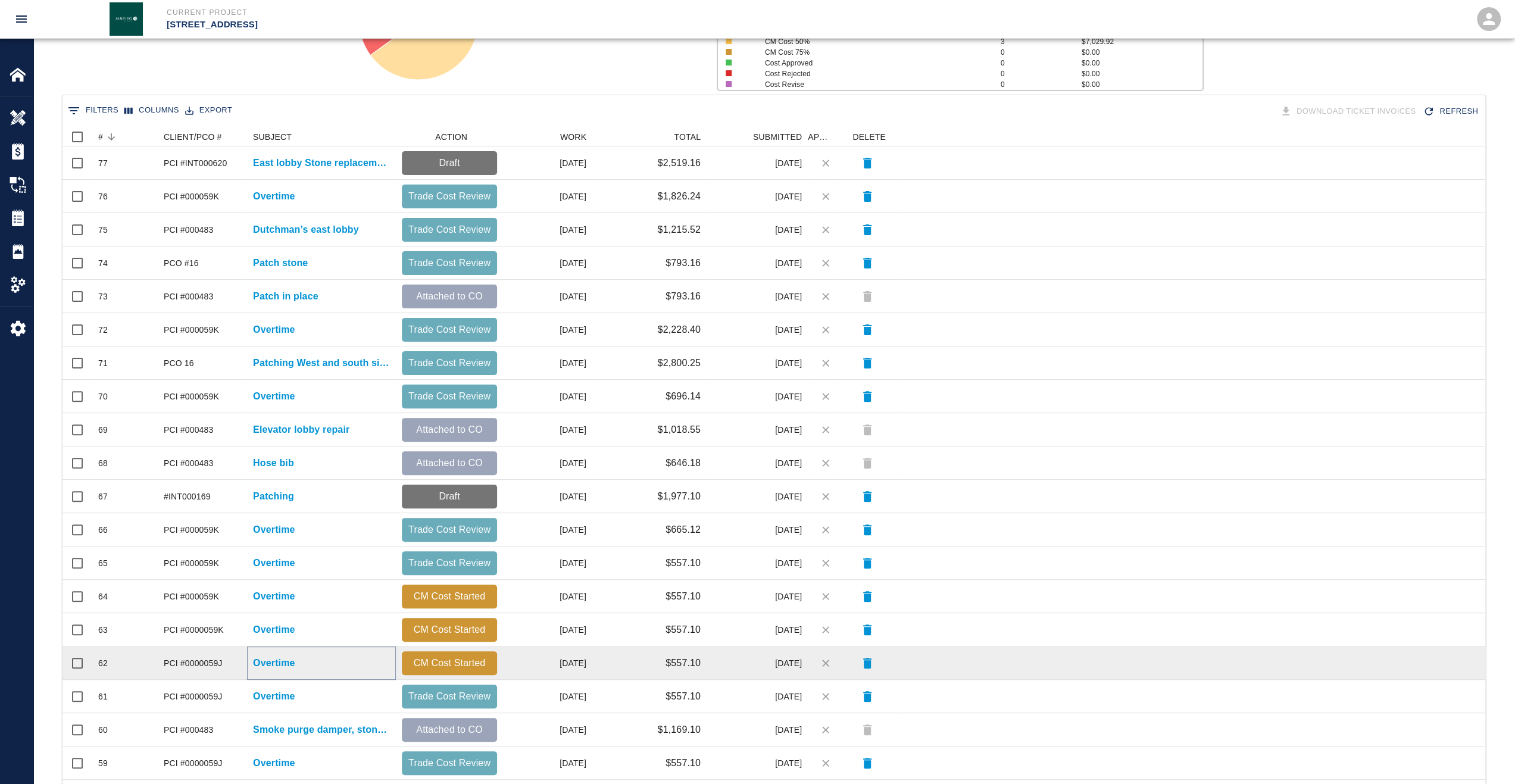
click at [265, 666] on p "Overtime" at bounding box center [274, 663] width 42 height 14
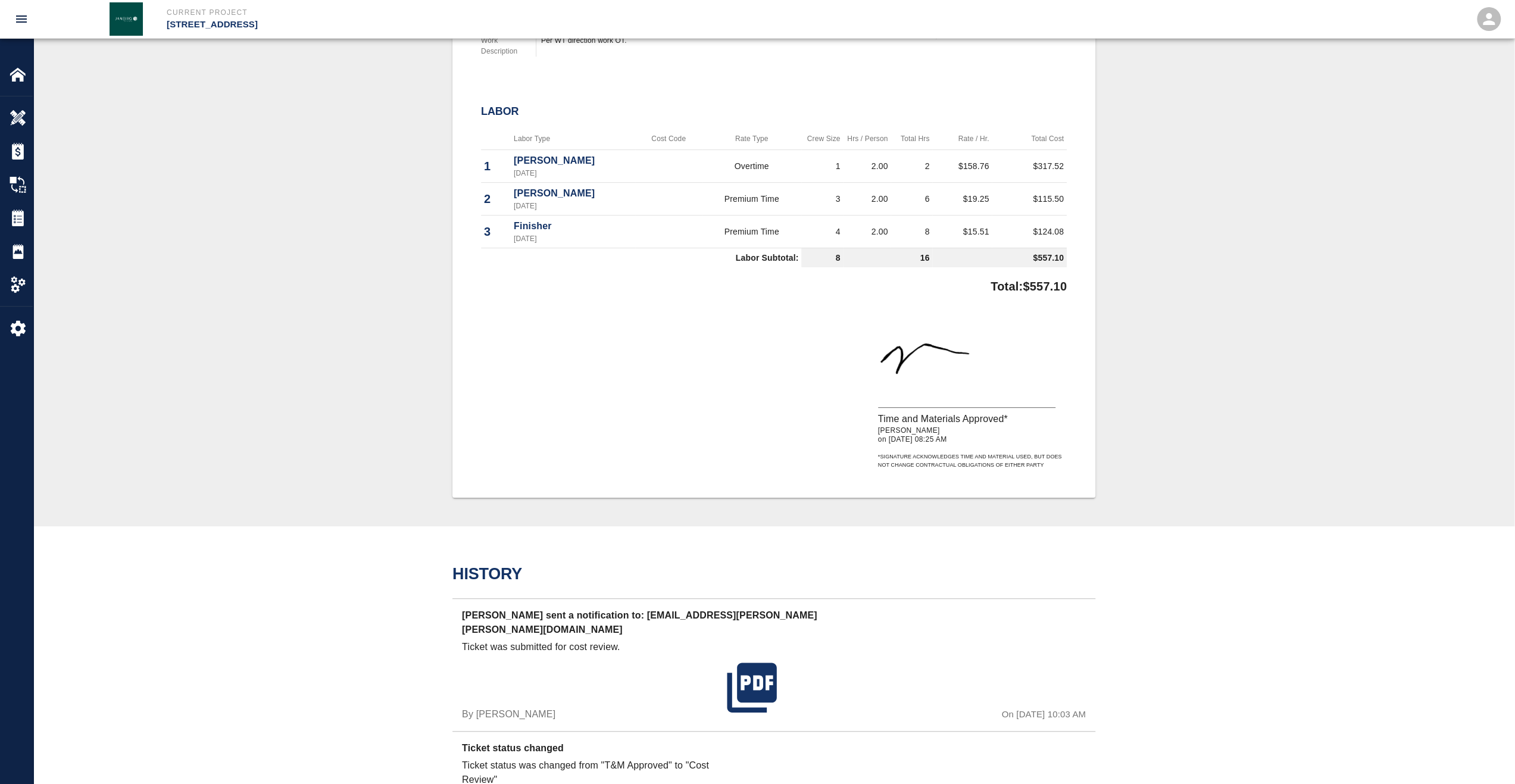
scroll to position [536, 0]
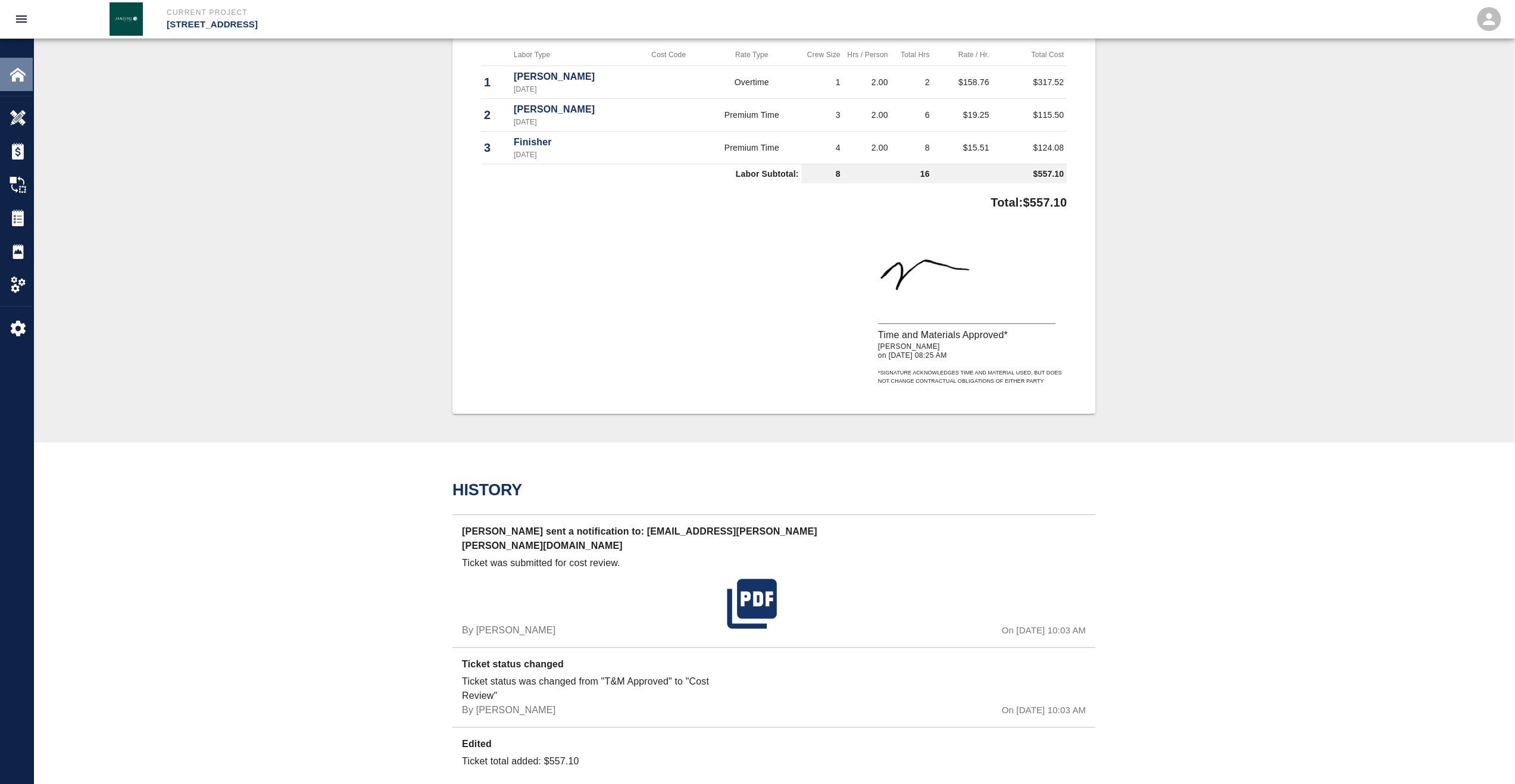
click at [17, 68] on img at bounding box center [18, 74] width 17 height 17
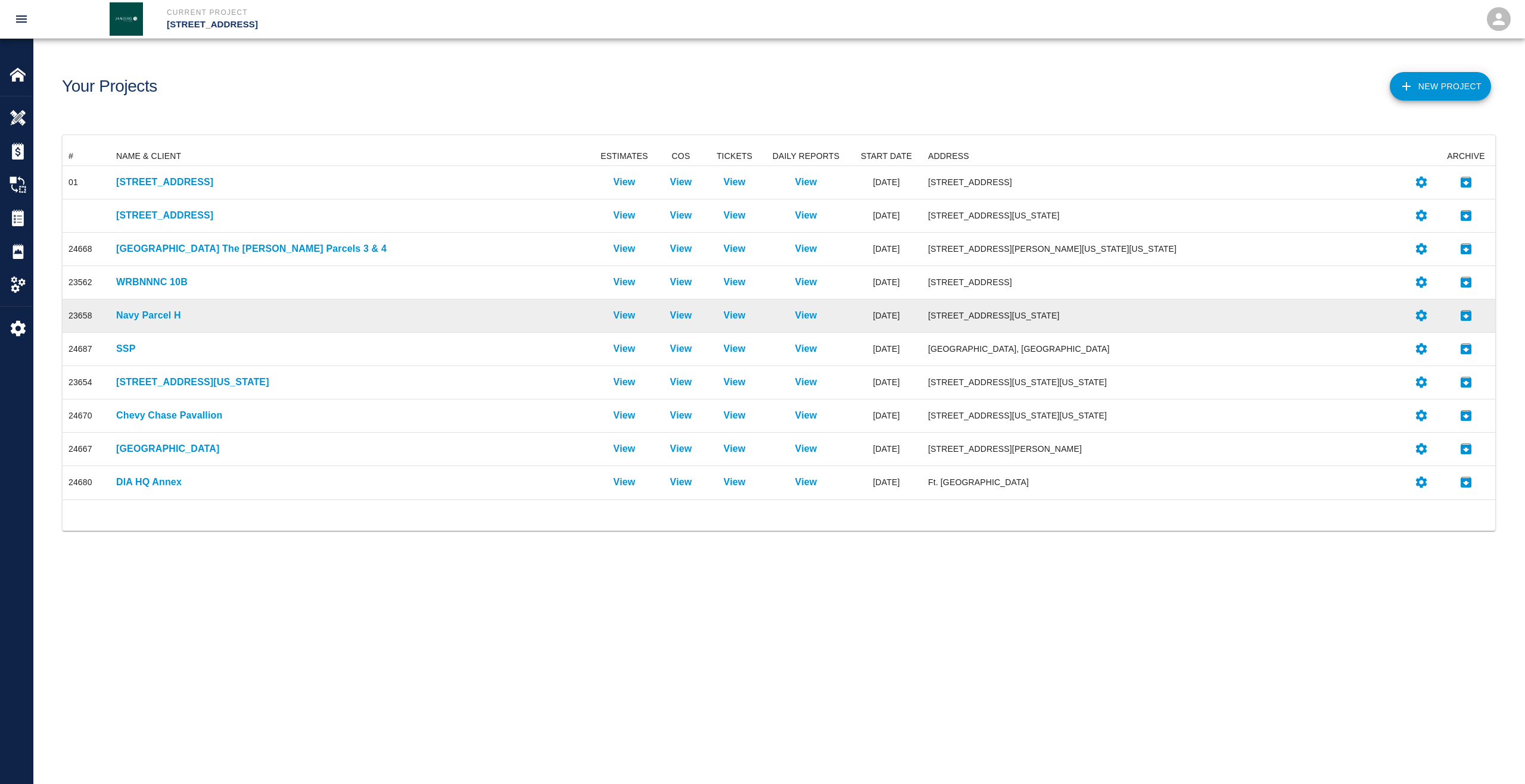
scroll to position [343, 1423]
